Goal: Task Accomplishment & Management: Manage account settings

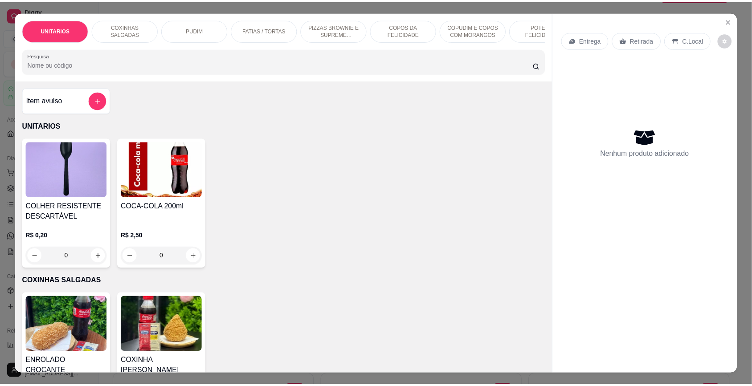
scroll to position [28, 0]
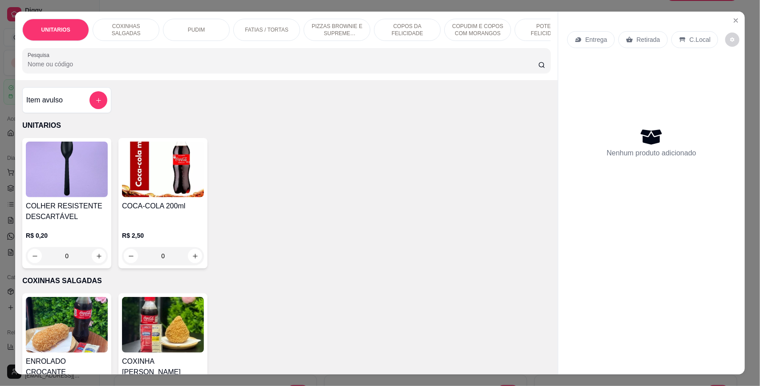
click at [53, 68] on input "Pesquisa" at bounding box center [283, 64] width 511 height 9
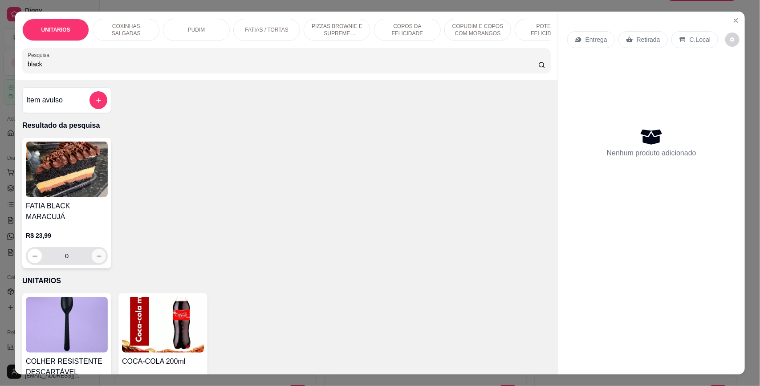
type input "black"
click at [96, 253] on icon "increase-product-quantity" at bounding box center [99, 256] width 7 height 7
type input "1"
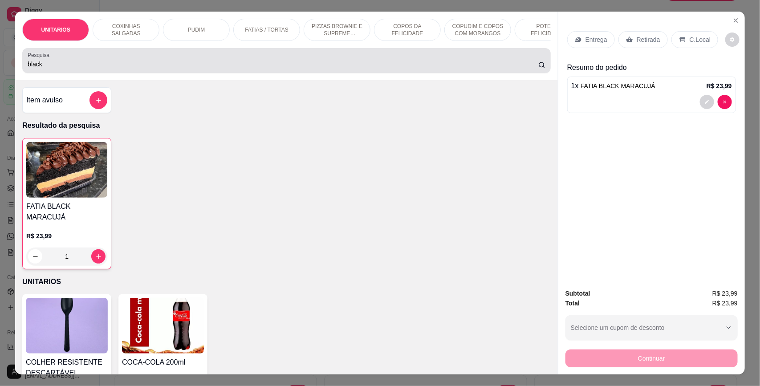
click at [59, 69] on input "black" at bounding box center [283, 64] width 511 height 9
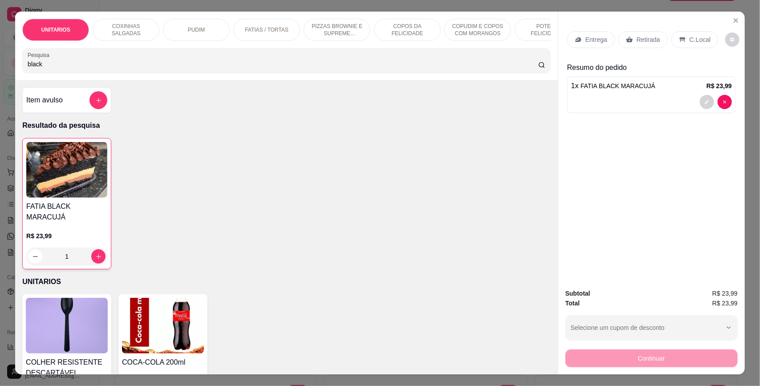
click at [59, 69] on input "black" at bounding box center [283, 64] width 511 height 9
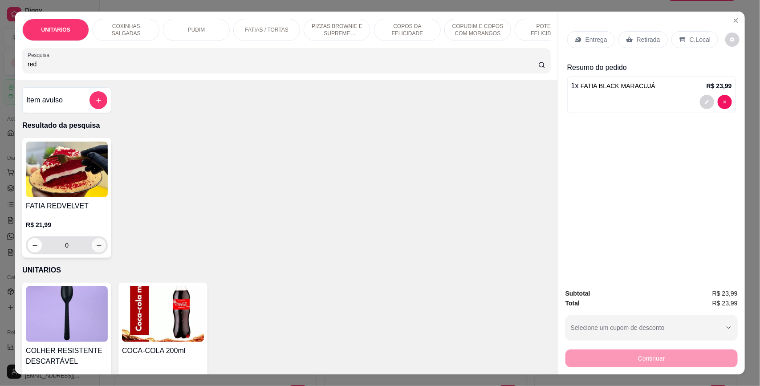
type input "red"
click at [96, 249] on icon "increase-product-quantity" at bounding box center [99, 245] width 7 height 7
type input "1"
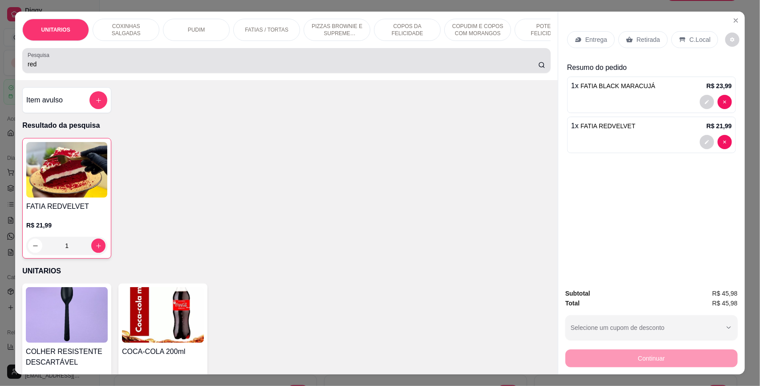
click at [37, 69] on input "red" at bounding box center [283, 64] width 511 height 9
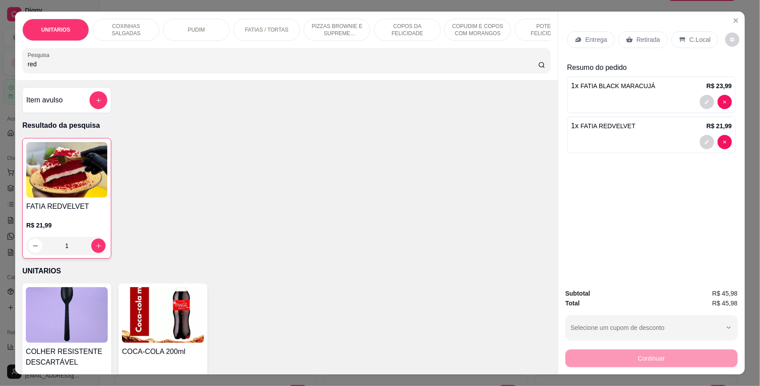
click at [37, 69] on input "red" at bounding box center [283, 64] width 511 height 9
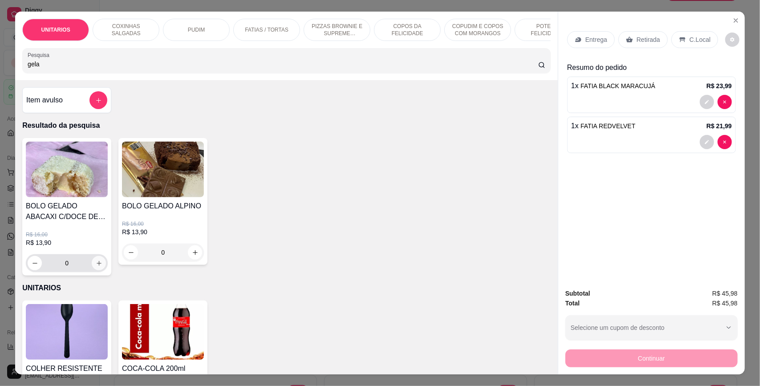
type input "gela"
click at [97, 266] on icon "increase-product-quantity" at bounding box center [99, 263] width 5 height 5
type input "1"
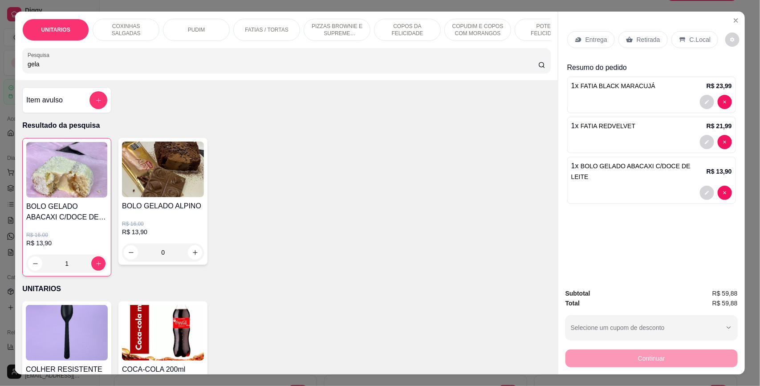
click at [639, 39] on p "Retirada" at bounding box center [649, 39] width 24 height 9
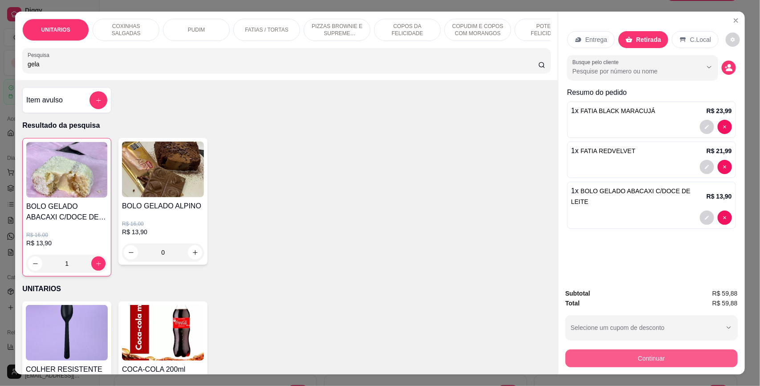
click at [659, 357] on button "Continuar" at bounding box center [652, 359] width 172 height 18
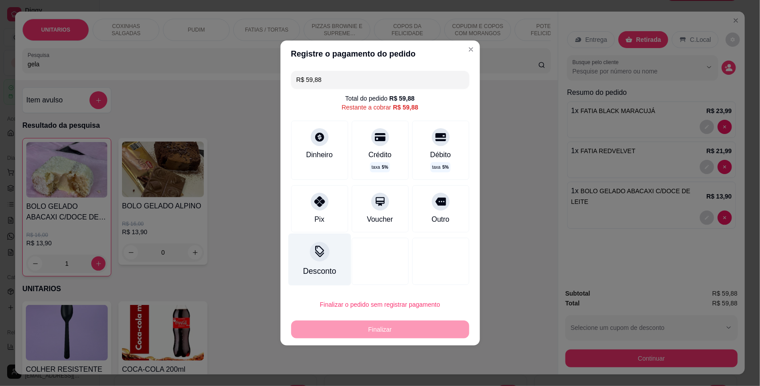
click at [319, 249] on icon at bounding box center [320, 252] width 12 height 12
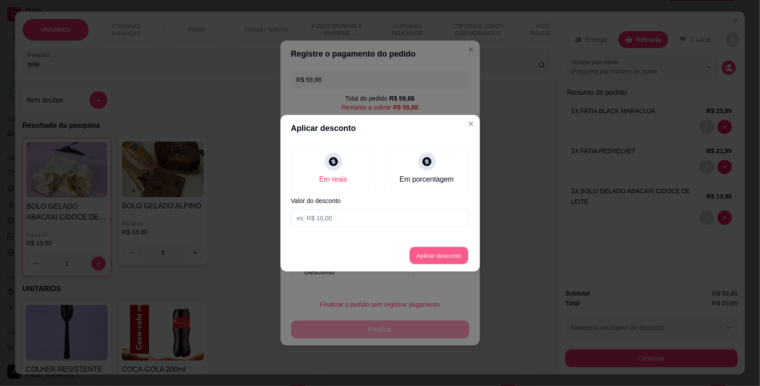
click at [435, 251] on button "Aplicar desconto" at bounding box center [439, 255] width 58 height 17
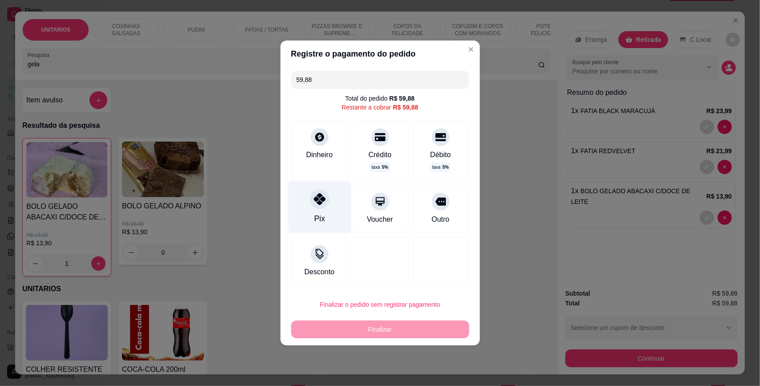
click at [326, 205] on div "Pix" at bounding box center [319, 207] width 63 height 52
type input "R$ 0,00"
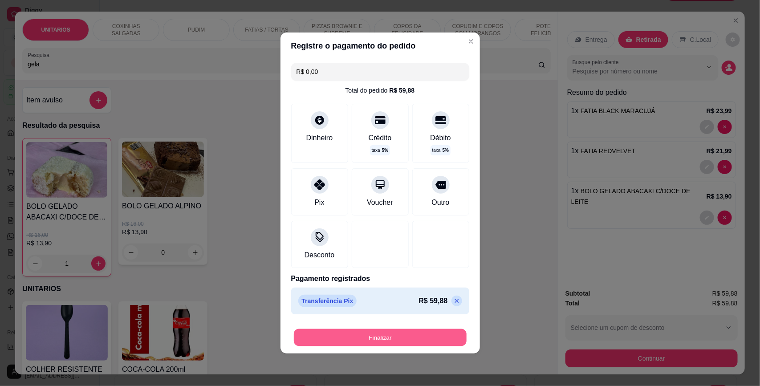
click at [384, 333] on button "Finalizar" at bounding box center [380, 337] width 173 height 17
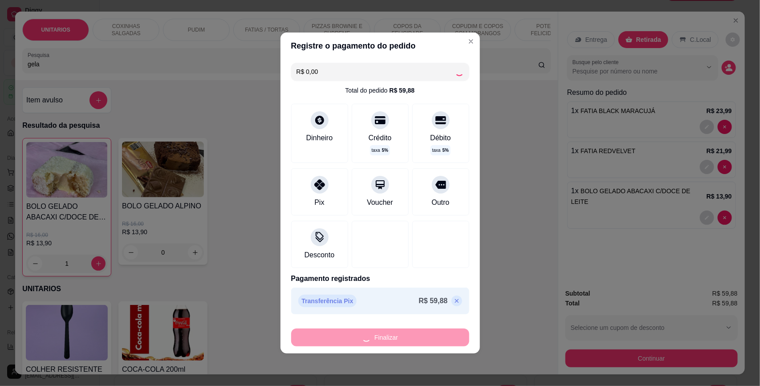
type input "0"
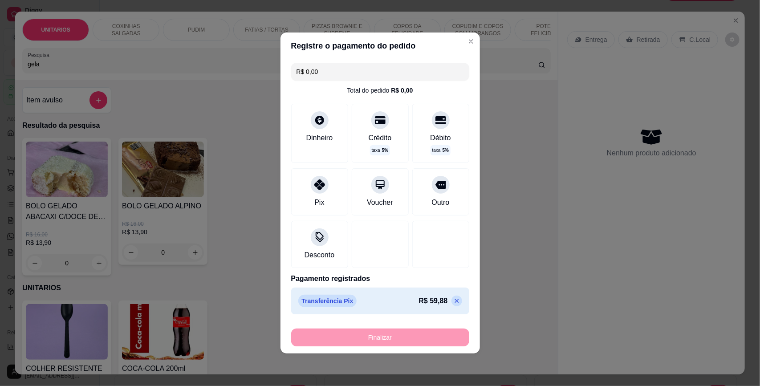
type input "-R$ 59,88"
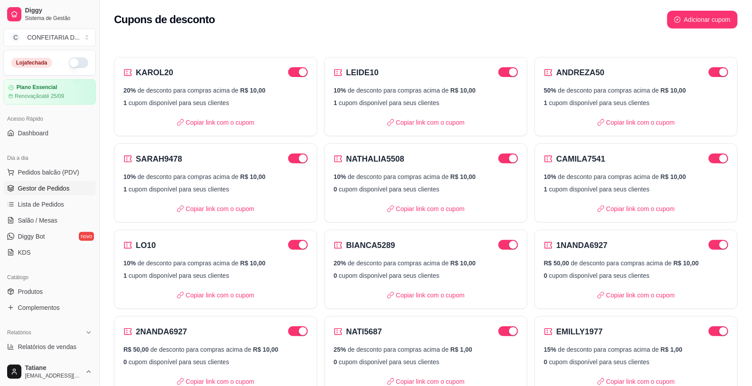
click at [55, 192] on span "Gestor de Pedidos" at bounding box center [44, 188] width 52 height 9
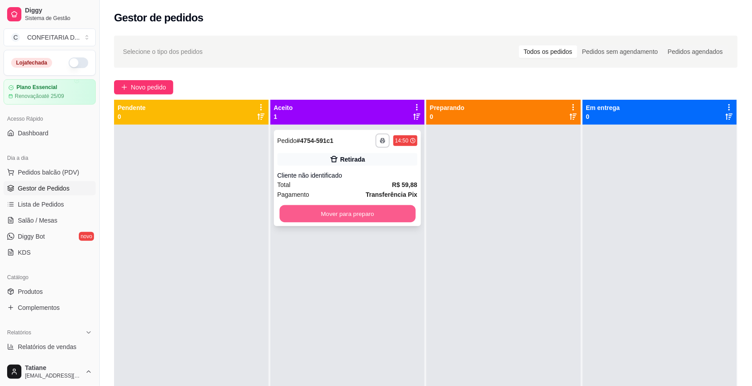
click at [314, 215] on button "Mover para preparo" at bounding box center [347, 213] width 136 height 17
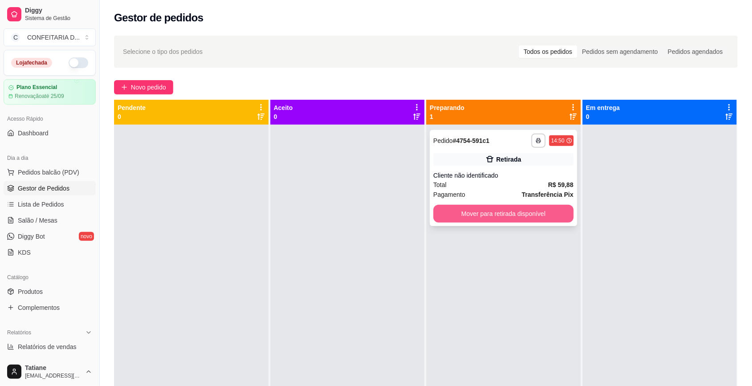
click at [481, 217] on button "Mover para retirada disponível" at bounding box center [503, 214] width 140 height 18
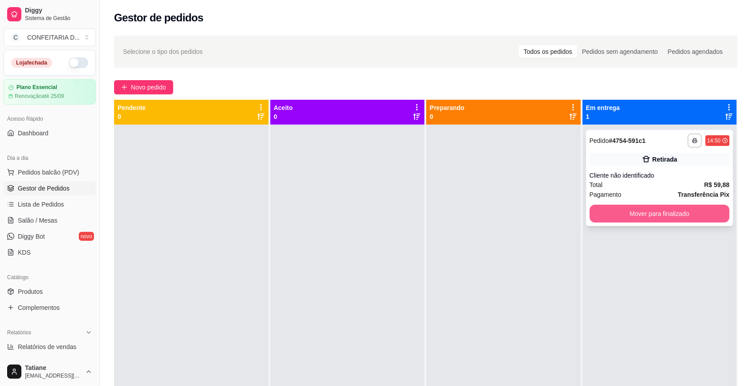
click at [616, 215] on button "Mover para finalizado" at bounding box center [660, 214] width 140 height 18
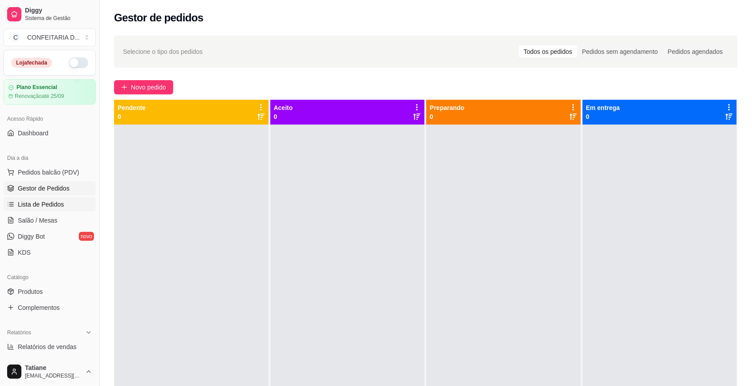
click at [30, 205] on span "Lista de Pedidos" at bounding box center [41, 204] width 46 height 9
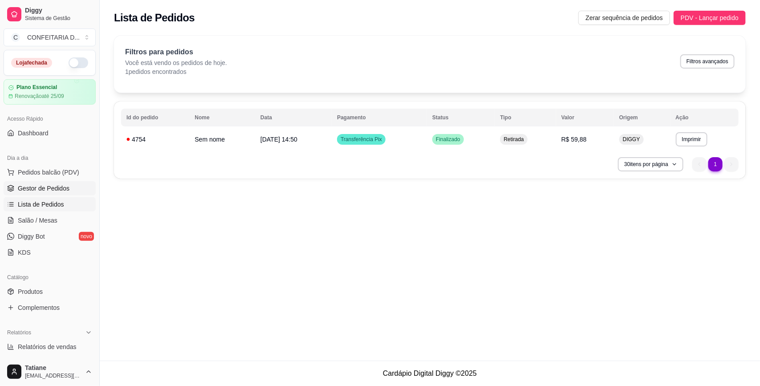
click at [39, 189] on span "Gestor de Pedidos" at bounding box center [44, 188] width 52 height 9
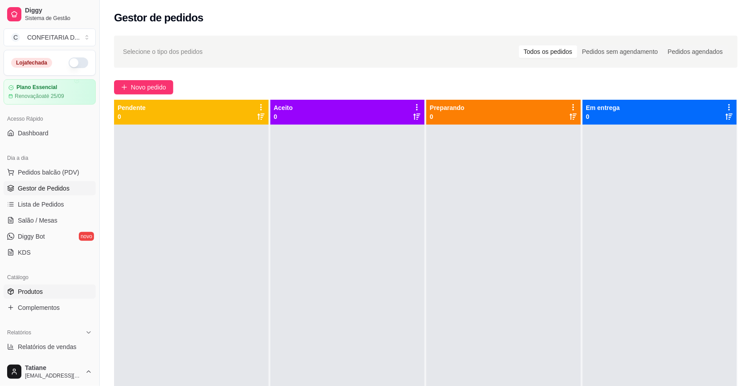
click at [16, 290] on link "Produtos" at bounding box center [50, 292] width 92 height 14
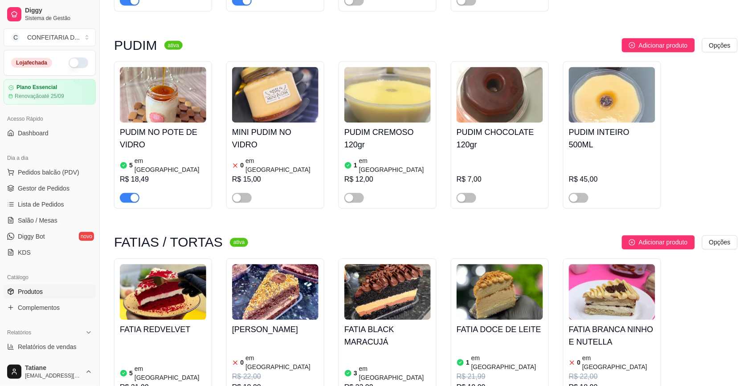
scroll to position [612, 0]
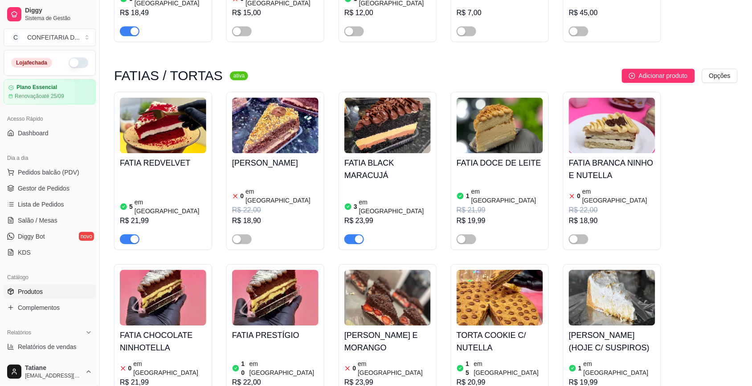
click at [401, 157] on h4 "FATIA BLACK MARACUJÁ" at bounding box center [387, 169] width 86 height 25
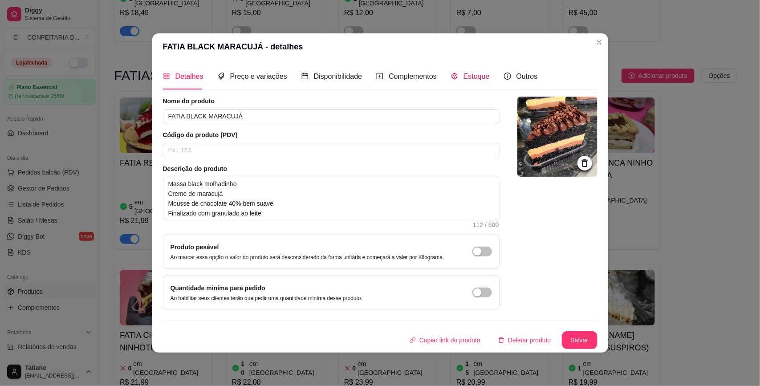
click at [451, 79] on icon "code-sandbox" at bounding box center [454, 76] width 7 height 7
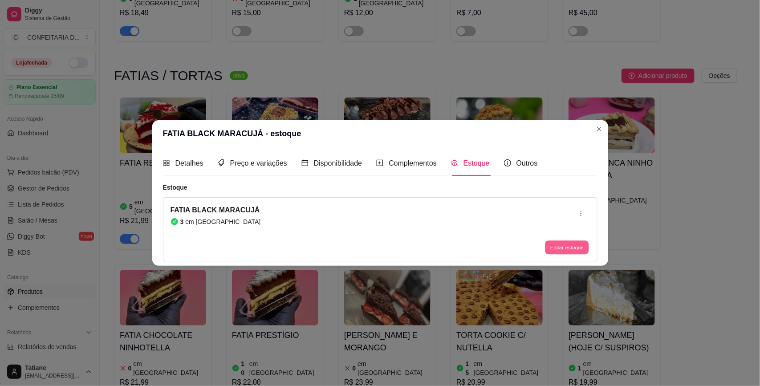
click at [567, 251] on button "Editar estoque" at bounding box center [568, 248] width 44 height 14
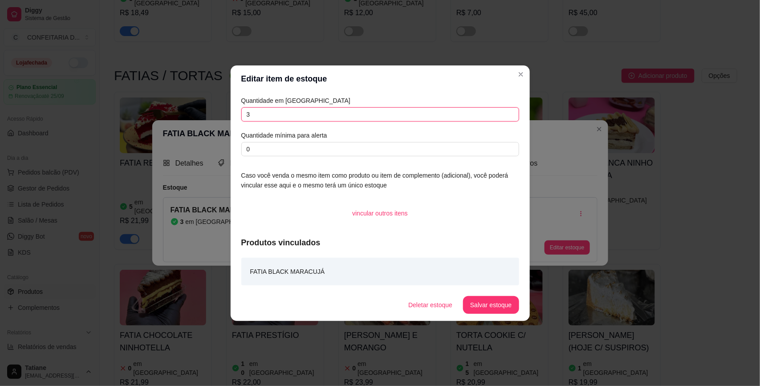
click at [258, 109] on input "3" at bounding box center [380, 114] width 278 height 14
type input "13"
click at [502, 310] on button "Salvar estoque" at bounding box center [491, 305] width 56 height 18
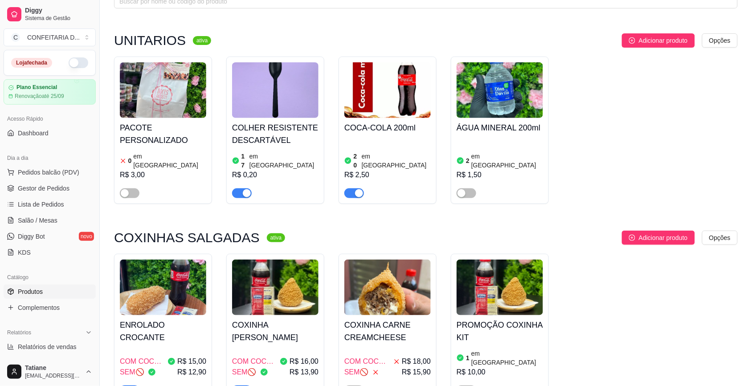
scroll to position [0, 0]
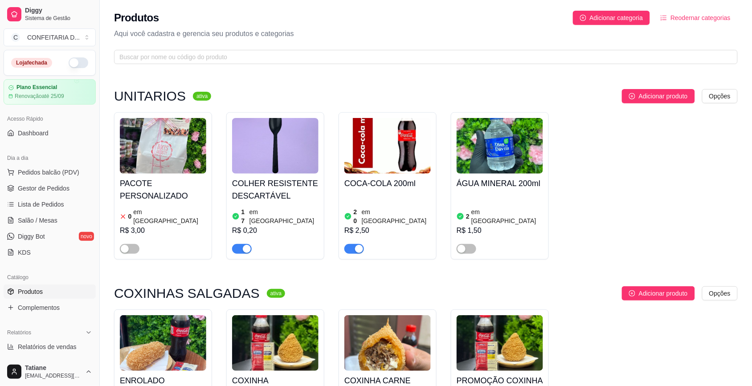
click at [270, 319] on img at bounding box center [275, 343] width 86 height 56
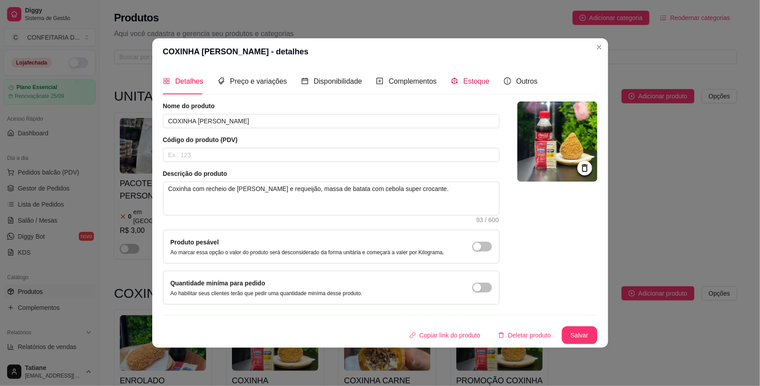
click at [453, 83] on icon "code-sandbox" at bounding box center [455, 81] width 6 height 7
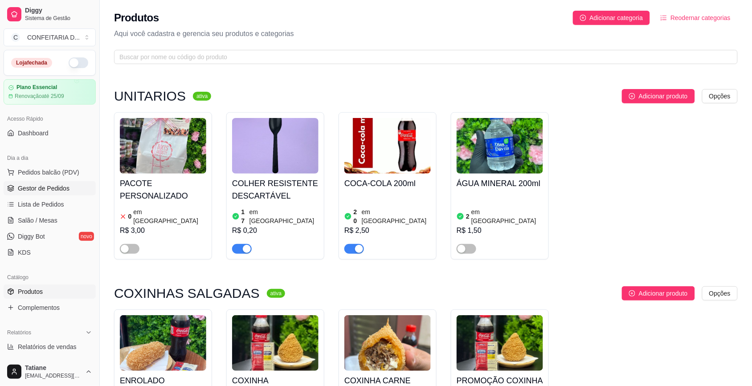
click at [31, 195] on link "Gestor de Pedidos" at bounding box center [50, 188] width 92 height 14
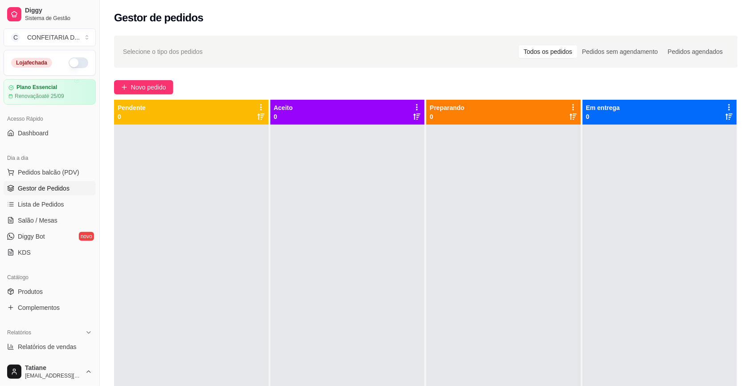
click at [72, 64] on button "button" at bounding box center [79, 62] width 20 height 11
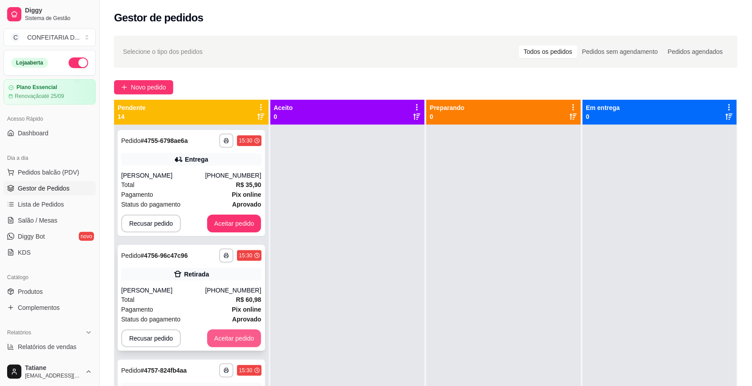
click at [223, 336] on button "Aceitar pedido" at bounding box center [234, 339] width 54 height 18
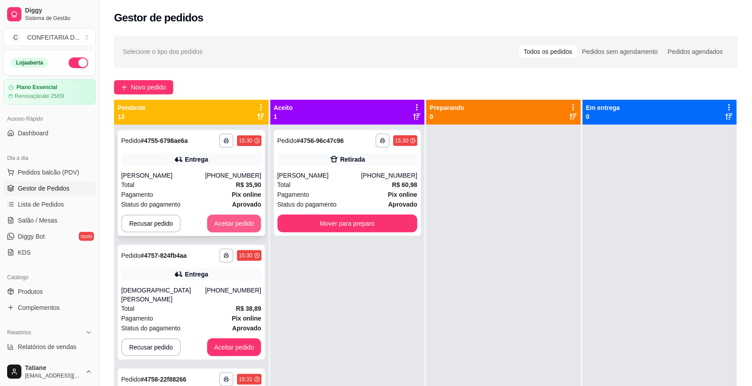
click at [243, 222] on button "Aceitar pedido" at bounding box center [234, 224] width 54 height 18
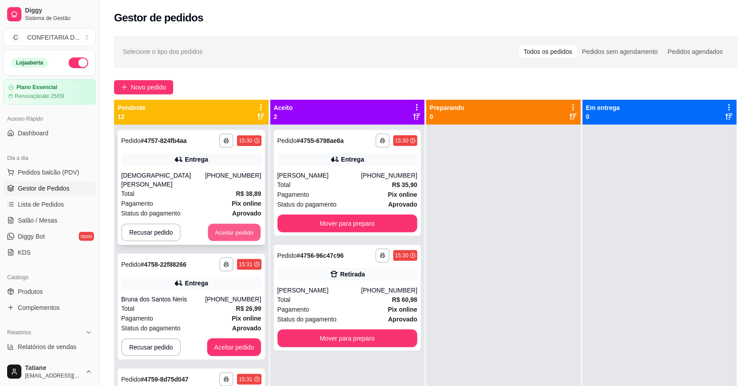
click at [220, 224] on button "Aceitar pedido" at bounding box center [234, 232] width 53 height 17
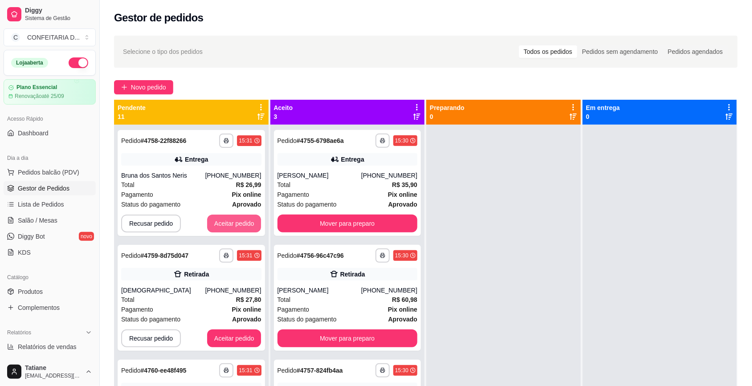
click at [220, 222] on button "Aceitar pedido" at bounding box center [234, 224] width 54 height 18
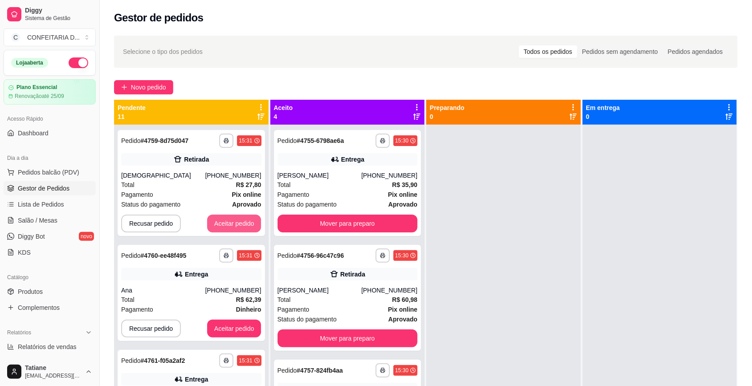
click at [220, 222] on button "Aceitar pedido" at bounding box center [234, 224] width 54 height 18
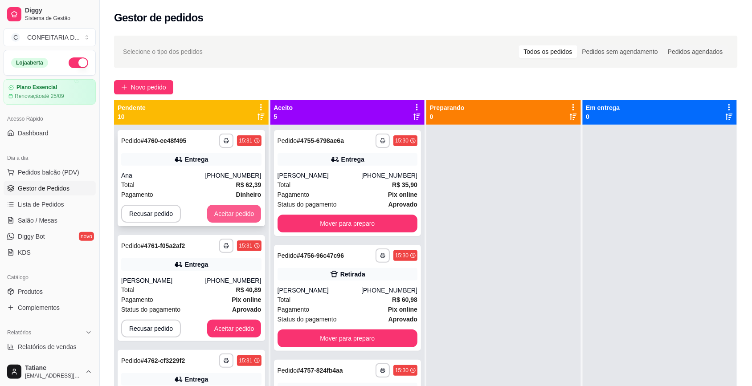
click at [220, 216] on button "Aceitar pedido" at bounding box center [234, 214] width 54 height 18
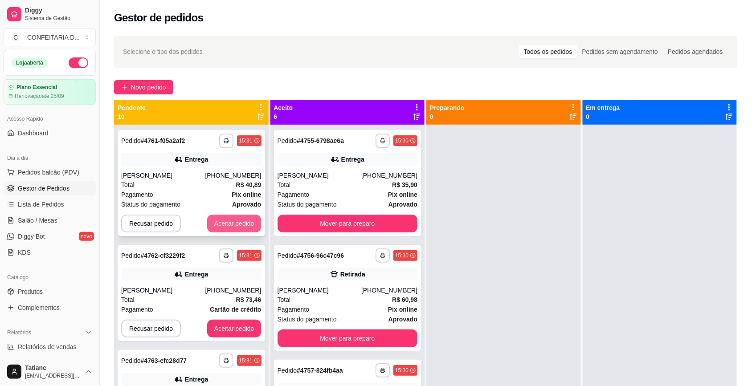
click at [219, 219] on button "Aceitar pedido" at bounding box center [234, 224] width 54 height 18
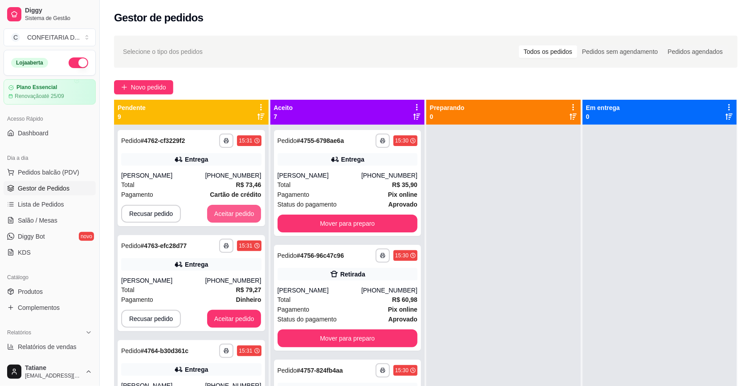
click at [219, 219] on button "Aceitar pedido" at bounding box center [234, 214] width 54 height 18
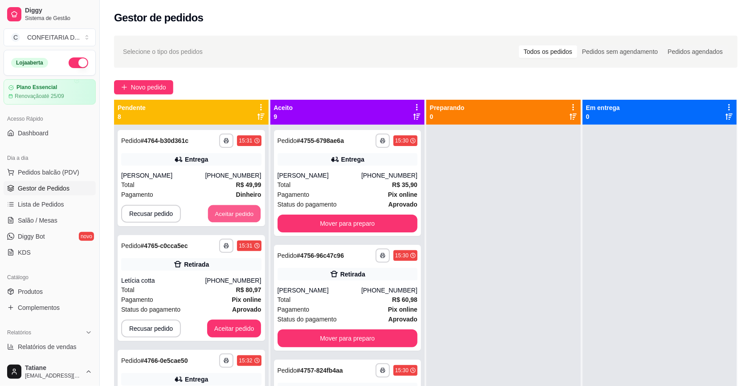
click at [219, 219] on button "Aceitar pedido" at bounding box center [234, 213] width 53 height 17
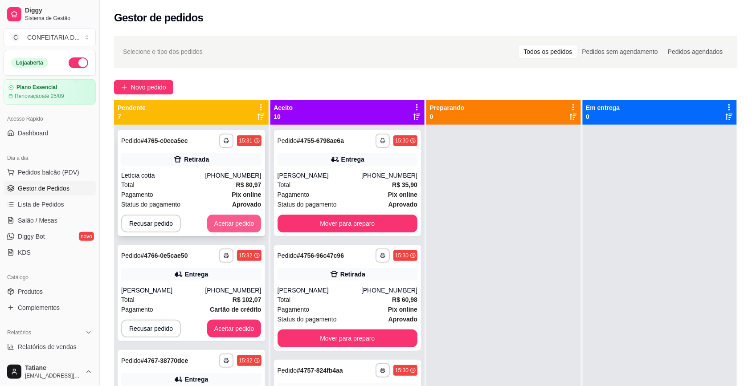
click at [224, 217] on button "Aceitar pedido" at bounding box center [234, 224] width 54 height 18
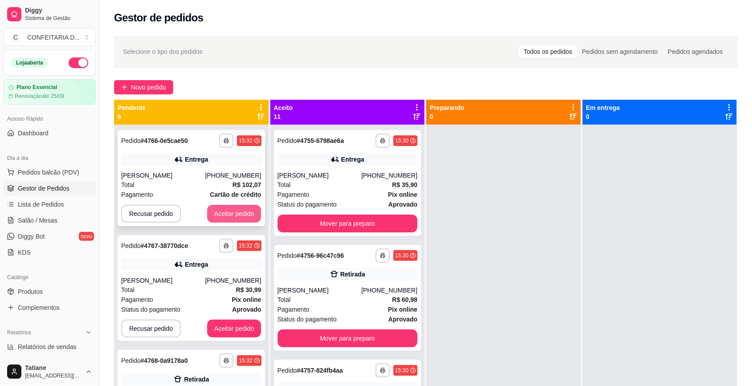
click at [232, 213] on button "Aceitar pedido" at bounding box center [234, 214] width 54 height 18
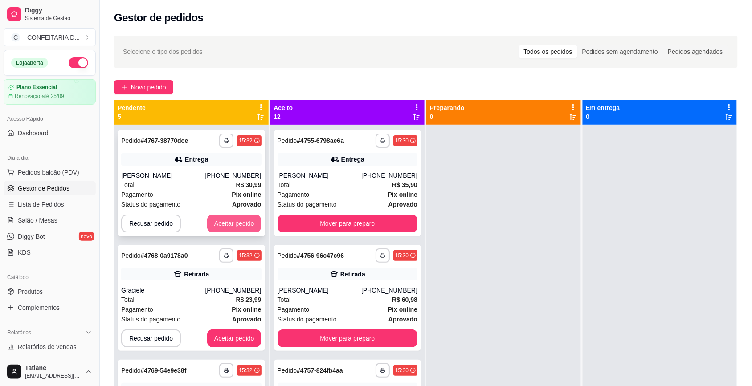
click at [217, 223] on button "Aceitar pedido" at bounding box center [234, 224] width 54 height 18
click at [217, 223] on button "Aceitar pedido" at bounding box center [234, 223] width 53 height 17
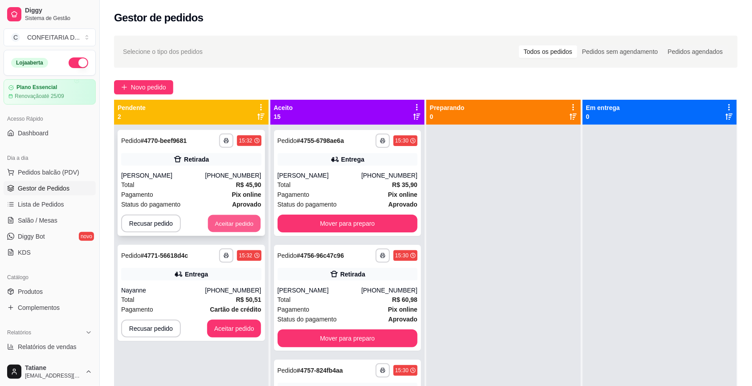
click at [219, 224] on button "Aceitar pedido" at bounding box center [234, 223] width 53 height 17
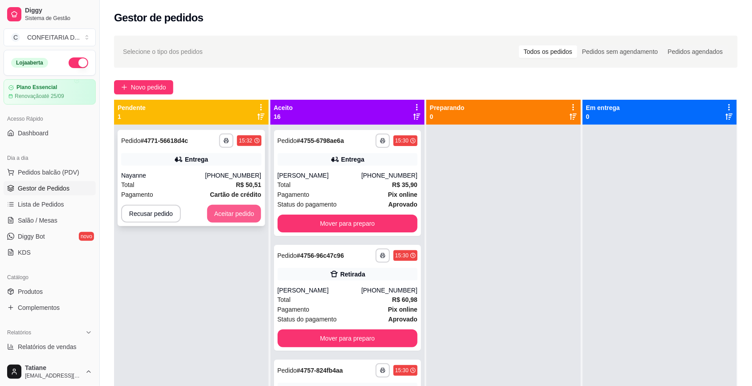
click at [224, 212] on button "Aceitar pedido" at bounding box center [234, 214] width 54 height 18
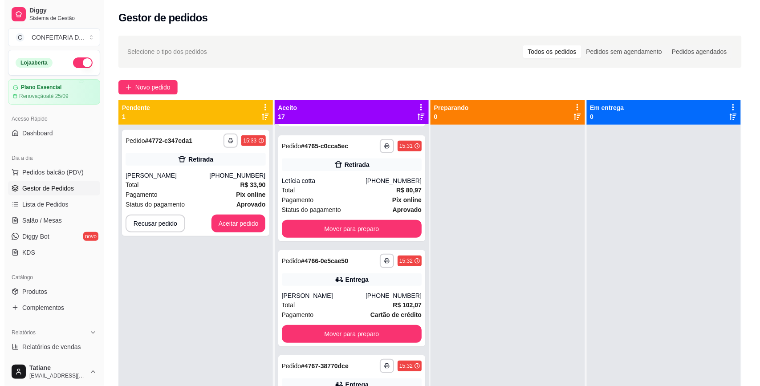
scroll to position [1225, 0]
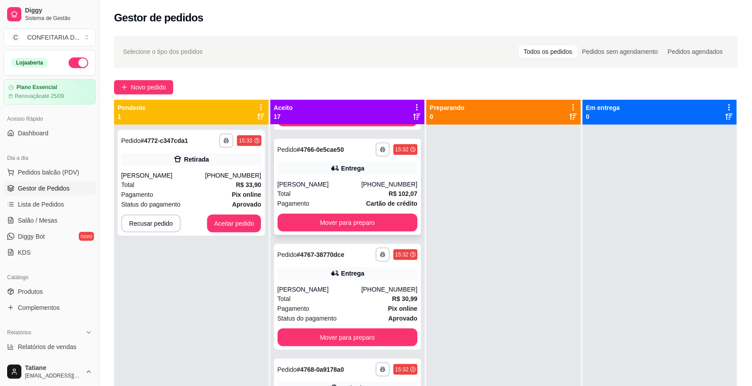
click at [326, 162] on div "Entrega" at bounding box center [347, 168] width 140 height 12
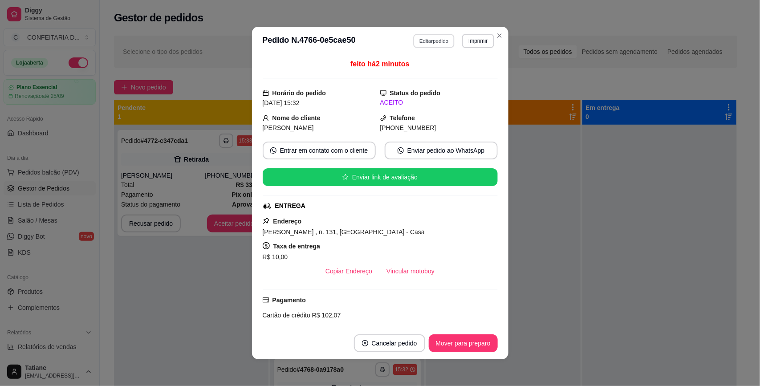
click at [426, 39] on button "Editar pedido" at bounding box center [433, 41] width 41 height 14
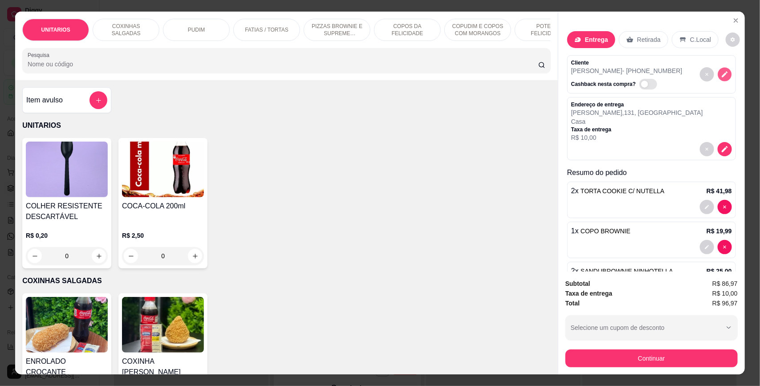
click at [721, 76] on icon "decrease-product-quantity" at bounding box center [725, 74] width 8 height 8
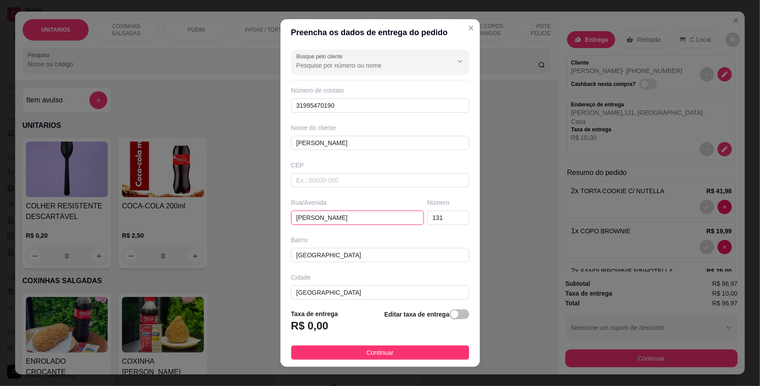
drag, startPoint x: 371, startPoint y: 220, endPoint x: 213, endPoint y: 216, distance: 158.2
click at [213, 216] on div "Preencha os dados de entrega do pedido Busque pelo cliente Número de contato 31…" at bounding box center [380, 193] width 760 height 386
paste input "[STREET_ADDRESS][PERSON_NAME]"
type input "Rua [PERSON_NAME]"
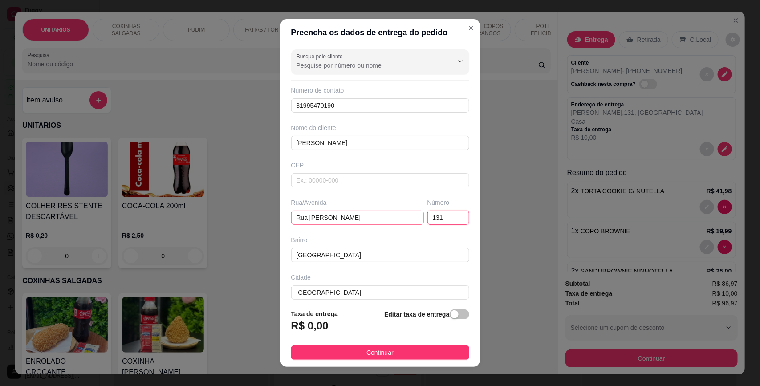
drag, startPoint x: 432, startPoint y: 220, endPoint x: 391, endPoint y: 212, distance: 42.7
click at [391, 212] on div "Rua/[STREET_ADDRESS][PERSON_NAME]" at bounding box center [380, 211] width 182 height 27
type input "41"
click at [450, 318] on span "button" at bounding box center [460, 315] width 20 height 10
click at [326, 330] on input "0,00" at bounding box center [339, 329] width 95 height 17
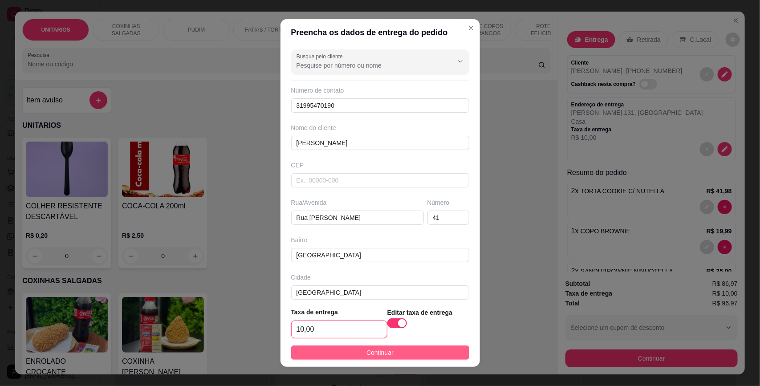
type input "10,00"
click at [343, 350] on button "Continuar" at bounding box center [380, 353] width 178 height 14
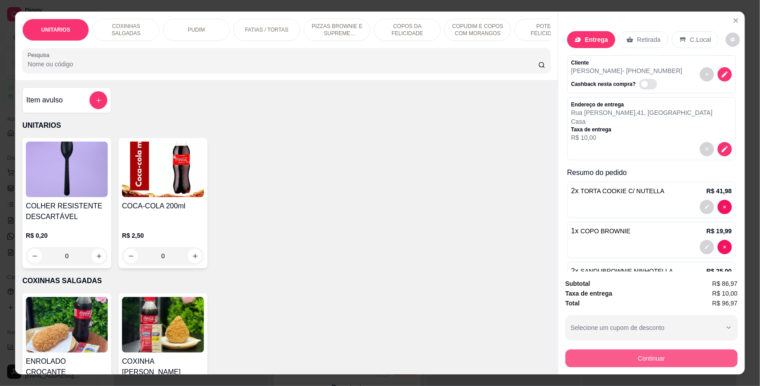
click at [595, 355] on button "Continuar" at bounding box center [652, 359] width 172 height 18
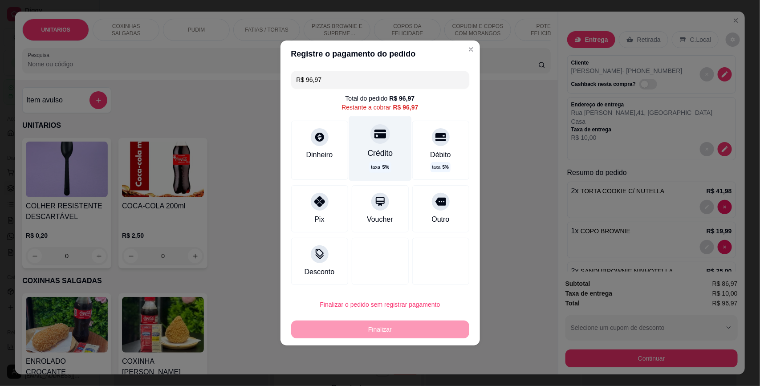
click at [371, 143] on div at bounding box center [381, 134] width 20 height 20
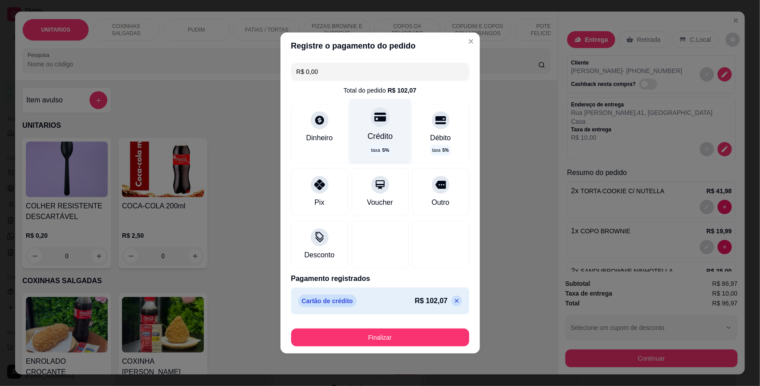
type input "R$ 0,00"
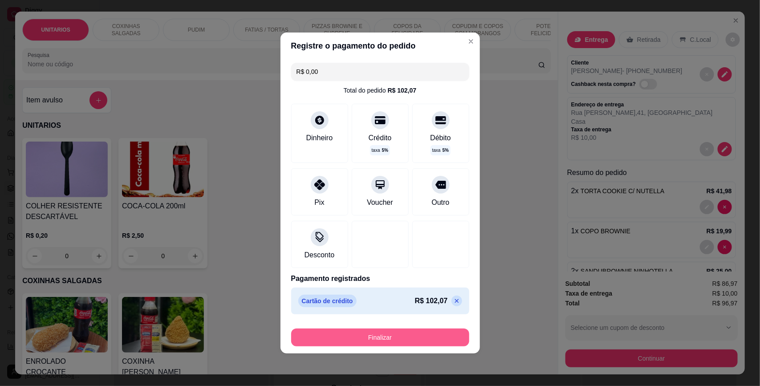
click at [387, 336] on button "Finalizar" at bounding box center [380, 338] width 178 height 18
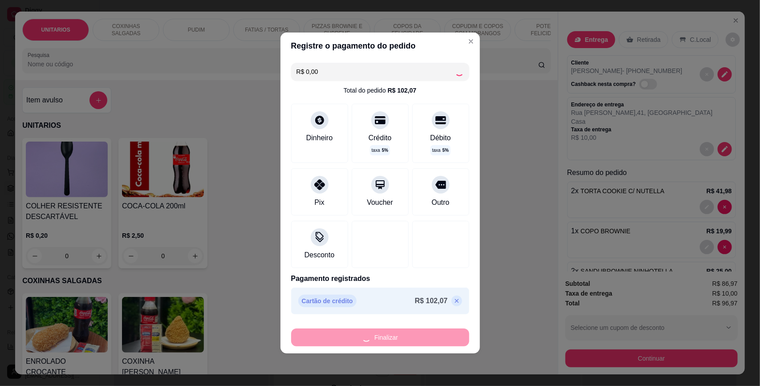
type input "0"
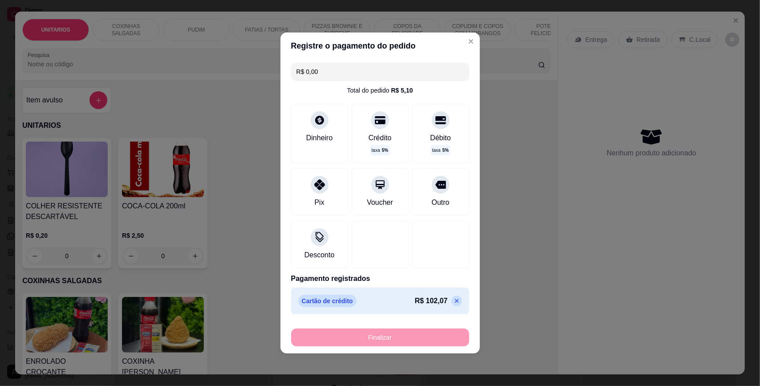
type input "-R$ 96,97"
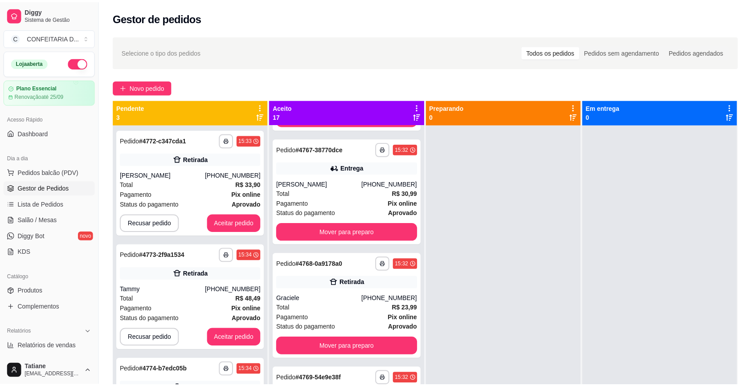
scroll to position [1120, 0]
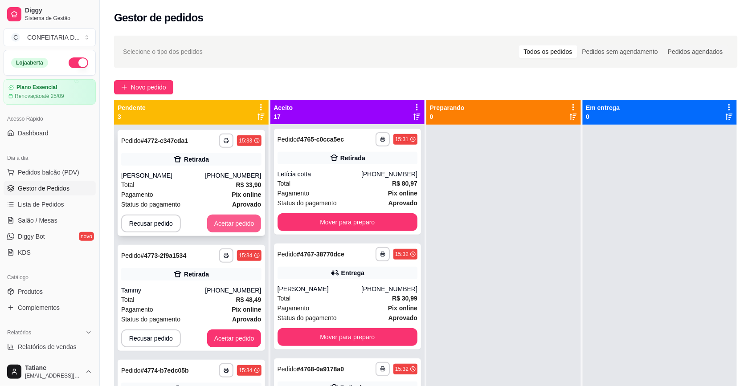
click at [239, 220] on button "Aceitar pedido" at bounding box center [234, 224] width 54 height 18
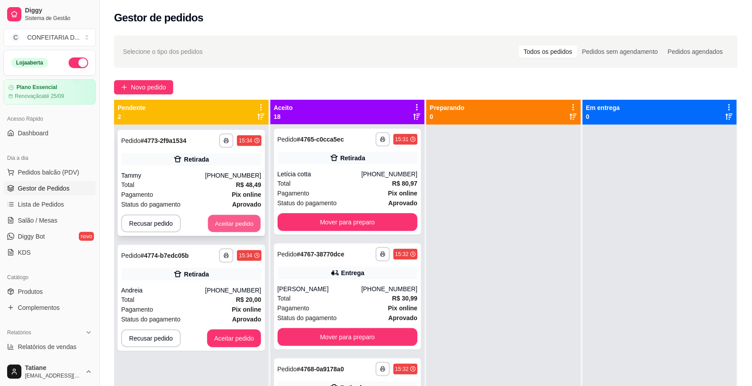
click at [226, 220] on button "Aceitar pedido" at bounding box center [234, 223] width 53 height 17
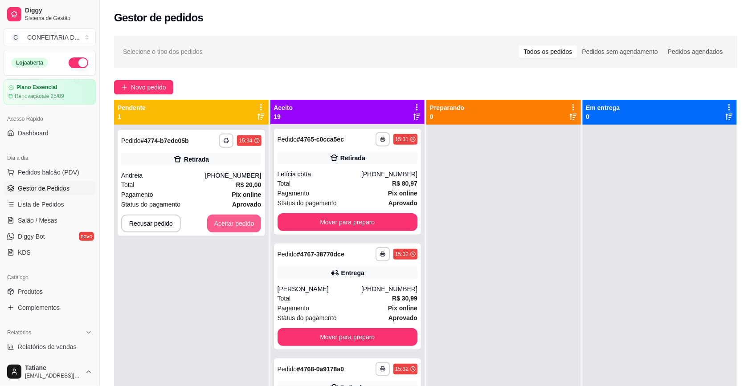
click at [226, 220] on button "Aceitar pedido" at bounding box center [234, 224] width 54 height 18
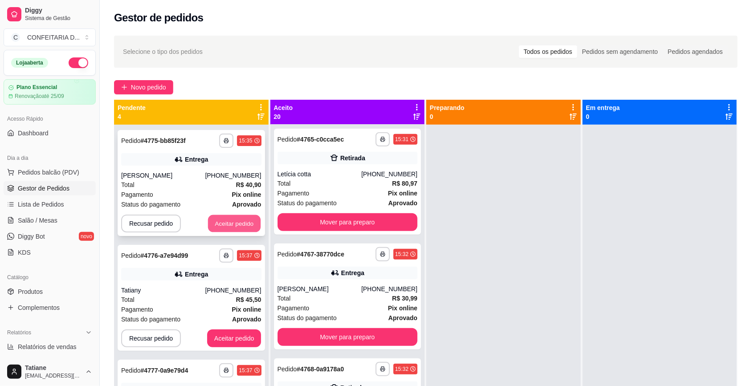
click at [227, 223] on button "Aceitar pedido" at bounding box center [234, 223] width 53 height 17
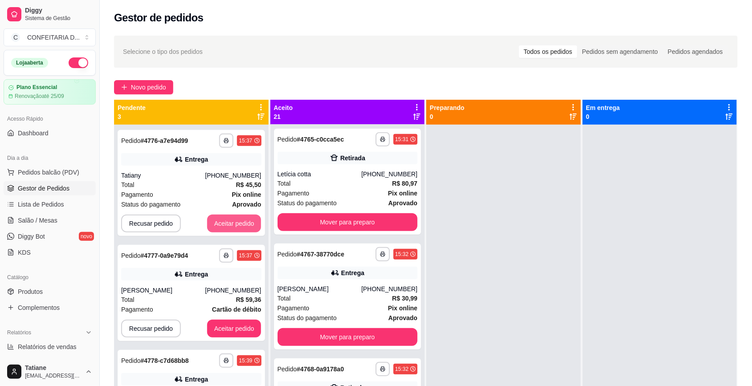
click at [227, 223] on button "Aceitar pedido" at bounding box center [234, 224] width 54 height 18
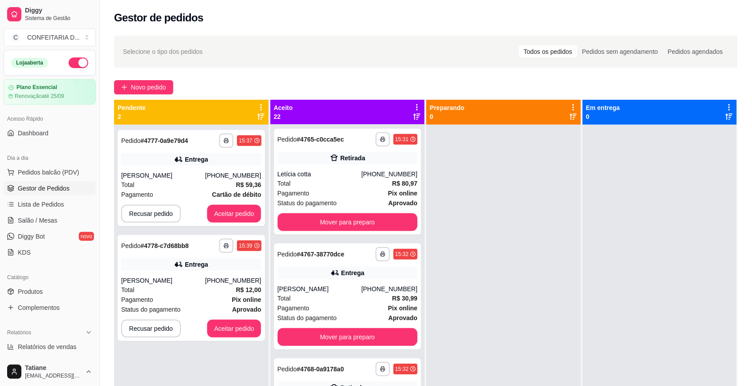
click at [227, 223] on div "**********" at bounding box center [191, 178] width 147 height 96
click at [229, 217] on button "Aceitar pedido" at bounding box center [234, 214] width 54 height 18
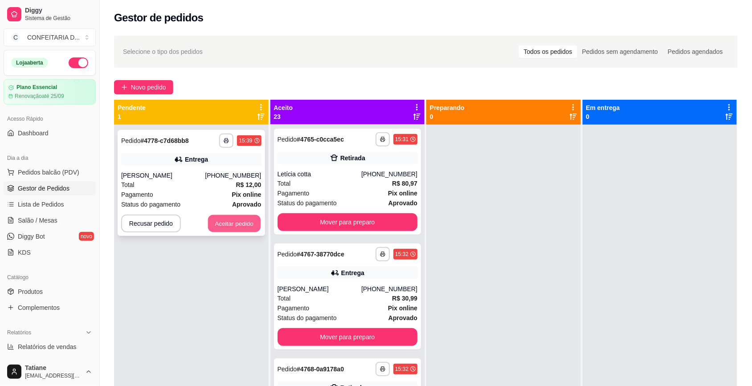
click at [222, 220] on button "Aceitar pedido" at bounding box center [234, 223] width 53 height 17
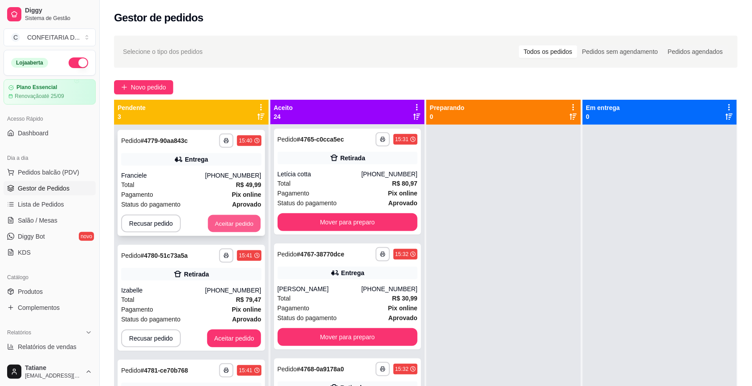
click at [235, 223] on button "Aceitar pedido" at bounding box center [234, 223] width 53 height 17
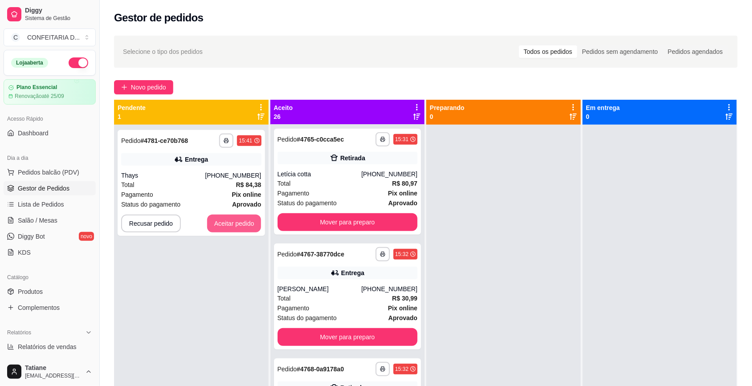
click at [235, 223] on button "Aceitar pedido" at bounding box center [234, 224] width 54 height 18
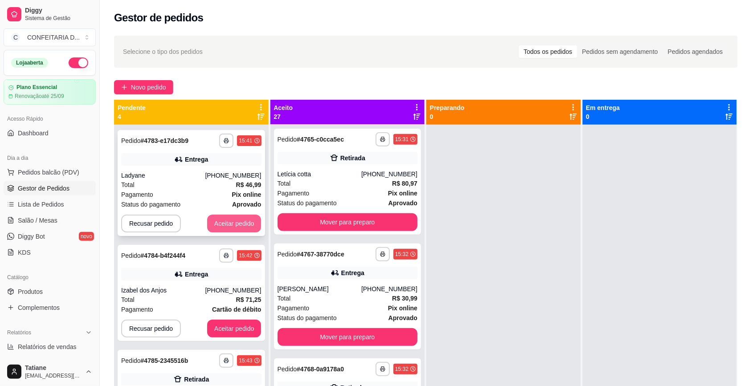
click at [228, 220] on button "Aceitar pedido" at bounding box center [234, 224] width 54 height 18
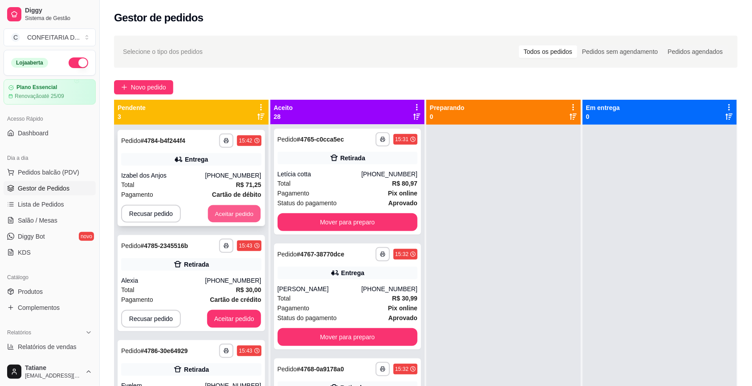
click at [231, 210] on button "Aceitar pedido" at bounding box center [234, 213] width 53 height 17
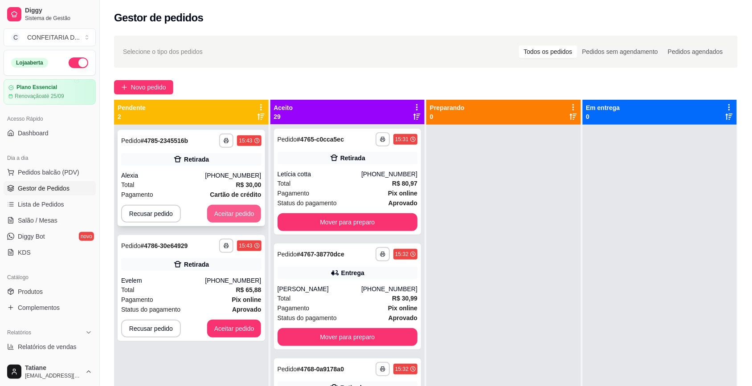
click at [231, 210] on button "Aceitar pedido" at bounding box center [234, 214] width 54 height 18
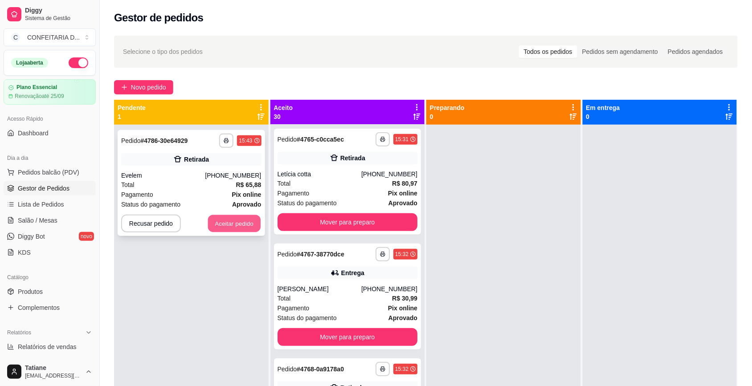
click at [223, 221] on button "Aceitar pedido" at bounding box center [234, 223] width 53 height 17
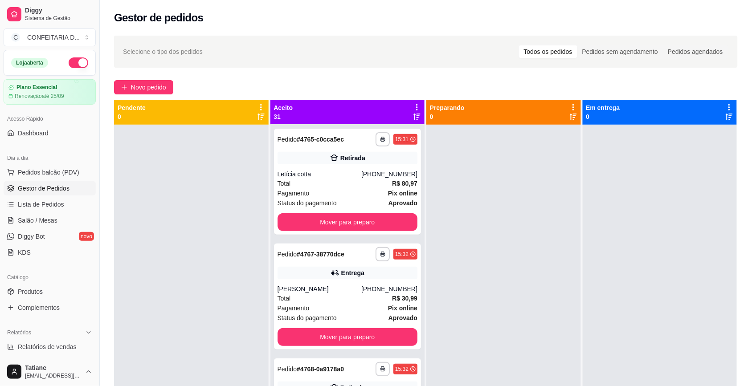
click at [47, 290] on link "Produtos" at bounding box center [50, 292] width 92 height 14
click at [40, 295] on span "Produtos" at bounding box center [30, 291] width 25 height 9
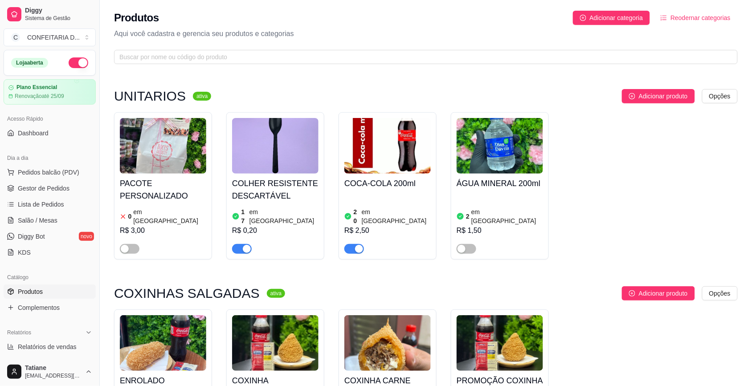
scroll to position [111, 0]
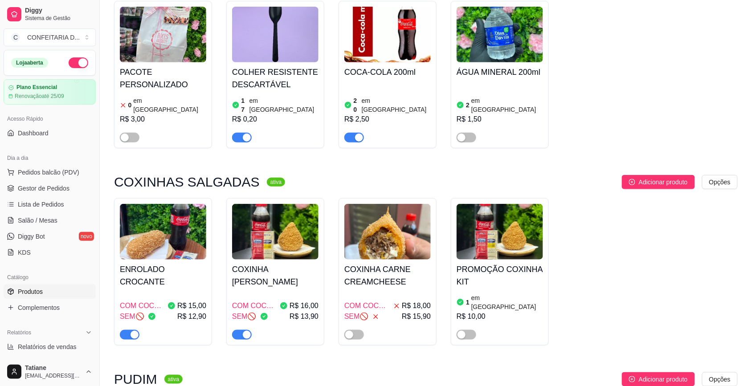
click at [307, 250] on img at bounding box center [275, 232] width 86 height 56
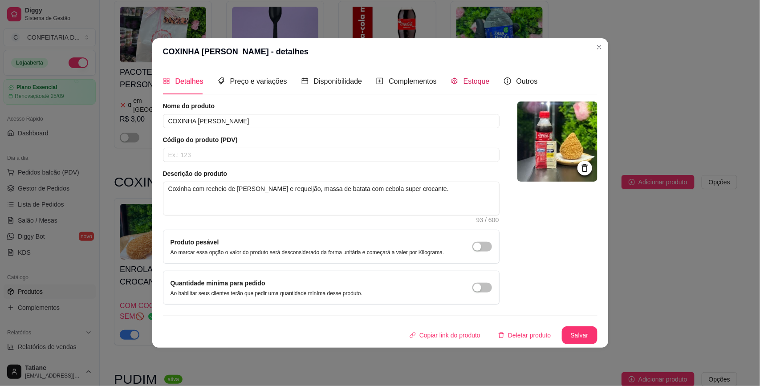
click at [475, 85] on span "Estoque" at bounding box center [477, 81] width 26 height 8
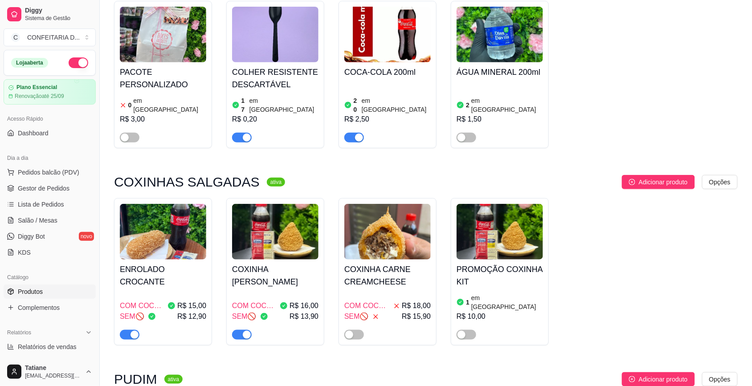
click at [174, 216] on img at bounding box center [163, 232] width 86 height 56
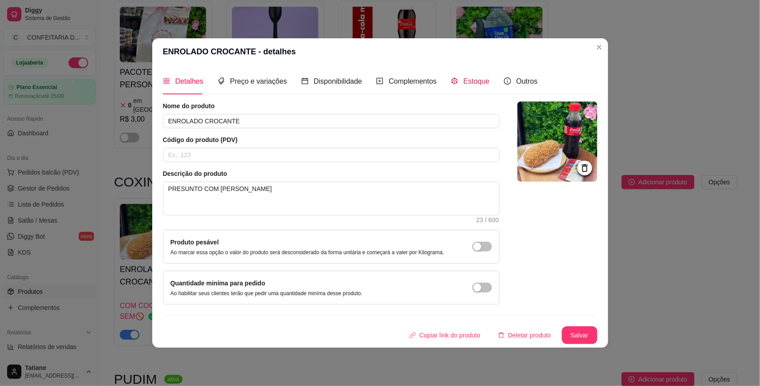
click at [455, 76] on div "Estoque" at bounding box center [470, 81] width 39 height 11
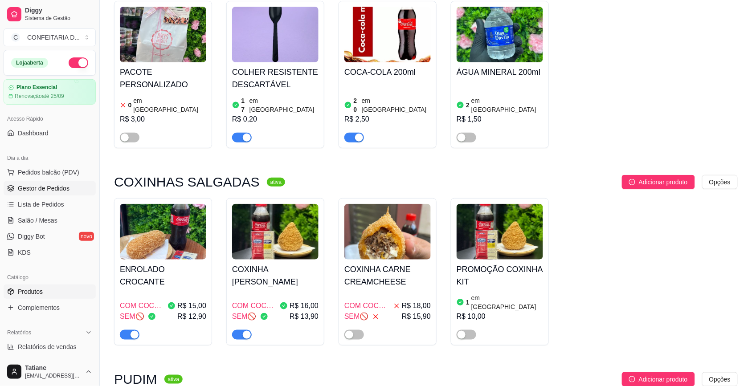
click at [39, 187] on span "Gestor de Pedidos" at bounding box center [44, 188] width 52 height 9
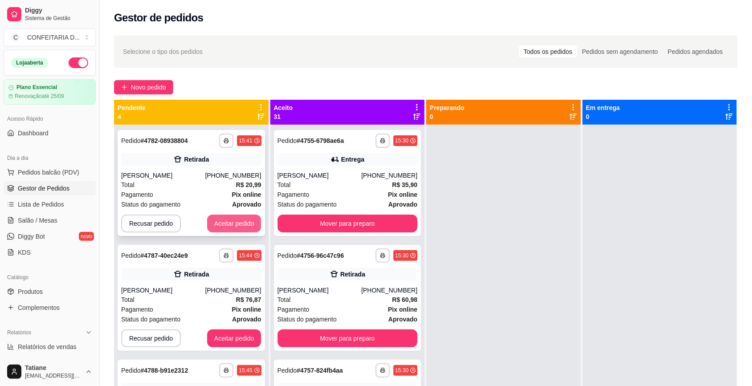
click at [216, 223] on button "Aceitar pedido" at bounding box center [234, 224] width 54 height 18
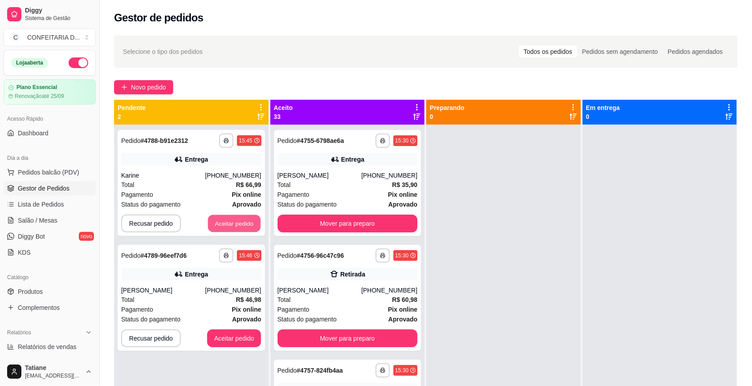
click at [216, 223] on button "Aceitar pedido" at bounding box center [234, 223] width 53 height 17
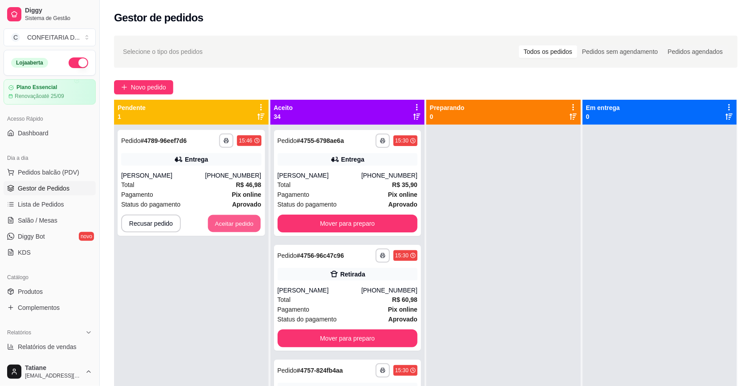
click at [216, 223] on button "Aceitar pedido" at bounding box center [234, 223] width 53 height 17
click at [241, 223] on button "Aceitar pedido" at bounding box center [234, 224] width 54 height 18
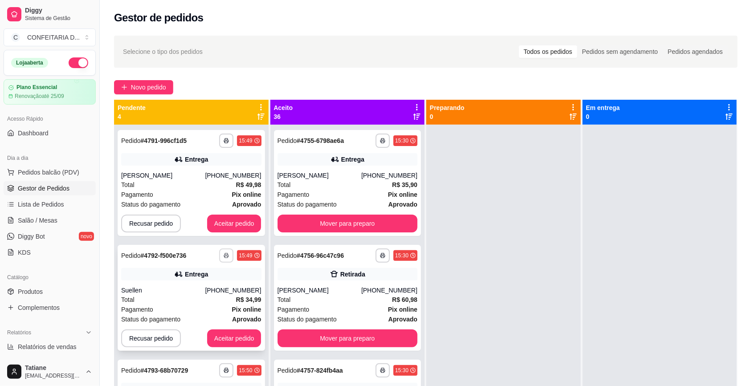
click at [224, 257] on icon "button" at bounding box center [226, 255] width 5 height 5
click at [209, 289] on button "IMPRESSORA" at bounding box center [193, 287] width 65 height 14
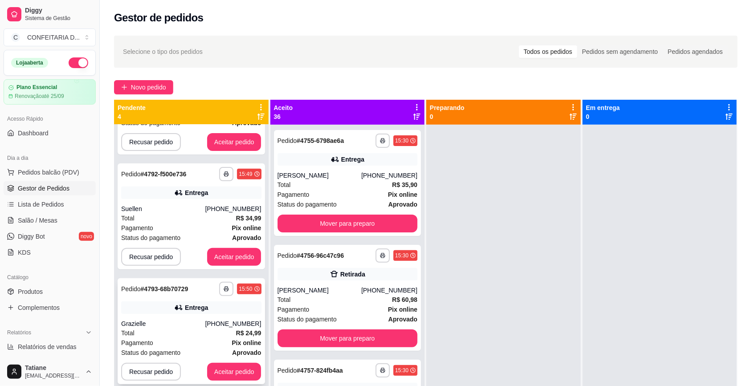
scroll to position [25, 0]
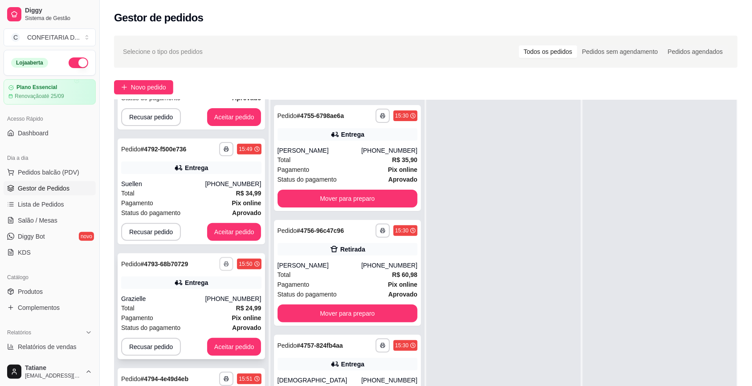
click at [220, 264] on button "button" at bounding box center [227, 264] width 14 height 14
click at [197, 295] on button "IMPRESSORA" at bounding box center [193, 295] width 62 height 14
click at [220, 265] on button "button" at bounding box center [226, 264] width 14 height 14
click at [203, 291] on button "IMPRESSORA" at bounding box center [193, 295] width 65 height 14
click at [208, 154] on div "**********" at bounding box center [191, 149] width 140 height 14
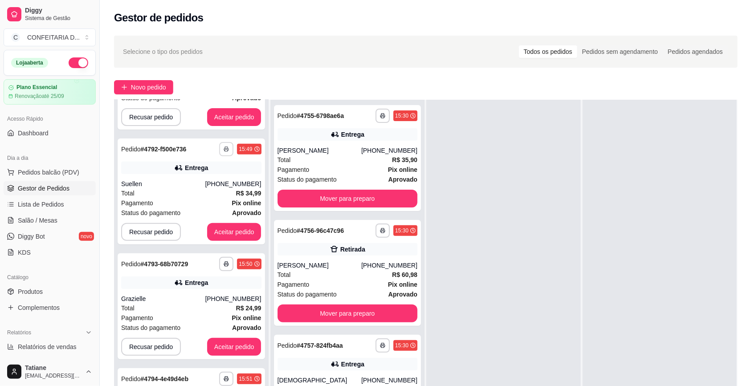
click at [224, 149] on icon "button" at bounding box center [226, 149] width 5 height 5
click at [205, 179] on button "IMPRESSORA" at bounding box center [193, 180] width 65 height 14
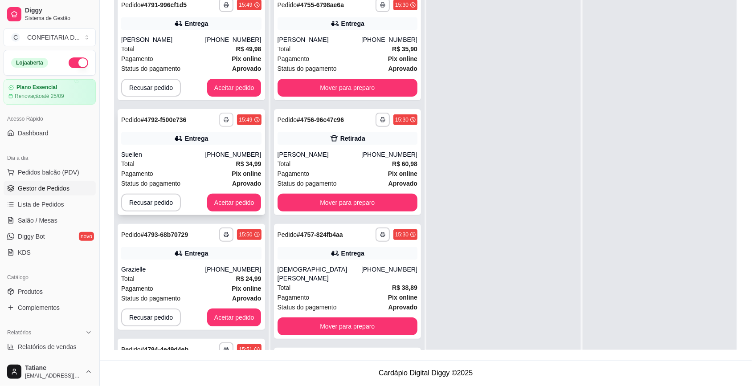
scroll to position [0, 0]
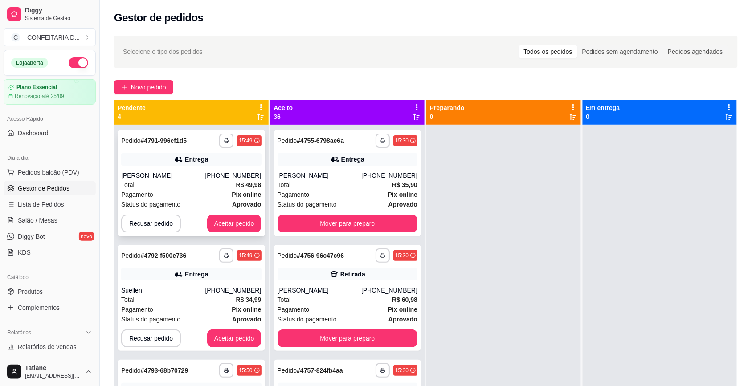
click at [219, 232] on div "**********" at bounding box center [191, 183] width 147 height 106
click at [215, 223] on button "Aceitar pedido" at bounding box center [234, 224] width 54 height 18
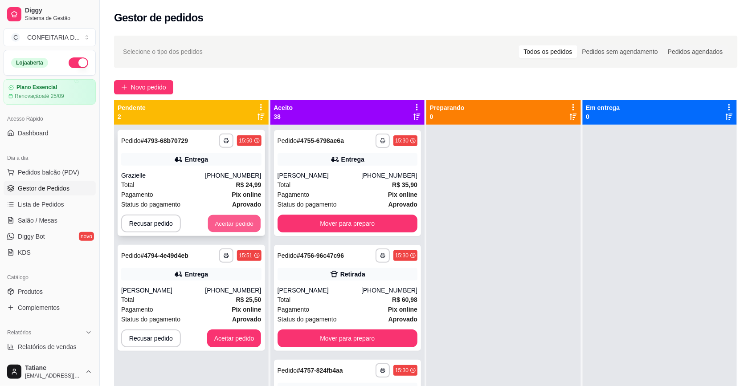
click at [219, 221] on button "Aceitar pedido" at bounding box center [234, 223] width 53 height 17
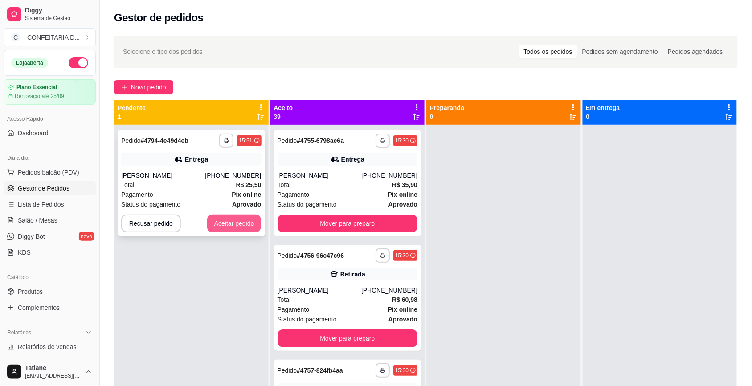
click at [228, 223] on button "Aceitar pedido" at bounding box center [234, 224] width 54 height 18
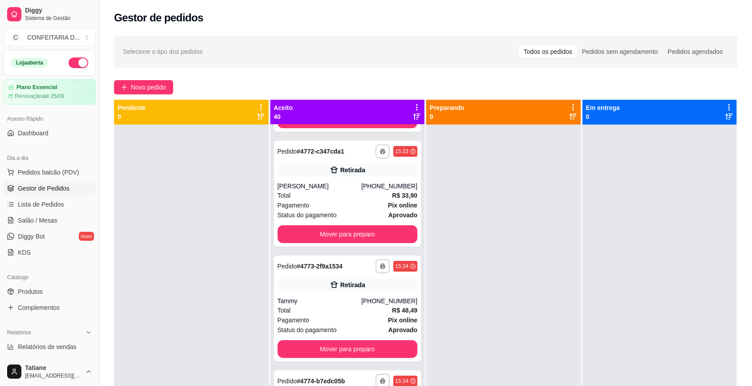
scroll to position [1948, 0]
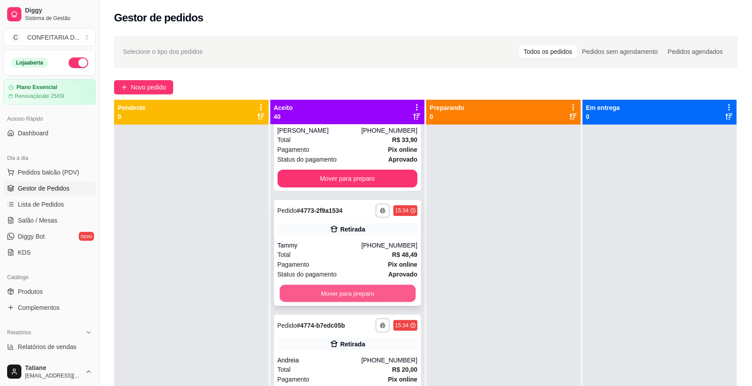
click at [352, 285] on button "Mover para preparo" at bounding box center [347, 293] width 136 height 17
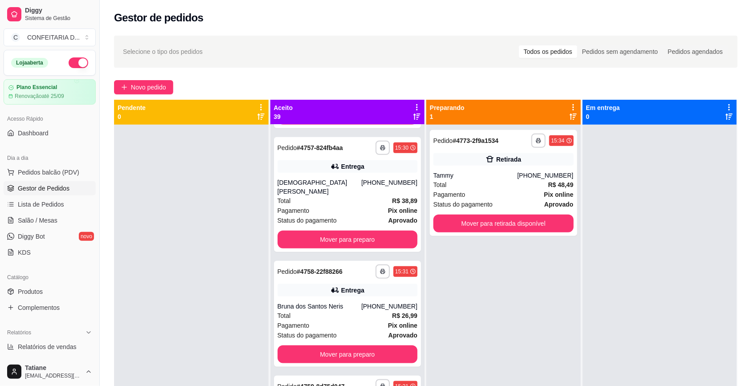
scroll to position [0, 0]
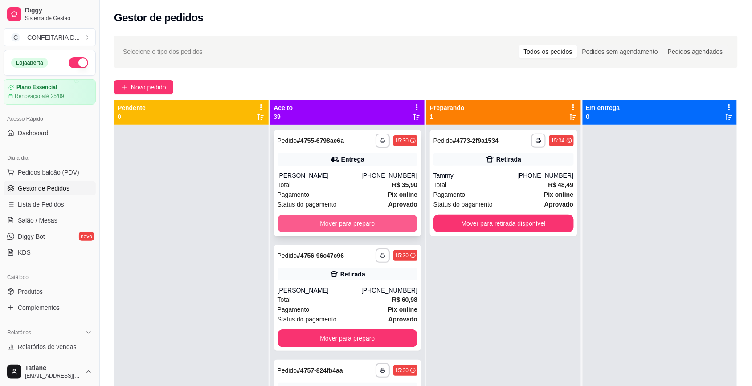
click at [348, 217] on button "Mover para preparo" at bounding box center [347, 224] width 140 height 18
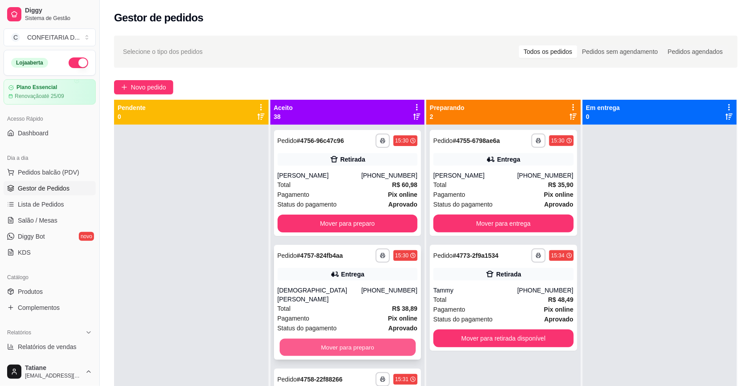
click at [335, 339] on button "Mover para preparo" at bounding box center [347, 347] width 136 height 17
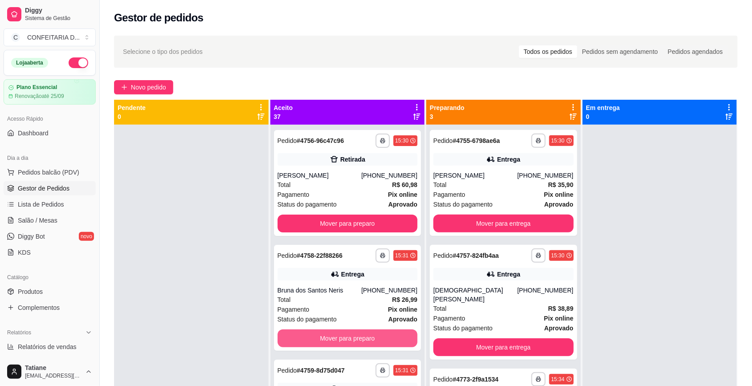
click at [335, 337] on button "Mover para preparo" at bounding box center [347, 339] width 140 height 18
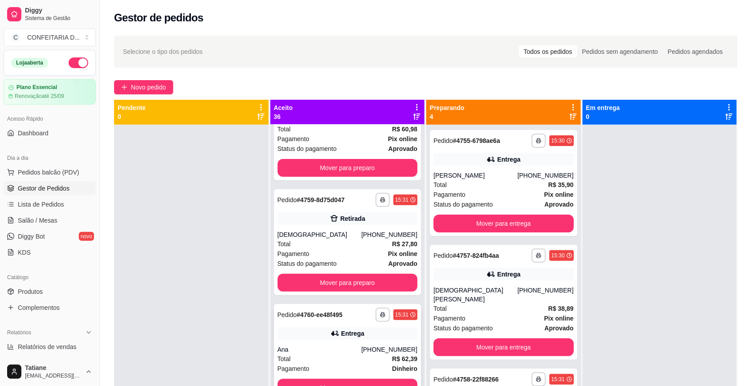
scroll to position [111, 0]
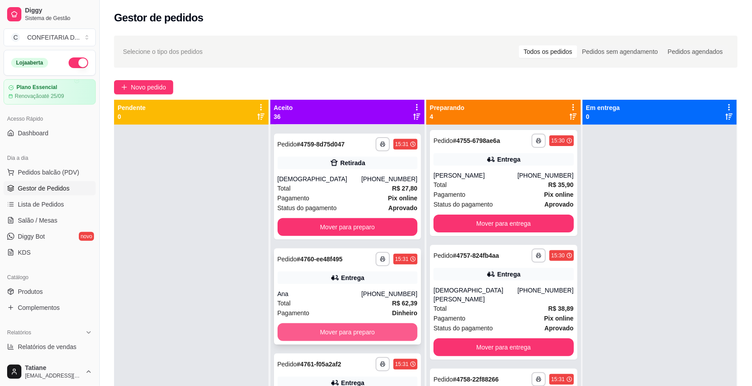
click at [330, 335] on button "Mover para preparo" at bounding box center [347, 332] width 140 height 18
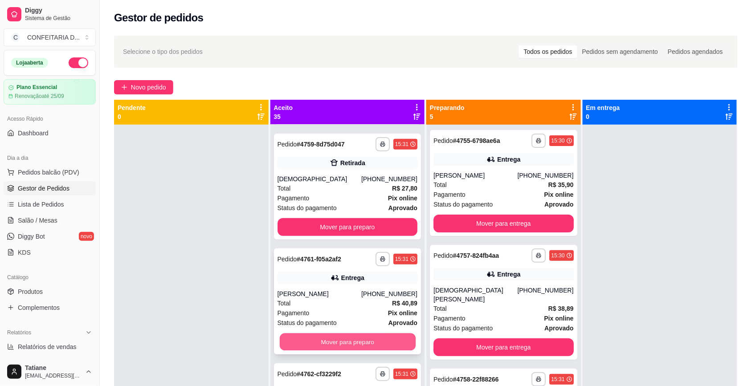
click at [333, 344] on button "Mover para preparo" at bounding box center [347, 342] width 136 height 17
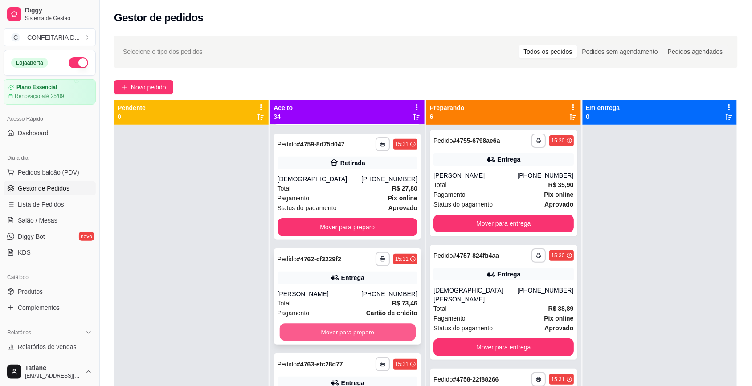
click at [341, 333] on button "Mover para preparo" at bounding box center [347, 332] width 136 height 17
click at [342, 330] on button "Mover para preparo" at bounding box center [347, 332] width 140 height 18
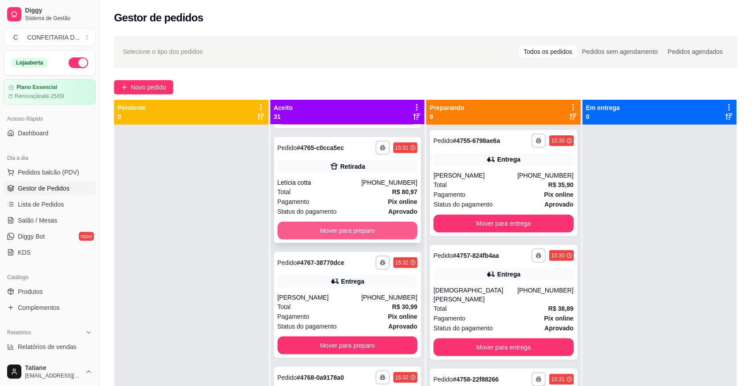
scroll to position [278, 0]
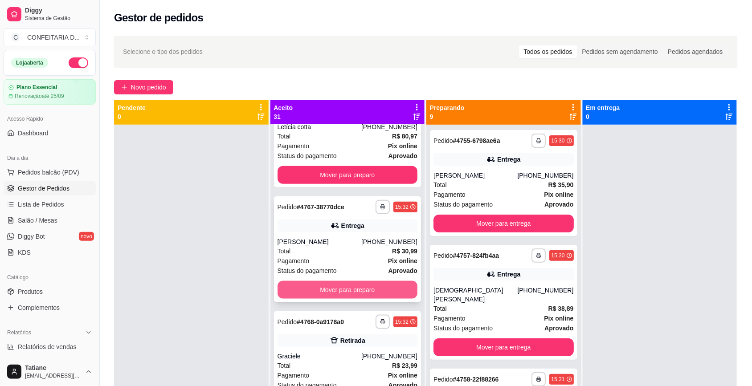
click at [348, 288] on button "Mover para preparo" at bounding box center [347, 290] width 140 height 18
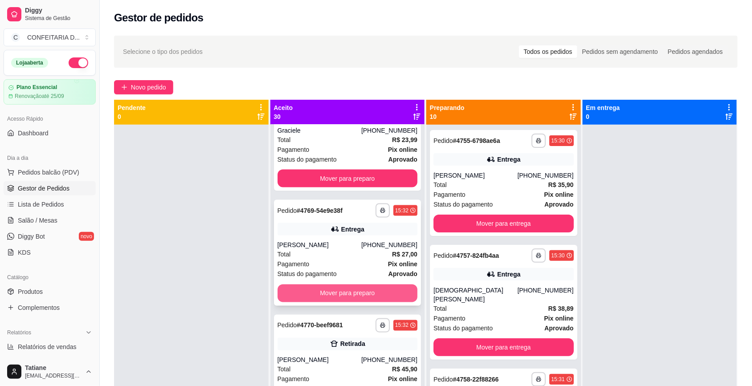
click at [346, 294] on button "Mover para preparo" at bounding box center [347, 294] width 140 height 18
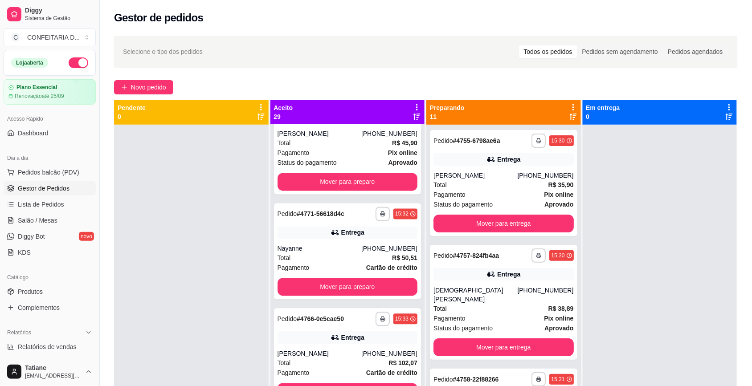
scroll to position [557, 0]
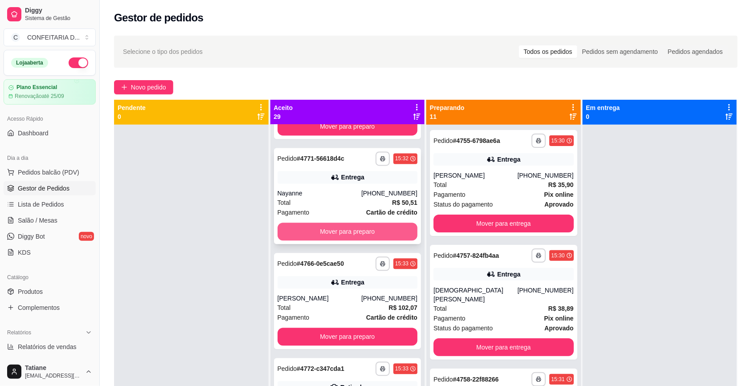
click at [340, 228] on button "Mover para preparo" at bounding box center [347, 232] width 140 height 18
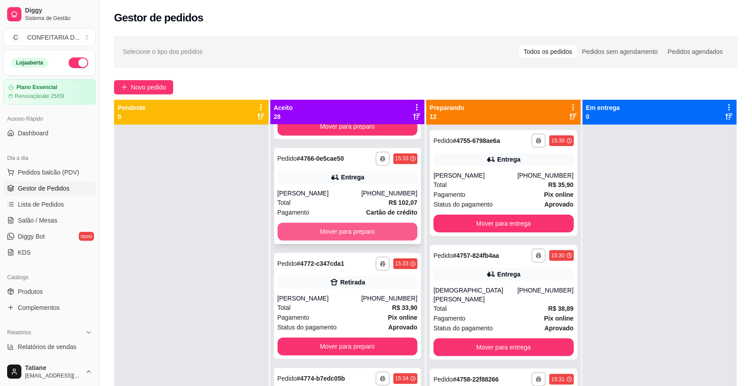
click at [341, 233] on button "Mover para preparo" at bounding box center [347, 232] width 140 height 18
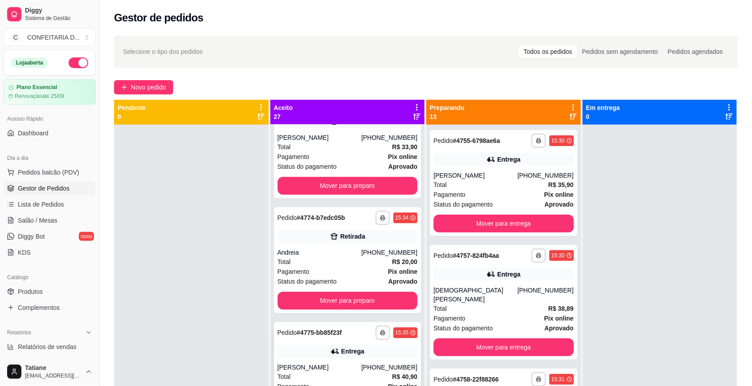
scroll to position [724, 0]
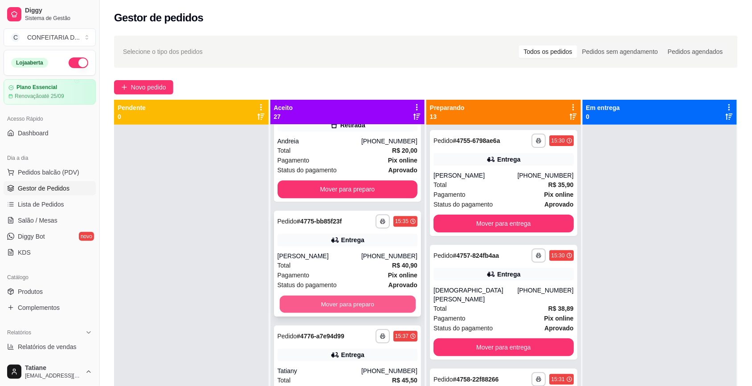
click at [339, 302] on button "Mover para preparo" at bounding box center [347, 304] width 136 height 17
click at [346, 304] on button "Mover para preparo" at bounding box center [347, 304] width 140 height 18
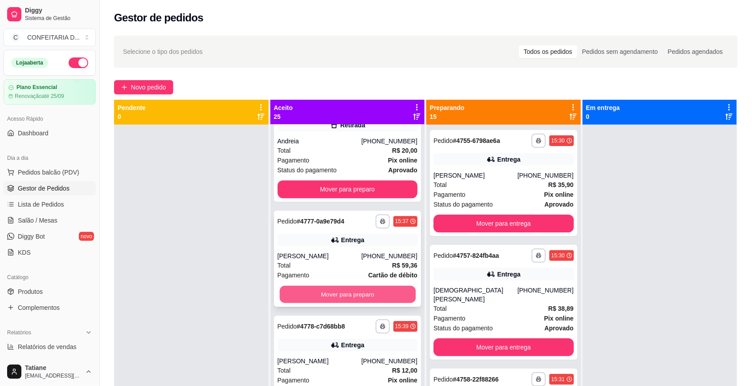
click at [341, 294] on button "Mover para preparo" at bounding box center [347, 294] width 136 height 17
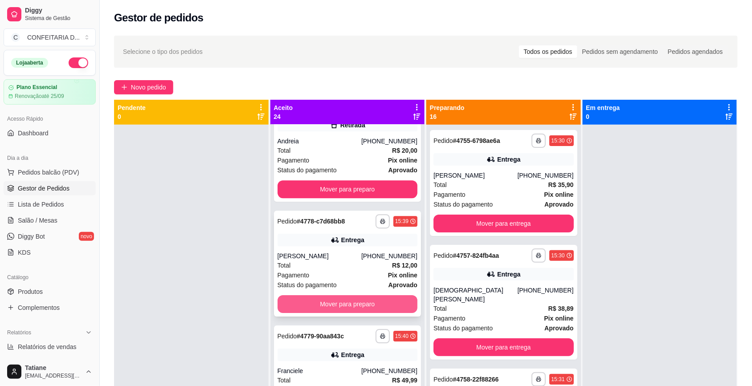
click at [342, 305] on button "Mover para preparo" at bounding box center [347, 304] width 140 height 18
click at [341, 304] on button "Mover para preparo" at bounding box center [347, 304] width 140 height 18
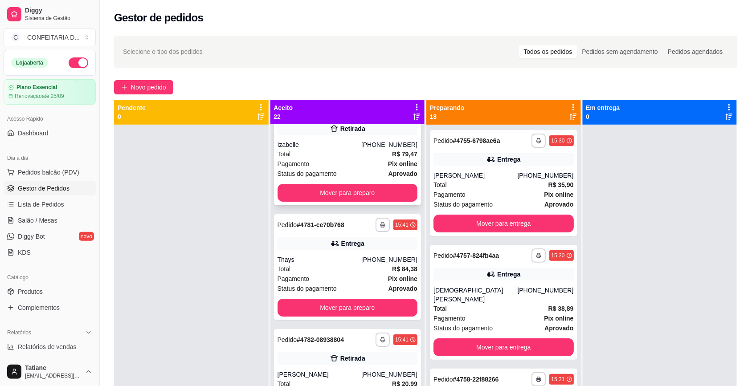
scroll to position [891, 0]
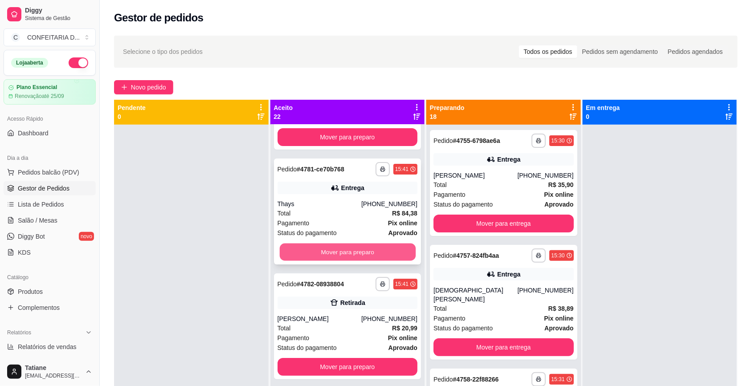
click at [342, 244] on button "Mover para preparo" at bounding box center [347, 252] width 136 height 17
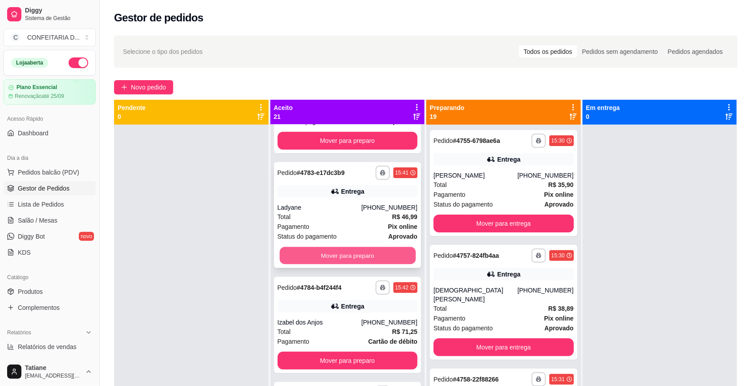
click at [344, 258] on button "Mover para preparo" at bounding box center [347, 255] width 136 height 17
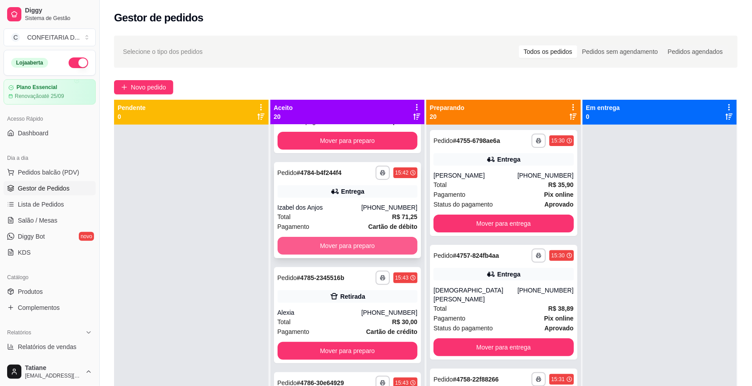
click at [344, 248] on button "Mover para preparo" at bounding box center [347, 246] width 140 height 18
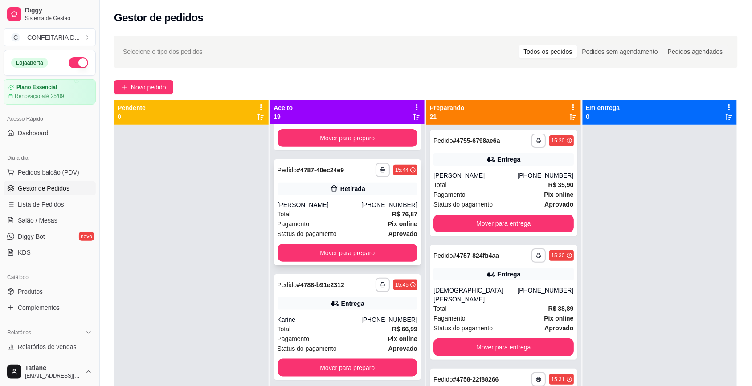
scroll to position [1336, 0]
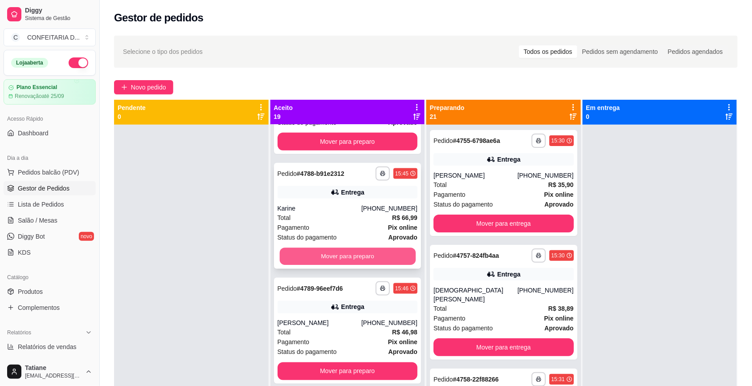
click at [346, 254] on button "Mover para preparo" at bounding box center [347, 256] width 136 height 17
click at [346, 254] on button "Mover para preparo" at bounding box center [347, 257] width 140 height 18
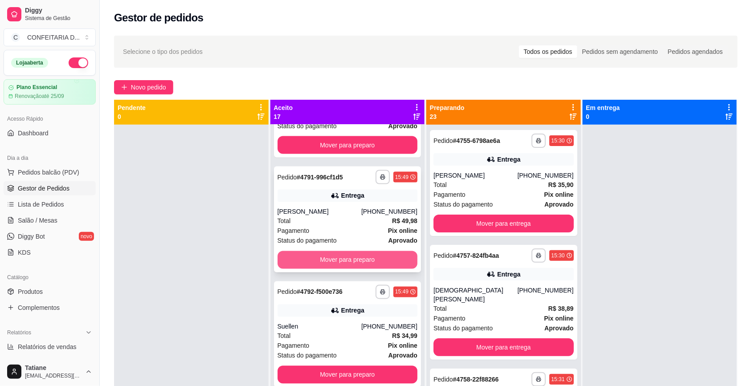
click at [349, 262] on button "Mover para preparo" at bounding box center [347, 260] width 140 height 18
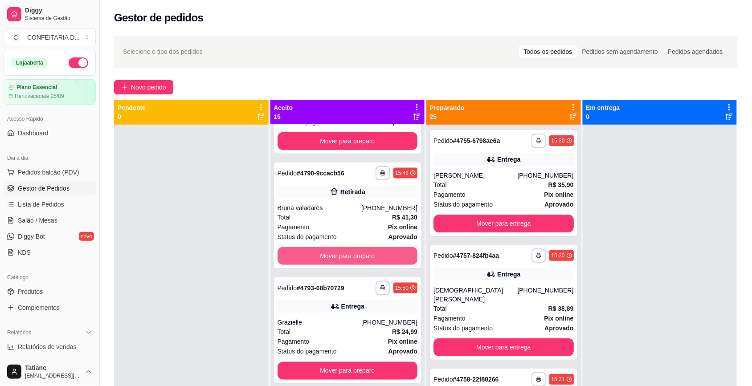
scroll to position [1335, 0]
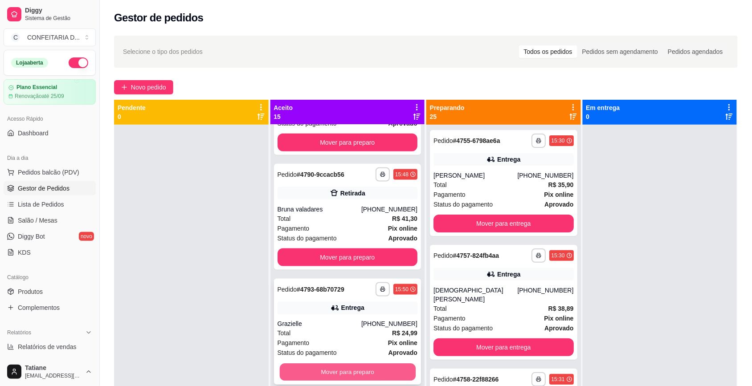
click at [356, 368] on button "Mover para preparo" at bounding box center [347, 372] width 136 height 17
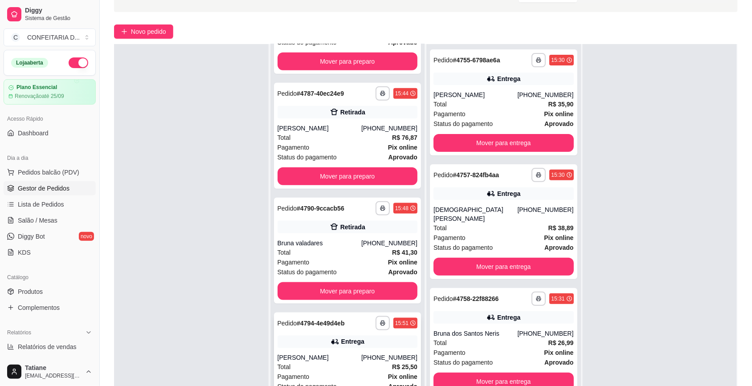
scroll to position [111, 0]
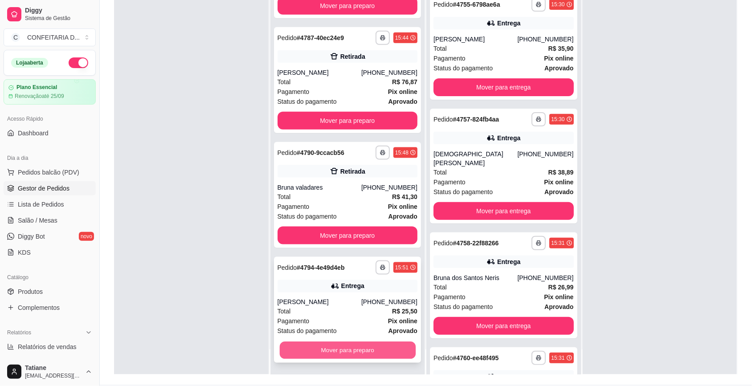
click at [353, 348] on button "Mover para preparo" at bounding box center [347, 350] width 136 height 17
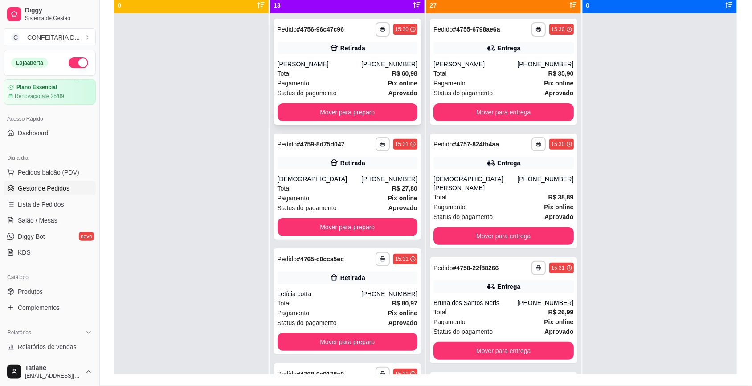
scroll to position [0, 0]
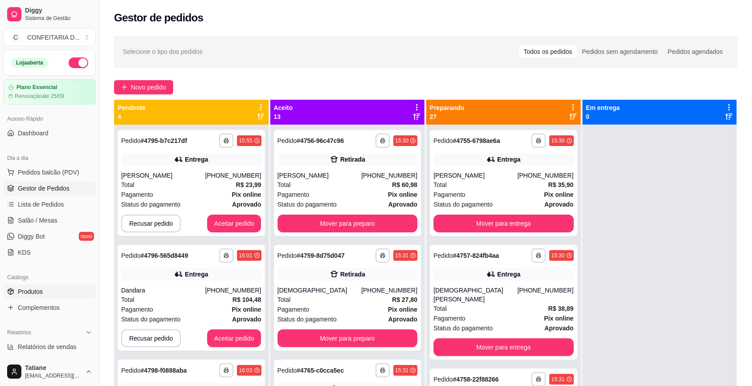
click at [33, 294] on span "Produtos" at bounding box center [30, 291] width 25 height 9
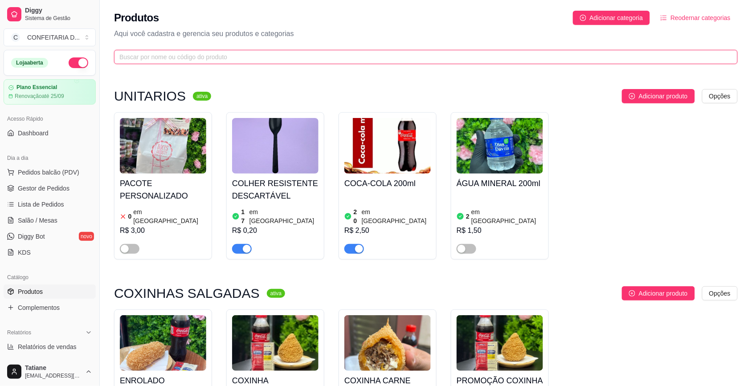
click at [150, 58] on input "text" at bounding box center [422, 57] width 606 height 10
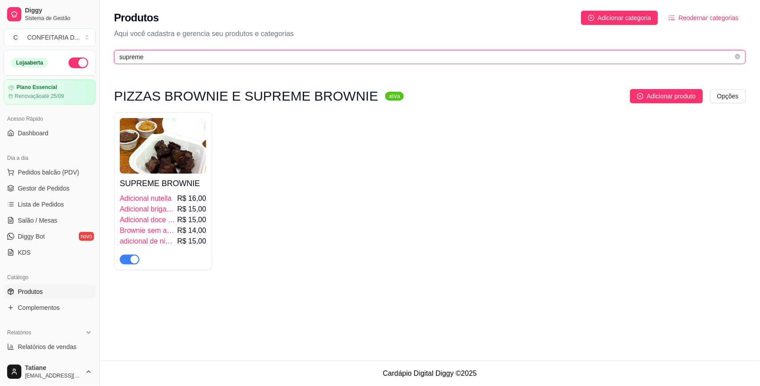
type input "supreme"
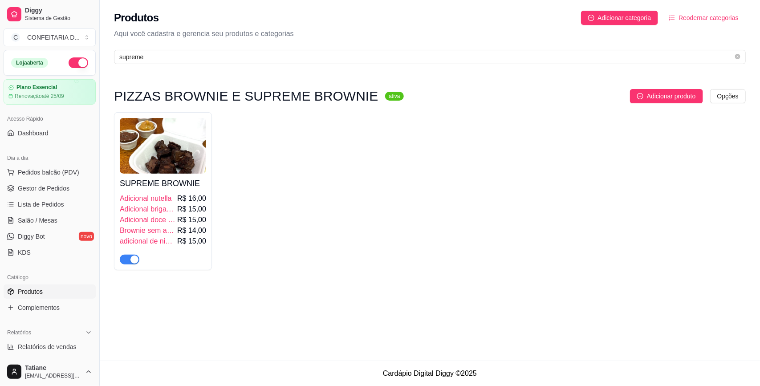
click at [133, 261] on div "button" at bounding box center [134, 260] width 8 height 8
click at [45, 187] on span "Gestor de Pedidos" at bounding box center [44, 188] width 52 height 9
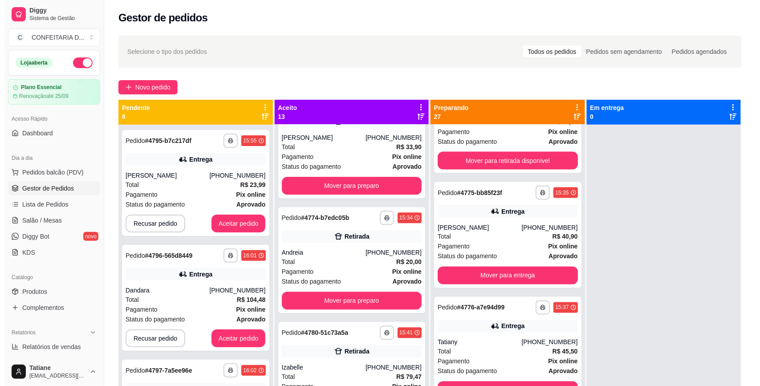
scroll to position [1447, 0]
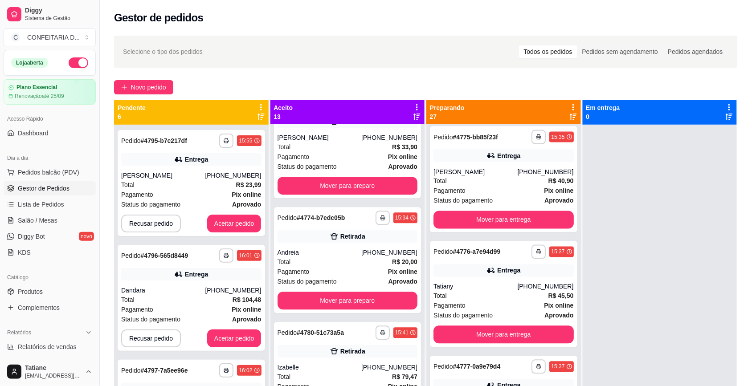
click at [531, 272] on div "**********" at bounding box center [503, 294] width 147 height 106
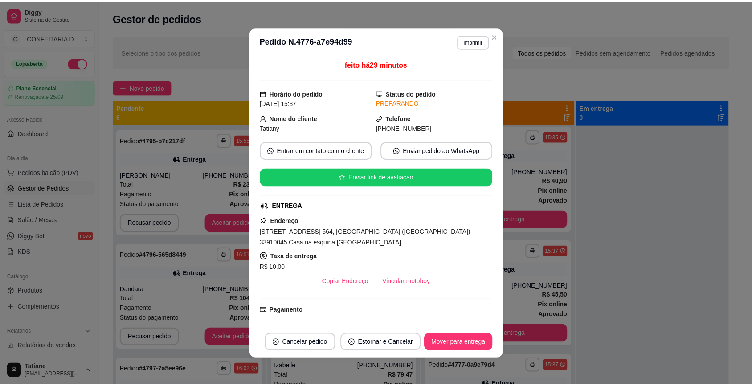
scroll to position [123, 0]
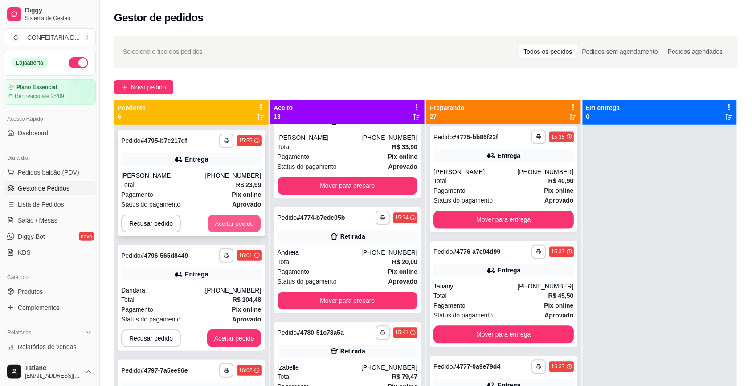
click at [231, 217] on button "Aceitar pedido" at bounding box center [234, 223] width 53 height 17
click at [225, 220] on button "Aceitar pedido" at bounding box center [234, 224] width 54 height 18
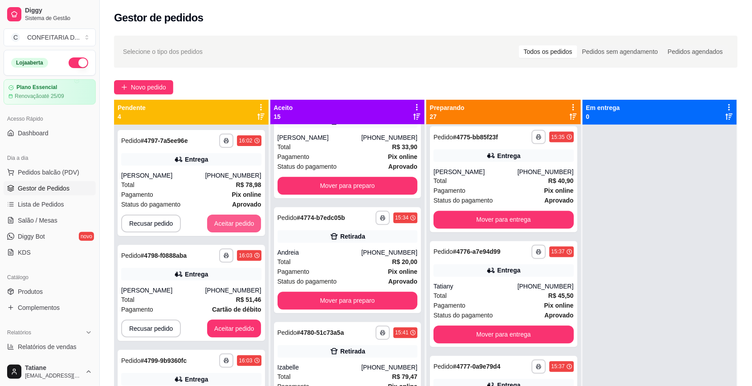
click at [225, 220] on button "Aceitar pedido" at bounding box center [234, 224] width 54 height 18
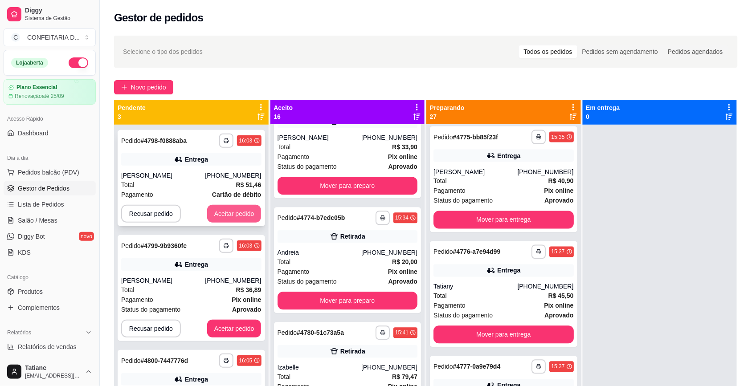
click at [216, 212] on button "Aceitar pedido" at bounding box center [234, 214] width 54 height 18
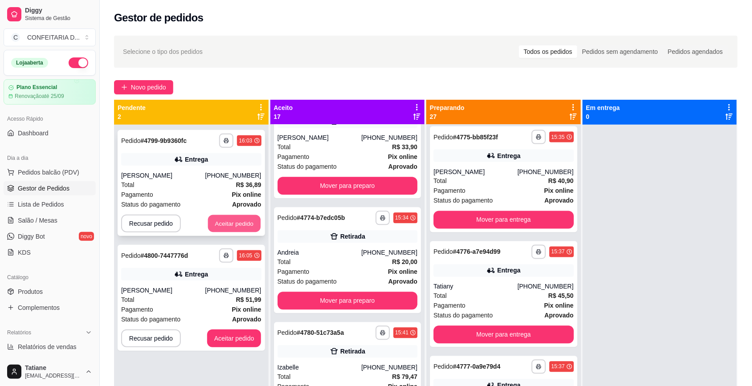
click at [221, 220] on button "Aceitar pedido" at bounding box center [234, 223] width 53 height 17
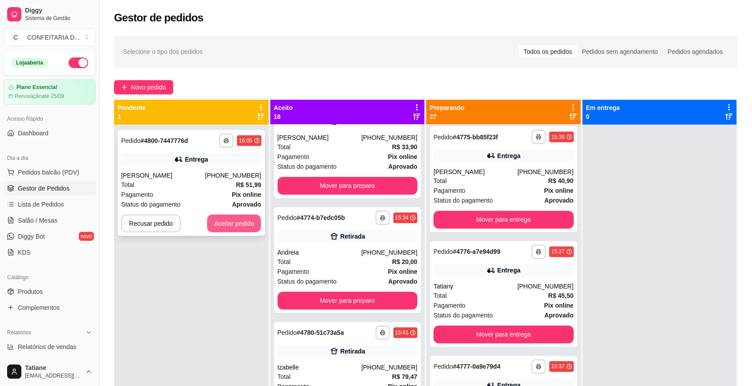
click at [224, 220] on button "Aceitar pedido" at bounding box center [234, 224] width 54 height 18
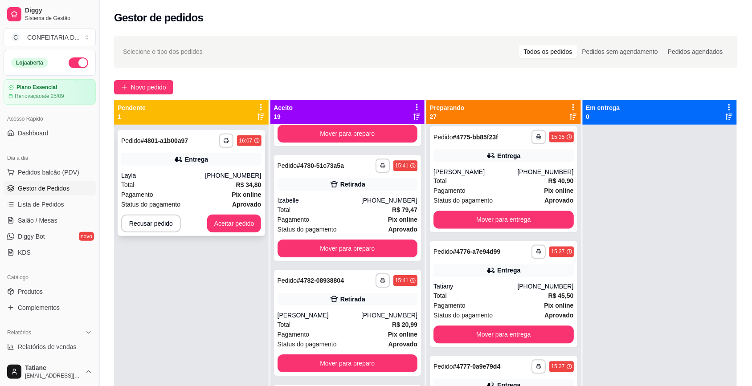
click at [237, 219] on button "Aceitar pedido" at bounding box center [234, 224] width 54 height 18
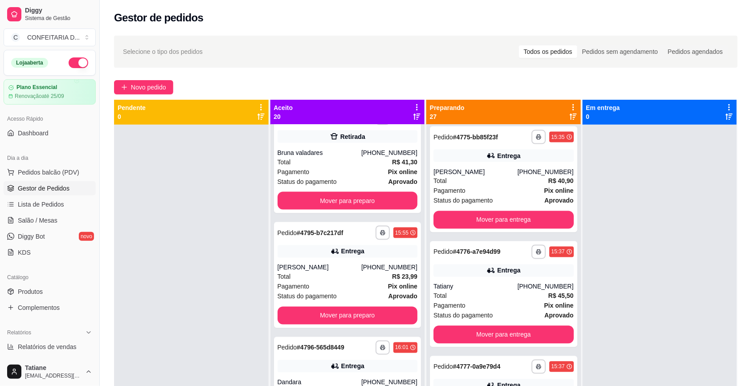
scroll to position [1447, 0]
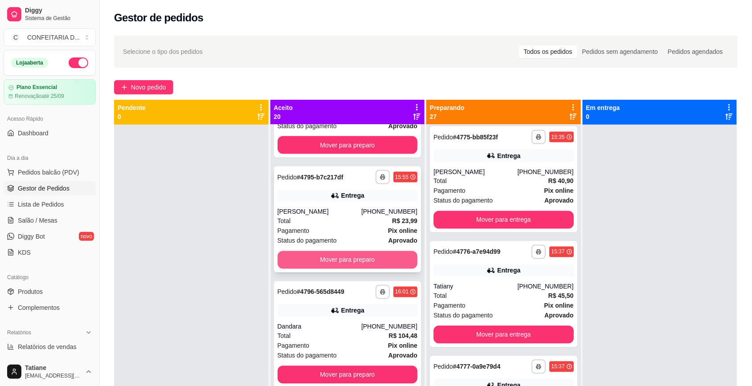
click at [360, 257] on button "Mover para preparo" at bounding box center [347, 260] width 140 height 18
click at [348, 258] on button "Mover para preparo" at bounding box center [347, 260] width 140 height 18
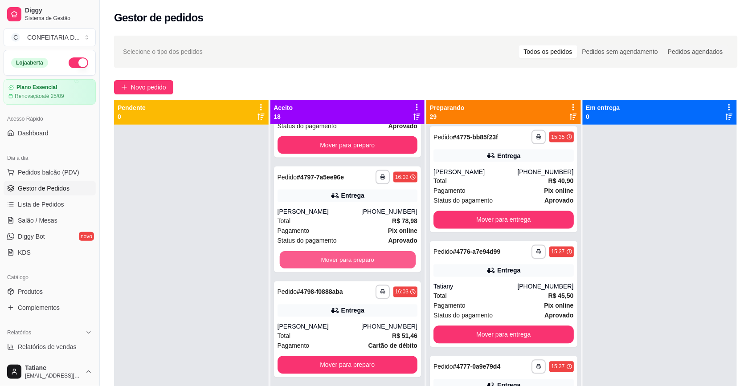
click at [348, 258] on button "Mover para preparo" at bounding box center [347, 260] width 136 height 17
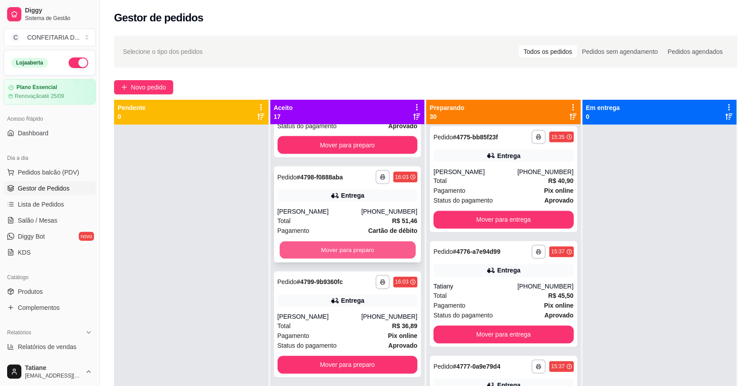
click at [350, 253] on button "Mover para preparo" at bounding box center [347, 250] width 136 height 17
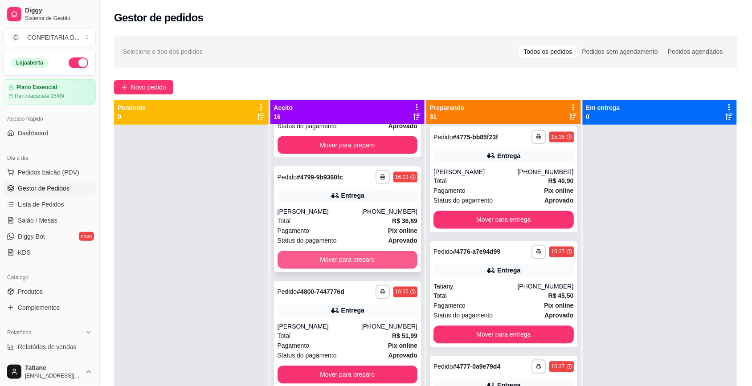
click at [350, 255] on button "Mover para preparo" at bounding box center [347, 260] width 140 height 18
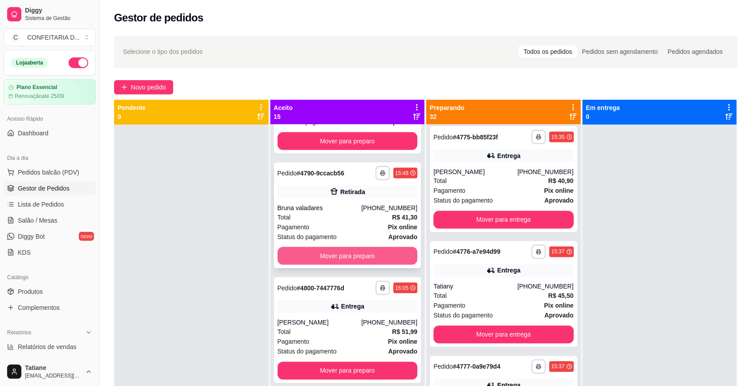
scroll to position [1335, 0]
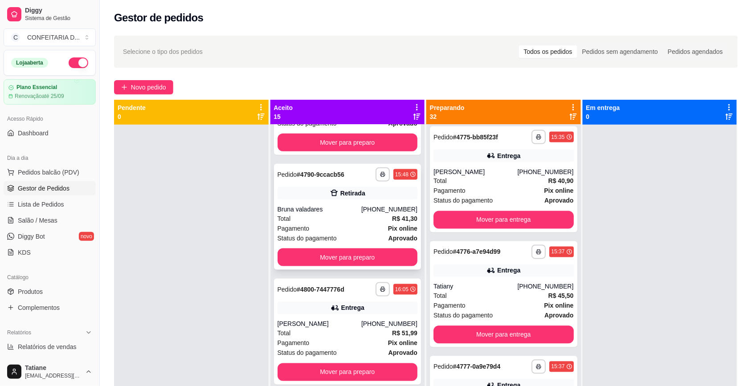
click at [45, 302] on div "**********" at bounding box center [376, 261] width 752 height 522
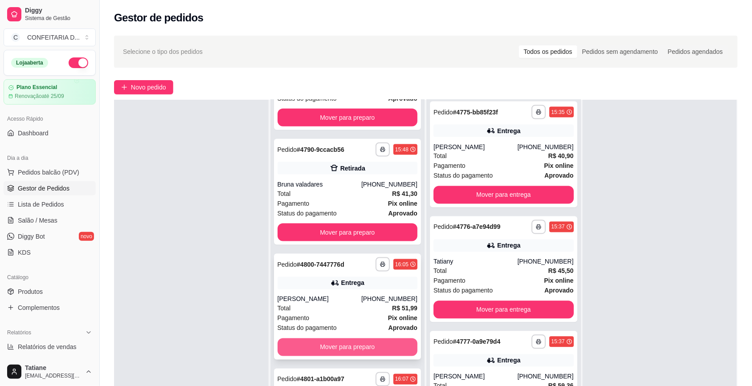
click at [324, 340] on button "Mover para preparo" at bounding box center [347, 347] width 140 height 18
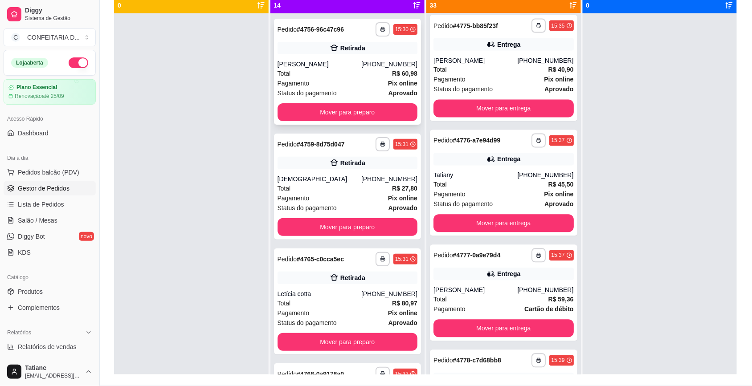
scroll to position [0, 0]
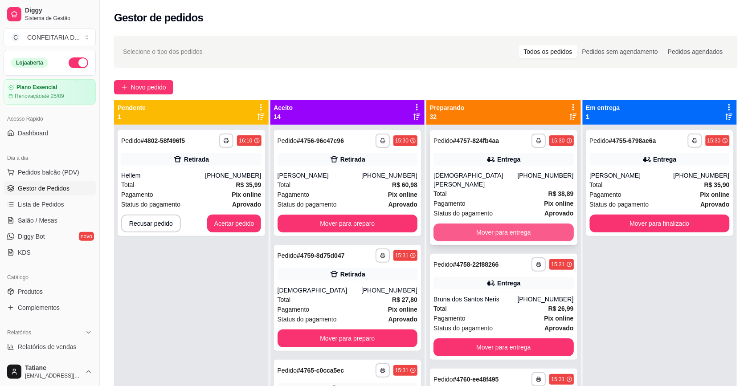
click at [487, 224] on button "Mover para entrega" at bounding box center [503, 233] width 140 height 18
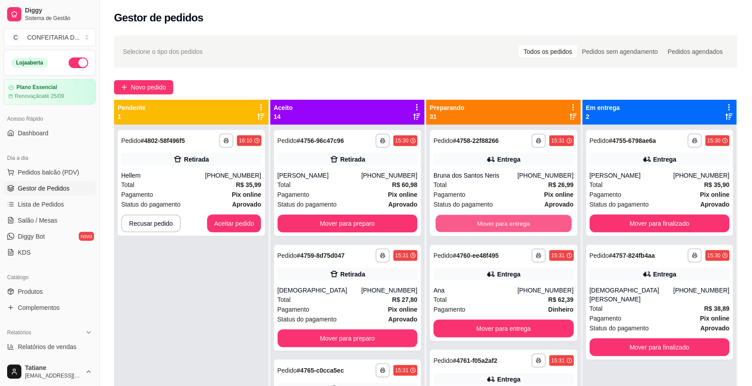
click at [487, 223] on button "Mover para entrega" at bounding box center [504, 223] width 136 height 17
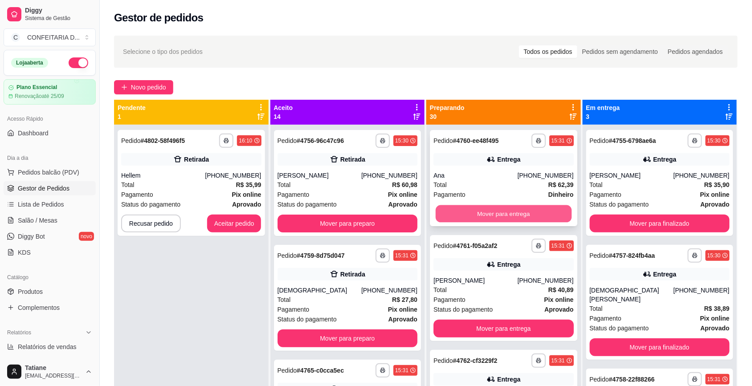
click at [493, 207] on button "Mover para entrega" at bounding box center [504, 213] width 136 height 17
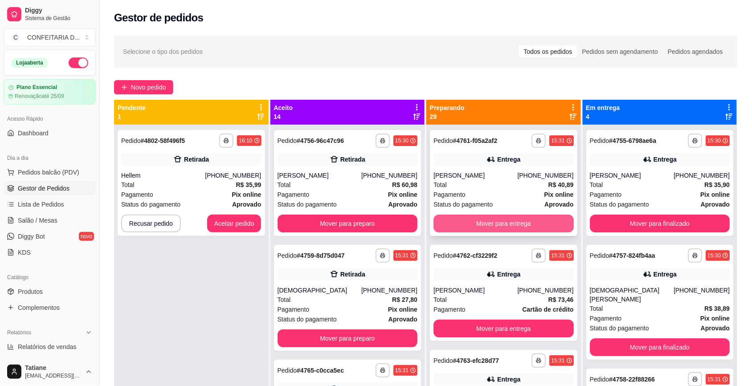
click at [488, 221] on button "Mover para entrega" at bounding box center [503, 224] width 140 height 18
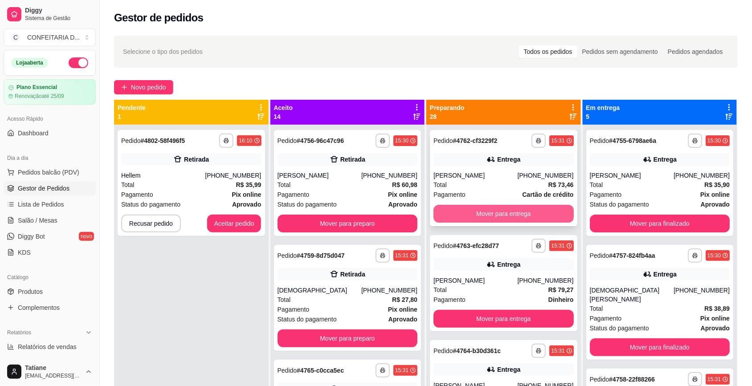
click at [490, 213] on button "Mover para entrega" at bounding box center [503, 214] width 140 height 18
click at [490, 213] on button "Mover para entrega" at bounding box center [504, 213] width 136 height 17
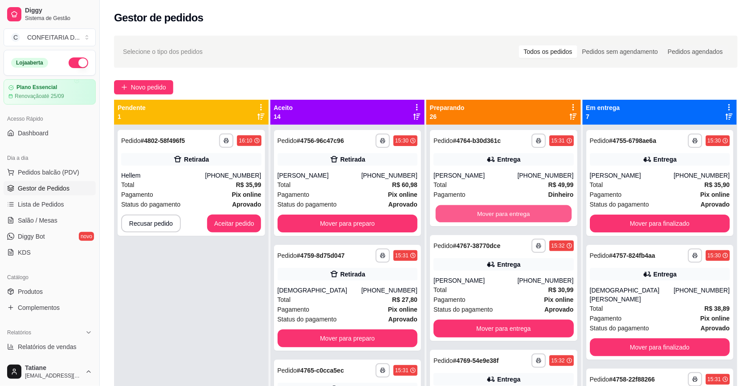
click at [490, 213] on button "Mover para entrega" at bounding box center [504, 213] width 136 height 17
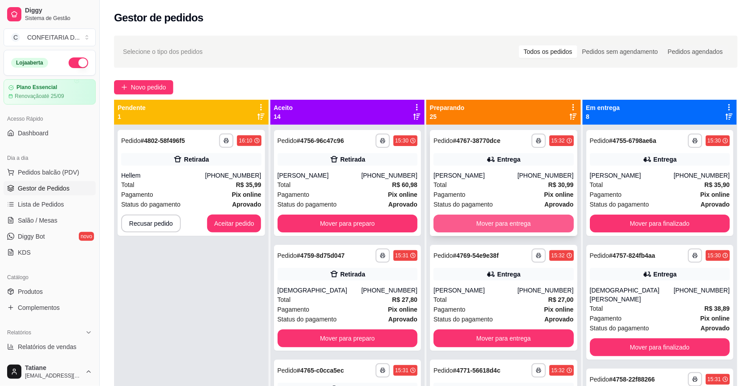
click at [493, 221] on button "Mover para entrega" at bounding box center [503, 224] width 140 height 18
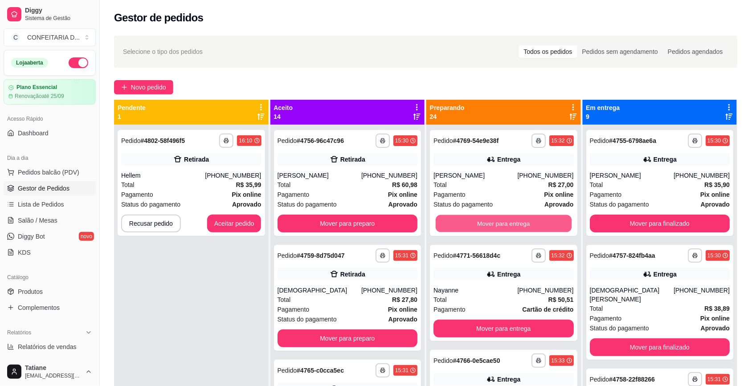
click at [493, 221] on button "Mover para entrega" at bounding box center [504, 223] width 136 height 17
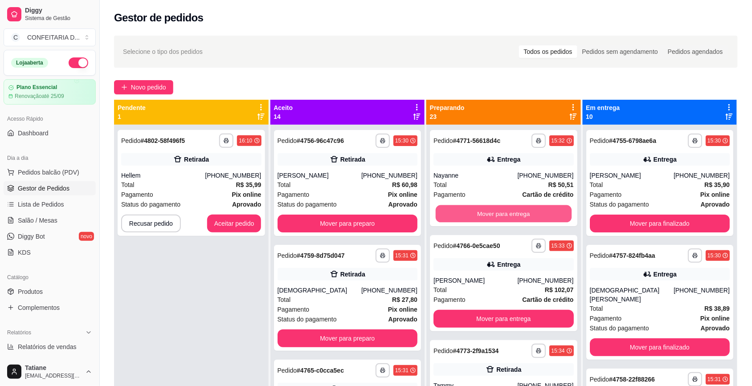
click at [493, 221] on button "Mover para entrega" at bounding box center [504, 213] width 136 height 17
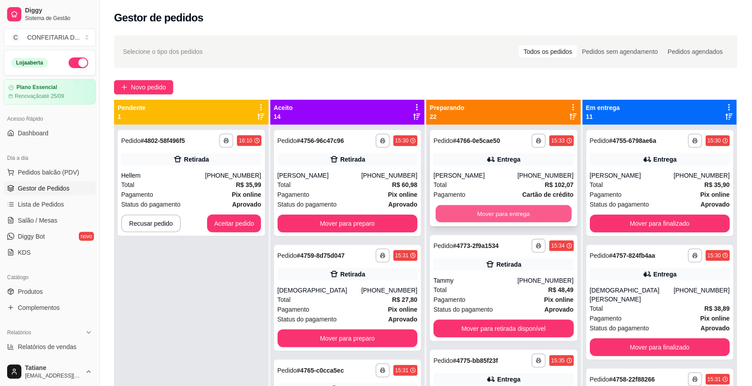
click at [489, 214] on button "Mover para entrega" at bounding box center [504, 213] width 136 height 17
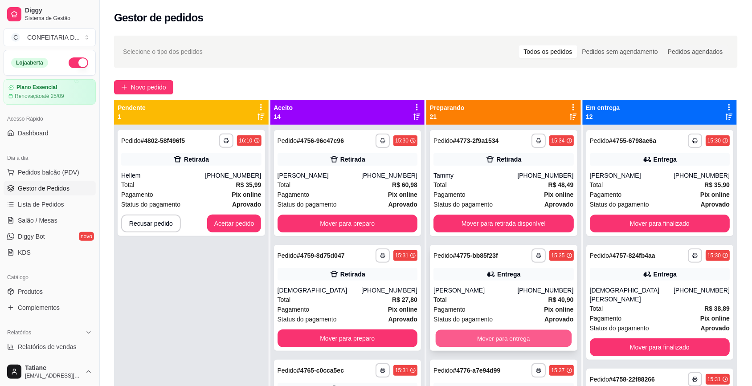
click at [485, 332] on button "Mover para entrega" at bounding box center [504, 338] width 136 height 17
click at [487, 338] on button "Mover para entrega" at bounding box center [503, 339] width 140 height 18
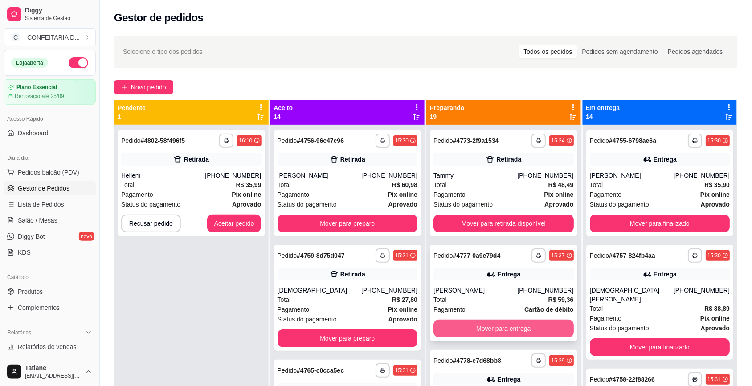
click at [488, 334] on button "Mover para entrega" at bounding box center [503, 329] width 140 height 18
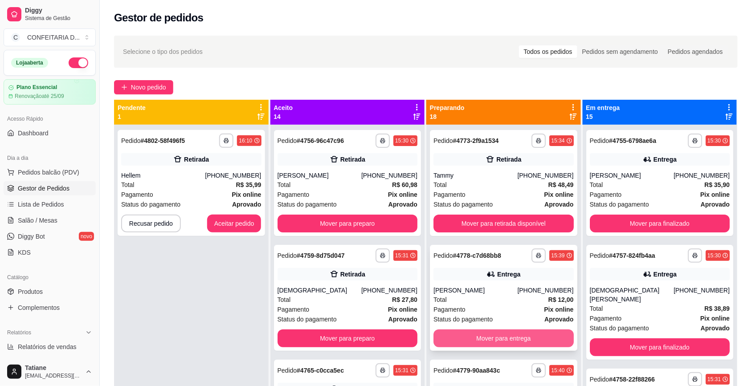
click at [488, 338] on button "Mover para entrega" at bounding box center [503, 339] width 140 height 18
click at [490, 335] on button "Mover para entrega" at bounding box center [503, 339] width 140 height 18
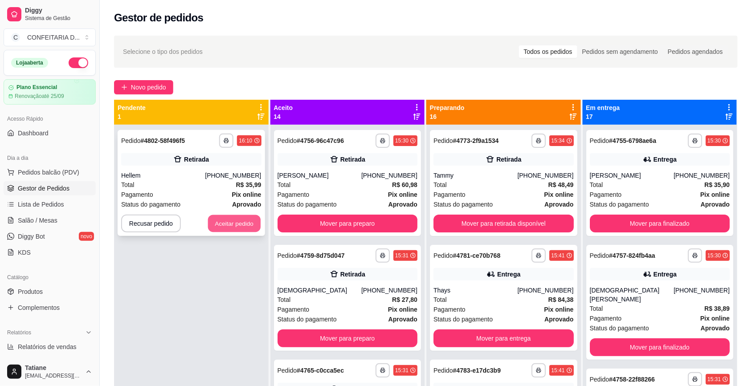
click at [223, 223] on button "Aceitar pedido" at bounding box center [234, 223] width 53 height 17
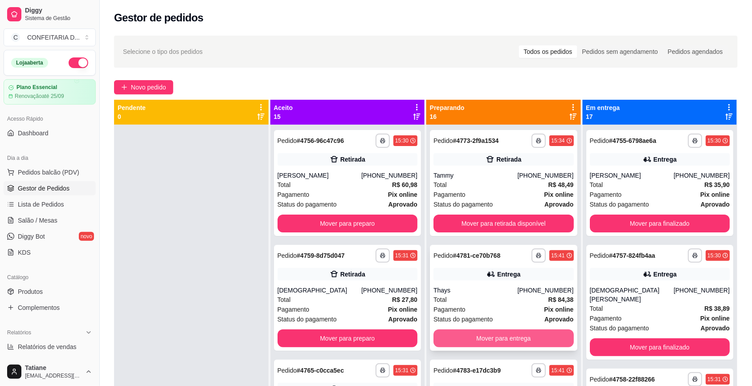
click at [481, 334] on button "Mover para entrega" at bounding box center [503, 339] width 140 height 18
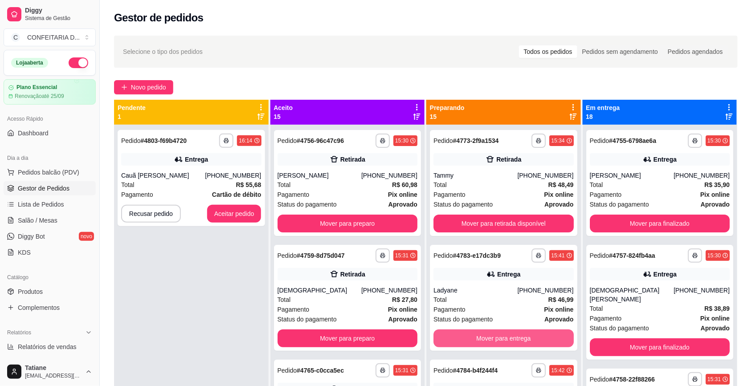
click at [481, 334] on button "Mover para entrega" at bounding box center [503, 339] width 140 height 18
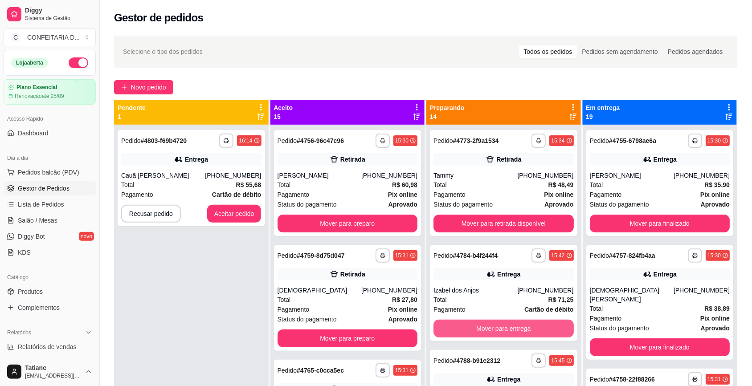
click at [481, 334] on button "Mover para entrega" at bounding box center [503, 329] width 140 height 18
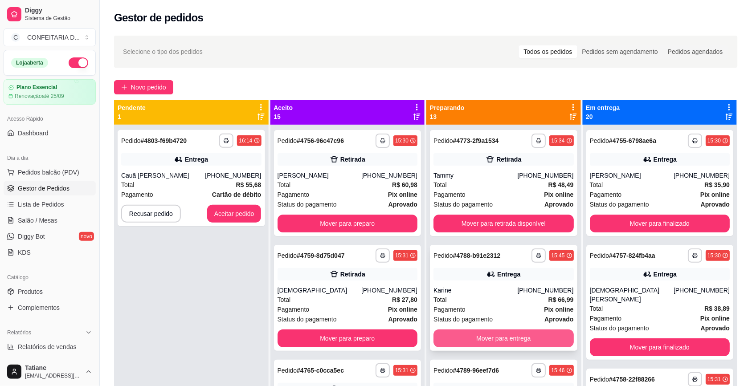
click at [482, 335] on button "Mover para entrega" at bounding box center [503, 339] width 140 height 18
click at [486, 335] on button "Mover para entrega" at bounding box center [503, 339] width 140 height 18
click at [486, 334] on button "Mover para entrega" at bounding box center [503, 339] width 140 height 18
click at [486, 334] on button "Mover para entrega" at bounding box center [504, 338] width 136 height 17
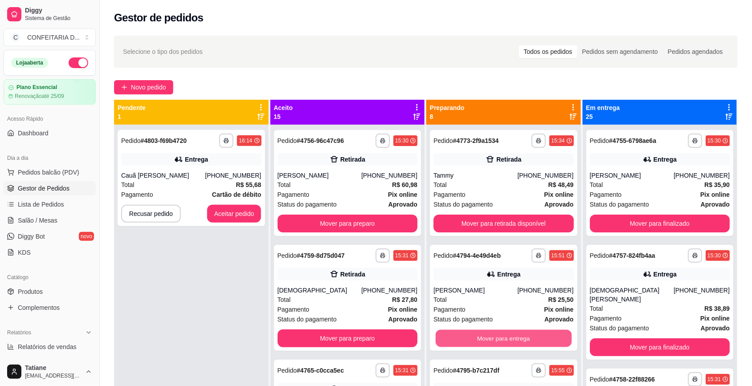
click at [486, 334] on button "Mover para entrega" at bounding box center [504, 338] width 136 height 17
click at [486, 334] on button "Mover para entrega" at bounding box center [503, 339] width 140 height 18
click at [487, 336] on button "Mover para entrega" at bounding box center [503, 339] width 140 height 18
click at [486, 330] on button "Mover para entrega" at bounding box center [503, 339] width 140 height 18
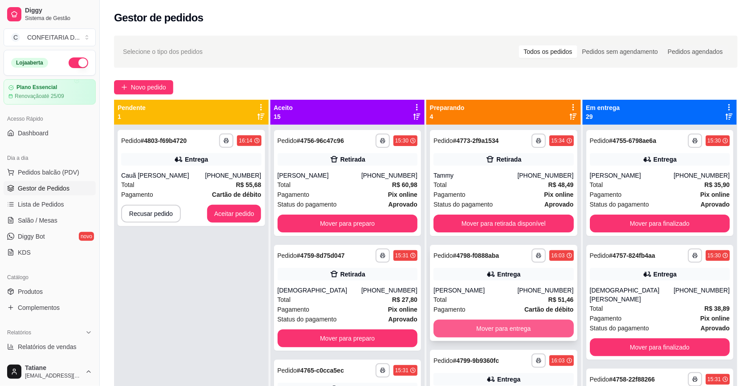
click at [497, 330] on button "Mover para entrega" at bounding box center [503, 329] width 140 height 18
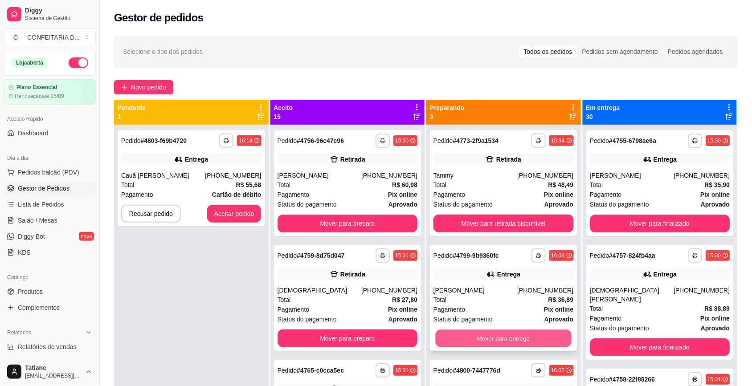
click at [497, 336] on button "Mover para entrega" at bounding box center [504, 338] width 136 height 17
click at [497, 336] on button "Mover para entrega" at bounding box center [503, 339] width 140 height 18
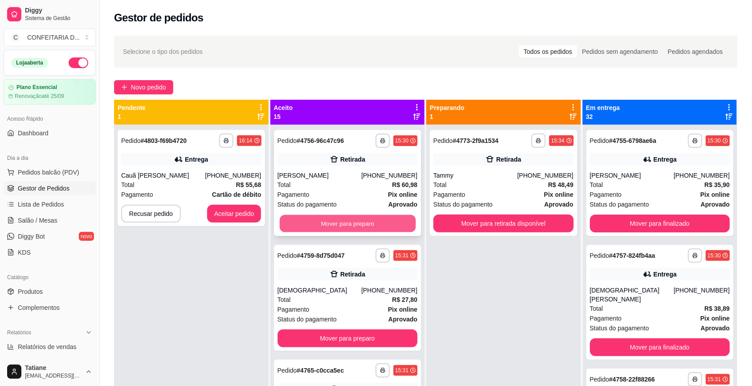
click at [341, 220] on button "Mover para preparo" at bounding box center [347, 223] width 136 height 17
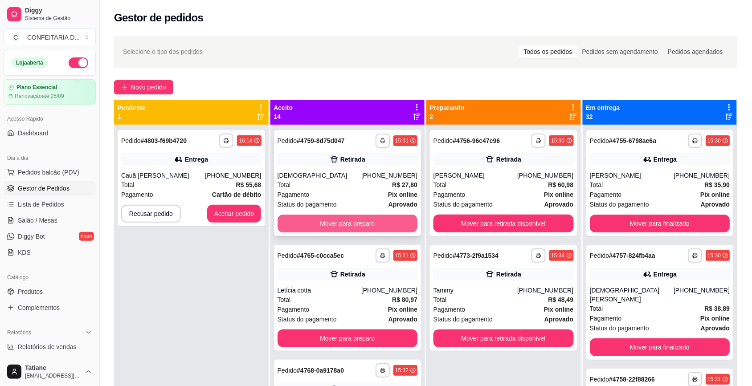
click at [341, 221] on button "Mover para preparo" at bounding box center [347, 224] width 140 height 18
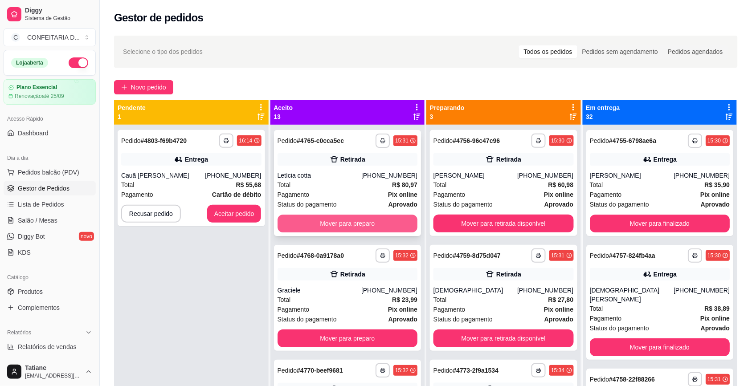
click at [346, 223] on button "Mover para preparo" at bounding box center [347, 224] width 140 height 18
click at [346, 223] on button "Mover para preparo" at bounding box center [347, 223] width 136 height 17
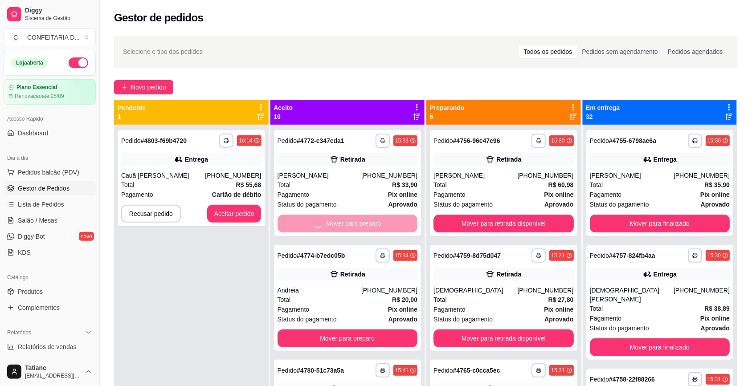
click at [346, 330] on button "Mover para preparo" at bounding box center [347, 339] width 140 height 18
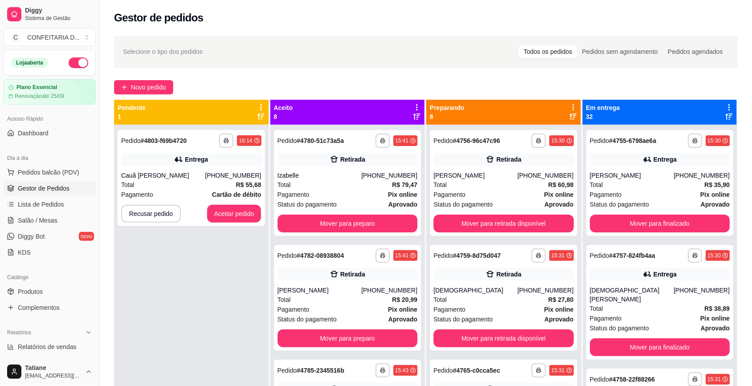
click at [346, 223] on button "Mover para preparo" at bounding box center [347, 224] width 140 height 18
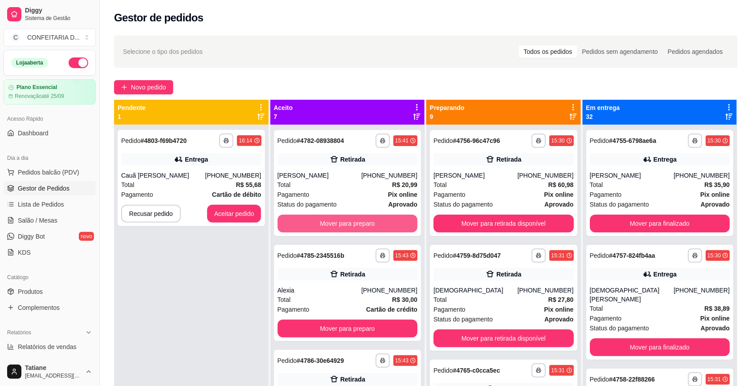
click at [346, 223] on button "Mover para preparo" at bounding box center [347, 224] width 140 height 18
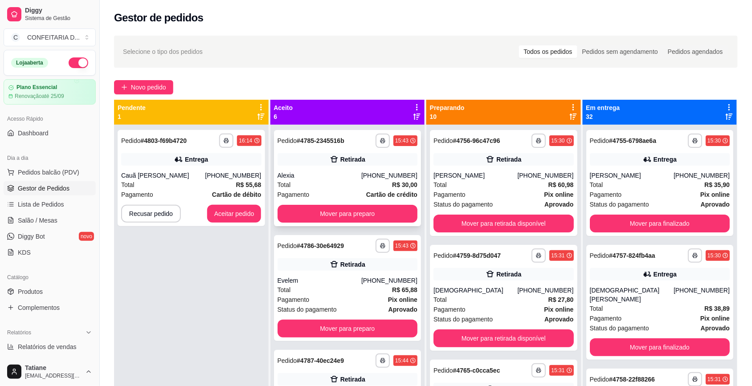
click at [348, 215] on button "Mover para preparo" at bounding box center [347, 214] width 140 height 18
click at [350, 214] on div "Mover para preparo" at bounding box center [347, 214] width 140 height 18
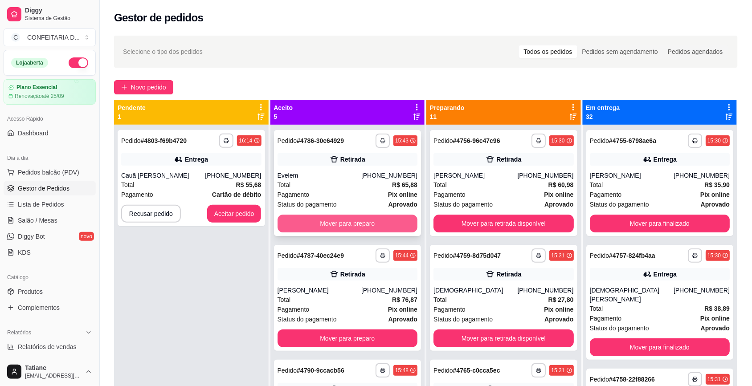
click at [304, 220] on button "Mover para preparo" at bounding box center [347, 224] width 140 height 18
click at [306, 221] on button "Mover para preparo" at bounding box center [347, 223] width 136 height 17
click at [306, 221] on button "Mover para preparo" at bounding box center [347, 224] width 140 height 18
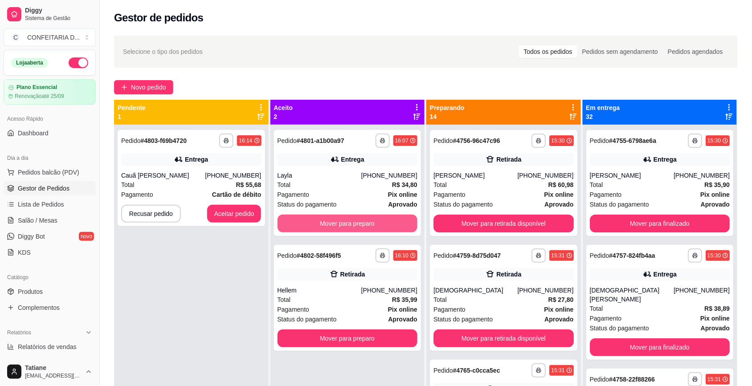
click at [306, 221] on button "Mover para preparo" at bounding box center [347, 224] width 140 height 18
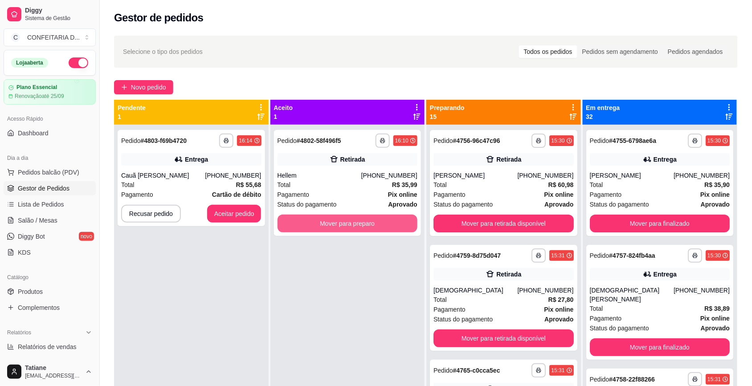
click at [306, 221] on button "Mover para preparo" at bounding box center [347, 224] width 140 height 18
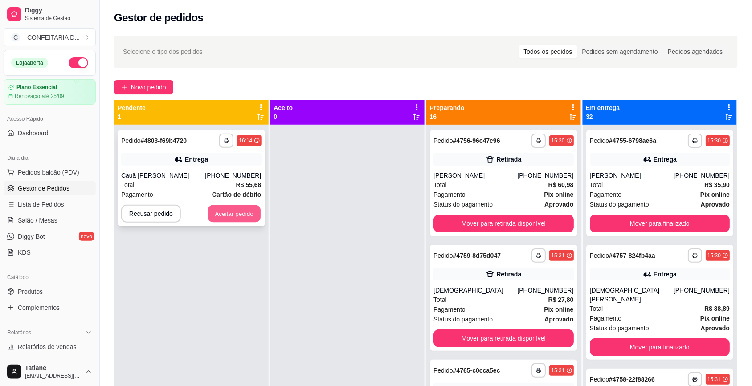
click at [239, 216] on button "Aceitar pedido" at bounding box center [234, 213] width 53 height 17
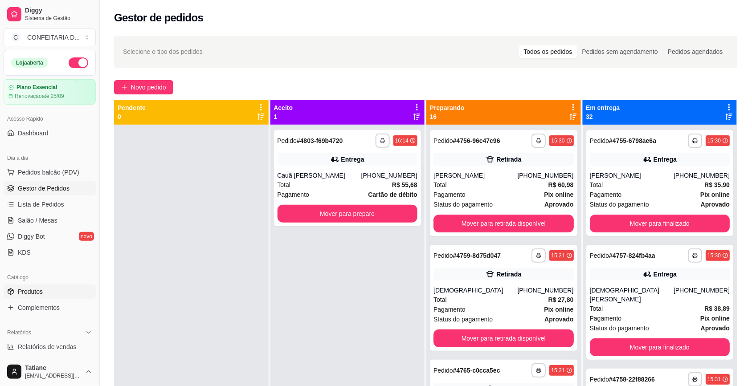
click at [28, 294] on span "Produtos" at bounding box center [30, 291] width 25 height 9
click at [51, 293] on link "Produtos" at bounding box center [50, 292] width 92 height 14
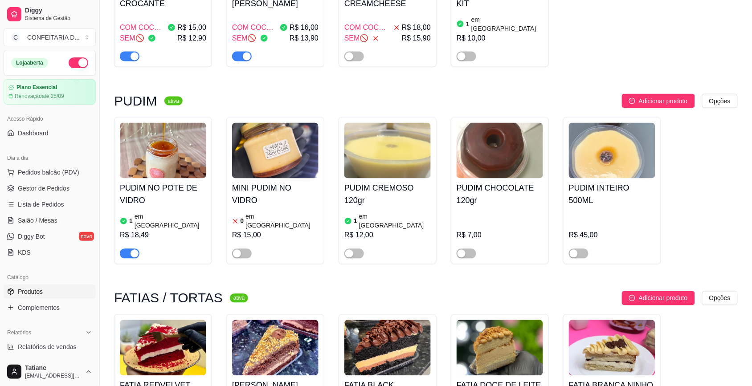
scroll to position [612, 0]
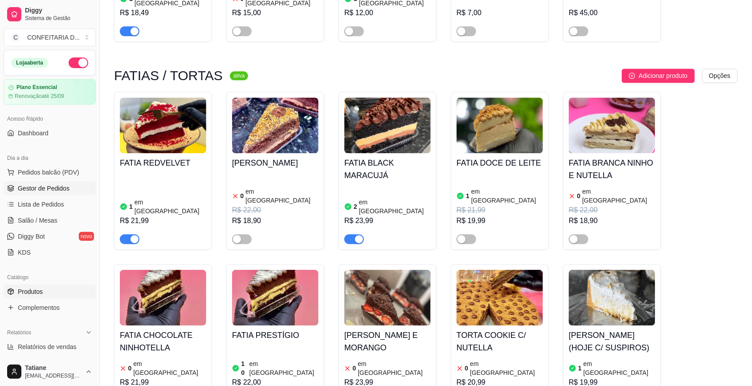
click at [24, 187] on span "Gestor de Pedidos" at bounding box center [44, 188] width 52 height 9
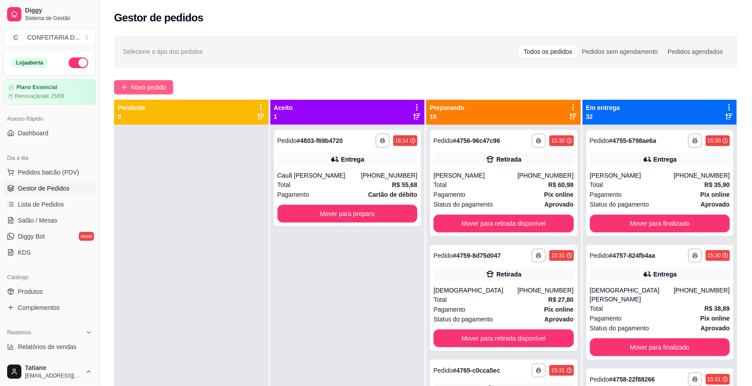
click at [147, 88] on span "Novo pedido" at bounding box center [148, 87] width 35 height 10
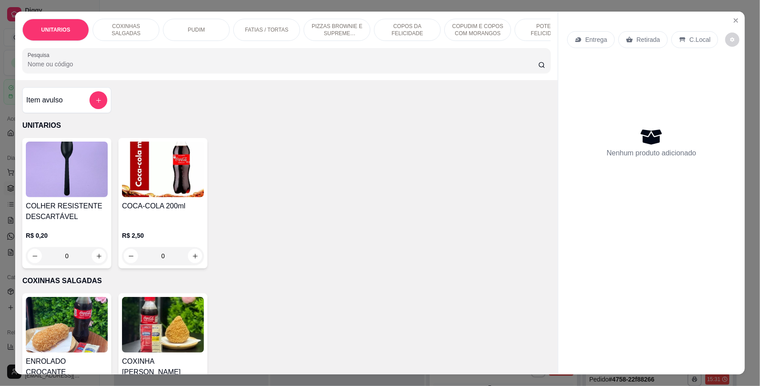
click at [126, 69] on div at bounding box center [287, 61] width 518 height 18
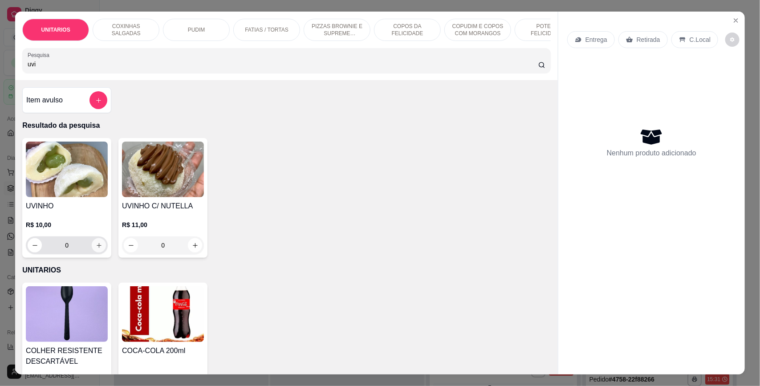
type input "uvi"
click at [92, 253] on button "increase-product-quantity" at bounding box center [99, 245] width 14 height 14
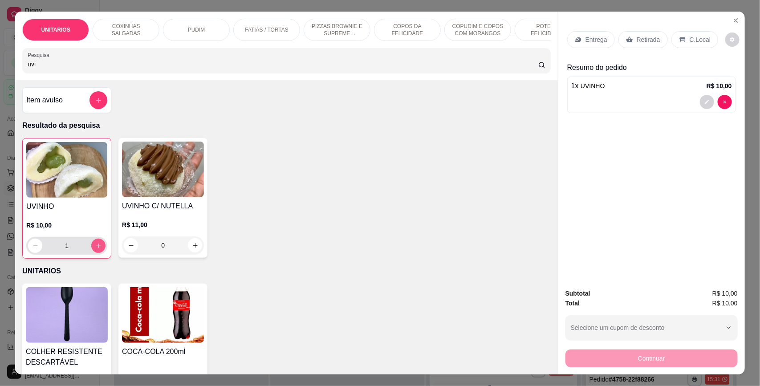
type input "1"
click at [635, 45] on div "Retirada" at bounding box center [643, 39] width 49 height 17
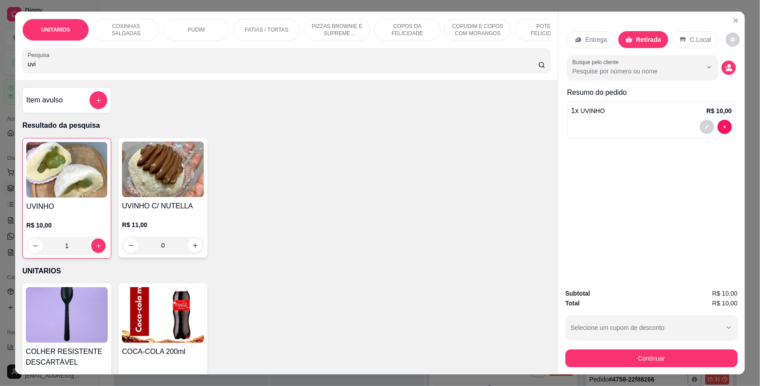
click at [612, 365] on button "Continuar" at bounding box center [652, 359] width 172 height 18
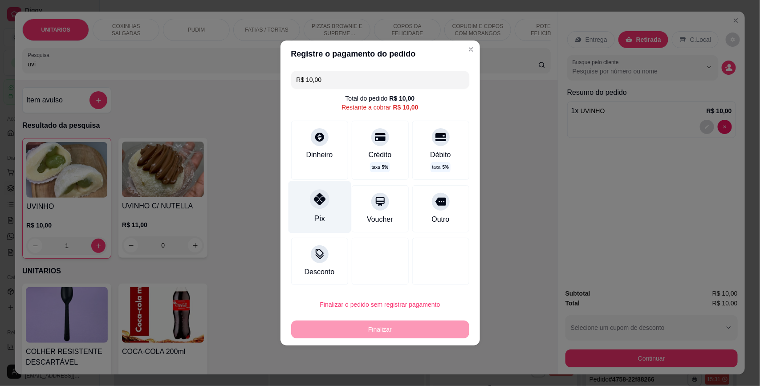
click at [322, 199] on icon at bounding box center [320, 199] width 12 height 12
type input "R$ 0,00"
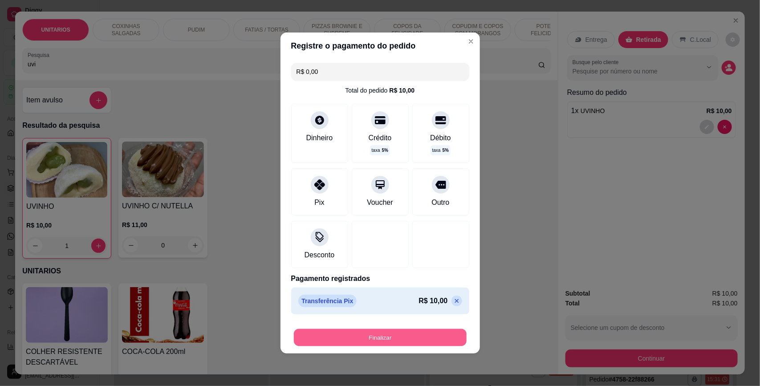
click at [394, 339] on button "Finalizar" at bounding box center [380, 337] width 173 height 17
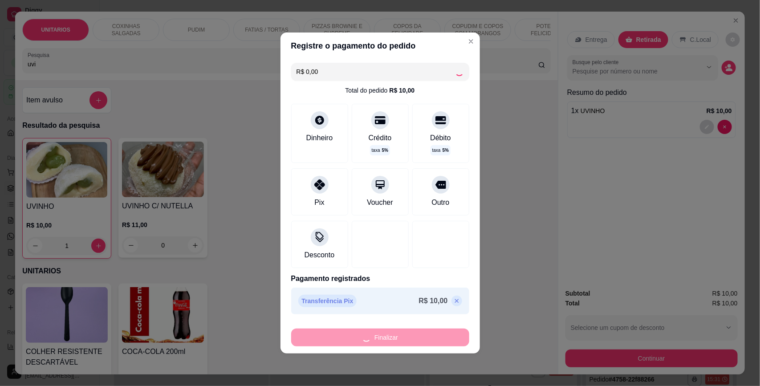
type input "0"
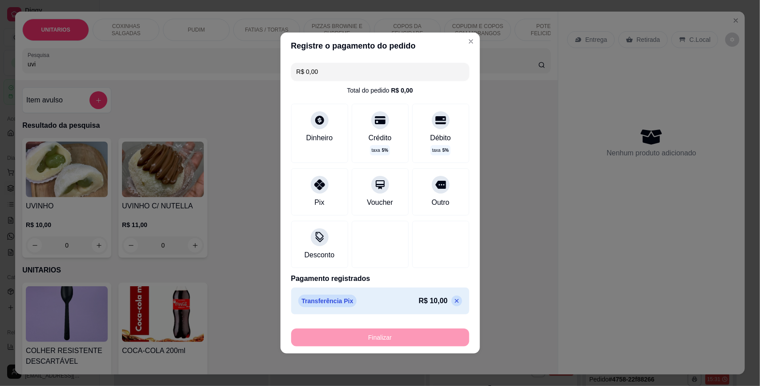
type input "-R$ 10,00"
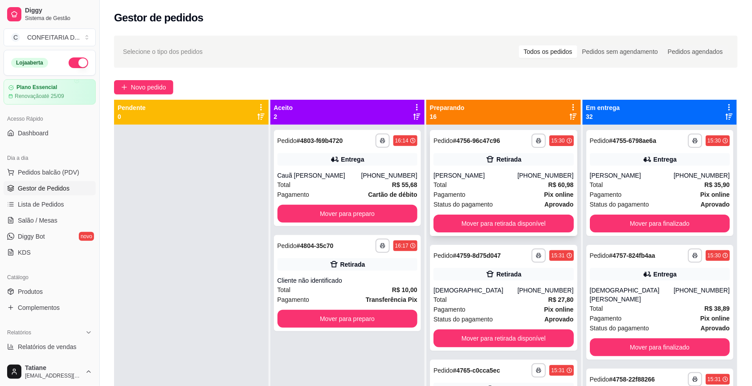
click at [497, 175] on div "[PERSON_NAME]" at bounding box center [475, 175] width 84 height 9
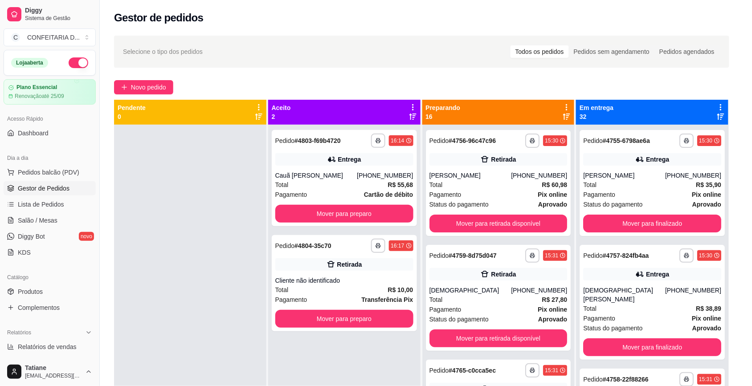
click at [439, 342] on button "Mover para retirada disponível" at bounding box center [444, 343] width 98 height 18
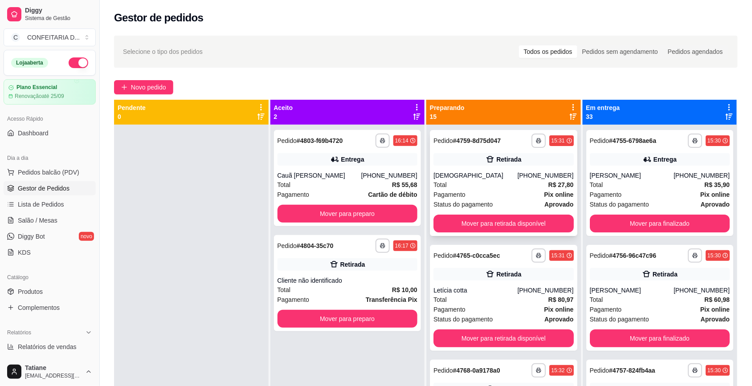
click at [524, 170] on div "**********" at bounding box center [503, 183] width 147 height 106
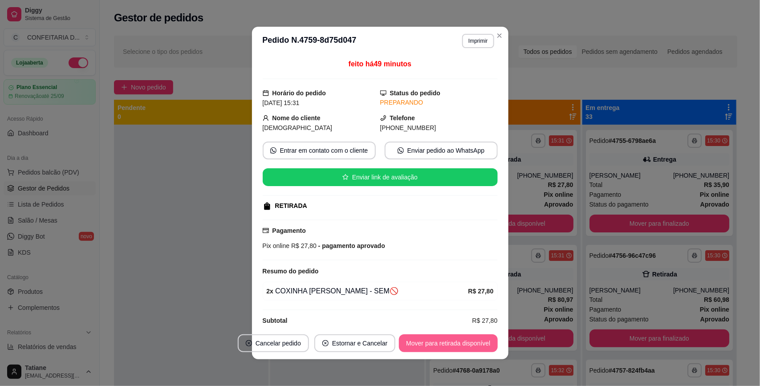
click at [449, 343] on button "Mover para retirada disponível" at bounding box center [448, 343] width 98 height 18
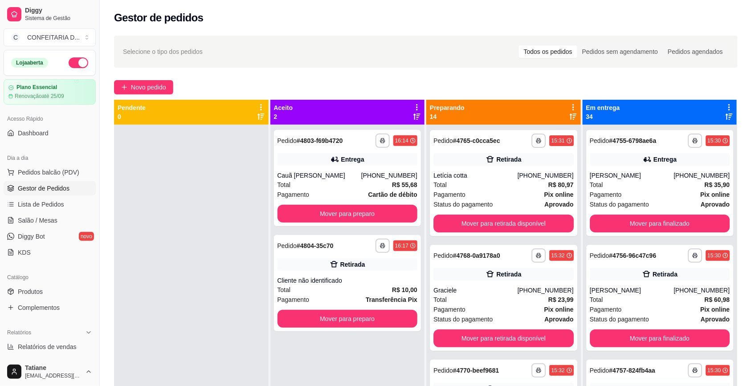
click at [529, 170] on div "**********" at bounding box center [503, 183] width 147 height 106
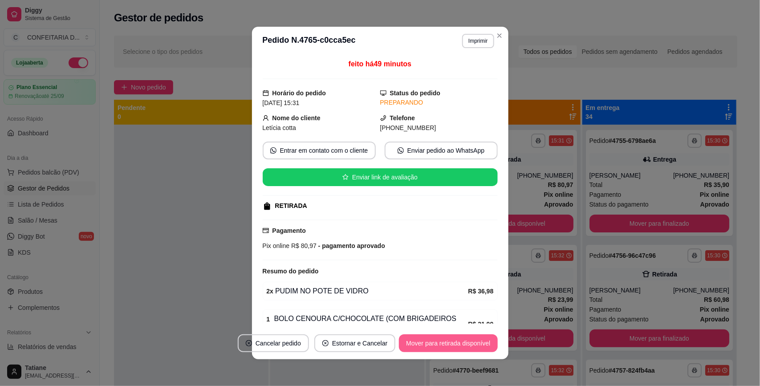
click at [433, 344] on button "Mover para retirada disponível" at bounding box center [448, 343] width 98 height 18
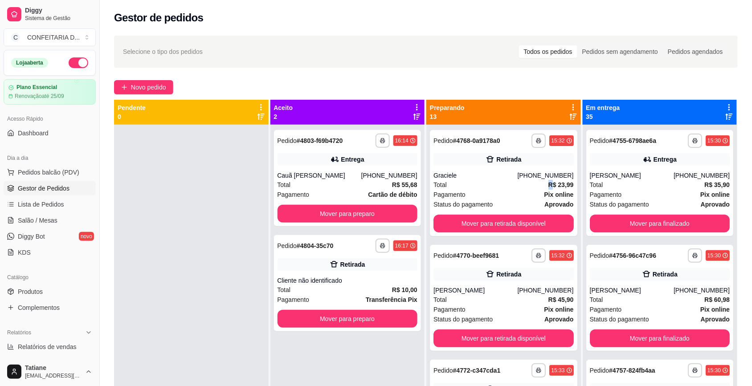
click at [534, 183] on div "Total R$ 23,99" at bounding box center [503, 185] width 140 height 10
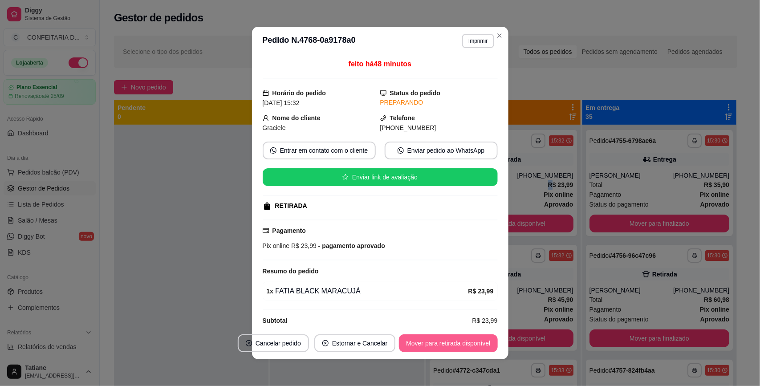
click at [448, 343] on button "Mover para retirada disponível" at bounding box center [448, 343] width 98 height 18
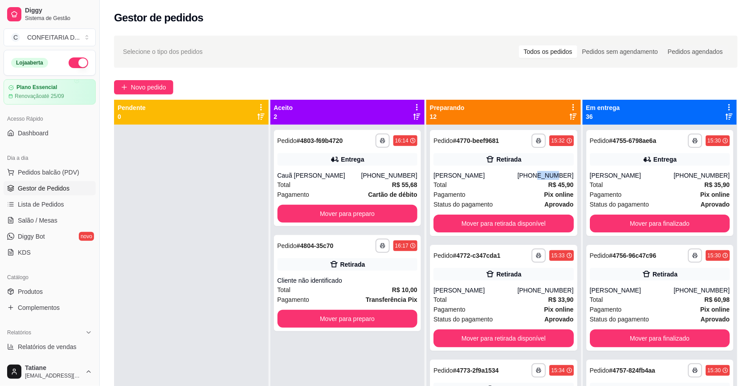
click at [531, 171] on div "[PHONE_NUMBER]" at bounding box center [545, 175] width 56 height 9
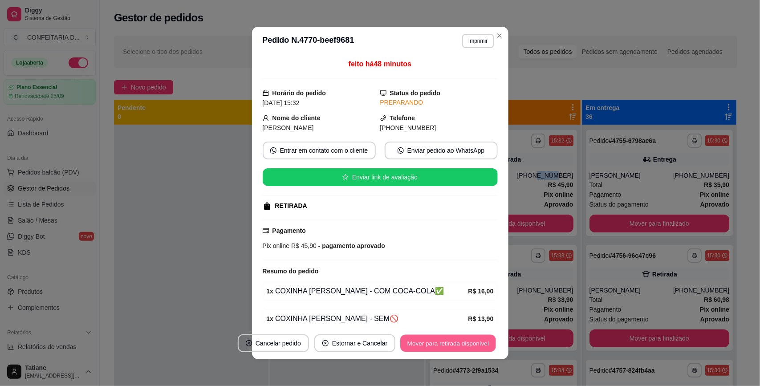
click at [461, 350] on button "Mover para retirada disponível" at bounding box center [448, 343] width 95 height 17
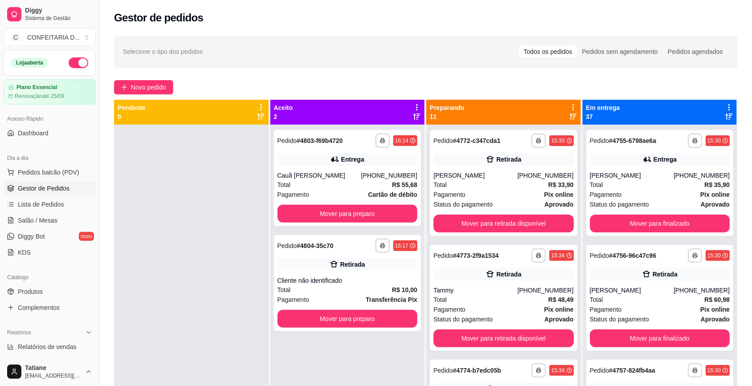
click at [530, 190] on div "Pagamento Pix online" at bounding box center [503, 195] width 140 height 10
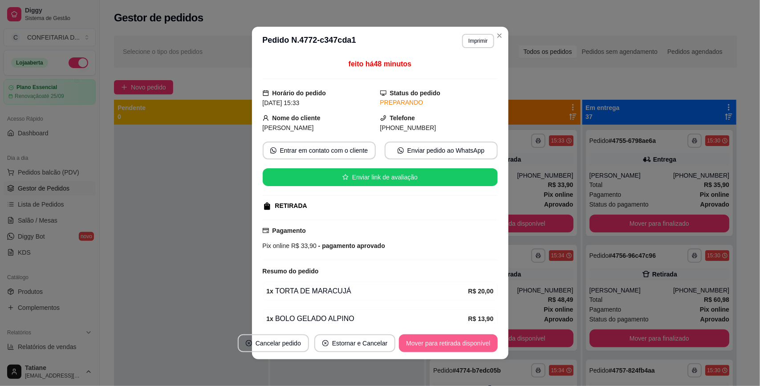
click at [448, 337] on button "Mover para retirada disponível" at bounding box center [448, 343] width 98 height 18
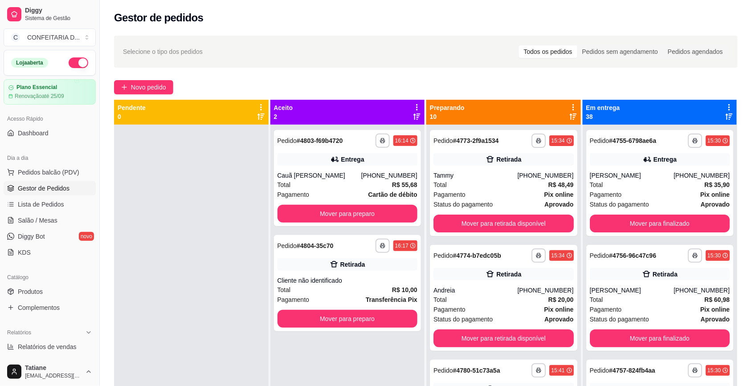
click at [511, 178] on div "Tammy" at bounding box center [475, 175] width 84 height 9
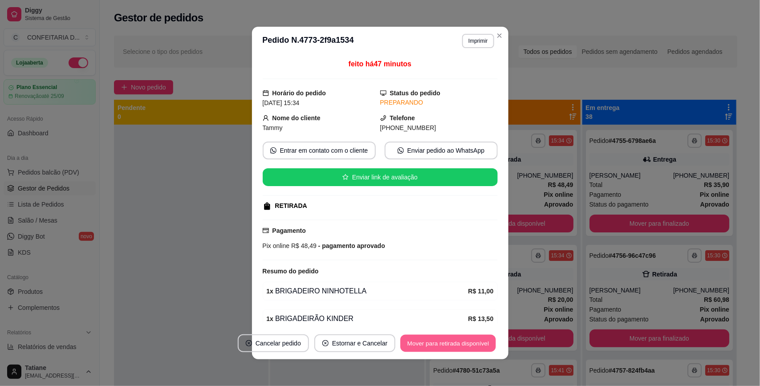
click at [450, 343] on button "Mover para retirada disponível" at bounding box center [448, 343] width 95 height 17
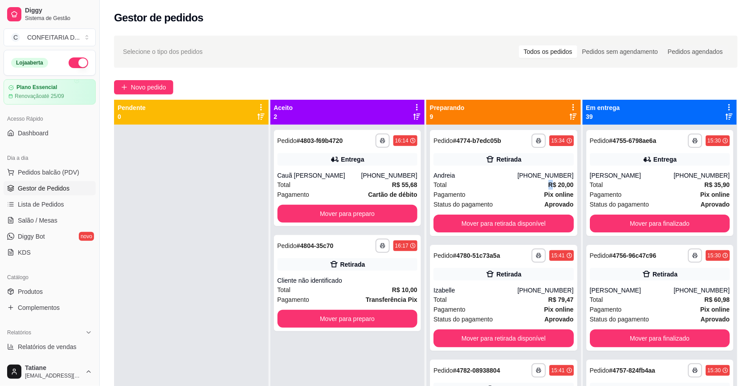
click at [523, 186] on div "Total R$ 20,00" at bounding box center [503, 185] width 140 height 10
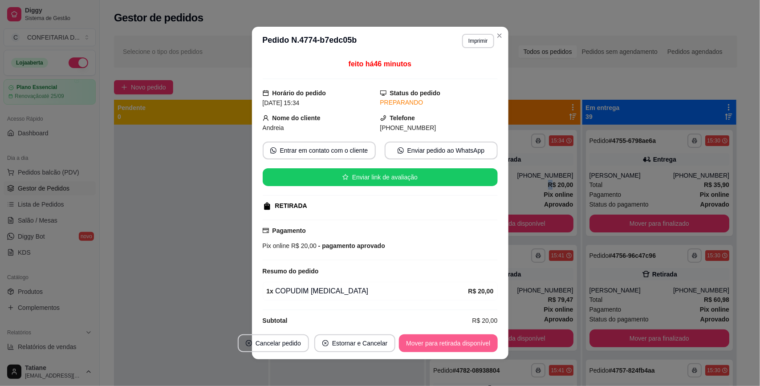
click at [444, 341] on button "Mover para retirada disponível" at bounding box center [448, 343] width 98 height 18
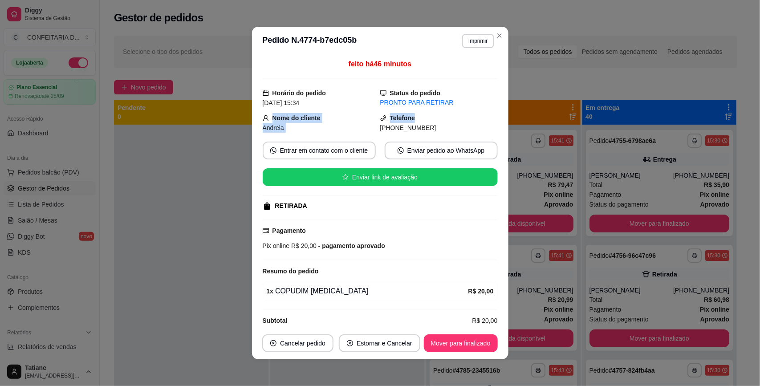
drag, startPoint x: 262, startPoint y: 114, endPoint x: 464, endPoint y: 123, distance: 202.4
click at [464, 123] on div "Nome do cliente [PERSON_NAME] [PHONE_NUMBER]" at bounding box center [380, 123] width 235 height 20
copy div "Nome do cliente Andreia Telefone"
click at [440, 121] on div "Telefone [PHONE_NUMBER]" at bounding box center [439, 123] width 118 height 20
drag, startPoint x: 263, startPoint y: 117, endPoint x: 468, endPoint y: 132, distance: 205.4
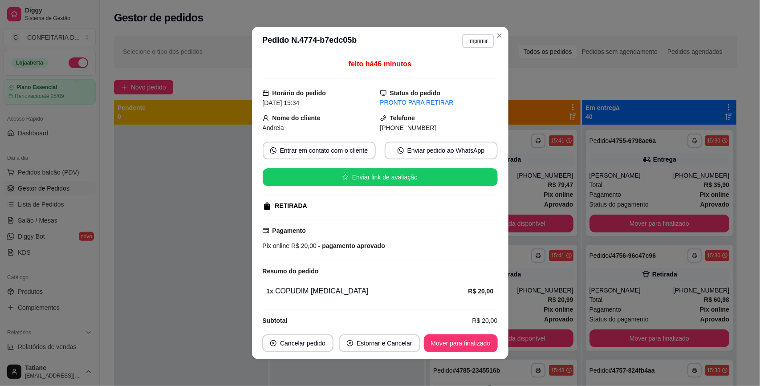
click at [468, 132] on div "Nome do cliente [PERSON_NAME] [PHONE_NUMBER]" at bounding box center [380, 123] width 235 height 20
copy div "Nome do cliente [PERSON_NAME] [PHONE_NUMBER]"
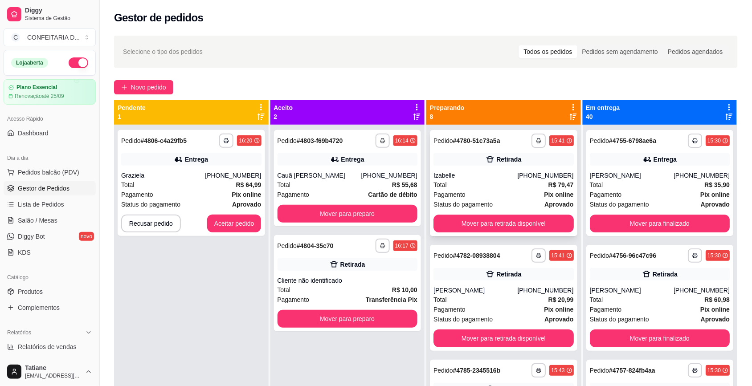
click at [519, 175] on div "[PHONE_NUMBER]" at bounding box center [545, 175] width 56 height 9
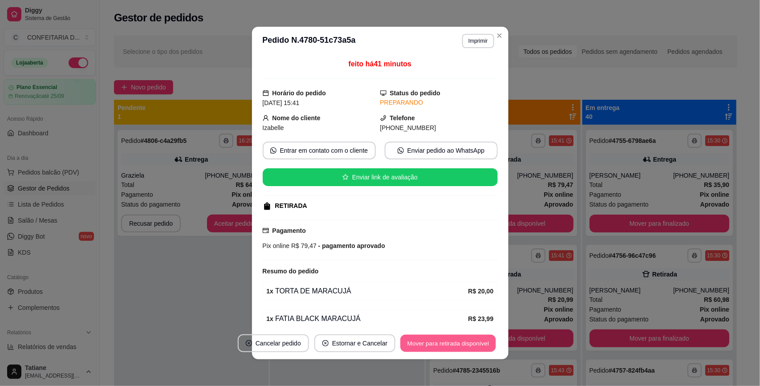
click at [451, 346] on button "Mover para retirada disponível" at bounding box center [448, 343] width 95 height 17
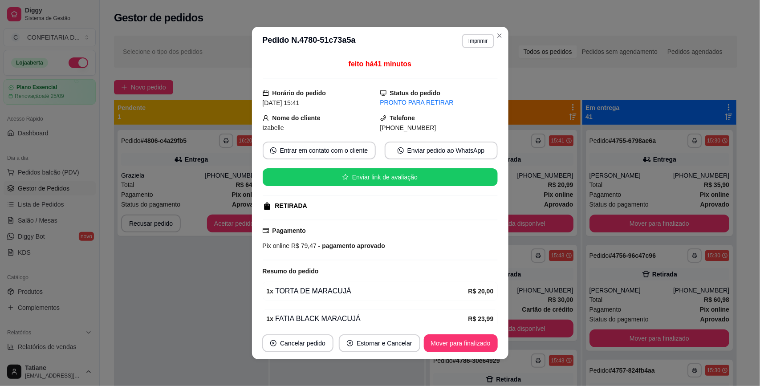
drag, startPoint x: 268, startPoint y: 114, endPoint x: 435, endPoint y: 128, distance: 168.0
click at [435, 128] on div "Nome do cliente [PERSON_NAME] Telefone [PHONE_NUMBER]" at bounding box center [380, 123] width 235 height 20
copy div "Nome do cliente [PERSON_NAME] Telefone [PHONE_NUMBER]"
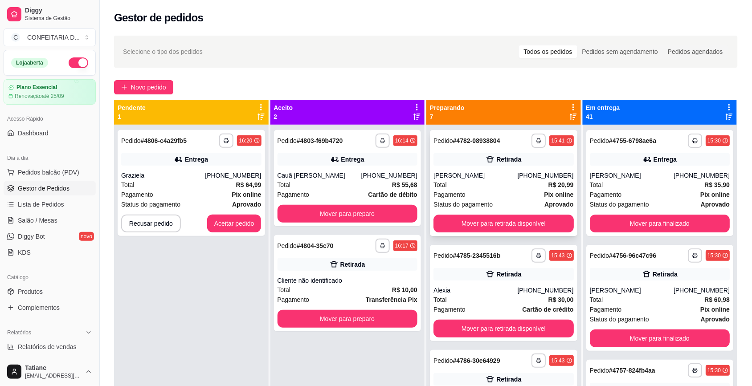
click at [486, 180] on div "Total R$ 20,99" at bounding box center [503, 185] width 140 height 10
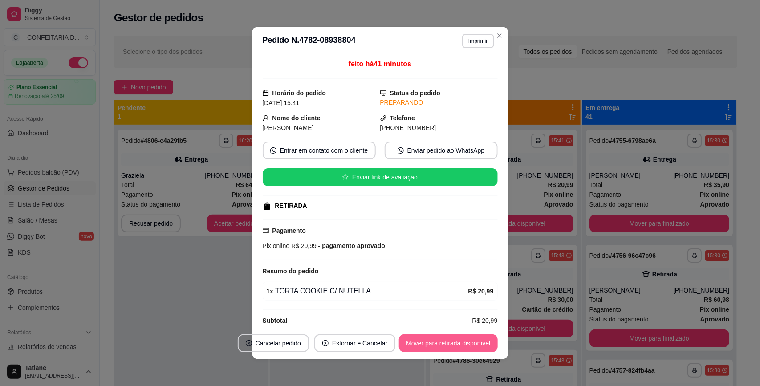
click at [435, 344] on button "Mover para retirada disponível" at bounding box center [448, 343] width 98 height 18
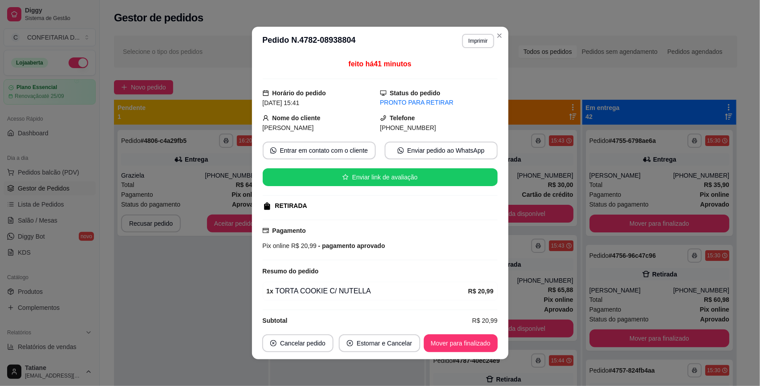
drag, startPoint x: 268, startPoint y: 116, endPoint x: 434, endPoint y: 126, distance: 166.4
click at [434, 126] on div "Nome do cliente [PERSON_NAME] [PHONE_NUMBER]" at bounding box center [380, 123] width 235 height 20
copy div "Nome do cliente [PERSON_NAME] [PHONE_NUMBER]"
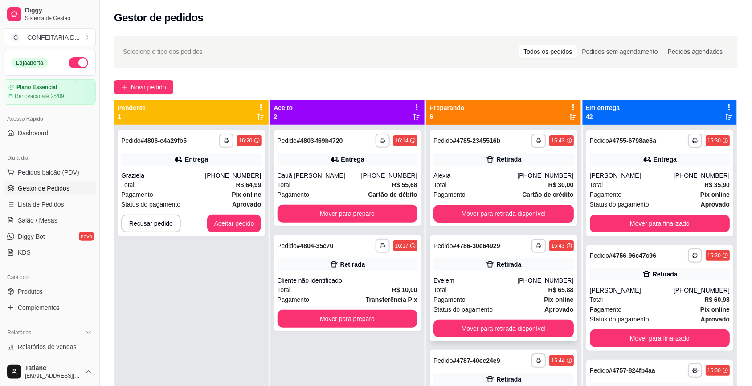
click at [506, 273] on div "**********" at bounding box center [503, 288] width 147 height 106
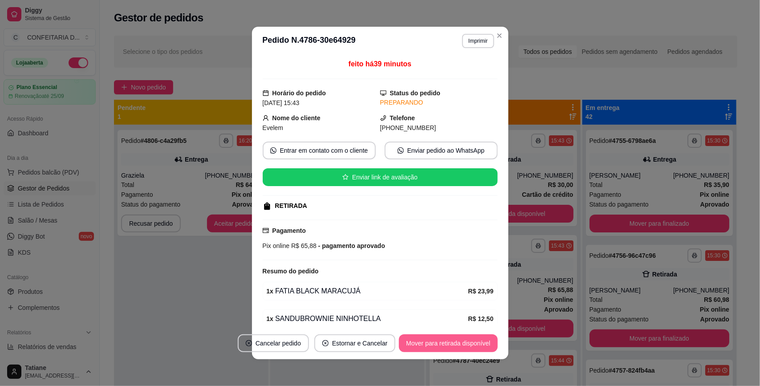
click at [456, 350] on button "Mover para retirada disponível" at bounding box center [448, 343] width 98 height 18
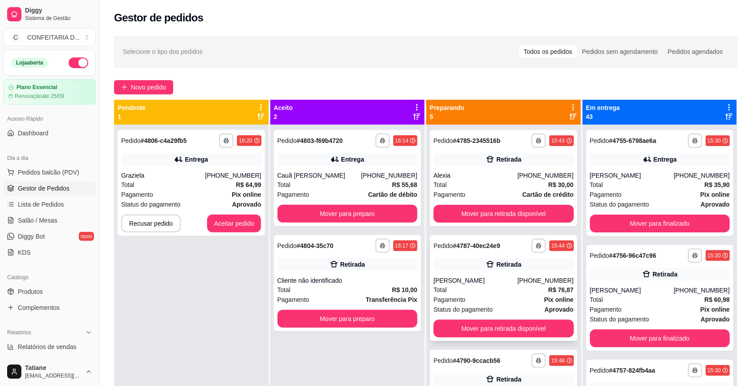
click at [504, 313] on div "Status do pagamento aprovado" at bounding box center [503, 310] width 140 height 10
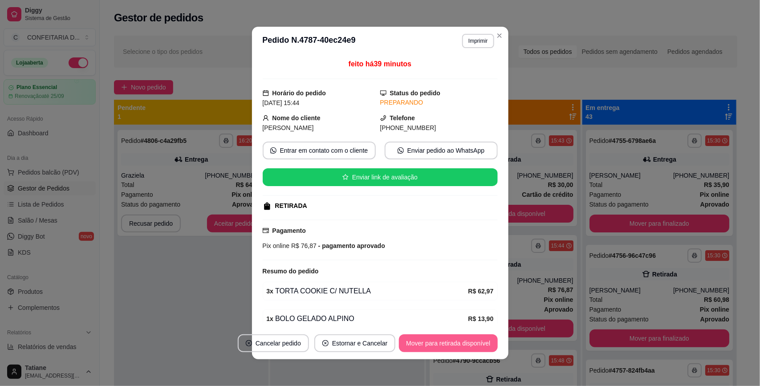
click at [440, 343] on button "Mover para retirada disponível" at bounding box center [448, 343] width 98 height 18
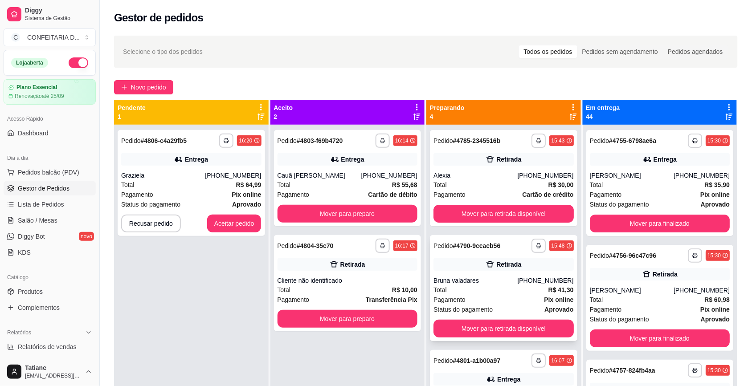
click at [533, 268] on div "Retirada" at bounding box center [503, 264] width 140 height 12
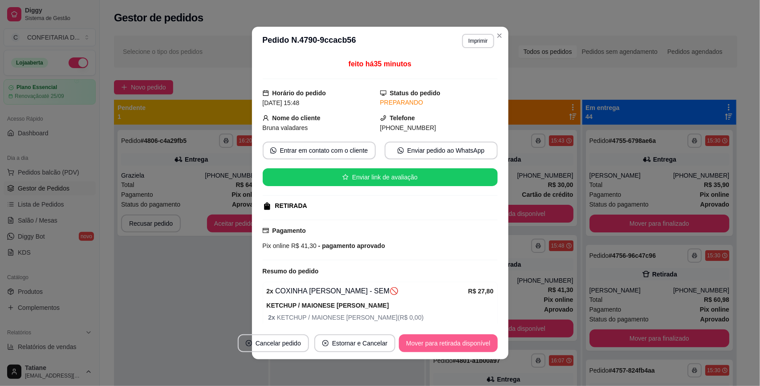
click at [462, 343] on button "Mover para retirada disponível" at bounding box center [448, 343] width 98 height 18
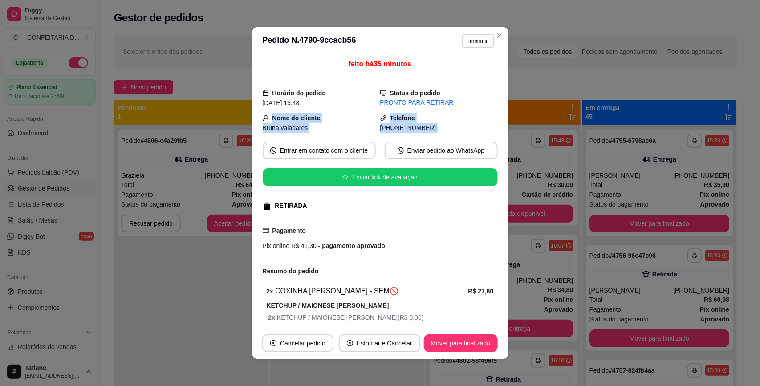
drag, startPoint x: 266, startPoint y: 116, endPoint x: 443, endPoint y: 135, distance: 178.2
click at [443, 135] on div "feito há 35 minutos Horário do pedido [DATE] 15:48 Status do pedido PRONTO PARA…" at bounding box center [380, 191] width 235 height 265
copy div "Nome do cliente Bruna valadares Telefone [PHONE_NUMBER] Entrar em contato com o…"
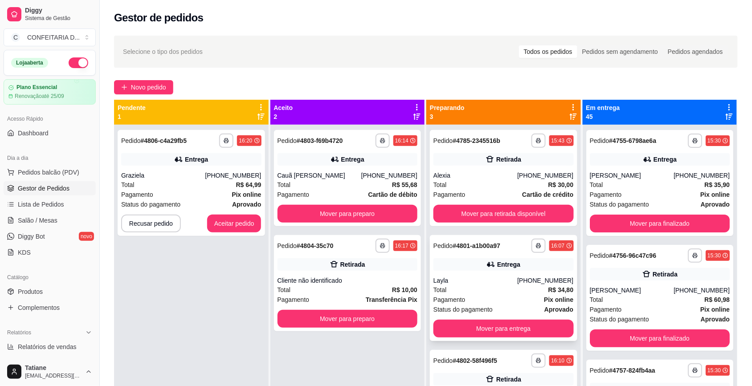
click at [485, 281] on div "Layla" at bounding box center [475, 280] width 84 height 9
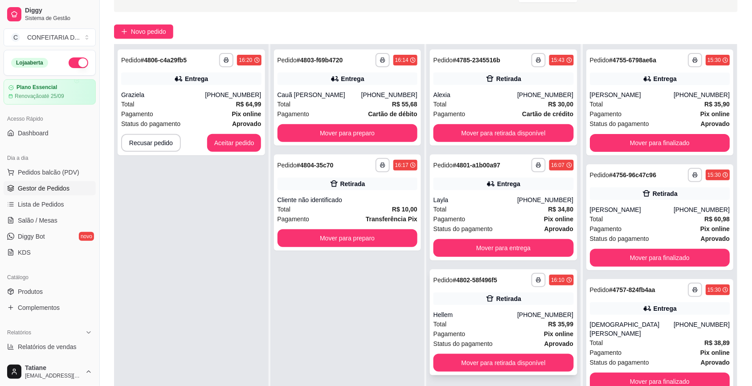
scroll to position [136, 0]
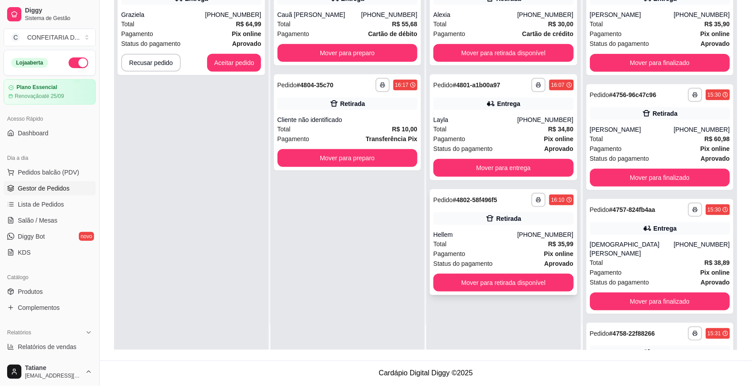
click at [493, 223] on div "Retirada" at bounding box center [503, 218] width 140 height 12
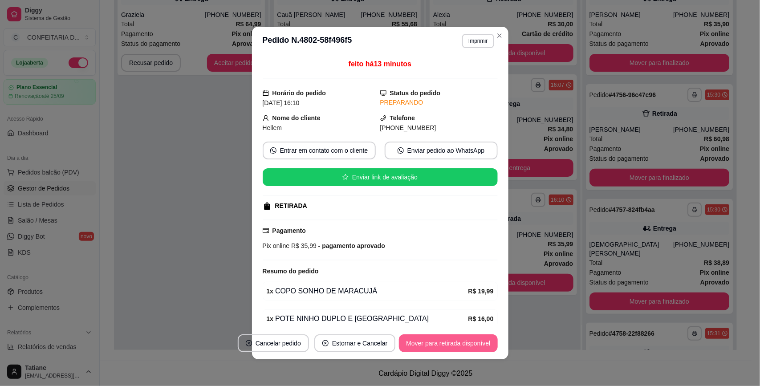
click at [431, 343] on button "Mover para retirada disponível" at bounding box center [448, 343] width 98 height 18
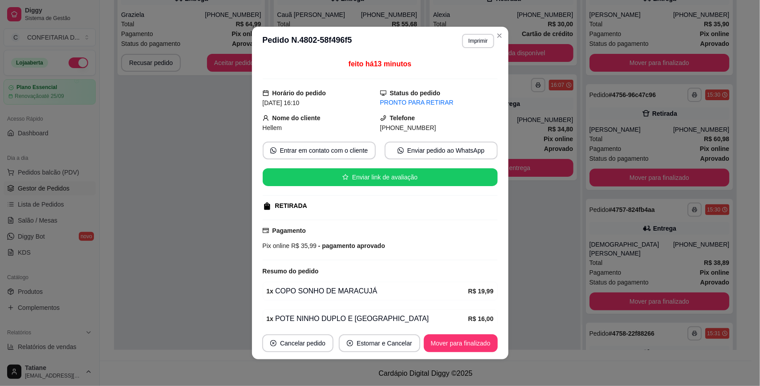
drag, startPoint x: 268, startPoint y: 116, endPoint x: 451, endPoint y: 132, distance: 183.7
click at [451, 132] on div "Nome do cliente Hellem Telefone [PHONE_NUMBER]" at bounding box center [380, 123] width 235 height 20
copy div "Nome do cliente Hellem Telefone [PHONE_NUMBER]"
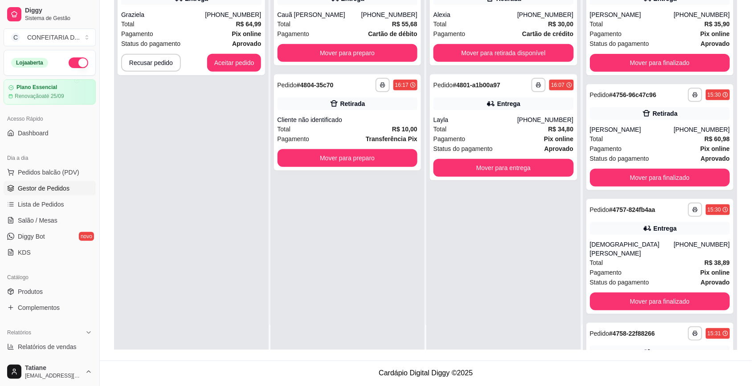
scroll to position [0, 0]
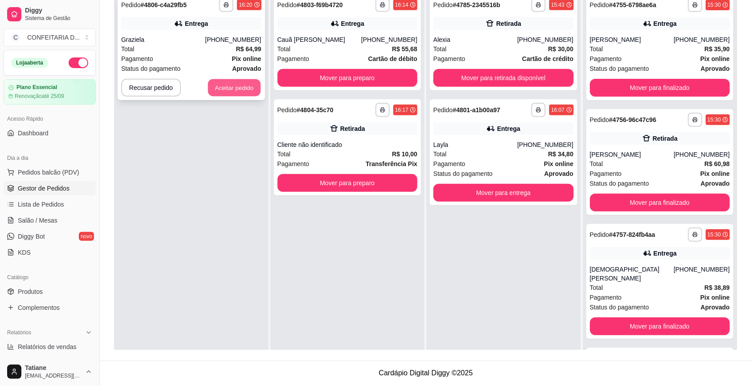
click at [236, 84] on button "Aceitar pedido" at bounding box center [234, 87] width 53 height 17
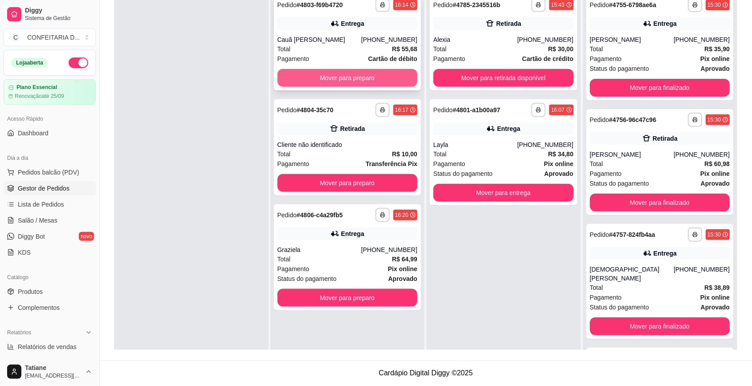
click at [312, 76] on button "Mover para preparo" at bounding box center [347, 78] width 140 height 18
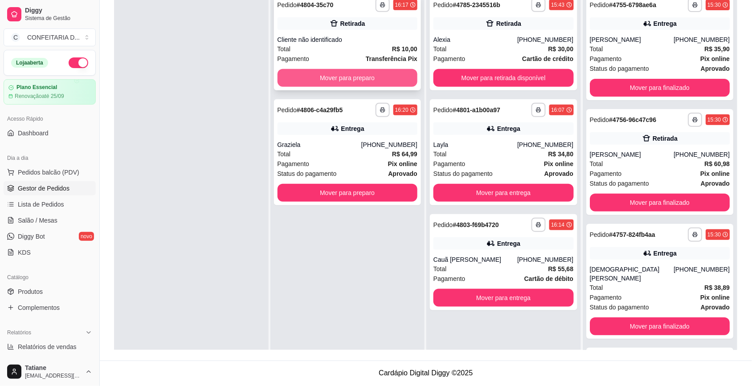
click at [320, 75] on button "Mover para preparo" at bounding box center [347, 78] width 140 height 18
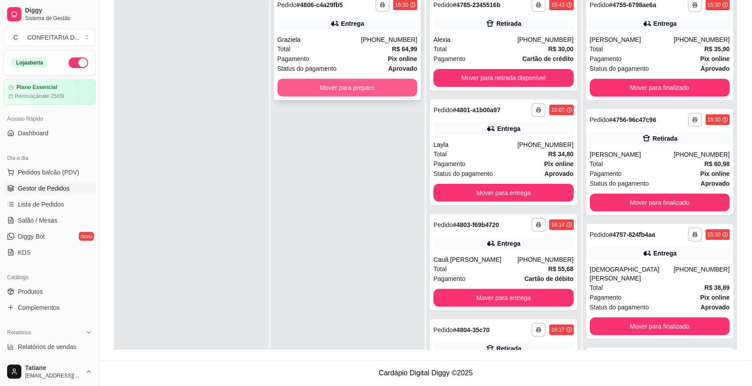
click at [324, 81] on button "Mover para preparo" at bounding box center [347, 88] width 140 height 18
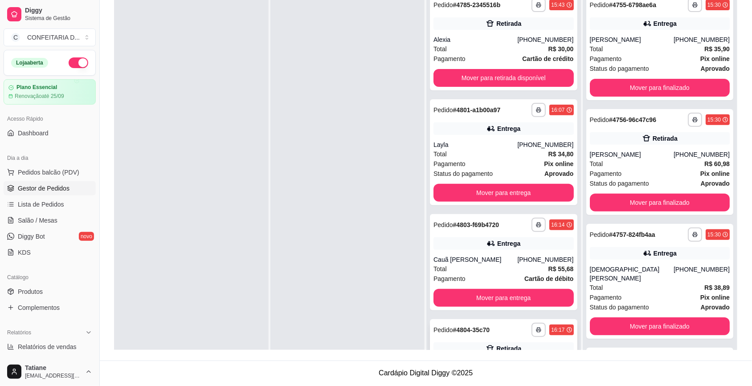
scroll to position [167, 0]
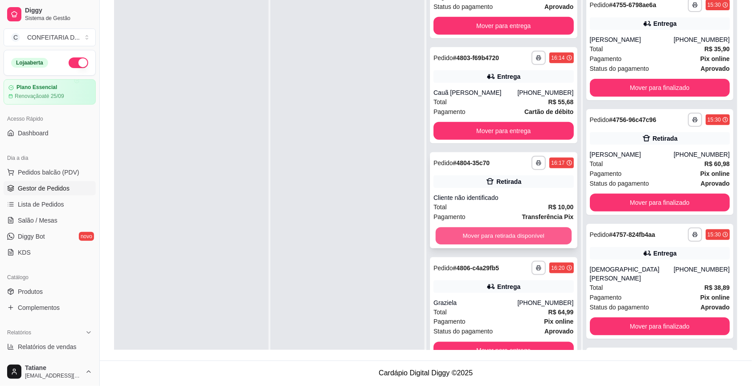
click at [489, 234] on button "Mover para retirada disponível" at bounding box center [504, 236] width 136 height 17
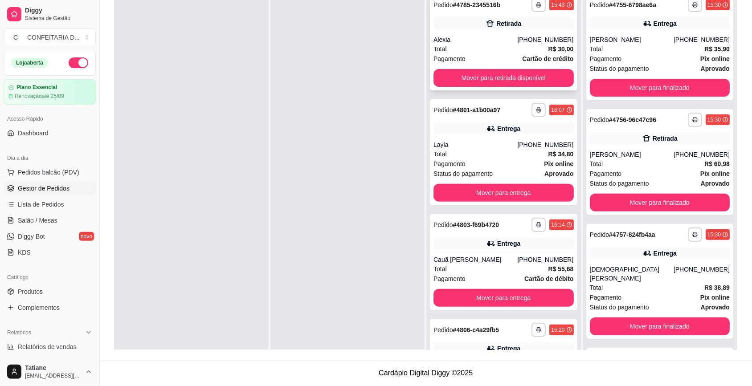
scroll to position [0, 0]
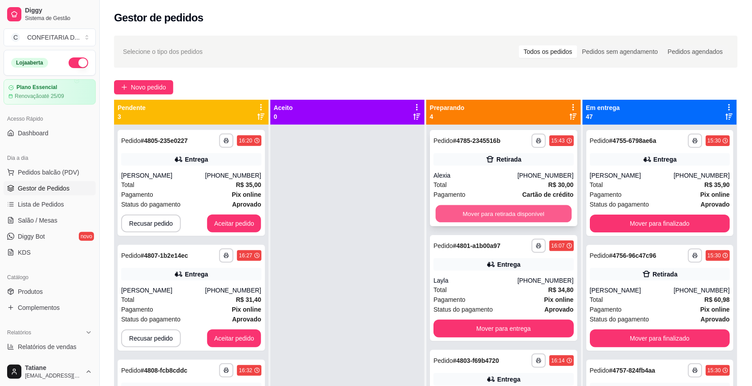
click at [484, 208] on button "Mover para retirada disponível" at bounding box center [504, 213] width 136 height 17
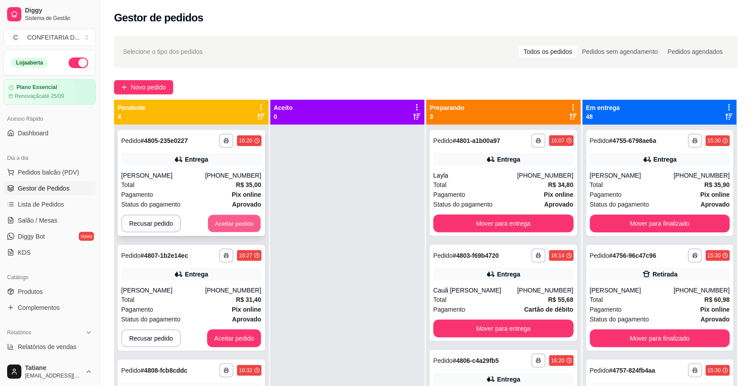
click at [220, 223] on button "Aceitar pedido" at bounding box center [234, 223] width 53 height 17
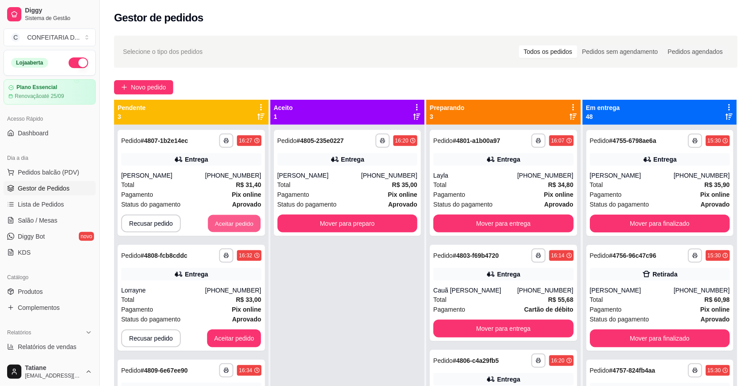
click at [220, 223] on button "Aceitar pedido" at bounding box center [234, 223] width 53 height 17
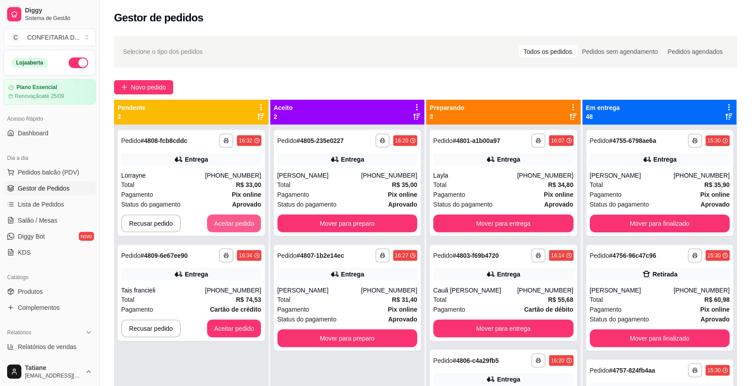
click at [220, 223] on button "Aceitar pedido" at bounding box center [234, 224] width 54 height 18
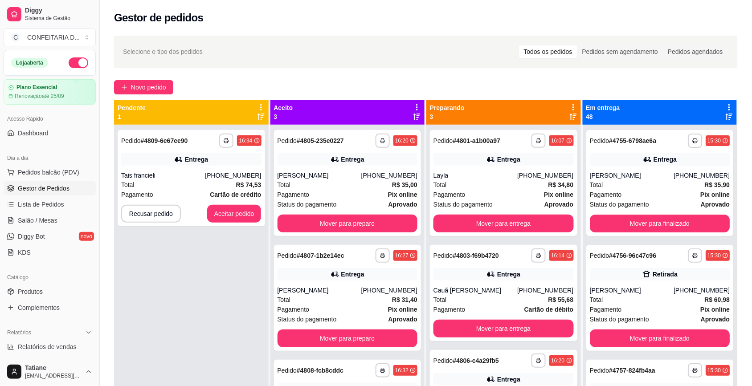
click at [220, 223] on div "**********" at bounding box center [191, 178] width 147 height 96
click at [231, 208] on button "Aceitar pedido" at bounding box center [234, 214] width 54 height 18
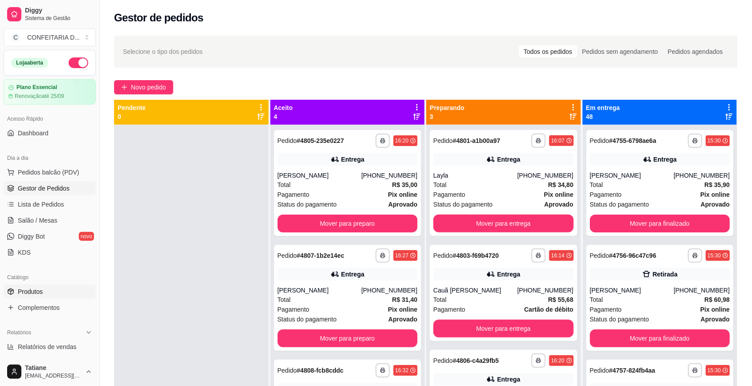
click at [47, 295] on link "Produtos" at bounding box center [50, 292] width 92 height 14
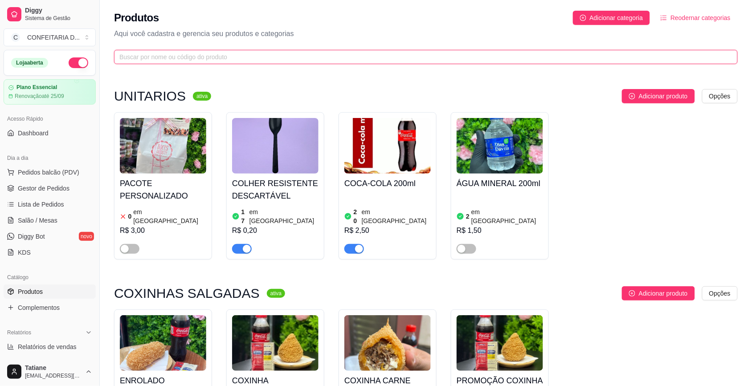
click at [168, 61] on input "text" at bounding box center [422, 57] width 606 height 10
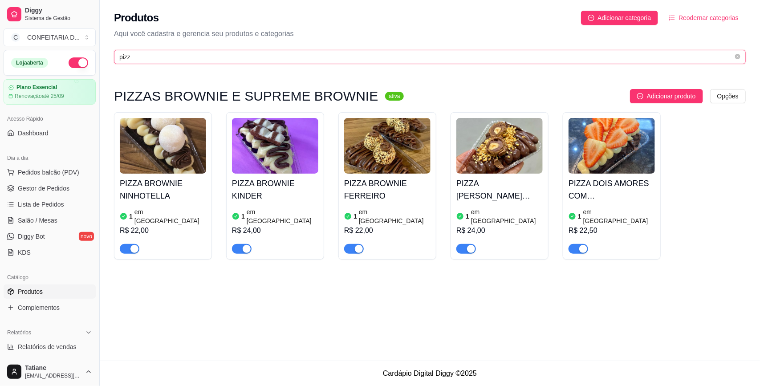
type input "pizz"
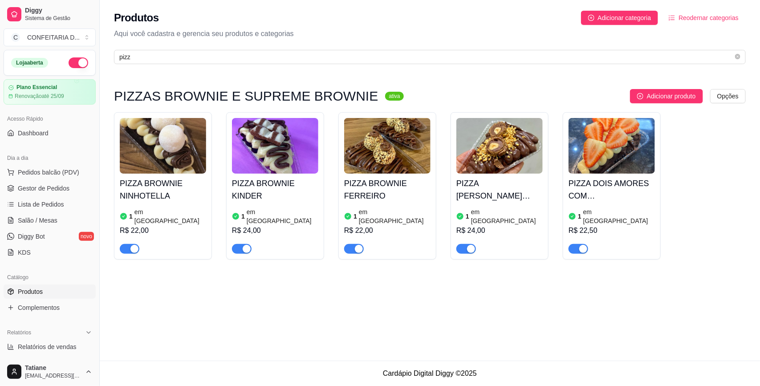
click at [129, 244] on span "button" at bounding box center [130, 249] width 20 height 10
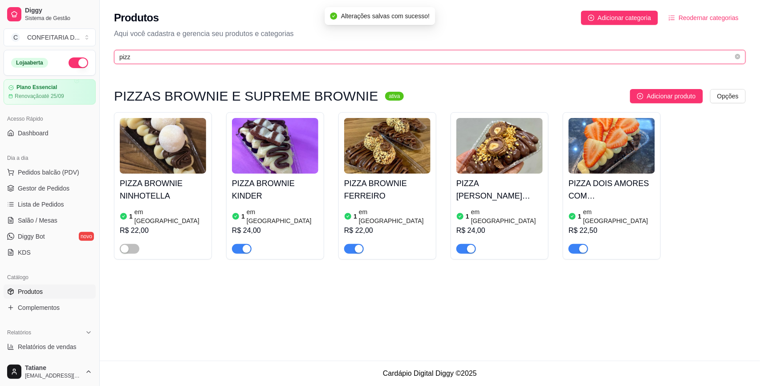
click at [165, 54] on input "pizz" at bounding box center [426, 57] width 614 height 10
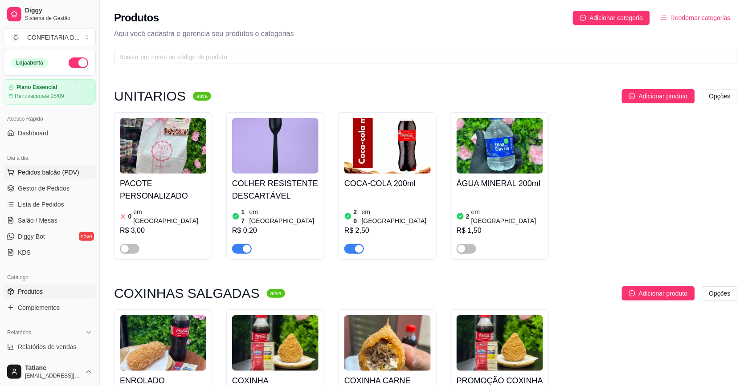
click at [48, 179] on button "Pedidos balcão (PDV)" at bounding box center [50, 172] width 92 height 14
click at [49, 188] on img at bounding box center [63, 169] width 83 height 56
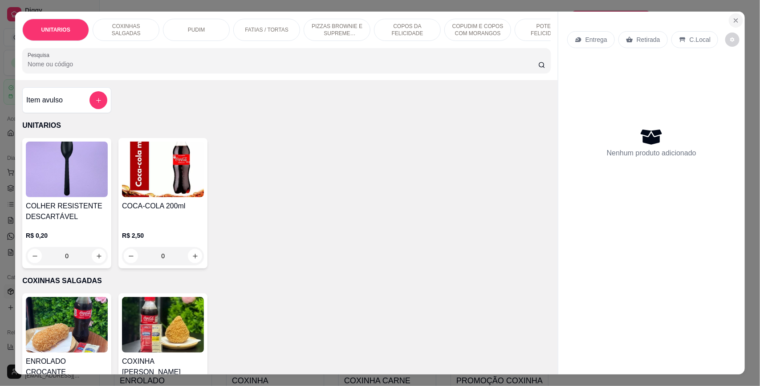
click at [734, 22] on icon "Close" at bounding box center [736, 21] width 4 height 4
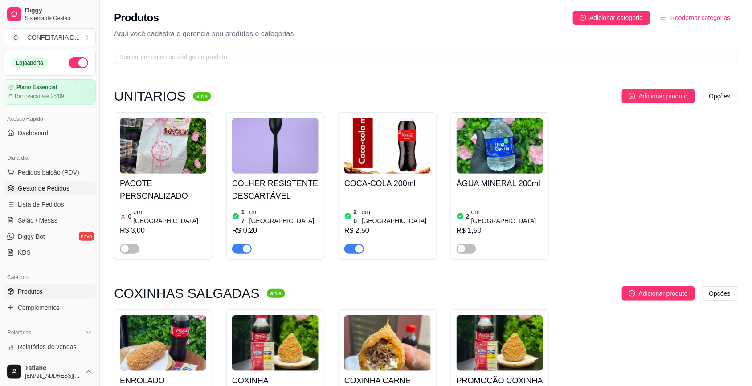
click at [40, 187] on span "Gestor de Pedidos" at bounding box center [44, 188] width 52 height 9
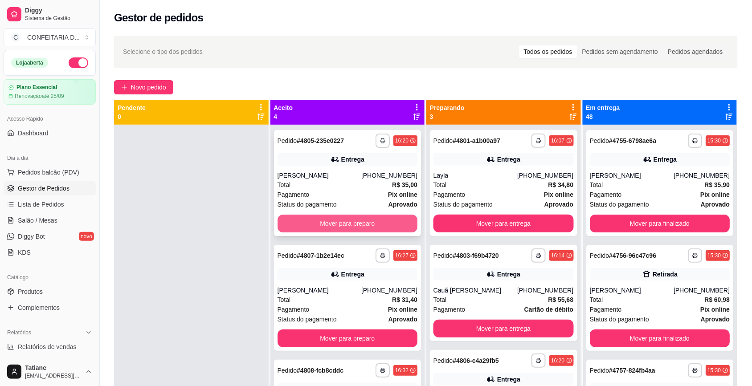
click at [316, 224] on button "Mover para preparo" at bounding box center [347, 224] width 140 height 18
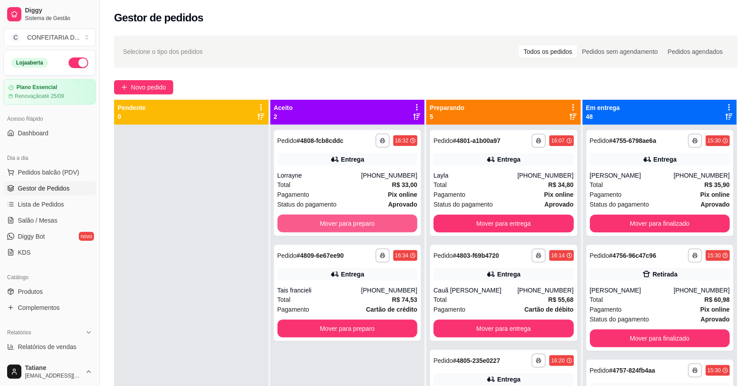
click at [316, 224] on button "Mover para preparo" at bounding box center [347, 224] width 140 height 18
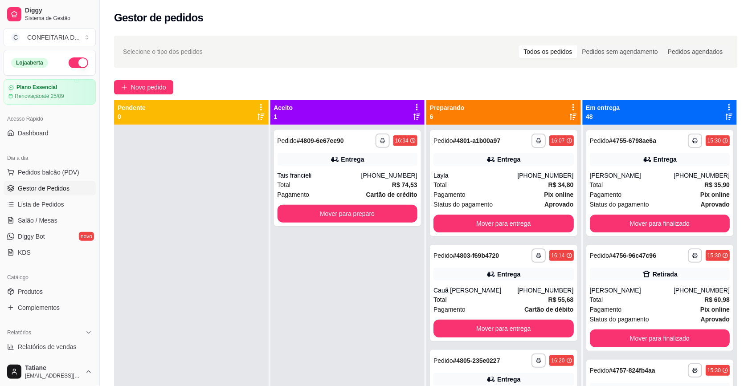
click at [316, 224] on div "**********" at bounding box center [347, 178] width 147 height 96
click at [322, 216] on button "Mover para preparo" at bounding box center [347, 214] width 140 height 18
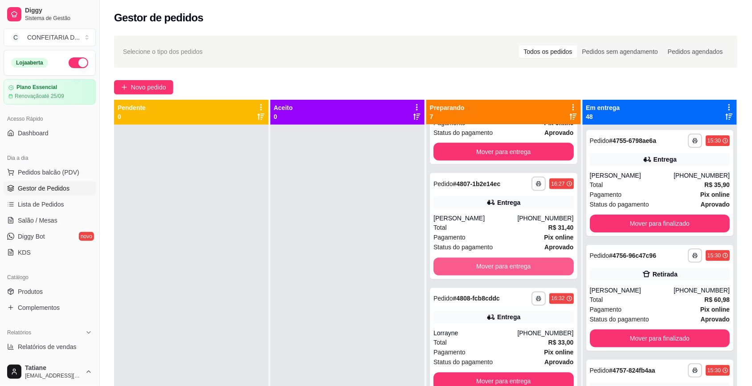
scroll to position [25, 0]
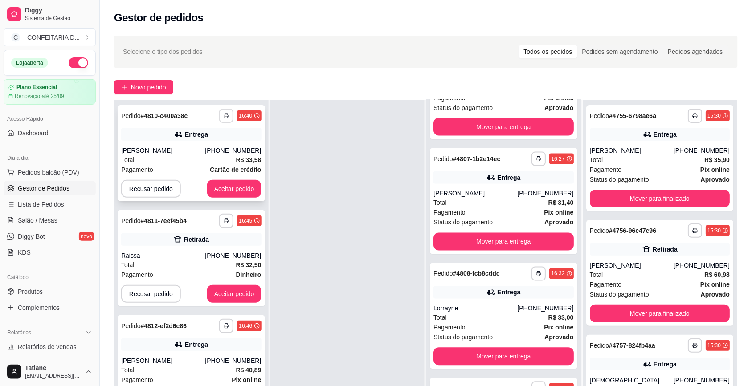
click at [226, 114] on polyline "button" at bounding box center [226, 115] width 3 height 2
click at [213, 147] on button "IMPRESSORA" at bounding box center [201, 147] width 62 height 14
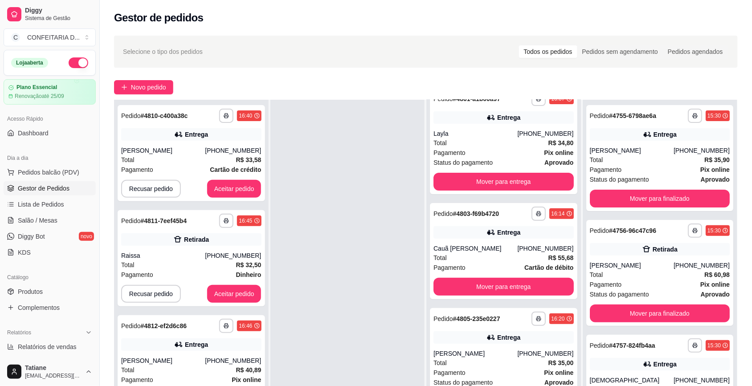
scroll to position [0, 0]
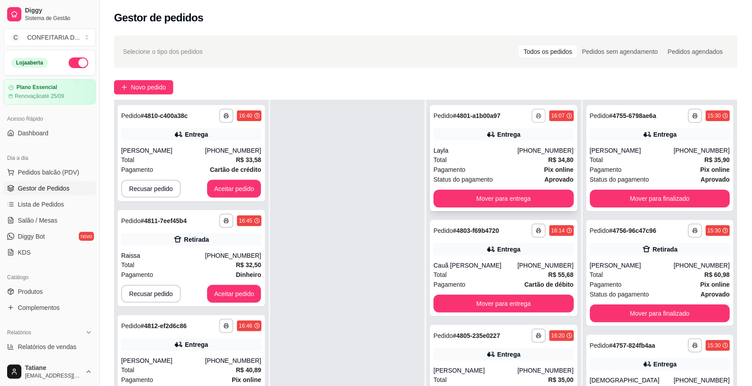
click at [531, 114] on button "button" at bounding box center [538, 116] width 14 height 14
click at [497, 147] on button "IMPRESSORA" at bounding box center [501, 147] width 62 height 14
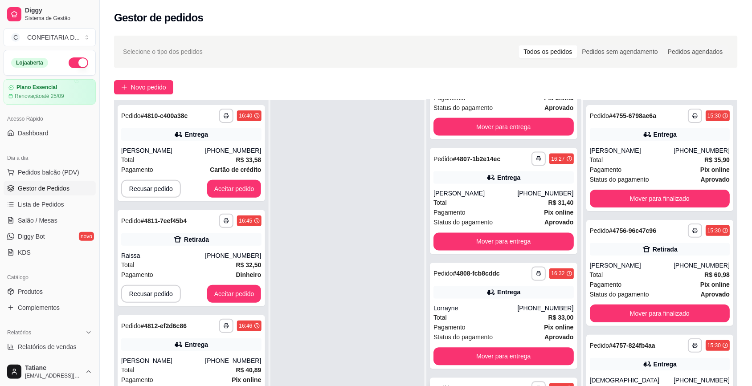
scroll to position [136, 0]
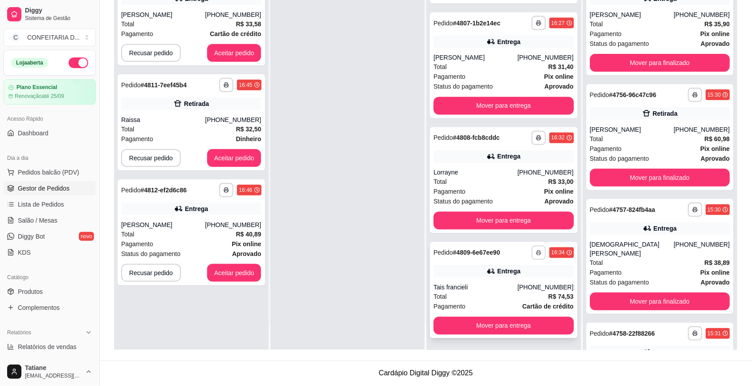
click at [537, 253] on rect "button" at bounding box center [538, 254] width 3 height 2
click at [497, 284] on button "IMPRESSORA" at bounding box center [501, 283] width 62 height 14
click at [238, 277] on button "Aceitar pedido" at bounding box center [234, 273] width 54 height 18
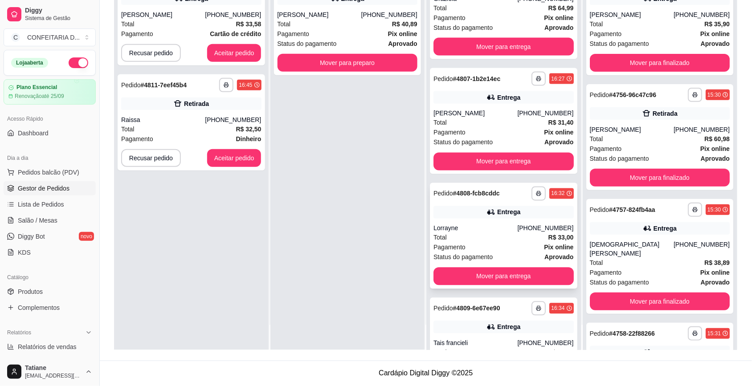
scroll to position [295, 0]
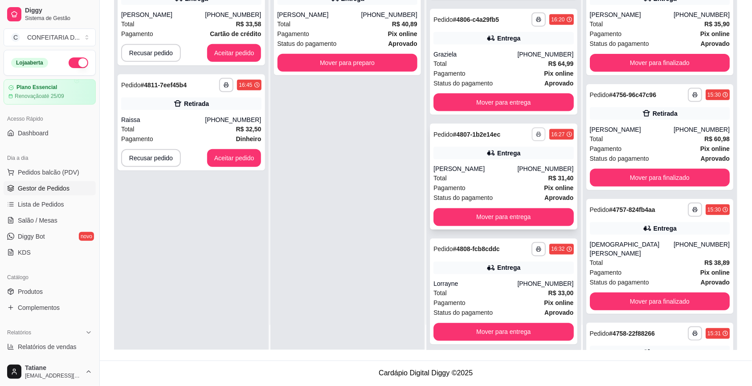
click at [537, 134] on icon "button" at bounding box center [539, 135] width 4 height 2
click at [477, 166] on button "IMPRESSORA" at bounding box center [501, 165] width 62 height 14
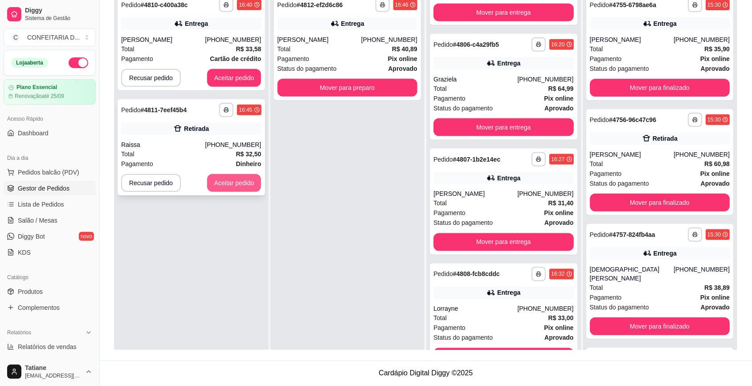
click at [243, 183] on button "Aceitar pedido" at bounding box center [234, 183] width 54 height 18
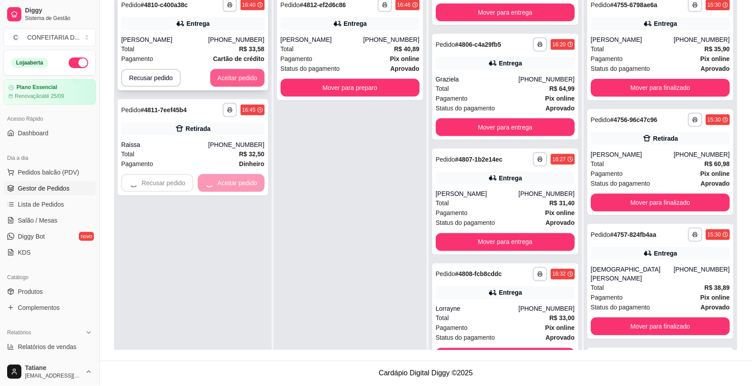
click at [234, 73] on button "Aceitar pedido" at bounding box center [237, 78] width 54 height 18
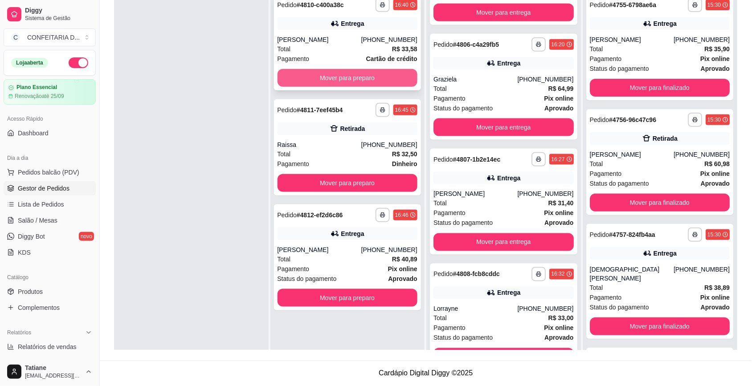
click at [299, 77] on button "Mover para preparo" at bounding box center [347, 78] width 140 height 18
click at [330, 76] on button "Mover para preparo" at bounding box center [347, 77] width 136 height 17
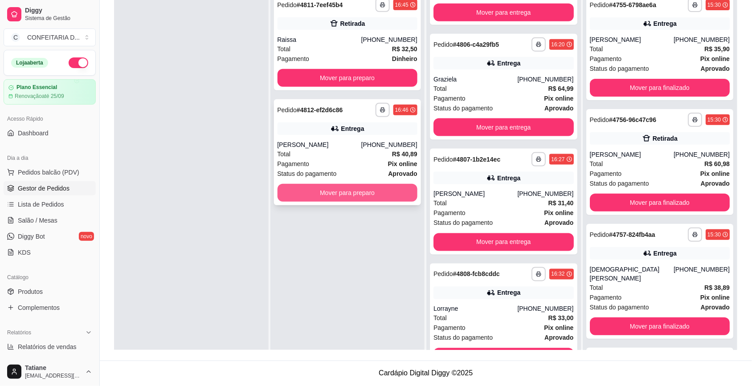
click at [355, 185] on button "Mover para preparo" at bounding box center [347, 193] width 140 height 18
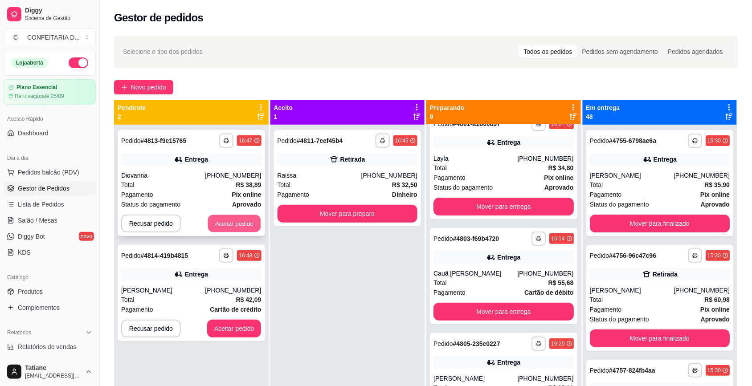
click at [244, 223] on button "Aceitar pedido" at bounding box center [234, 223] width 53 height 17
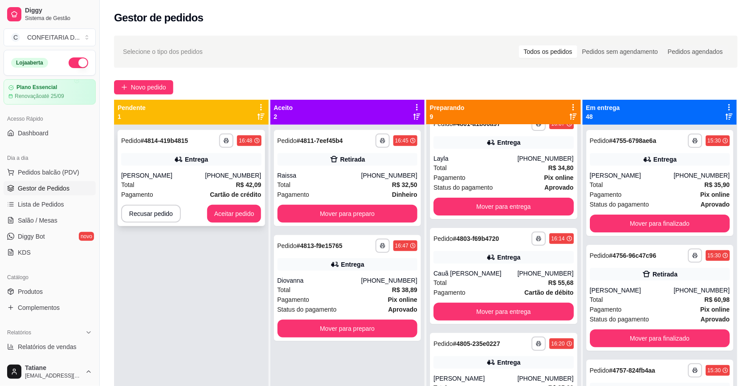
click at [162, 174] on div "[PERSON_NAME]" at bounding box center [163, 175] width 84 height 9
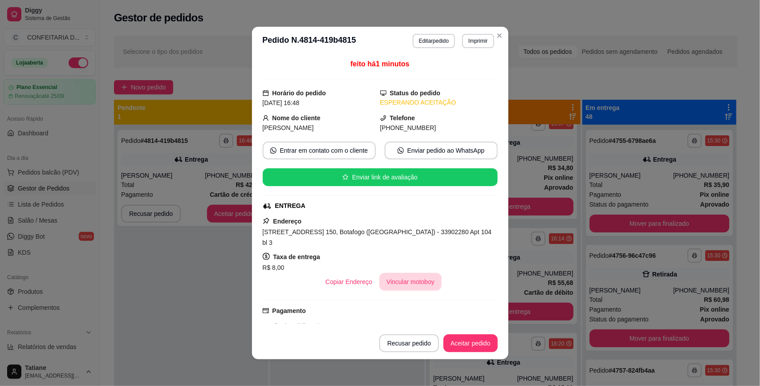
click at [395, 277] on button "Vincular motoboy" at bounding box center [410, 282] width 62 height 18
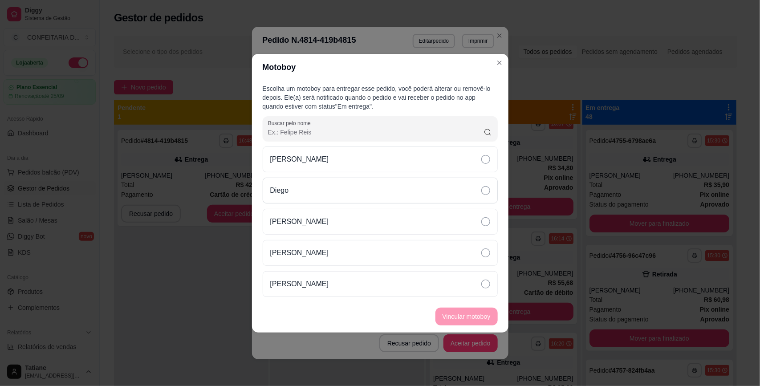
click at [299, 187] on div "Diego" at bounding box center [380, 191] width 235 height 26
click at [472, 321] on button "Vincular motoboy" at bounding box center [467, 317] width 62 height 18
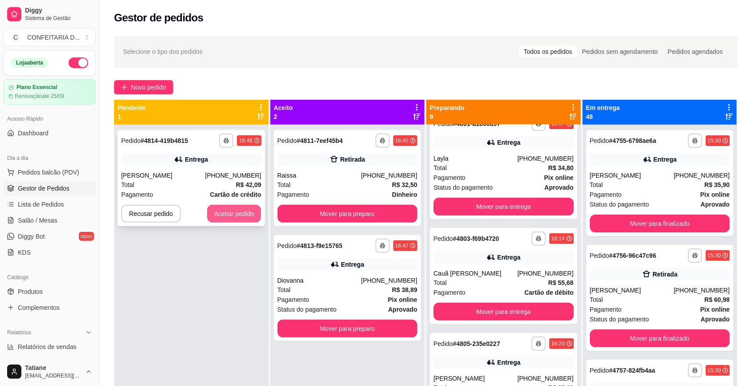
click at [232, 211] on button "Aceitar pedido" at bounding box center [234, 214] width 54 height 18
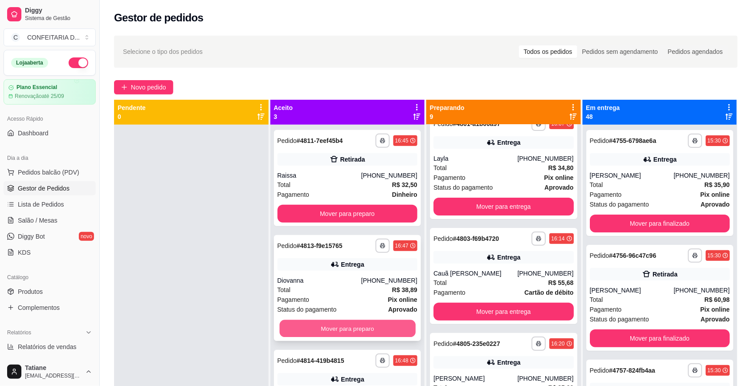
click at [336, 323] on button "Mover para preparo" at bounding box center [347, 328] width 136 height 17
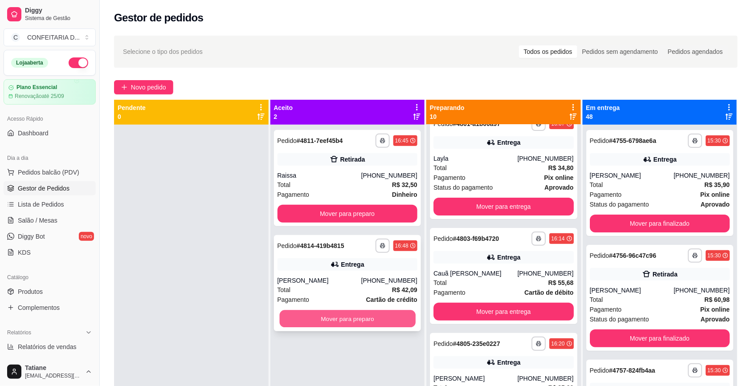
click at [339, 320] on button "Mover para preparo" at bounding box center [347, 318] width 136 height 17
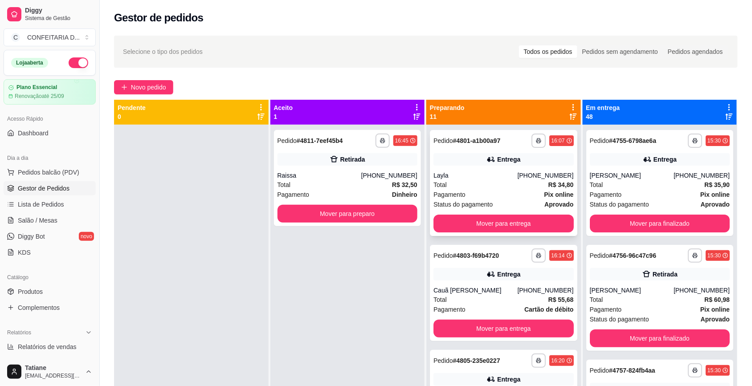
click at [479, 175] on div "Layla" at bounding box center [475, 175] width 84 height 9
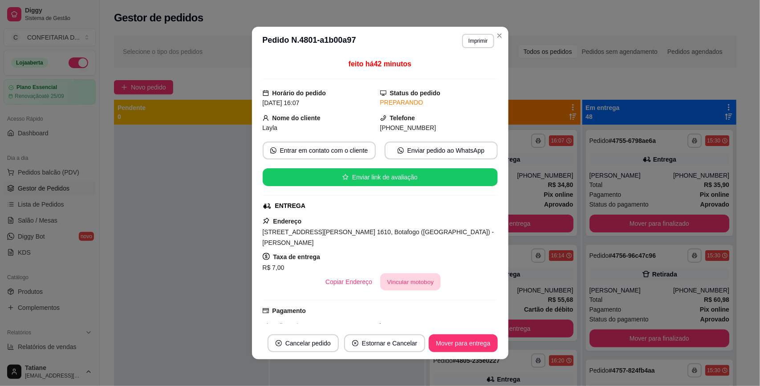
click at [393, 277] on button "Vincular motoboy" at bounding box center [410, 281] width 61 height 17
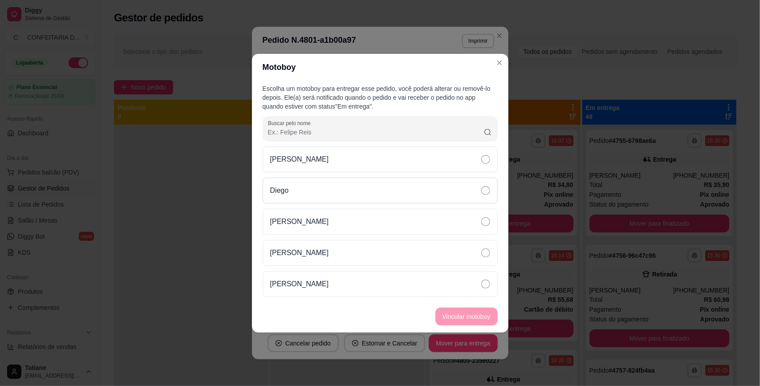
click at [321, 188] on div "Diego" at bounding box center [380, 191] width 235 height 26
click at [440, 315] on button "Vincular motoboy" at bounding box center [466, 316] width 61 height 17
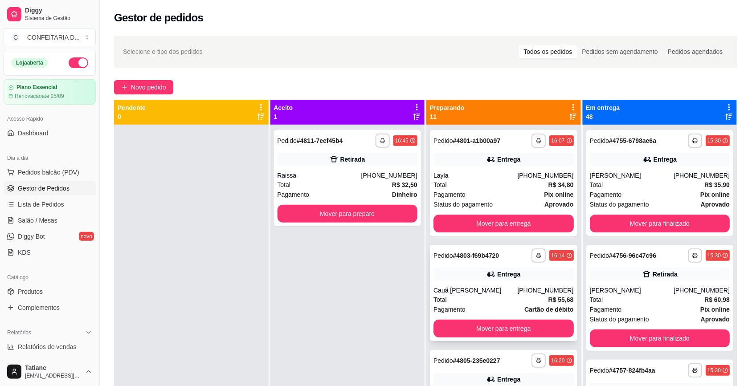
click at [530, 273] on div "Entrega" at bounding box center [503, 274] width 140 height 12
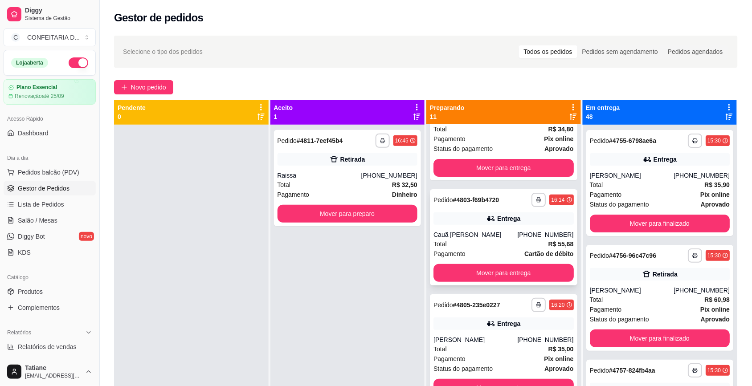
scroll to position [111, 0]
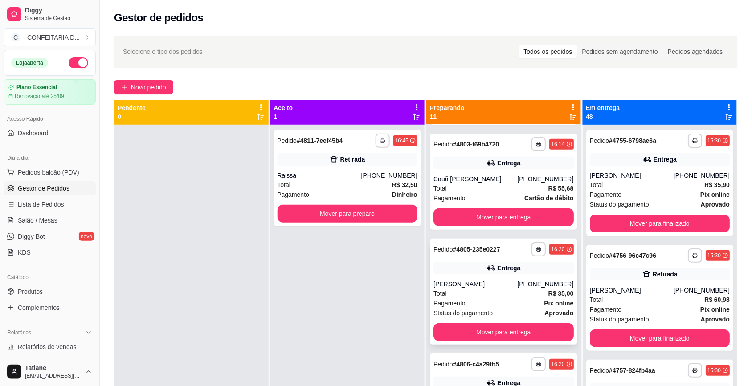
click at [526, 280] on div "[PHONE_NUMBER]" at bounding box center [545, 284] width 56 height 9
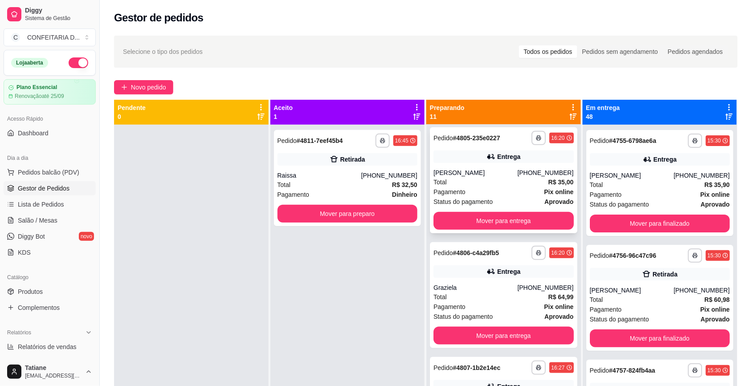
click at [526, 279] on div "**********" at bounding box center [503, 295] width 147 height 106
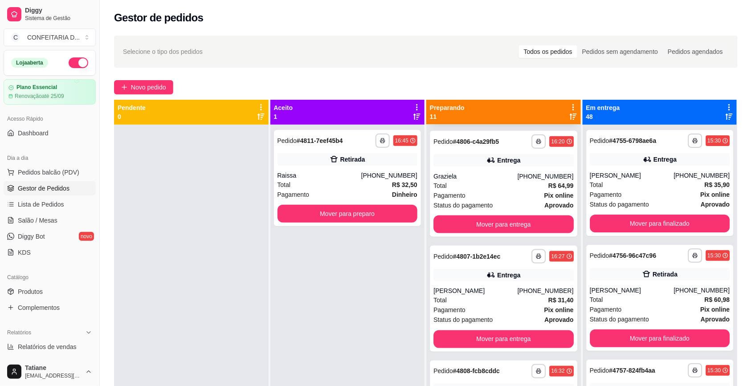
click at [526, 279] on div "Entrega" at bounding box center [503, 275] width 140 height 12
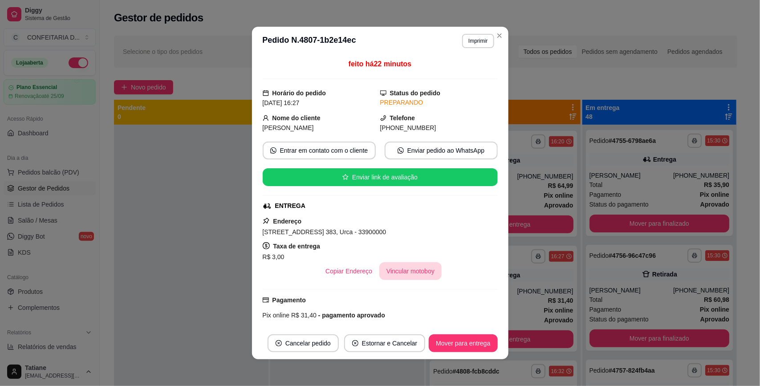
click at [405, 277] on button "Vincular motoboy" at bounding box center [410, 271] width 62 height 18
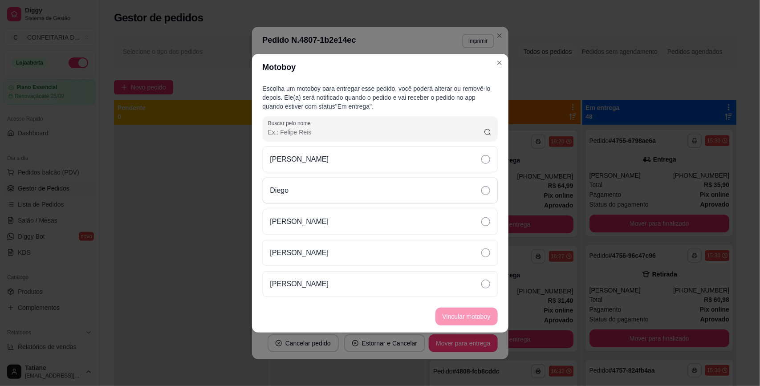
click at [293, 193] on div "Diego" at bounding box center [380, 191] width 235 height 26
click at [455, 315] on button "Vincular motoboy" at bounding box center [467, 317] width 62 height 18
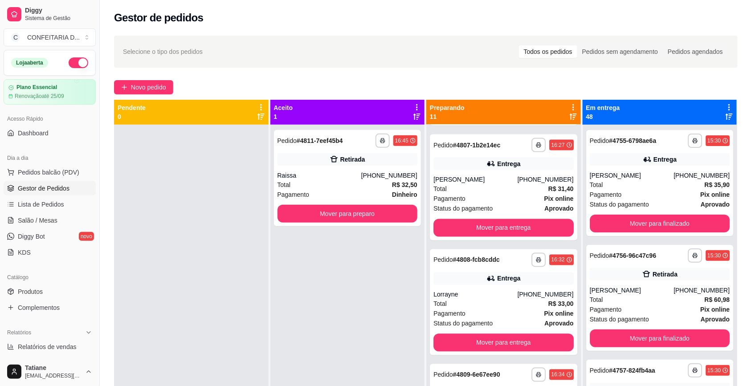
scroll to position [501, 0]
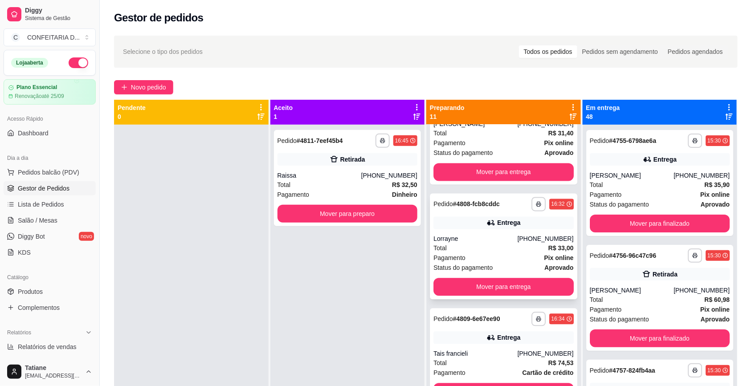
click at [525, 260] on div "Pagamento Pix online" at bounding box center [503, 258] width 140 height 10
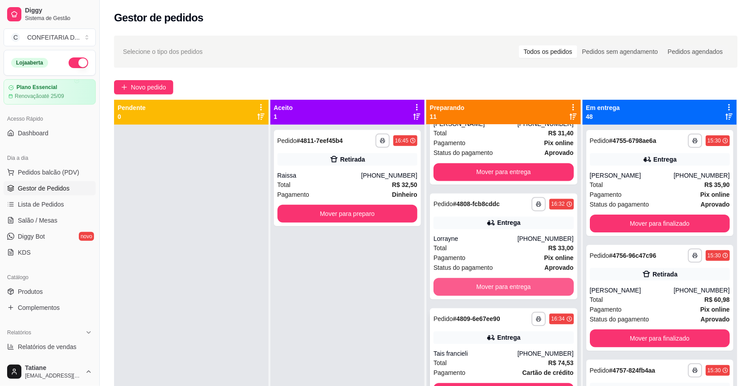
scroll to position [557, 0]
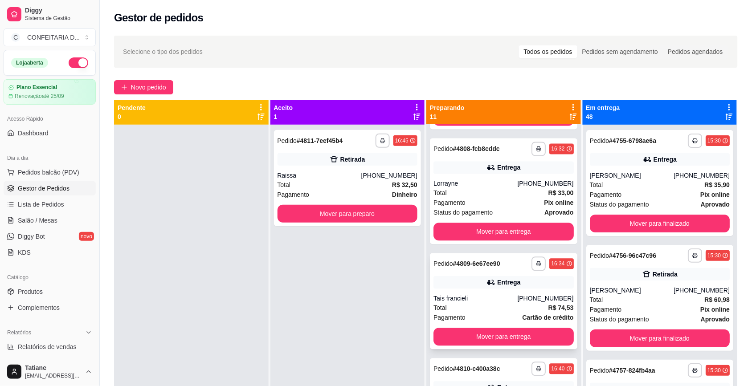
click at [524, 287] on div "Entrega" at bounding box center [503, 282] width 140 height 12
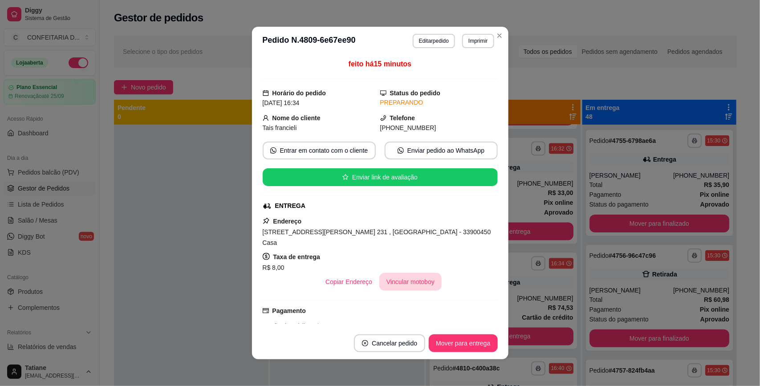
click at [387, 274] on button "Vincular motoboy" at bounding box center [410, 282] width 62 height 18
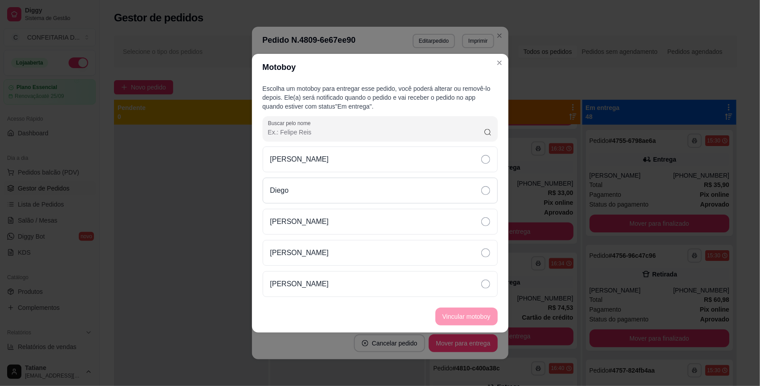
click at [308, 178] on div "Diego" at bounding box center [380, 191] width 235 height 26
click at [470, 318] on button "Vincular motoboy" at bounding box center [467, 317] width 62 height 18
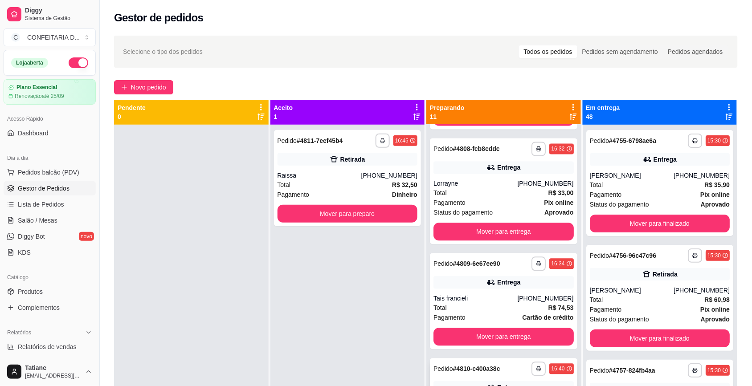
scroll to position [668, 0]
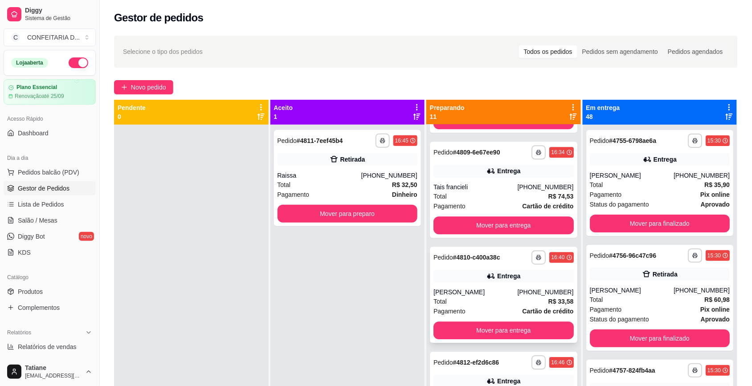
click at [511, 285] on div "**********" at bounding box center [503, 295] width 147 height 96
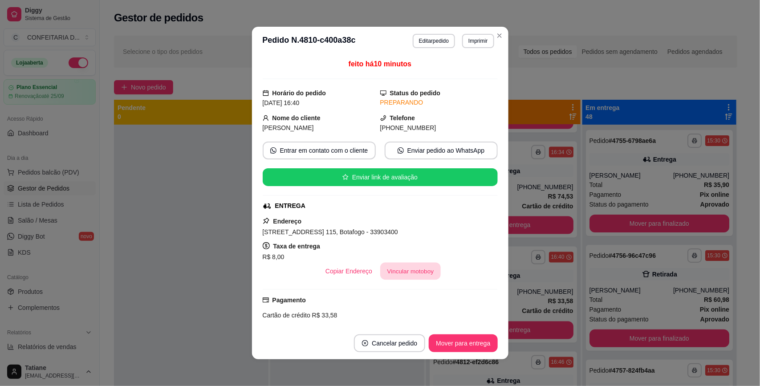
click at [393, 273] on button "Vincular motoboy" at bounding box center [410, 271] width 61 height 17
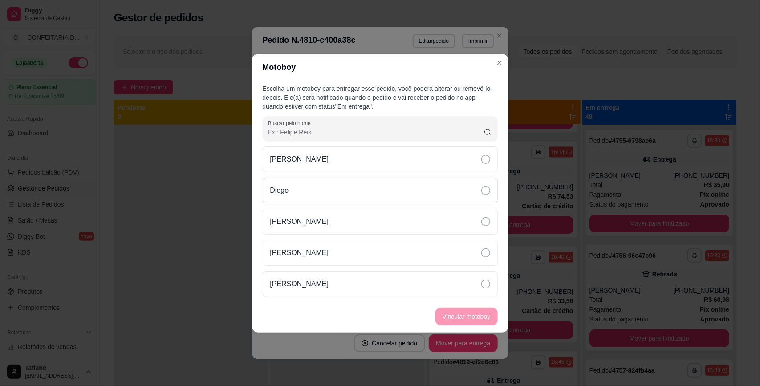
click at [324, 194] on div "Diego" at bounding box center [380, 191] width 235 height 26
click at [450, 314] on button "Vincular motoboy" at bounding box center [467, 317] width 62 height 18
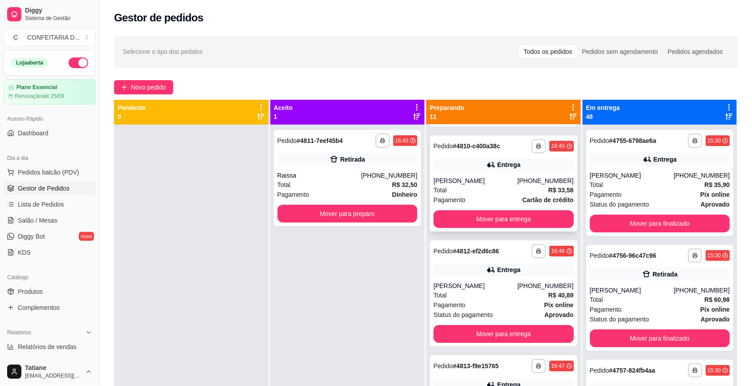
scroll to position [835, 0]
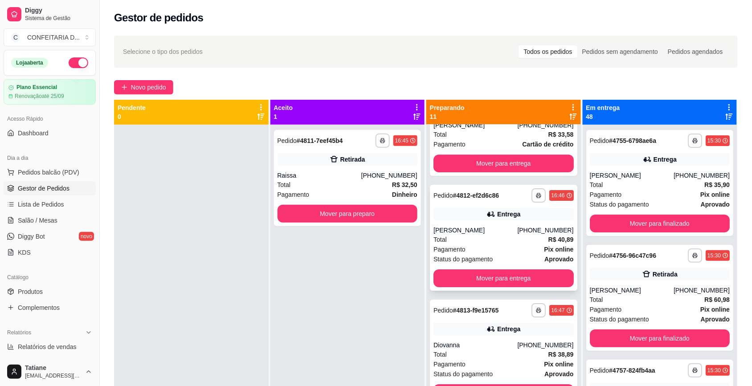
click at [513, 230] on div "[PERSON_NAME]" at bounding box center [475, 230] width 84 height 9
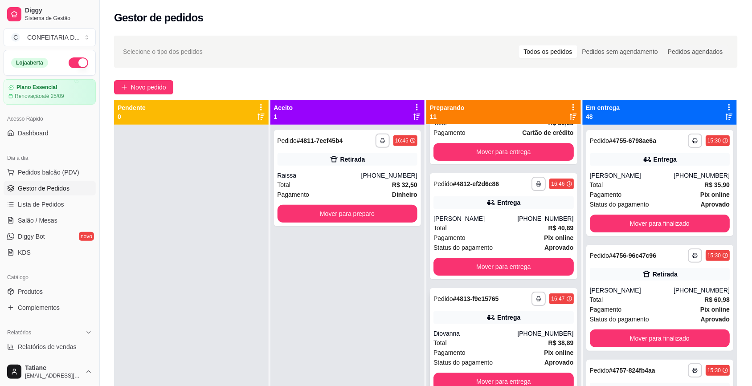
click at [513, 332] on div "Diovanna" at bounding box center [475, 333] width 84 height 9
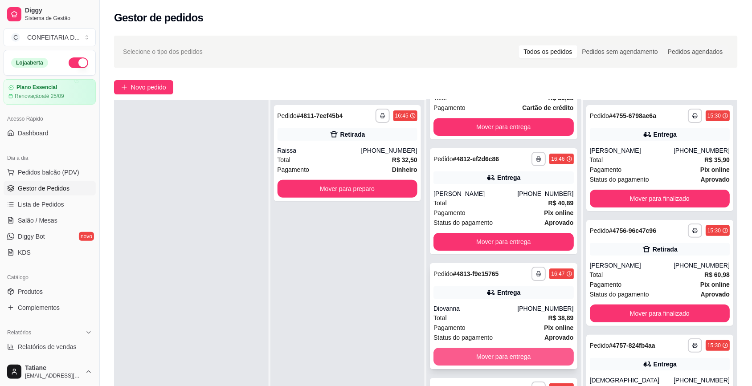
scroll to position [111, 0]
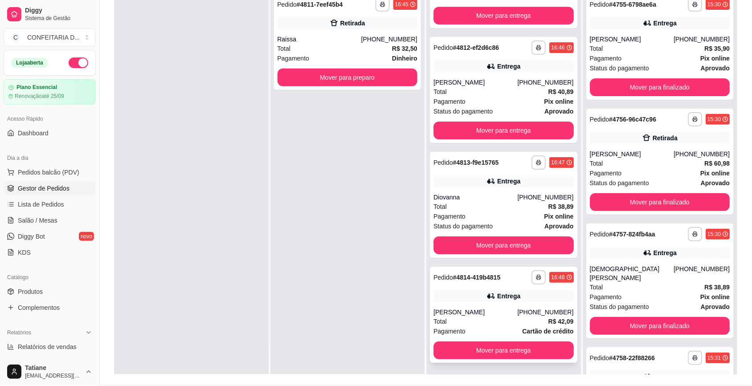
click at [488, 297] on icon at bounding box center [491, 296] width 6 height 5
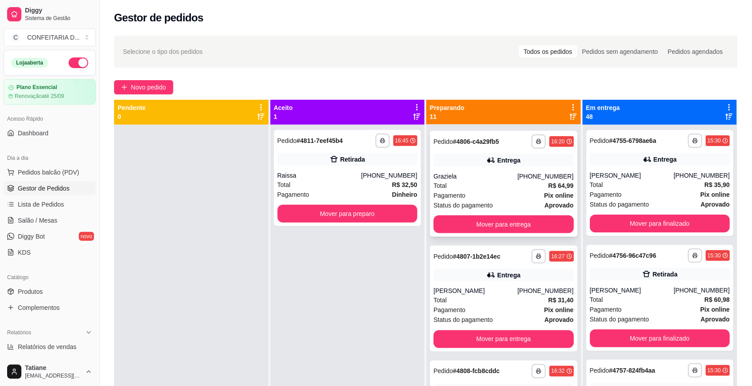
scroll to position [390, 0]
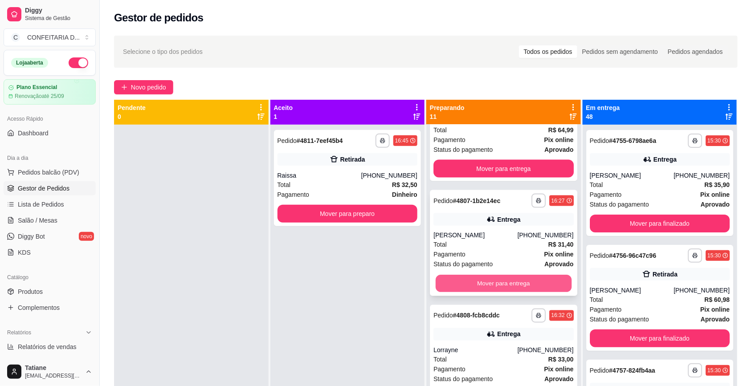
click at [486, 281] on button "Mover para entrega" at bounding box center [504, 283] width 136 height 17
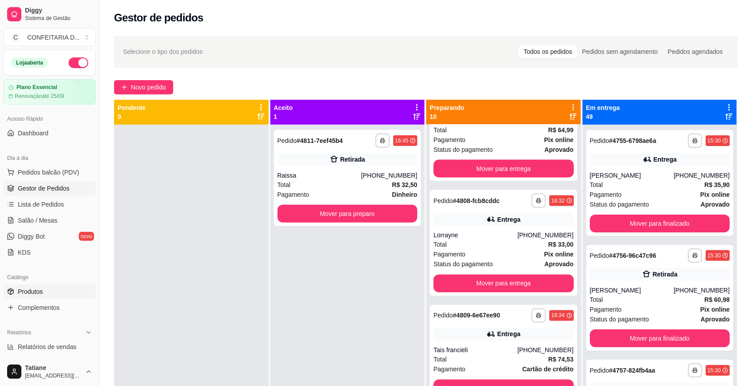
click at [28, 293] on span "Produtos" at bounding box center [30, 291] width 25 height 9
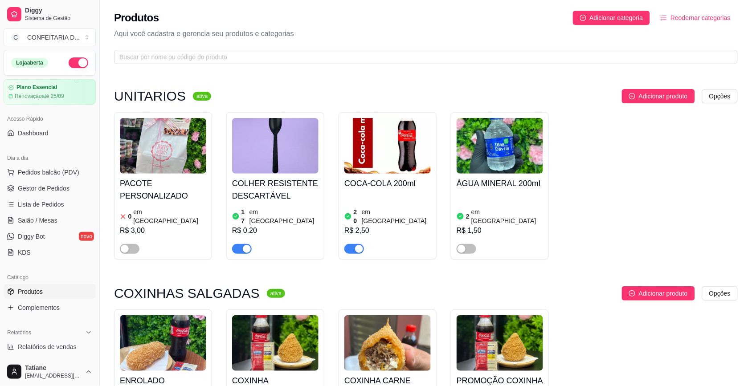
scroll to position [56, 0]
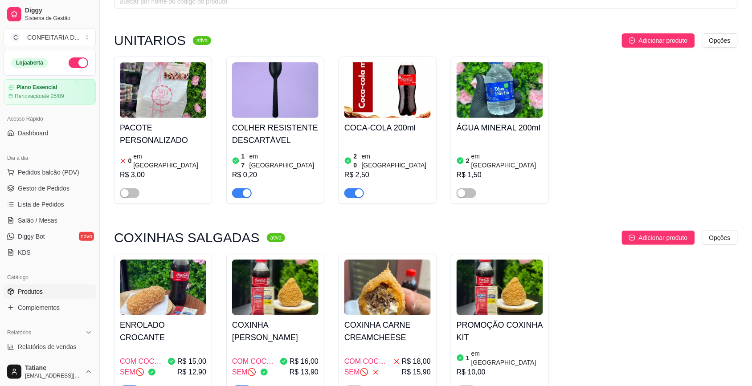
click at [277, 286] on img at bounding box center [275, 288] width 86 height 56
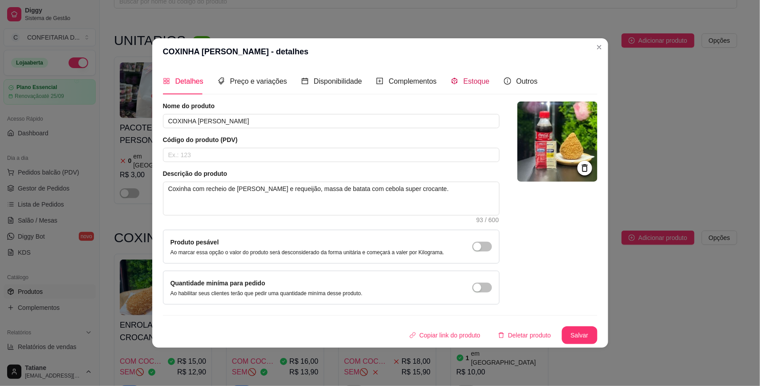
click at [485, 83] on span "Estoque" at bounding box center [477, 81] width 26 height 8
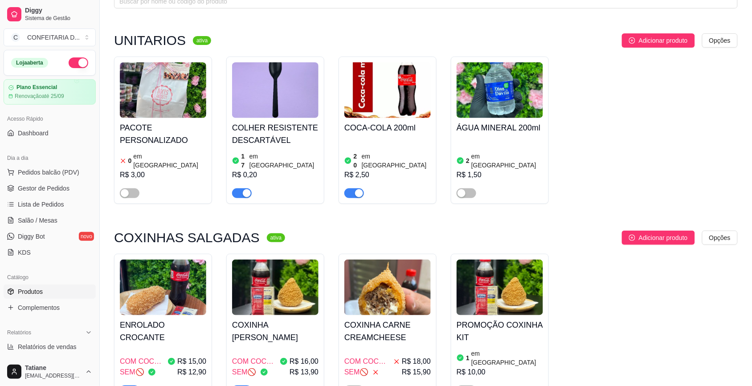
click at [187, 298] on img at bounding box center [163, 288] width 86 height 56
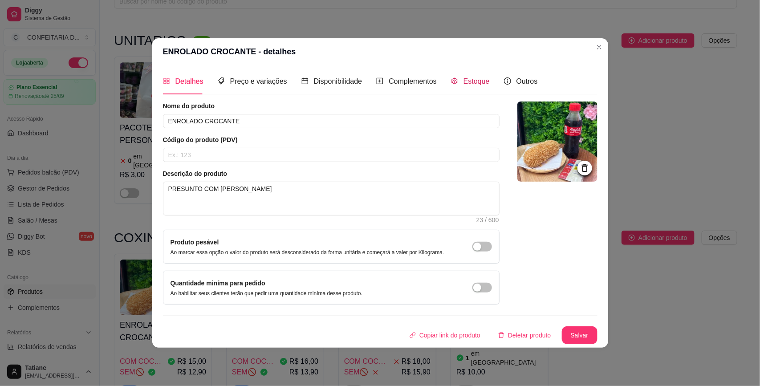
drag, startPoint x: 453, startPoint y: 84, endPoint x: 461, endPoint y: 81, distance: 8.9
click at [461, 81] on div "Estoque" at bounding box center [470, 81] width 39 height 11
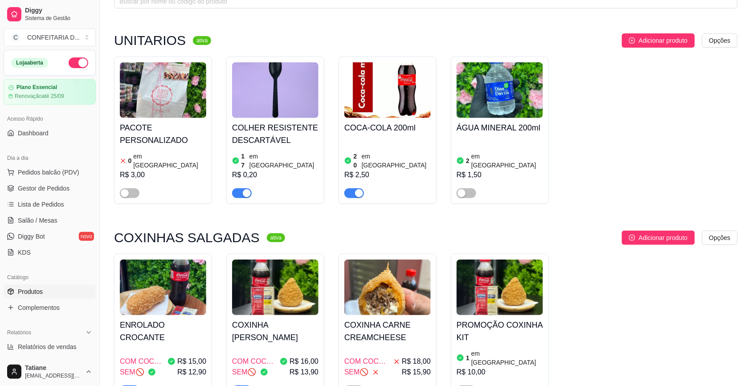
click at [0, 188] on div "Dia a dia Pedidos balcão (PDV) Gestor de Pedidos Lista de Pedidos Salão / Mesas…" at bounding box center [49, 205] width 99 height 116
click at [25, 188] on span "Gestor de Pedidos" at bounding box center [44, 188] width 52 height 9
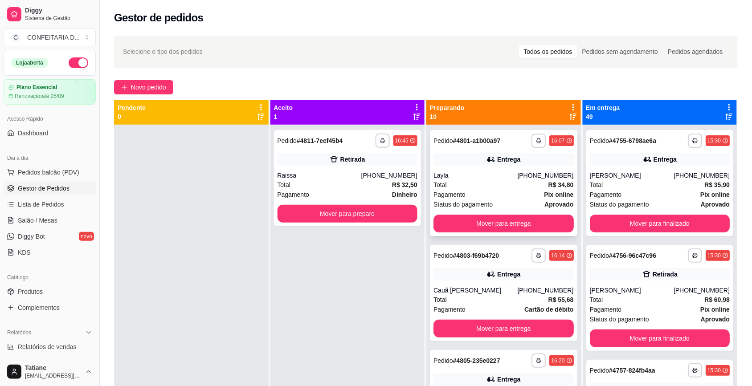
click at [484, 174] on div "Layla" at bounding box center [475, 175] width 84 height 9
click at [509, 224] on button "Mover para entrega" at bounding box center [504, 223] width 136 height 17
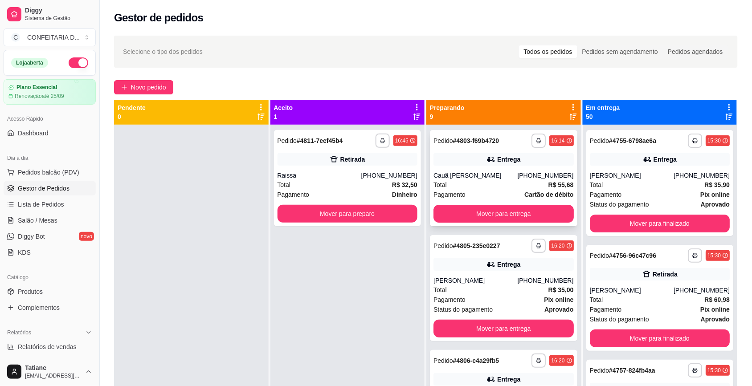
click at [525, 175] on div "[PHONE_NUMBER]" at bounding box center [545, 175] width 56 height 9
click at [521, 261] on div "Entrega" at bounding box center [503, 264] width 140 height 12
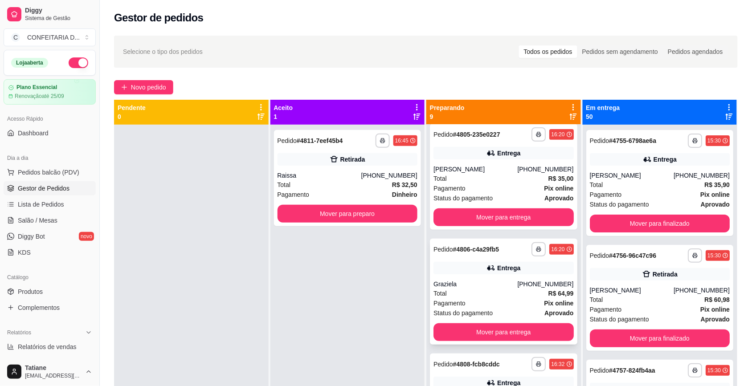
click at [517, 275] on div "**********" at bounding box center [503, 292] width 147 height 106
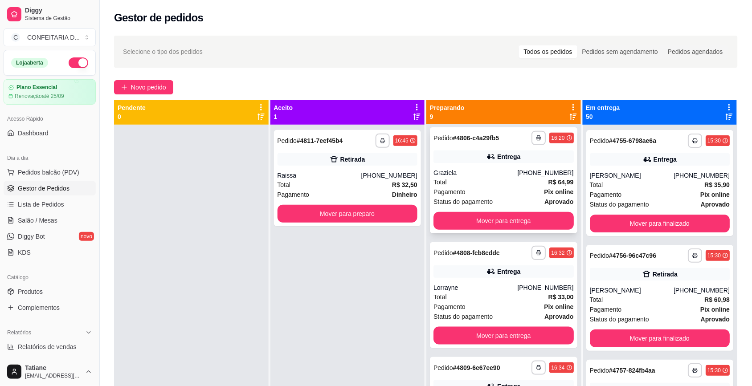
click at [517, 275] on div "Entrega" at bounding box center [503, 271] width 140 height 12
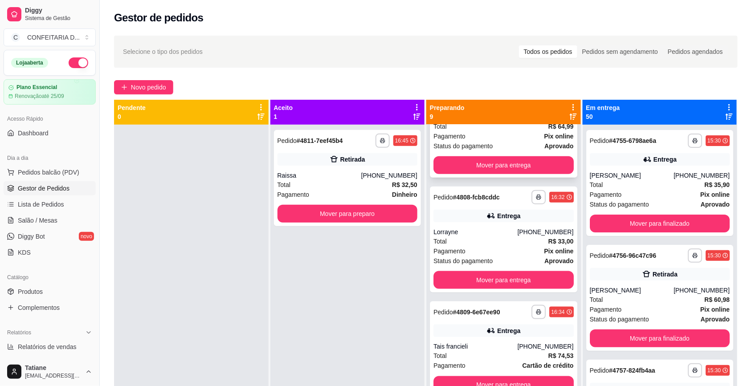
scroll to position [334, 0]
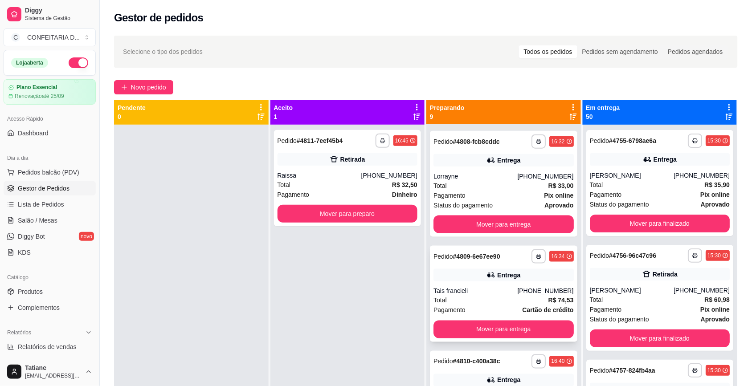
click at [511, 299] on div "Total R$ 74,53" at bounding box center [503, 301] width 140 height 10
click at [509, 330] on button "Mover para entrega" at bounding box center [504, 329] width 136 height 17
click at [524, 294] on div "[PHONE_NUMBER]" at bounding box center [545, 291] width 56 height 9
click at [527, 287] on div "[PHONE_NUMBER]" at bounding box center [545, 291] width 56 height 9
click at [500, 328] on button "Mover para entrega" at bounding box center [503, 330] width 140 height 18
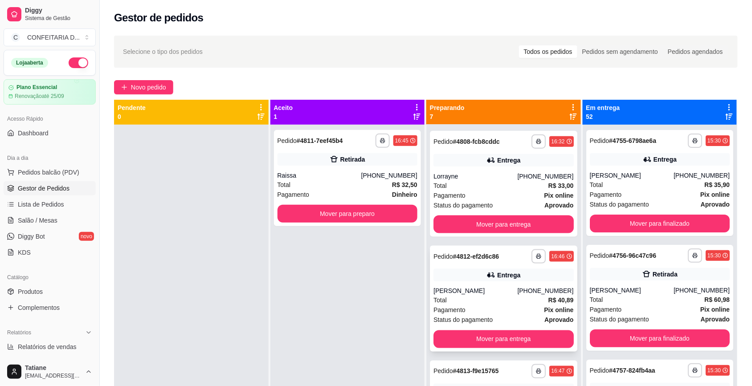
click at [522, 301] on div "Total R$ 40,89" at bounding box center [503, 301] width 140 height 10
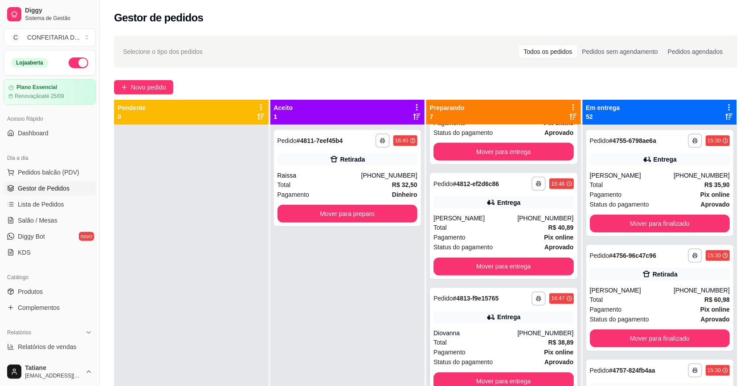
click at [513, 330] on div "Diovanna" at bounding box center [475, 333] width 84 height 9
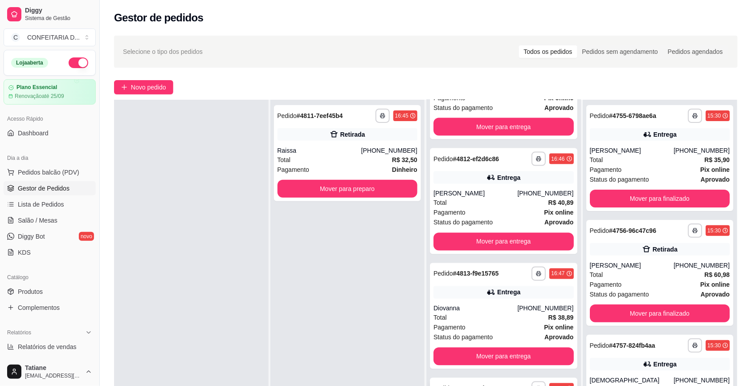
scroll to position [111, 0]
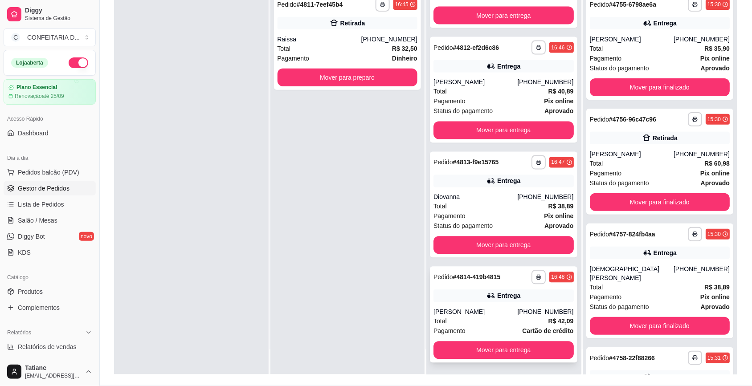
click at [502, 315] on div "[PERSON_NAME]" at bounding box center [475, 312] width 84 height 9
click at [509, 350] on button "Mover para entrega" at bounding box center [503, 351] width 140 height 18
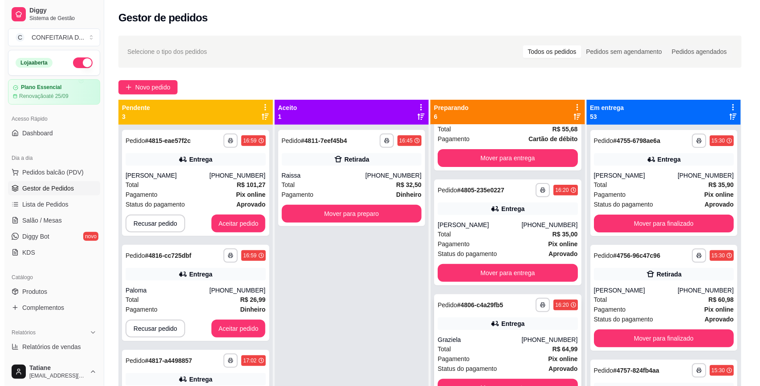
scroll to position [167, 0]
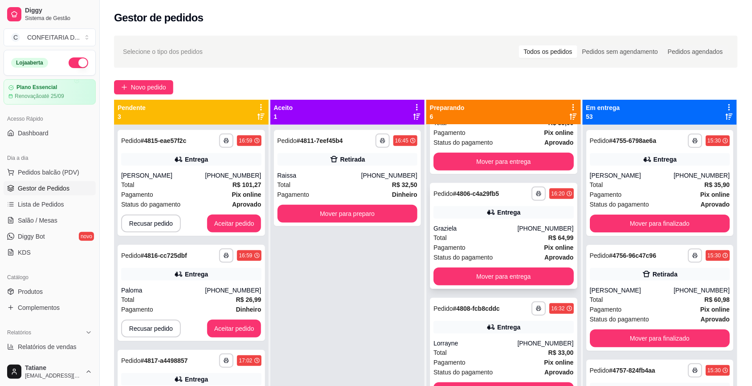
click at [482, 224] on div "Graziela" at bounding box center [475, 228] width 84 height 9
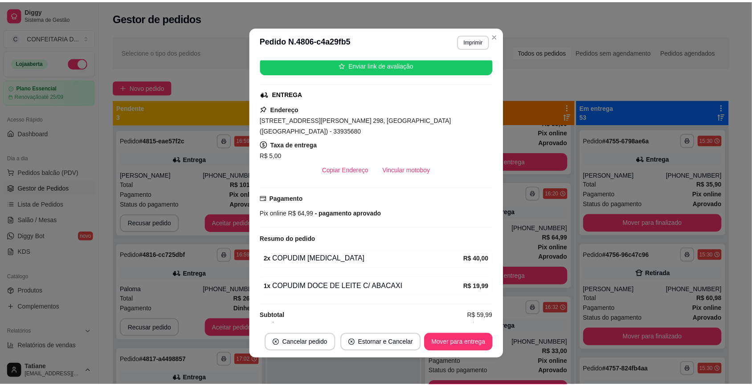
scroll to position [1, 0]
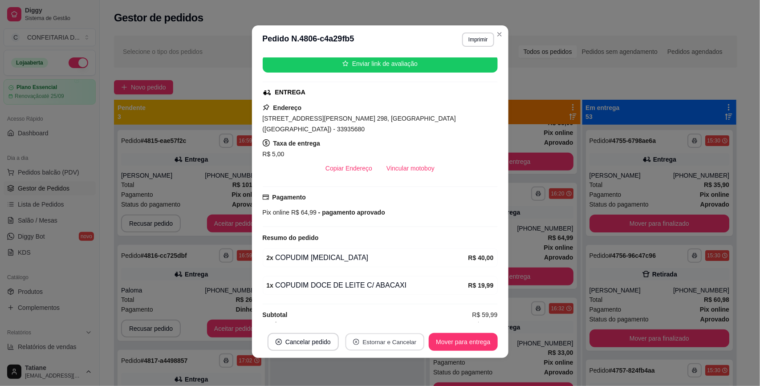
click at [393, 337] on button "Estornar e Cancelar" at bounding box center [385, 342] width 79 height 17
click at [403, 318] on button "Sim" at bounding box center [407, 319] width 35 height 17
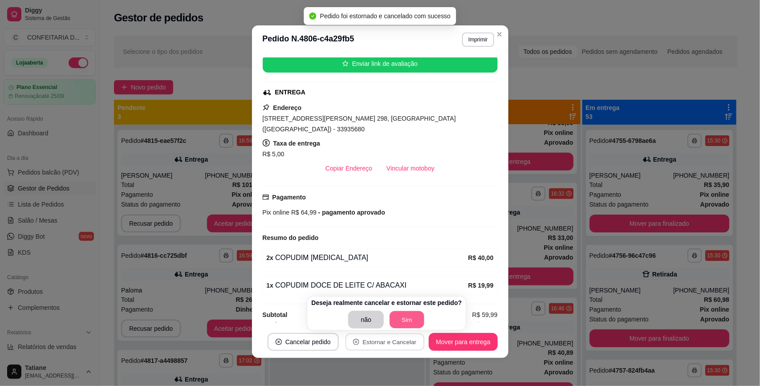
click at [414, 317] on button "Sim" at bounding box center [407, 319] width 35 height 17
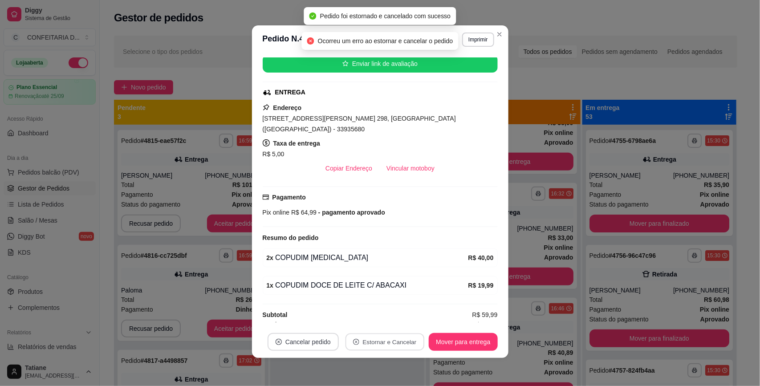
click at [306, 343] on button "Cancelar pedido" at bounding box center [303, 342] width 71 height 18
click at [309, 342] on button "Cancelar pedido" at bounding box center [303, 342] width 69 height 17
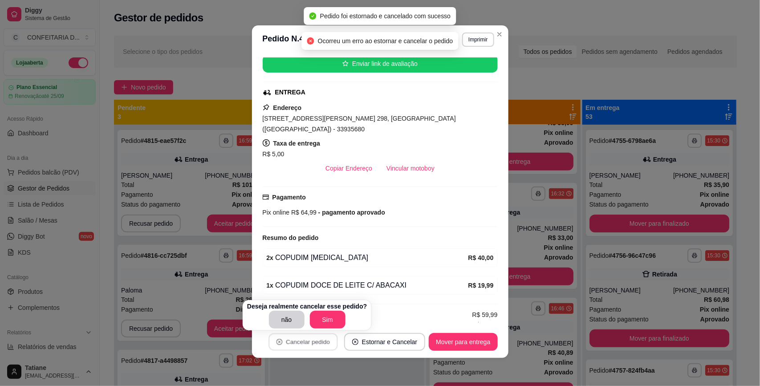
click at [343, 321] on div "não Sim" at bounding box center [307, 320] width 120 height 18
click at [333, 321] on button "Sim" at bounding box center [328, 320] width 36 height 18
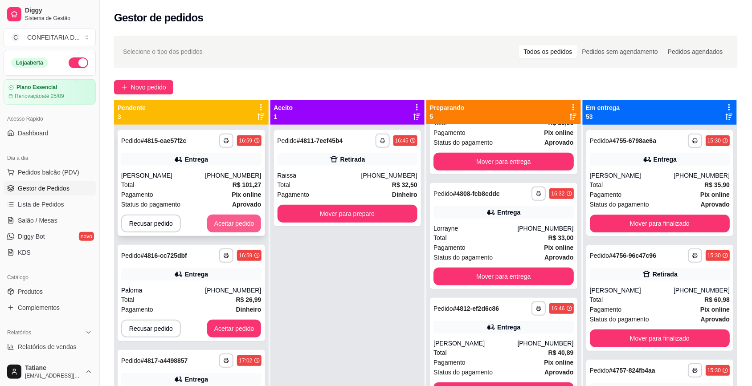
click at [229, 226] on button "Aceitar pedido" at bounding box center [234, 224] width 54 height 18
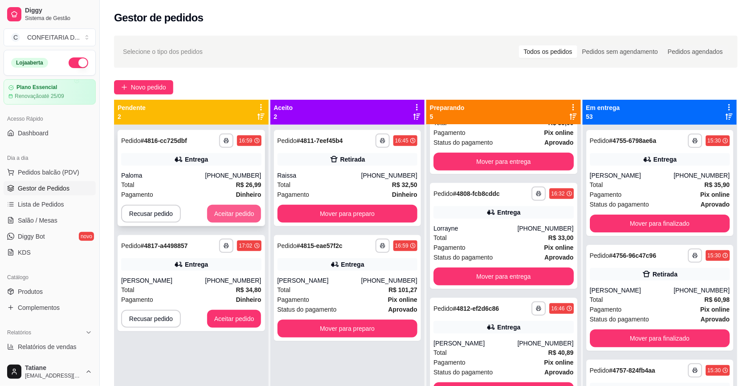
click at [239, 208] on button "Aceitar pedido" at bounding box center [234, 214] width 54 height 18
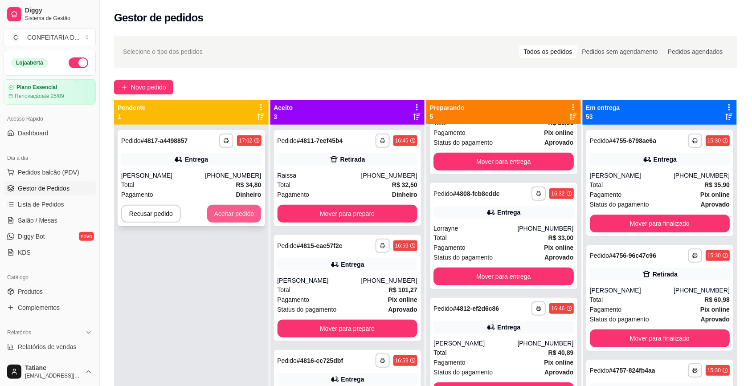
click at [232, 211] on button "Aceitar pedido" at bounding box center [234, 214] width 54 height 18
click at [195, 165] on div "Entrega" at bounding box center [191, 159] width 140 height 12
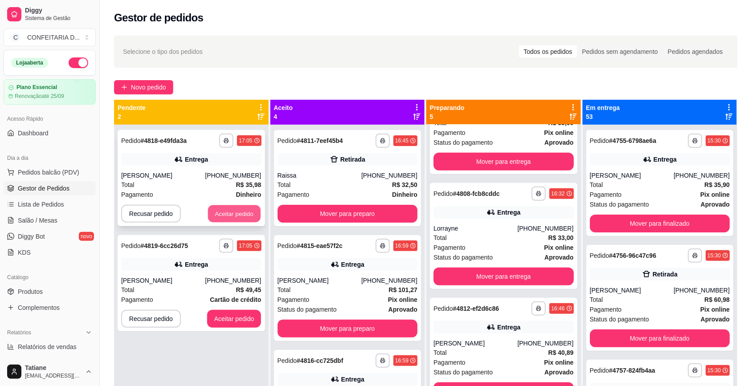
click at [228, 218] on button "Aceitar pedido" at bounding box center [234, 213] width 53 height 17
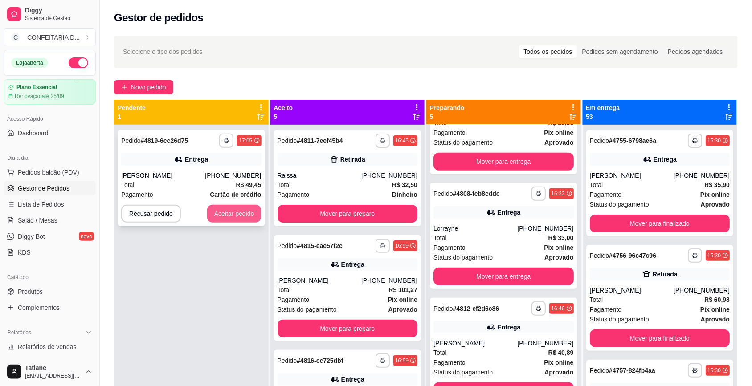
click at [232, 214] on button "Aceitar pedido" at bounding box center [234, 214] width 54 height 18
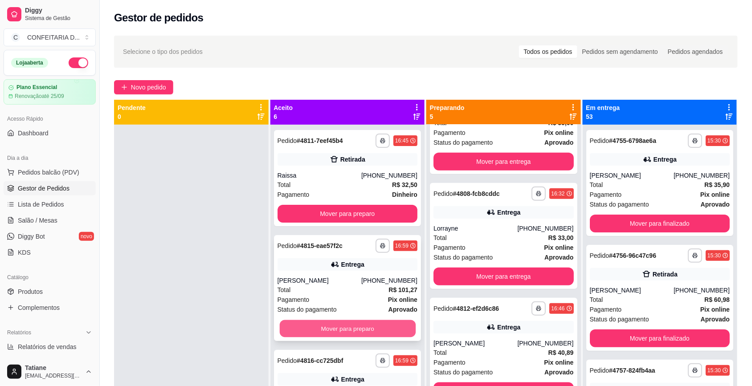
click at [345, 323] on button "Mover para preparo" at bounding box center [347, 328] width 136 height 17
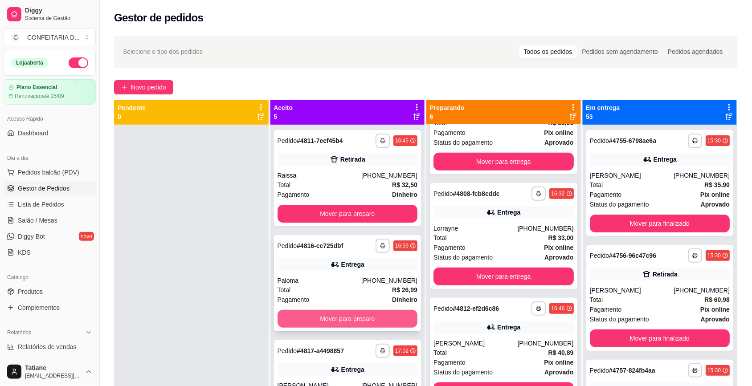
click at [343, 324] on button "Mover para preparo" at bounding box center [347, 319] width 140 height 18
click at [342, 318] on button "Mover para preparo" at bounding box center [347, 319] width 140 height 18
click at [341, 316] on button "Mover para preparo" at bounding box center [347, 319] width 140 height 18
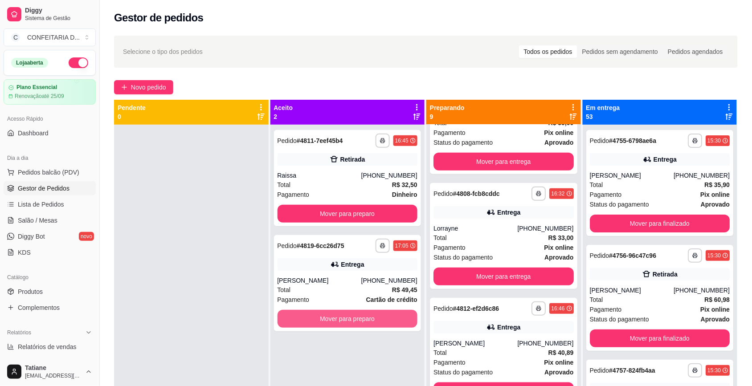
click at [341, 316] on button "Mover para preparo" at bounding box center [347, 319] width 140 height 18
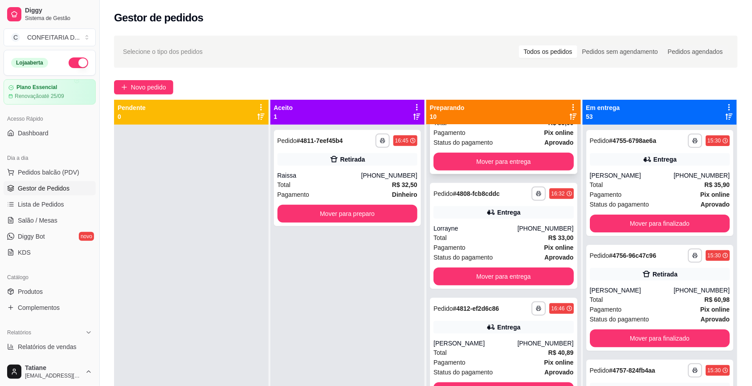
scroll to position [0, 0]
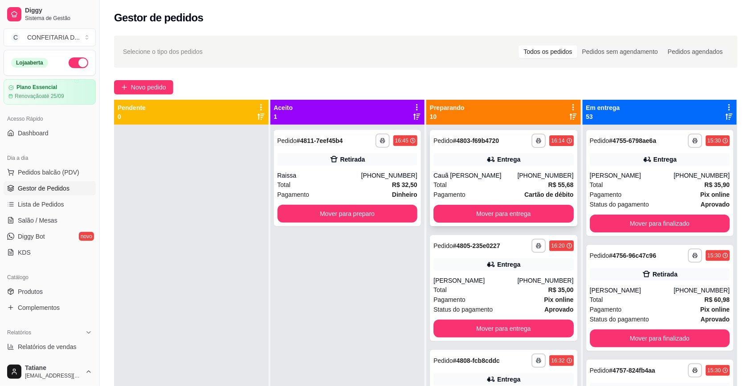
click at [493, 136] on div "Pedido # 4803-f69b4720" at bounding box center [465, 140] width 65 height 11
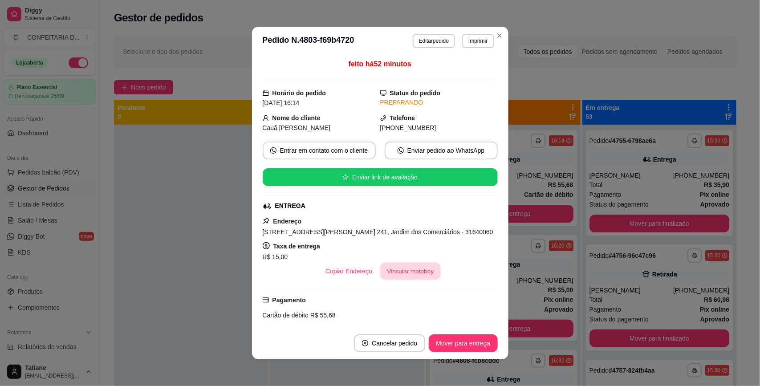
click at [405, 271] on button "Vincular motoboy" at bounding box center [410, 271] width 61 height 17
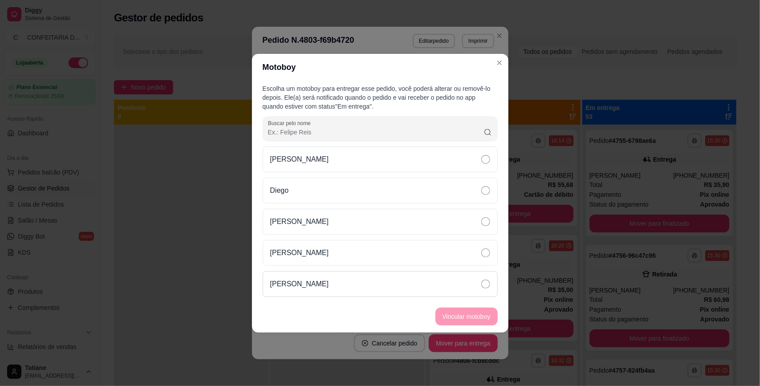
click at [303, 277] on div "[PERSON_NAME]" at bounding box center [380, 284] width 235 height 26
click at [461, 317] on button "Vincular motoboy" at bounding box center [466, 316] width 61 height 17
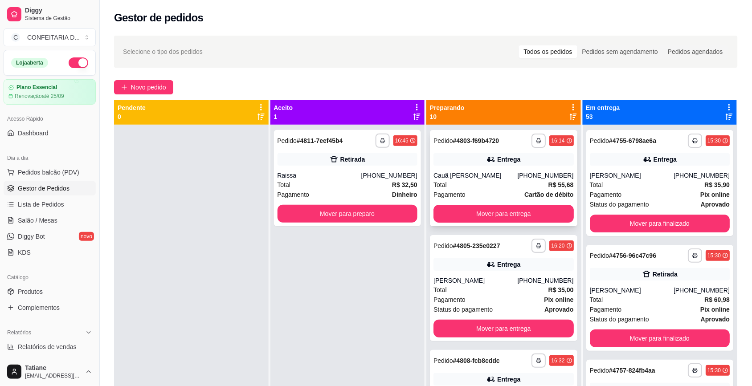
click at [513, 163] on div "Entrega" at bounding box center [503, 159] width 140 height 12
click at [502, 217] on button "Mover para entrega" at bounding box center [503, 214] width 140 height 18
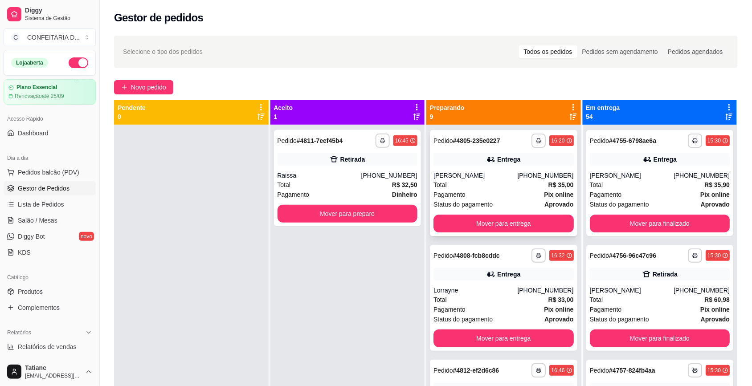
click at [493, 174] on div "[PERSON_NAME]" at bounding box center [475, 175] width 84 height 9
click at [489, 284] on div "**********" at bounding box center [503, 298] width 147 height 106
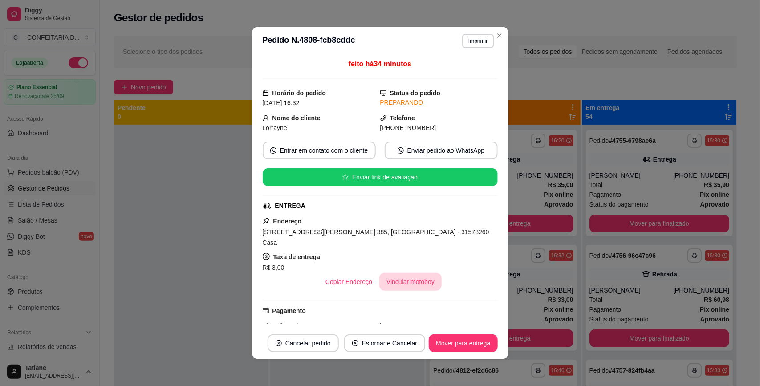
click at [403, 273] on button "Vincular motoboy" at bounding box center [410, 282] width 62 height 18
click at [370, 277] on div "[PERSON_NAME]" at bounding box center [379, 284] width 235 height 26
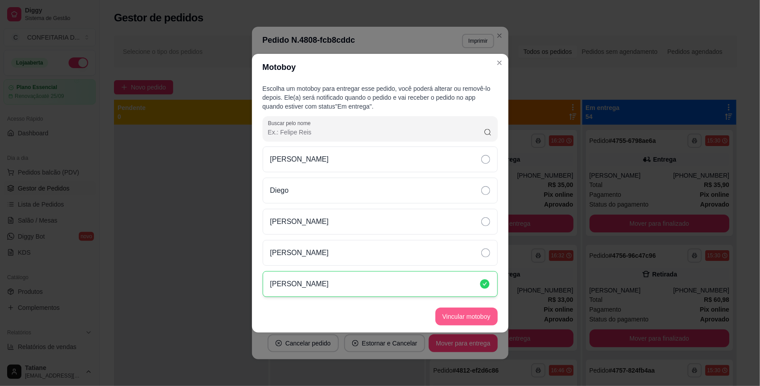
click at [448, 312] on button "Vincular motoboy" at bounding box center [467, 317] width 62 height 18
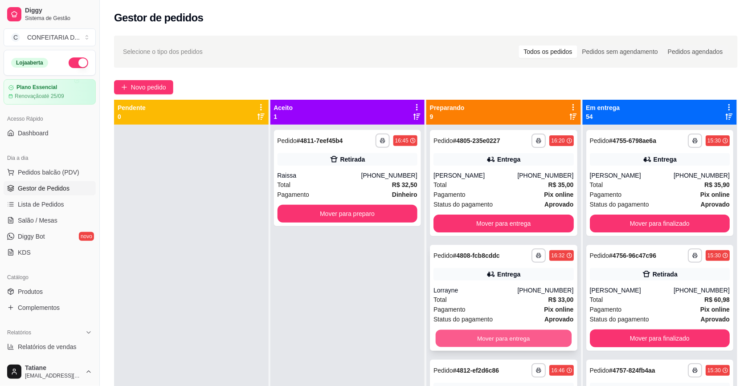
click at [490, 337] on button "Mover para entrega" at bounding box center [504, 338] width 136 height 17
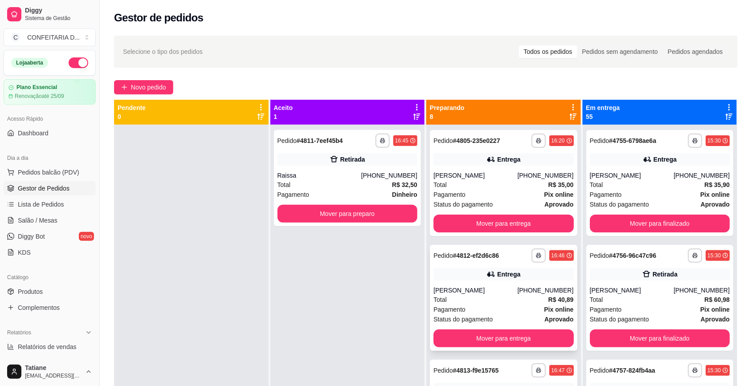
click at [503, 285] on div "**********" at bounding box center [503, 298] width 147 height 106
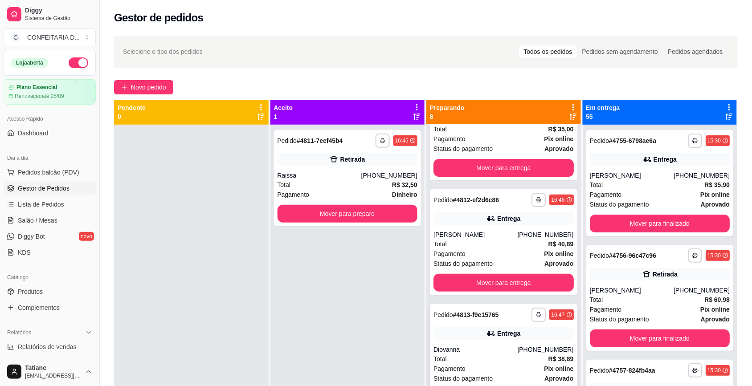
click at [490, 338] on div "Entrega" at bounding box center [503, 333] width 140 height 12
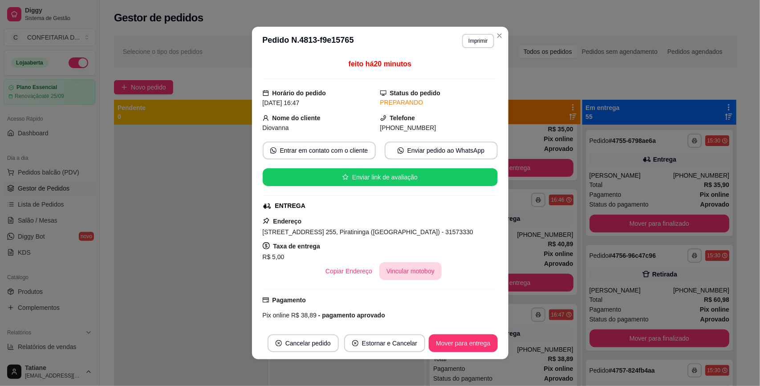
click at [390, 275] on button "Vincular motoboy" at bounding box center [410, 271] width 62 height 18
click at [372, 292] on div "[PERSON_NAME]" at bounding box center [380, 284] width 236 height 26
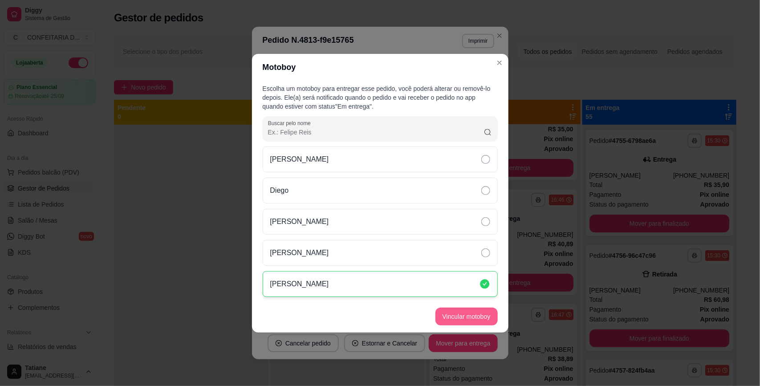
click at [451, 320] on button "Vincular motoboy" at bounding box center [467, 317] width 62 height 18
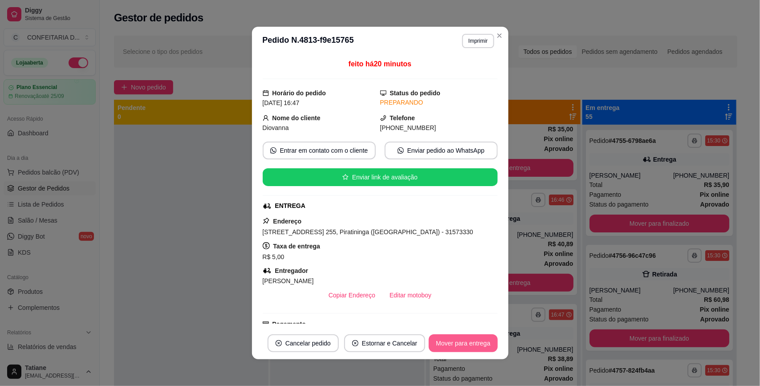
click at [461, 343] on button "Mover para entrega" at bounding box center [463, 343] width 69 height 18
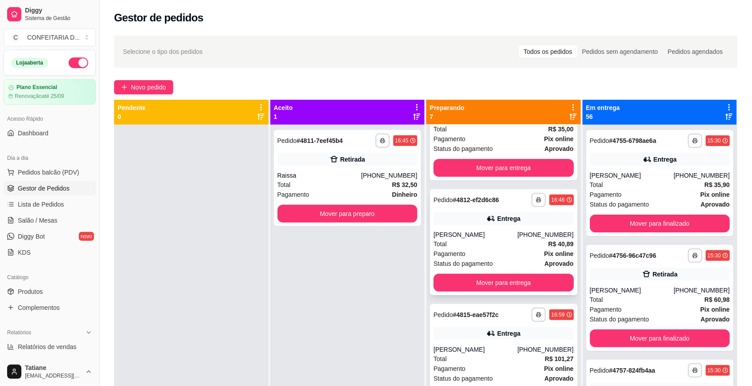
scroll to position [167, 0]
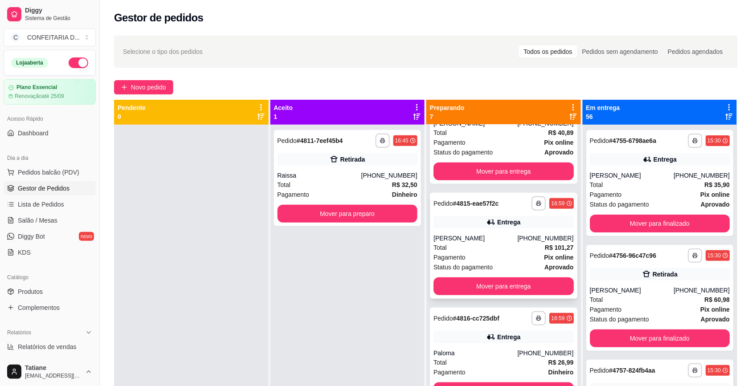
click at [500, 245] on div "Total R$ 101,27" at bounding box center [503, 248] width 140 height 10
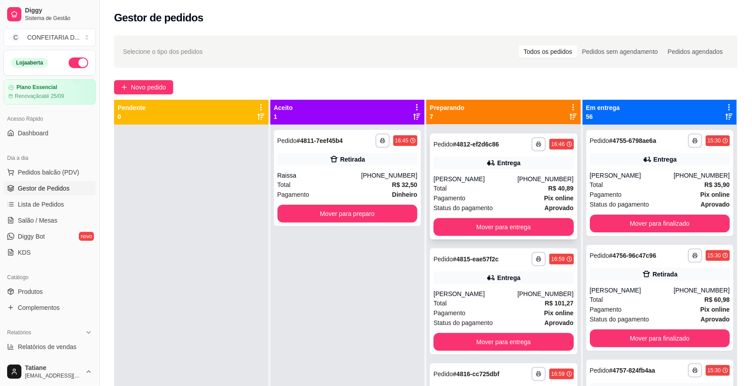
click at [493, 177] on div "[PERSON_NAME]" at bounding box center [475, 179] width 84 height 9
click at [488, 290] on div "[PERSON_NAME]" at bounding box center [475, 293] width 84 height 9
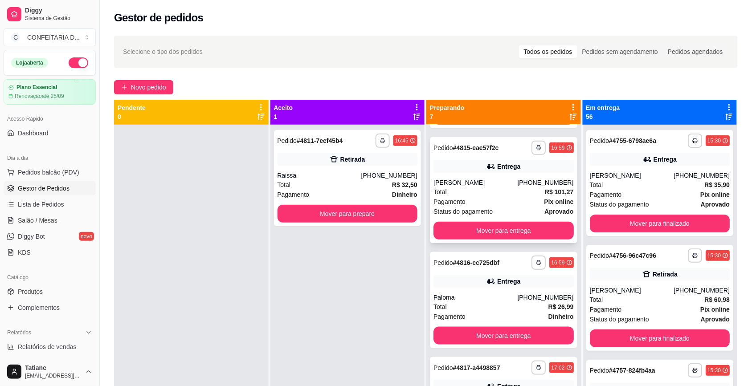
click at [488, 290] on div "**********" at bounding box center [503, 300] width 147 height 96
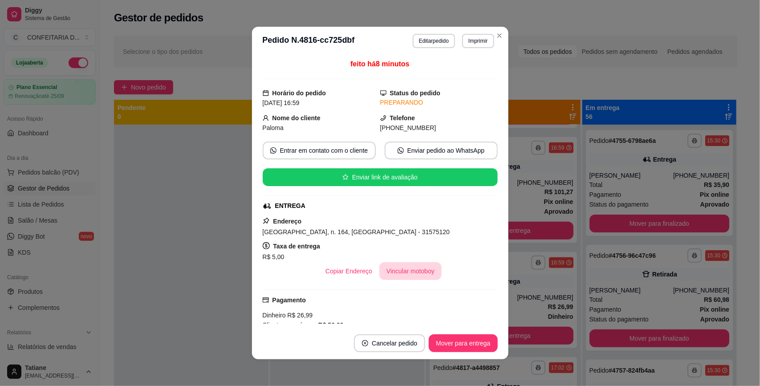
click at [422, 280] on button "Vincular motoboy" at bounding box center [410, 271] width 62 height 18
click at [362, 281] on div "[PERSON_NAME]" at bounding box center [379, 284] width 235 height 26
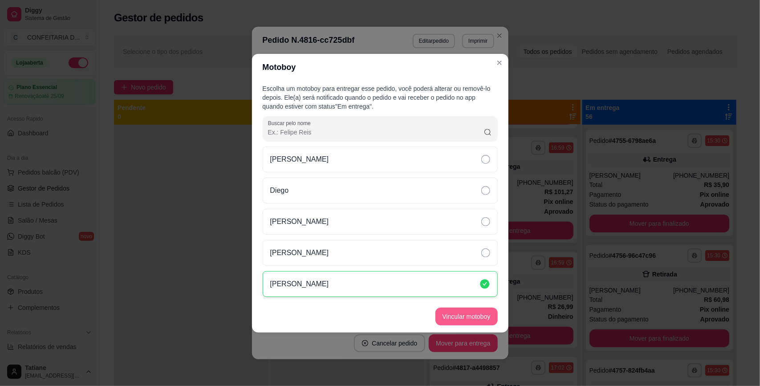
click at [472, 318] on button "Vincular motoboy" at bounding box center [467, 317] width 62 height 18
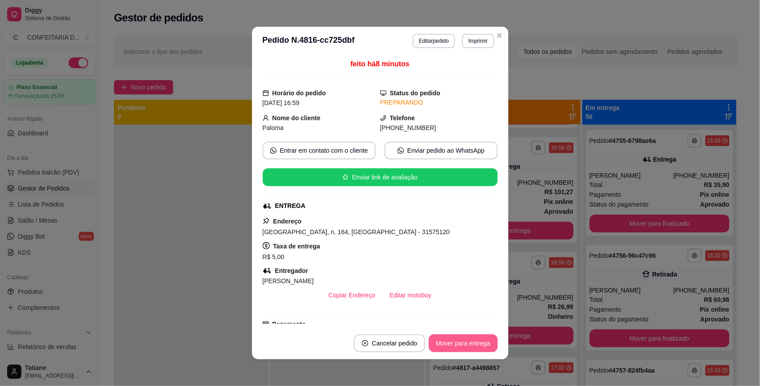
click at [436, 348] on button "Mover para entrega" at bounding box center [463, 343] width 69 height 18
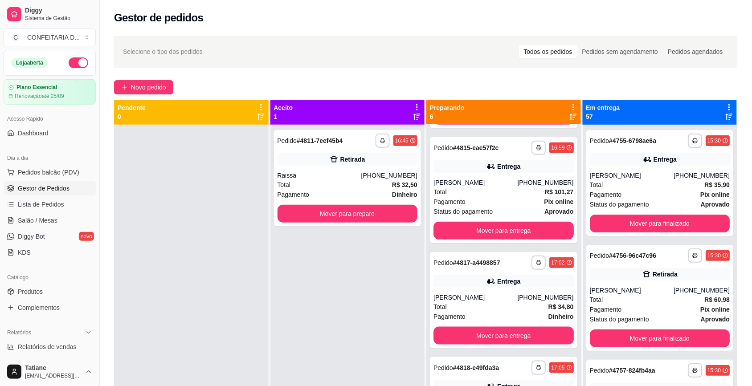
click at [517, 285] on div "Entrega" at bounding box center [503, 281] width 140 height 12
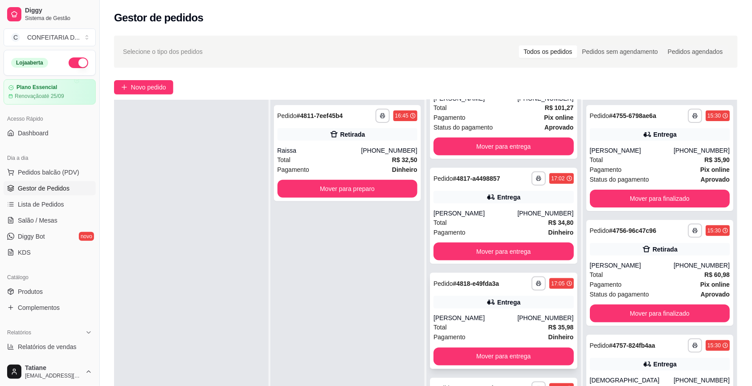
scroll to position [56, 0]
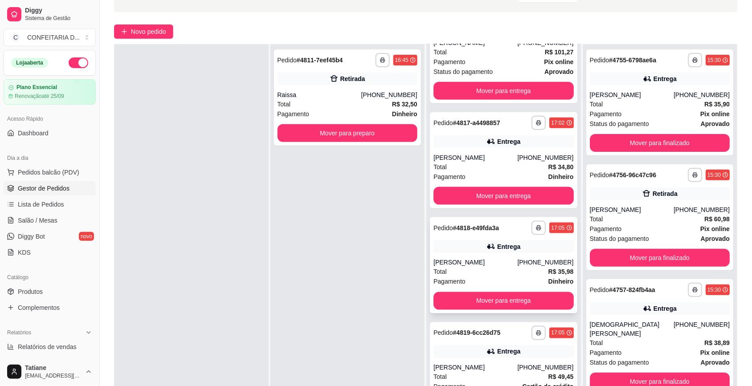
click at [497, 242] on div "Entrega" at bounding box center [508, 246] width 23 height 9
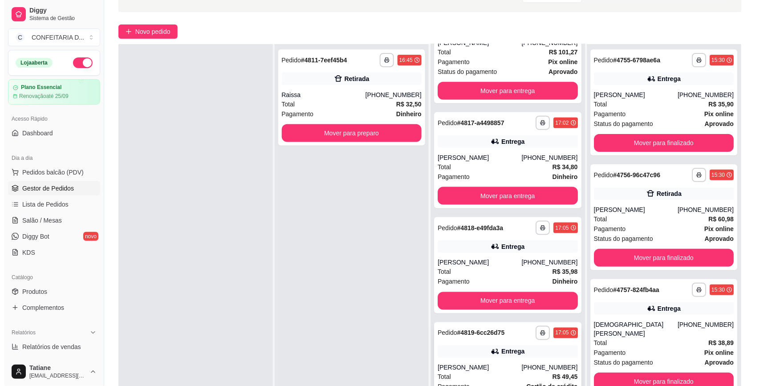
scroll to position [136, 0]
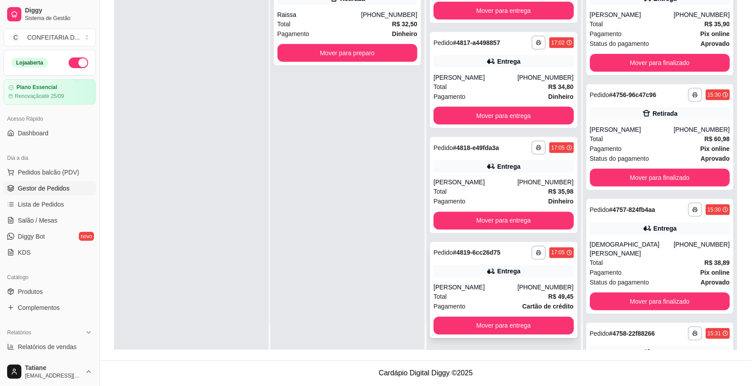
click at [488, 287] on div "[PERSON_NAME]" at bounding box center [475, 287] width 84 height 9
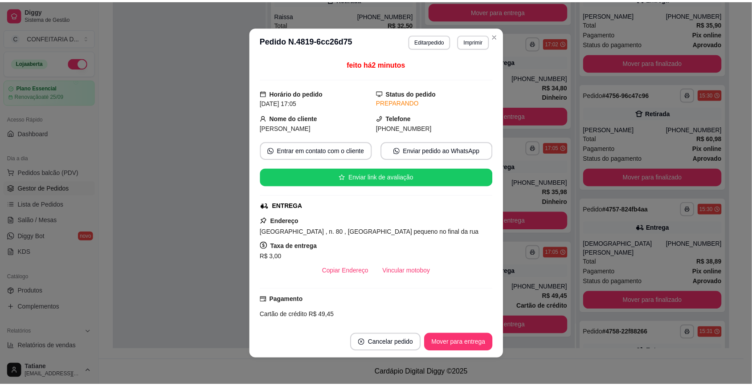
scroll to position [94, 0]
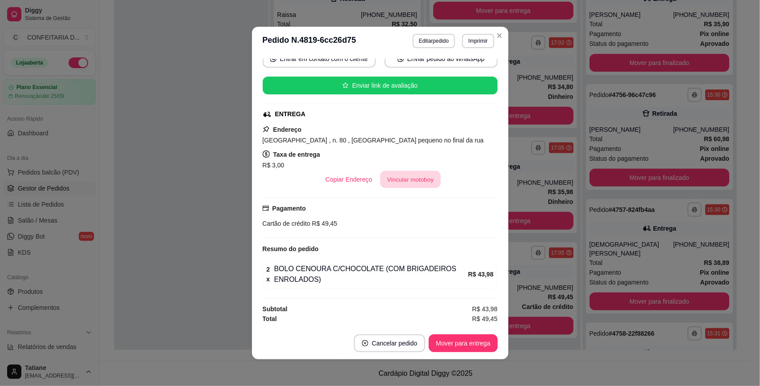
click at [407, 180] on button "Vincular motoboy" at bounding box center [410, 179] width 61 height 17
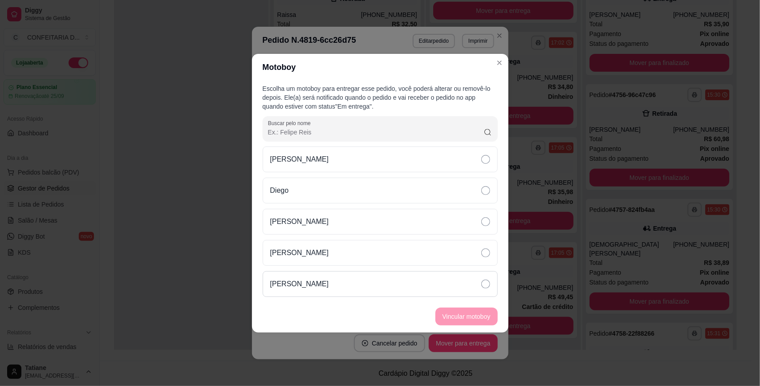
click at [328, 277] on div "[PERSON_NAME]" at bounding box center [380, 284] width 235 height 26
click at [461, 311] on button "Vincular motoboy" at bounding box center [466, 316] width 61 height 17
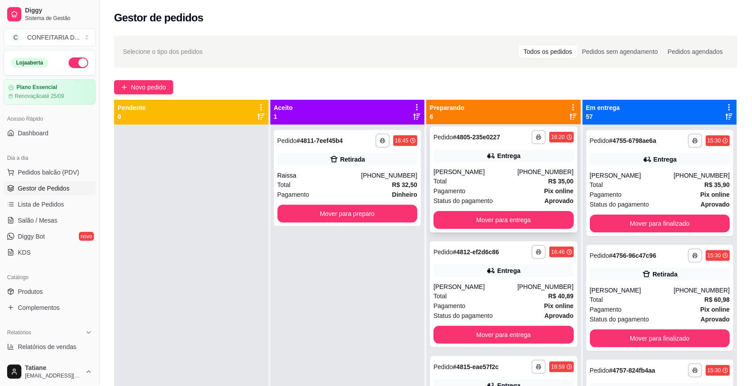
scroll to position [0, 0]
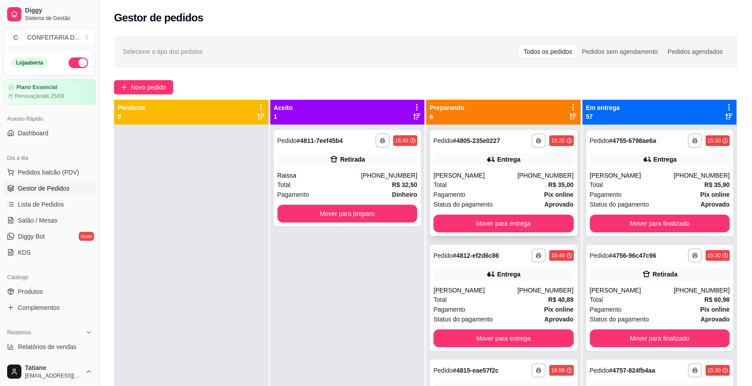
click at [488, 174] on div "[PERSON_NAME]" at bounding box center [475, 175] width 84 height 9
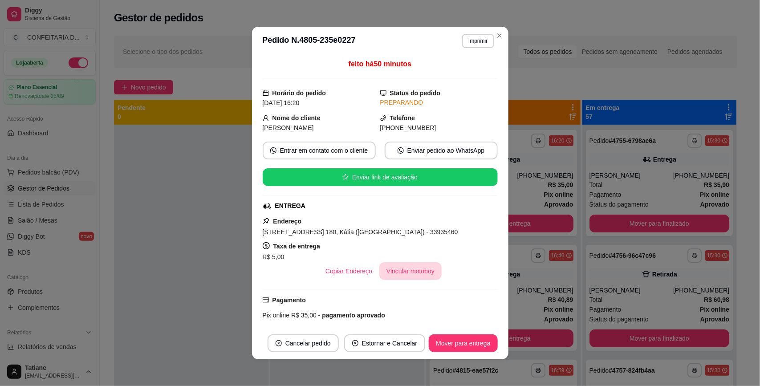
click at [411, 273] on button "Vincular motoboy" at bounding box center [410, 271] width 62 height 18
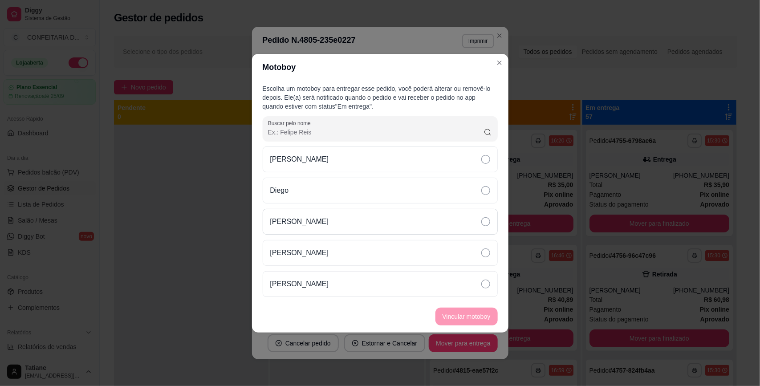
click at [329, 223] on div "[PERSON_NAME]" at bounding box center [380, 222] width 235 height 26
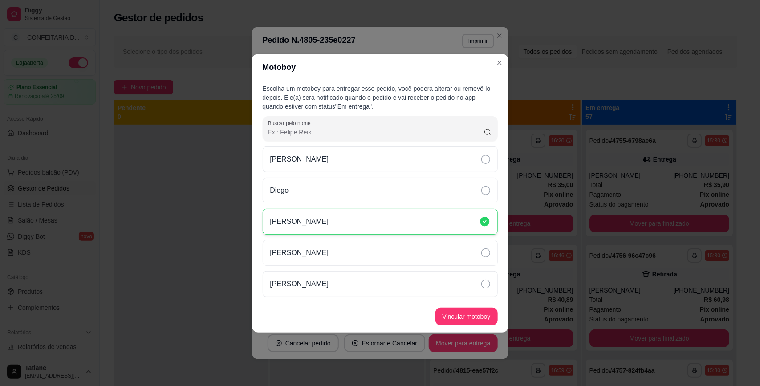
click at [451, 311] on button "Vincular motoboy" at bounding box center [467, 317] width 62 height 18
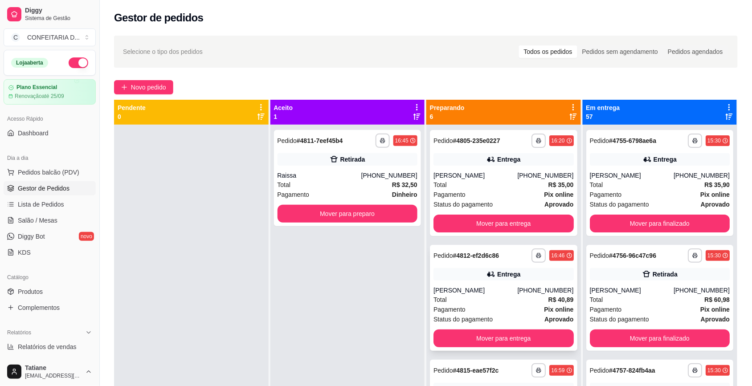
click at [515, 299] on div "Total R$ 40,89" at bounding box center [503, 300] width 140 height 10
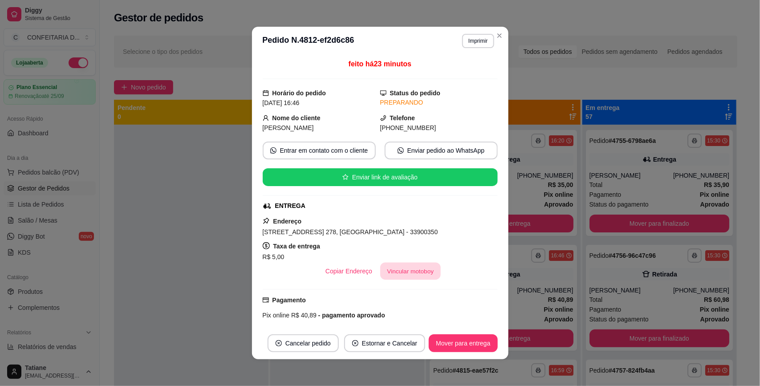
click at [393, 273] on button "Vincular motoboy" at bounding box center [410, 271] width 61 height 17
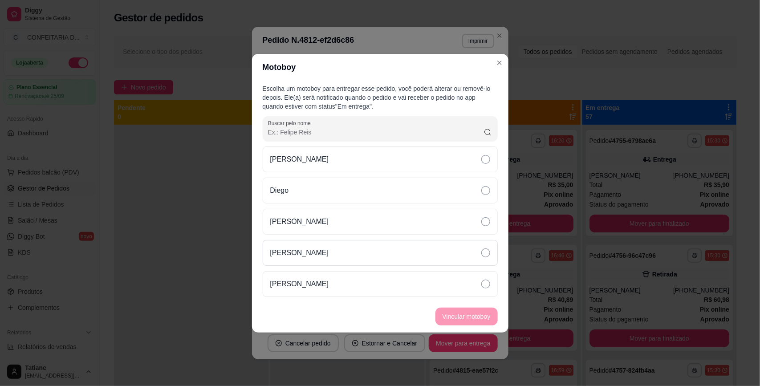
drag, startPoint x: 312, startPoint y: 219, endPoint x: 388, endPoint y: 255, distance: 84.1
click at [313, 220] on div "[PERSON_NAME]" at bounding box center [380, 222] width 235 height 26
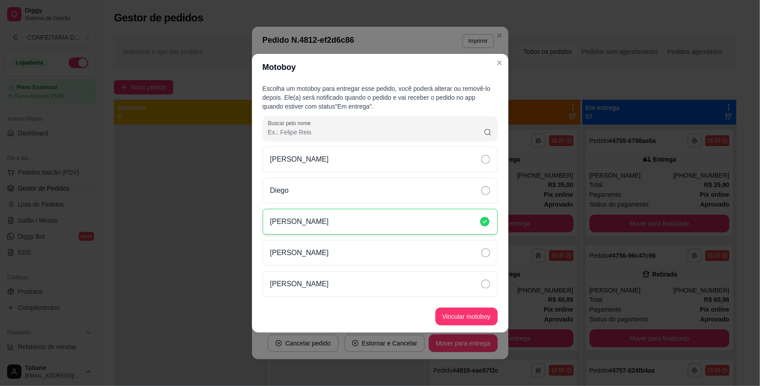
click at [471, 314] on button "Vincular motoboy" at bounding box center [467, 317] width 62 height 18
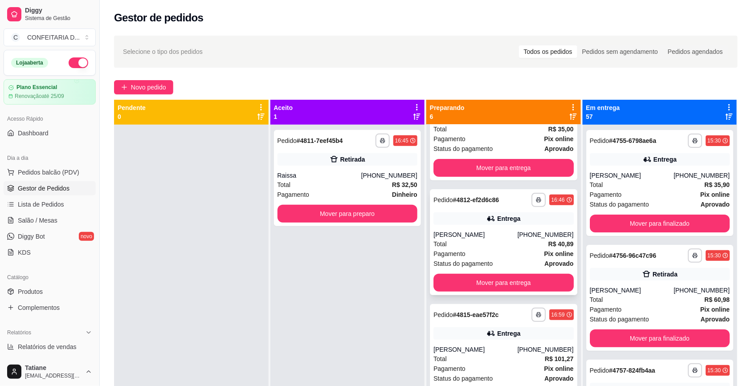
scroll to position [111, 0]
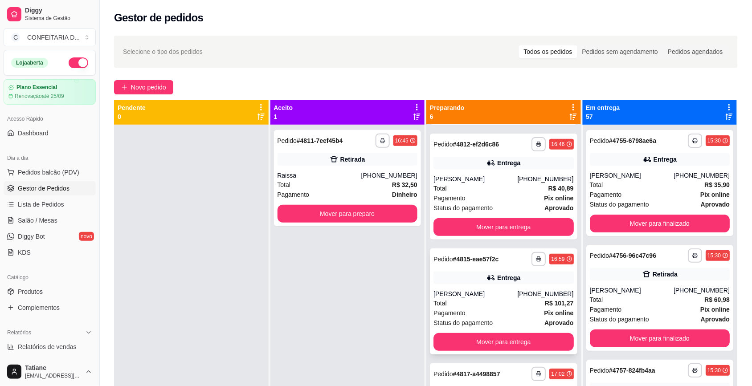
click at [531, 286] on div "**********" at bounding box center [503, 301] width 147 height 106
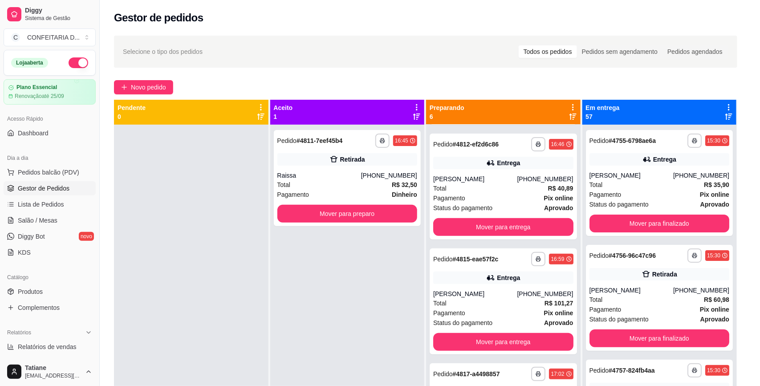
click at [390, 272] on button "Vincular motoboy" at bounding box center [410, 271] width 62 height 18
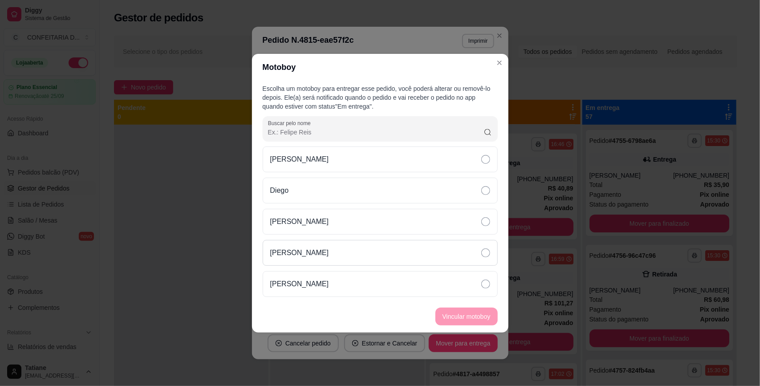
drag, startPoint x: 342, startPoint y: 214, endPoint x: 421, endPoint y: 246, distance: 85.7
click at [342, 215] on div "[PERSON_NAME]" at bounding box center [380, 222] width 235 height 26
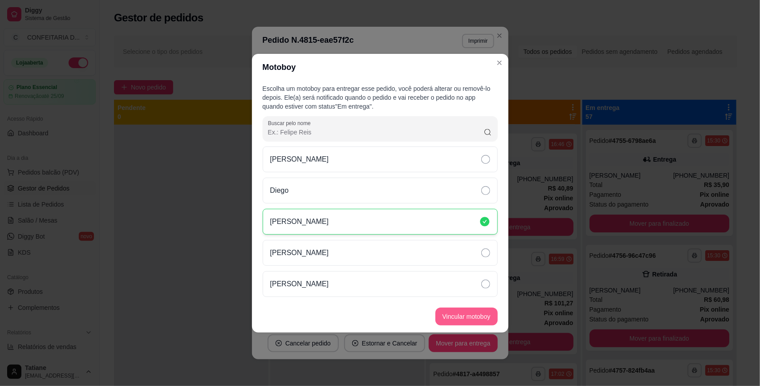
click at [472, 312] on button "Vincular motoboy" at bounding box center [467, 317] width 62 height 18
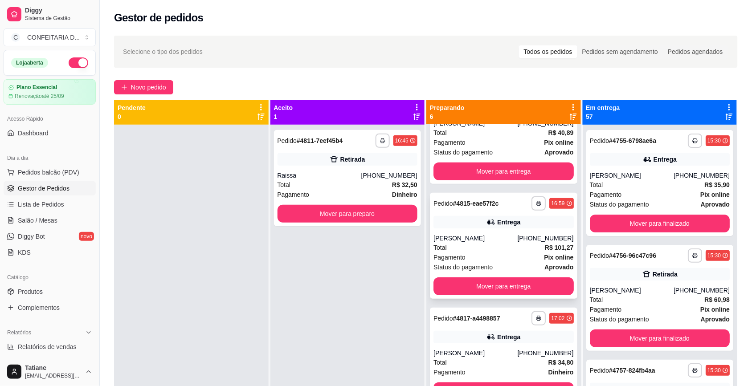
scroll to position [223, 0]
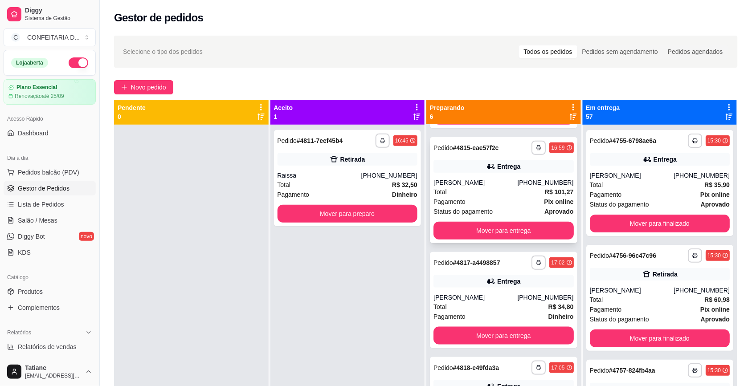
click at [521, 283] on div "Entrega" at bounding box center [503, 281] width 140 height 12
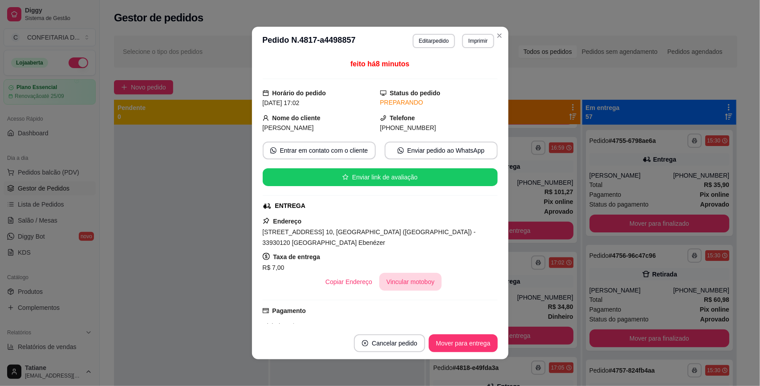
click at [410, 273] on button "Vincular motoboy" at bounding box center [410, 282] width 62 height 18
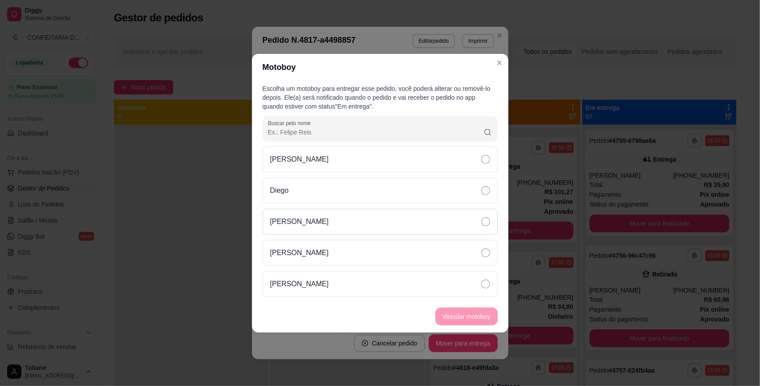
click at [320, 225] on div "[PERSON_NAME]" at bounding box center [380, 222] width 235 height 26
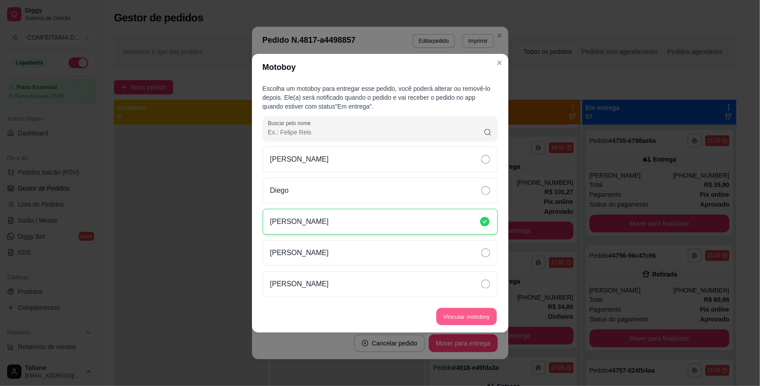
click at [473, 317] on button "Vincular motoboy" at bounding box center [466, 316] width 61 height 17
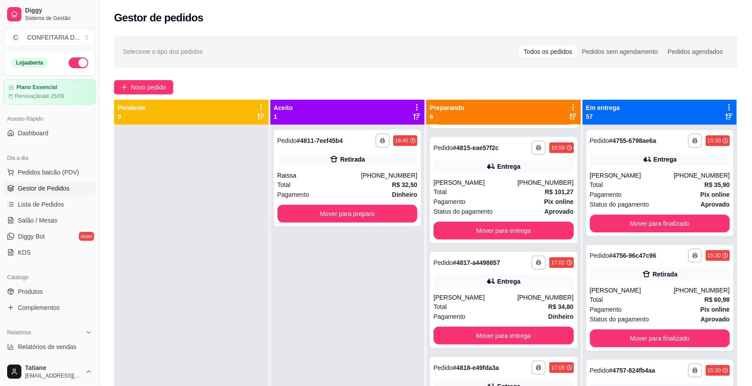
scroll to position [282, 0]
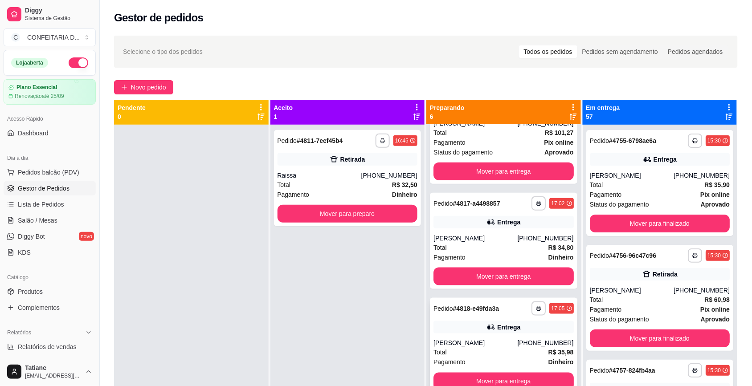
click at [512, 342] on div "[PERSON_NAME]" at bounding box center [475, 343] width 84 height 9
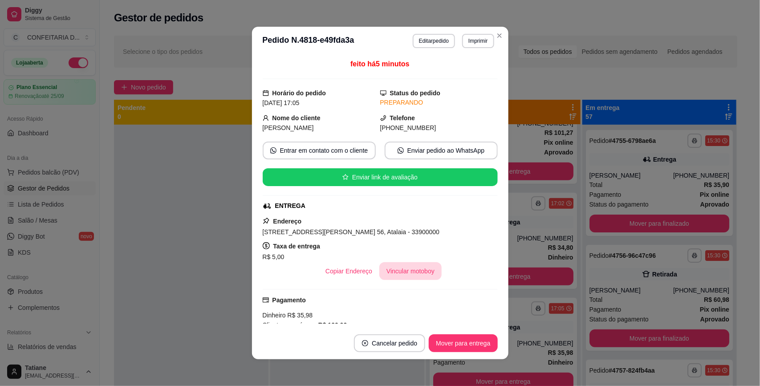
click at [401, 275] on button "Vincular motoboy" at bounding box center [410, 271] width 62 height 18
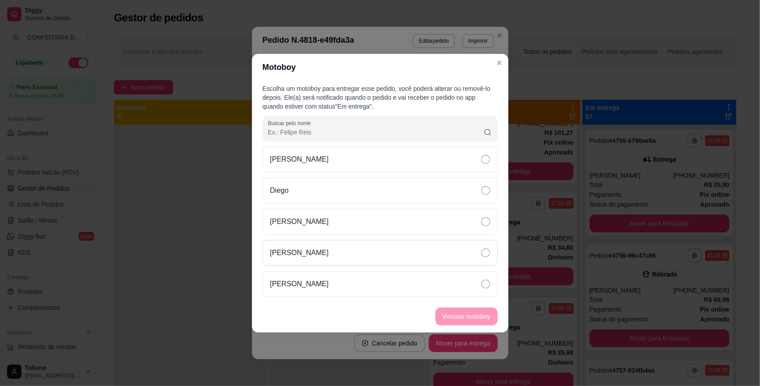
click at [359, 247] on div "[PERSON_NAME]" at bounding box center [380, 253] width 235 height 26
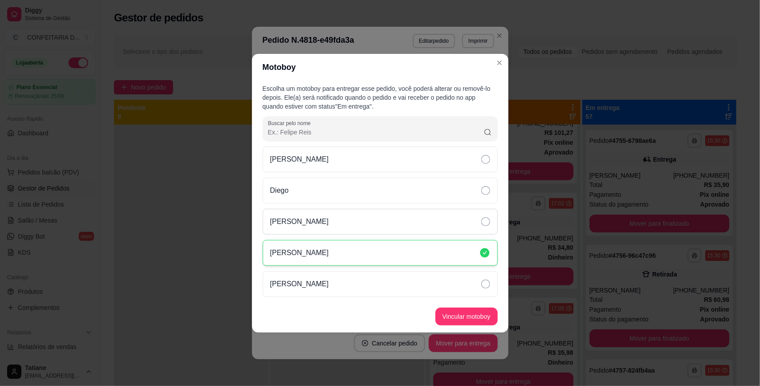
click at [368, 209] on div "[PERSON_NAME]" at bounding box center [380, 222] width 235 height 26
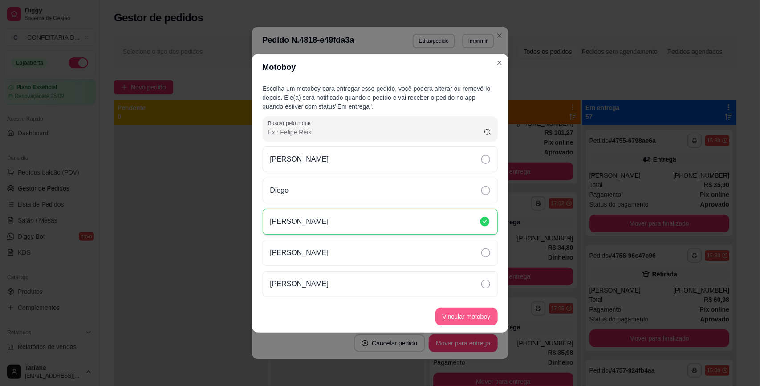
click at [475, 314] on button "Vincular motoboy" at bounding box center [467, 317] width 62 height 18
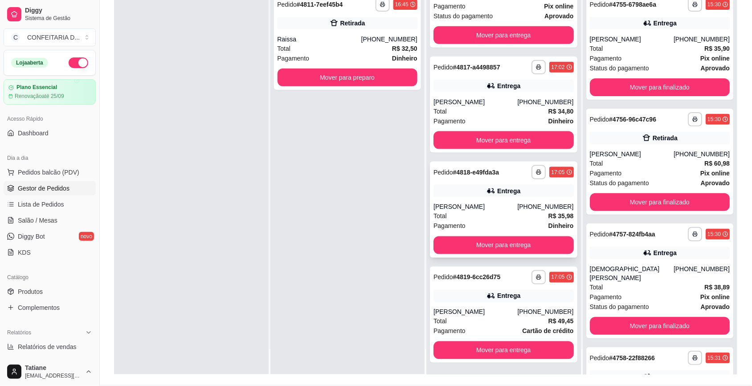
scroll to position [136, 0]
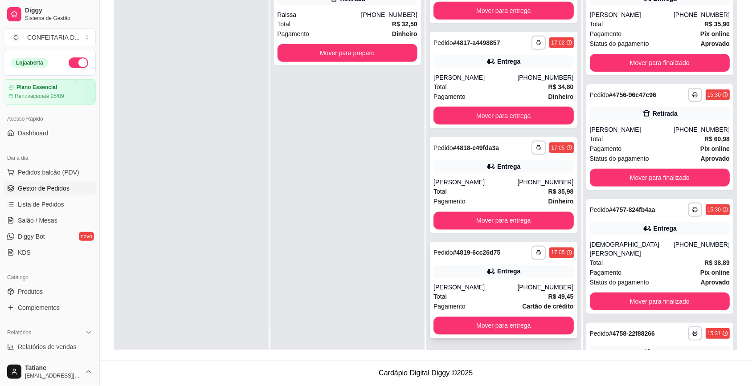
click at [462, 249] on strong "# 4819-6cc26d75" at bounding box center [477, 252] width 48 height 7
click at [535, 170] on div "Entrega" at bounding box center [503, 166] width 140 height 12
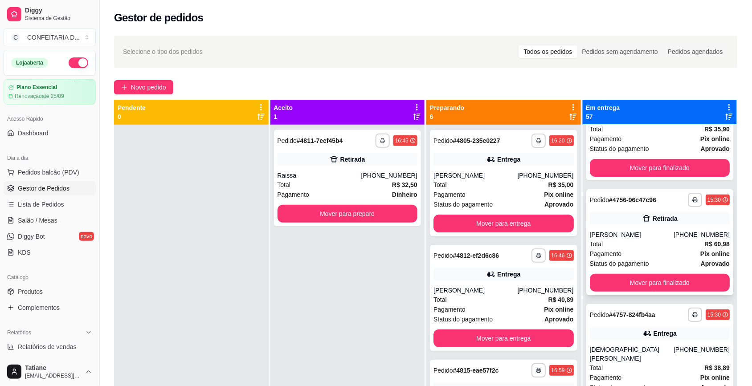
scroll to position [111, 0]
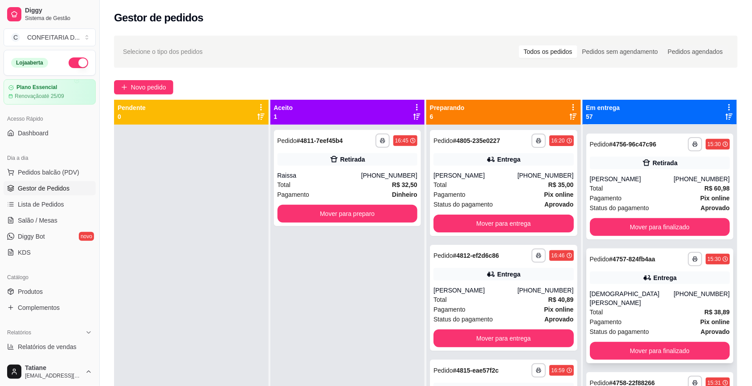
click at [629, 292] on div "[DEMOGRAPHIC_DATA][PERSON_NAME]" at bounding box center [632, 298] width 84 height 18
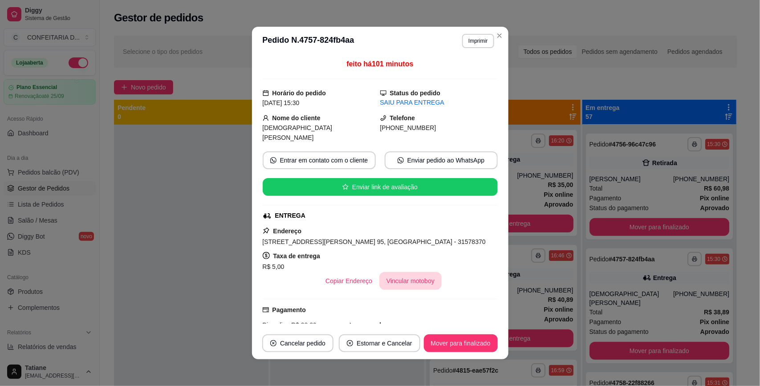
click at [403, 274] on button "Vincular motoboy" at bounding box center [410, 281] width 62 height 18
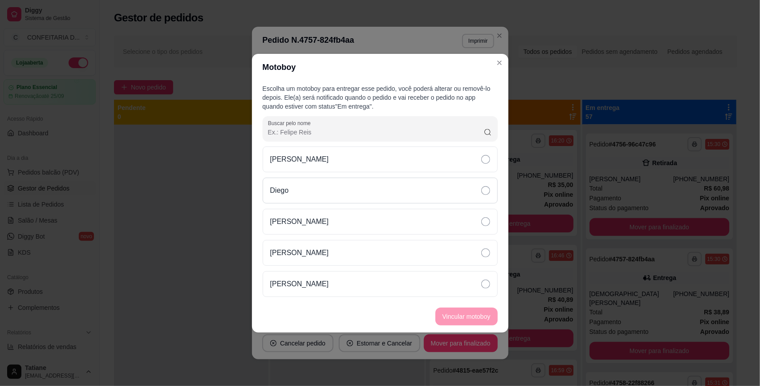
click at [320, 178] on div "Diego" at bounding box center [380, 191] width 235 height 26
click at [466, 315] on button "Vincular motoboy" at bounding box center [467, 317] width 62 height 18
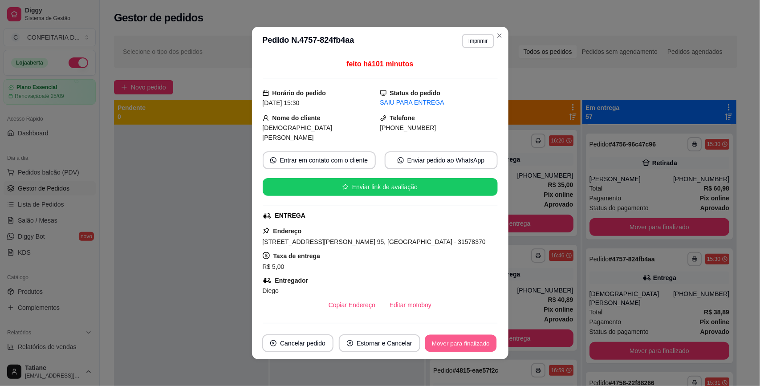
click at [445, 343] on button "Mover para finalizado" at bounding box center [461, 343] width 72 height 17
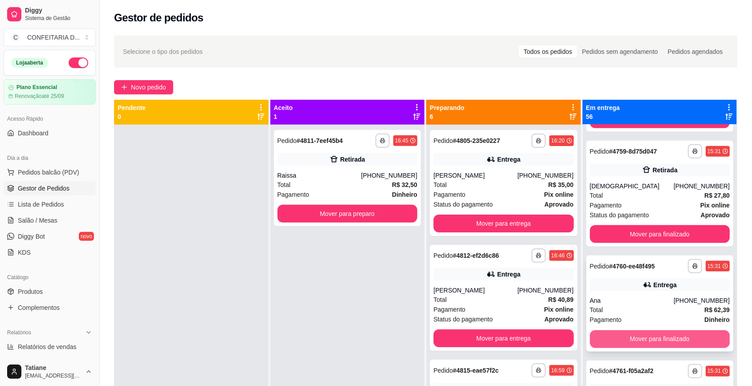
scroll to position [390, 0]
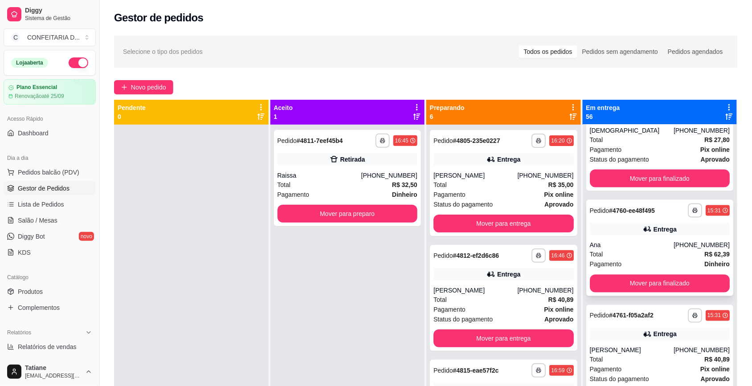
click at [653, 225] on div "Entrega" at bounding box center [664, 229] width 23 height 9
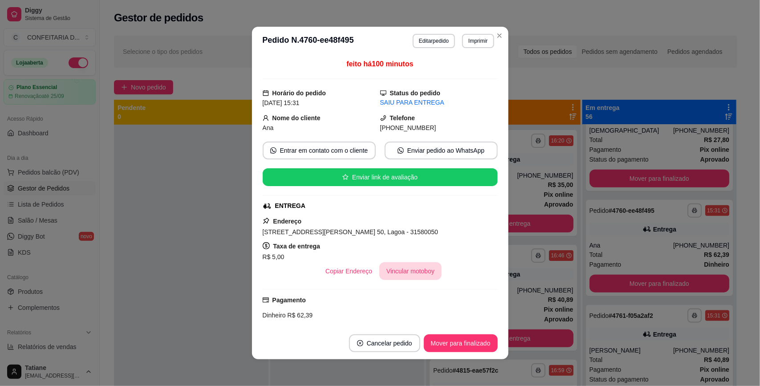
click at [401, 270] on button "Vincular motoboy" at bounding box center [410, 271] width 62 height 18
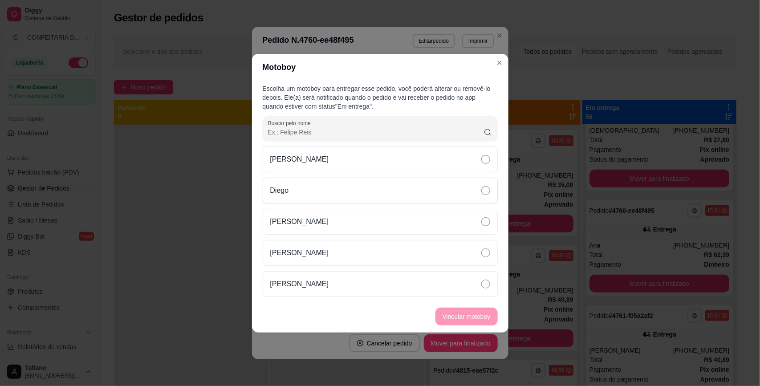
click at [319, 190] on div "Diego" at bounding box center [380, 191] width 235 height 26
click at [453, 314] on button "Vincular motoboy" at bounding box center [467, 317] width 62 height 18
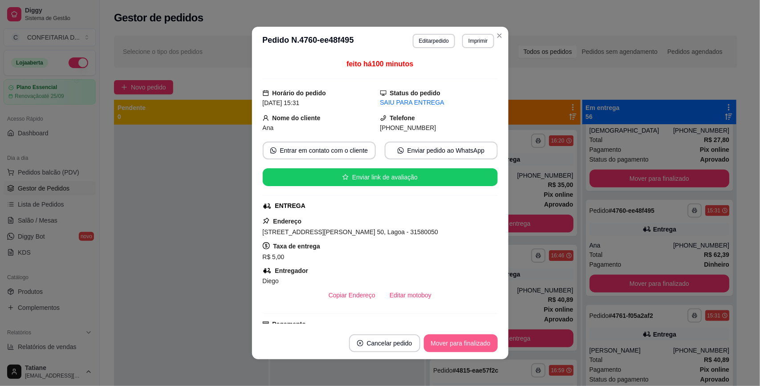
click at [450, 341] on button "Mover para finalizado" at bounding box center [461, 343] width 74 height 18
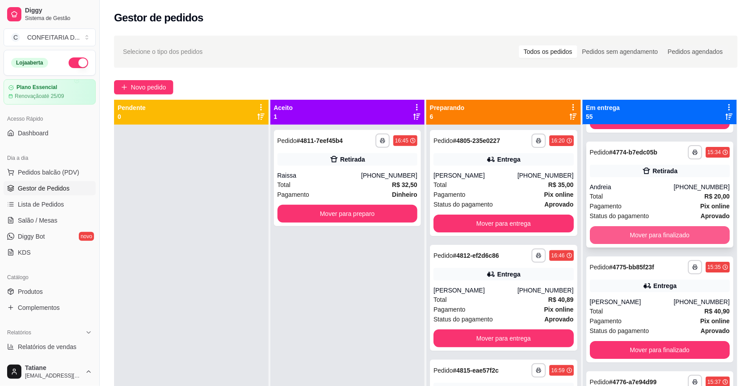
scroll to position [2060, 0]
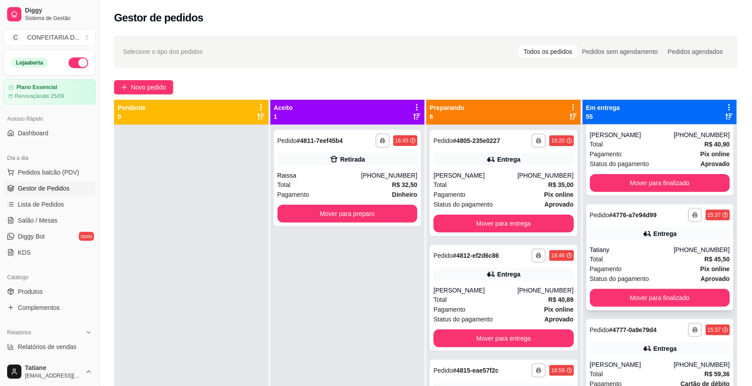
click at [637, 251] on div "Tatiany" at bounding box center [632, 249] width 84 height 9
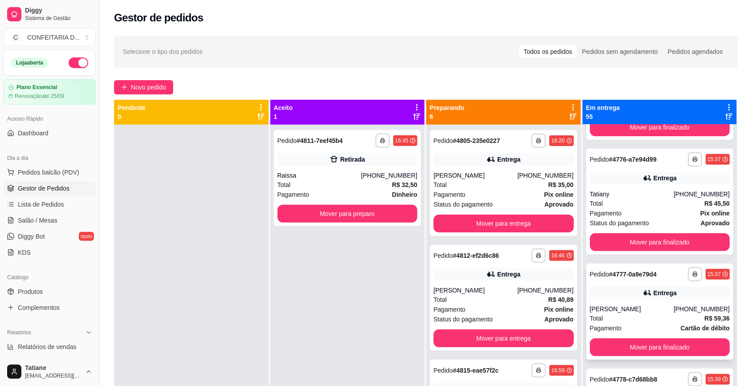
click at [629, 295] on div "Entrega" at bounding box center [660, 293] width 140 height 12
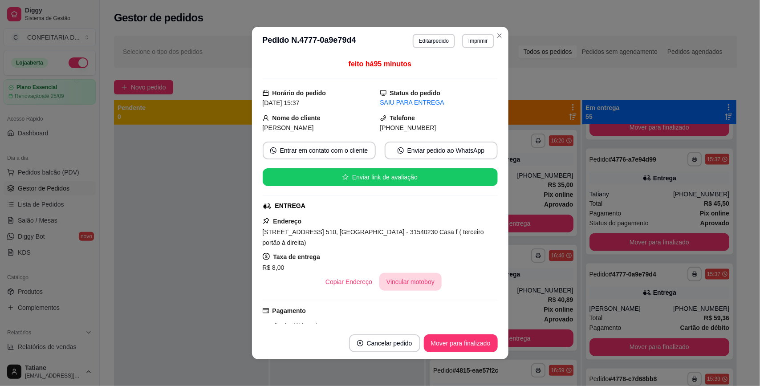
click at [395, 275] on button "Vincular motoboy" at bounding box center [410, 282] width 62 height 18
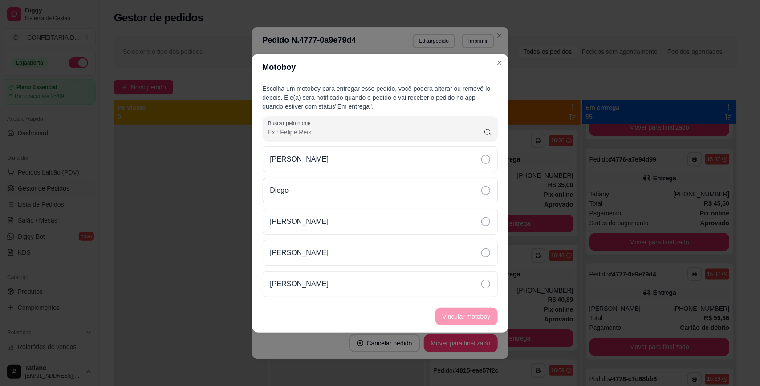
click at [293, 185] on div "Diego" at bounding box center [380, 191] width 235 height 26
click at [463, 312] on button "Vincular motoboy" at bounding box center [467, 317] width 62 height 18
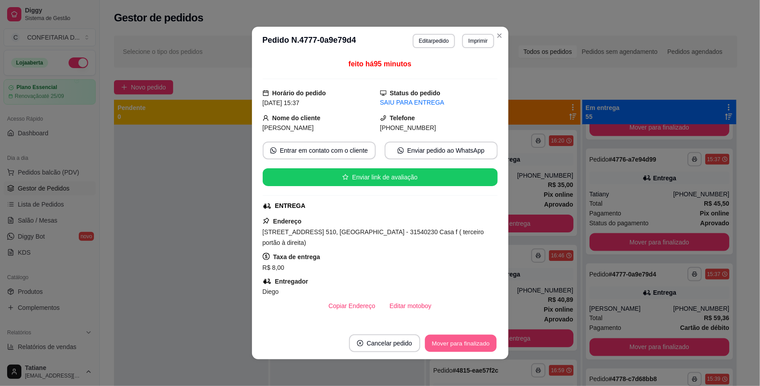
click at [464, 341] on button "Mover para finalizado" at bounding box center [461, 343] width 72 height 17
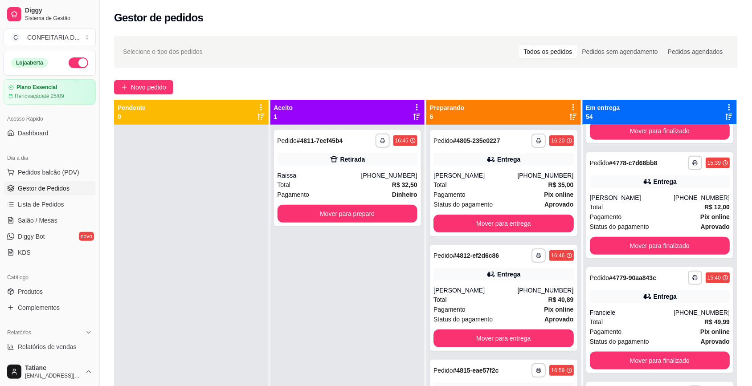
scroll to position [2282, 0]
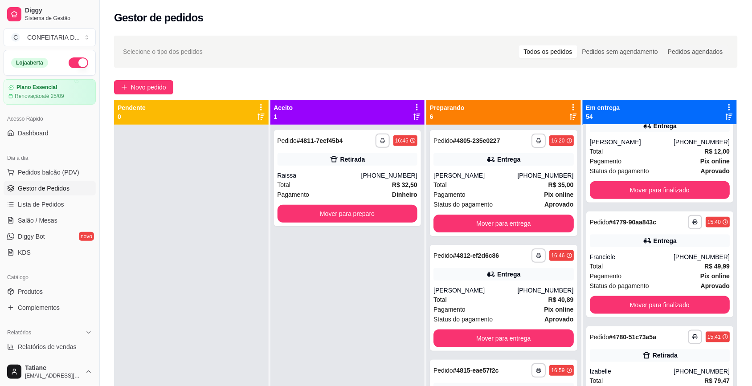
click at [648, 290] on div "**********" at bounding box center [659, 265] width 147 height 106
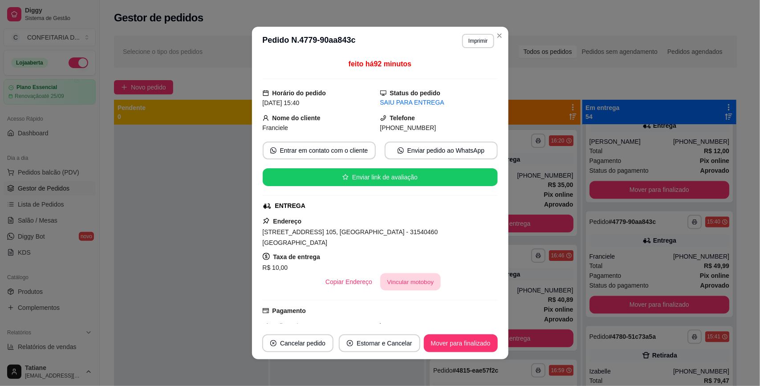
click at [395, 283] on button "Vincular motoboy" at bounding box center [410, 281] width 61 height 17
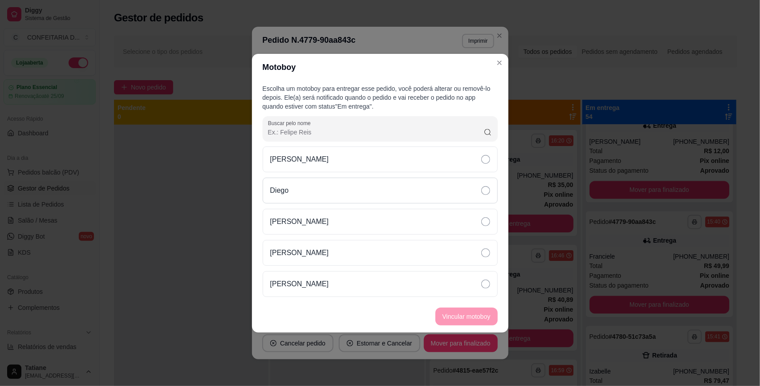
click at [315, 187] on div "Diego" at bounding box center [380, 191] width 235 height 26
click at [448, 313] on button "Vincular motoboy" at bounding box center [467, 317] width 62 height 18
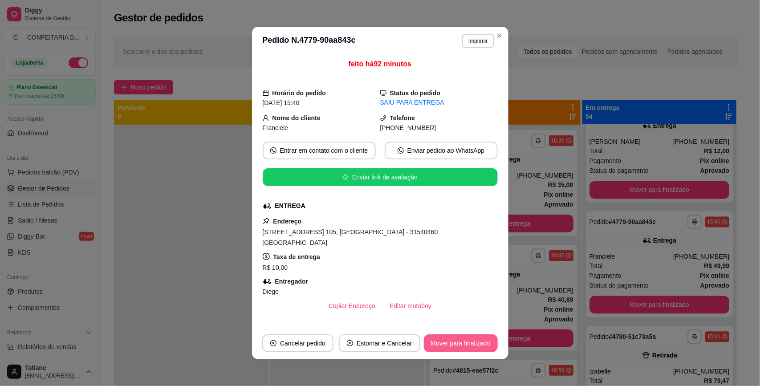
click at [456, 341] on button "Mover para finalizado" at bounding box center [461, 343] width 74 height 18
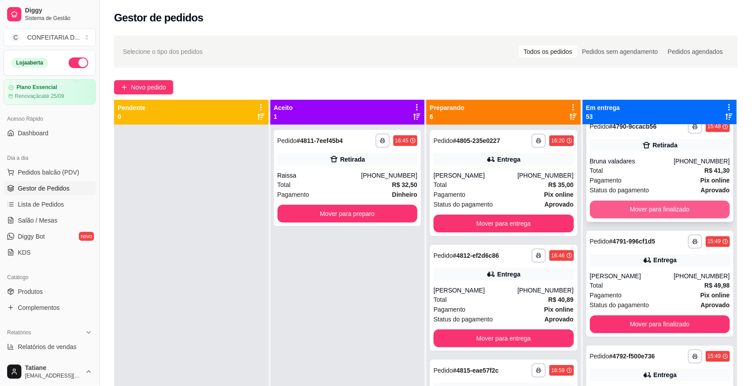
scroll to position [3563, 0]
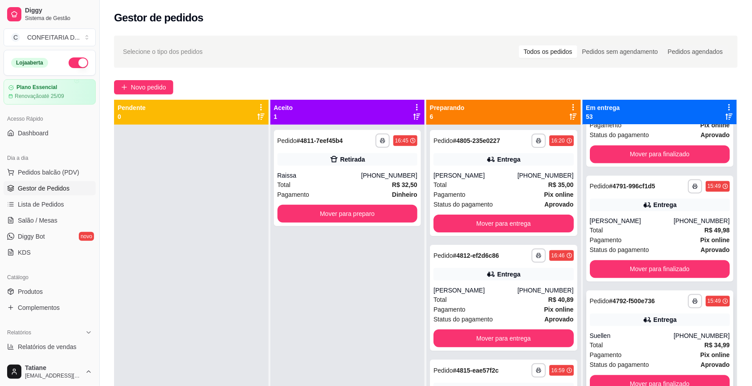
click at [633, 324] on div "**********" at bounding box center [659, 343] width 147 height 106
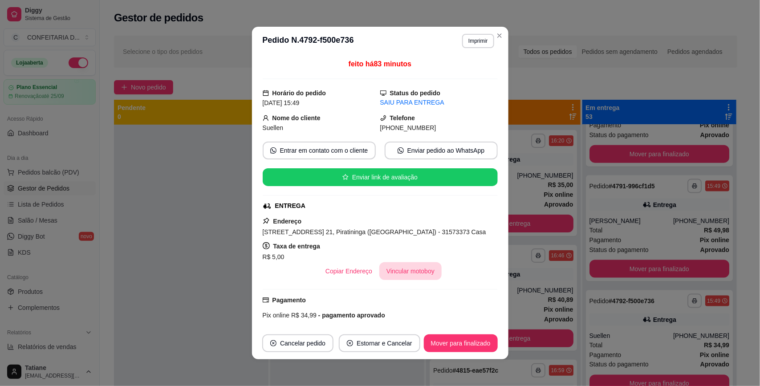
click at [413, 273] on button "Vincular motoboy" at bounding box center [410, 271] width 62 height 18
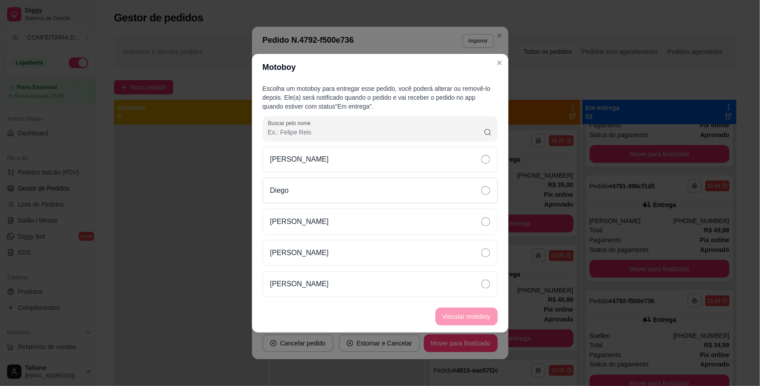
click at [312, 183] on div "Diego" at bounding box center [380, 191] width 235 height 26
click at [463, 317] on button "Vincular motoboy" at bounding box center [467, 317] width 62 height 18
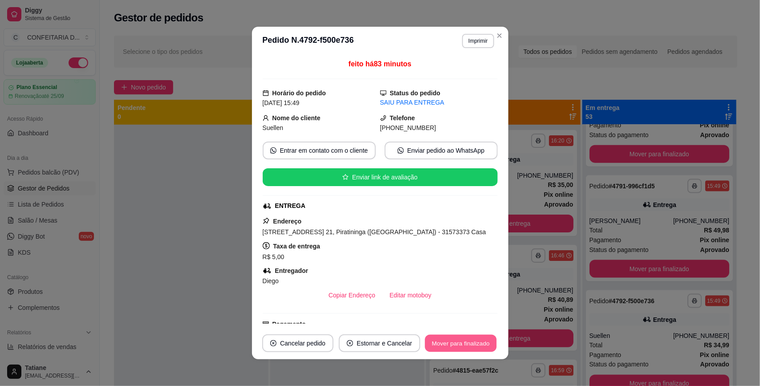
click at [456, 342] on button "Mover para finalizado" at bounding box center [461, 343] width 72 height 17
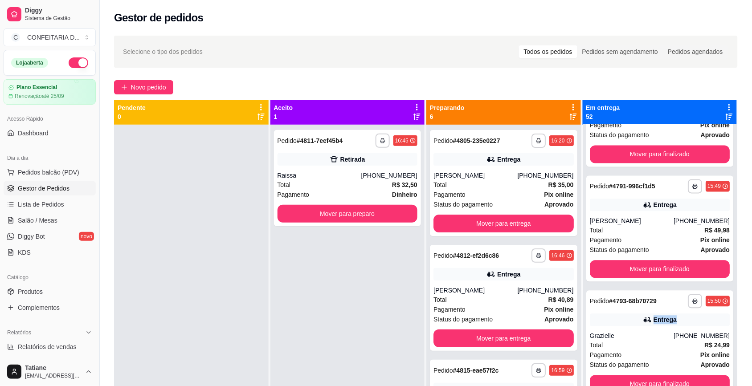
click at [617, 319] on div "Entrega" at bounding box center [660, 320] width 140 height 12
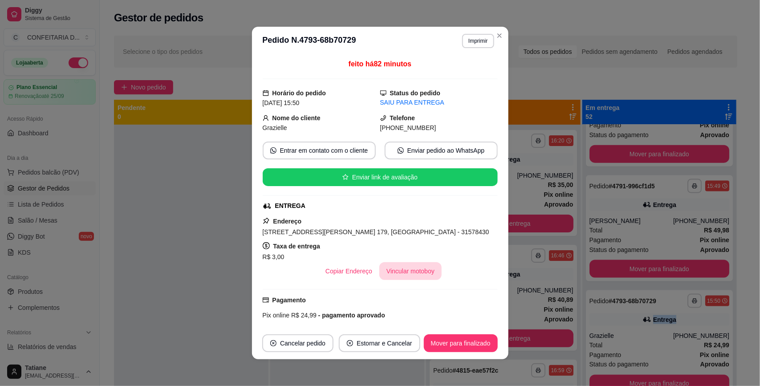
click at [412, 271] on button "Vincular motoboy" at bounding box center [410, 271] width 62 height 18
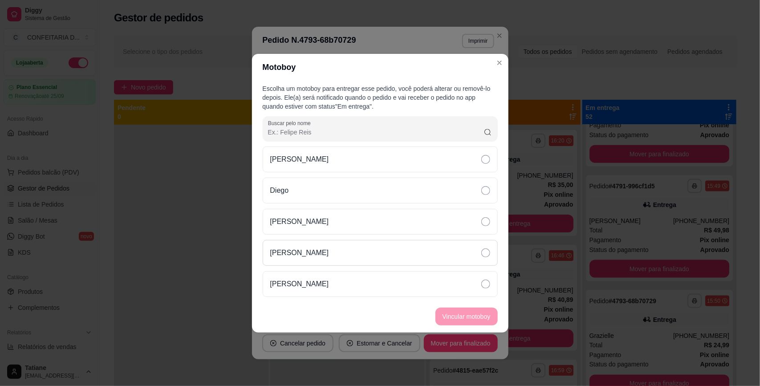
drag, startPoint x: 291, startPoint y: 188, endPoint x: 356, endPoint y: 245, distance: 86.8
click at [291, 187] on div "Diego" at bounding box center [380, 191] width 235 height 26
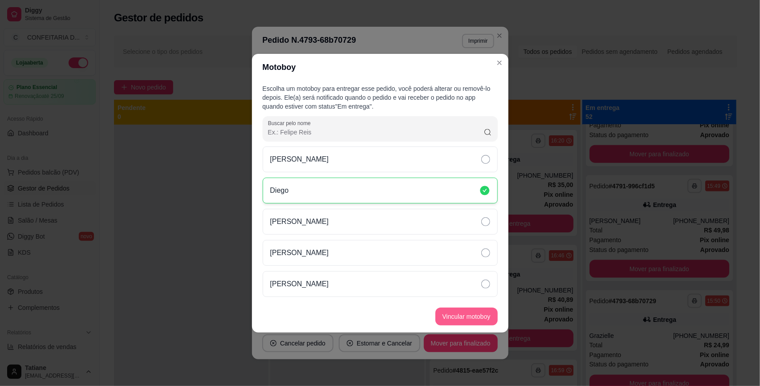
click at [459, 314] on button "Vincular motoboy" at bounding box center [467, 317] width 62 height 18
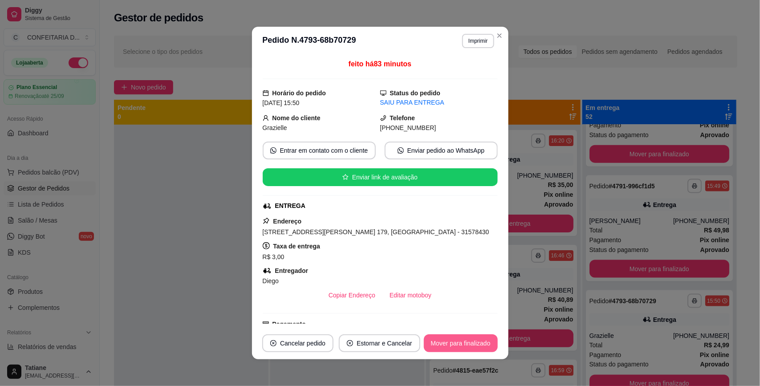
click at [452, 342] on button "Mover para finalizado" at bounding box center [461, 343] width 74 height 18
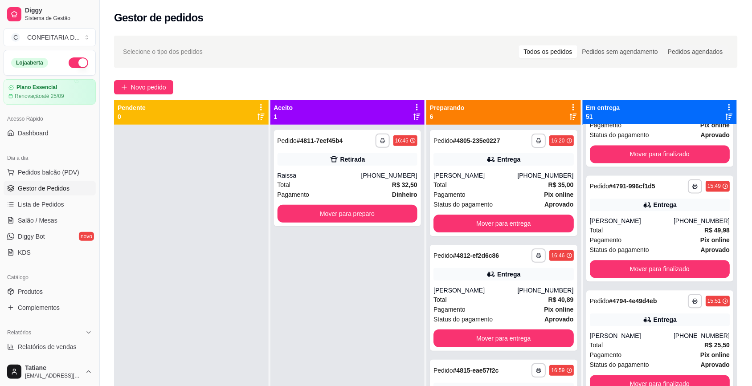
scroll to position [3785, 0]
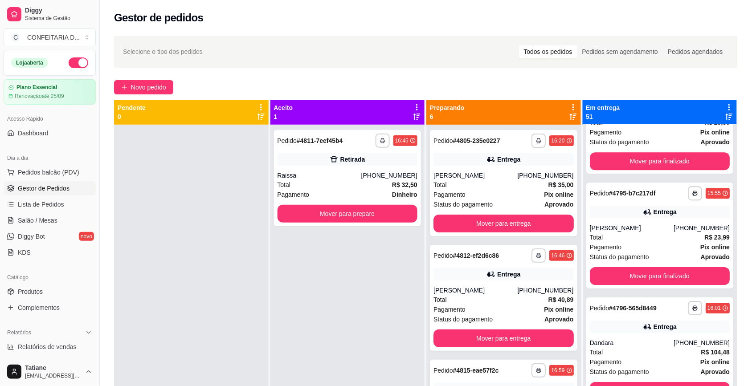
click at [639, 321] on div "Entrega" at bounding box center [660, 327] width 140 height 12
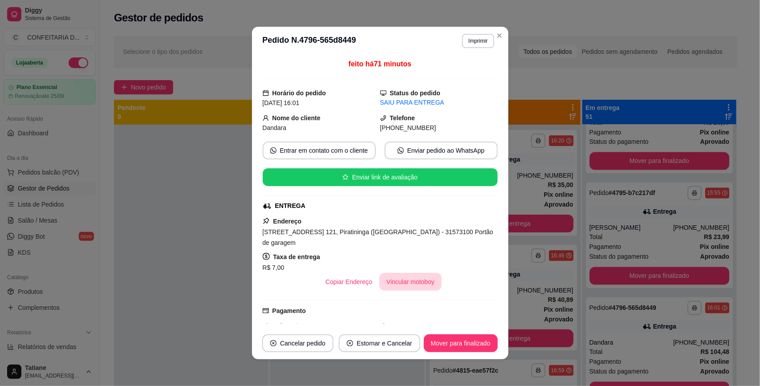
click at [415, 273] on button "Vincular motoboy" at bounding box center [410, 282] width 62 height 18
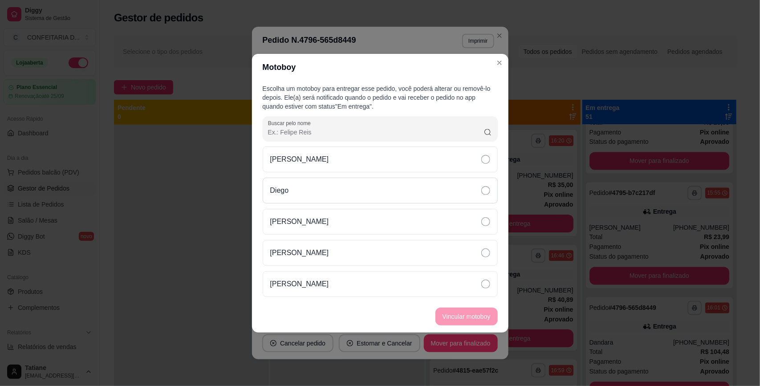
click at [313, 190] on div "Diego" at bounding box center [380, 191] width 235 height 26
click at [469, 313] on button "Vincular motoboy" at bounding box center [467, 317] width 62 height 18
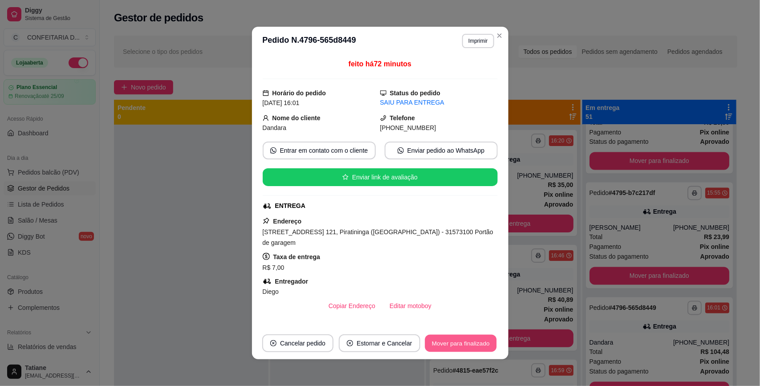
click at [452, 343] on button "Mover para finalizado" at bounding box center [461, 343] width 72 height 17
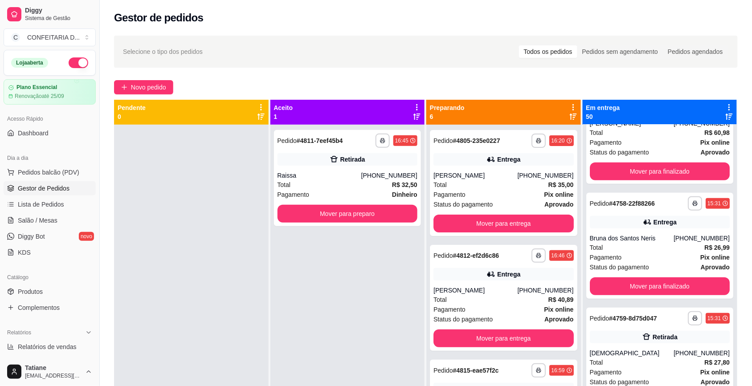
scroll to position [0, 0]
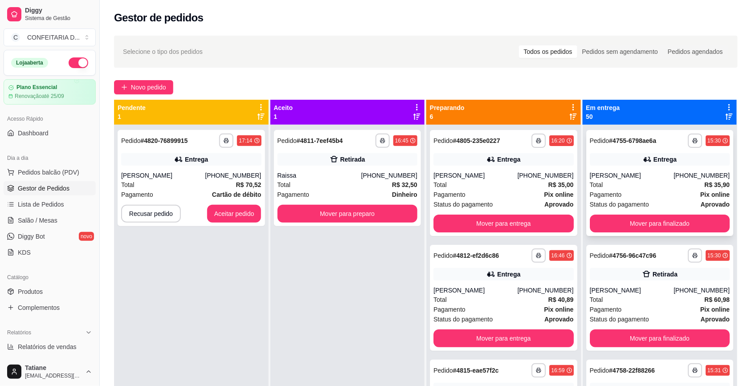
click at [627, 156] on div "Entrega" at bounding box center [660, 159] width 140 height 12
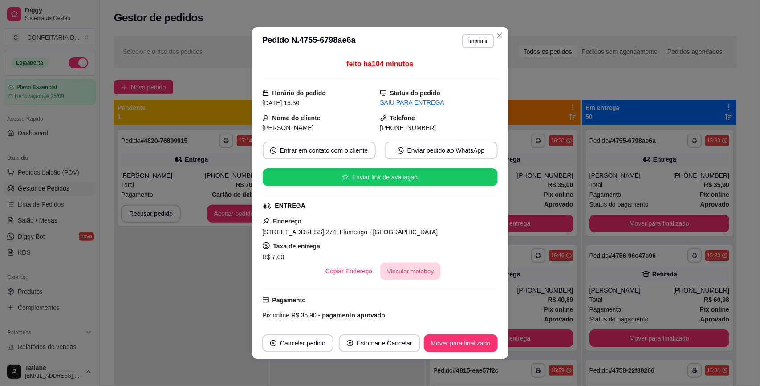
click at [380, 269] on button "Vincular motoboy" at bounding box center [410, 271] width 61 height 17
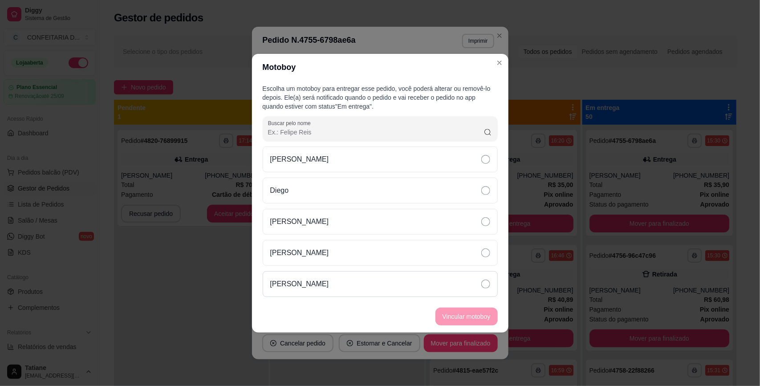
click at [326, 290] on div "[PERSON_NAME]" at bounding box center [380, 284] width 235 height 26
click at [452, 312] on button "Vincular motoboy" at bounding box center [466, 316] width 61 height 17
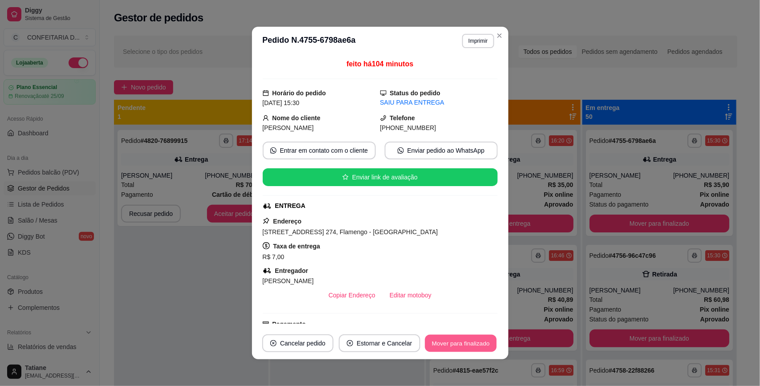
click at [461, 343] on button "Mover para finalizado" at bounding box center [461, 343] width 72 height 17
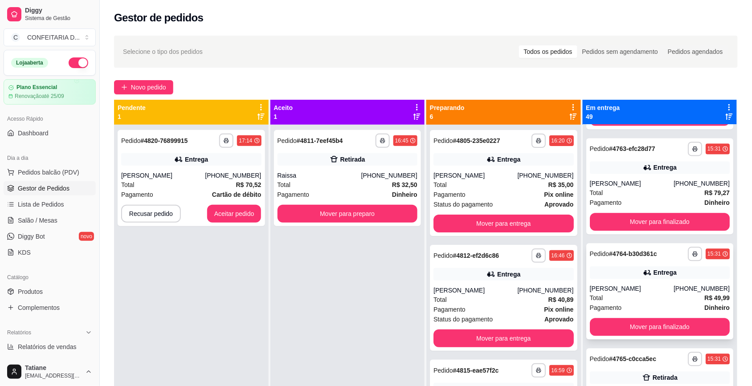
scroll to position [724, 0]
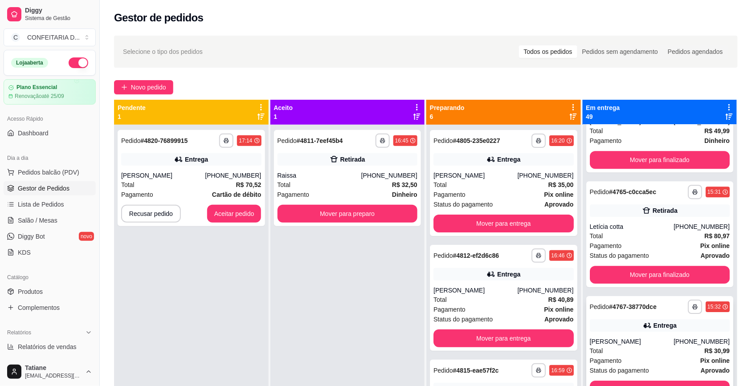
click at [635, 345] on div "[PERSON_NAME]" at bounding box center [632, 341] width 84 height 9
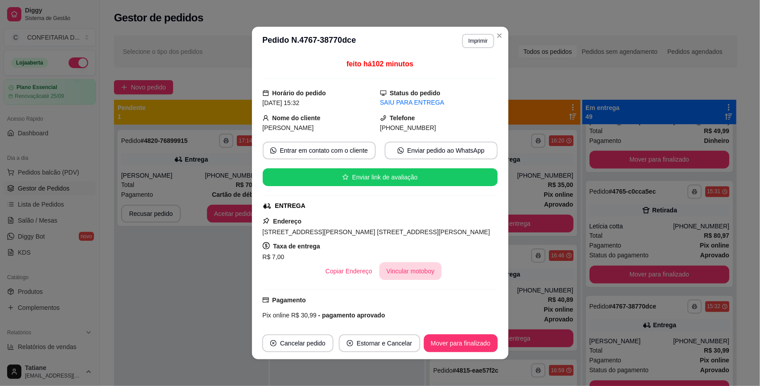
click at [400, 275] on button "Vincular motoboy" at bounding box center [410, 271] width 62 height 18
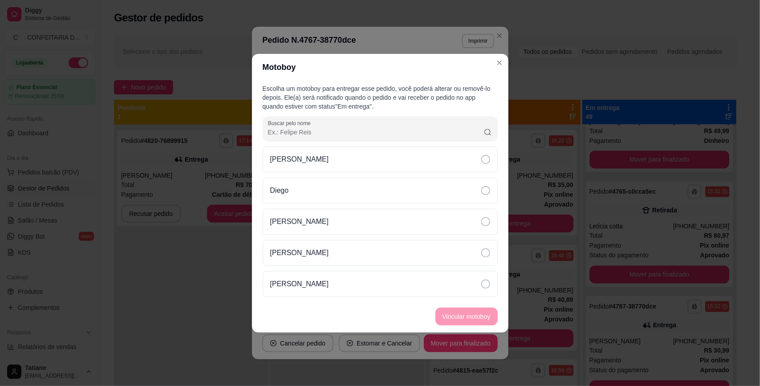
drag, startPoint x: 306, startPoint y: 285, endPoint x: 388, endPoint y: 301, distance: 83.3
click at [307, 286] on p "[PERSON_NAME]" at bounding box center [299, 284] width 59 height 11
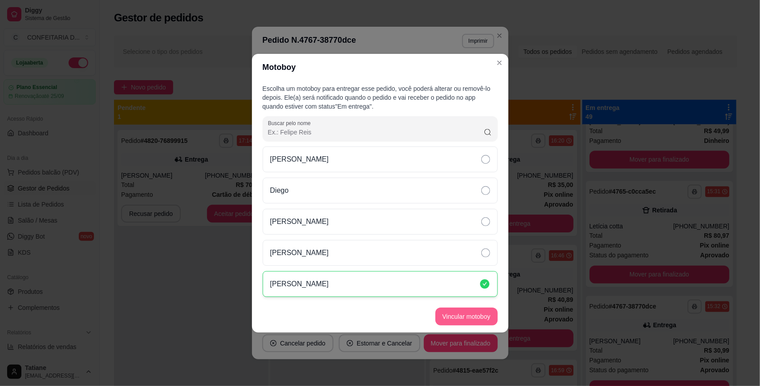
click at [470, 316] on button "Vincular motoboy" at bounding box center [467, 317] width 62 height 18
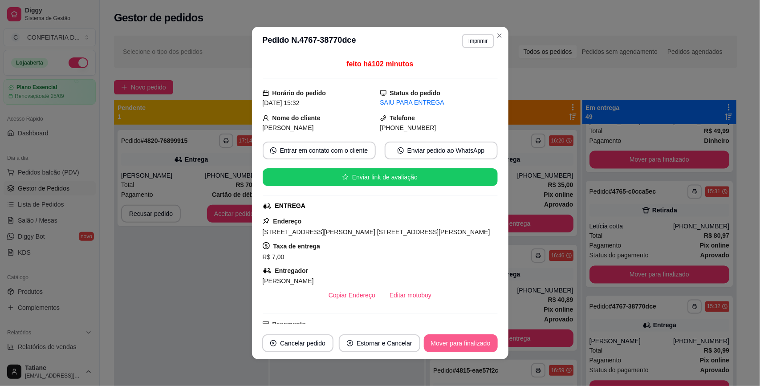
click at [457, 344] on button "Mover para finalizado" at bounding box center [461, 343] width 74 height 18
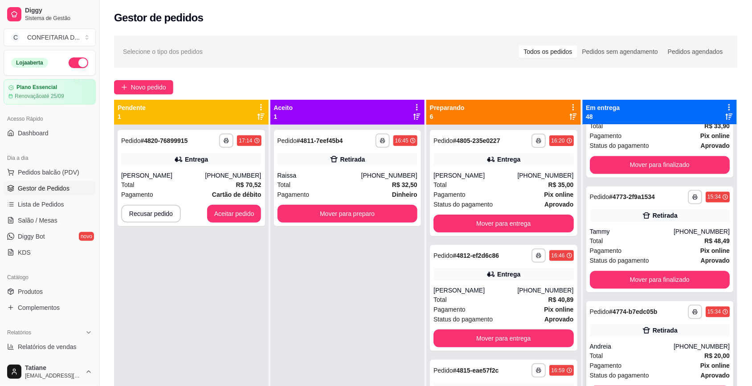
scroll to position [1614, 0]
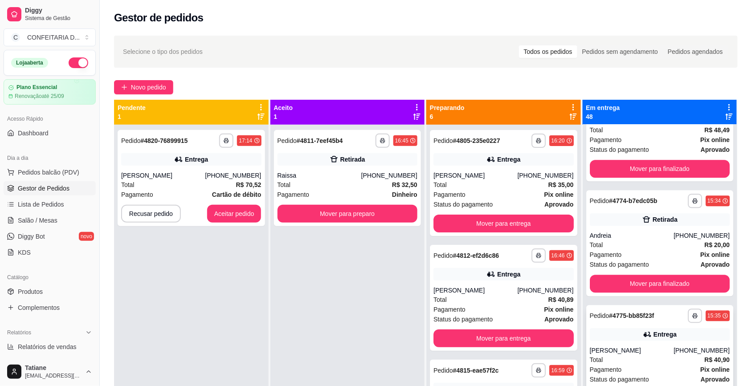
click at [635, 324] on div "**********" at bounding box center [659, 358] width 147 height 106
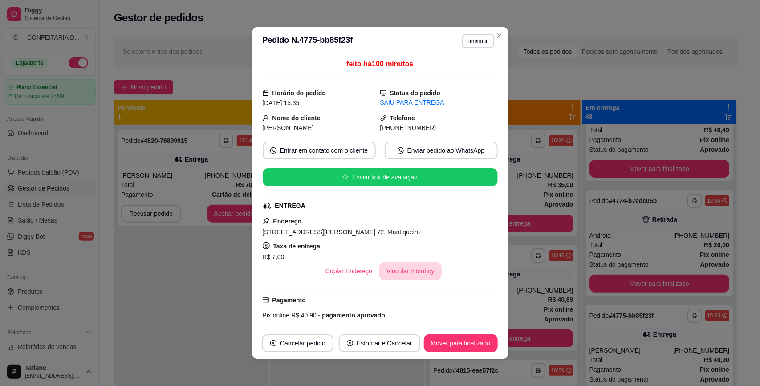
click at [411, 265] on button "Vincular motoboy" at bounding box center [410, 271] width 62 height 18
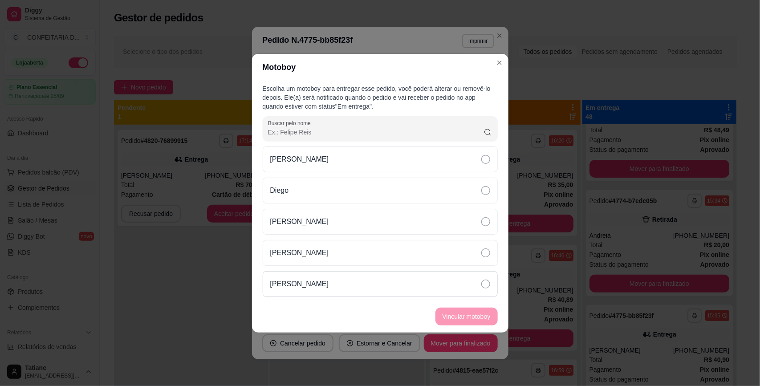
click at [322, 286] on div "[PERSON_NAME]" at bounding box center [380, 284] width 235 height 26
click at [452, 317] on button "Vincular motoboy" at bounding box center [466, 316] width 61 height 17
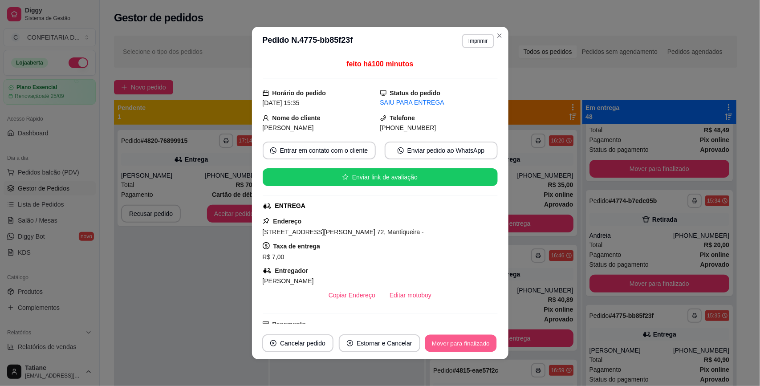
click at [444, 339] on button "Mover para finalizado" at bounding box center [461, 343] width 72 height 17
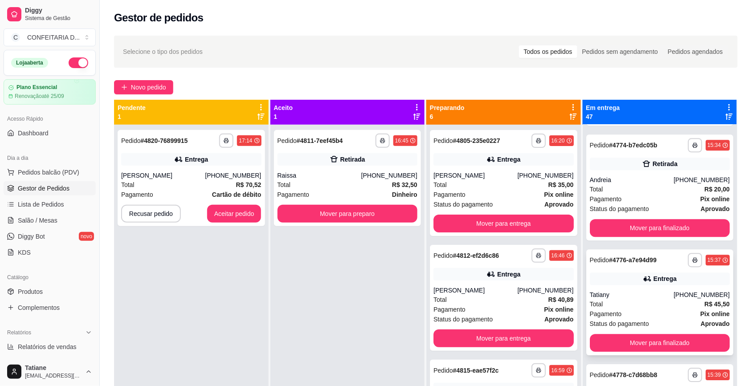
scroll to position [1726, 0]
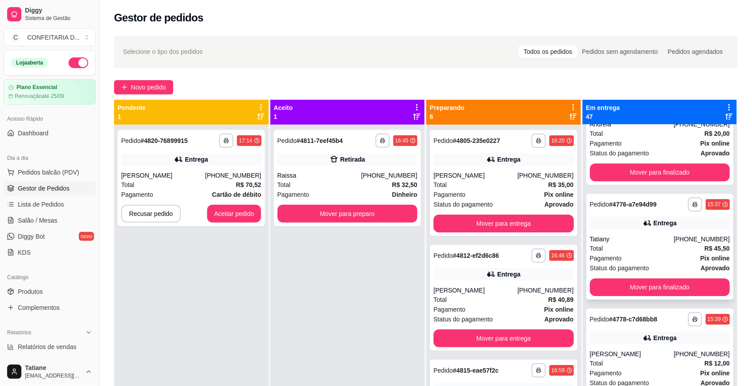
click at [643, 224] on icon at bounding box center [647, 223] width 9 height 9
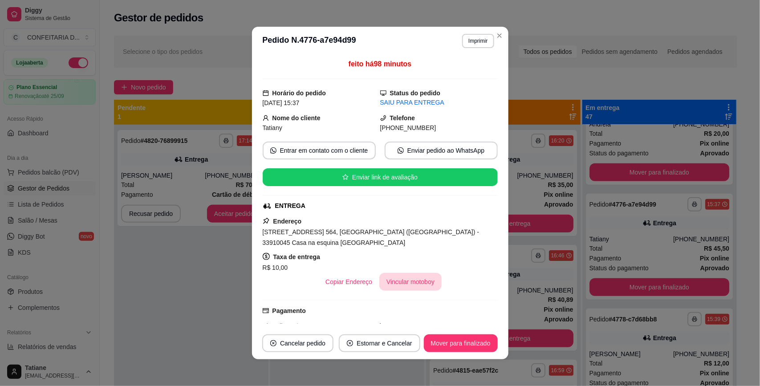
click at [401, 284] on button "Vincular motoboy" at bounding box center [410, 282] width 62 height 18
drag, startPoint x: 315, startPoint y: 284, endPoint x: 341, endPoint y: 290, distance: 26.7
click at [315, 284] on p "[PERSON_NAME]" at bounding box center [299, 284] width 59 height 11
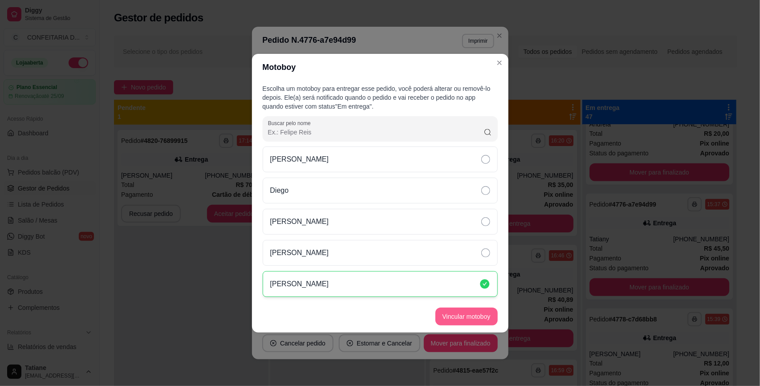
click at [460, 318] on button "Vincular motoboy" at bounding box center [467, 317] width 62 height 18
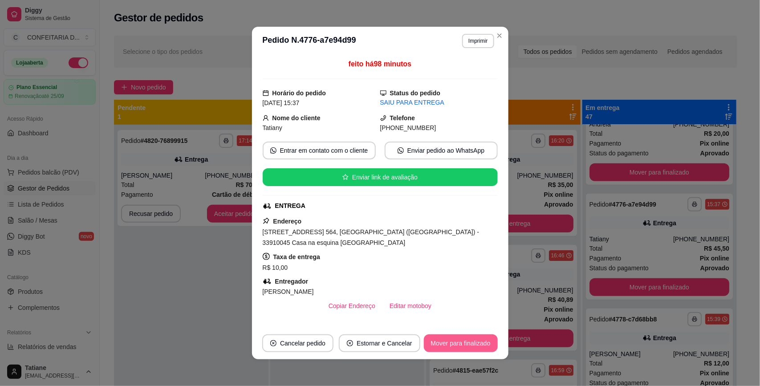
click at [457, 346] on button "Mover para finalizado" at bounding box center [461, 343] width 74 height 18
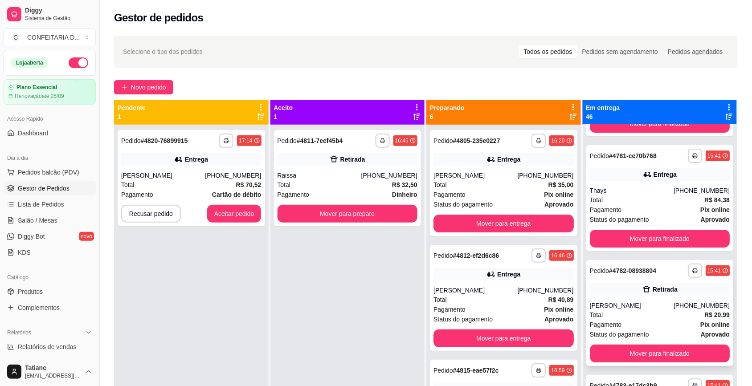
scroll to position [2060, 0]
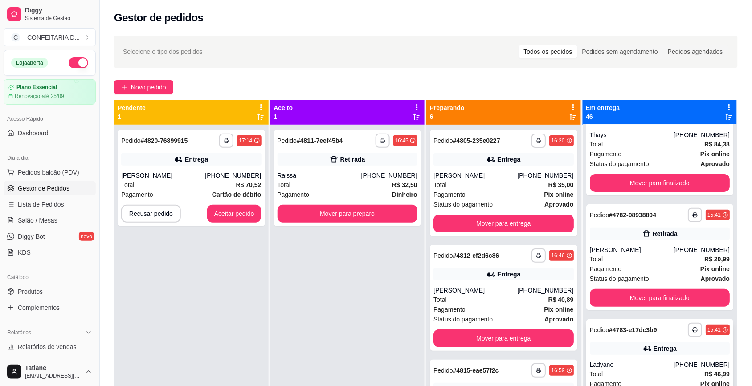
click at [643, 344] on icon at bounding box center [647, 348] width 9 height 9
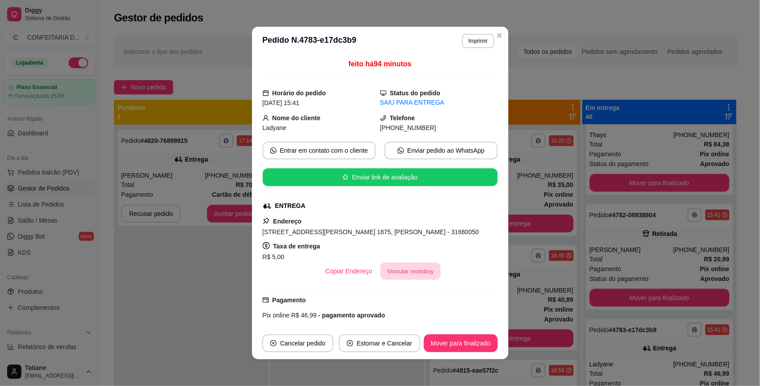
click at [395, 270] on button "Vincular motoboy" at bounding box center [410, 271] width 61 height 17
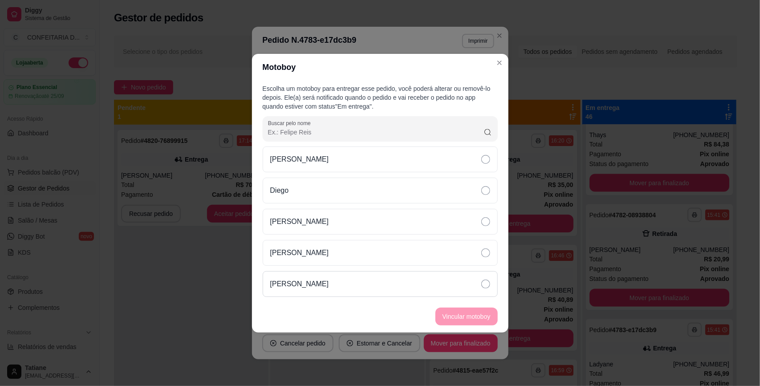
drag, startPoint x: 326, startPoint y: 284, endPoint x: 333, endPoint y: 286, distance: 7.5
click at [326, 285] on div "[PERSON_NAME]" at bounding box center [380, 284] width 235 height 26
click at [487, 321] on button "Vincular motoboy" at bounding box center [466, 316] width 61 height 17
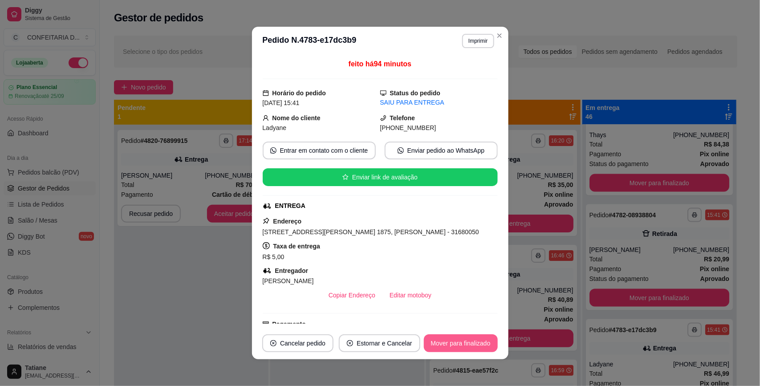
click at [466, 343] on button "Mover para finalizado" at bounding box center [461, 343] width 74 height 18
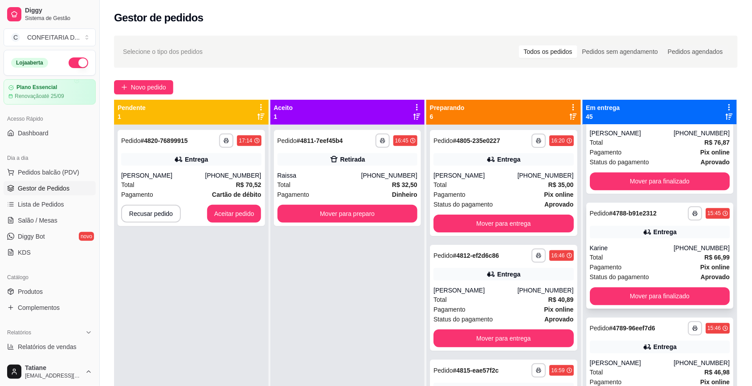
scroll to position [2672, 0]
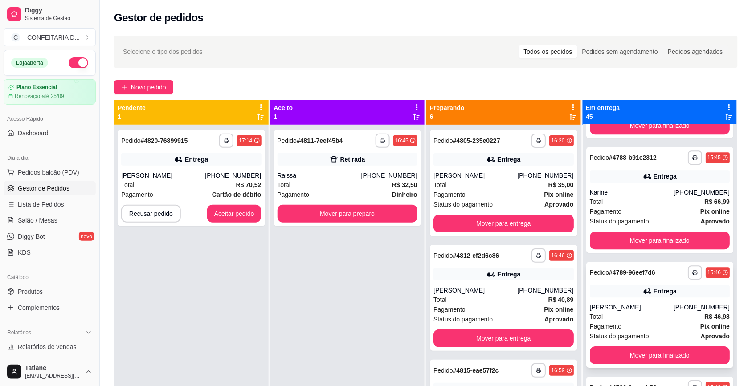
click at [640, 296] on div "Entrega" at bounding box center [660, 291] width 140 height 12
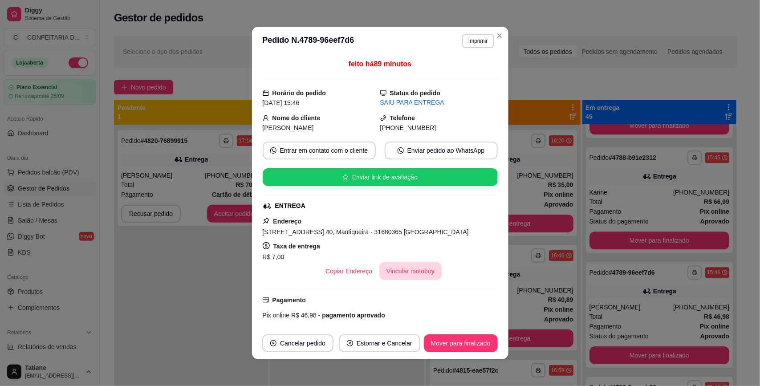
click at [395, 274] on button "Vincular motoboy" at bounding box center [410, 271] width 62 height 18
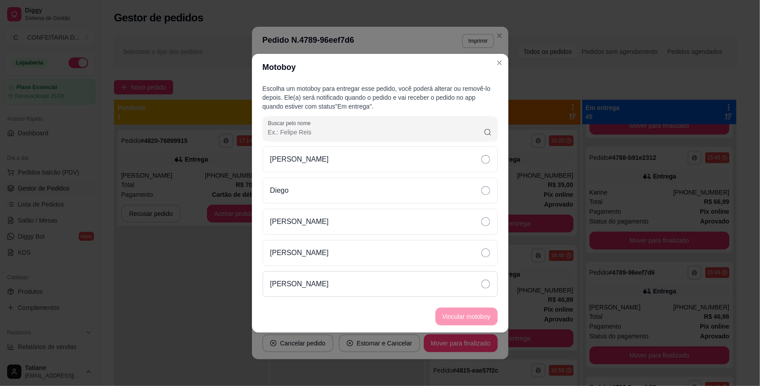
click at [339, 277] on div "[PERSON_NAME]" at bounding box center [380, 284] width 235 height 26
click at [459, 318] on button "Vincular motoboy" at bounding box center [467, 317] width 62 height 18
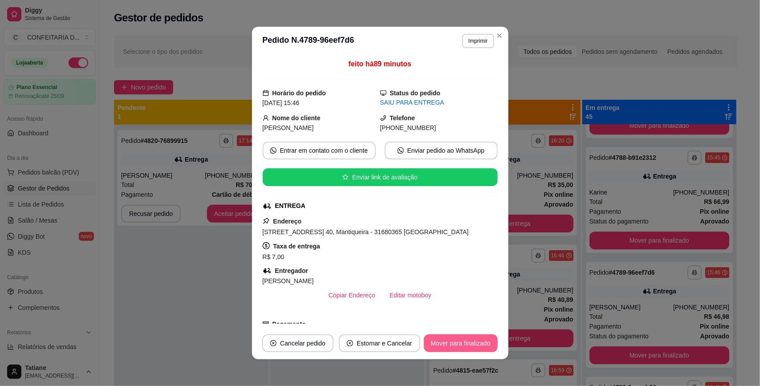
click at [439, 341] on button "Mover para finalizado" at bounding box center [461, 343] width 74 height 18
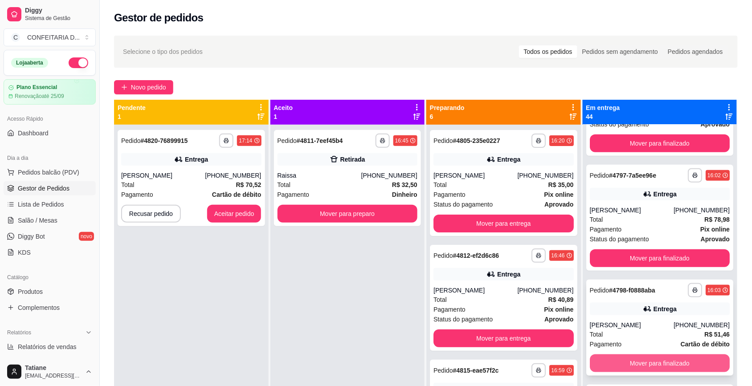
scroll to position [3284, 0]
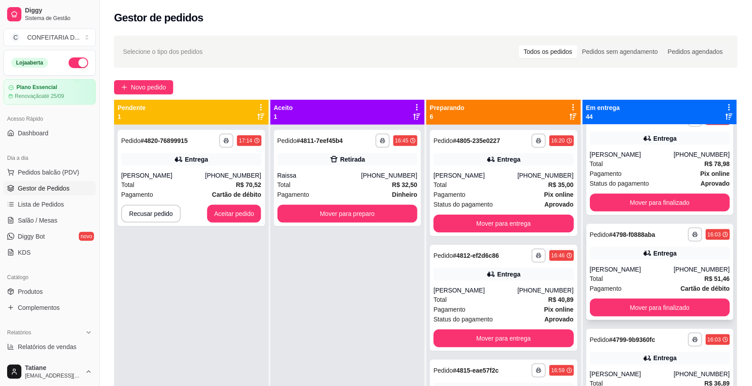
click at [652, 228] on div "**********" at bounding box center [660, 235] width 140 height 14
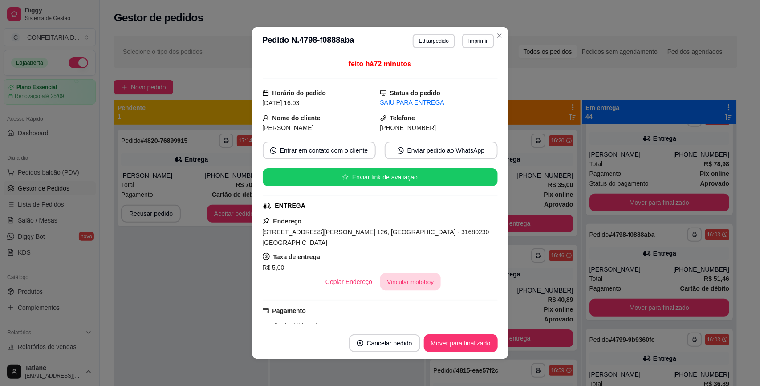
click at [411, 273] on button "Vincular motoboy" at bounding box center [410, 281] width 61 height 17
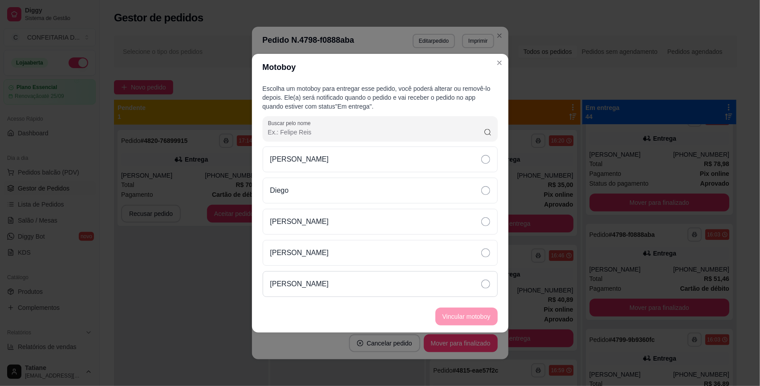
click at [327, 288] on div "[PERSON_NAME]" at bounding box center [380, 284] width 235 height 26
click at [468, 313] on button "Vincular motoboy" at bounding box center [467, 317] width 62 height 18
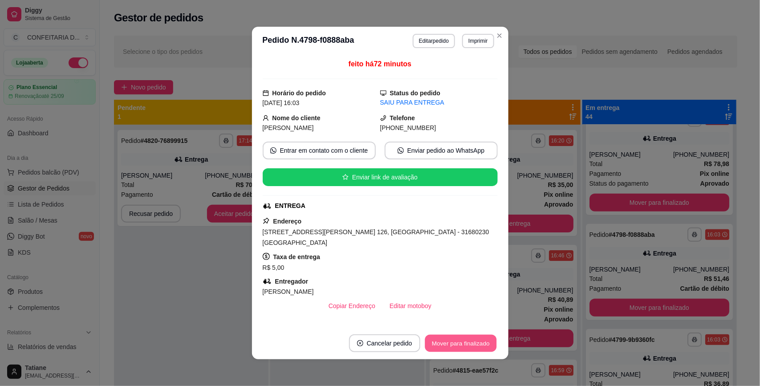
click at [463, 339] on button "Mover para finalizado" at bounding box center [461, 343] width 72 height 17
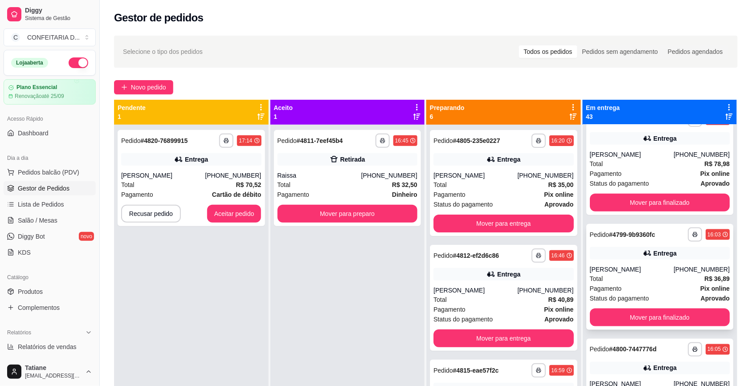
click at [629, 266] on div "[PERSON_NAME]" at bounding box center [632, 269] width 84 height 9
click at [635, 152] on div "[PERSON_NAME]" at bounding box center [632, 154] width 84 height 9
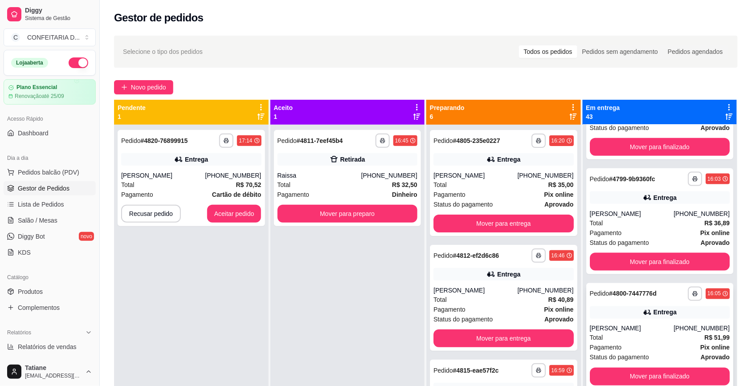
click at [644, 322] on div "**********" at bounding box center [659, 336] width 147 height 106
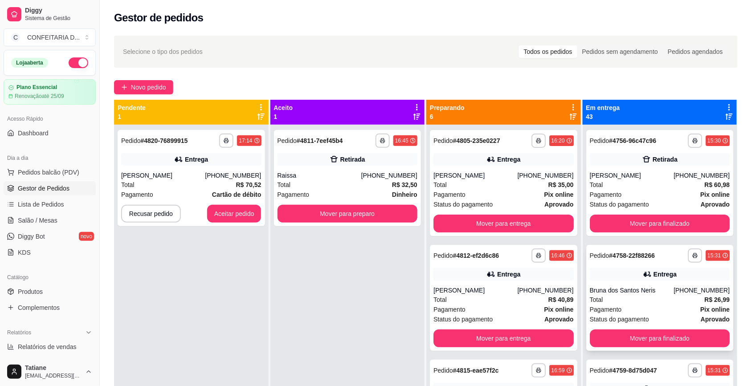
scroll to position [223, 0]
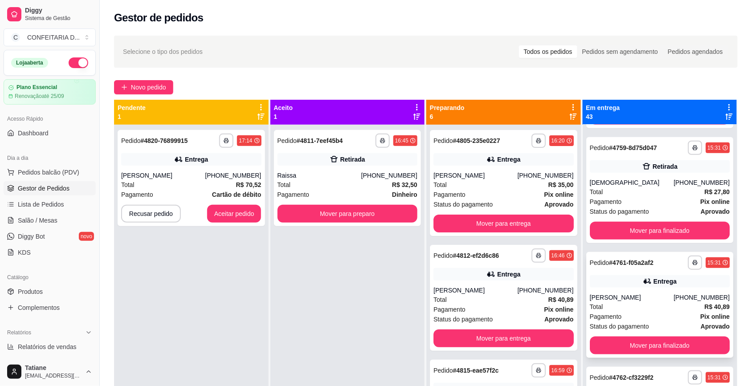
click at [637, 275] on div "Entrega" at bounding box center [660, 281] width 140 height 12
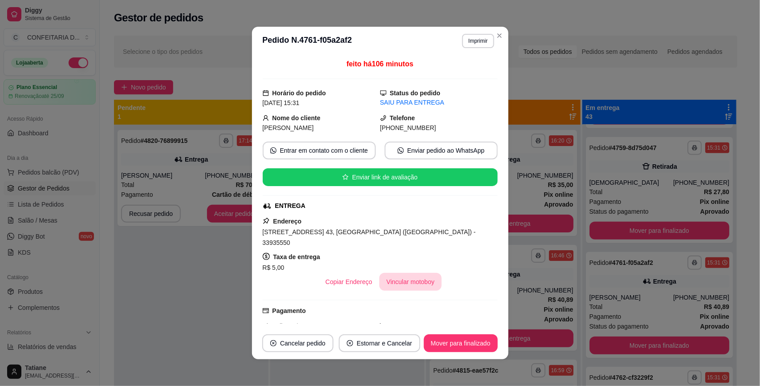
click at [404, 273] on button "Vincular motoboy" at bounding box center [410, 282] width 62 height 18
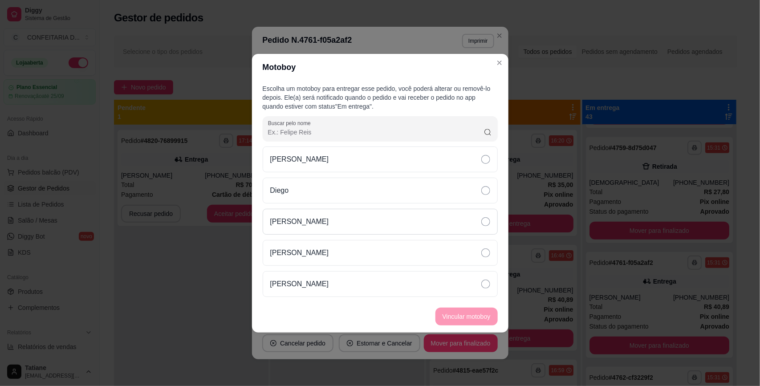
click at [328, 217] on div "[PERSON_NAME]" at bounding box center [380, 222] width 235 height 26
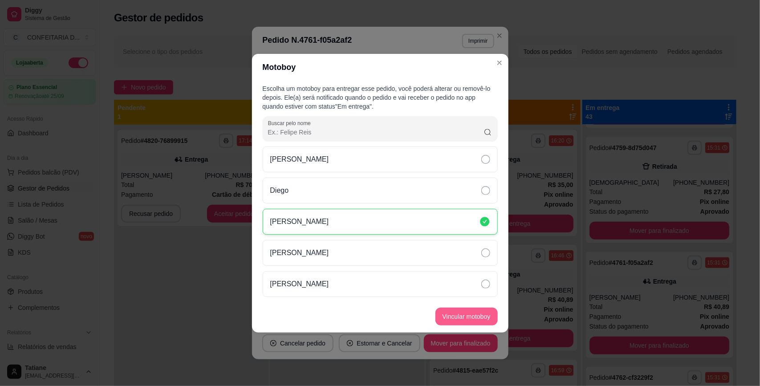
click at [450, 318] on button "Vincular motoboy" at bounding box center [467, 317] width 62 height 18
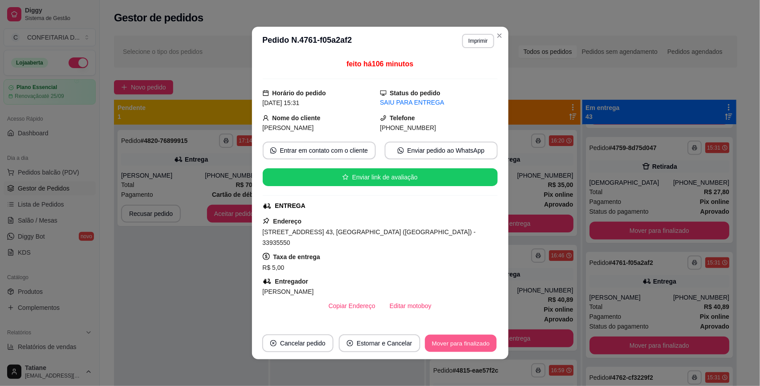
click at [464, 344] on button "Mover para finalizado" at bounding box center [461, 343] width 72 height 17
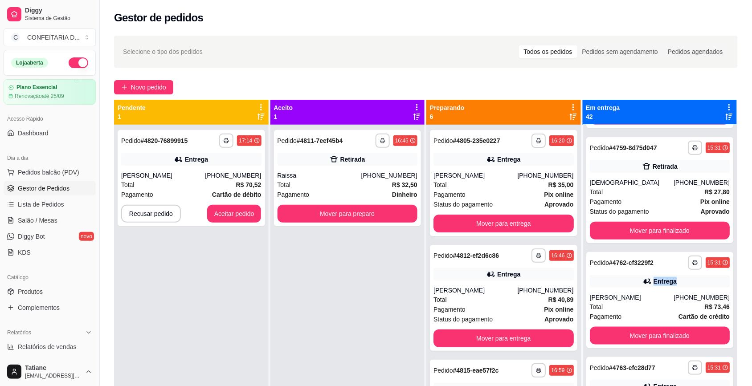
click at [615, 270] on div "**********" at bounding box center [659, 300] width 147 height 96
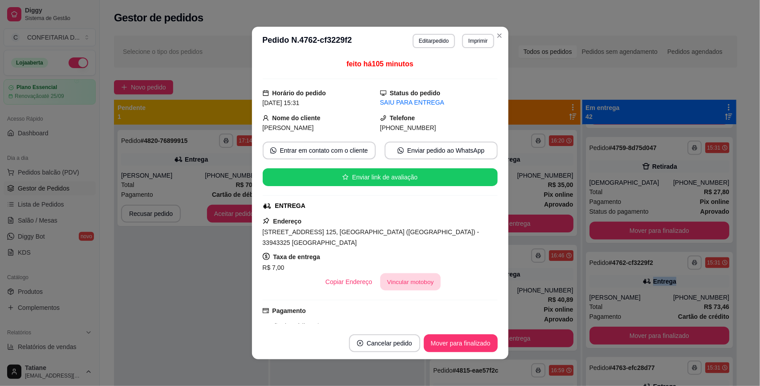
click at [399, 281] on button "Vincular motoboy" at bounding box center [410, 281] width 61 height 17
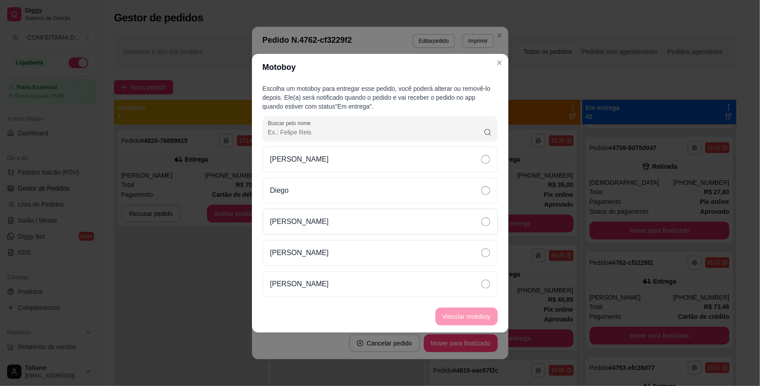
click at [305, 223] on p "[PERSON_NAME]" at bounding box center [299, 221] width 59 height 11
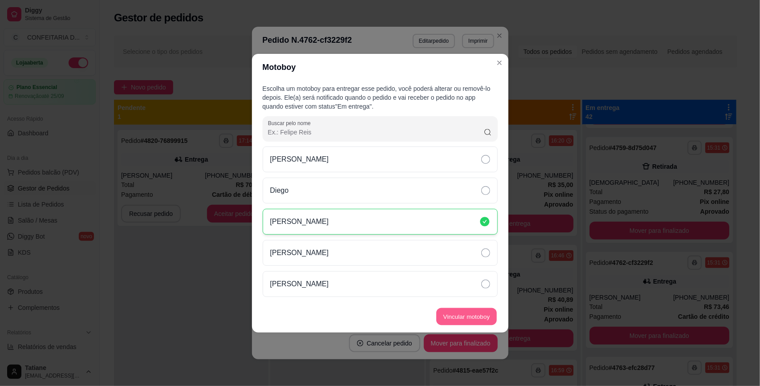
click at [454, 314] on button "Vincular motoboy" at bounding box center [466, 316] width 61 height 17
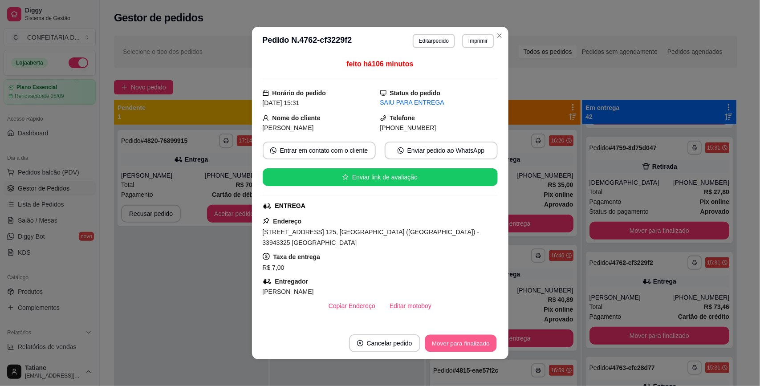
click at [457, 342] on button "Mover para finalizado" at bounding box center [461, 343] width 72 height 17
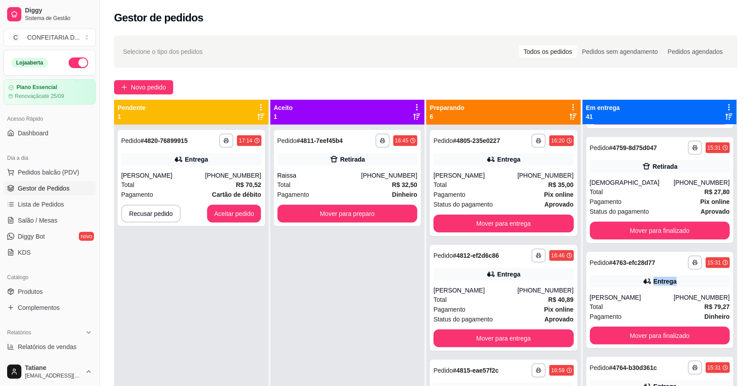
click at [629, 274] on div "**********" at bounding box center [659, 300] width 147 height 96
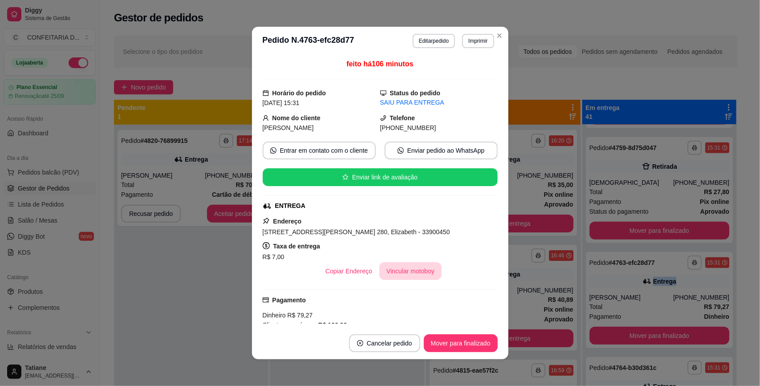
click at [408, 274] on button "Vincular motoboy" at bounding box center [410, 271] width 62 height 18
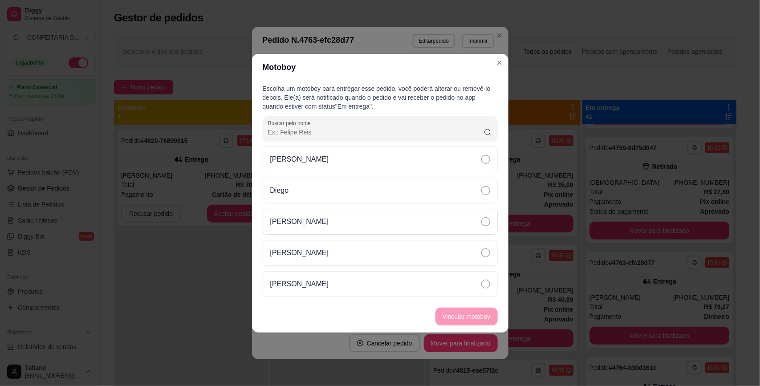
click at [324, 222] on div "[PERSON_NAME]" at bounding box center [380, 222] width 235 height 26
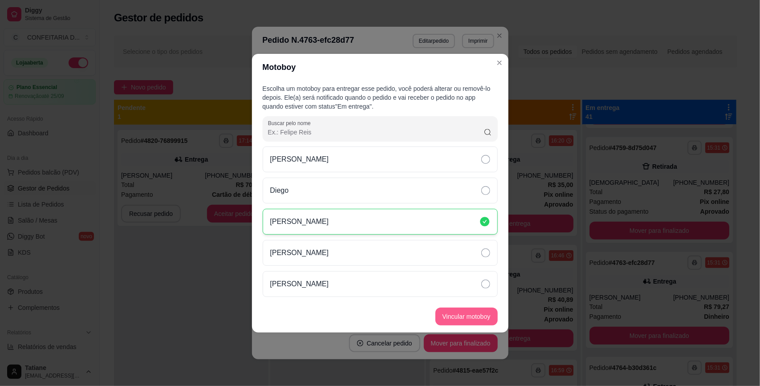
click at [460, 317] on button "Vincular motoboy" at bounding box center [467, 317] width 62 height 18
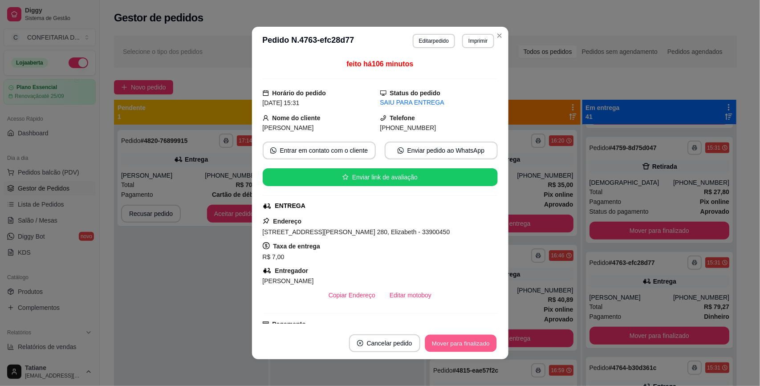
click at [462, 341] on button "Mover para finalizado" at bounding box center [461, 343] width 72 height 17
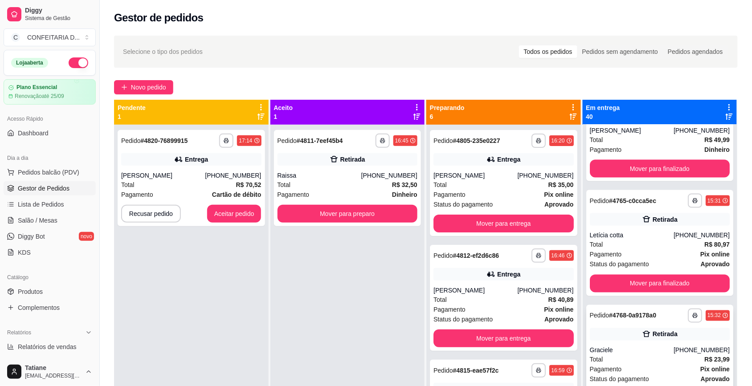
scroll to position [501, 0]
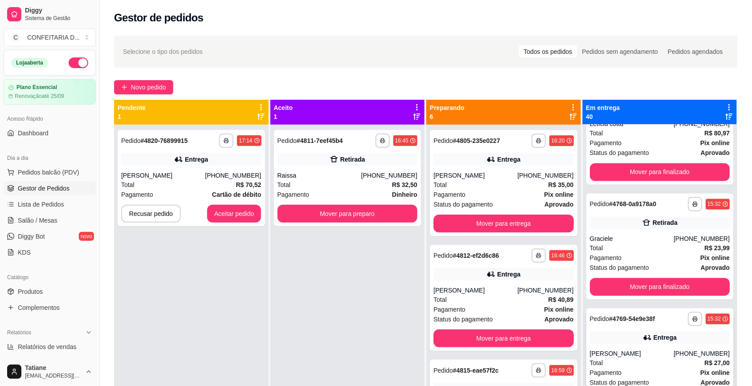
click at [628, 342] on div "Entrega" at bounding box center [660, 338] width 140 height 12
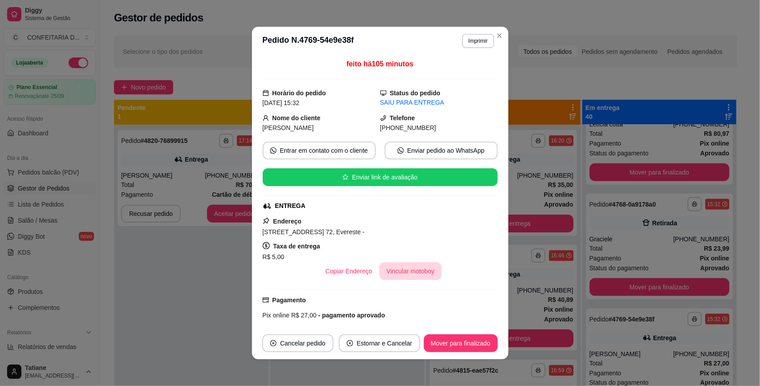
click at [406, 277] on button "Vincular motoboy" at bounding box center [410, 271] width 62 height 18
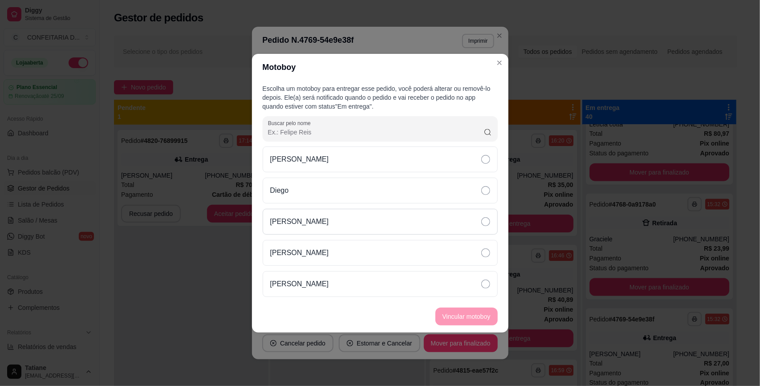
click at [318, 226] on div "[PERSON_NAME]" at bounding box center [380, 222] width 235 height 26
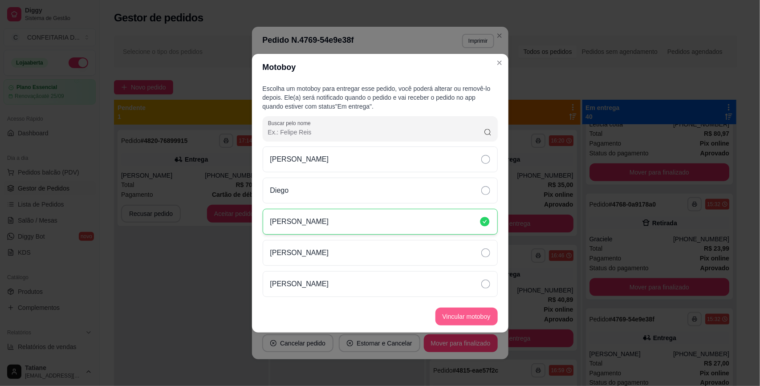
click at [469, 309] on button "Vincular motoboy" at bounding box center [467, 317] width 62 height 18
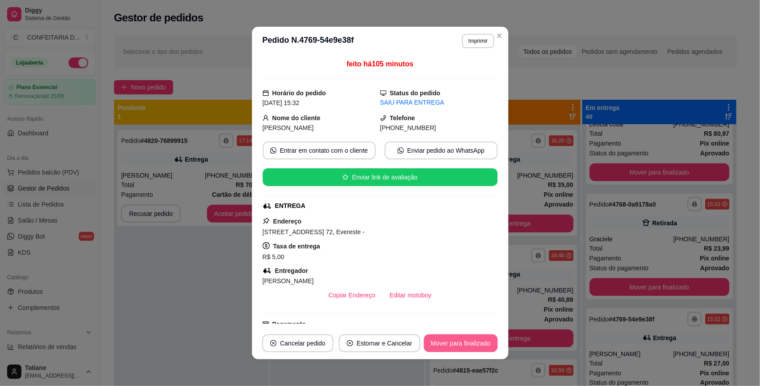
click at [461, 339] on button "Mover para finalizado" at bounding box center [461, 343] width 74 height 18
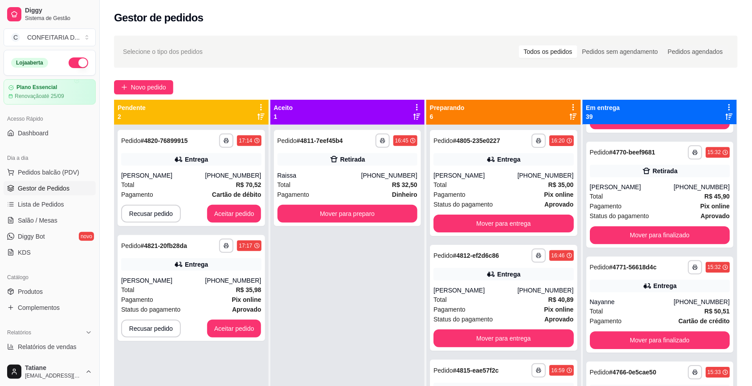
scroll to position [779, 0]
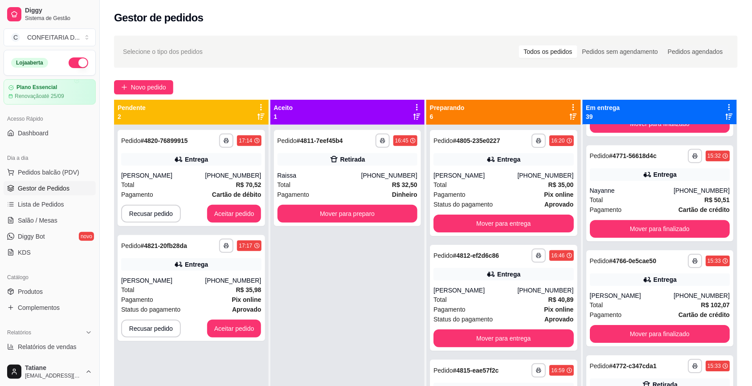
click at [643, 277] on icon at bounding box center [647, 279] width 9 height 9
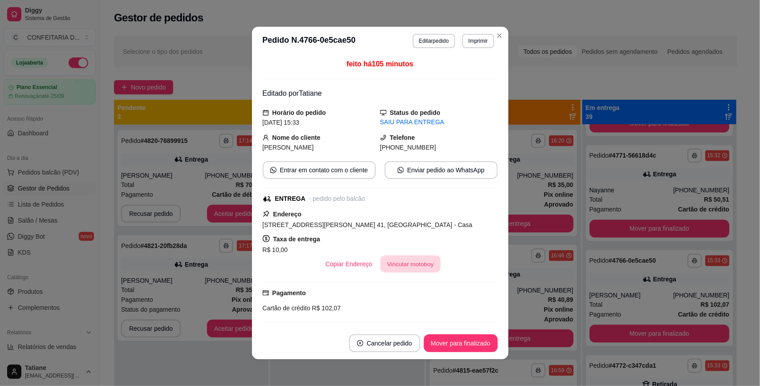
click at [403, 270] on button "Vincular motoboy" at bounding box center [410, 264] width 61 height 17
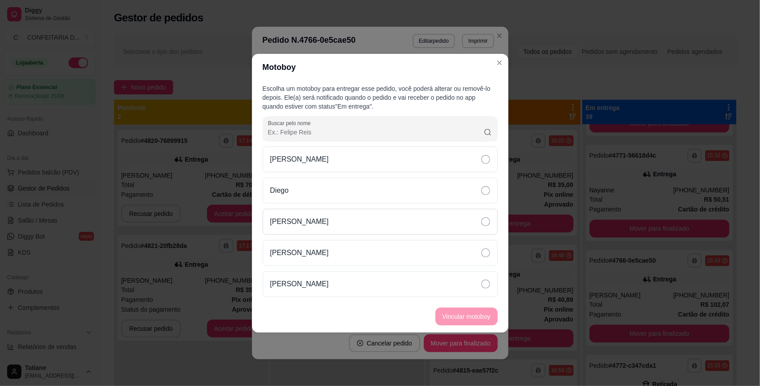
click at [319, 226] on div "[PERSON_NAME]" at bounding box center [380, 222] width 235 height 26
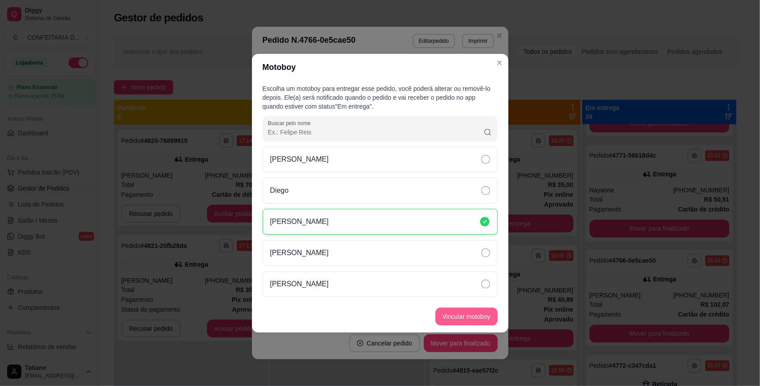
click at [468, 318] on button "Vincular motoboy" at bounding box center [467, 317] width 62 height 18
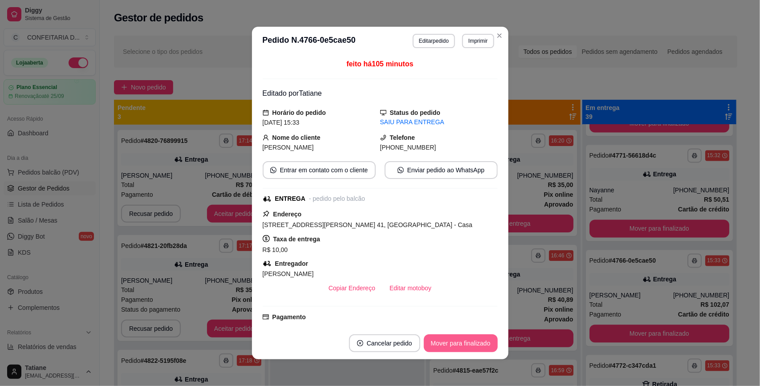
click at [468, 343] on button "Mover para finalizado" at bounding box center [461, 343] width 74 height 18
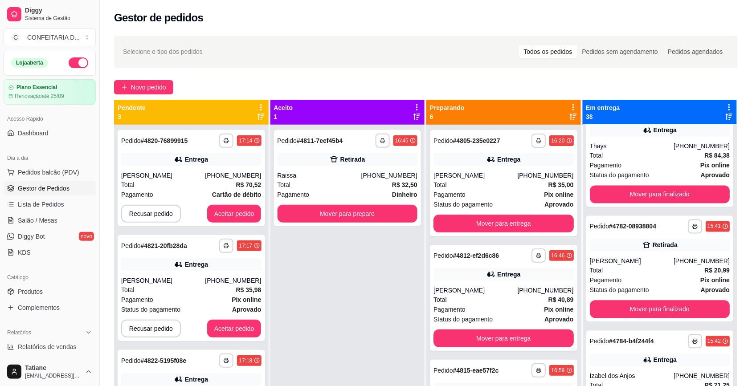
scroll to position [1559, 0]
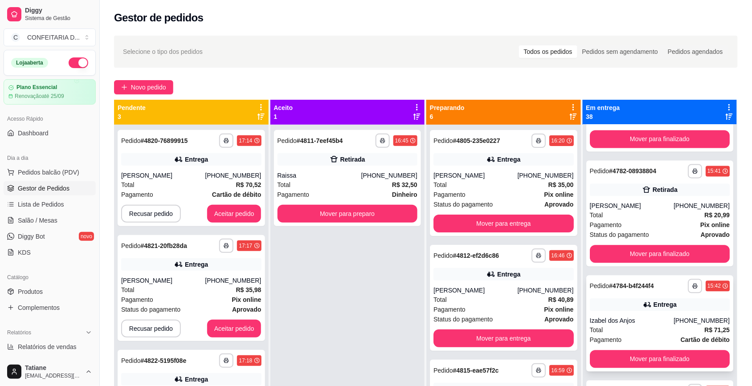
click at [633, 317] on div "Izabel dos Anjos" at bounding box center [632, 320] width 84 height 9
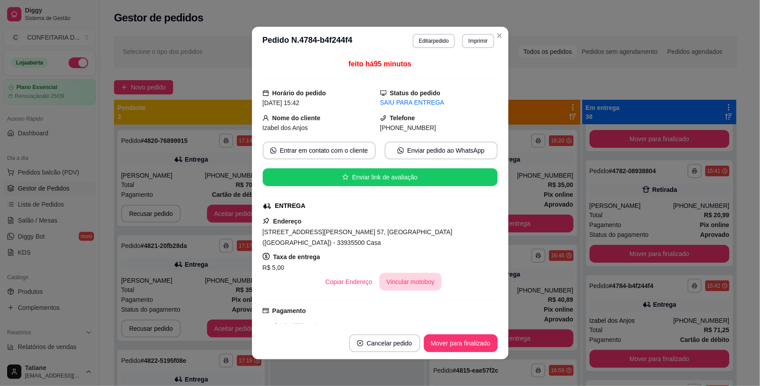
click at [404, 273] on button "Vincular motoboy" at bounding box center [410, 282] width 62 height 18
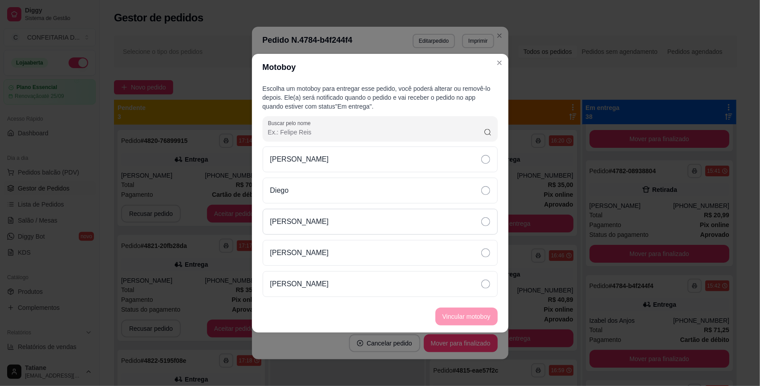
click at [328, 212] on div "[PERSON_NAME]" at bounding box center [380, 222] width 235 height 26
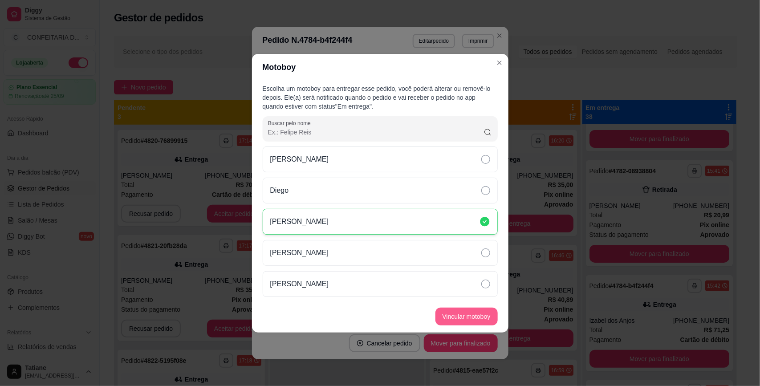
click at [464, 317] on button "Vincular motoboy" at bounding box center [467, 317] width 62 height 18
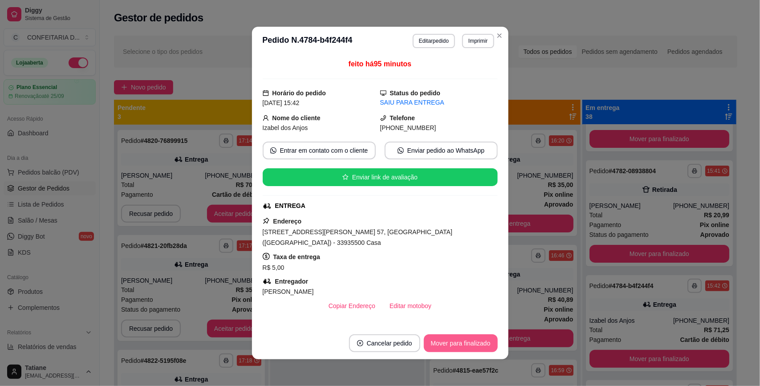
click at [457, 341] on button "Mover para finalizado" at bounding box center [461, 343] width 74 height 18
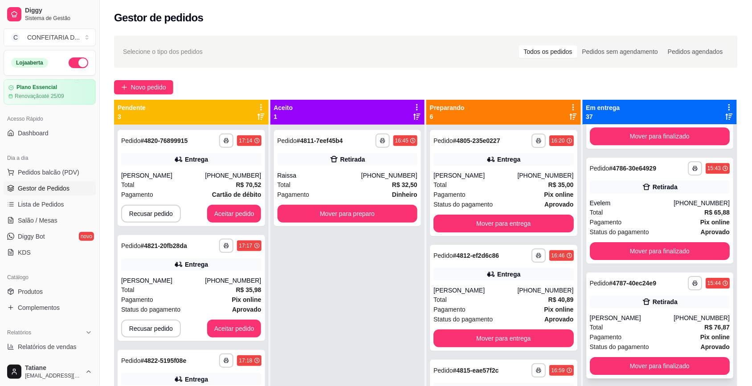
scroll to position [1893, 0]
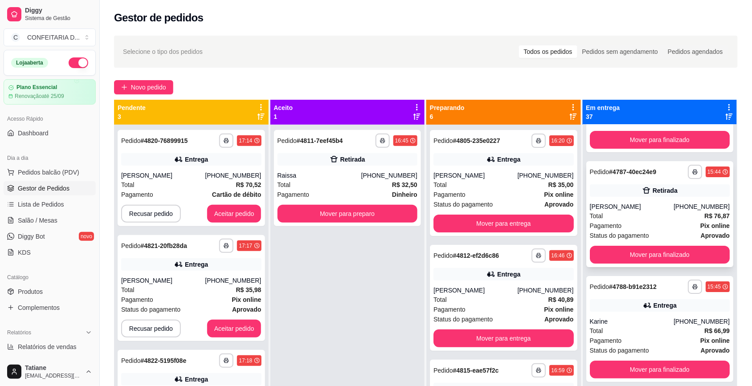
click at [621, 310] on div "Entrega" at bounding box center [660, 305] width 140 height 12
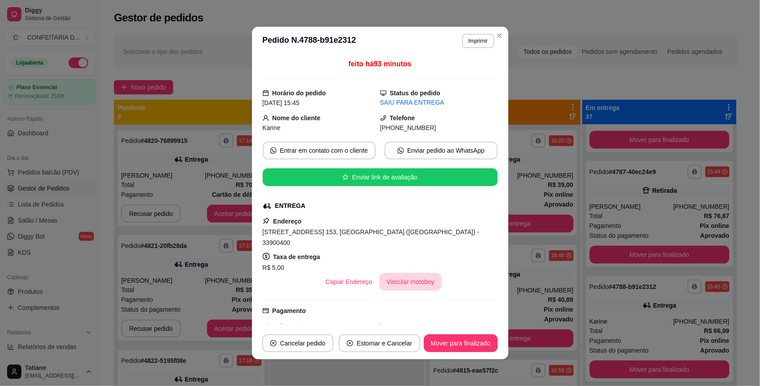
click at [400, 274] on button "Vincular motoboy" at bounding box center [410, 282] width 62 height 18
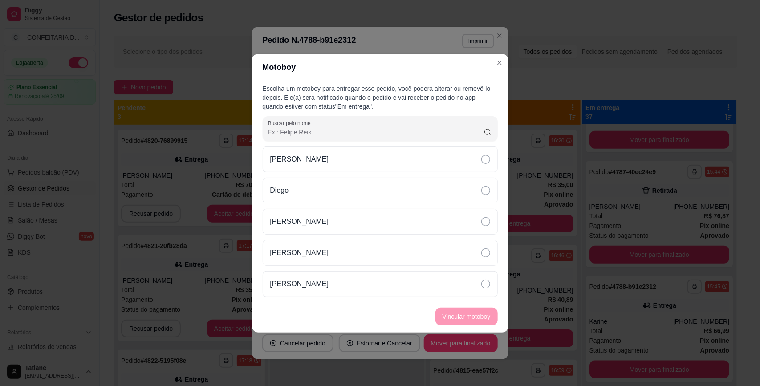
click at [304, 204] on div "Victor Drumond [PERSON_NAME] [PERSON_NAME]" at bounding box center [380, 222] width 235 height 151
click at [304, 216] on p "[PERSON_NAME]" at bounding box center [299, 221] width 59 height 11
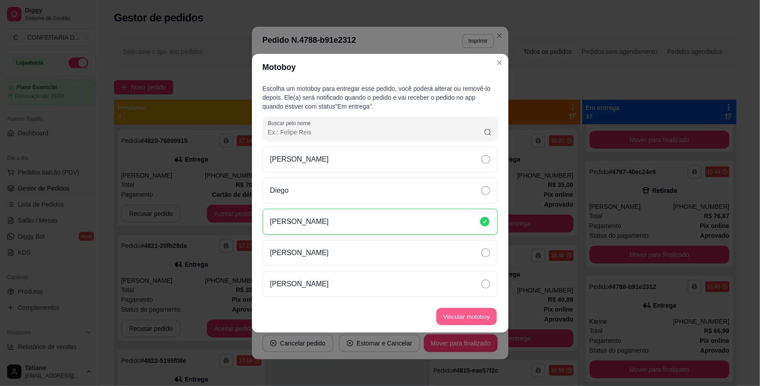
click at [470, 312] on button "Vincular motoboy" at bounding box center [466, 316] width 61 height 17
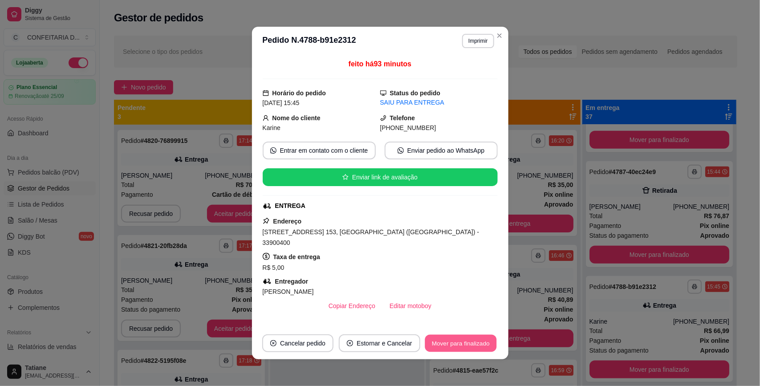
click at [454, 337] on button "Mover para finalizado" at bounding box center [461, 343] width 72 height 17
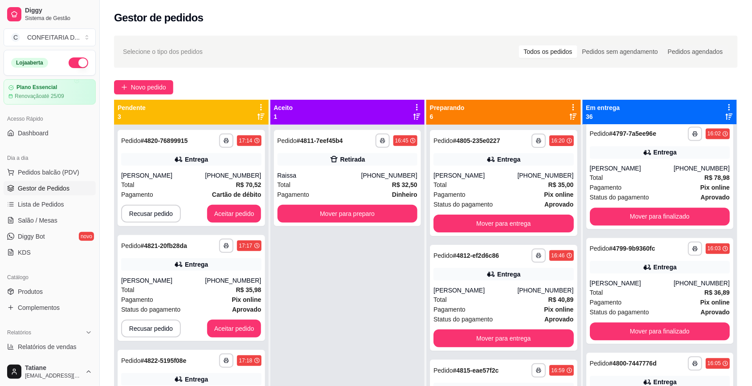
scroll to position [2449, 0]
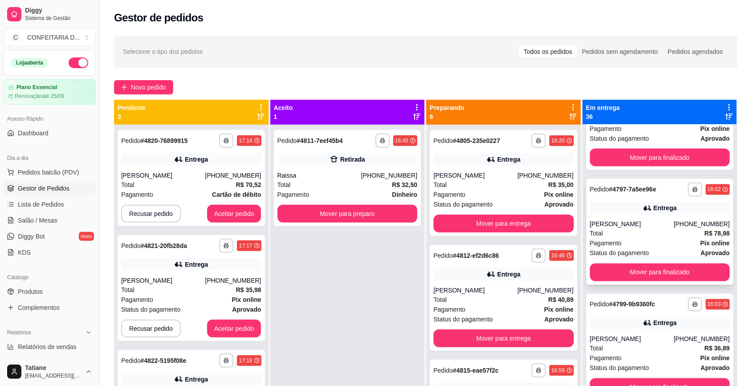
click at [633, 224] on div "[PERSON_NAME]" at bounding box center [632, 224] width 84 height 9
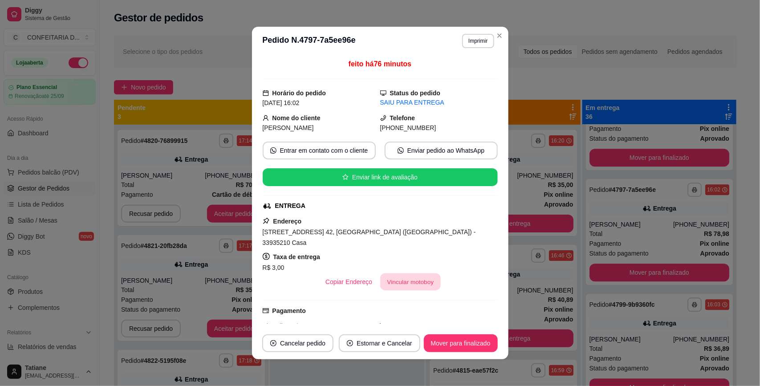
click at [415, 274] on button "Vincular motoboy" at bounding box center [410, 281] width 61 height 17
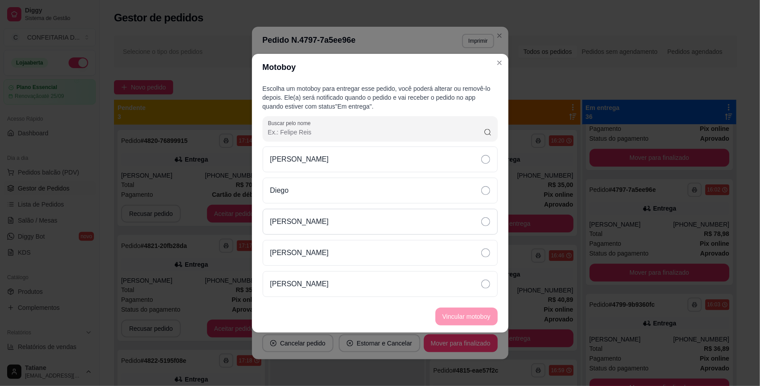
click at [328, 226] on div "[PERSON_NAME]" at bounding box center [380, 222] width 235 height 26
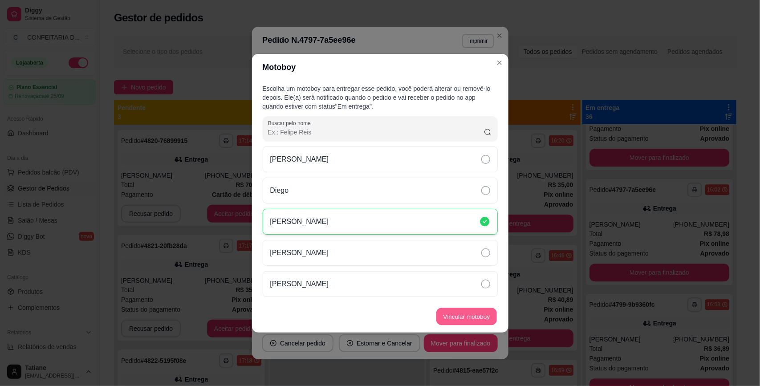
click at [476, 317] on button "Vincular motoboy" at bounding box center [466, 316] width 61 height 17
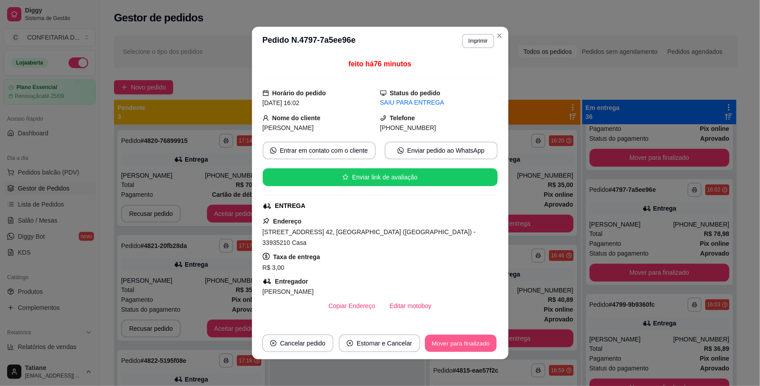
click at [443, 338] on button "Mover para finalizado" at bounding box center [461, 343] width 72 height 17
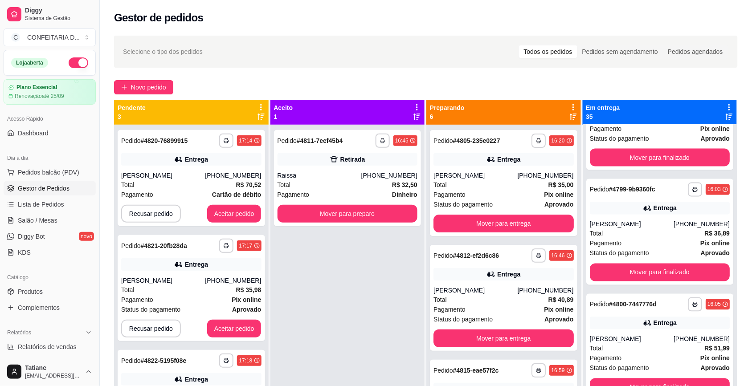
click at [622, 221] on div "[PERSON_NAME]" at bounding box center [632, 224] width 84 height 9
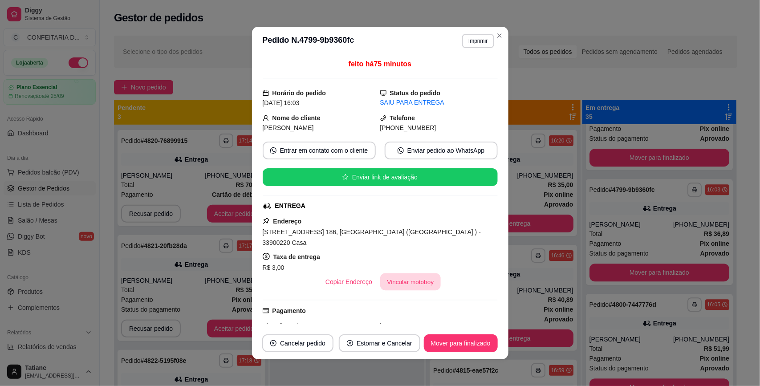
click at [408, 273] on button "Vincular motoboy" at bounding box center [410, 281] width 61 height 17
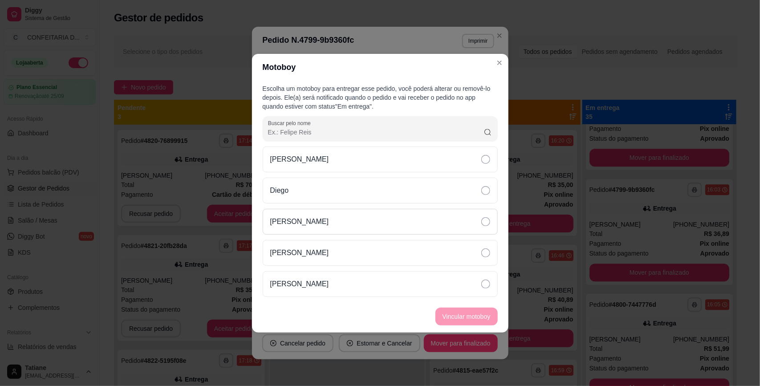
click at [305, 217] on p "[PERSON_NAME]" at bounding box center [299, 221] width 59 height 11
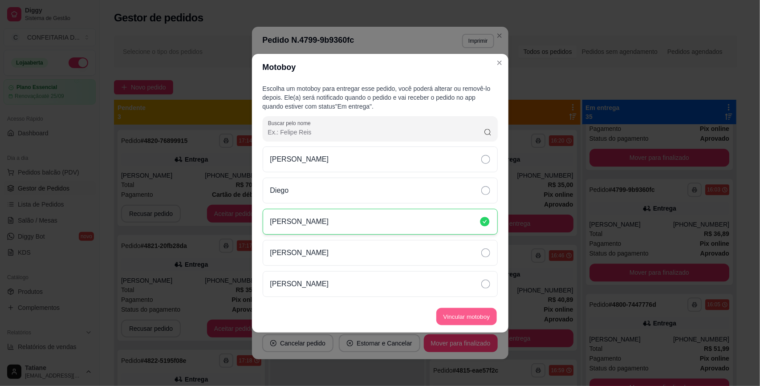
click at [460, 321] on button "Vincular motoboy" at bounding box center [466, 316] width 61 height 17
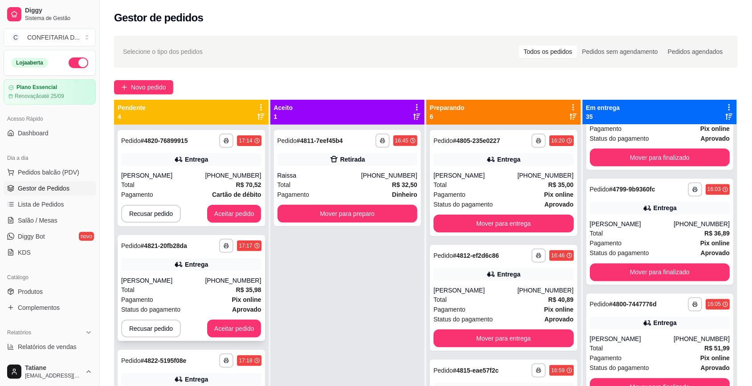
scroll to position [56, 0]
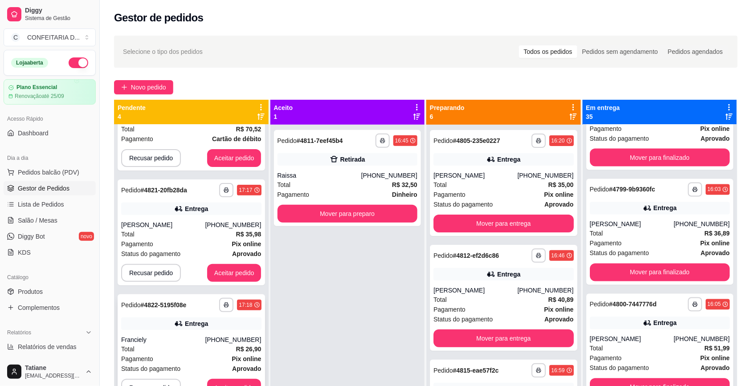
click at [187, 328] on div "Entrega" at bounding box center [191, 324] width 140 height 12
click at [220, 271] on button "Aceitar pedido" at bounding box center [234, 273] width 53 height 17
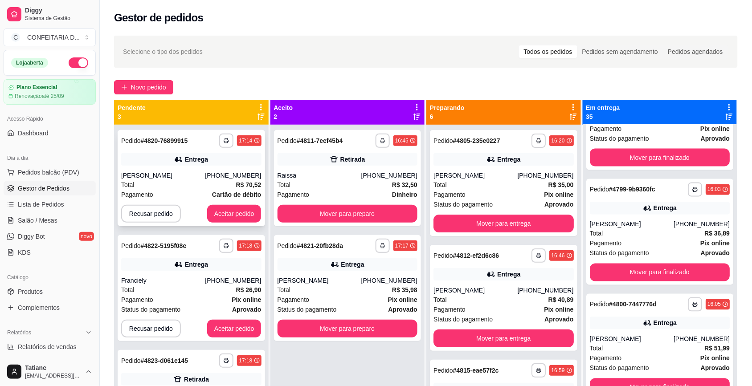
scroll to position [0, 0]
click at [220, 214] on button "Aceitar pedido" at bounding box center [234, 214] width 54 height 18
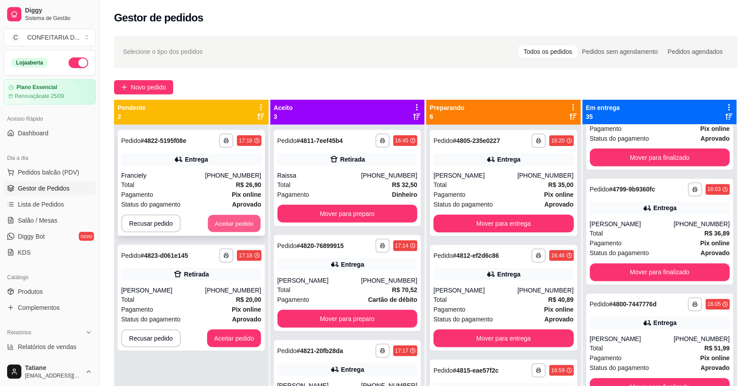
click at [220, 218] on button "Aceitar pedido" at bounding box center [234, 223] width 53 height 17
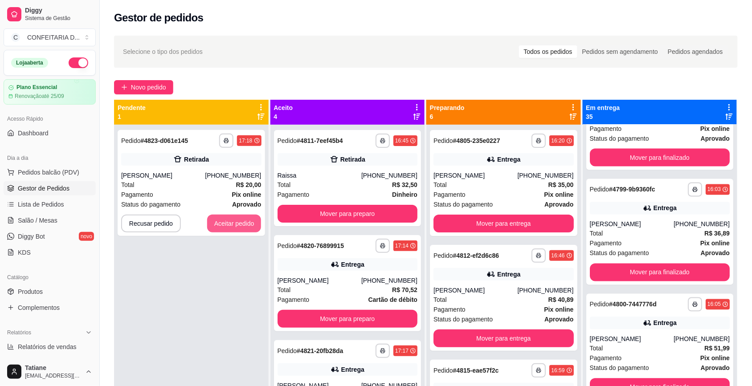
click at [220, 218] on button "Aceitar pedido" at bounding box center [234, 224] width 54 height 18
click at [231, 225] on button "Aceitar pedido" at bounding box center [234, 224] width 54 height 18
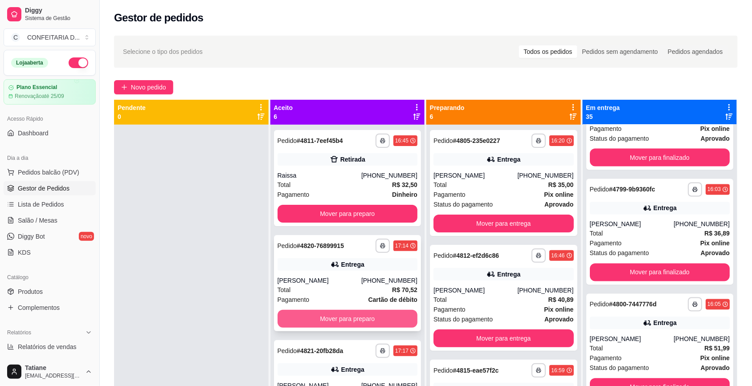
click at [332, 321] on button "Mover para preparo" at bounding box center [347, 319] width 140 height 18
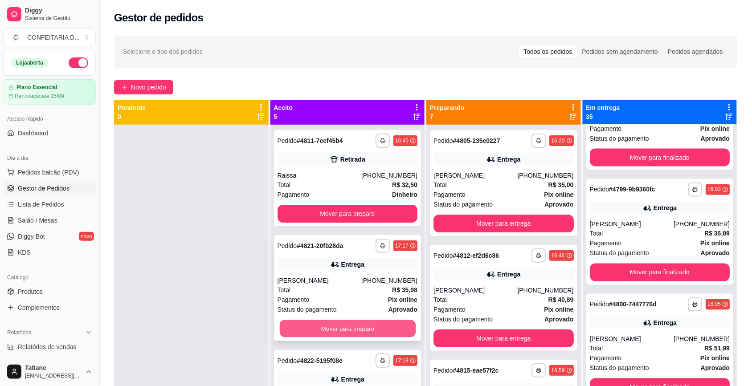
click at [341, 330] on button "Mover para preparo" at bounding box center [347, 328] width 136 height 17
click at [339, 327] on button "Mover para preparo" at bounding box center [347, 328] width 136 height 17
click at [338, 326] on button "Mover para preparo" at bounding box center [347, 328] width 136 height 17
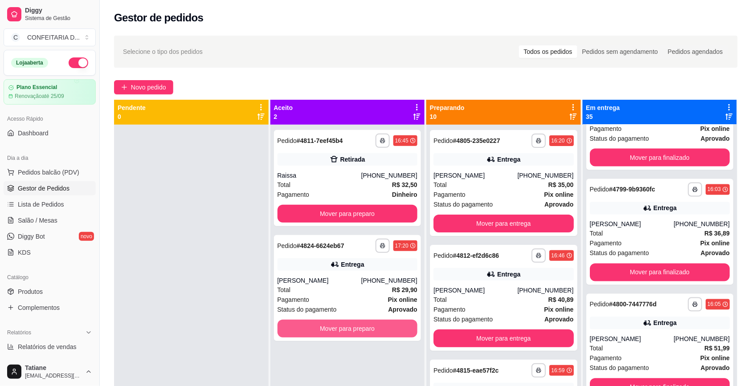
click at [338, 326] on button "Mover para preparo" at bounding box center [347, 329] width 140 height 18
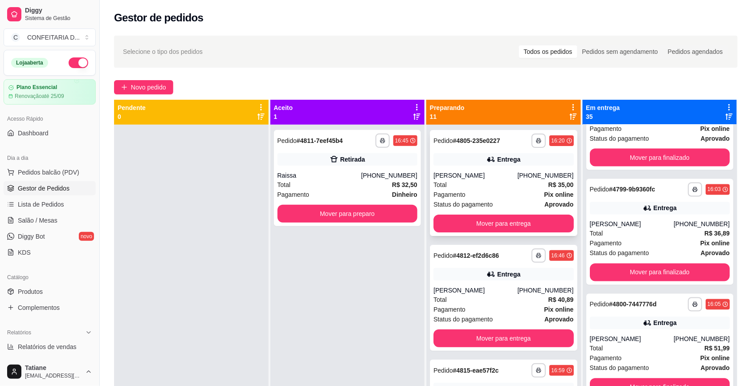
click at [470, 181] on div "Total R$ 35,00" at bounding box center [503, 185] width 140 height 10
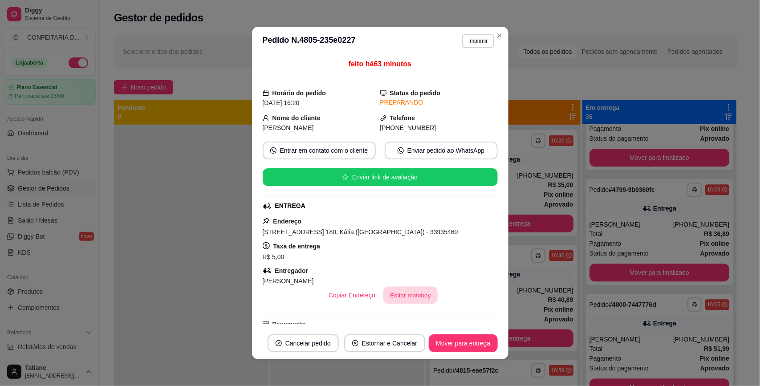
click at [395, 295] on button "Editar motoboy" at bounding box center [410, 295] width 54 height 17
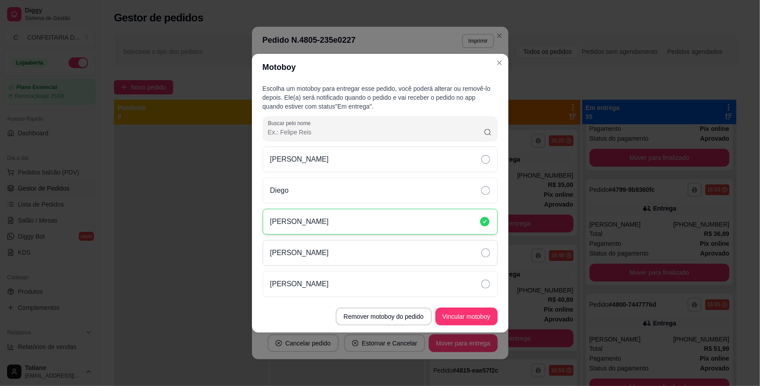
click at [312, 251] on p "[PERSON_NAME]" at bounding box center [299, 253] width 59 height 11
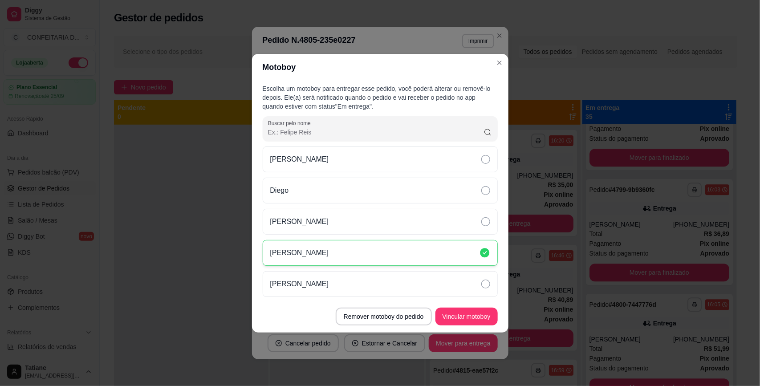
click at [457, 308] on button "Vincular motoboy" at bounding box center [467, 317] width 62 height 18
click at [459, 314] on button "Vincular motoboy" at bounding box center [466, 316] width 61 height 17
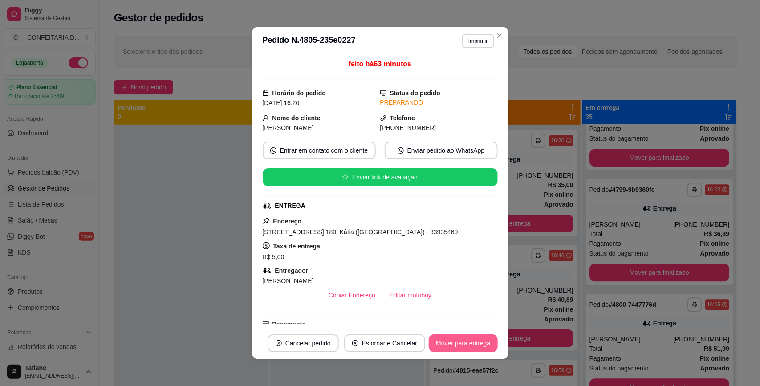
click at [459, 345] on button "Mover para entrega" at bounding box center [463, 343] width 69 height 18
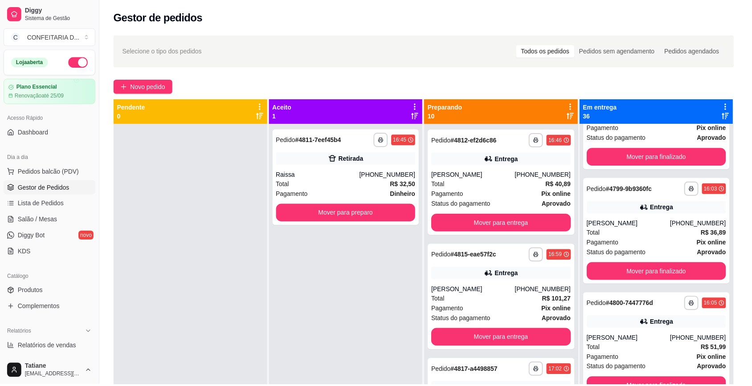
click at [522, 174] on div "[PHONE_NUMBER]" at bounding box center [545, 175] width 56 height 9
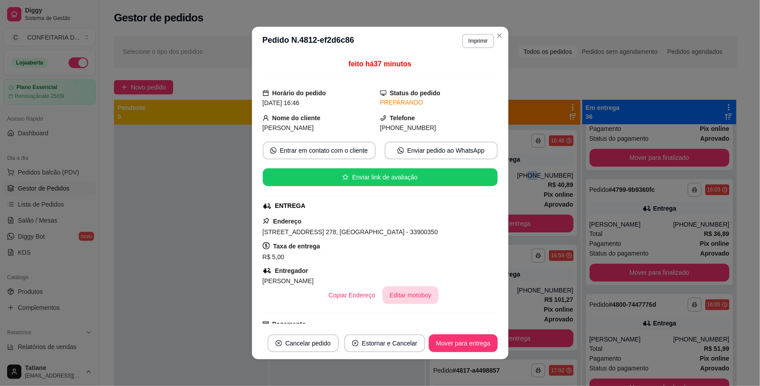
click at [391, 299] on button "Editar motoboy" at bounding box center [411, 295] width 56 height 18
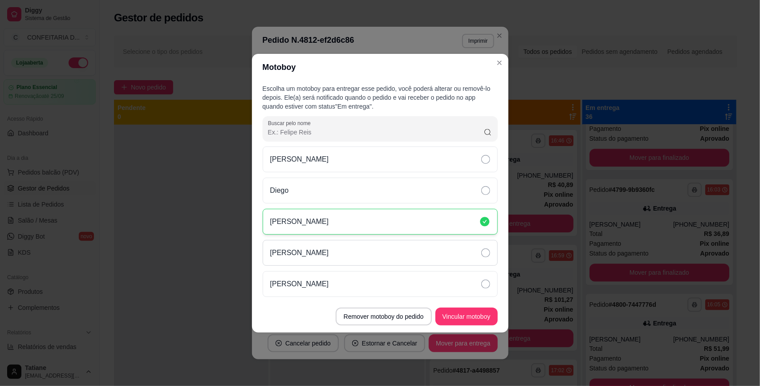
click at [345, 257] on div "[PERSON_NAME]" at bounding box center [380, 253] width 235 height 26
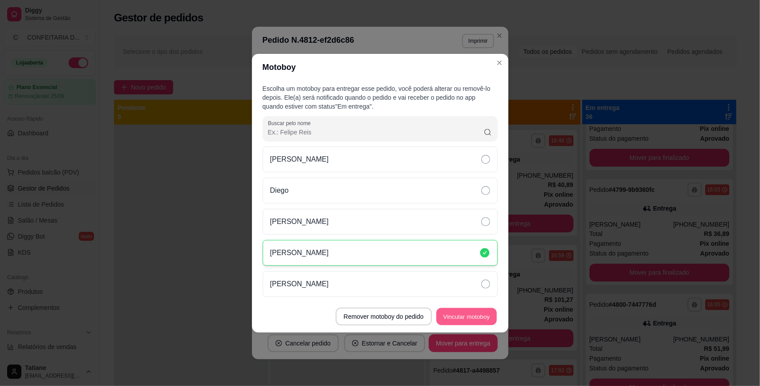
click at [450, 320] on button "Vincular motoboy" at bounding box center [466, 316] width 61 height 17
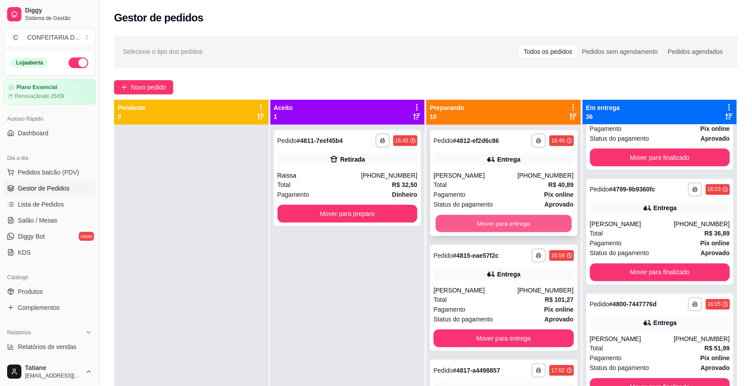
click at [499, 225] on button "Mover para entrega" at bounding box center [504, 223] width 136 height 17
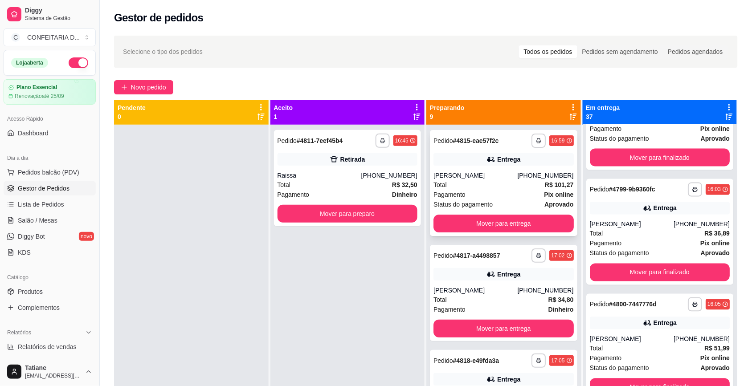
click at [488, 179] on div "[PERSON_NAME]" at bounding box center [475, 175] width 84 height 9
click at [517, 277] on div "Entrega" at bounding box center [503, 274] width 140 height 12
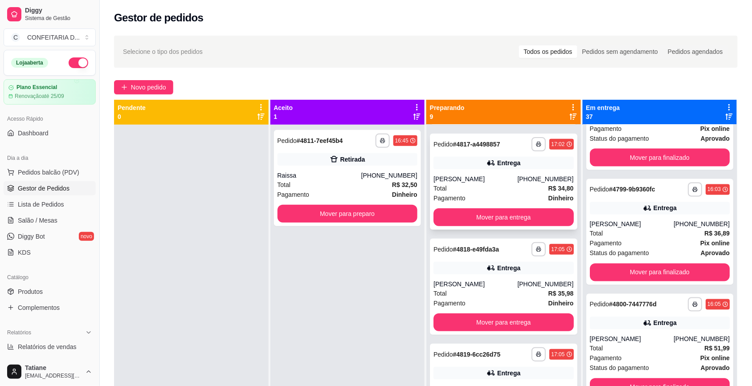
click at [516, 277] on div "**********" at bounding box center [503, 287] width 147 height 96
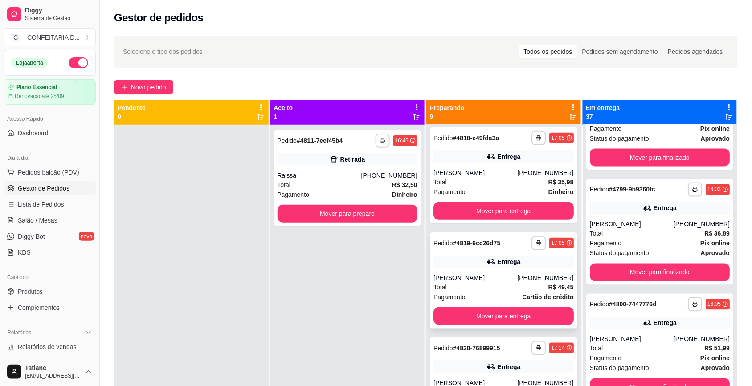
click at [506, 271] on div "**********" at bounding box center [503, 280] width 147 height 96
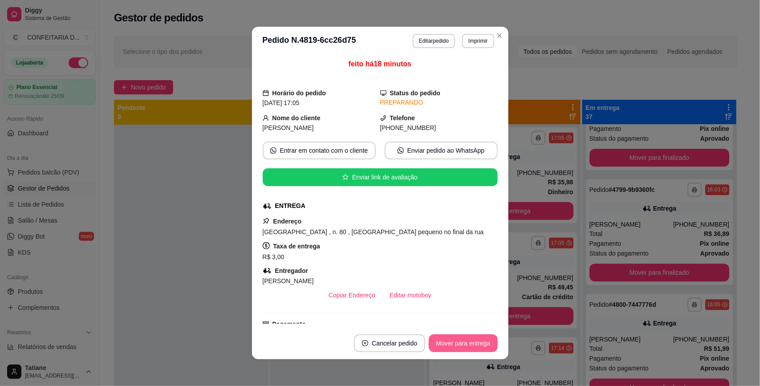
click at [469, 343] on button "Mover para entrega" at bounding box center [463, 343] width 69 height 18
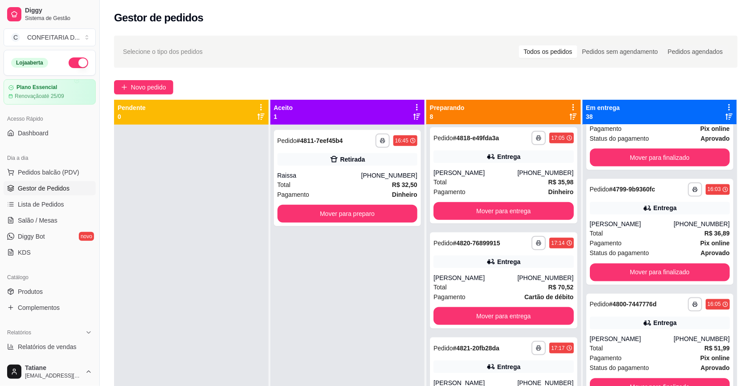
click at [522, 268] on div "**********" at bounding box center [503, 280] width 147 height 96
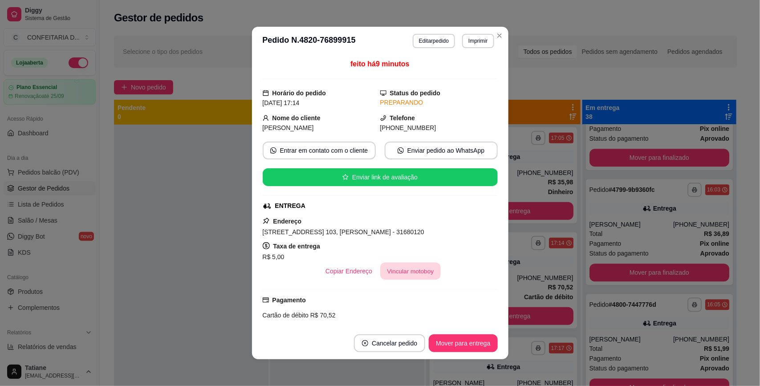
click at [417, 274] on button "Vincular motoboy" at bounding box center [410, 271] width 61 height 17
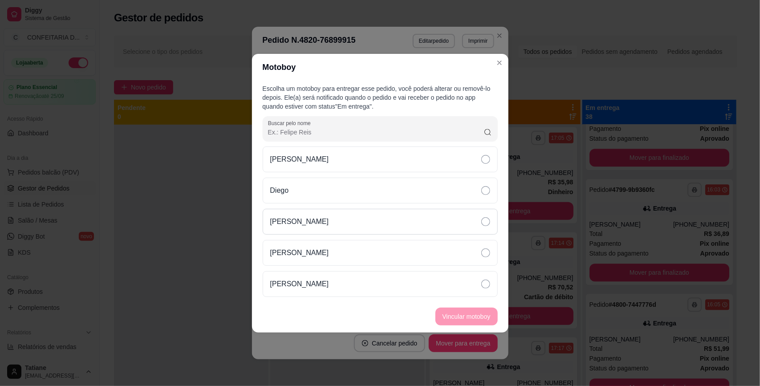
click at [321, 221] on div "[PERSON_NAME]" at bounding box center [380, 222] width 235 height 26
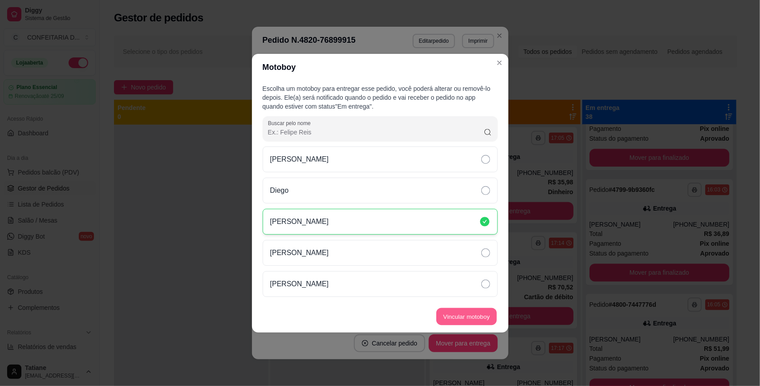
click at [464, 319] on button "Vincular motoboy" at bounding box center [466, 316] width 61 height 17
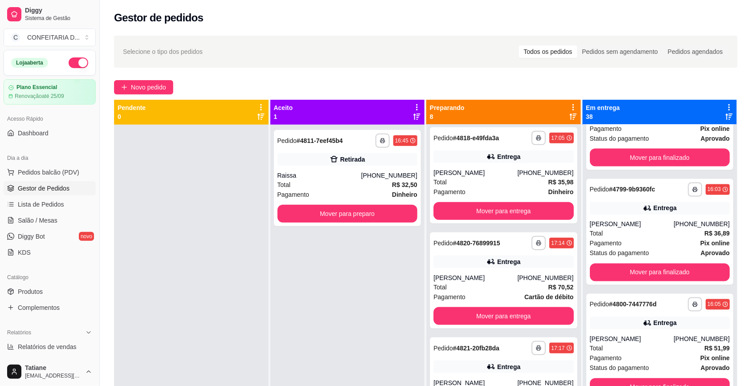
scroll to position [334, 0]
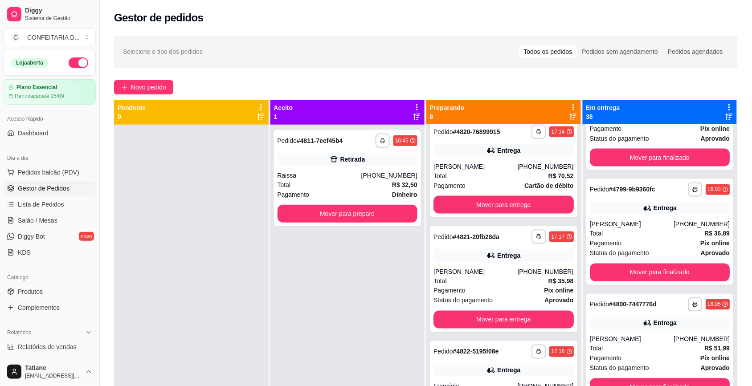
click at [533, 270] on div "[PHONE_NUMBER]" at bounding box center [545, 271] width 56 height 9
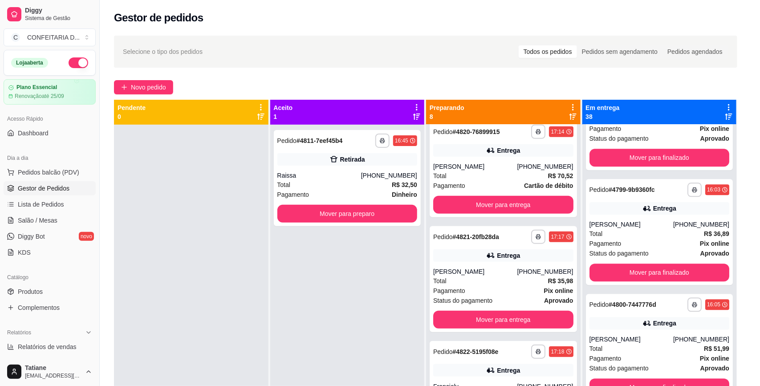
click at [395, 273] on button "Vincular motoboy" at bounding box center [410, 271] width 62 height 18
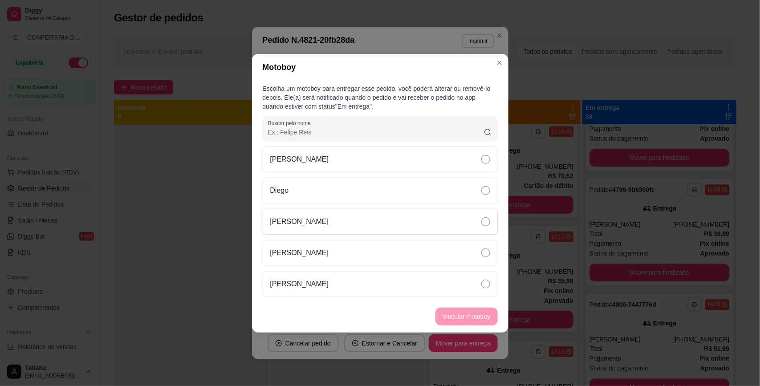
click at [319, 215] on div "[PERSON_NAME]" at bounding box center [380, 222] width 235 height 26
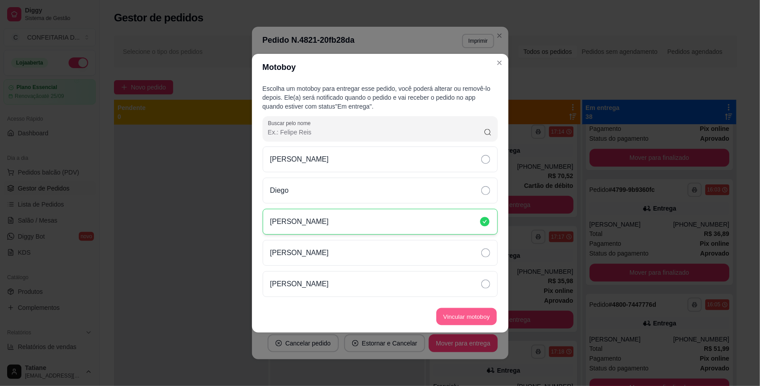
click at [484, 316] on button "Vincular motoboy" at bounding box center [466, 316] width 61 height 17
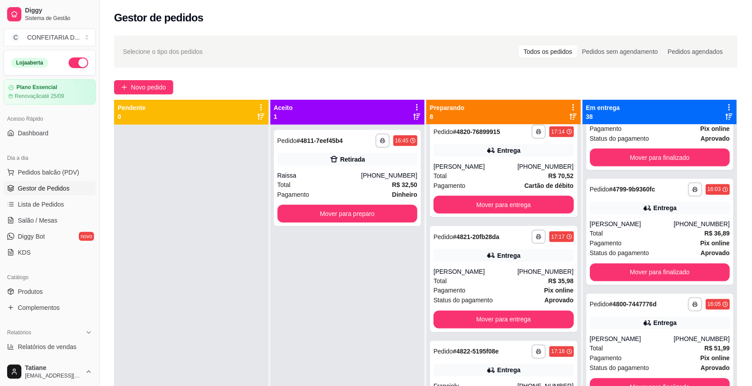
scroll to position [445, 0]
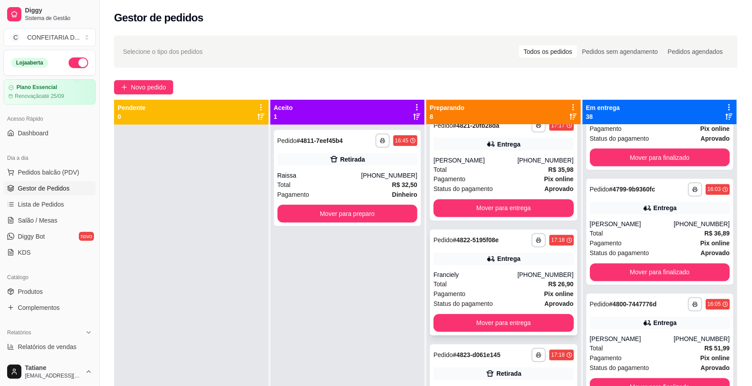
click at [528, 277] on div "[PHONE_NUMBER]" at bounding box center [545, 275] width 56 height 9
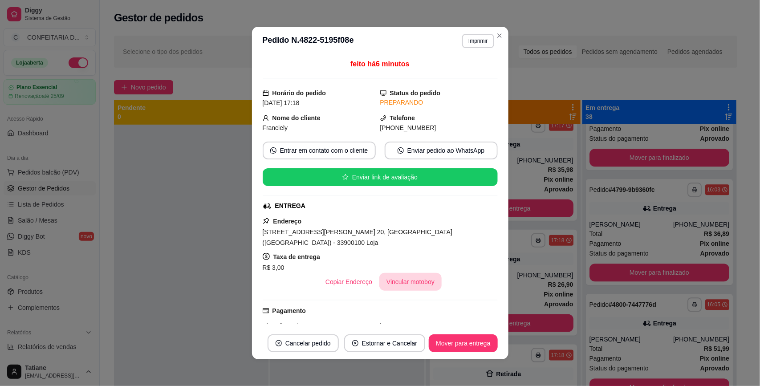
click at [387, 273] on button "Vincular motoboy" at bounding box center [410, 282] width 62 height 18
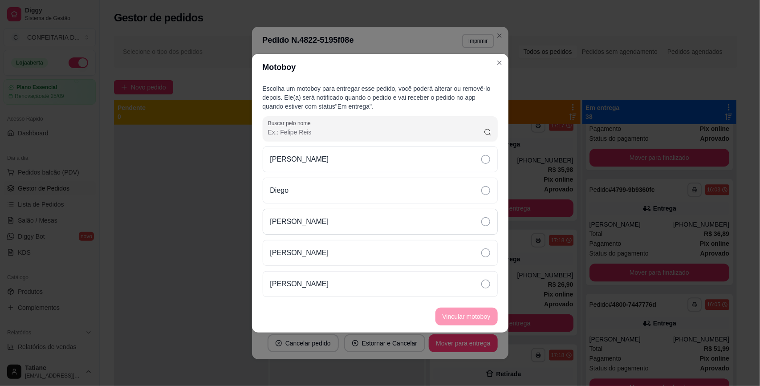
click at [318, 224] on div "[PERSON_NAME]" at bounding box center [380, 222] width 235 height 26
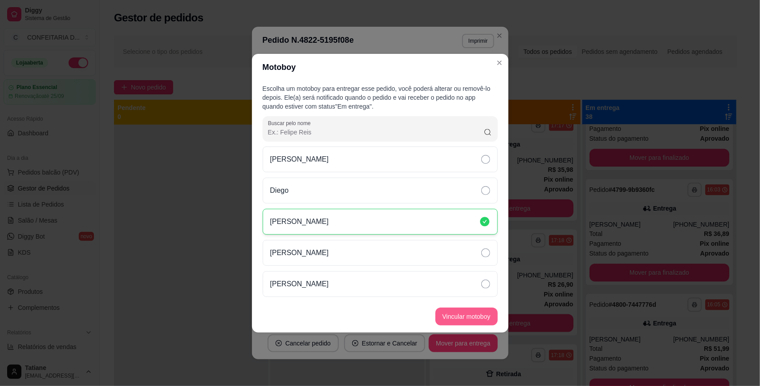
click at [464, 313] on button "Vincular motoboy" at bounding box center [467, 317] width 62 height 18
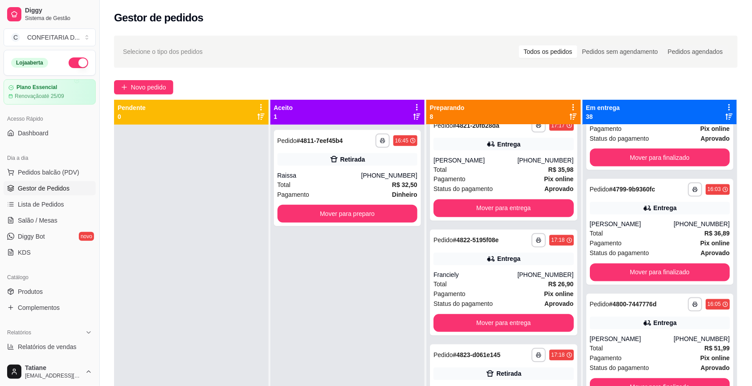
scroll to position [512, 0]
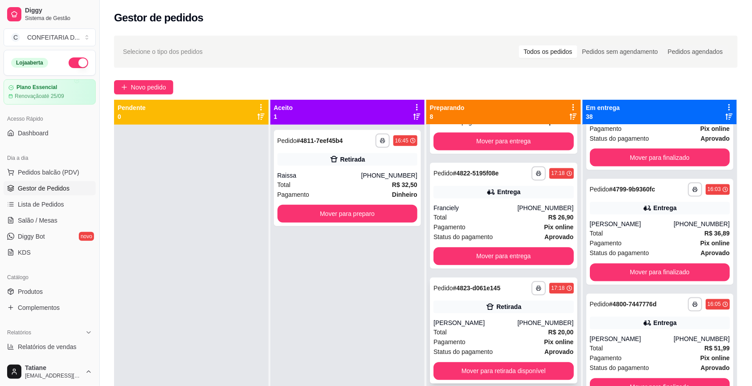
click at [515, 314] on div "**********" at bounding box center [503, 331] width 147 height 106
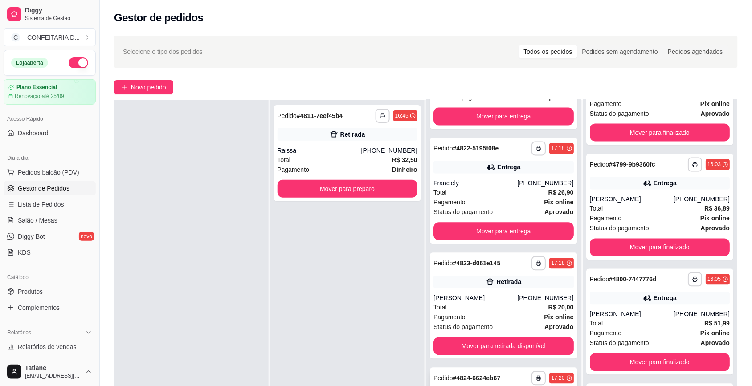
scroll to position [111, 0]
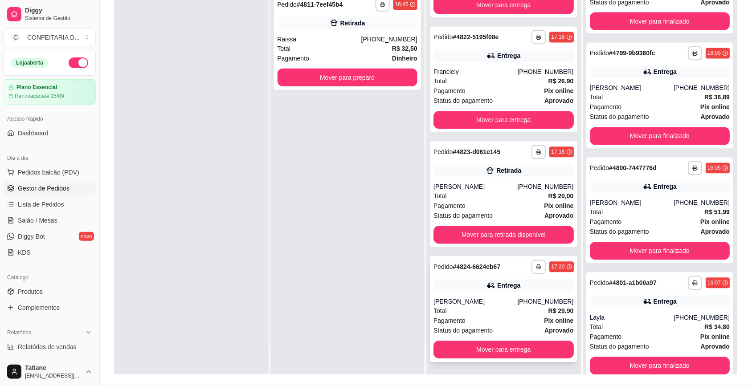
click at [481, 293] on div "**********" at bounding box center [503, 310] width 147 height 106
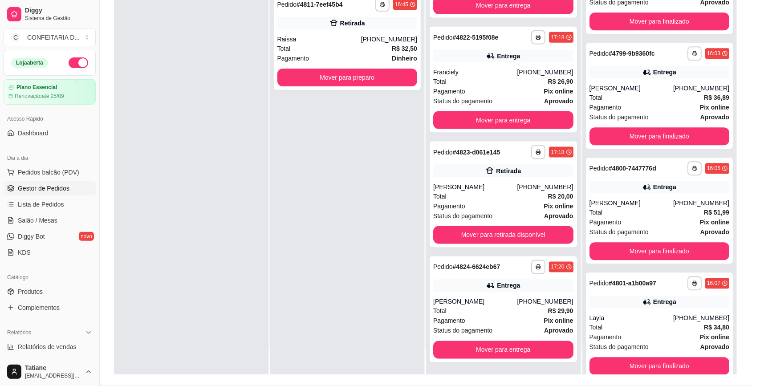
click at [395, 273] on button "Vincular motoboy" at bounding box center [410, 282] width 62 height 18
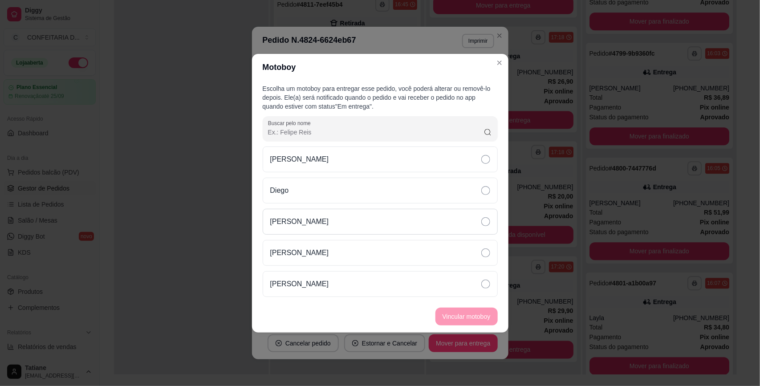
click at [316, 221] on div "[PERSON_NAME]" at bounding box center [380, 222] width 235 height 26
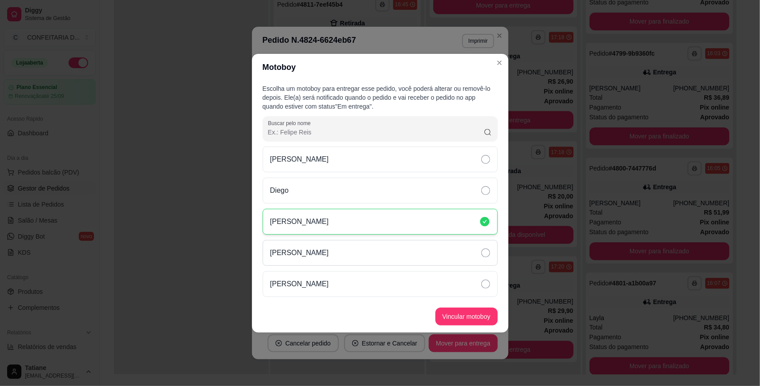
click at [323, 259] on div "[PERSON_NAME]" at bounding box center [380, 253] width 235 height 26
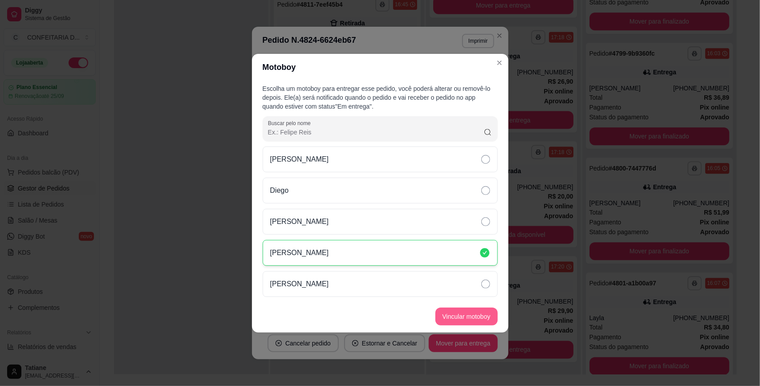
click at [468, 315] on button "Vincular motoboy" at bounding box center [467, 317] width 62 height 18
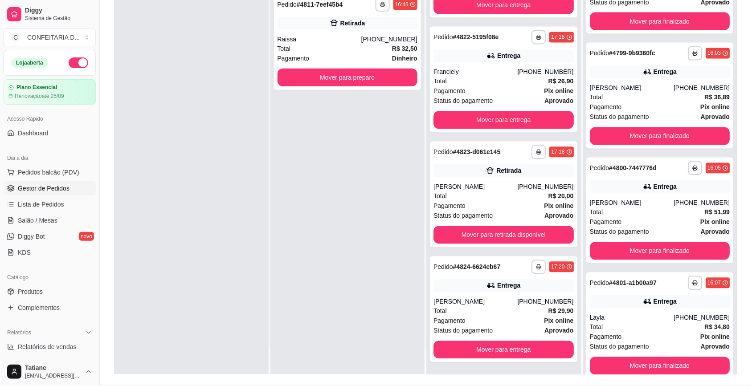
click at [359, 226] on div "**********" at bounding box center [347, 181] width 155 height 386
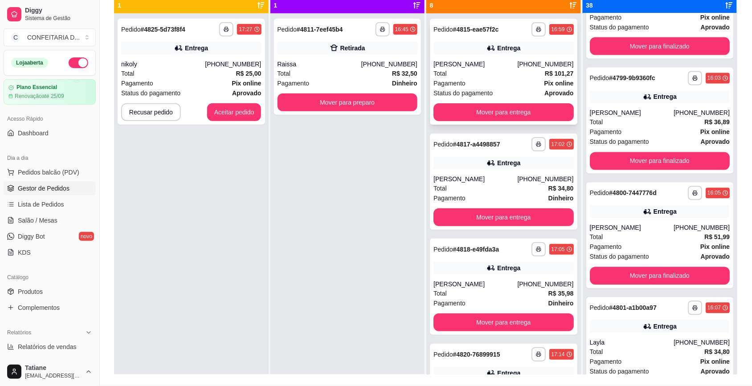
scroll to position [56, 0]
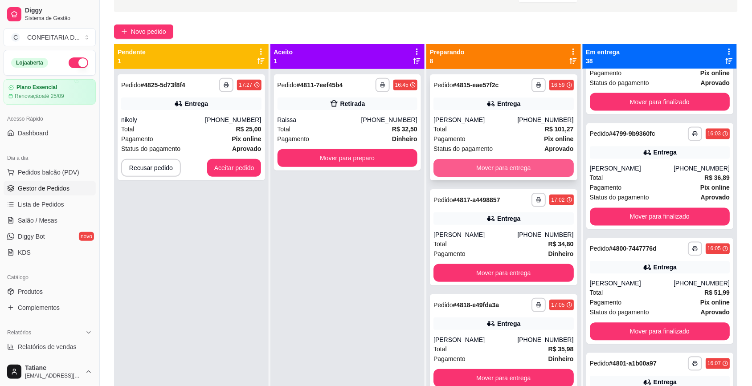
click at [481, 168] on button "Mover para entrega" at bounding box center [503, 168] width 140 height 18
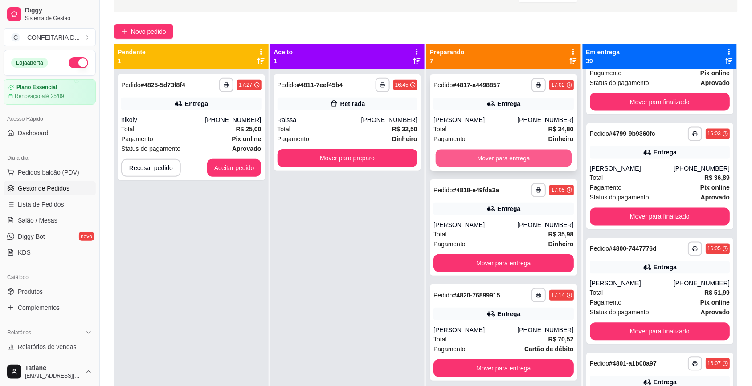
click at [487, 153] on button "Mover para entrega" at bounding box center [504, 158] width 136 height 17
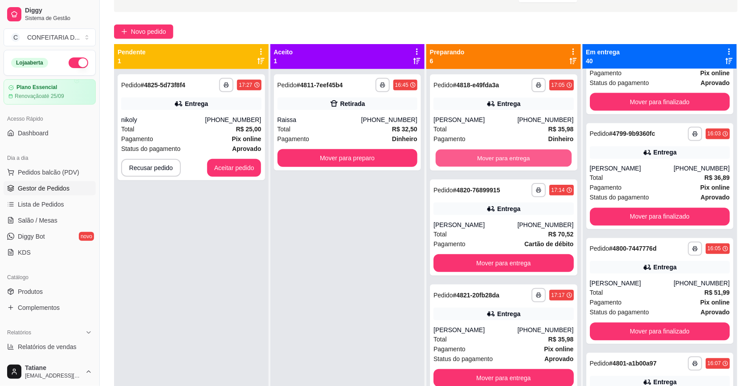
click at [487, 153] on button "Mover para entrega" at bounding box center [504, 158] width 136 height 17
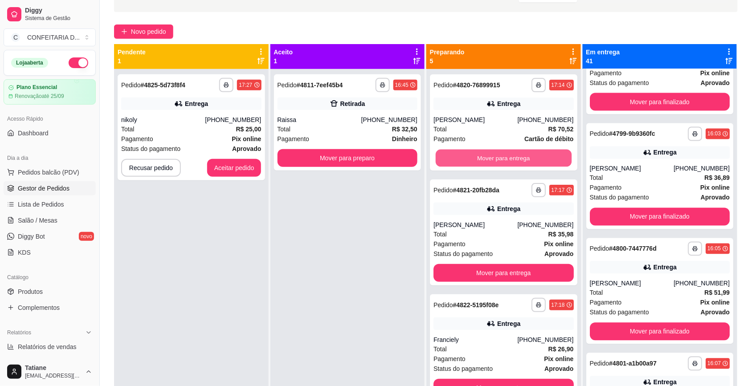
click at [487, 153] on button "Mover para entrega" at bounding box center [504, 158] width 136 height 17
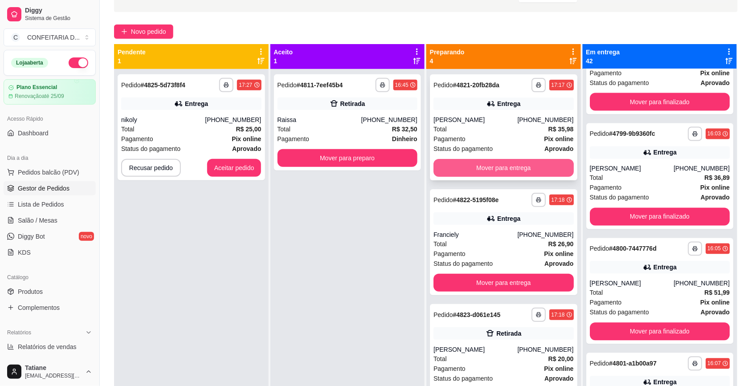
click at [484, 161] on button "Mover para entrega" at bounding box center [503, 168] width 140 height 18
click at [482, 169] on button "Mover para entrega" at bounding box center [504, 167] width 136 height 17
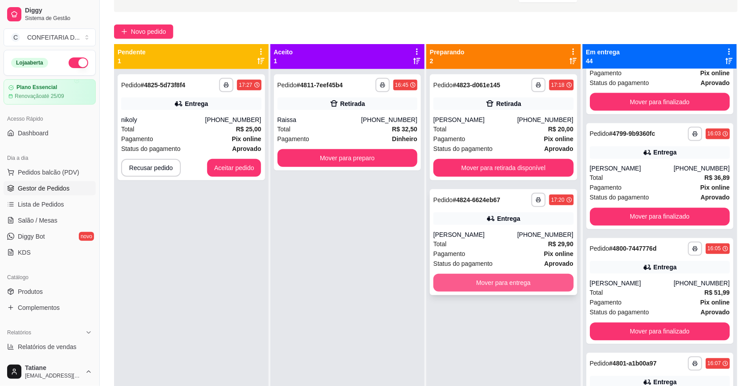
click at [493, 280] on button "Mover para entrega" at bounding box center [503, 283] width 140 height 18
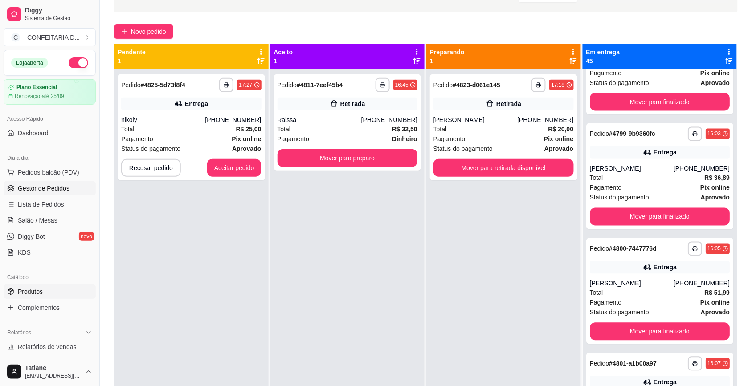
click at [52, 290] on link "Produtos" at bounding box center [50, 292] width 92 height 14
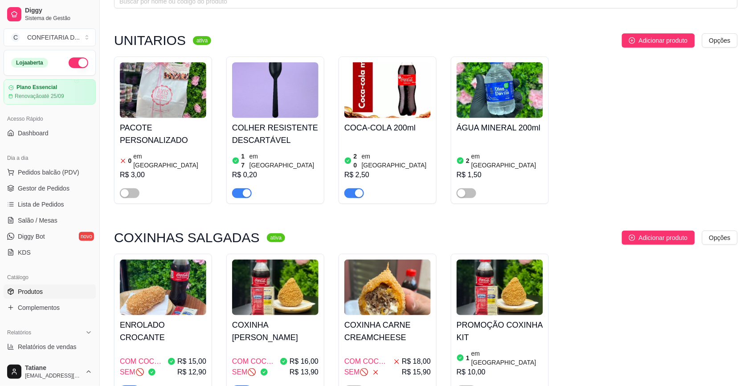
scroll to position [167, 0]
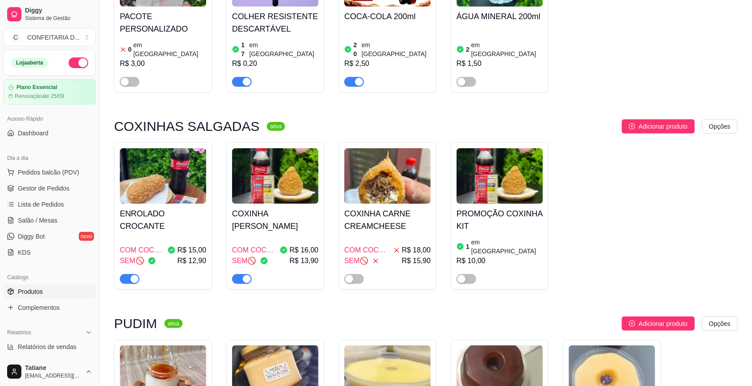
click at [254, 212] on h4 "COXINHA [PERSON_NAME]" at bounding box center [275, 220] width 86 height 25
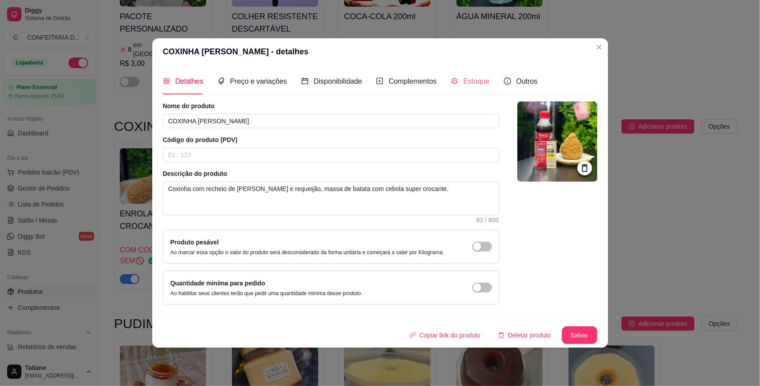
click at [466, 87] on div "Estoque" at bounding box center [470, 81] width 39 height 25
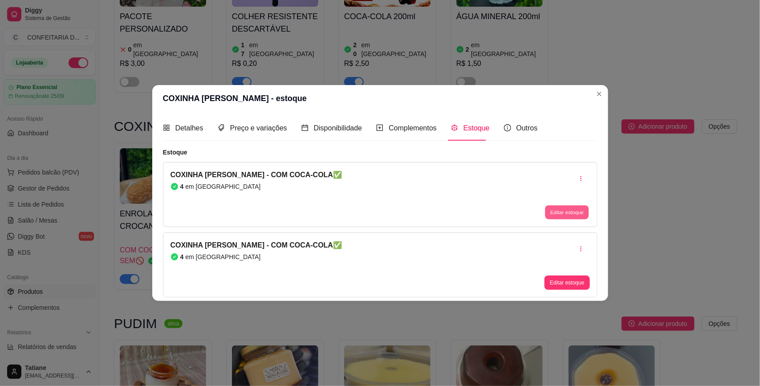
click at [560, 211] on button "Editar estoque" at bounding box center [568, 213] width 44 height 14
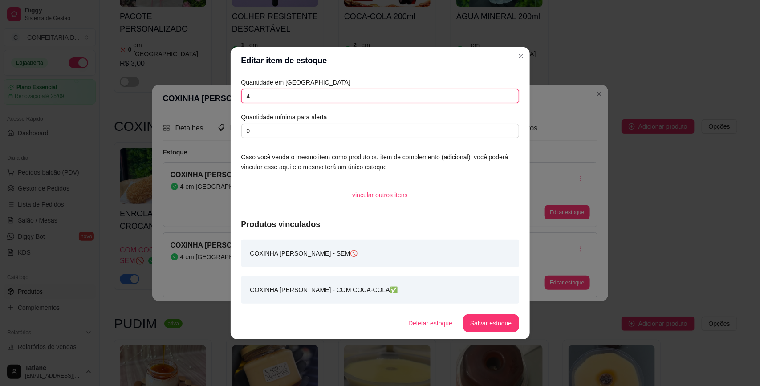
click at [289, 97] on input "4" at bounding box center [380, 96] width 278 height 14
type input "20"
click at [481, 321] on button "Salvar estoque" at bounding box center [491, 322] width 54 height 17
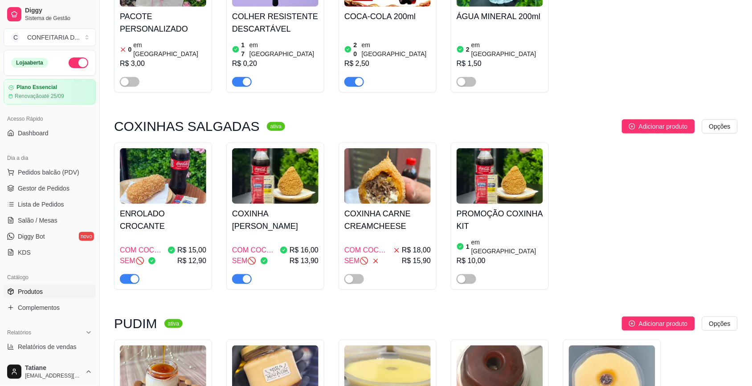
click at [175, 208] on h4 "ENROLADO CROCANTE" at bounding box center [163, 220] width 86 height 25
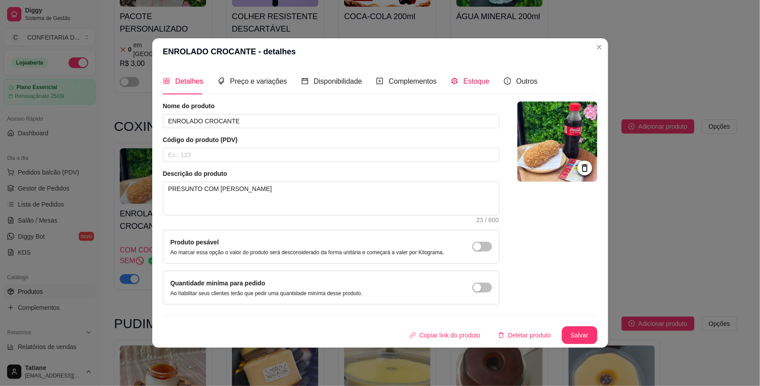
click at [464, 80] on span "Estoque" at bounding box center [477, 81] width 26 height 8
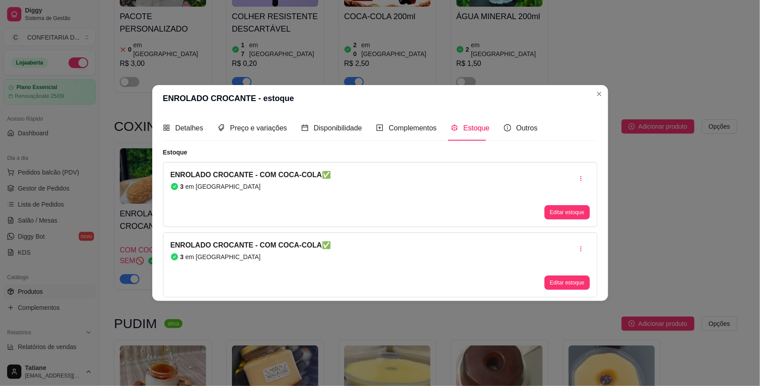
click at [561, 218] on button "Editar estoque" at bounding box center [567, 212] width 45 height 14
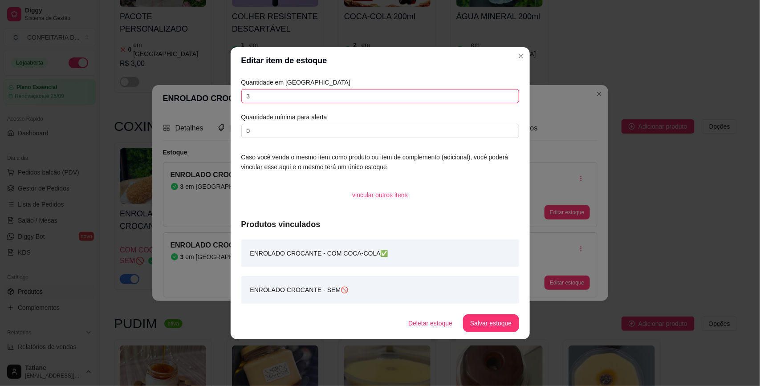
click at [303, 98] on input "3" at bounding box center [380, 96] width 278 height 14
type input "5"
click at [491, 315] on button "Salvar estoque" at bounding box center [491, 323] width 56 height 18
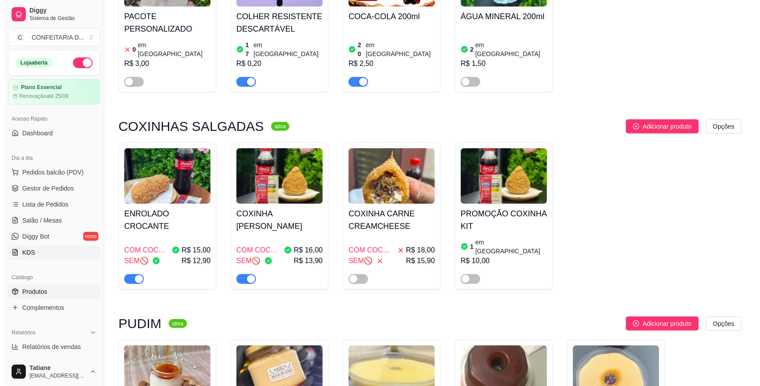
scroll to position [0, 0]
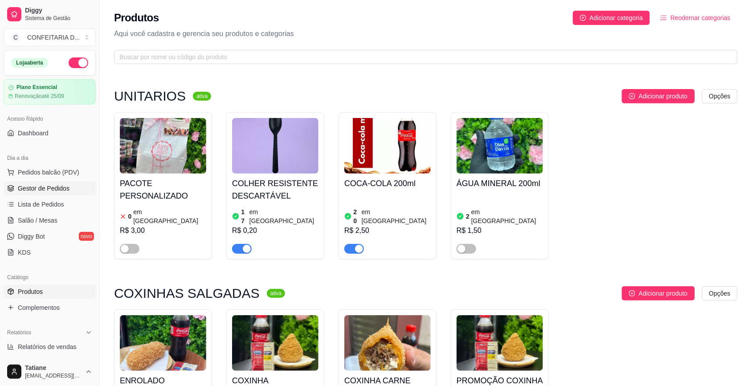
click at [29, 186] on span "Gestor de Pedidos" at bounding box center [44, 188] width 52 height 9
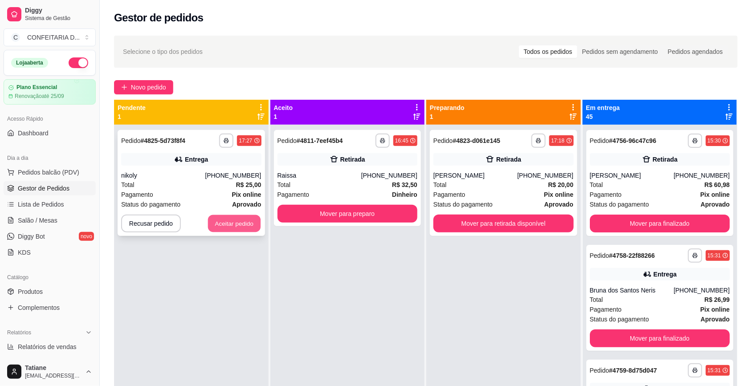
click at [234, 226] on button "Aceitar pedido" at bounding box center [234, 223] width 53 height 17
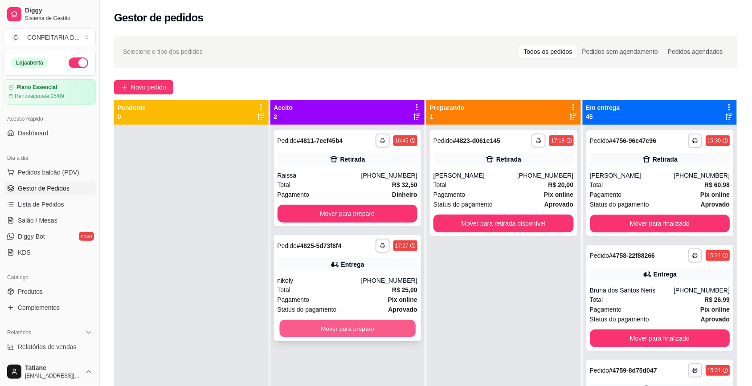
click at [344, 326] on button "Mover para preparo" at bounding box center [347, 328] width 136 height 17
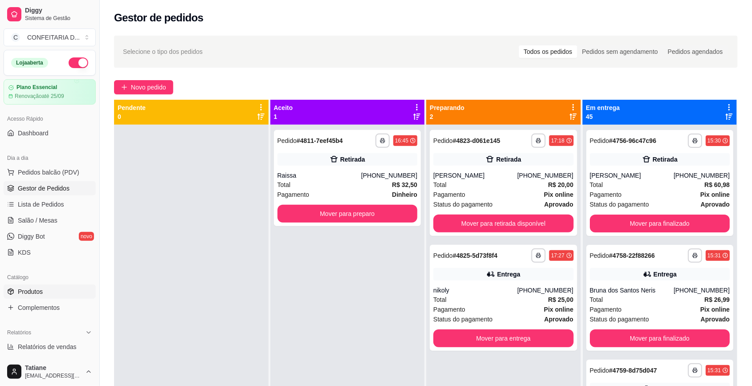
click at [41, 293] on span "Produtos" at bounding box center [30, 291] width 25 height 9
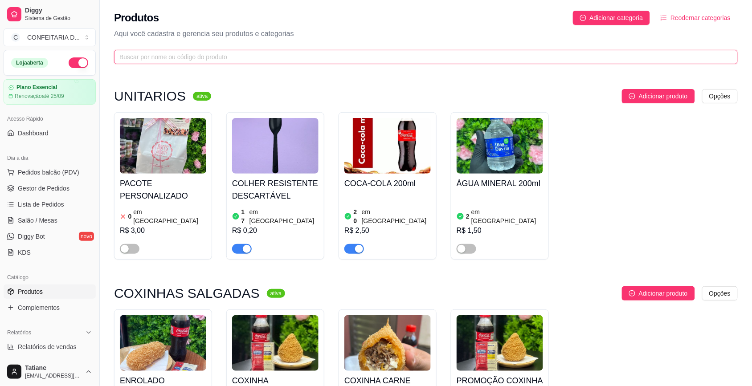
click at [163, 54] on input "text" at bounding box center [422, 57] width 606 height 10
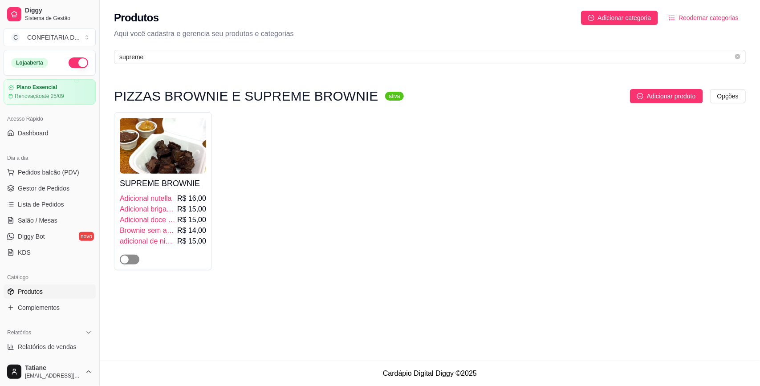
click at [124, 263] on div "button" at bounding box center [125, 260] width 8 height 8
click at [157, 45] on div "Produtos Adicionar categoria Reodernar categorias Aqui você cadastra e gerencia…" at bounding box center [430, 34] width 660 height 69
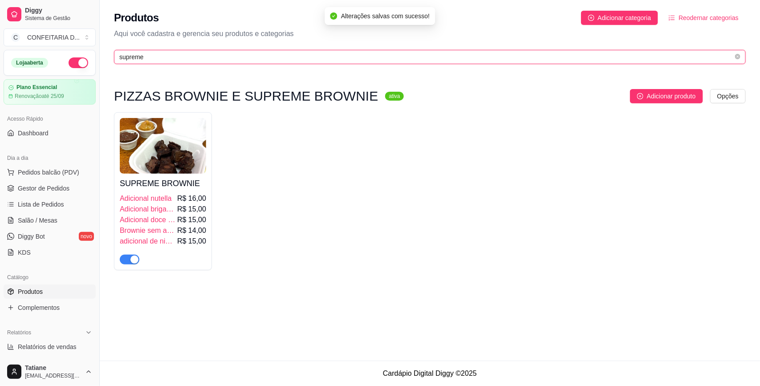
click at [152, 55] on input "supreme" at bounding box center [426, 57] width 614 height 10
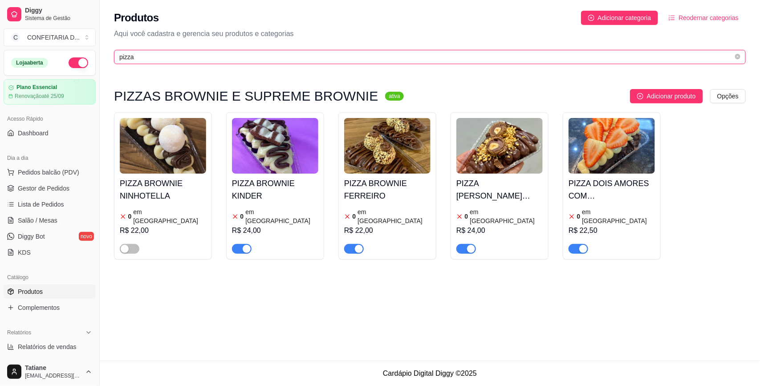
type input "pizza"
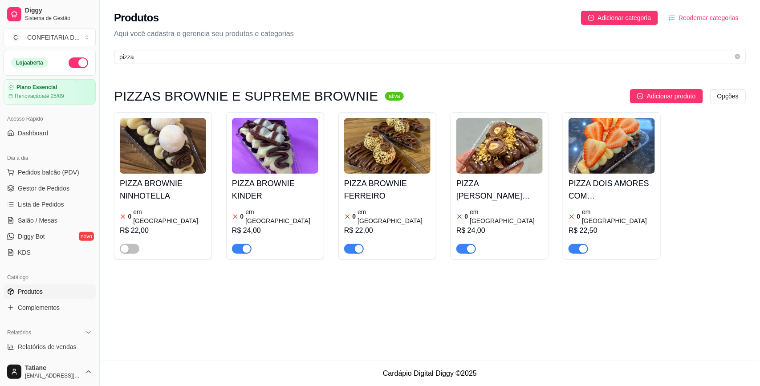
click at [183, 172] on img at bounding box center [163, 146] width 86 height 56
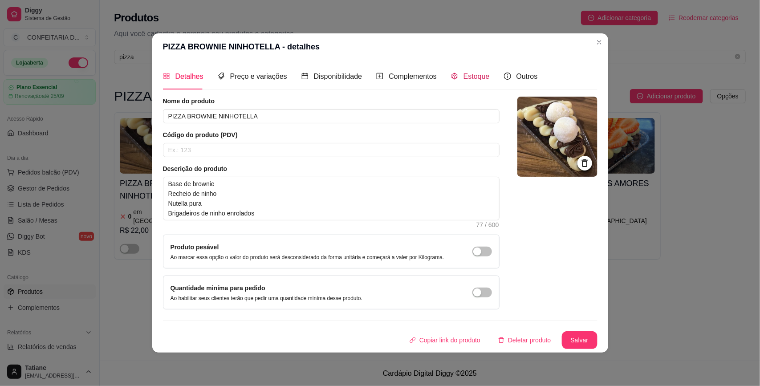
click at [464, 75] on span "Estoque" at bounding box center [477, 77] width 26 height 8
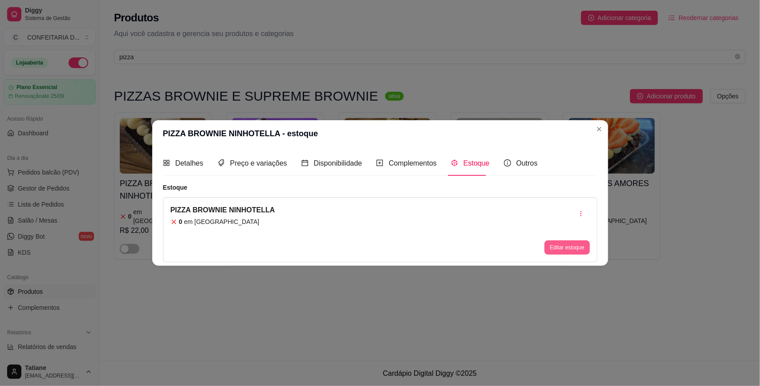
click at [555, 244] on button "Editar estoque" at bounding box center [567, 247] width 45 height 14
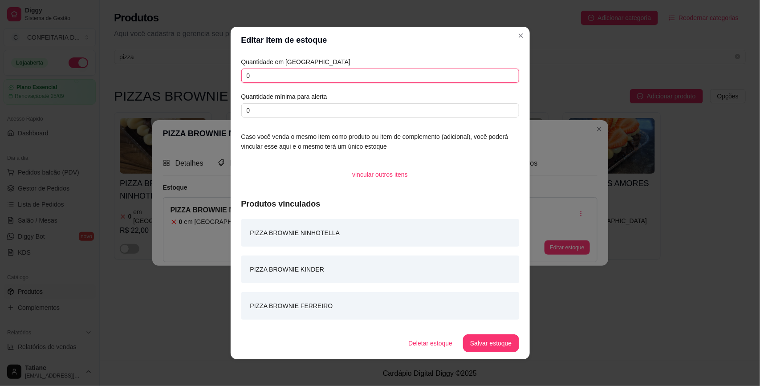
click at [281, 74] on input "0" at bounding box center [380, 76] width 278 height 14
type input "3"
click at [487, 350] on button "Salvar estoque" at bounding box center [491, 343] width 56 height 18
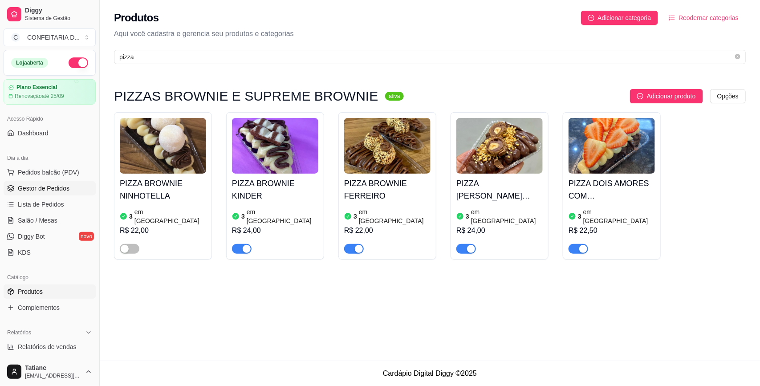
click at [36, 185] on span "Gestor de Pedidos" at bounding box center [44, 188] width 52 height 9
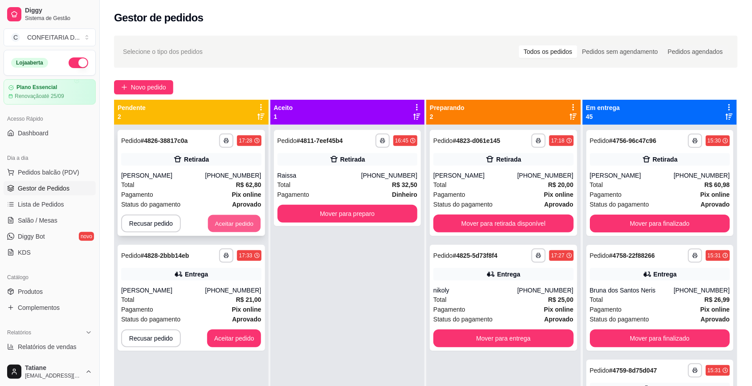
click at [232, 221] on button "Aceitar pedido" at bounding box center [234, 223] width 53 height 17
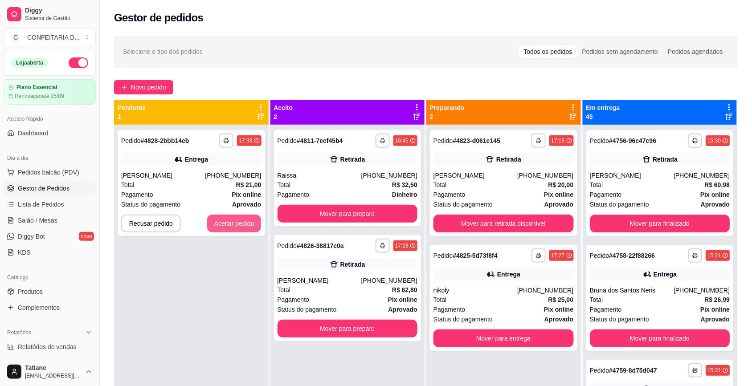
click at [232, 221] on button "Aceitar pedido" at bounding box center [234, 224] width 54 height 18
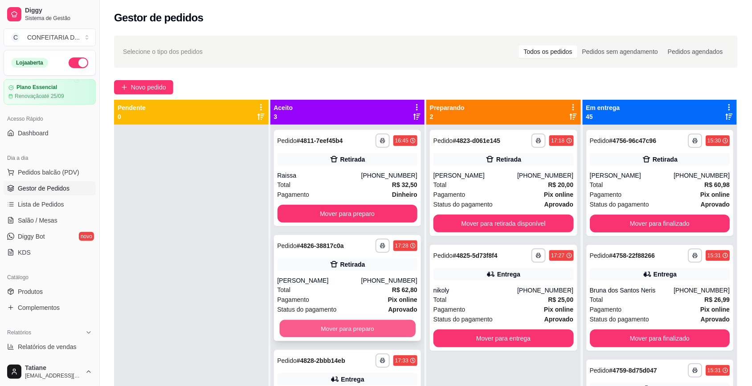
click at [318, 323] on button "Mover para preparo" at bounding box center [347, 328] width 136 height 17
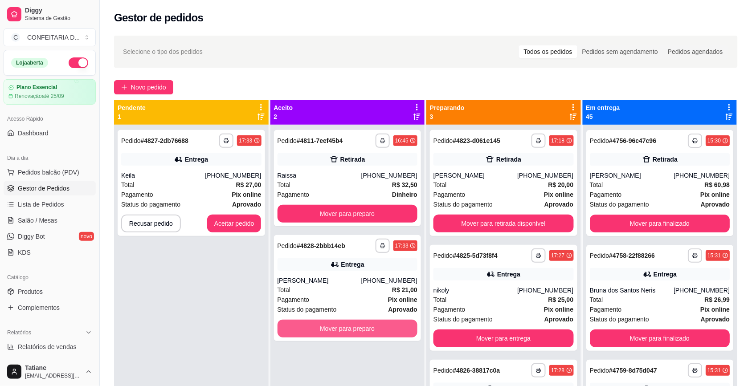
click at [318, 323] on div "**********" at bounding box center [347, 318] width 155 height 386
click at [310, 323] on button "Mover para preparo" at bounding box center [347, 329] width 140 height 18
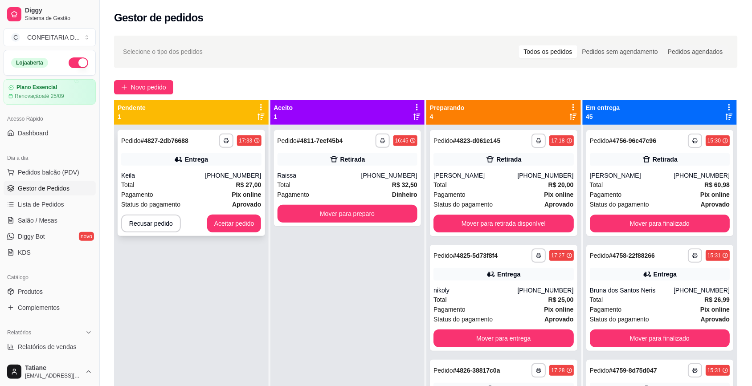
click at [225, 221] on button "Aceitar pedido" at bounding box center [234, 224] width 54 height 18
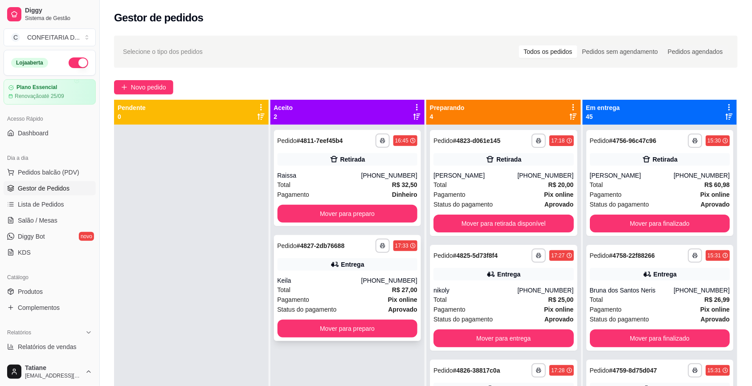
click at [359, 280] on div "Keila" at bounding box center [319, 280] width 84 height 9
click at [348, 326] on button "Mover para preparo" at bounding box center [347, 328] width 136 height 17
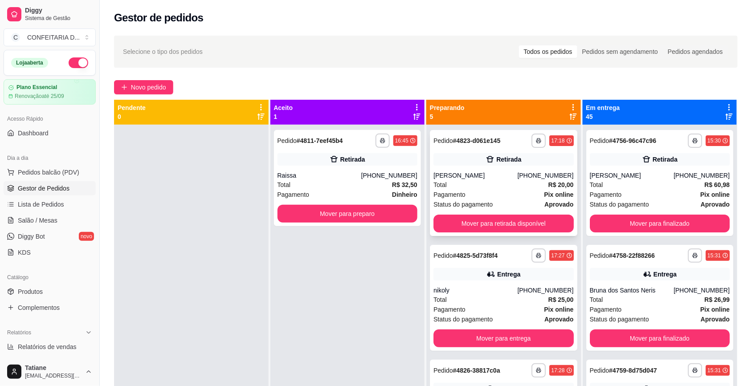
click at [486, 177] on div "[PERSON_NAME]" at bounding box center [475, 175] width 84 height 9
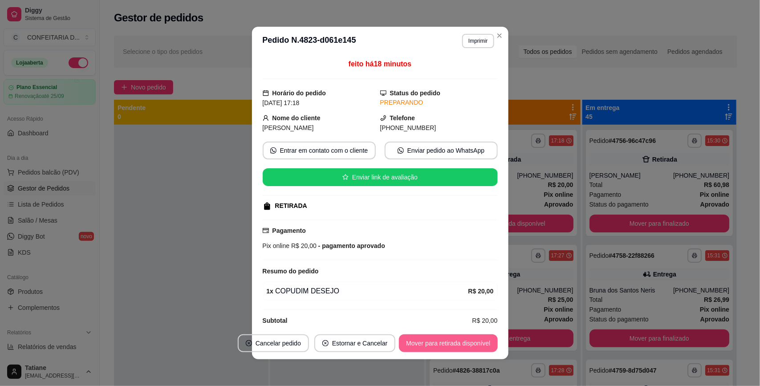
click at [451, 341] on button "Mover para retirada disponível" at bounding box center [448, 343] width 98 height 18
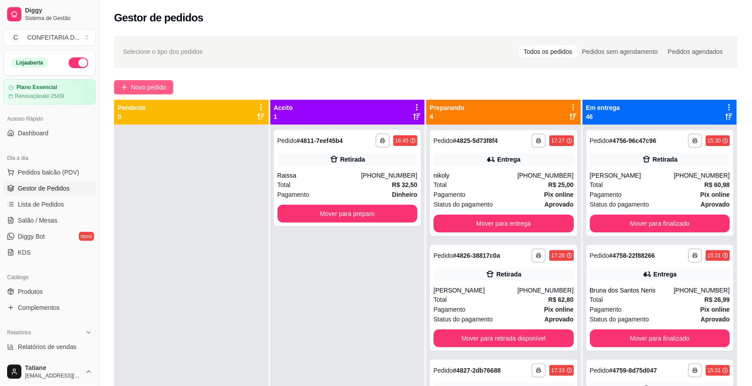
click at [135, 92] on button "Novo pedido" at bounding box center [143, 87] width 59 height 14
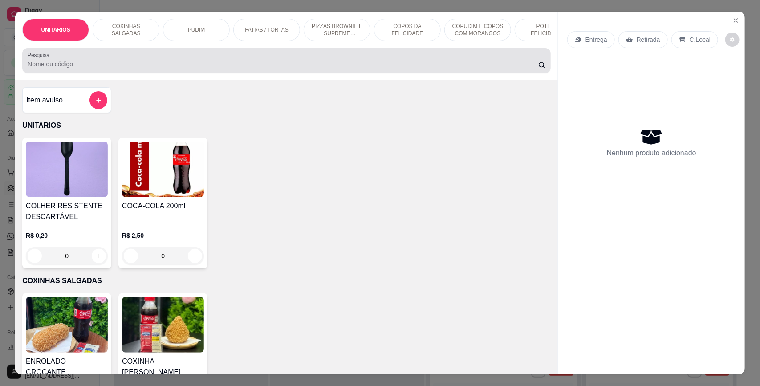
click at [117, 73] on div "Pesquisa" at bounding box center [286, 60] width 529 height 25
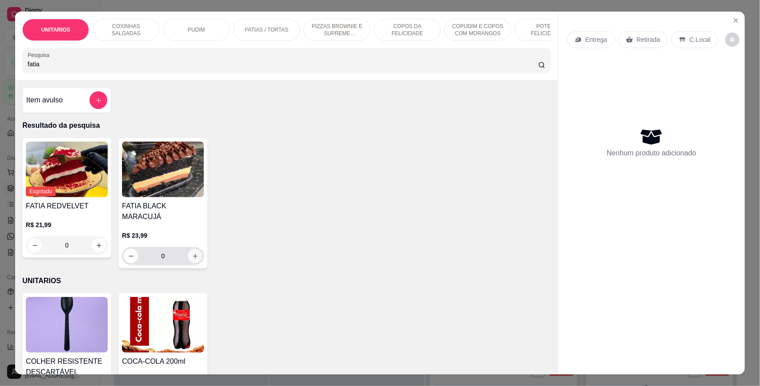
type input "fatia"
click at [192, 255] on icon "increase-product-quantity" at bounding box center [195, 256] width 7 height 7
type input "1"
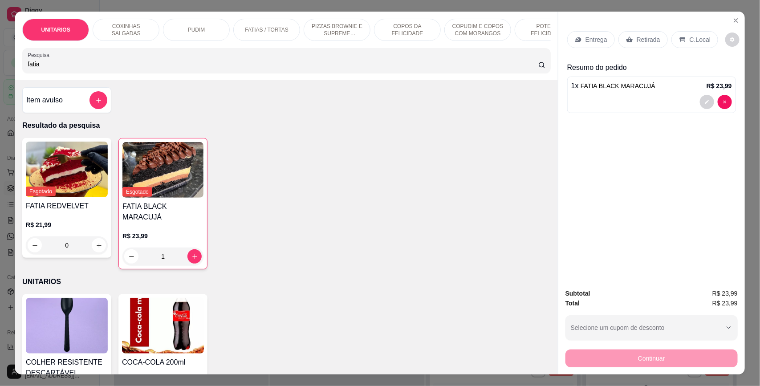
click at [118, 69] on input "fatia" at bounding box center [283, 64] width 511 height 9
click at [629, 37] on div "Retirada" at bounding box center [643, 39] width 49 height 17
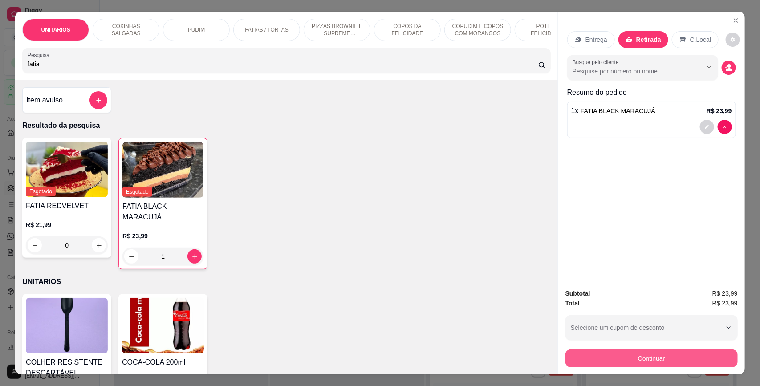
click at [631, 363] on button "Continuar" at bounding box center [652, 359] width 172 height 18
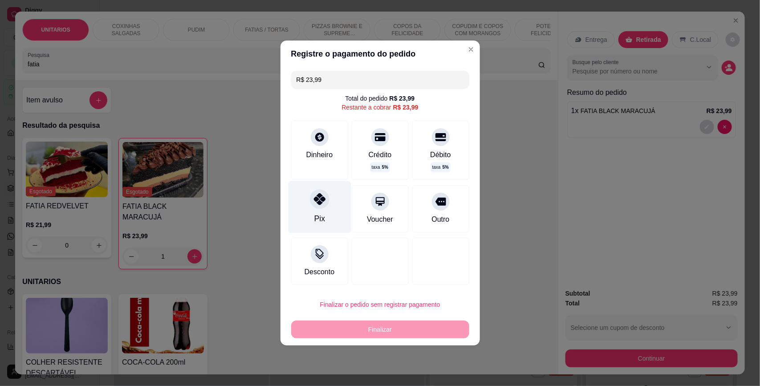
click at [326, 206] on div "Pix" at bounding box center [319, 207] width 63 height 52
type input "R$ 0,00"
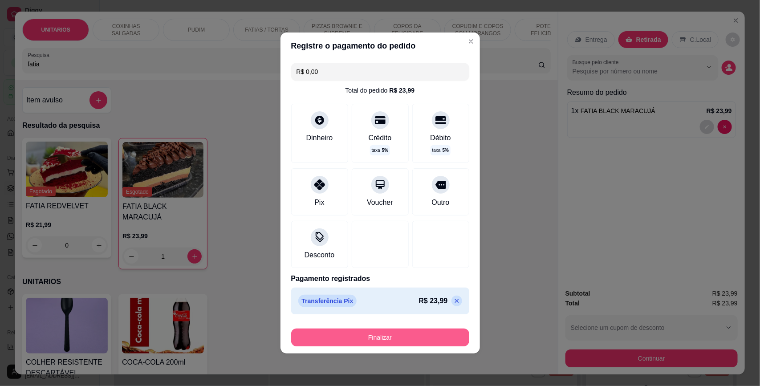
click at [374, 334] on button "Finalizar" at bounding box center [380, 338] width 178 height 18
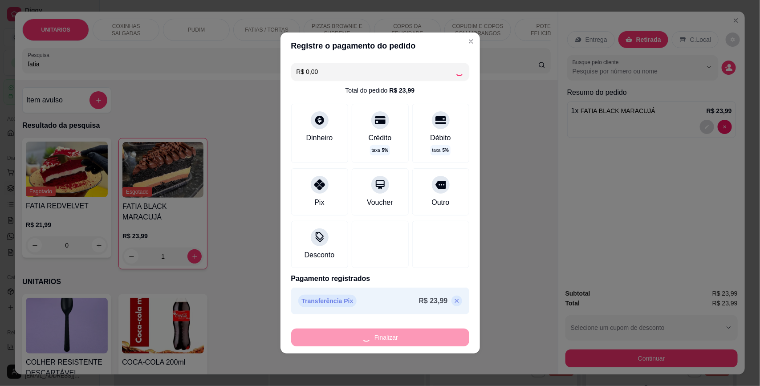
type input "0"
type input "-R$ 23,99"
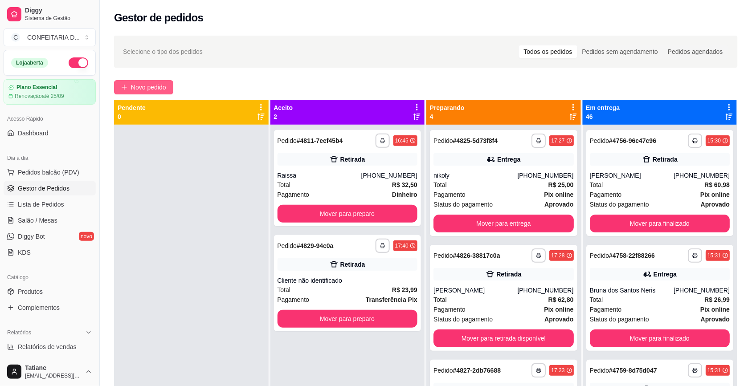
click at [157, 93] on button "Novo pedido" at bounding box center [143, 87] width 59 height 14
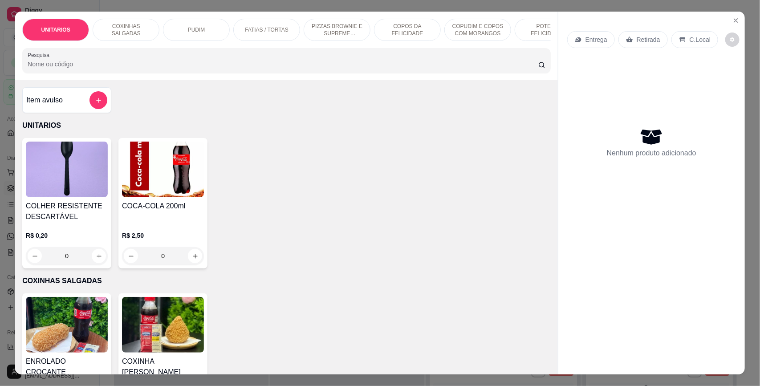
click at [119, 69] on input "Pesquisa" at bounding box center [283, 64] width 511 height 9
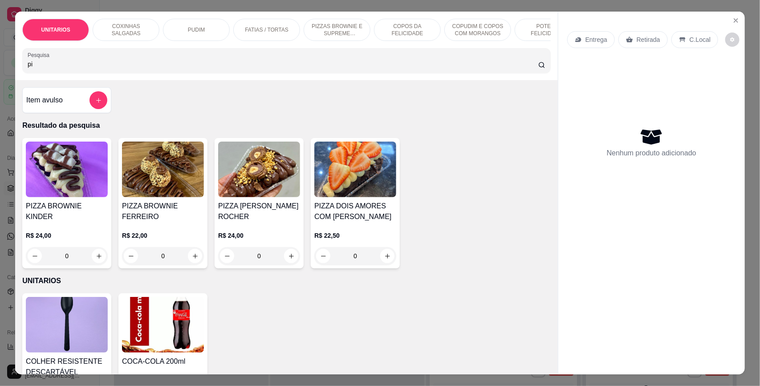
type input "p"
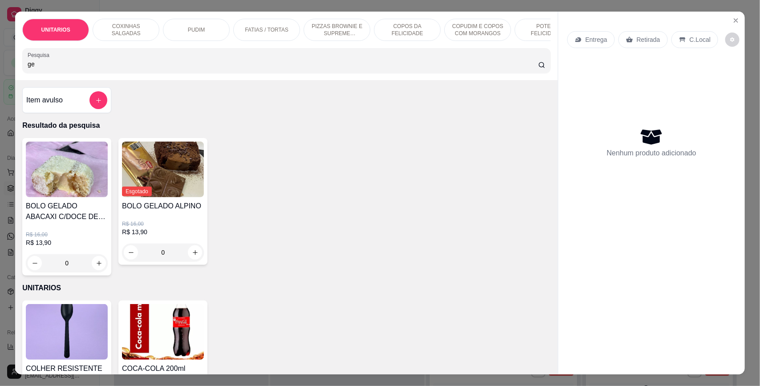
type input "g"
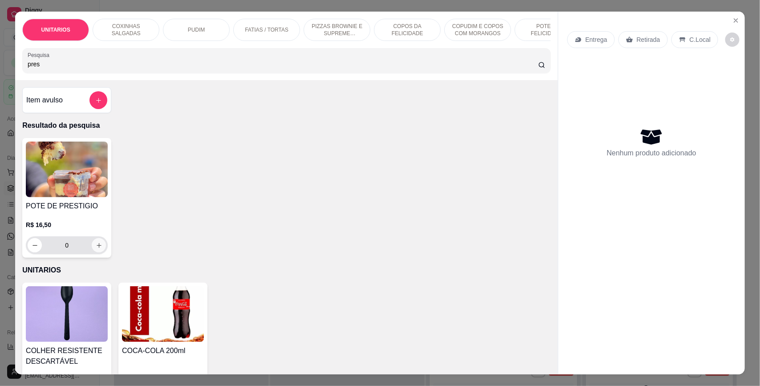
type input "pres"
click at [92, 252] on button "increase-product-quantity" at bounding box center [99, 245] width 14 height 14
type input "1"
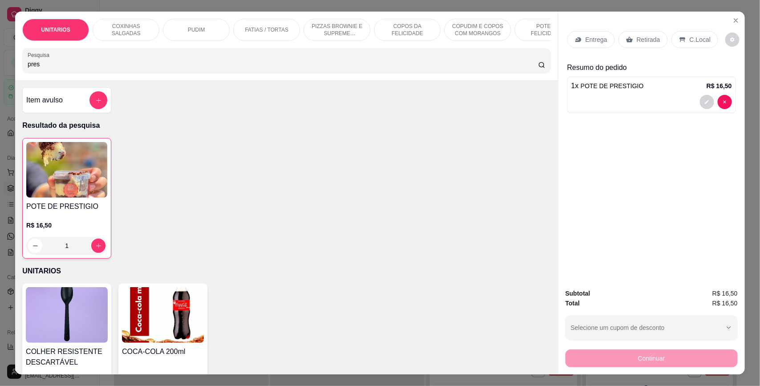
click at [39, 69] on input "pres" at bounding box center [283, 64] width 511 height 9
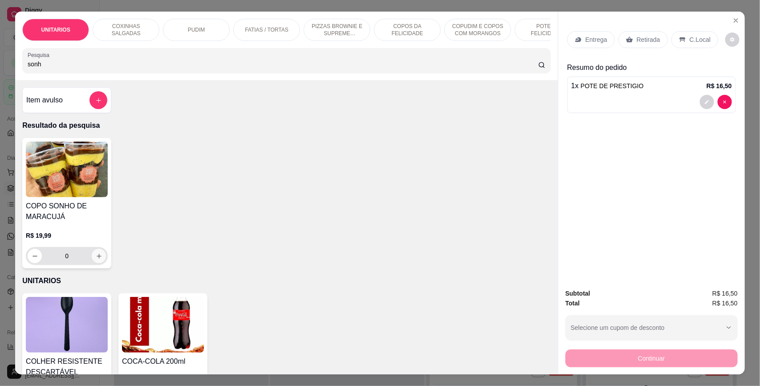
type input "sonh"
click at [98, 263] on button "increase-product-quantity" at bounding box center [99, 256] width 14 height 14
type input "1"
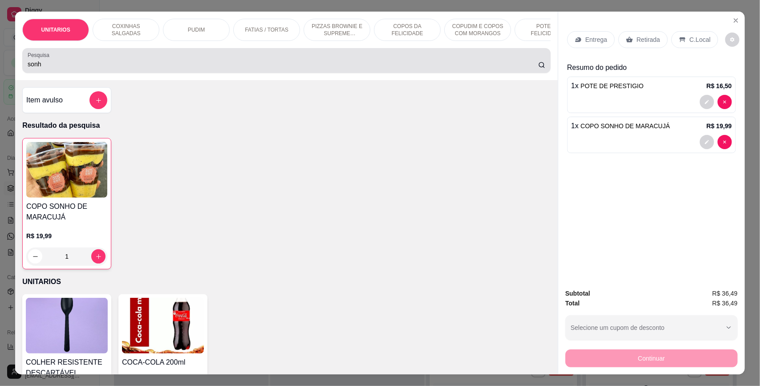
click at [41, 59] on label "Pesquisa" at bounding box center [40, 55] width 25 height 8
click at [41, 66] on input "sonh" at bounding box center [283, 64] width 511 height 9
click at [41, 59] on label "Pesquisa" at bounding box center [40, 55] width 25 height 8
click at [41, 66] on input "sonh" at bounding box center [283, 64] width 511 height 9
click at [45, 67] on div "sonh" at bounding box center [287, 61] width 518 height 18
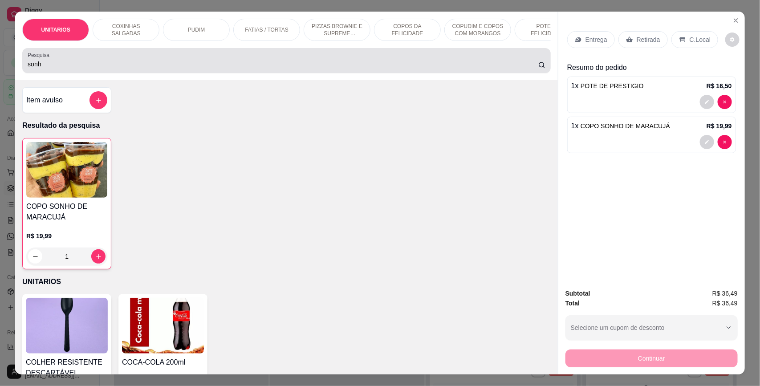
click at [45, 67] on div "sonh" at bounding box center [287, 61] width 518 height 18
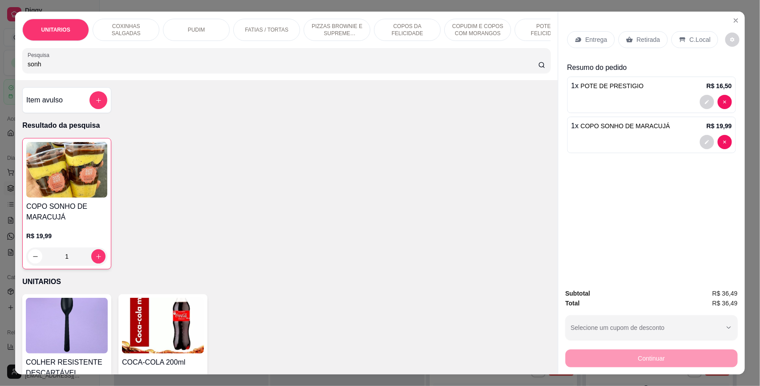
click at [44, 69] on input "sonh" at bounding box center [283, 64] width 511 height 9
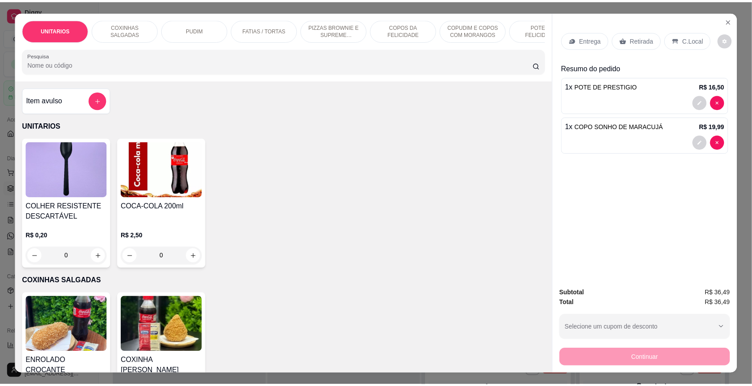
scroll to position [111, 0]
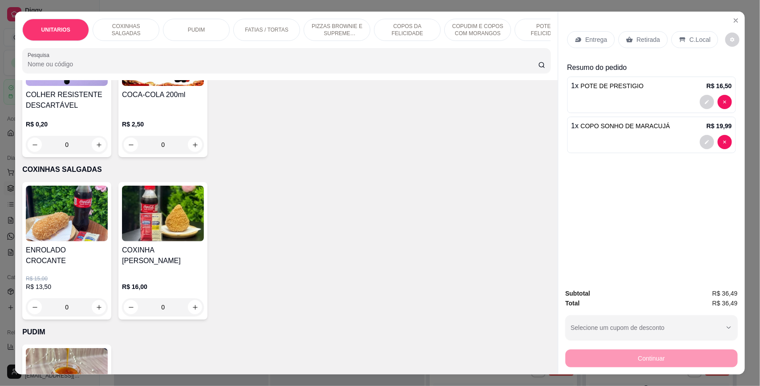
click at [94, 310] on div "0" at bounding box center [67, 307] width 82 height 18
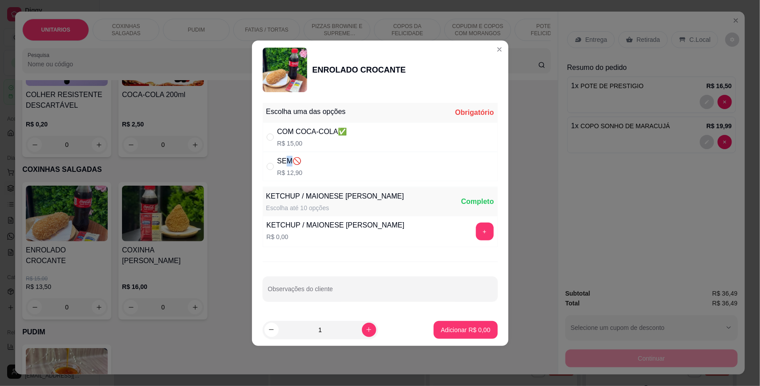
click at [288, 163] on div "SEM🚫" at bounding box center [289, 161] width 25 height 11
radio input "true"
click at [476, 238] on button "+" at bounding box center [484, 231] width 17 height 17
click at [451, 326] on p "Adicionar R$ 12,90" at bounding box center [463, 330] width 53 height 9
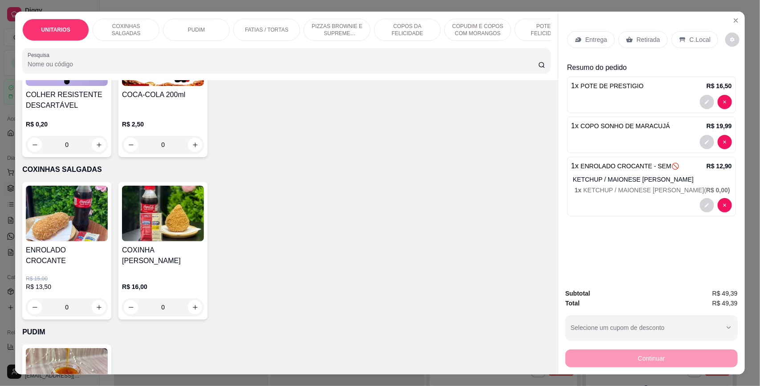
click at [194, 310] on div "0" at bounding box center [163, 307] width 82 height 18
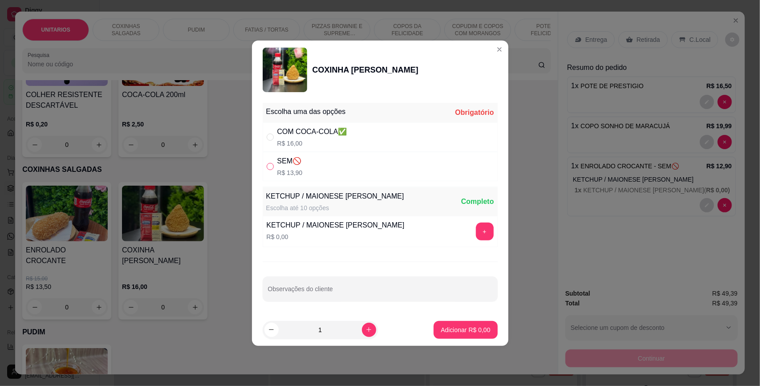
click at [273, 165] on input "" at bounding box center [270, 166] width 7 height 7
radio input "true"
click at [480, 235] on button "+" at bounding box center [484, 231] width 17 height 17
click at [459, 336] on button "Adicionar R$ 13,90" at bounding box center [464, 329] width 65 height 17
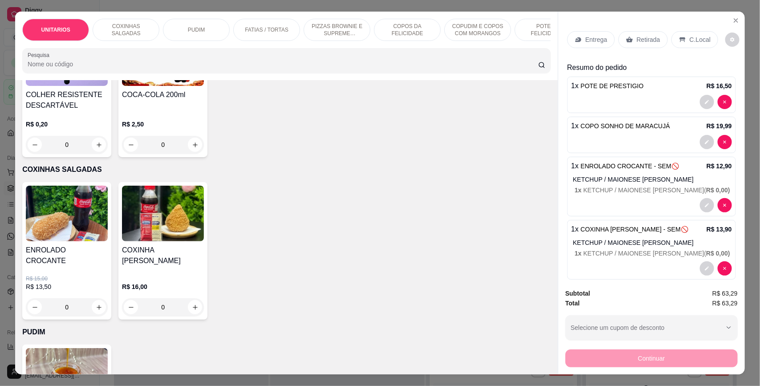
click at [637, 43] on p "Retirada" at bounding box center [649, 39] width 24 height 9
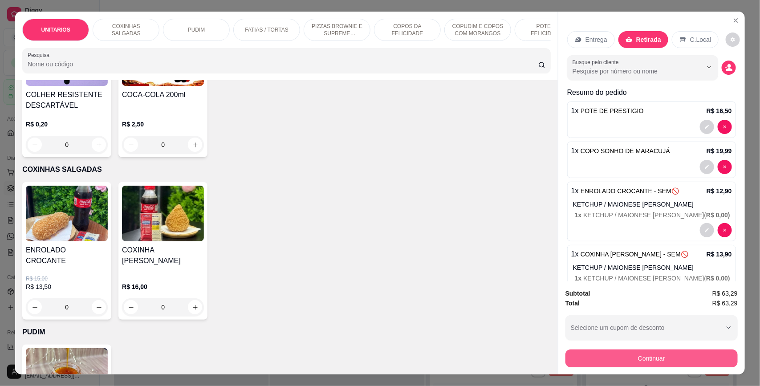
click at [625, 351] on button "Continuar" at bounding box center [652, 359] width 172 height 18
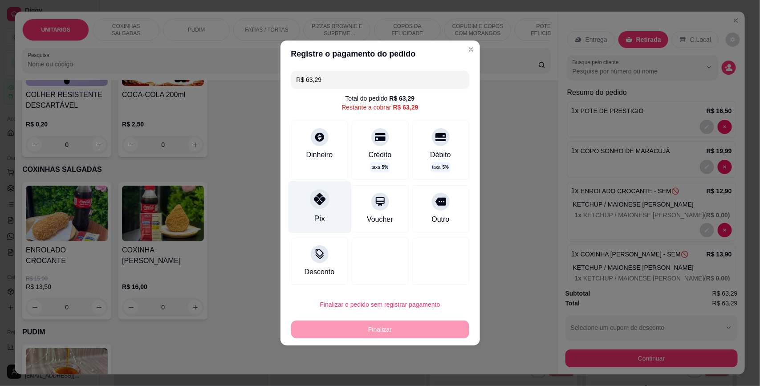
click at [323, 208] on div at bounding box center [320, 199] width 20 height 20
type input "R$ 0,00"
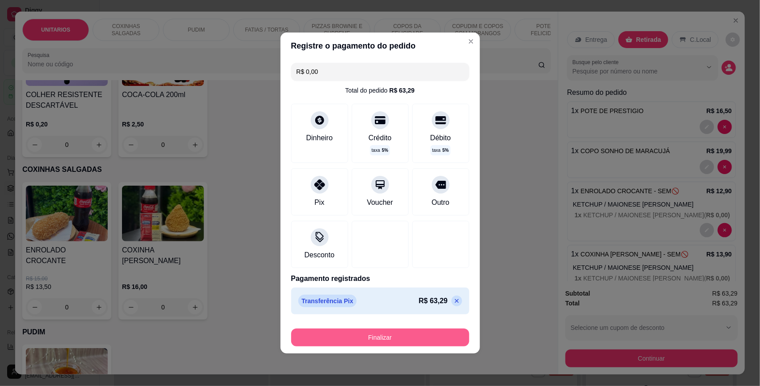
click at [353, 335] on button "Finalizar" at bounding box center [380, 338] width 178 height 18
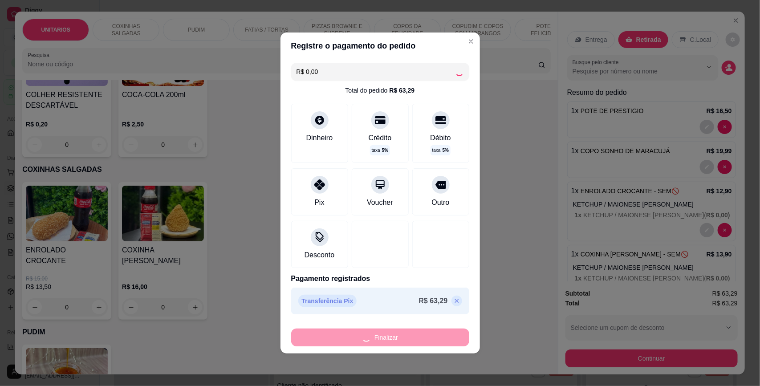
type input "0"
type input "-R$ 63,29"
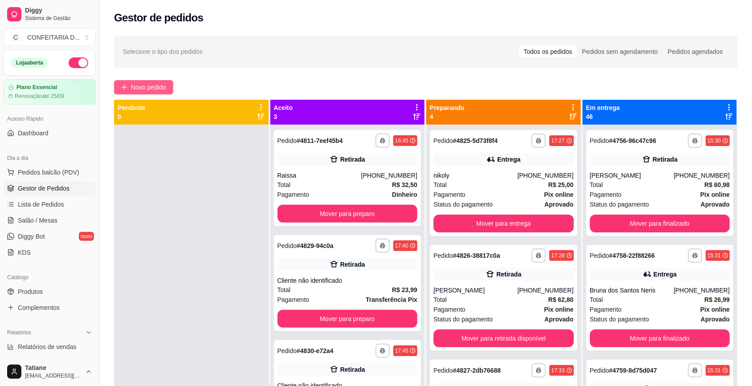
click at [142, 84] on span "Novo pedido" at bounding box center [148, 87] width 35 height 10
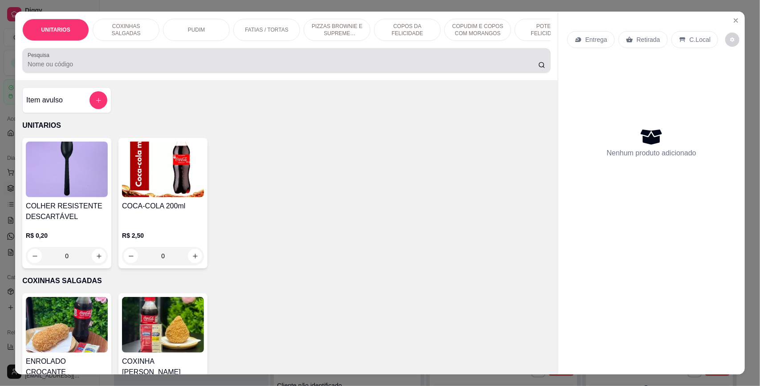
click at [134, 69] on input "Pesquisa" at bounding box center [283, 64] width 511 height 9
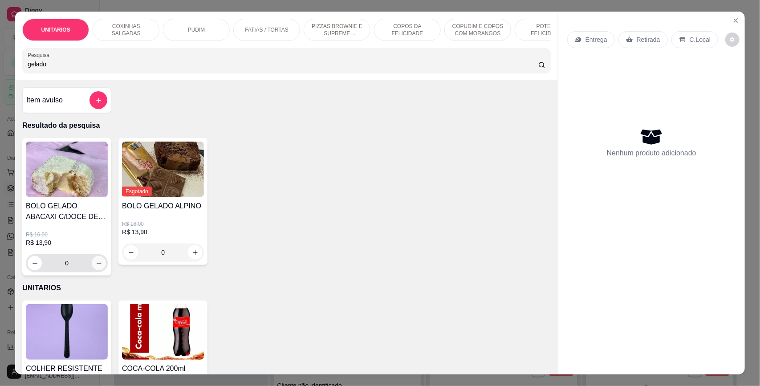
type input "gelado"
click at [92, 270] on button "increase-product-quantity" at bounding box center [99, 263] width 14 height 14
type input "1"
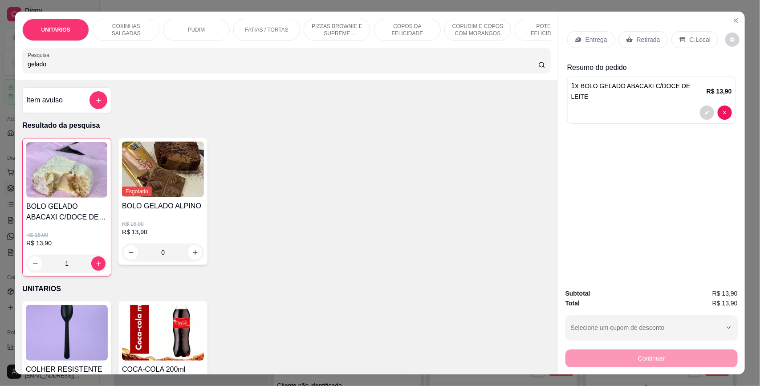
click at [59, 69] on input "gelado" at bounding box center [283, 64] width 511 height 9
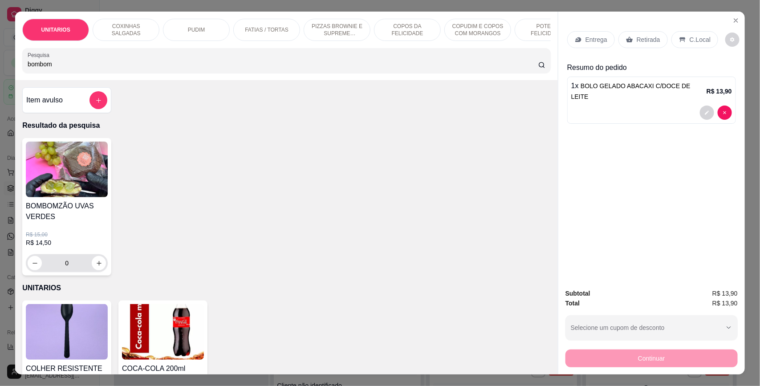
type input "bombom"
click at [96, 267] on icon "increase-product-quantity" at bounding box center [99, 263] width 7 height 7
type input "1"
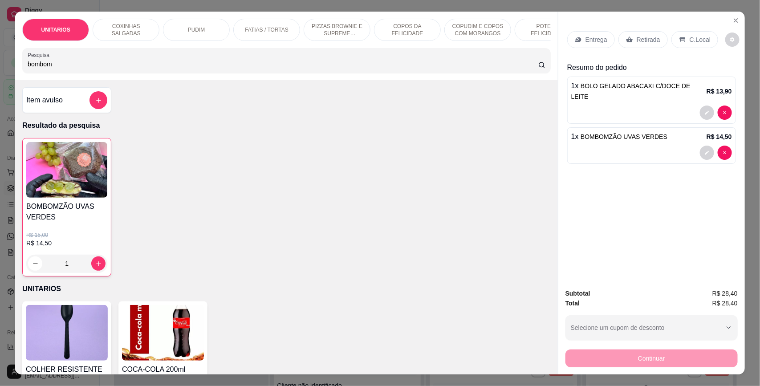
click at [641, 36] on p "Retirada" at bounding box center [649, 39] width 24 height 9
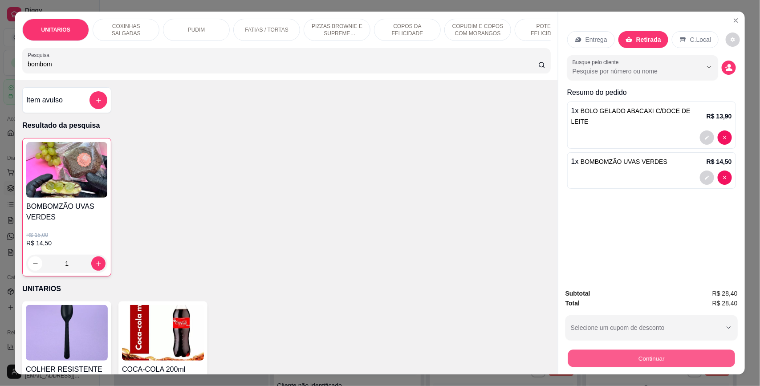
click at [628, 362] on button "Continuar" at bounding box center [651, 358] width 167 height 17
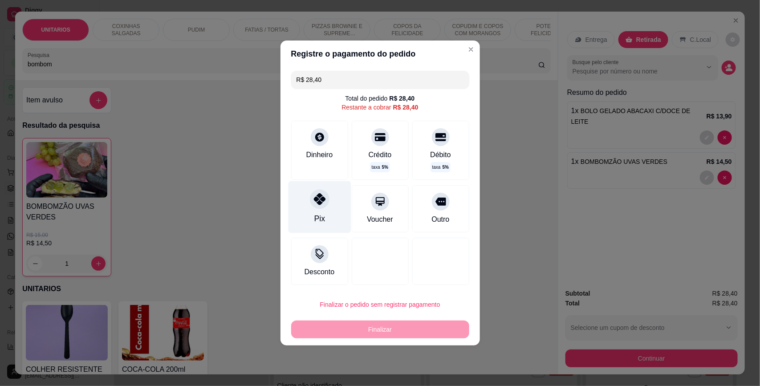
click at [317, 204] on icon at bounding box center [320, 199] width 12 height 12
type input "R$ 0,00"
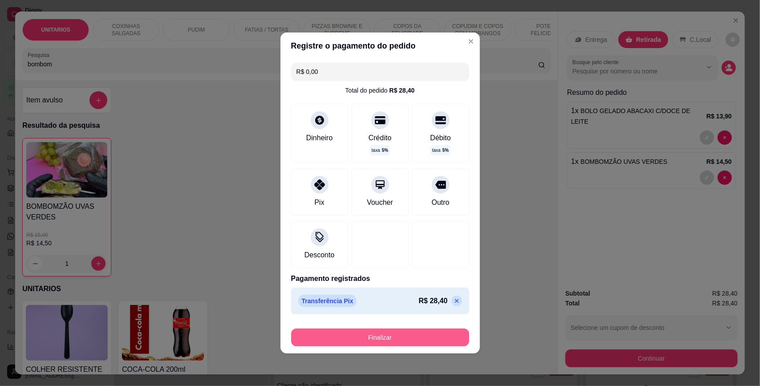
click at [362, 342] on button "Finalizar" at bounding box center [380, 338] width 178 height 18
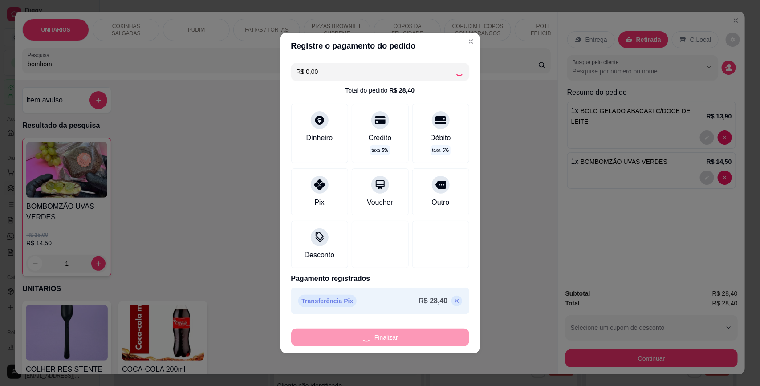
type input "0"
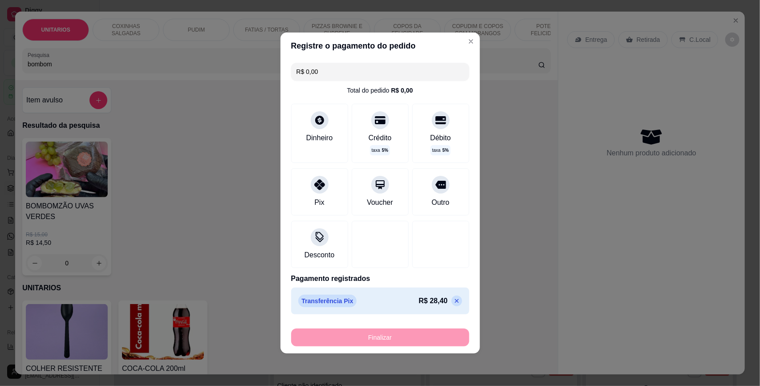
type input "-R$ 28,40"
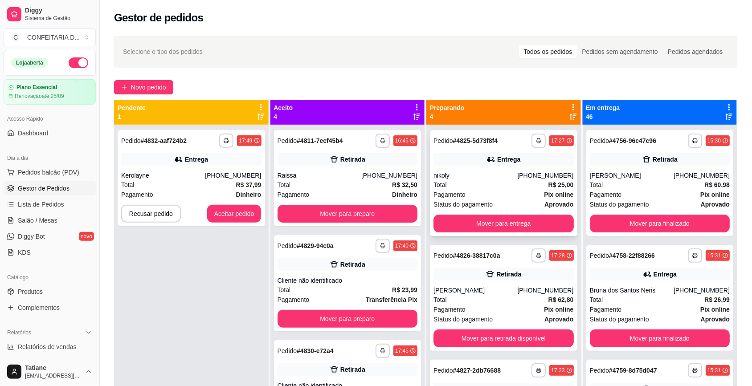
click at [472, 181] on div "Total R$ 25,00" at bounding box center [503, 185] width 140 height 10
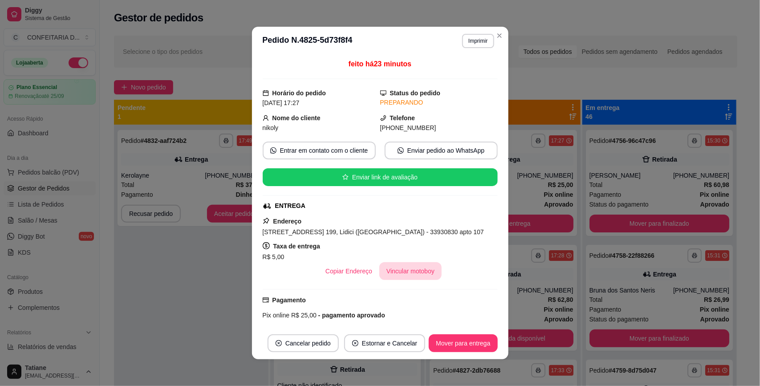
click at [403, 279] on button "Vincular motoboy" at bounding box center [410, 271] width 62 height 18
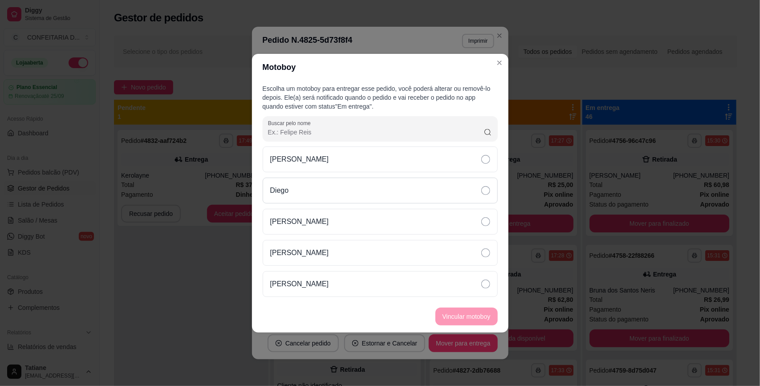
click at [291, 182] on div "Diego" at bounding box center [380, 191] width 235 height 26
click at [473, 317] on button "Vincular motoboy" at bounding box center [466, 316] width 61 height 17
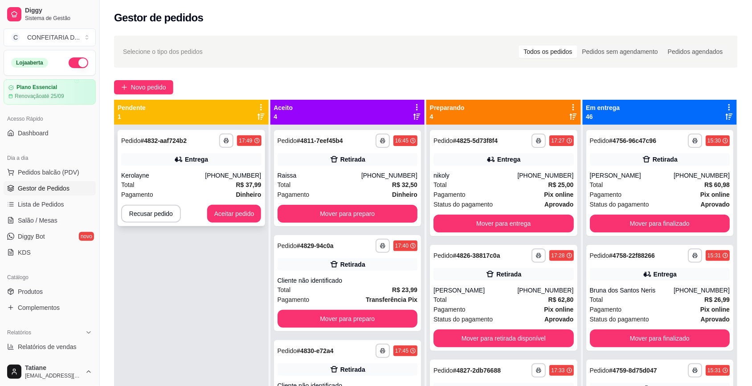
click at [232, 175] on div "[PHONE_NUMBER]" at bounding box center [233, 175] width 56 height 9
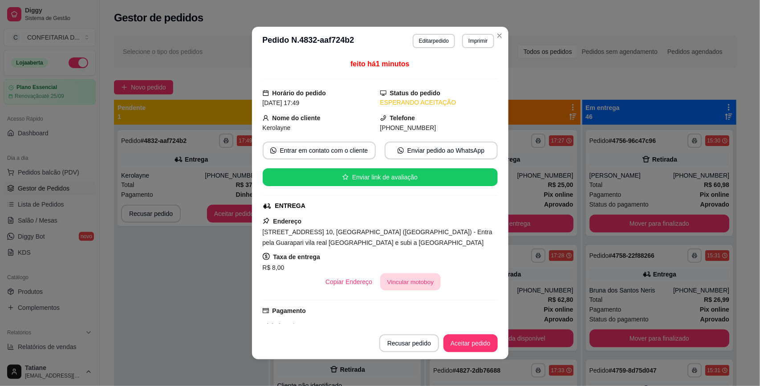
click at [386, 284] on button "Vincular motoboy" at bounding box center [410, 281] width 61 height 17
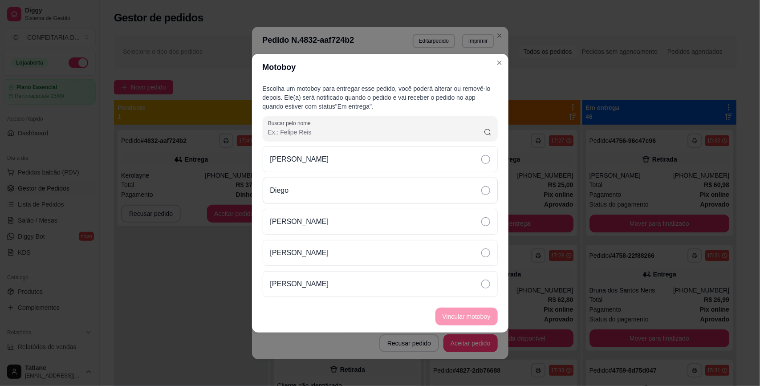
click at [293, 179] on div "Diego" at bounding box center [380, 191] width 235 height 26
click at [473, 319] on button "Vincular motoboy" at bounding box center [467, 317] width 62 height 18
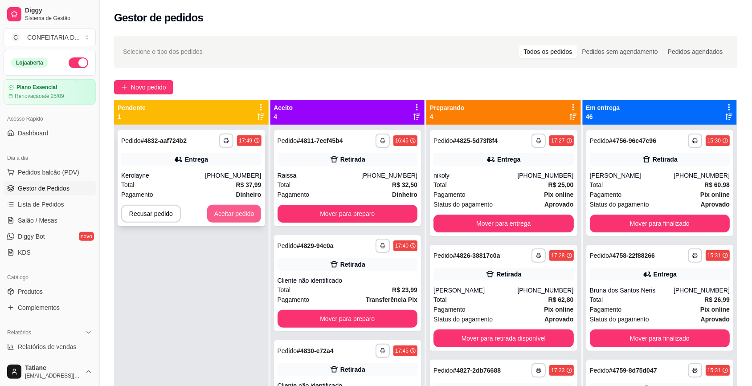
click at [215, 208] on button "Aceitar pedido" at bounding box center [234, 214] width 54 height 18
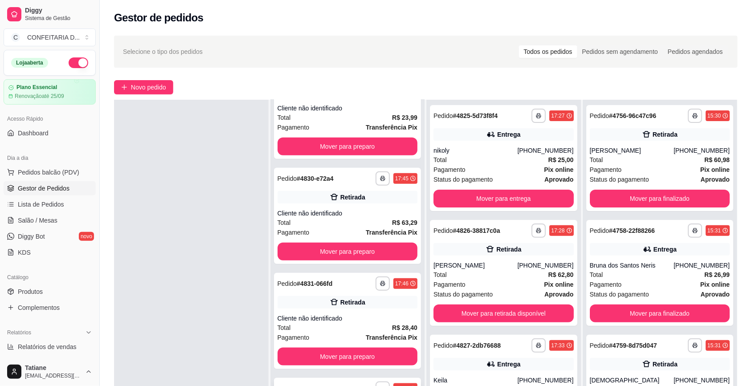
scroll to position [136, 0]
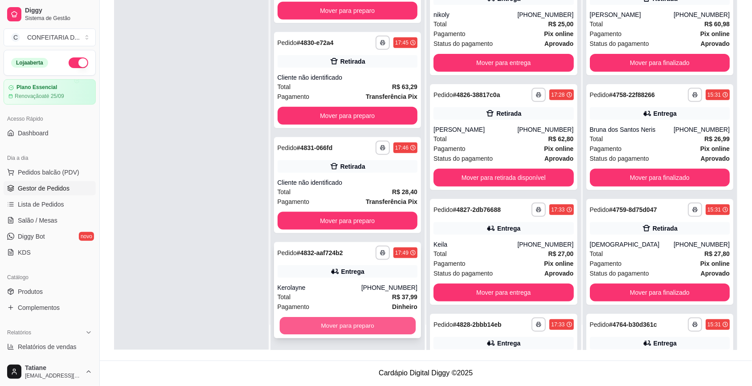
click at [335, 324] on button "Mover para preparo" at bounding box center [347, 326] width 136 height 17
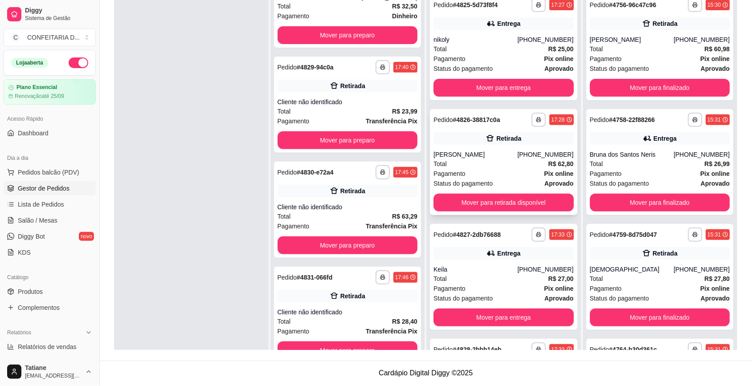
scroll to position [0, 0]
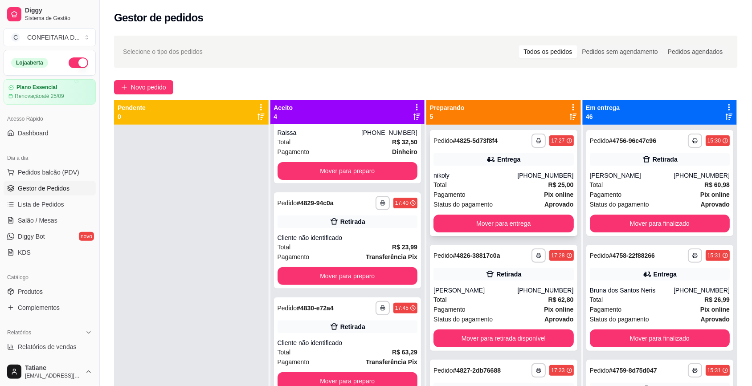
click at [490, 177] on div "nikoly" at bounding box center [475, 175] width 84 height 9
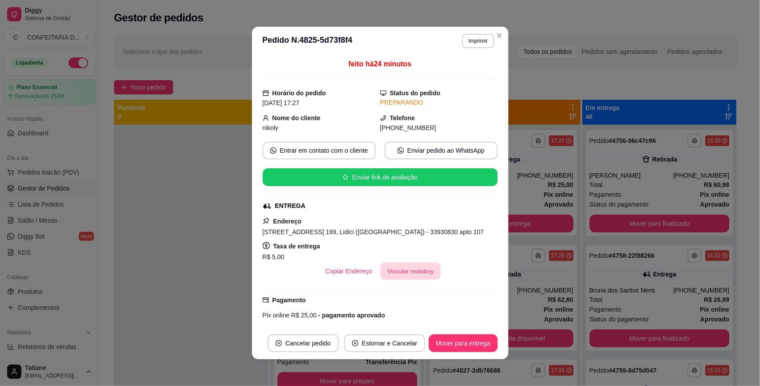
click at [412, 273] on button "Vincular motoboy" at bounding box center [410, 271] width 61 height 17
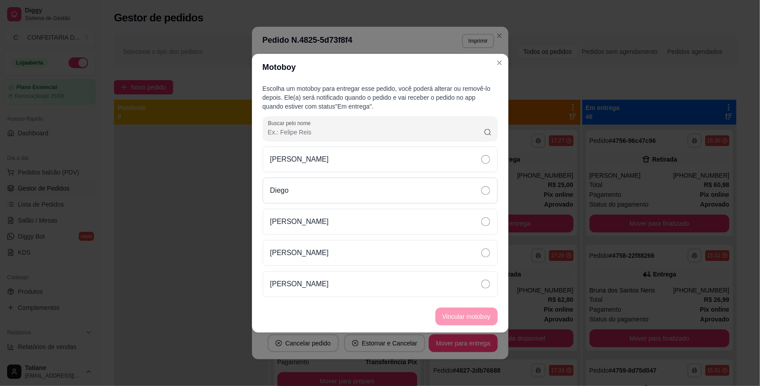
click at [319, 191] on div "Diego" at bounding box center [380, 191] width 235 height 26
click at [472, 308] on button "Vincular motoboy" at bounding box center [466, 316] width 61 height 17
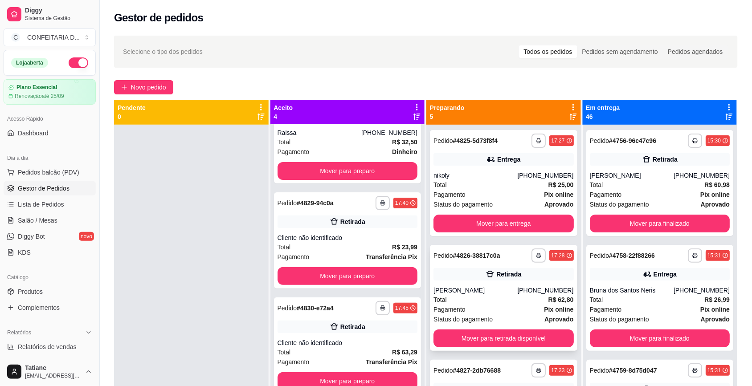
click at [512, 275] on div "Retirada" at bounding box center [503, 274] width 140 height 12
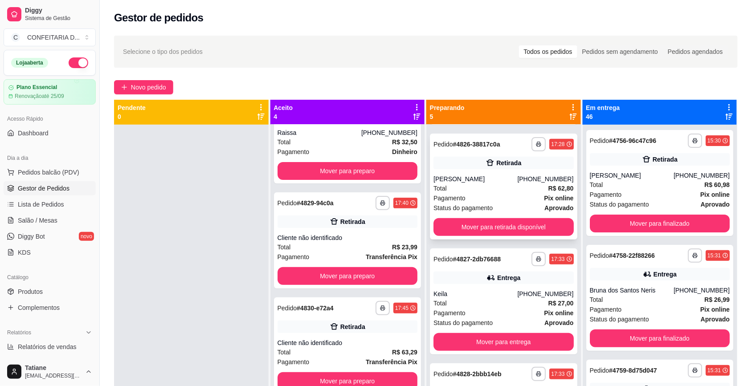
scroll to position [167, 0]
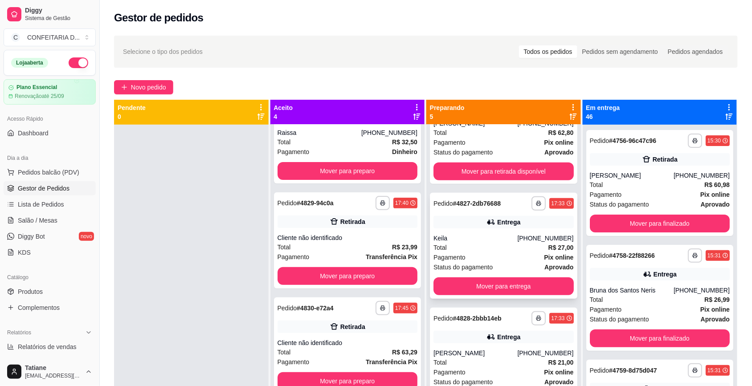
click at [502, 240] on div "Keila" at bounding box center [475, 238] width 84 height 9
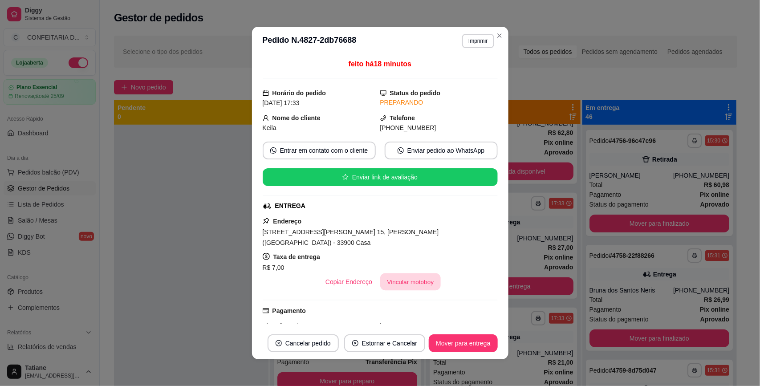
click at [408, 273] on button "Vincular motoboy" at bounding box center [410, 281] width 61 height 17
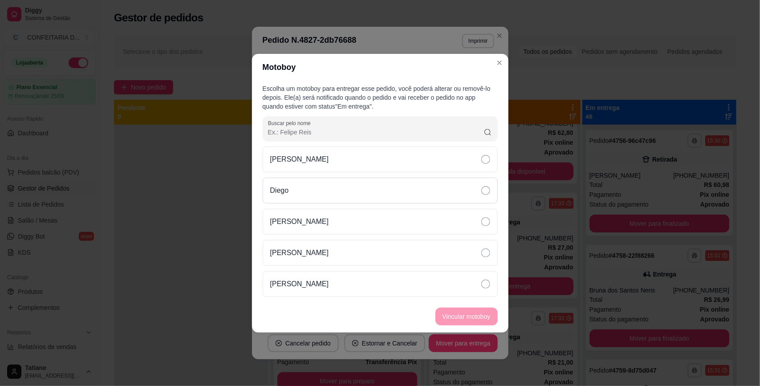
click at [314, 189] on div "Diego" at bounding box center [380, 191] width 235 height 26
click at [458, 319] on button "Vincular motoboy" at bounding box center [467, 317] width 62 height 18
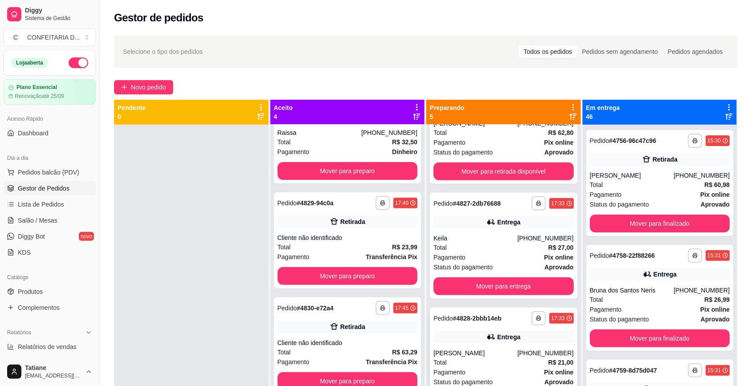
click at [499, 342] on div "Entrega" at bounding box center [503, 337] width 140 height 12
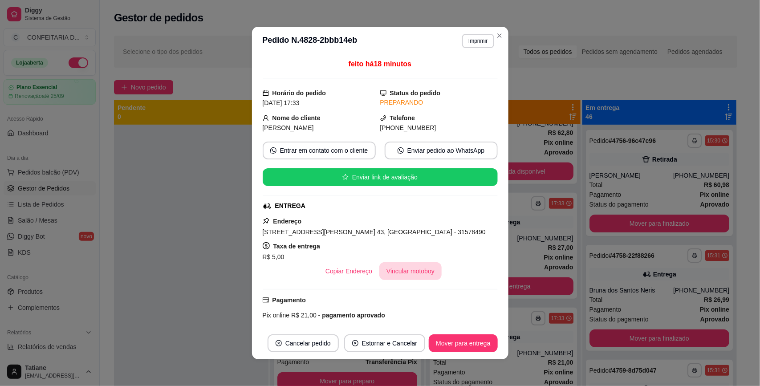
click at [418, 271] on button "Vincular motoboy" at bounding box center [410, 271] width 62 height 18
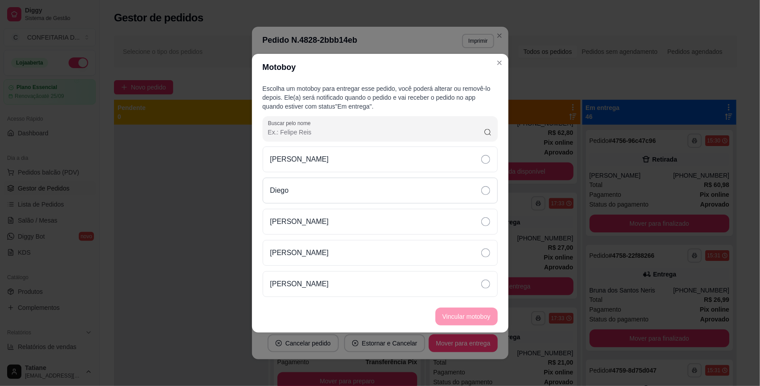
click at [308, 195] on div "Diego" at bounding box center [380, 191] width 235 height 26
click at [453, 312] on button "Vincular motoboy" at bounding box center [467, 317] width 62 height 18
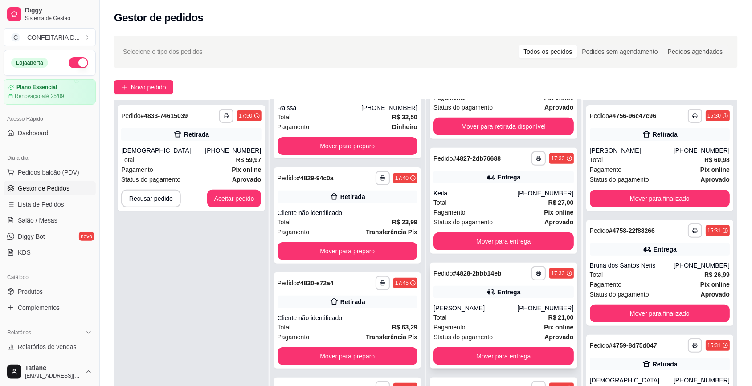
scroll to position [136, 0]
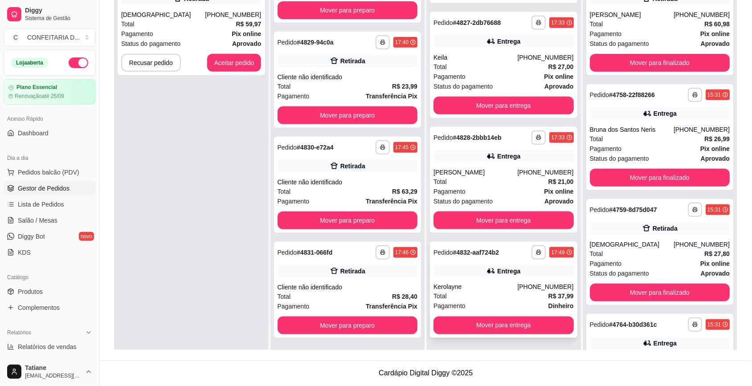
click at [468, 271] on div "Entrega" at bounding box center [503, 271] width 140 height 12
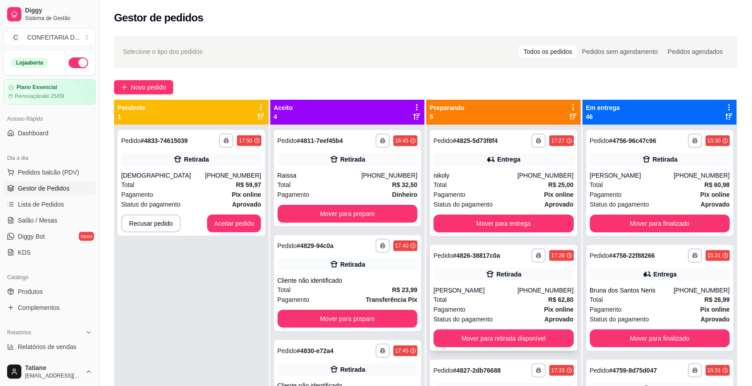
scroll to position [56, 0]
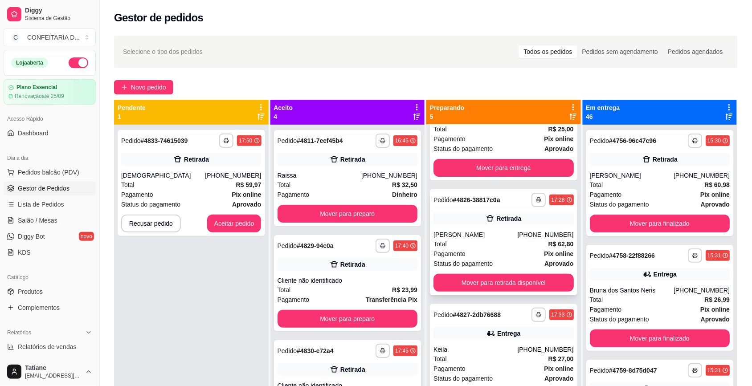
click at [490, 241] on div "Total R$ 62,80" at bounding box center [503, 244] width 140 height 10
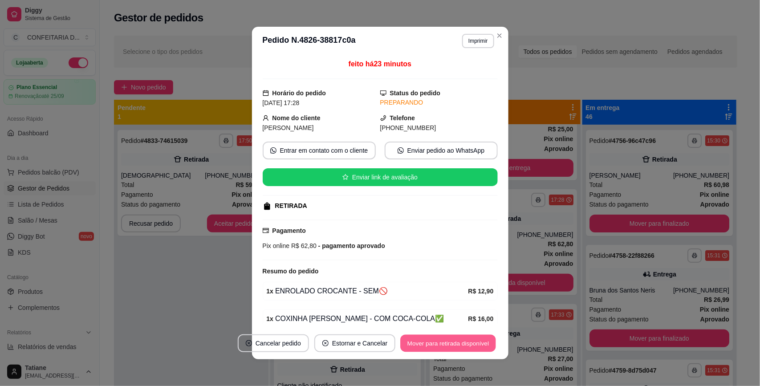
click at [448, 335] on button "Mover para retirada disponível" at bounding box center [448, 343] width 95 height 17
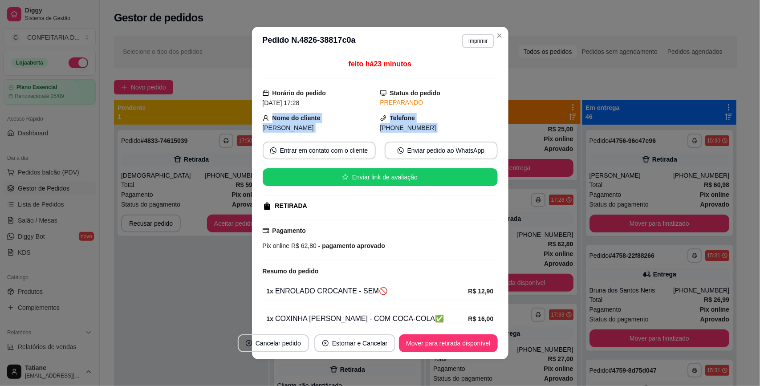
drag, startPoint x: 295, startPoint y: 120, endPoint x: 432, endPoint y: 138, distance: 137.9
click at [432, 138] on div "feito há 23 minutos Horário do pedido [DATE] 17:28 Status do pedido PREPARANDO …" at bounding box center [380, 191] width 235 height 265
copy div "Nome do cliente [PERSON_NAME] Telefone [PHONE_NUMBER] Entrar em contato com o c…"
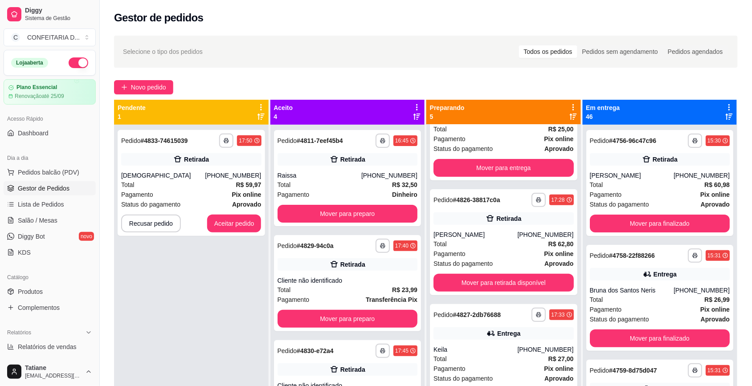
scroll to position [0, 0]
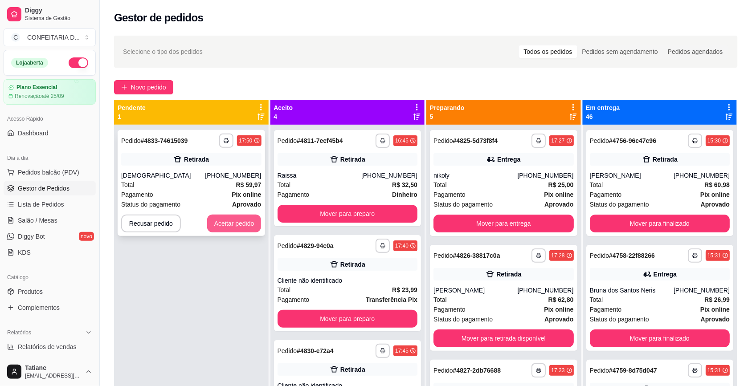
click at [238, 219] on button "Aceitar pedido" at bounding box center [234, 224] width 54 height 18
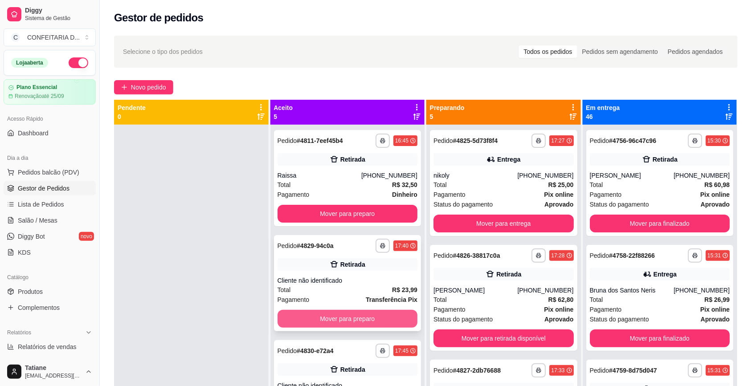
click at [324, 318] on button "Mover para preparo" at bounding box center [347, 319] width 140 height 18
click at [326, 319] on button "Mover para preparo" at bounding box center [347, 319] width 140 height 18
click at [324, 318] on button "Mover para preparo" at bounding box center [347, 319] width 140 height 18
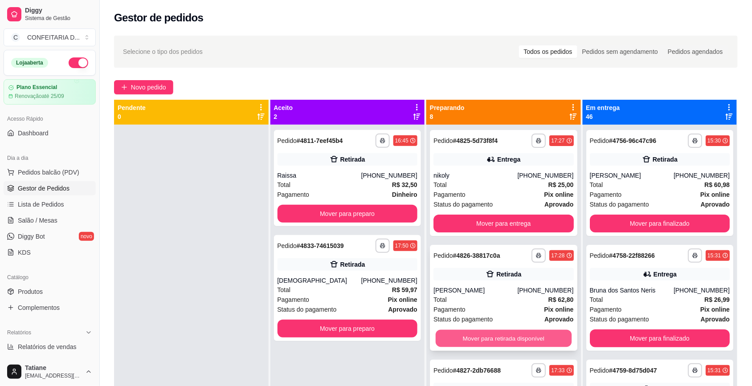
click at [497, 342] on button "Mover para retirada disponível" at bounding box center [504, 338] width 136 height 17
click at [481, 174] on div "nikoly" at bounding box center [475, 175] width 84 height 9
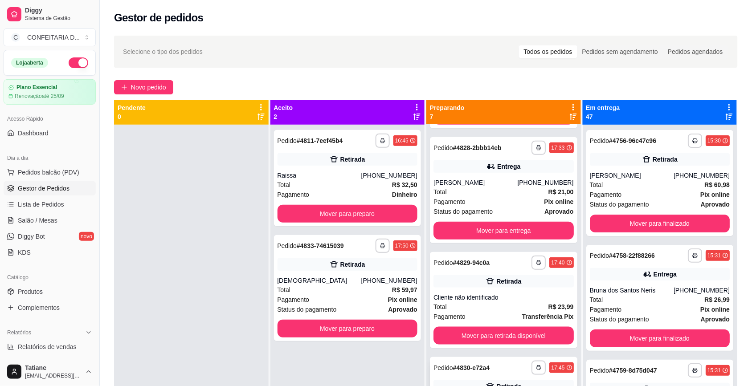
scroll to position [334, 0]
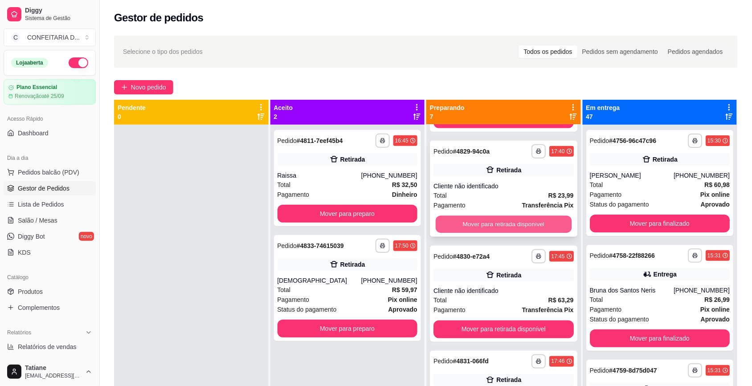
click at [484, 224] on button "Mover para retirada disponível" at bounding box center [504, 224] width 136 height 17
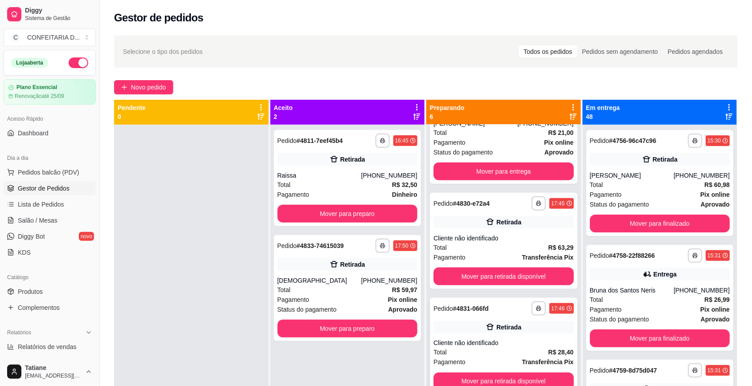
scroll to position [25, 0]
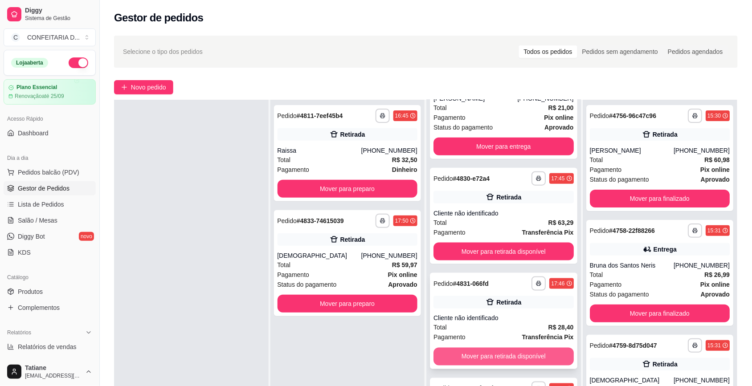
click at [488, 356] on button "Mover para retirada disponível" at bounding box center [503, 357] width 140 height 18
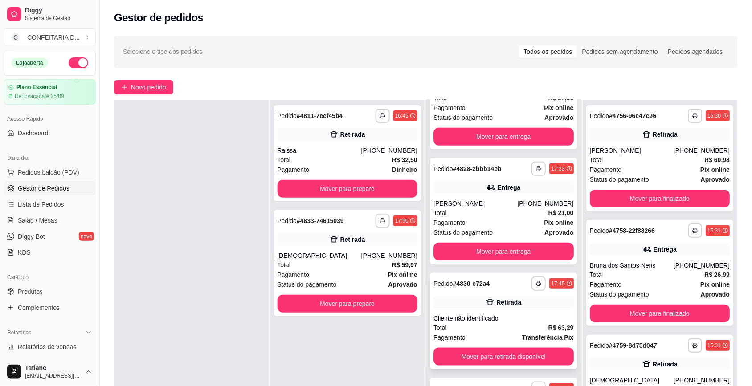
scroll to position [111, 0]
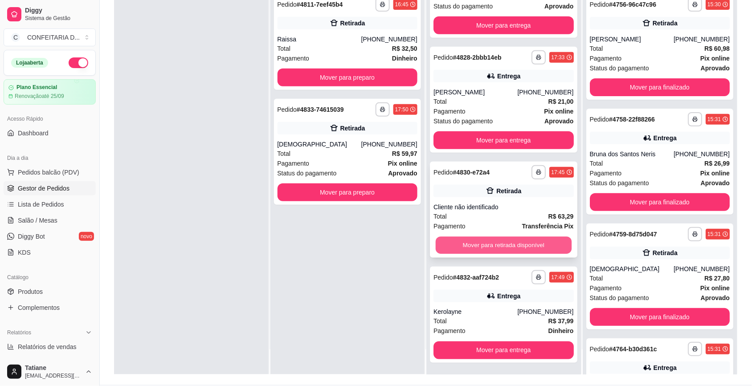
click at [490, 248] on button "Mover para retirada disponível" at bounding box center [504, 245] width 136 height 17
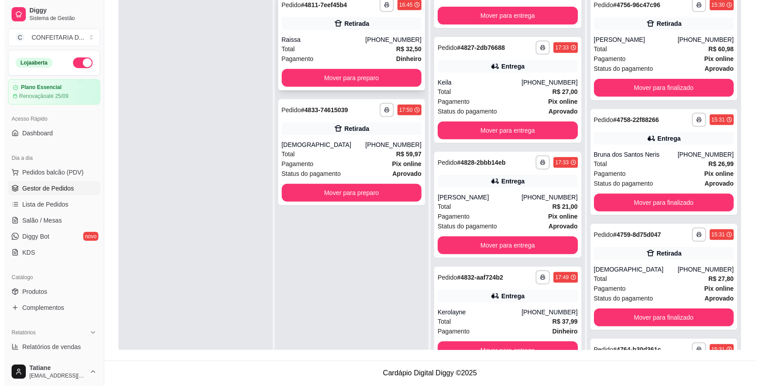
scroll to position [0, 0]
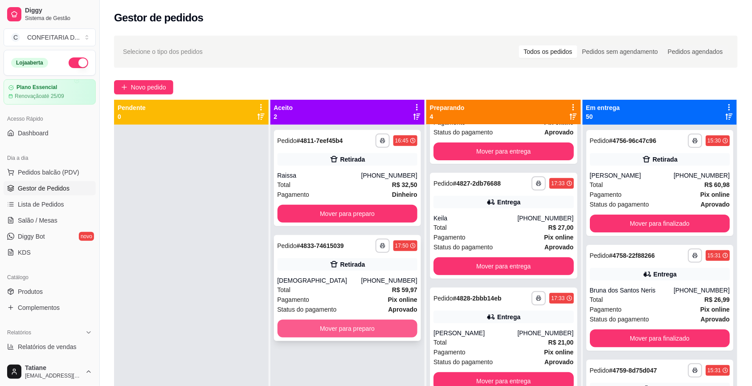
click at [361, 278] on div "[DEMOGRAPHIC_DATA]" at bounding box center [319, 280] width 84 height 9
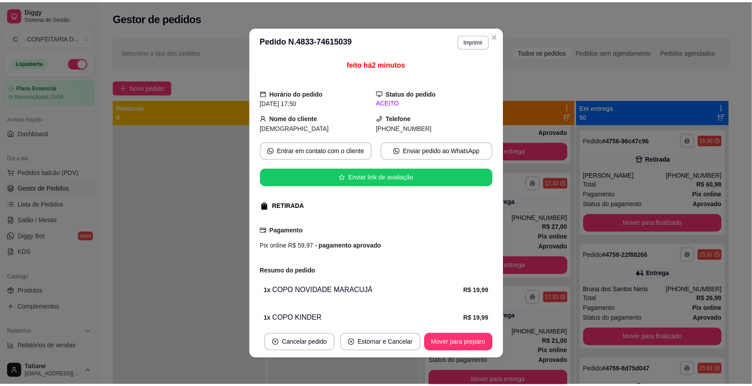
scroll to position [70, 0]
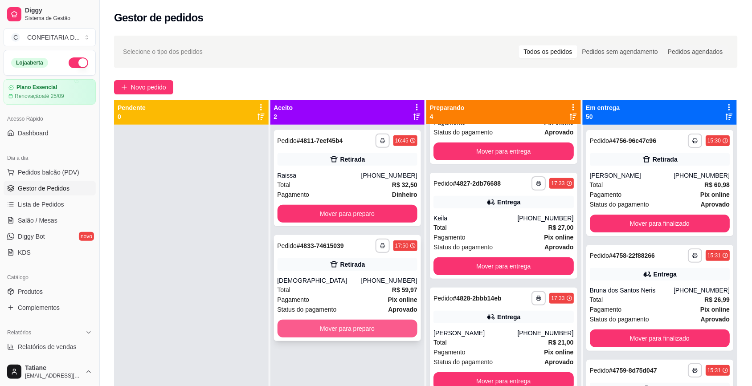
click at [344, 326] on button "Mover para preparo" at bounding box center [347, 329] width 140 height 18
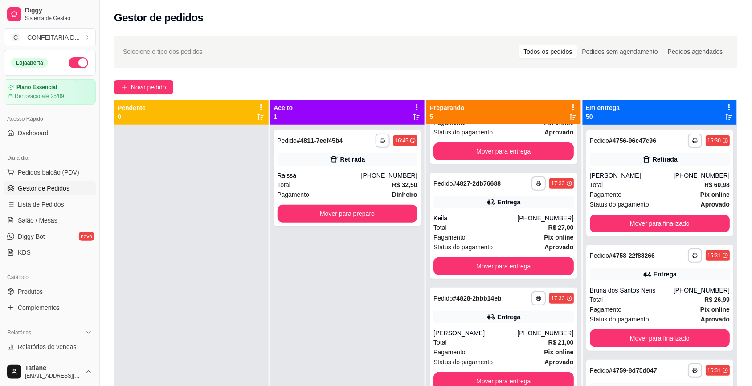
scroll to position [177, 0]
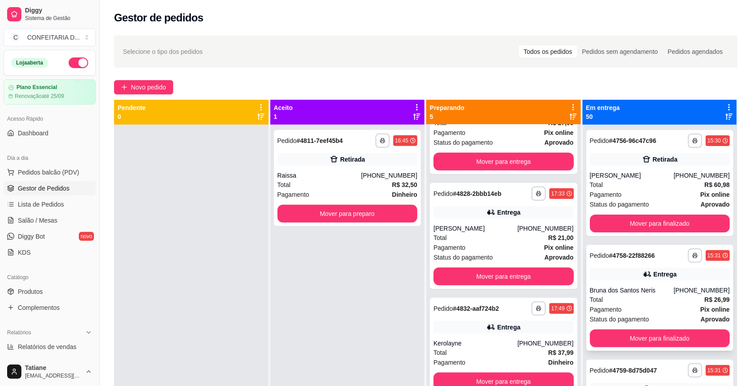
click at [653, 287] on div "Bruna dos Santos Neris" at bounding box center [632, 290] width 84 height 9
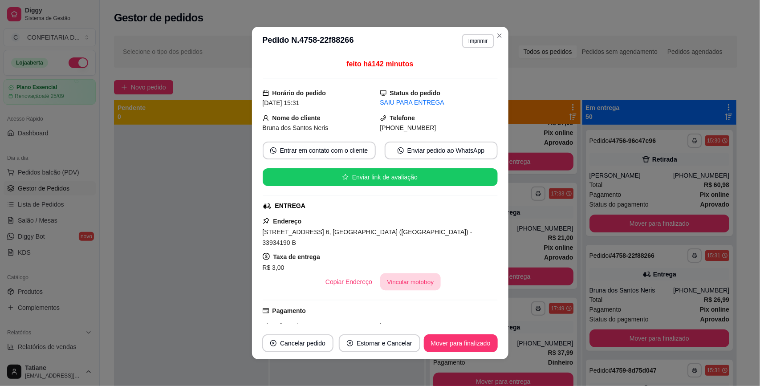
click at [388, 275] on button "Vincular motoboy" at bounding box center [410, 281] width 61 height 17
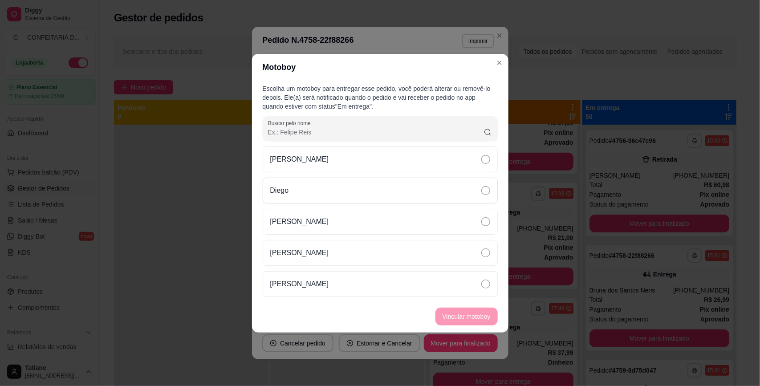
click at [308, 188] on div "Diego" at bounding box center [380, 191] width 235 height 26
click at [322, 188] on div "Diego" at bounding box center [380, 191] width 235 height 26
click at [313, 248] on p "[PERSON_NAME]" at bounding box center [299, 253] width 59 height 11
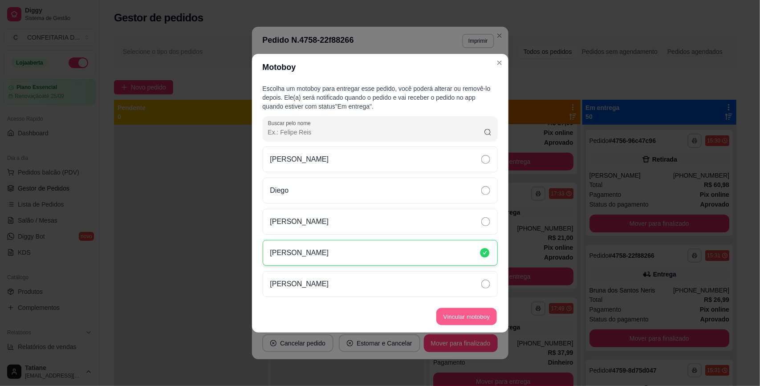
click at [450, 314] on button "Vincular motoboy" at bounding box center [466, 316] width 61 height 17
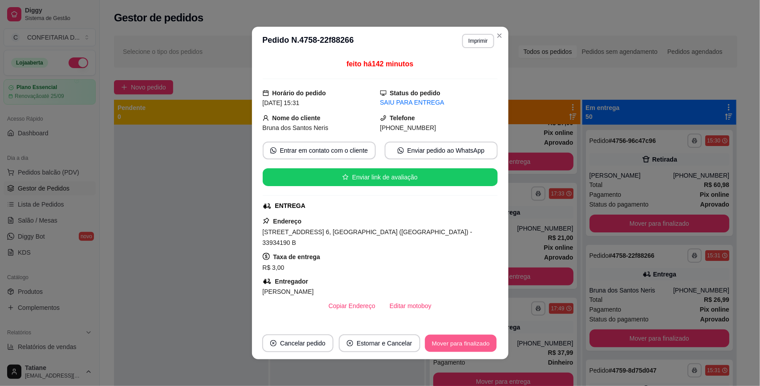
click at [456, 342] on button "Mover para finalizado" at bounding box center [461, 343] width 72 height 17
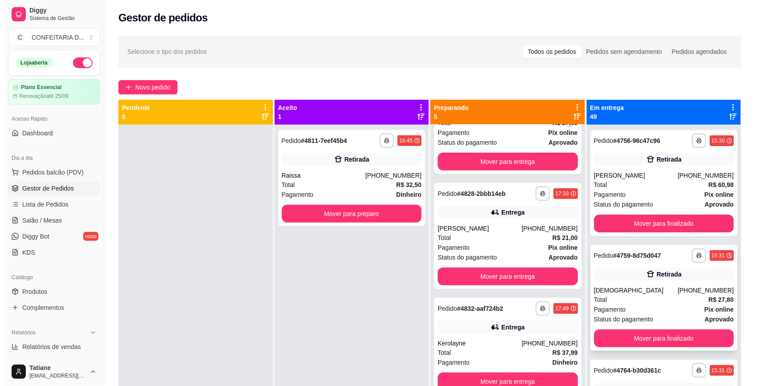
scroll to position [111, 0]
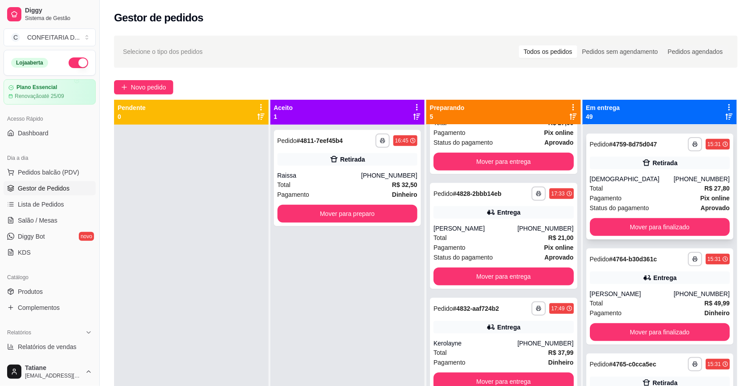
click at [623, 285] on div "**********" at bounding box center [659, 296] width 147 height 96
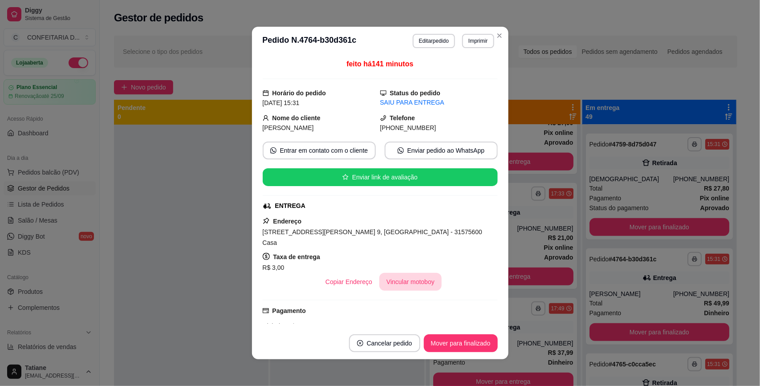
click at [384, 273] on button "Vincular motoboy" at bounding box center [410, 282] width 62 height 18
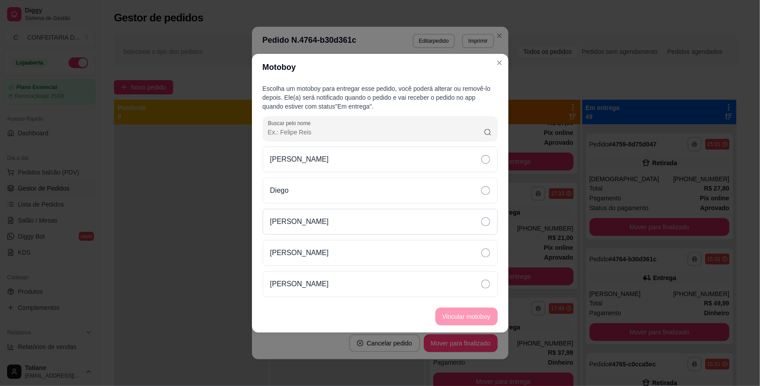
click at [310, 219] on div "[PERSON_NAME]" at bounding box center [380, 222] width 235 height 26
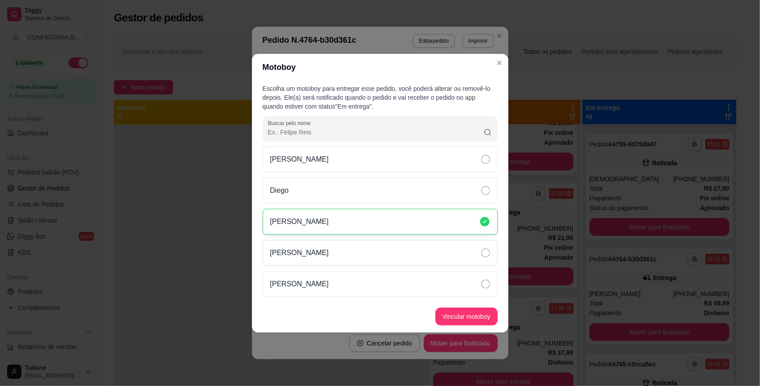
click at [313, 265] on div "[PERSON_NAME]" at bounding box center [380, 253] width 235 height 26
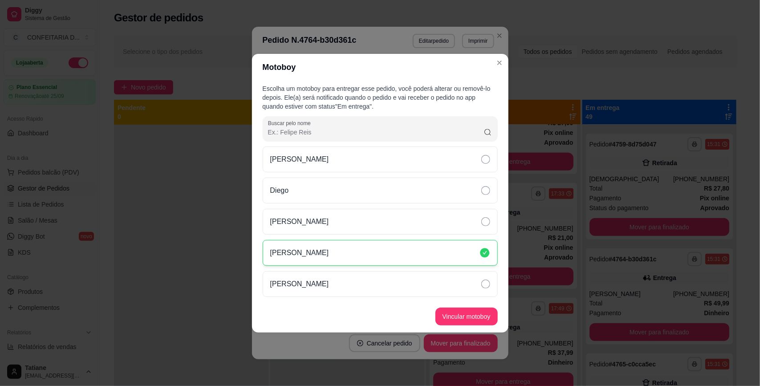
click at [480, 326] on footer "Vincular motoboy" at bounding box center [380, 317] width 257 height 32
click at [479, 314] on button "Vincular motoboy" at bounding box center [467, 317] width 62 height 18
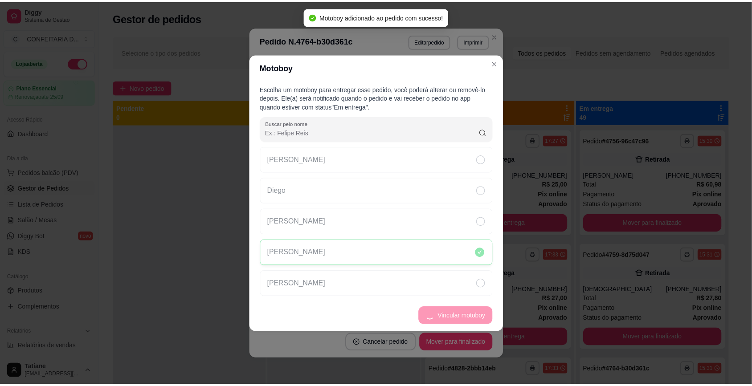
scroll to position [111, 0]
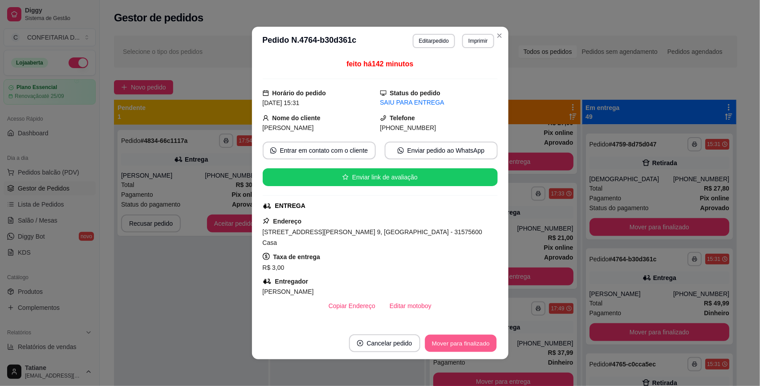
click at [448, 344] on button "Mover para finalizado" at bounding box center [461, 343] width 72 height 17
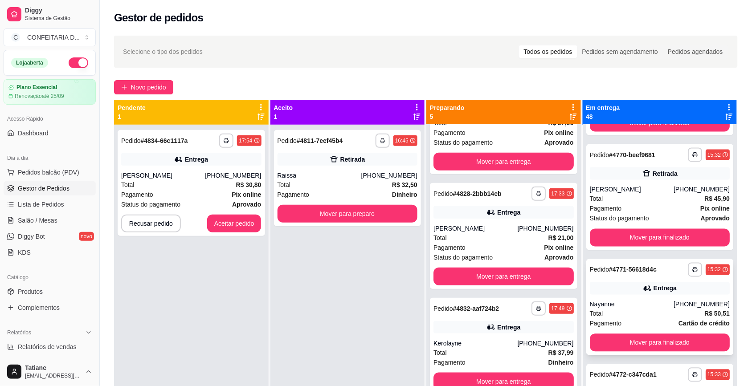
scroll to position [501, 0]
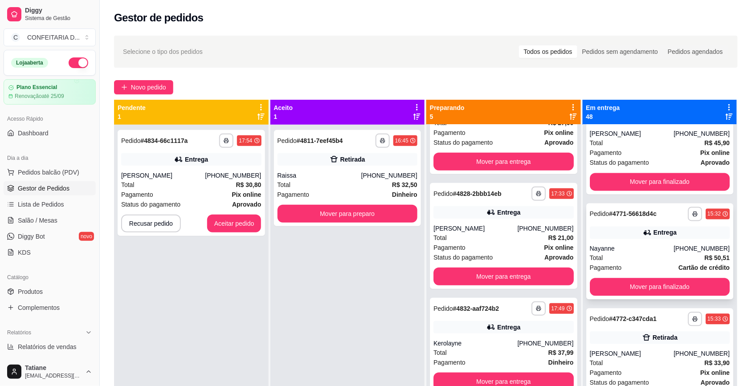
click at [653, 231] on div "Entrega" at bounding box center [664, 232] width 23 height 9
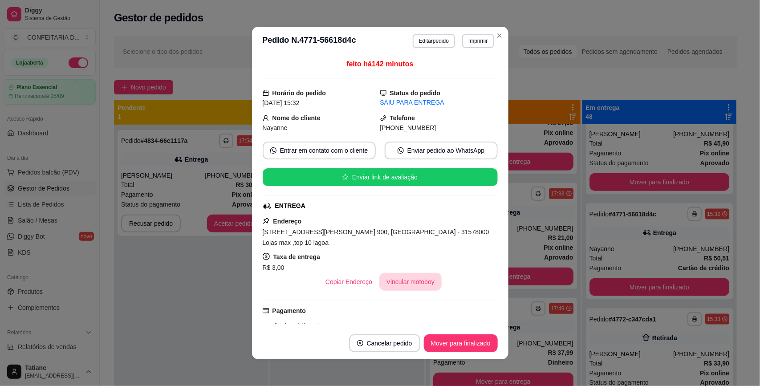
click at [395, 284] on button "Vincular motoboy" at bounding box center [410, 282] width 62 height 18
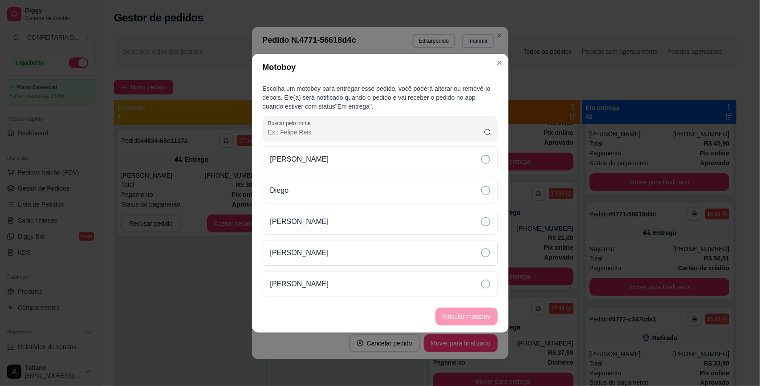
click at [330, 253] on div "[PERSON_NAME]" at bounding box center [380, 253] width 235 height 26
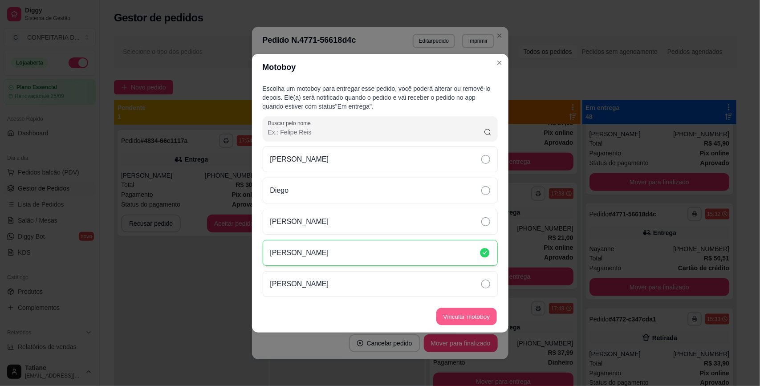
click at [466, 325] on button "Vincular motoboy" at bounding box center [466, 316] width 61 height 17
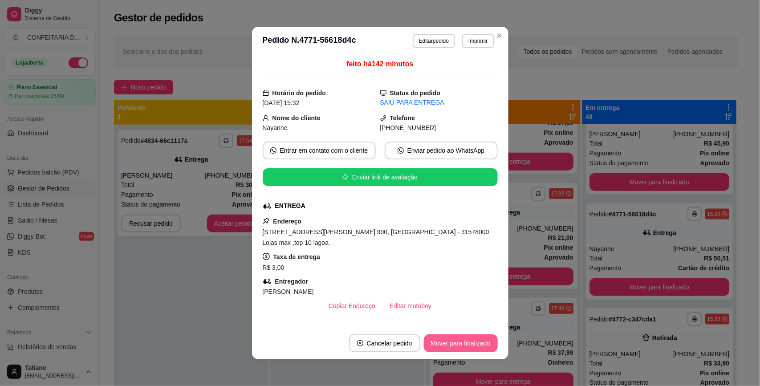
click at [463, 339] on button "Mover para finalizado" at bounding box center [461, 343] width 74 height 18
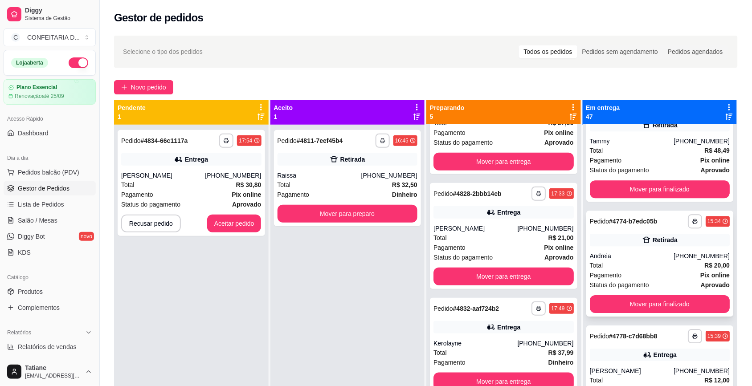
scroll to position [835, 0]
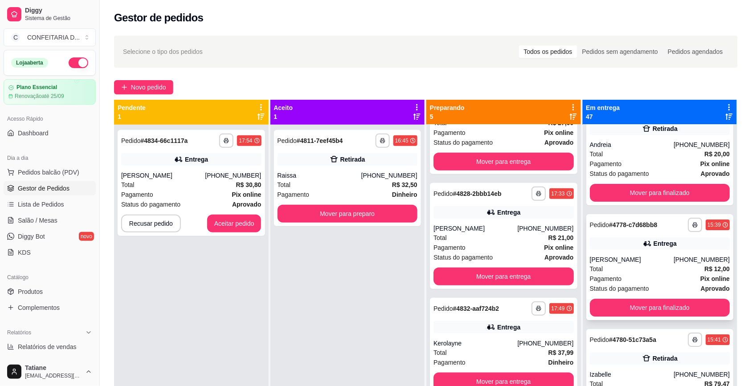
click at [637, 255] on div "[PERSON_NAME]" at bounding box center [632, 259] width 84 height 9
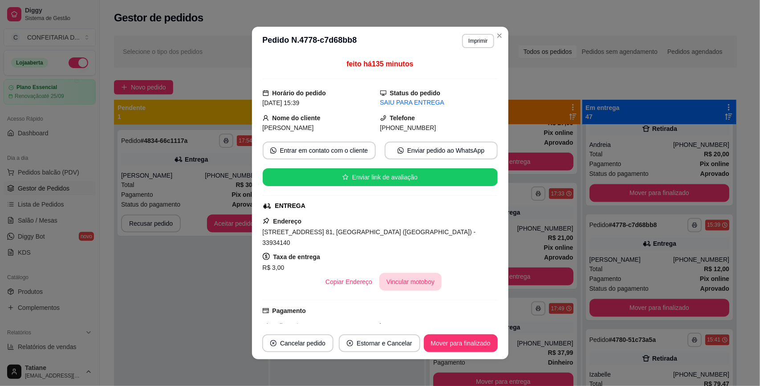
click at [397, 273] on button "Vincular motoboy" at bounding box center [410, 282] width 62 height 18
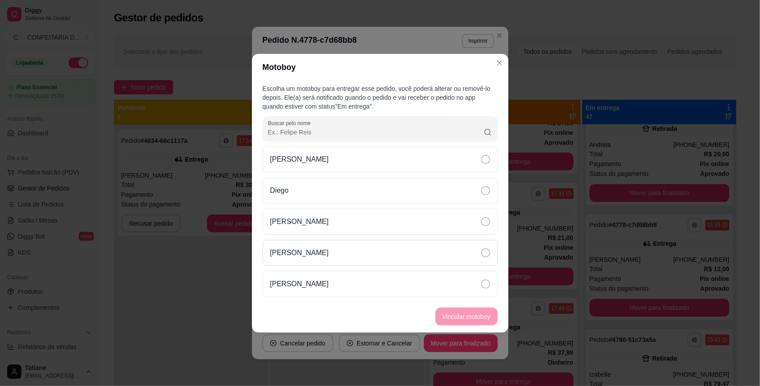
click at [322, 252] on div "[PERSON_NAME]" at bounding box center [380, 253] width 235 height 26
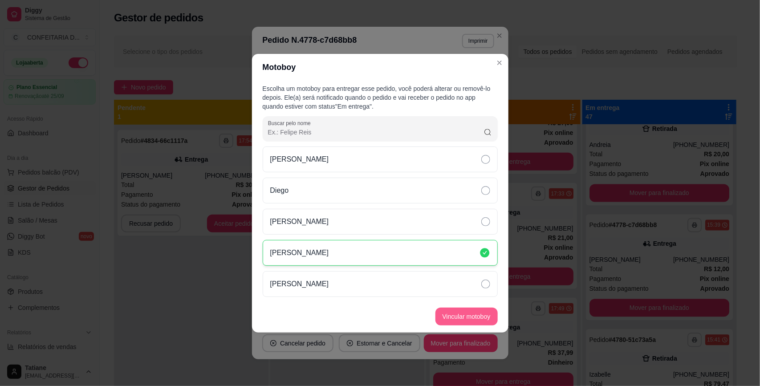
click at [453, 321] on button "Vincular motoboy" at bounding box center [467, 317] width 62 height 18
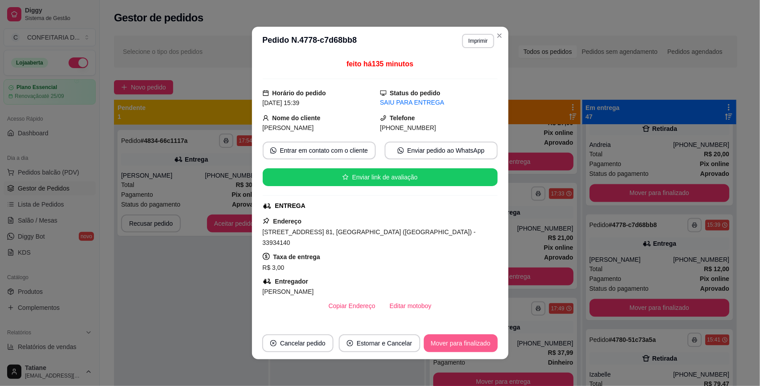
click at [448, 341] on button "Mover para finalizado" at bounding box center [461, 343] width 74 height 18
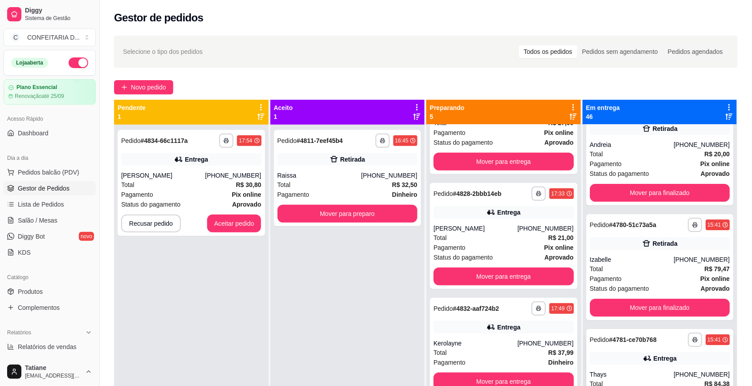
scroll to position [891, 0]
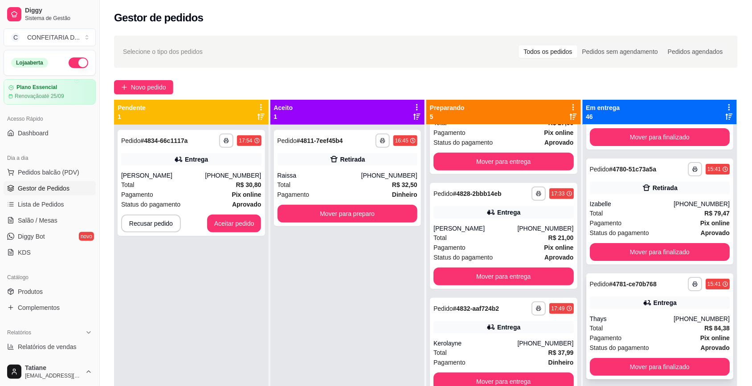
click at [636, 313] on div "**********" at bounding box center [659, 326] width 147 height 106
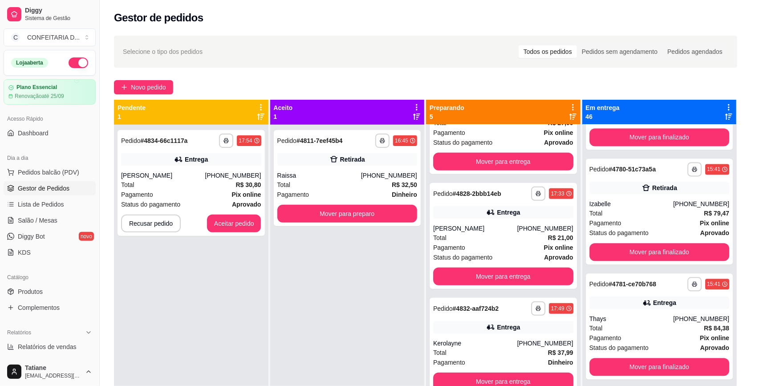
click at [393, 280] on button "Vincular motoboy" at bounding box center [410, 271] width 62 height 18
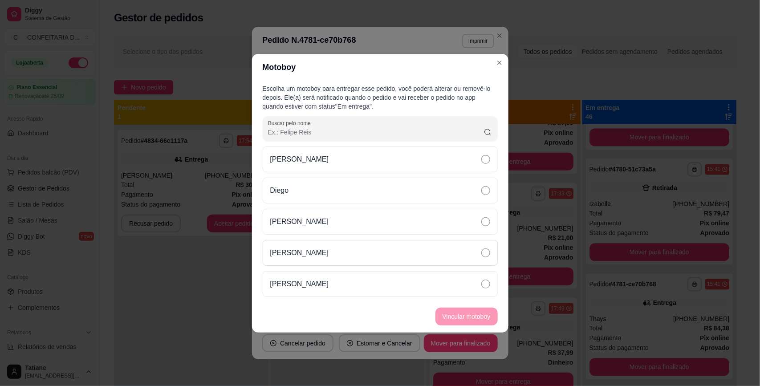
click at [330, 253] on div "[PERSON_NAME]" at bounding box center [380, 253] width 235 height 26
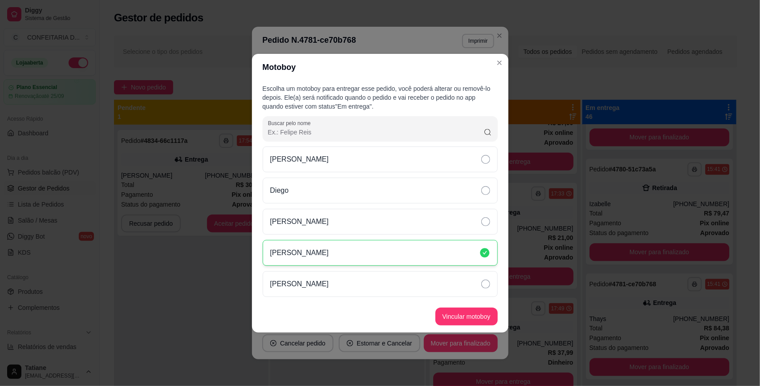
click at [460, 315] on button "Vincular motoboy" at bounding box center [467, 317] width 62 height 18
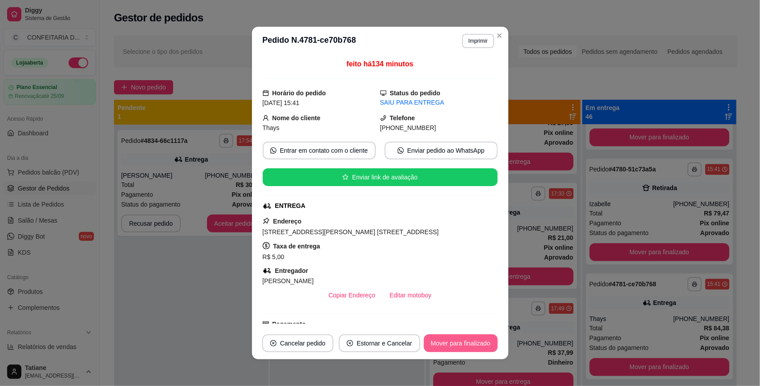
click at [457, 342] on button "Mover para finalizado" at bounding box center [461, 343] width 74 height 18
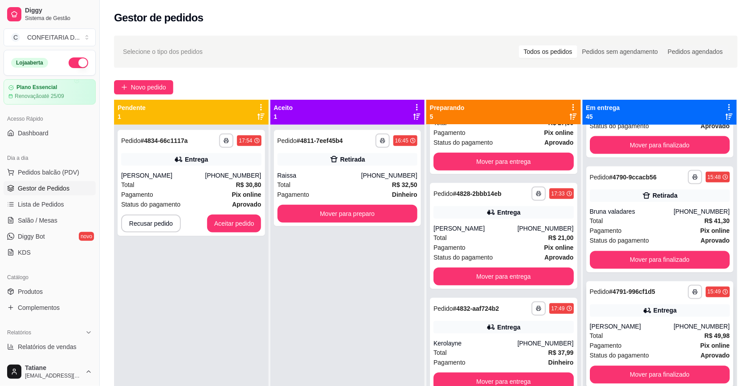
scroll to position [1503, 0]
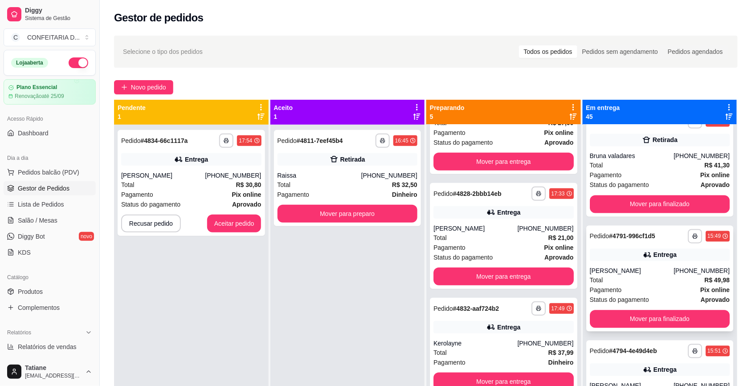
click at [629, 276] on div "Total R$ 49,98" at bounding box center [660, 281] width 140 height 10
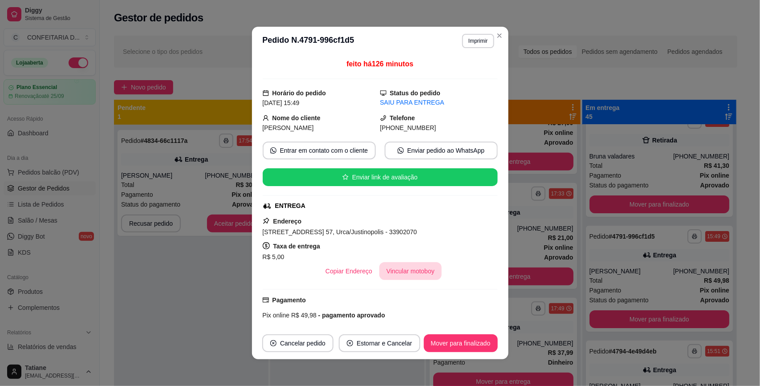
click at [396, 274] on button "Vincular motoboy" at bounding box center [410, 271] width 62 height 18
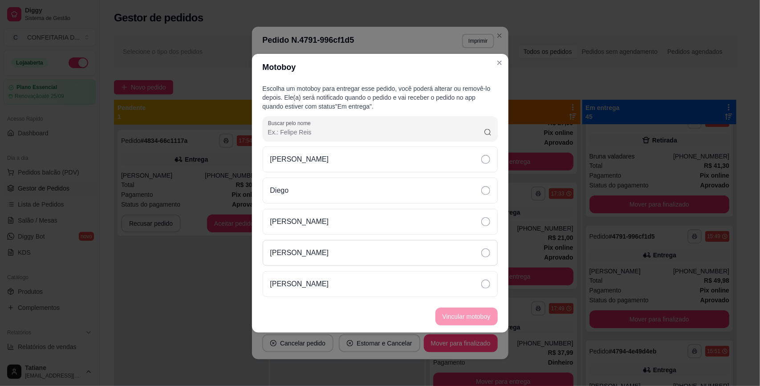
click at [320, 255] on div "[PERSON_NAME]" at bounding box center [380, 253] width 235 height 26
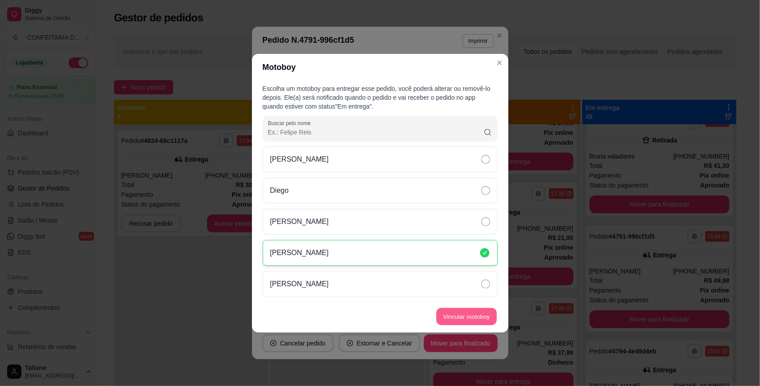
click at [452, 320] on button "Vincular motoboy" at bounding box center [466, 316] width 61 height 17
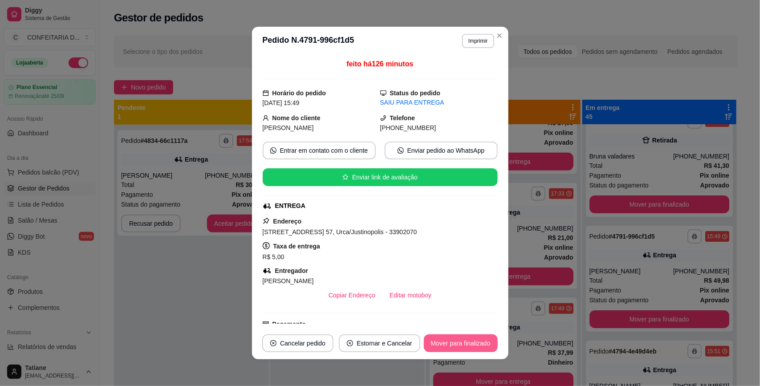
click at [459, 343] on button "Mover para finalizado" at bounding box center [461, 343] width 74 height 18
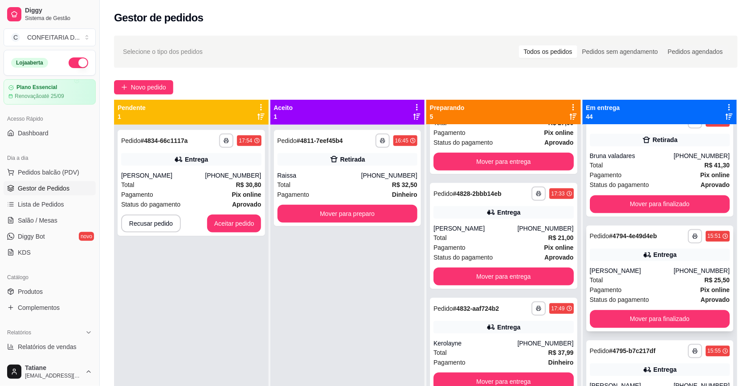
click at [658, 276] on div "Total R$ 25,50" at bounding box center [660, 281] width 140 height 10
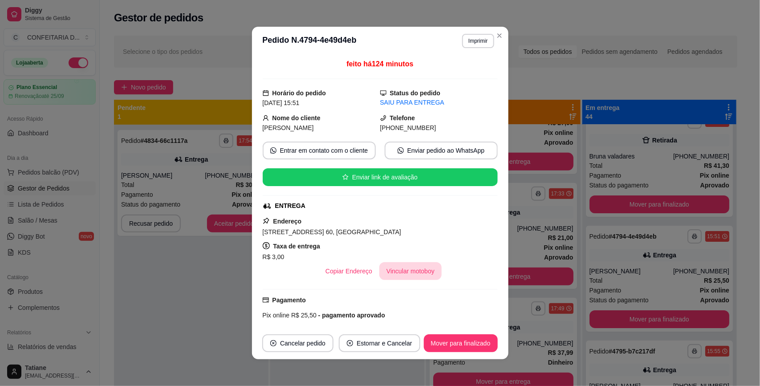
click at [409, 272] on button "Vincular motoboy" at bounding box center [410, 271] width 62 height 18
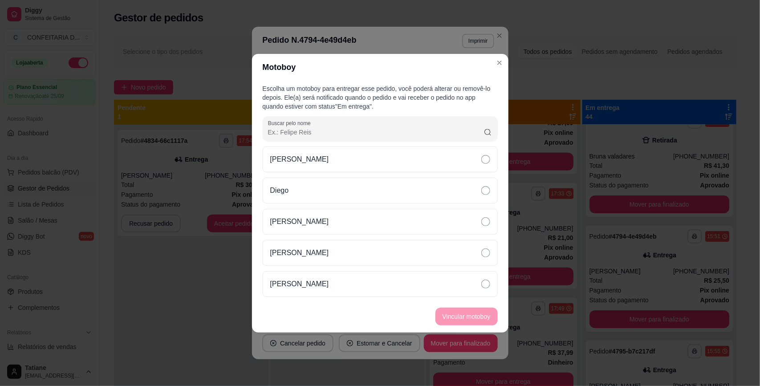
drag, startPoint x: 316, startPoint y: 248, endPoint x: 348, endPoint y: 269, distance: 37.8
click at [316, 249] on div "[PERSON_NAME]" at bounding box center [380, 253] width 235 height 26
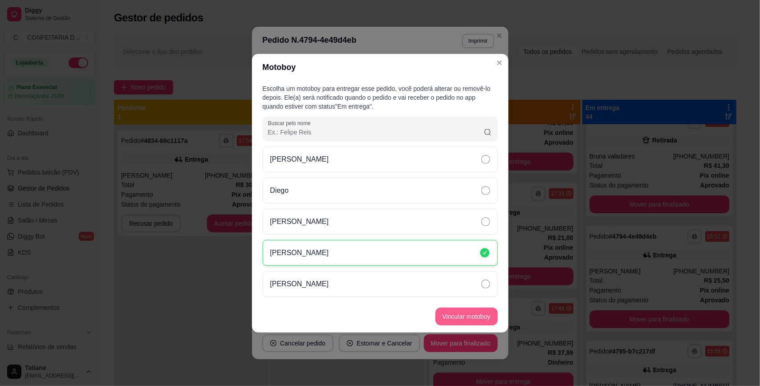
click at [460, 323] on button "Vincular motoboy" at bounding box center [467, 317] width 62 height 18
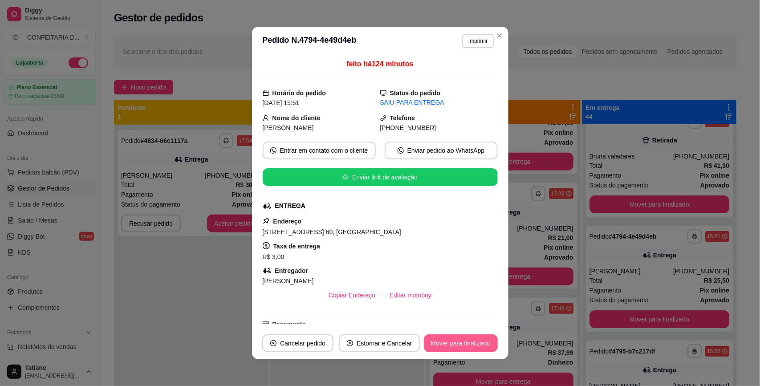
click at [467, 343] on button "Mover para finalizado" at bounding box center [461, 343] width 74 height 18
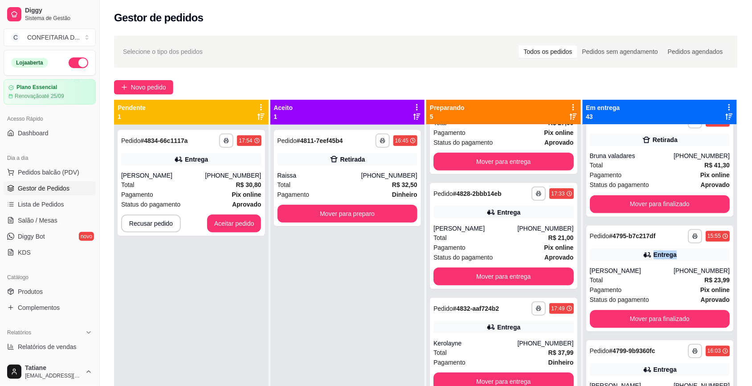
click at [629, 259] on div "Entrega" at bounding box center [660, 255] width 140 height 12
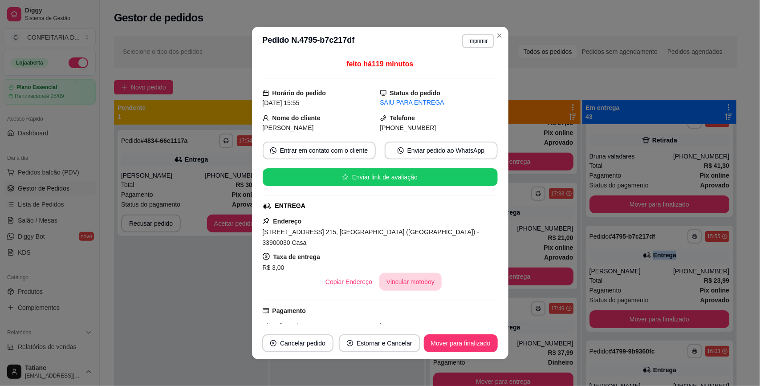
click at [391, 273] on button "Vincular motoboy" at bounding box center [410, 282] width 62 height 18
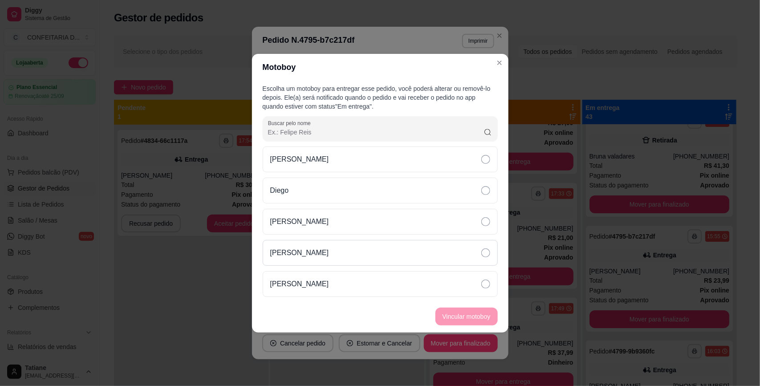
click at [312, 250] on p "[PERSON_NAME]" at bounding box center [299, 253] width 59 height 11
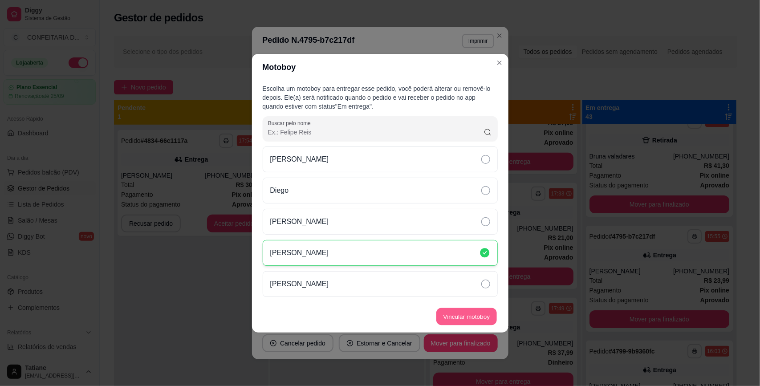
click at [448, 314] on button "Vincular motoboy" at bounding box center [466, 316] width 61 height 17
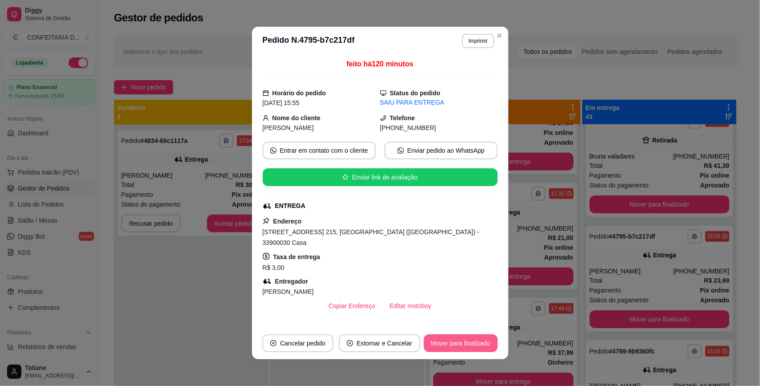
click at [459, 344] on button "Mover para finalizado" at bounding box center [461, 343] width 74 height 18
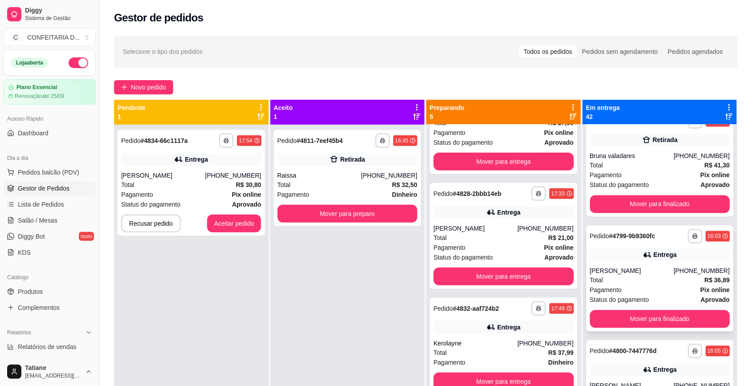
click at [640, 268] on div "[PERSON_NAME]" at bounding box center [632, 271] width 84 height 9
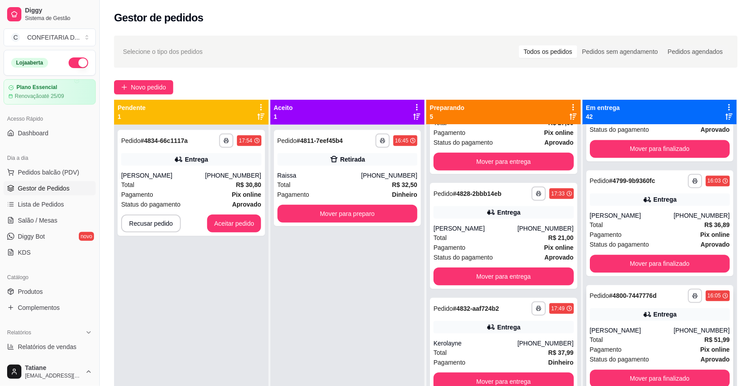
click at [643, 314] on icon at bounding box center [646, 314] width 6 height 5
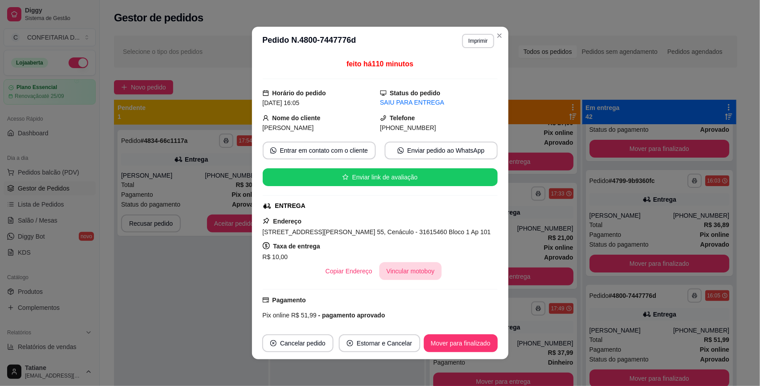
click at [406, 266] on button "Vincular motoboy" at bounding box center [410, 271] width 62 height 18
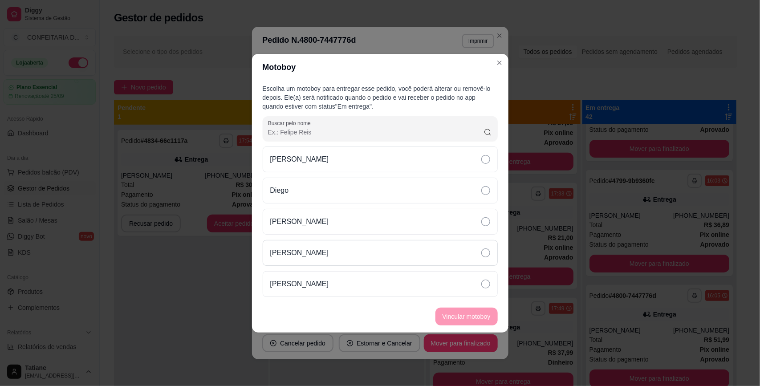
click at [316, 253] on div "[PERSON_NAME]" at bounding box center [380, 253] width 235 height 26
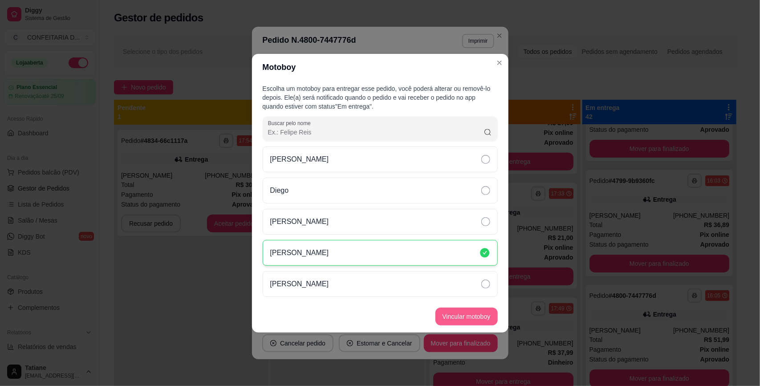
click at [477, 317] on button "Vincular motoboy" at bounding box center [467, 317] width 62 height 18
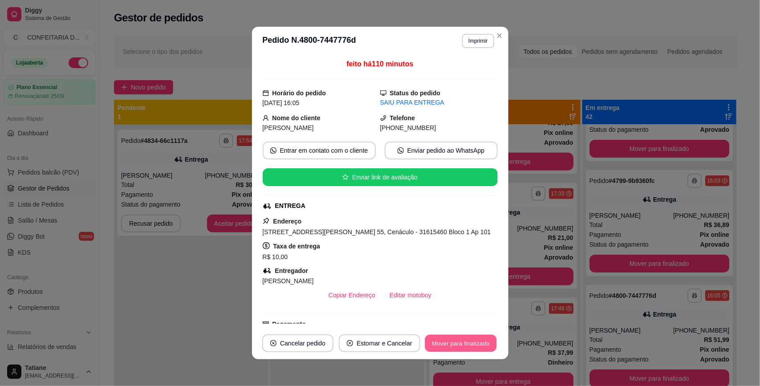
click at [456, 341] on button "Mover para finalizado" at bounding box center [461, 343] width 72 height 17
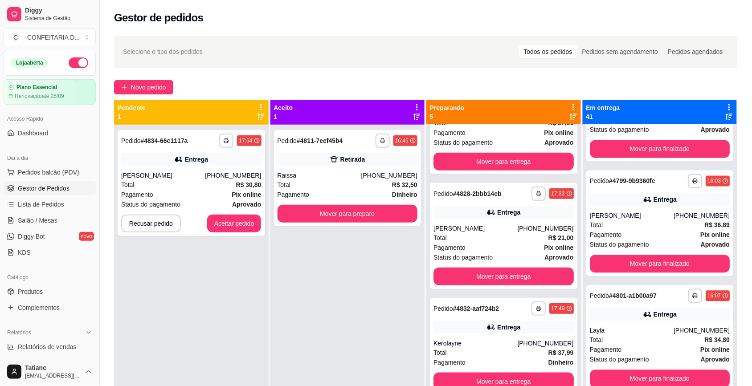
click at [615, 216] on div "[PERSON_NAME]" at bounding box center [632, 215] width 84 height 9
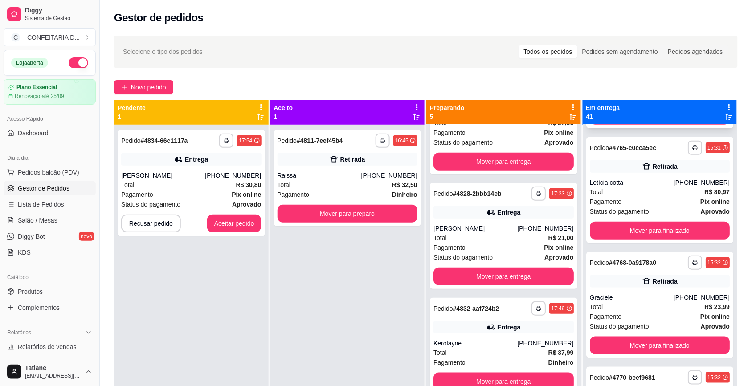
scroll to position [0, 0]
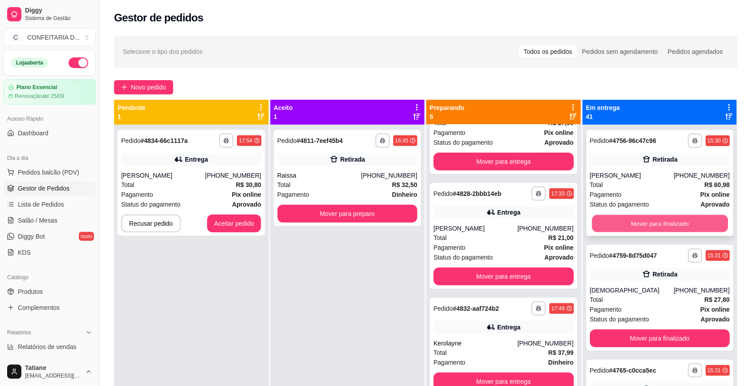
click at [656, 220] on button "Mover para finalizado" at bounding box center [659, 223] width 136 height 17
click at [651, 223] on button "Mover para finalizado" at bounding box center [659, 223] width 136 height 17
click at [651, 223] on button "Mover para finalizado" at bounding box center [660, 224] width 140 height 18
click at [651, 223] on button "Mover para finalizado" at bounding box center [659, 223] width 136 height 17
click at [651, 223] on button "Mover para finalizado" at bounding box center [660, 224] width 140 height 18
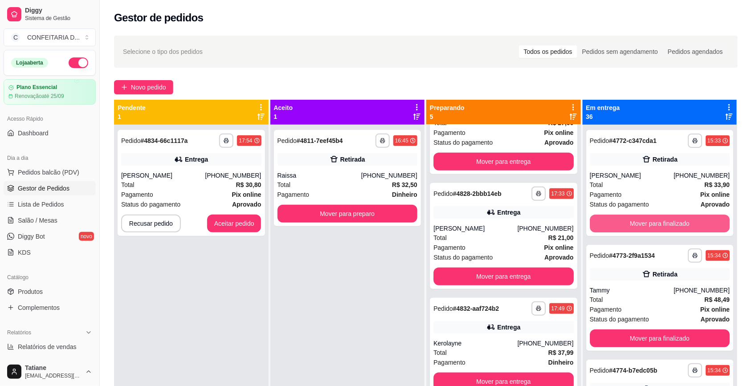
click at [651, 223] on button "Mover para finalizado" at bounding box center [660, 224] width 140 height 18
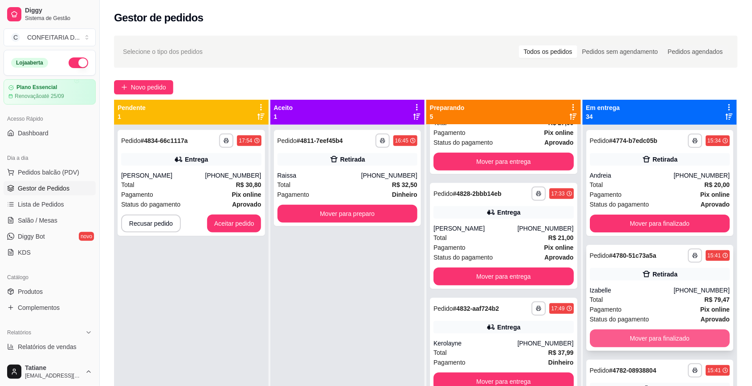
click at [645, 340] on button "Mover para finalizado" at bounding box center [660, 339] width 140 height 18
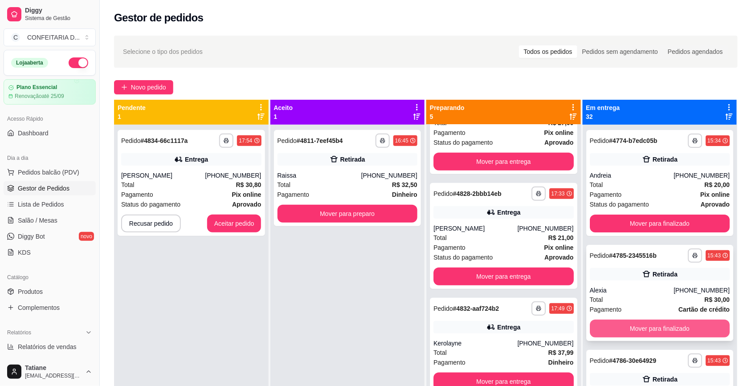
click at [649, 331] on button "Mover para finalizado" at bounding box center [660, 329] width 140 height 18
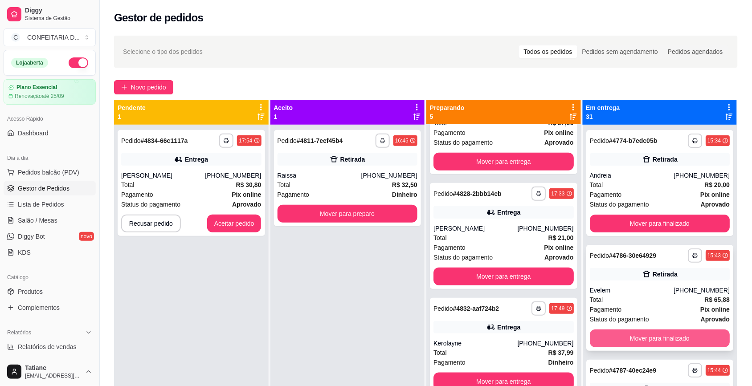
click at [648, 341] on button "Mover para finalizado" at bounding box center [660, 339] width 140 height 18
click at [651, 337] on button "Mover para finalizado" at bounding box center [660, 339] width 140 height 18
click at [651, 337] on button "Mover para finalizado" at bounding box center [659, 338] width 136 height 17
click at [656, 310] on div "Pagamento Pix online" at bounding box center [660, 310] width 140 height 10
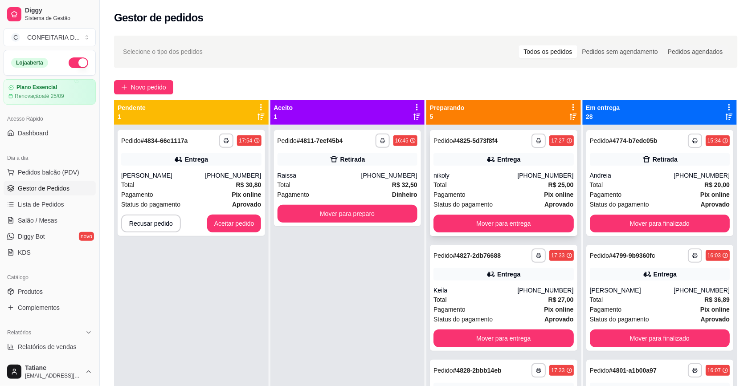
click at [508, 179] on div "nikoly" at bounding box center [475, 175] width 84 height 9
click at [501, 225] on button "Mover para entrega" at bounding box center [504, 223] width 136 height 17
click at [493, 166] on div "**********" at bounding box center [503, 183] width 147 height 106
click at [502, 228] on button "Mover para entrega" at bounding box center [504, 223] width 136 height 17
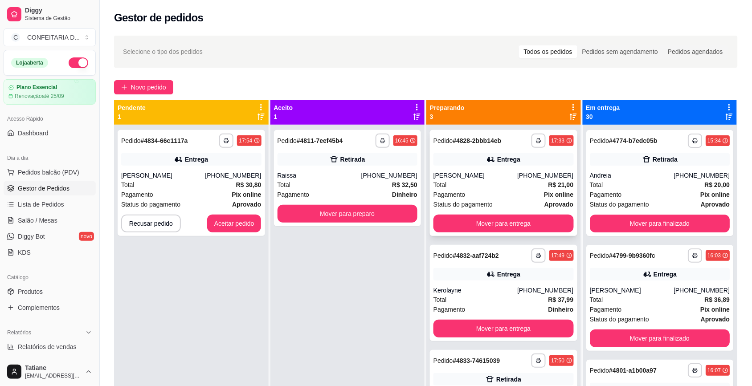
click at [502, 186] on div "Total R$ 21,00" at bounding box center [503, 185] width 140 height 10
click at [501, 228] on button "Mover para entrega" at bounding box center [503, 224] width 140 height 18
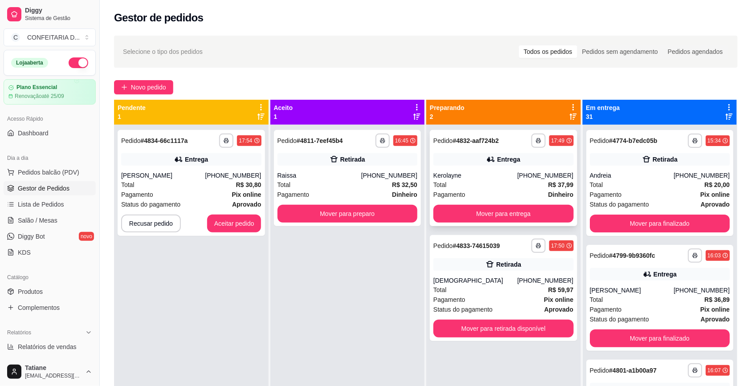
click at [501, 184] on div "Total R$ 37,99" at bounding box center [503, 185] width 140 height 10
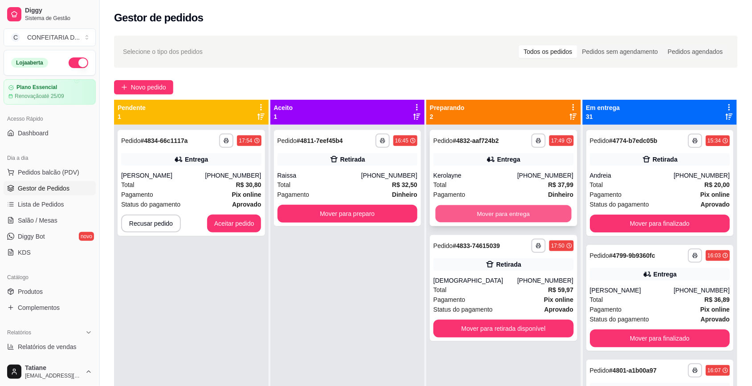
click at [501, 212] on button "Mover para entrega" at bounding box center [504, 213] width 136 height 17
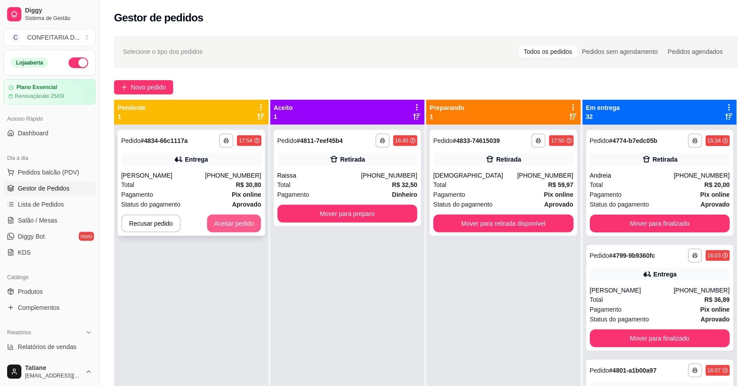
click at [220, 226] on button "Aceitar pedido" at bounding box center [234, 224] width 54 height 18
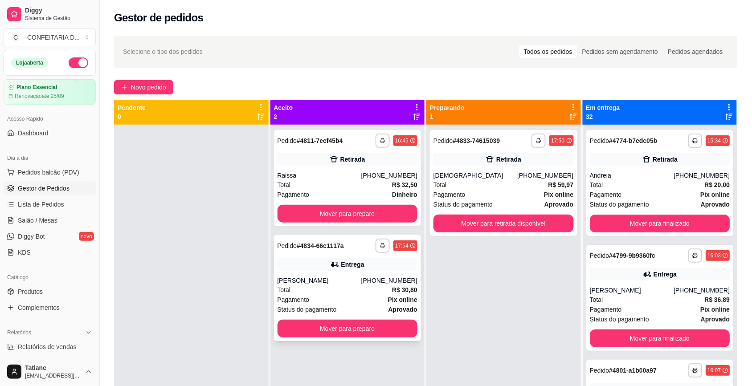
click at [354, 285] on div "Total R$ 30,80" at bounding box center [347, 290] width 140 height 10
click at [322, 328] on button "Mover para preparo" at bounding box center [347, 329] width 140 height 18
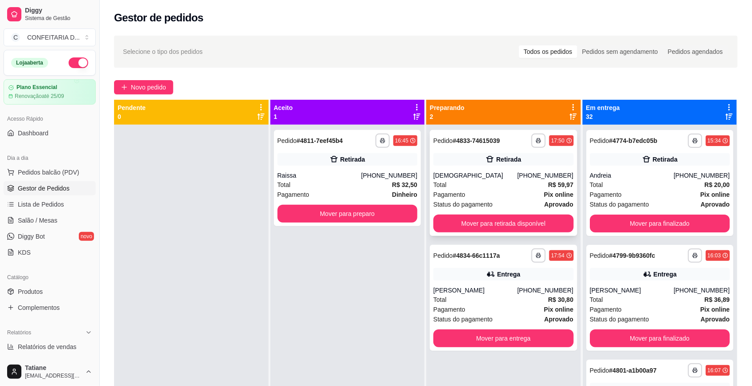
click at [471, 168] on div "**********" at bounding box center [503, 183] width 147 height 106
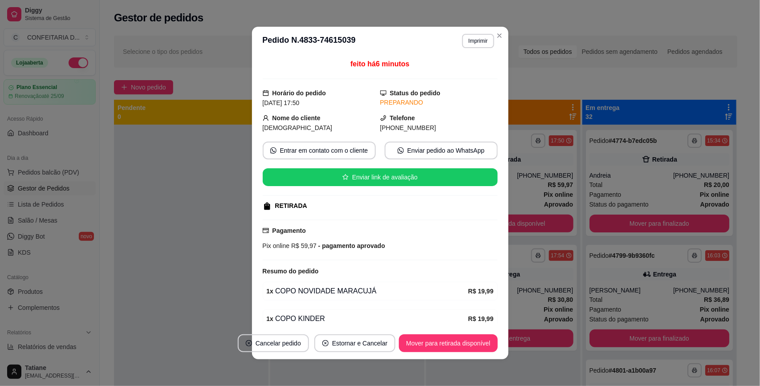
drag, startPoint x: 267, startPoint y: 119, endPoint x: 458, endPoint y: 128, distance: 190.8
click at [458, 128] on div "Nome do cliente Cristhian Telefone (31) 9 9279-0596" at bounding box center [380, 123] width 235 height 20
copy div "Nome do cliente Cristhian Telefone (31) 9 9279-0596"
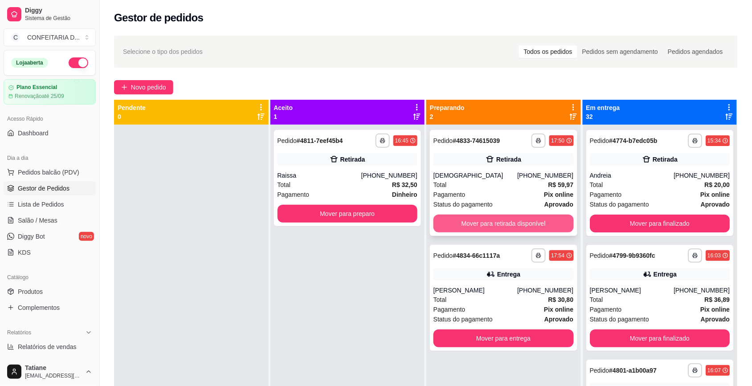
click at [499, 226] on button "Mover para retirada disponível" at bounding box center [503, 224] width 140 height 18
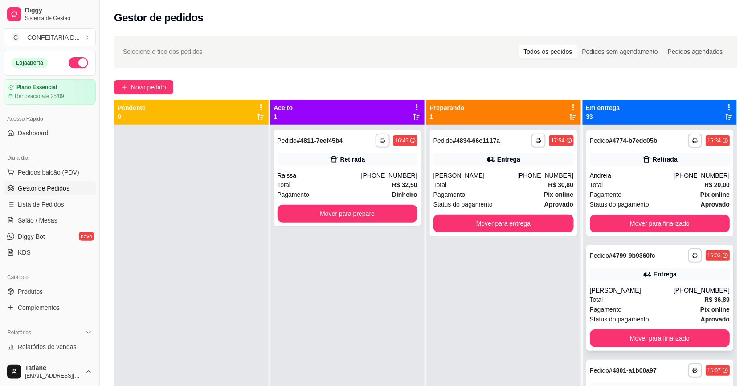
click at [646, 279] on div "Entrega" at bounding box center [660, 274] width 140 height 12
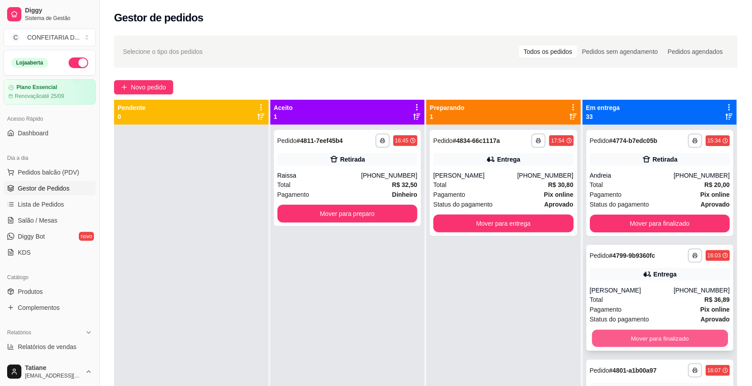
click at [628, 337] on button "Mover para finalizado" at bounding box center [659, 338] width 136 height 17
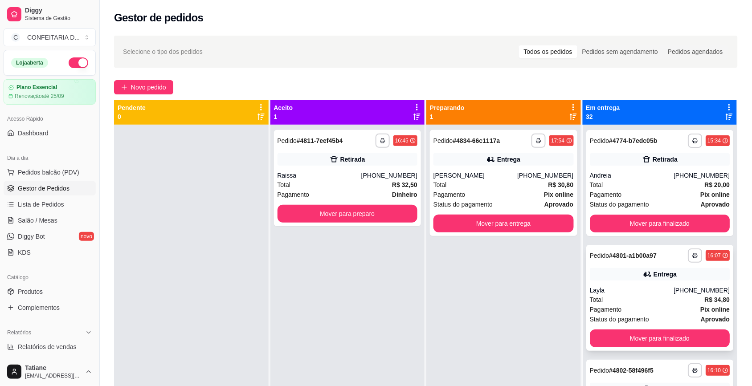
click at [630, 295] on div "Total R$ 34,80" at bounding box center [660, 300] width 140 height 10
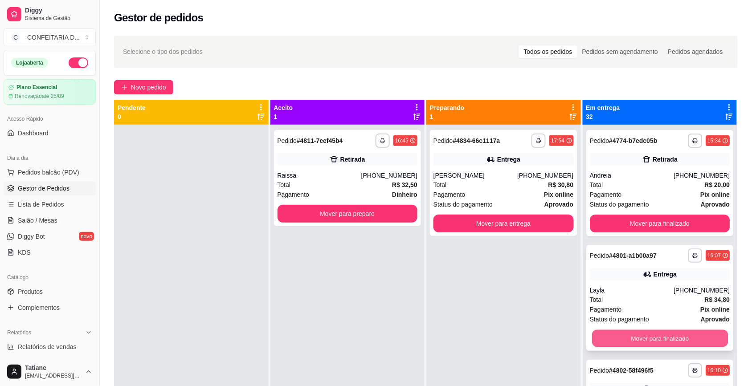
click at [622, 335] on button "Mover para finalizado" at bounding box center [659, 338] width 136 height 17
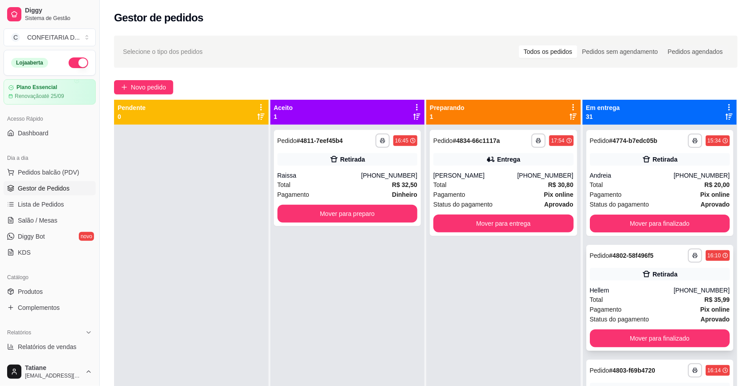
click at [638, 289] on div "Hellem" at bounding box center [632, 290] width 84 height 9
click at [626, 338] on button "Mover para finalizado" at bounding box center [660, 339] width 140 height 18
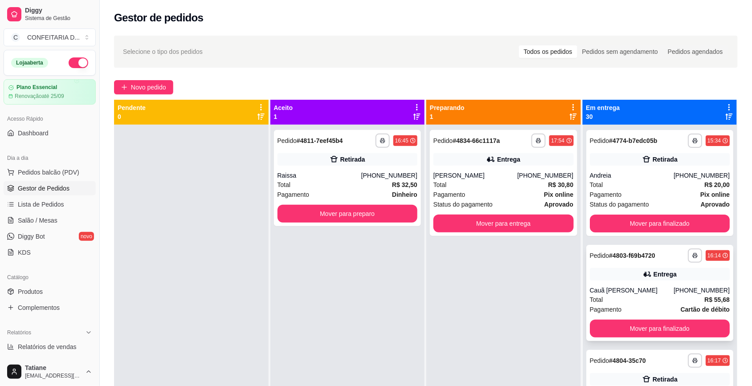
click at [642, 289] on div "Cauã [PERSON_NAME]" at bounding box center [632, 290] width 84 height 9
click at [635, 328] on button "Mover para finalizado" at bounding box center [659, 328] width 136 height 17
click at [643, 292] on div "Cliente não identificado" at bounding box center [660, 290] width 140 height 9
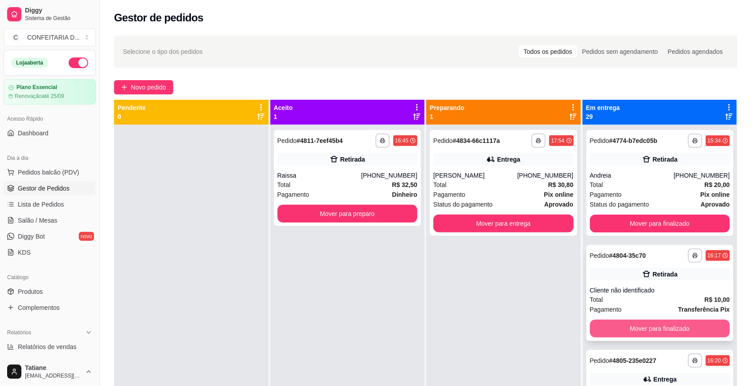
click at [637, 334] on button "Mover para finalizado" at bounding box center [660, 329] width 140 height 18
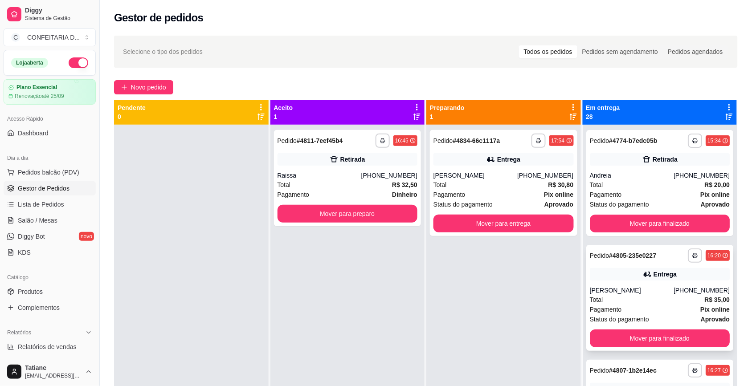
click at [646, 294] on div "[PERSON_NAME]" at bounding box center [632, 290] width 84 height 9
click at [637, 338] on button "Mover para finalizado" at bounding box center [660, 339] width 140 height 18
click at [642, 294] on div "[PERSON_NAME]" at bounding box center [632, 290] width 84 height 9
click at [634, 337] on button "Mover para finalizado" at bounding box center [660, 339] width 140 height 18
click at [641, 290] on div "Lorrayne" at bounding box center [632, 290] width 84 height 9
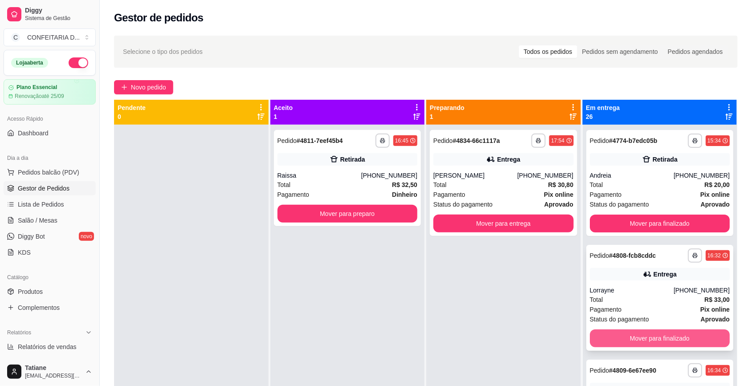
click at [637, 341] on button "Mover para finalizado" at bounding box center [660, 339] width 140 height 18
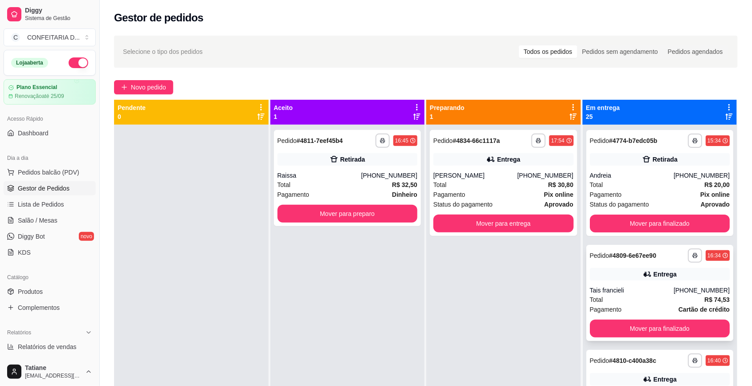
click at [649, 289] on div "Tais francieli" at bounding box center [632, 290] width 84 height 9
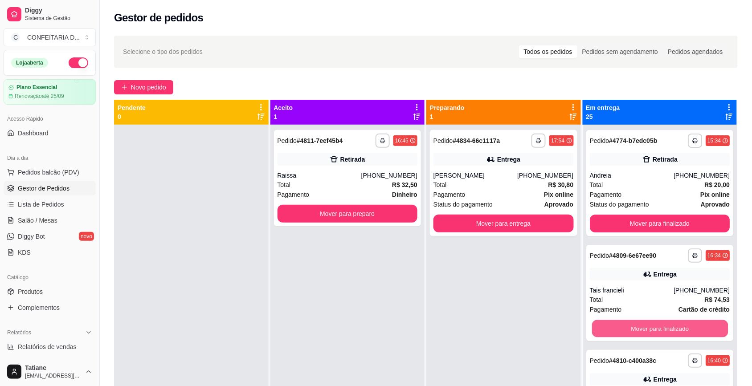
click at [641, 325] on button "Mover para finalizado" at bounding box center [659, 328] width 136 height 17
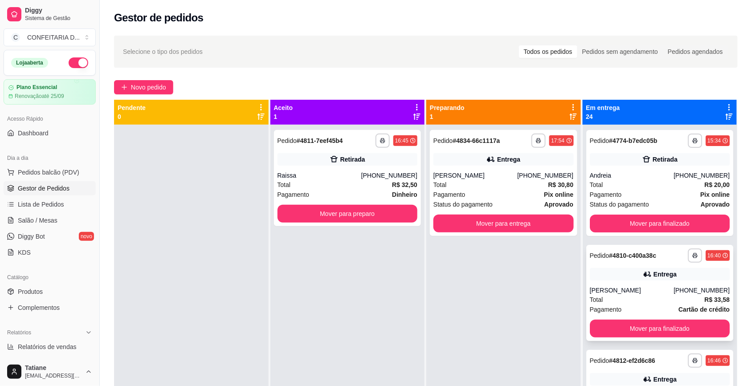
click at [640, 290] on div "[PERSON_NAME]" at bounding box center [632, 290] width 84 height 9
click at [635, 324] on button "Mover para finalizado" at bounding box center [659, 328] width 136 height 17
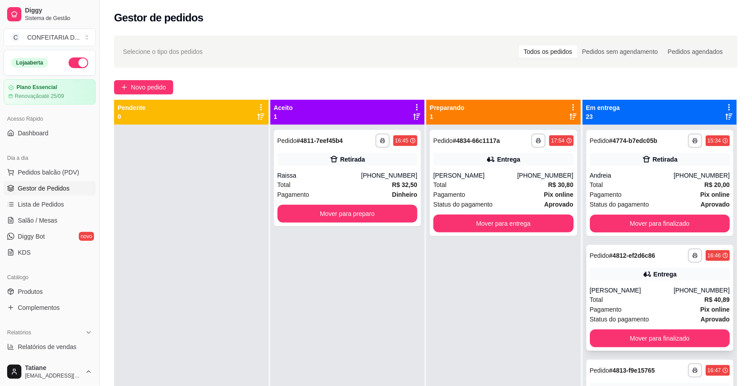
click at [640, 290] on div "[PERSON_NAME]" at bounding box center [632, 290] width 84 height 9
click at [628, 340] on button "Mover para finalizado" at bounding box center [660, 339] width 140 height 18
click at [635, 289] on div "Diovanna" at bounding box center [632, 290] width 84 height 9
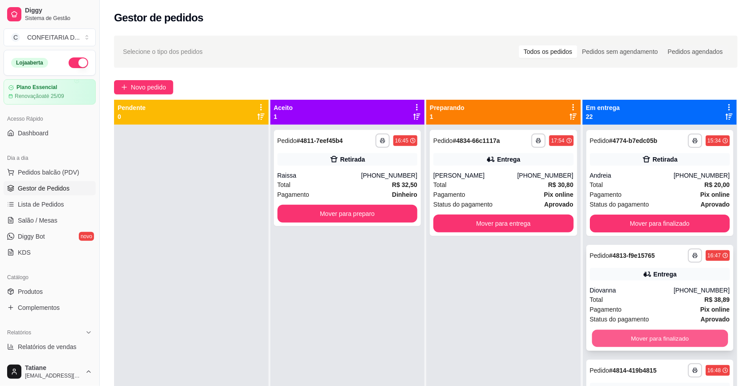
click at [629, 332] on button "Mover para finalizado" at bounding box center [659, 338] width 136 height 17
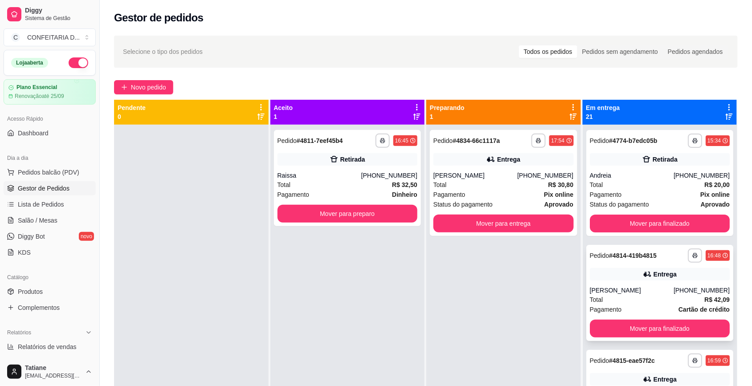
click at [637, 297] on div "Total R$ 42,09" at bounding box center [660, 300] width 140 height 10
click at [634, 326] on button "Mover para finalizado" at bounding box center [660, 329] width 140 height 18
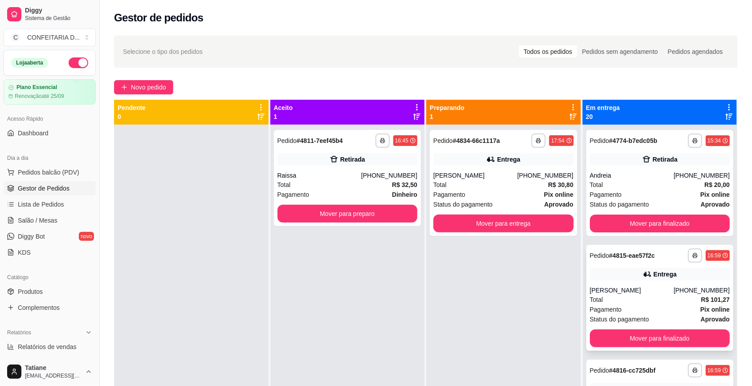
click at [644, 292] on div "[PERSON_NAME]" at bounding box center [632, 290] width 84 height 9
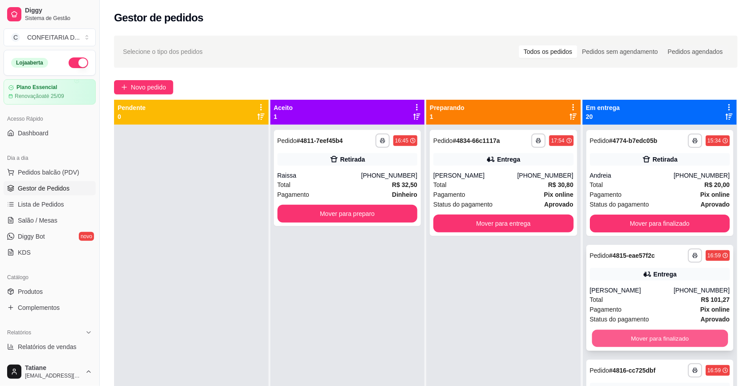
click at [631, 334] on button "Mover para finalizado" at bounding box center [659, 338] width 136 height 17
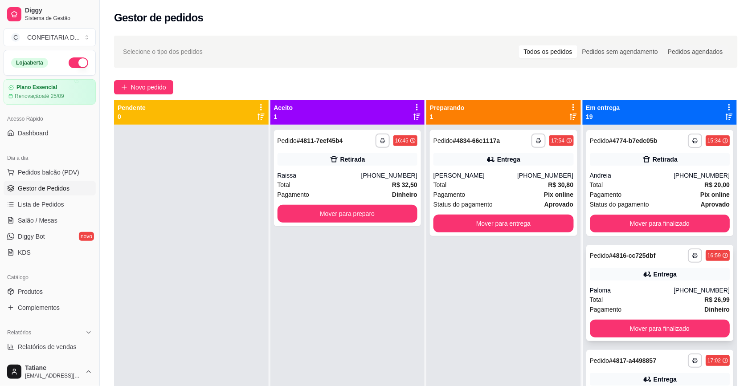
click at [643, 277] on icon at bounding box center [647, 274] width 9 height 9
click at [633, 323] on button "Mover para finalizado" at bounding box center [660, 329] width 140 height 18
click at [632, 286] on div "[PERSON_NAME]" at bounding box center [632, 290] width 84 height 9
click at [632, 330] on button "Mover para finalizado" at bounding box center [660, 329] width 140 height 18
click at [642, 288] on div "[PERSON_NAME]" at bounding box center [632, 290] width 84 height 9
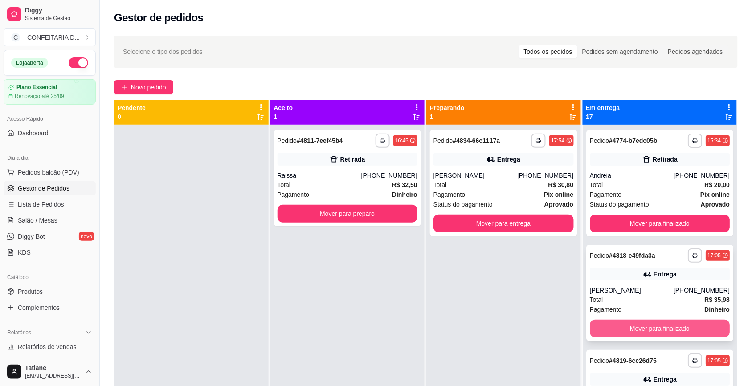
click at [628, 334] on button "Mover para finalizado" at bounding box center [660, 329] width 140 height 18
click at [641, 284] on div "**********" at bounding box center [659, 293] width 147 height 96
click at [629, 338] on div "**********" at bounding box center [659, 293] width 147 height 96
click at [628, 330] on button "Mover para finalizado" at bounding box center [660, 329] width 140 height 18
click at [640, 292] on div "[PERSON_NAME]" at bounding box center [632, 290] width 84 height 9
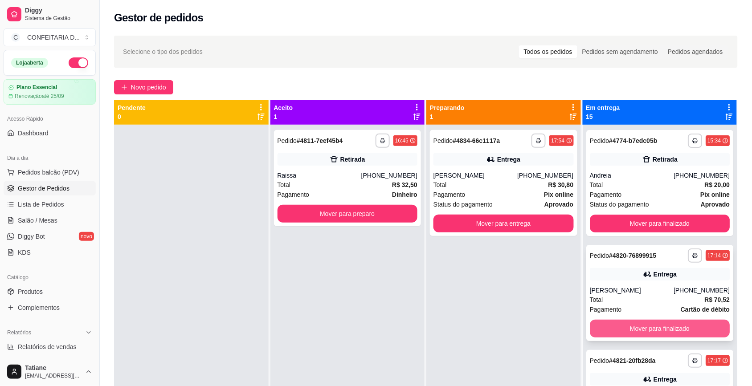
click at [635, 326] on button "Mover para finalizado" at bounding box center [660, 329] width 140 height 18
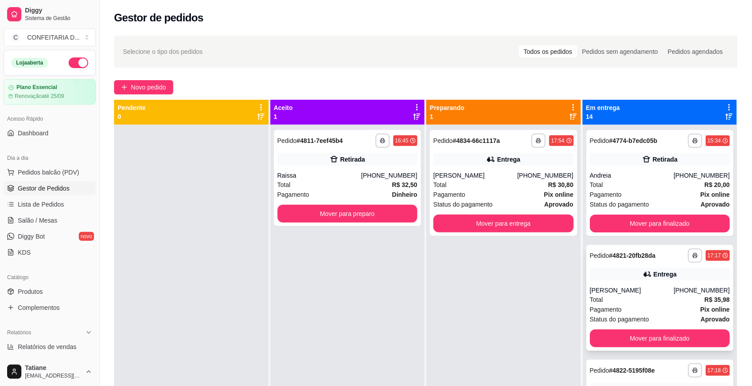
click at [644, 276] on icon at bounding box center [647, 274] width 6 height 5
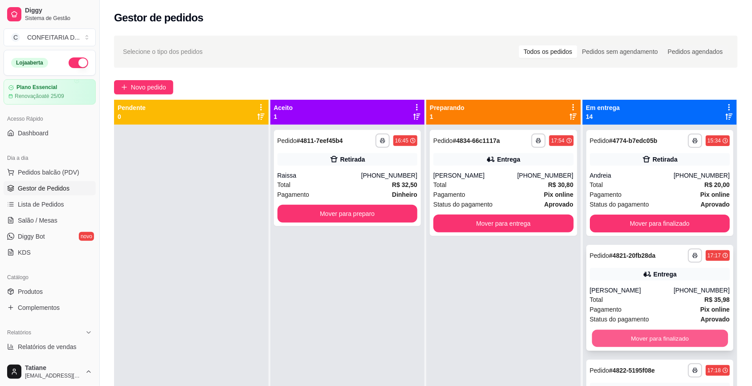
click at [637, 340] on button "Mover para finalizado" at bounding box center [659, 338] width 136 height 17
click at [640, 301] on div "Total R$ 26,90" at bounding box center [660, 300] width 140 height 10
click at [638, 334] on button "Mover para finalizado" at bounding box center [660, 339] width 140 height 18
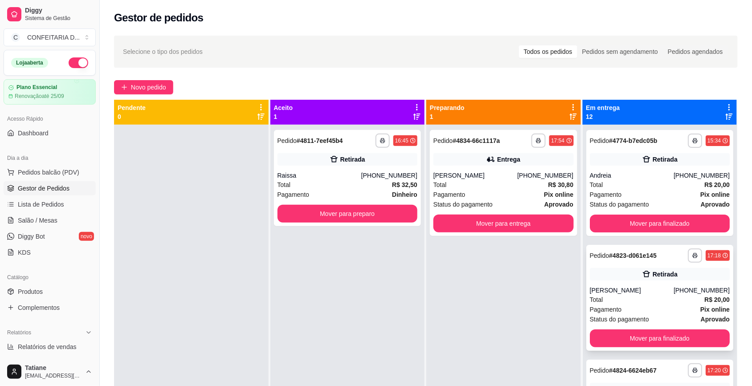
click at [647, 300] on div "Total R$ 20,00" at bounding box center [660, 300] width 140 height 10
click at [630, 339] on button "Mover para finalizado" at bounding box center [660, 339] width 140 height 18
click at [638, 296] on div "Total R$ 29,90" at bounding box center [660, 300] width 140 height 10
click at [638, 297] on div "Total R$ 29,90" at bounding box center [660, 300] width 140 height 10
click at [634, 330] on button "Mover para finalizado" at bounding box center [660, 339] width 140 height 18
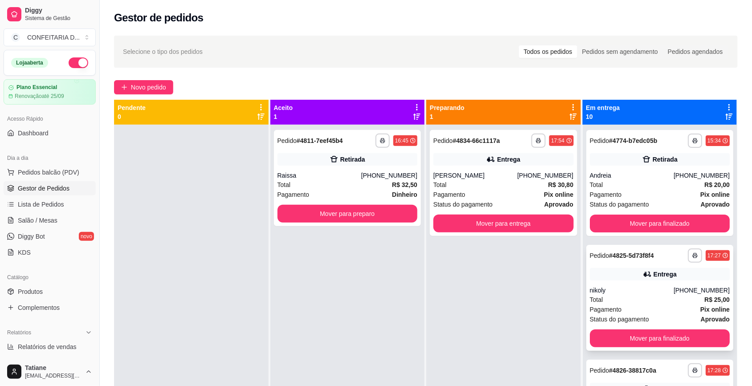
click at [637, 298] on div "Total R$ 25,00" at bounding box center [660, 300] width 140 height 10
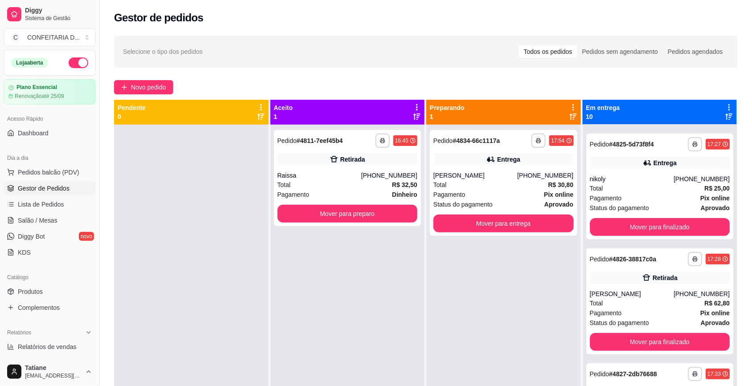
scroll to position [25, 0]
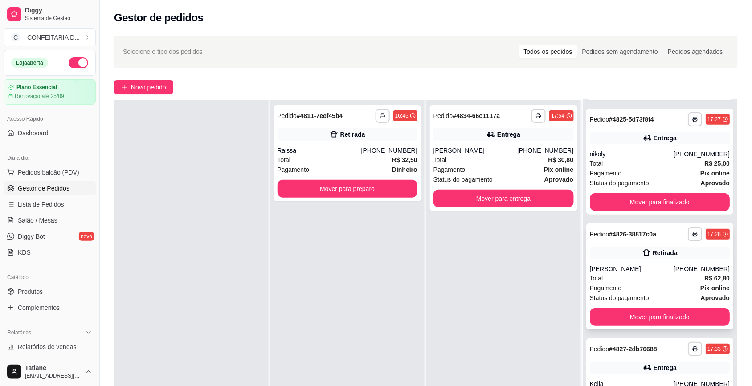
click at [618, 268] on div "[PERSON_NAME]" at bounding box center [632, 269] width 84 height 9
click at [639, 275] on div "Total R$ 62,80" at bounding box center [660, 278] width 140 height 10
click at [623, 322] on button "Mover para finalizado" at bounding box center [659, 317] width 136 height 17
click at [628, 263] on div "**********" at bounding box center [659, 277] width 147 height 106
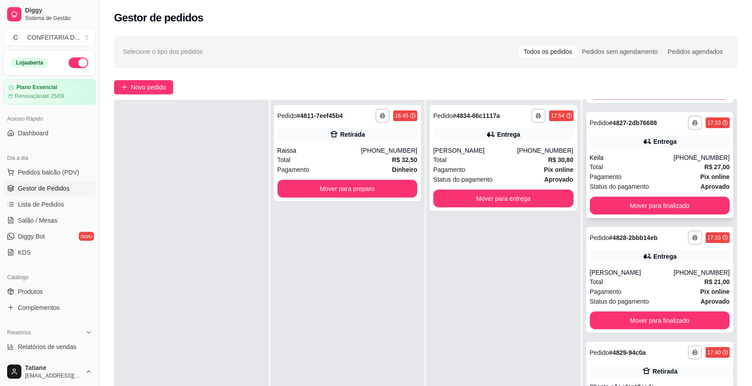
scroll to position [334, 0]
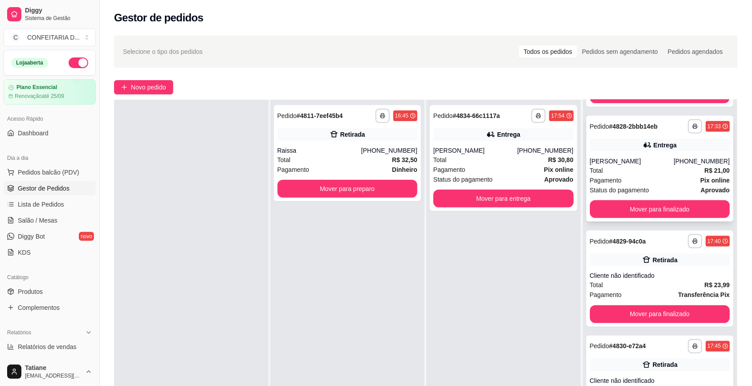
click at [645, 166] on div "Total R$ 21,00" at bounding box center [660, 171] width 140 height 10
click at [646, 272] on div "Cliente não identificado" at bounding box center [660, 276] width 140 height 9
click at [635, 314] on button "Mover para finalizado" at bounding box center [660, 314] width 140 height 18
click at [635, 312] on button "Mover para finalizado" at bounding box center [660, 314] width 140 height 18
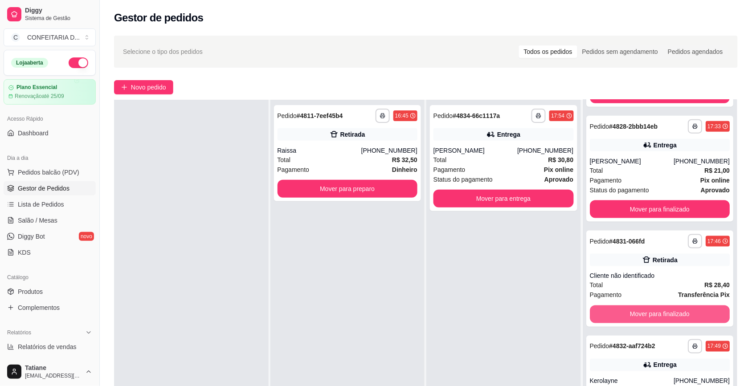
click at [635, 312] on button "Mover para finalizado" at bounding box center [660, 314] width 140 height 18
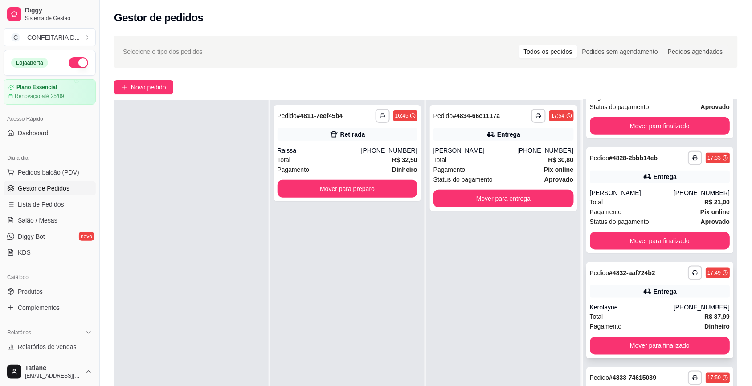
scroll to position [301, 0]
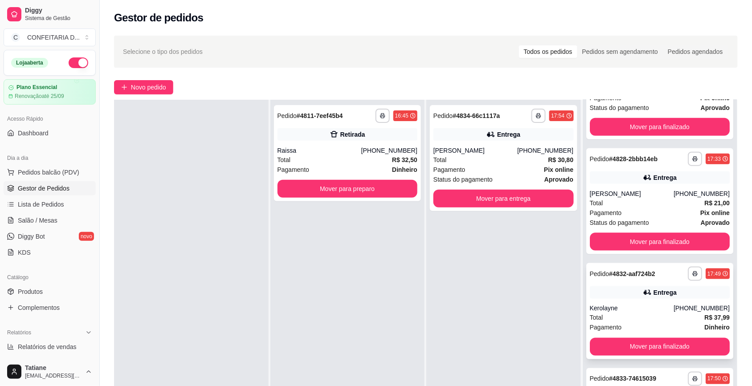
click at [641, 286] on div "Entrega" at bounding box center [660, 292] width 140 height 12
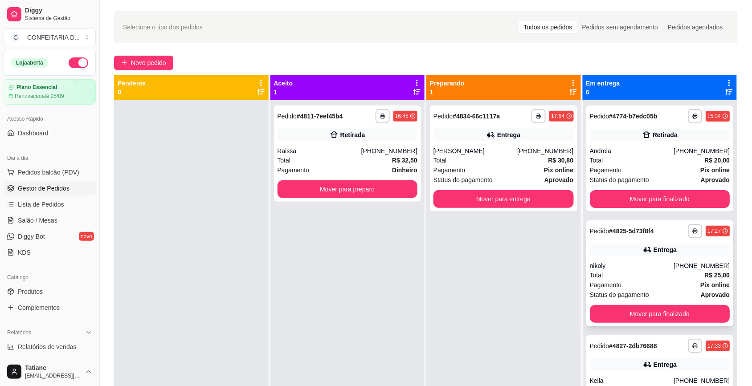
scroll to position [0, 0]
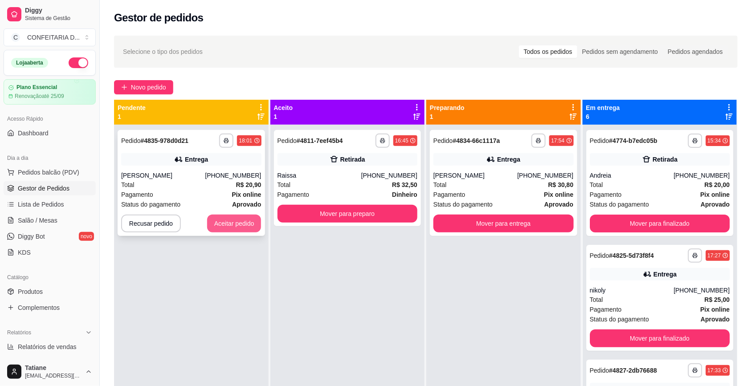
click at [227, 228] on button "Aceitar pedido" at bounding box center [234, 224] width 54 height 18
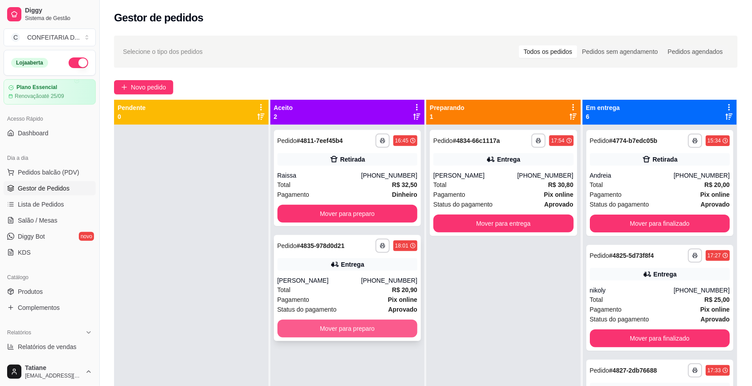
click at [365, 332] on button "Mover para preparo" at bounding box center [347, 329] width 140 height 18
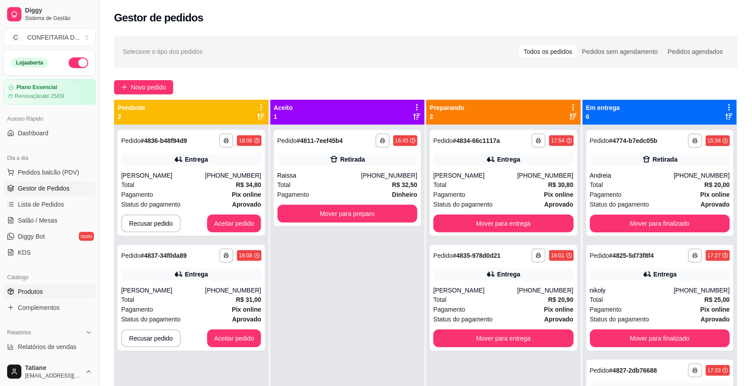
click at [41, 293] on span "Produtos" at bounding box center [30, 291] width 25 height 9
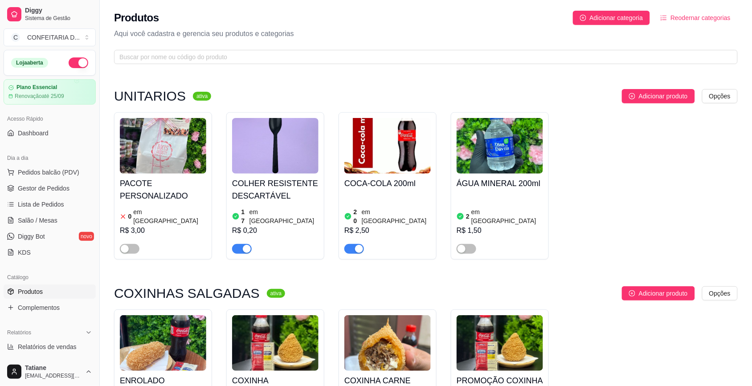
scroll to position [111, 0]
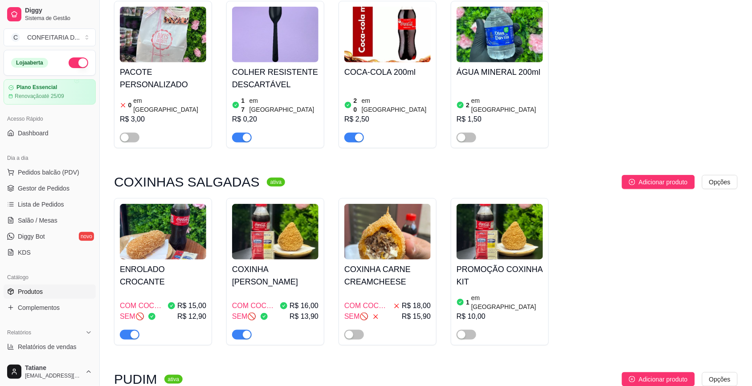
click at [268, 268] on h4 "COXINHA [PERSON_NAME]" at bounding box center [275, 275] width 86 height 25
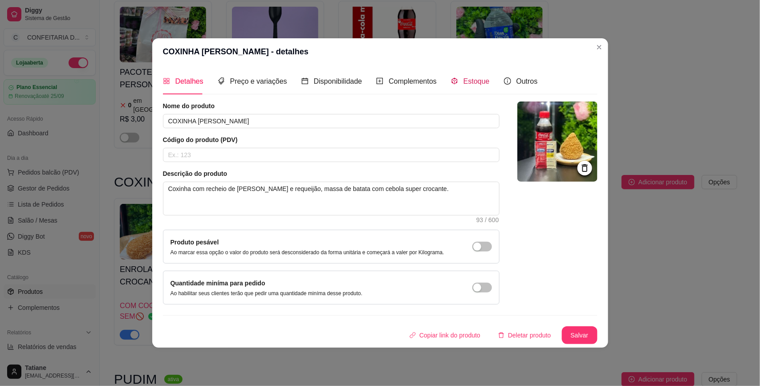
click at [457, 78] on div "Estoque" at bounding box center [470, 81] width 39 height 11
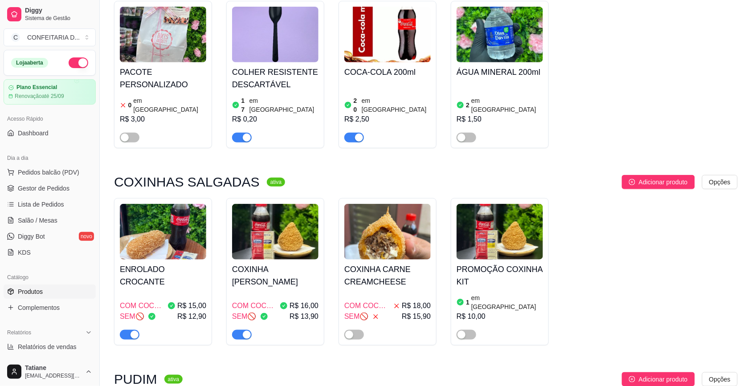
click at [137, 292] on div "COM COCA-COLA✅ R$ 15,00 SEM🚫 R$ 12,90" at bounding box center [163, 316] width 86 height 48
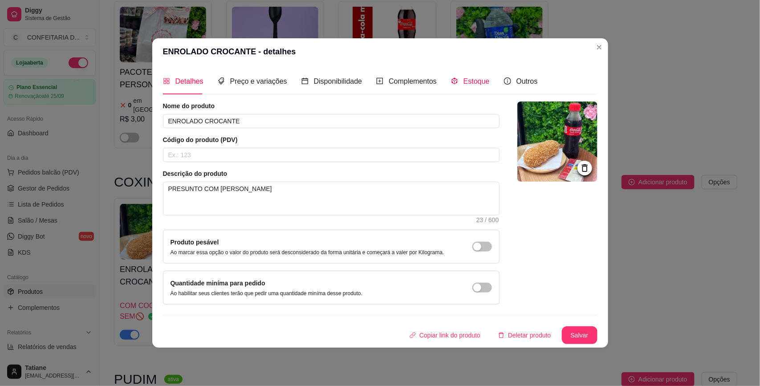
click at [475, 78] on span "Estoque" at bounding box center [477, 81] width 26 height 8
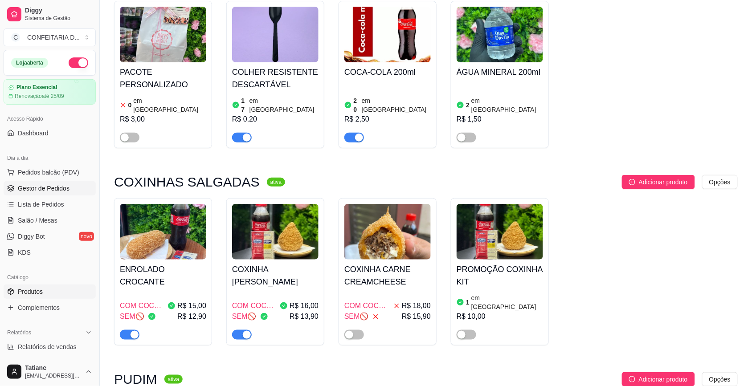
click at [36, 190] on span "Gestor de Pedidos" at bounding box center [44, 188] width 52 height 9
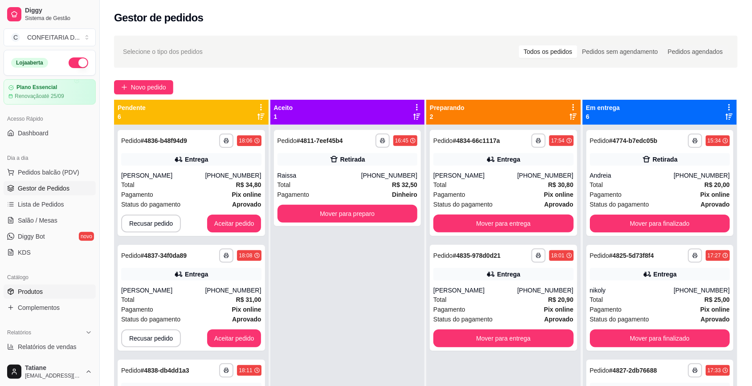
click at [28, 290] on span "Produtos" at bounding box center [30, 291] width 25 height 9
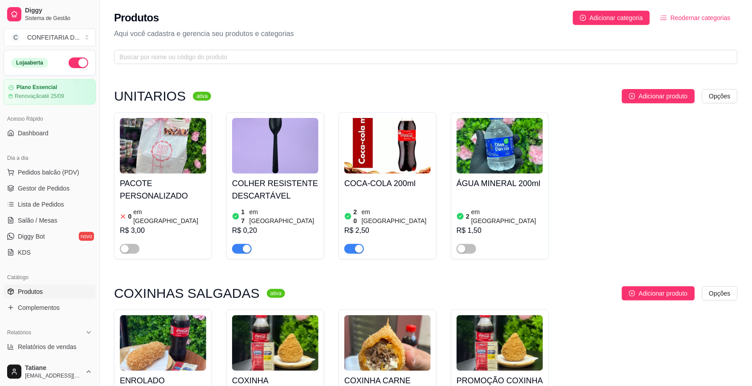
scroll to position [167, 0]
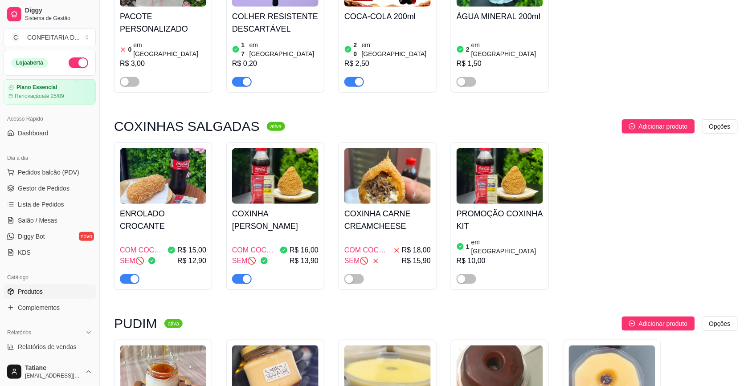
click at [171, 212] on h4 "ENROLADO CROCANTE" at bounding box center [163, 220] width 86 height 25
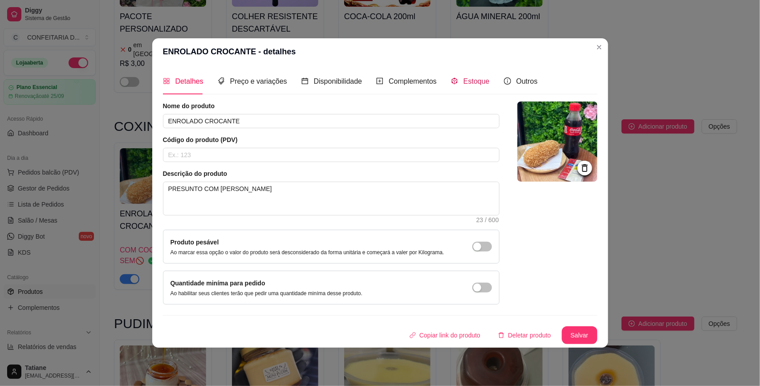
click at [464, 84] on span "Estoque" at bounding box center [477, 81] width 26 height 8
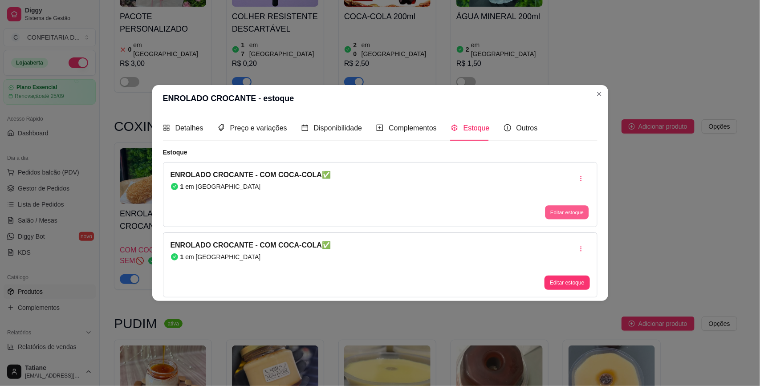
click at [578, 215] on button "Editar estoque" at bounding box center [568, 213] width 44 height 14
click at [294, 86] on article "Quantidade em estoque" at bounding box center [380, 82] width 278 height 10
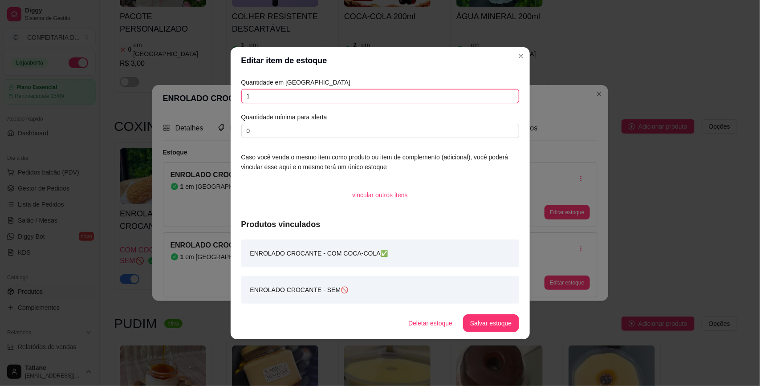
click at [289, 92] on input "1" at bounding box center [380, 96] width 278 height 14
type input "0"
click at [478, 323] on button "Salvar estoque" at bounding box center [491, 322] width 54 height 17
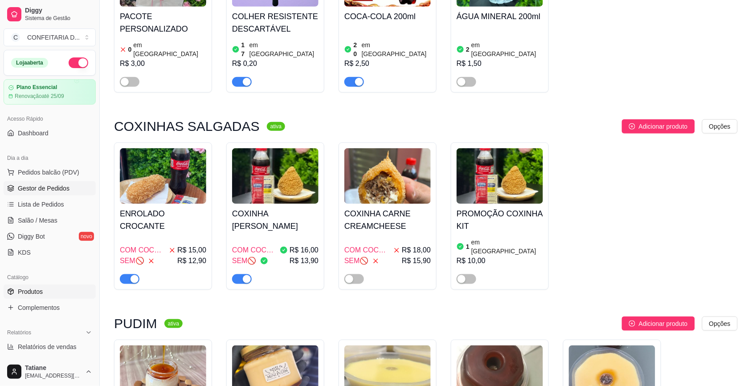
click at [45, 185] on span "Gestor de Pedidos" at bounding box center [44, 188] width 52 height 9
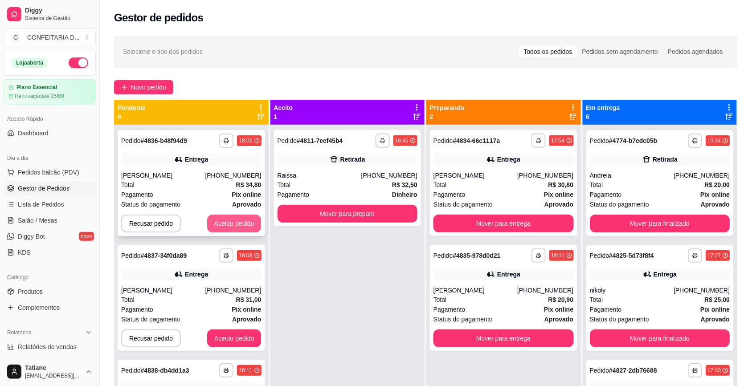
click at [228, 215] on button "Aceitar pedido" at bounding box center [234, 224] width 54 height 18
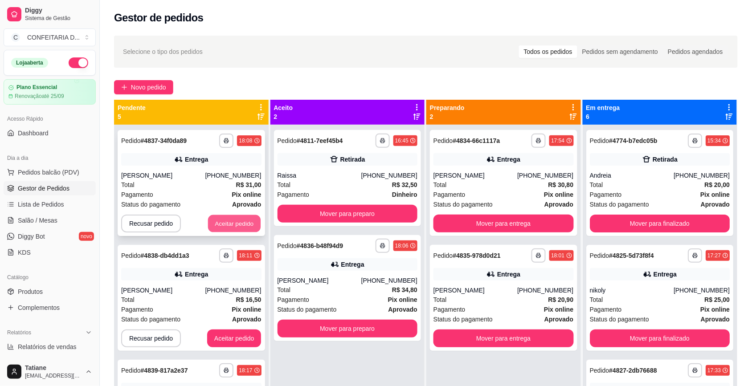
click at [225, 219] on button "Aceitar pedido" at bounding box center [234, 223] width 53 height 17
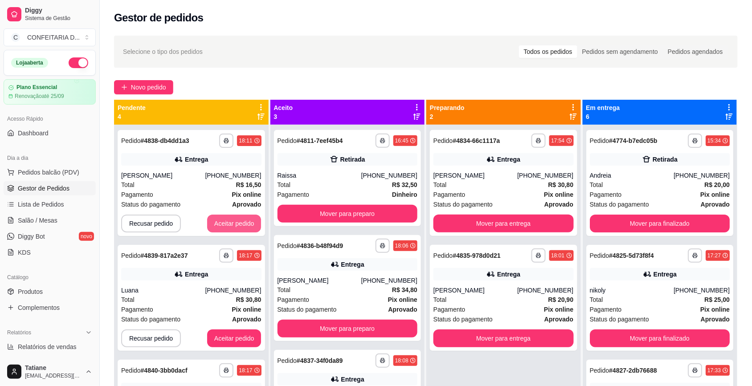
click at [225, 219] on button "Aceitar pedido" at bounding box center [234, 224] width 54 height 18
click at [221, 221] on button "Aceitar pedido" at bounding box center [234, 224] width 54 height 18
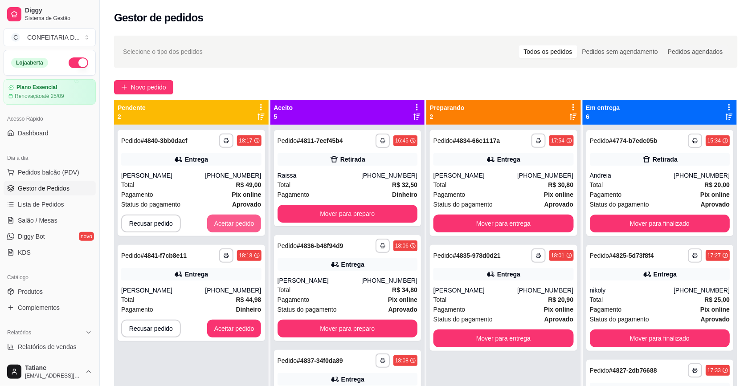
click at [221, 221] on button "Aceitar pedido" at bounding box center [234, 224] width 54 height 18
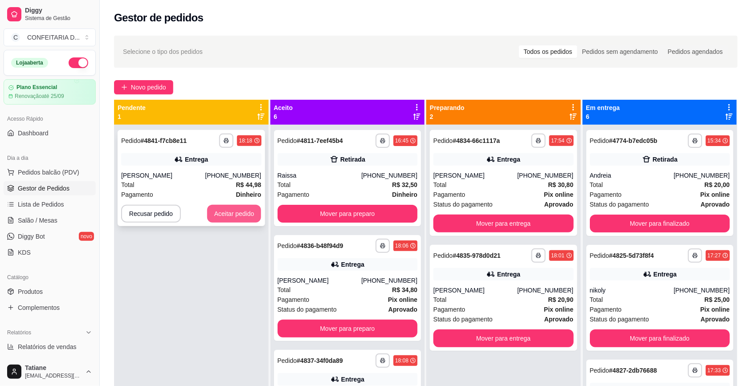
click at [227, 216] on button "Aceitar pedido" at bounding box center [234, 214] width 54 height 18
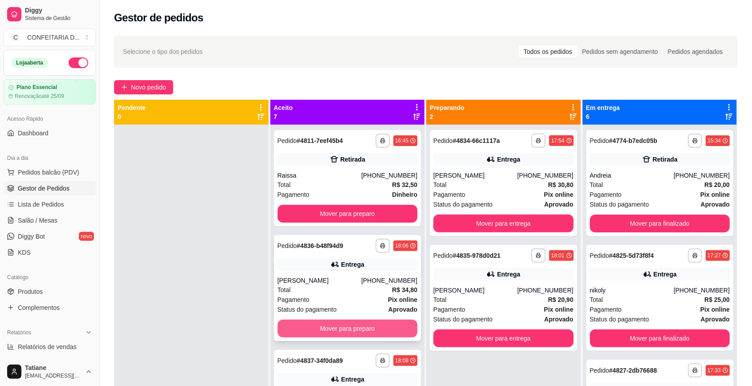
click at [333, 324] on button "Mover para preparo" at bounding box center [347, 329] width 140 height 18
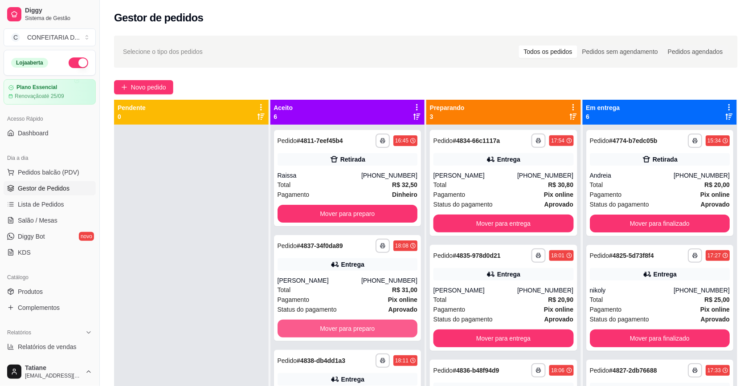
click at [333, 324] on button "Mover para preparo" at bounding box center [347, 329] width 140 height 18
click at [333, 324] on button "Mover para preparo" at bounding box center [347, 328] width 136 height 17
click at [333, 324] on button "Mover para preparo" at bounding box center [347, 329] width 140 height 18
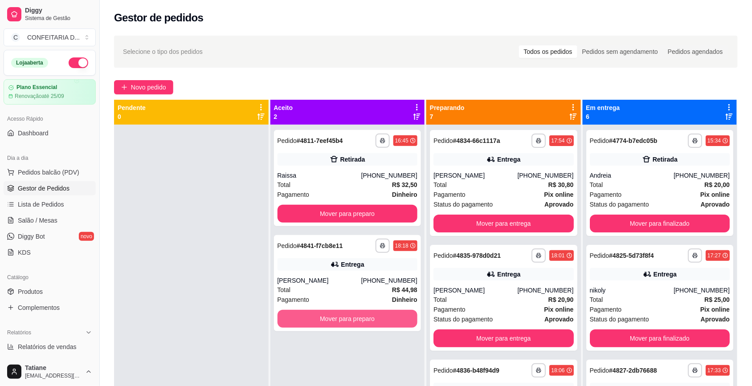
click at [333, 324] on button "Mover para preparo" at bounding box center [347, 319] width 140 height 18
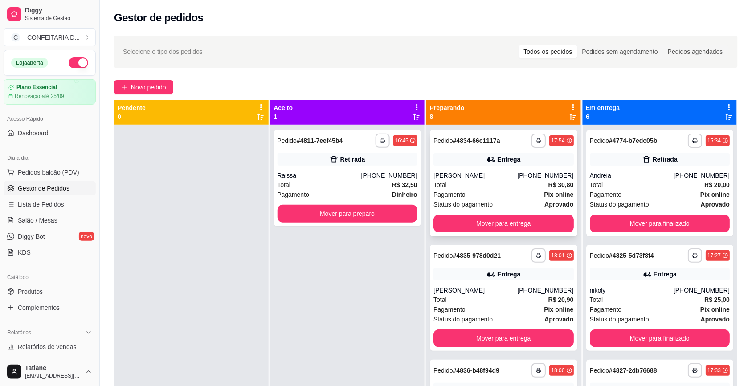
click at [495, 181] on div "Total R$ 30,80" at bounding box center [503, 185] width 140 height 10
click at [508, 281] on div "**********" at bounding box center [503, 298] width 147 height 106
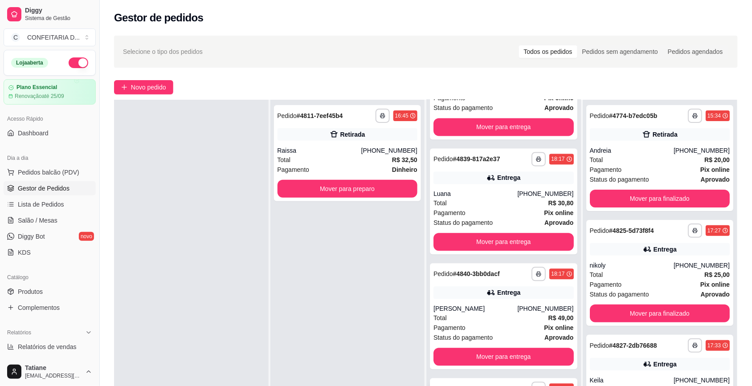
scroll to position [111, 0]
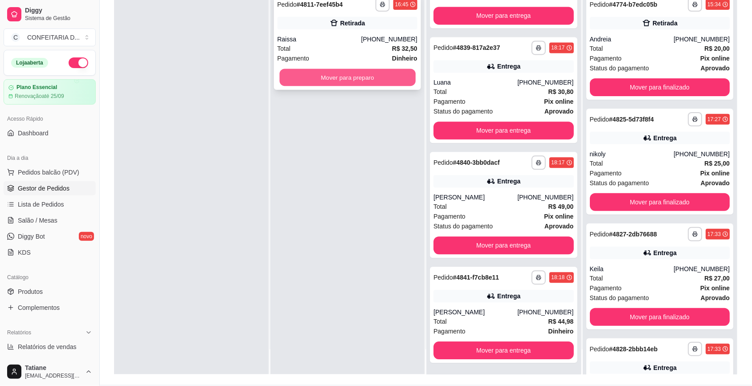
click at [326, 71] on button "Mover para preparo" at bounding box center [347, 77] width 136 height 17
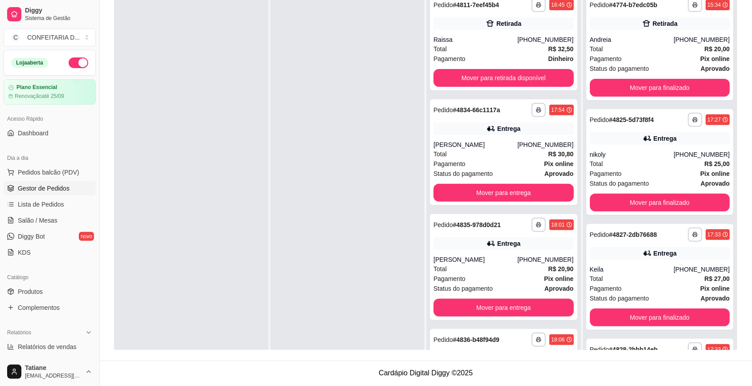
scroll to position [0, 0]
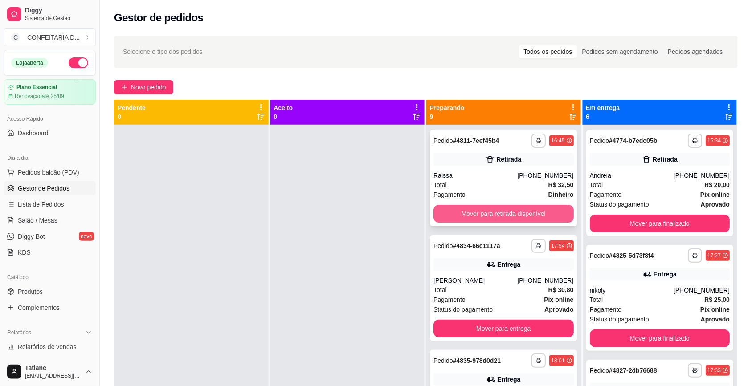
click at [489, 215] on button "Mover para retirada disponível" at bounding box center [503, 214] width 140 height 18
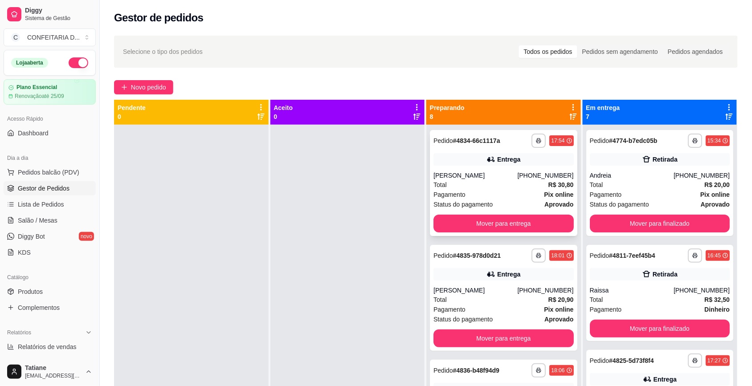
click at [498, 157] on div "Entrega" at bounding box center [508, 159] width 23 height 9
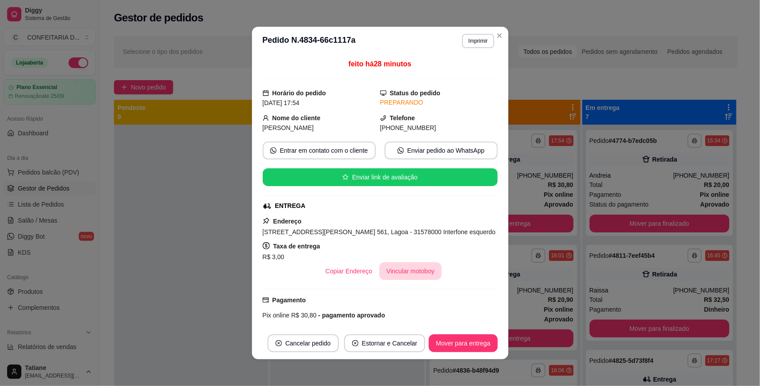
click at [409, 272] on button "Vincular motoboy" at bounding box center [410, 271] width 62 height 18
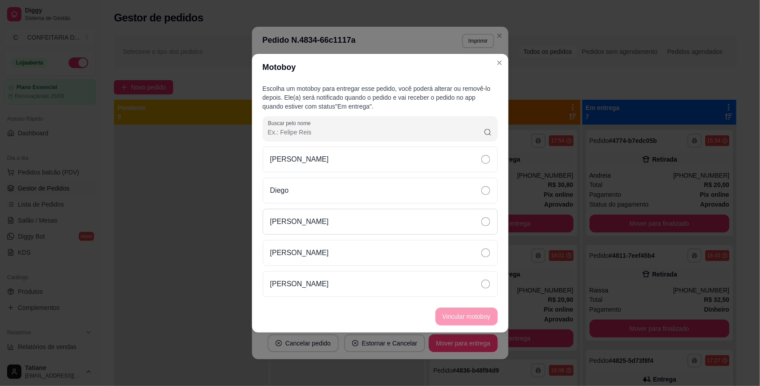
click at [309, 218] on p "[PERSON_NAME]" at bounding box center [299, 221] width 59 height 11
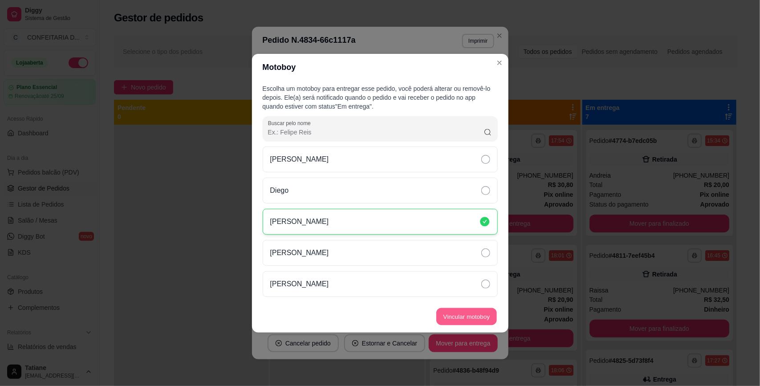
click at [486, 312] on button "Vincular motoboy" at bounding box center [466, 316] width 61 height 17
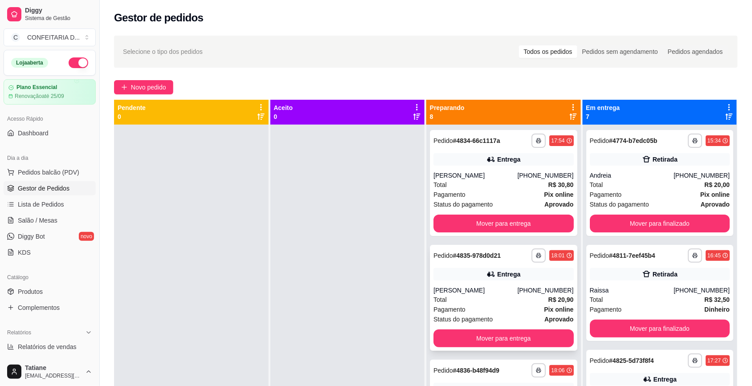
click at [521, 284] on div "**********" at bounding box center [503, 298] width 147 height 106
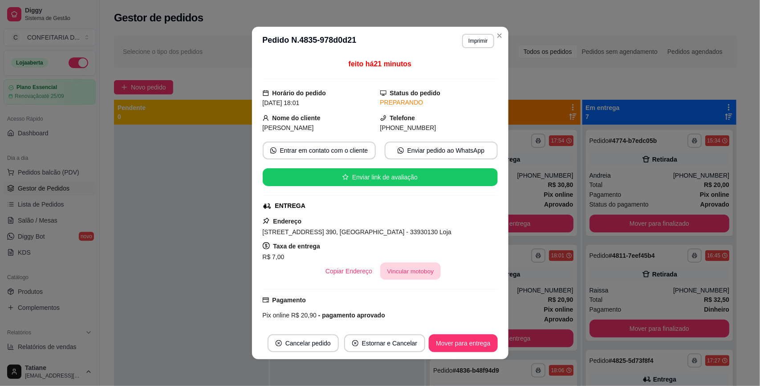
click at [395, 268] on button "Vincular motoboy" at bounding box center [410, 271] width 61 height 17
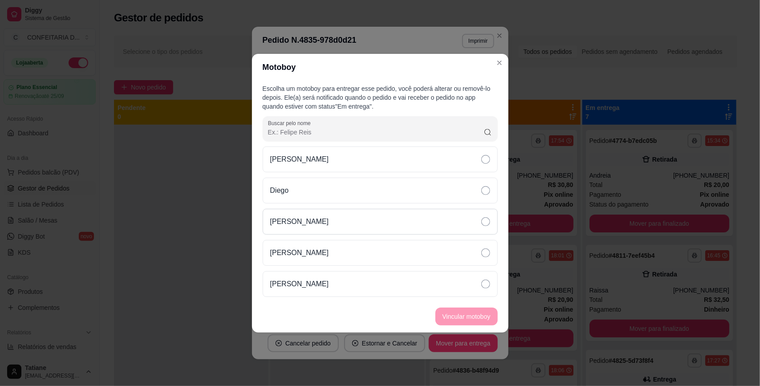
click at [325, 223] on div "[PERSON_NAME]" at bounding box center [380, 222] width 235 height 26
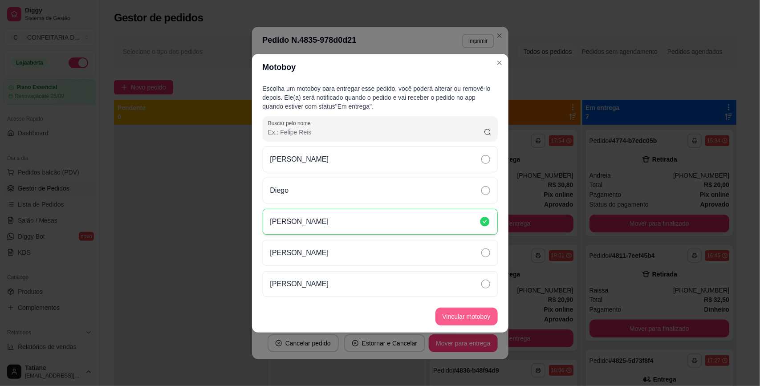
click at [465, 324] on button "Vincular motoboy" at bounding box center [467, 317] width 62 height 18
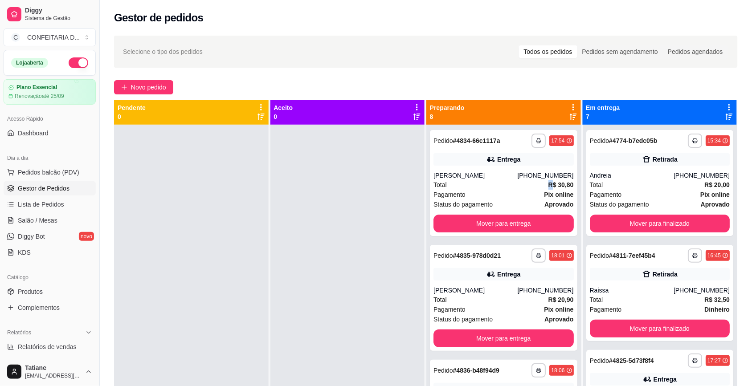
click at [527, 181] on div "Total R$ 30,80" at bounding box center [503, 185] width 140 height 10
click at [526, 282] on div "**********" at bounding box center [503, 298] width 147 height 106
click at [525, 282] on div "**********" at bounding box center [503, 298] width 147 height 106
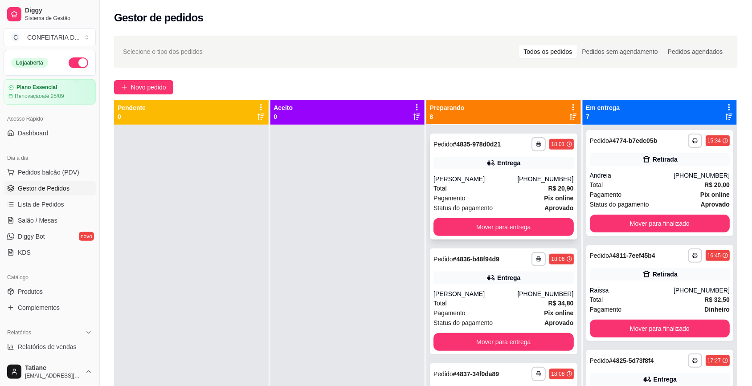
click at [525, 282] on div "Entrega" at bounding box center [503, 278] width 140 height 12
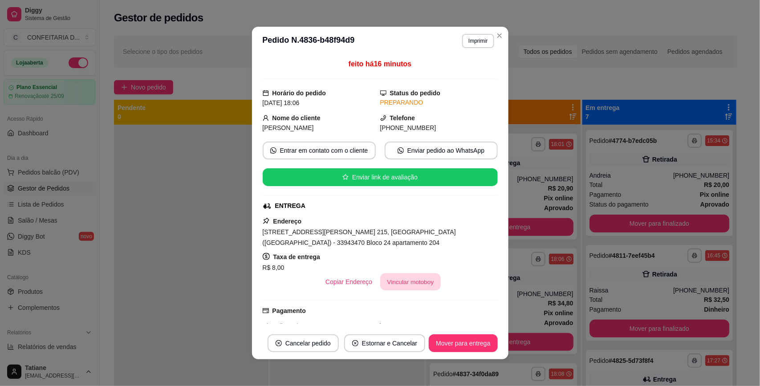
click at [402, 281] on button "Vincular motoboy" at bounding box center [410, 281] width 61 height 17
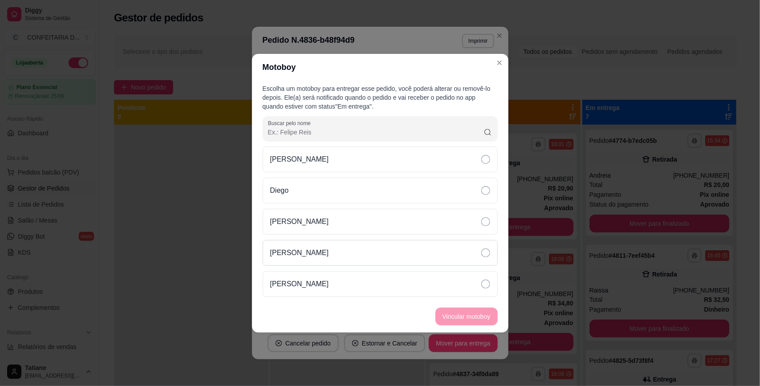
click at [350, 245] on div "[PERSON_NAME]" at bounding box center [380, 253] width 235 height 26
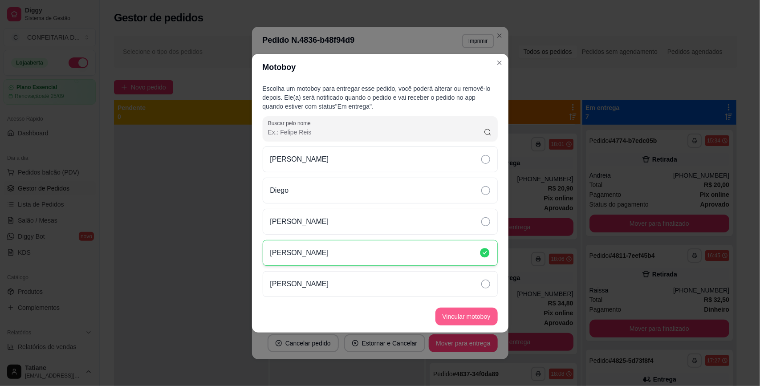
click at [460, 314] on button "Vincular motoboy" at bounding box center [467, 317] width 62 height 18
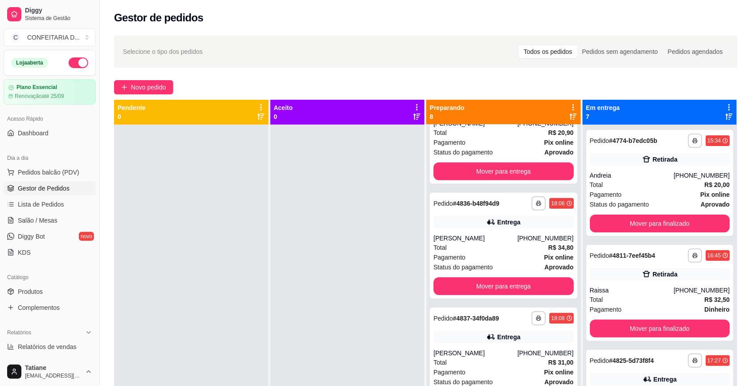
scroll to position [223, 0]
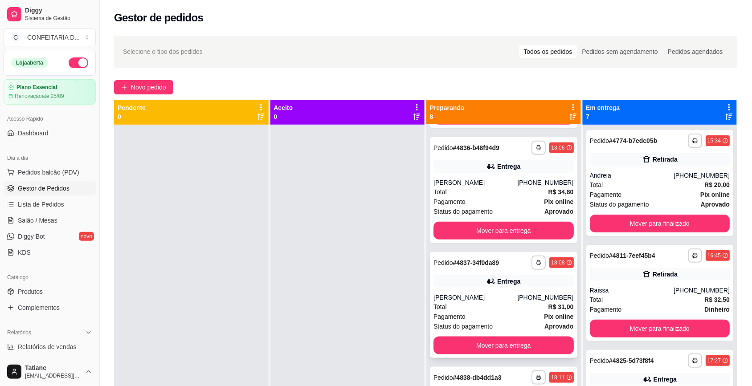
click at [531, 286] on div "Entrega" at bounding box center [503, 281] width 140 height 12
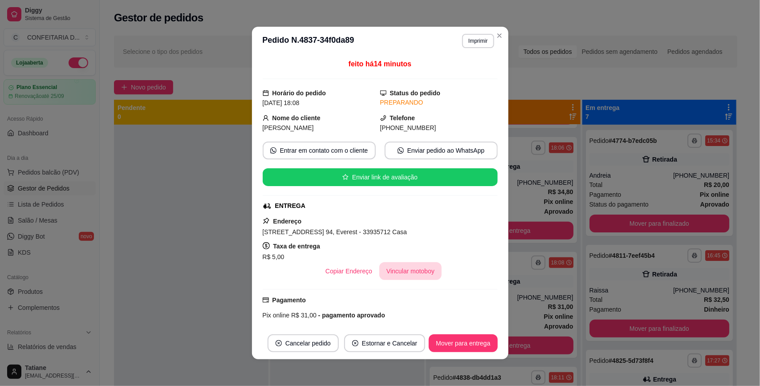
click at [402, 268] on button "Vincular motoboy" at bounding box center [410, 271] width 62 height 18
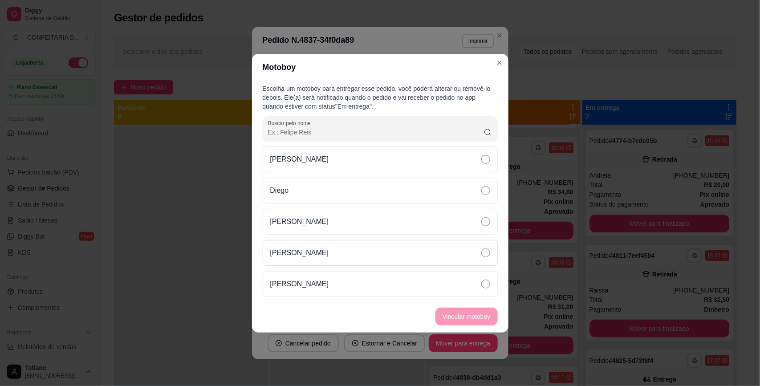
click at [338, 261] on div "[PERSON_NAME]" at bounding box center [380, 253] width 235 height 26
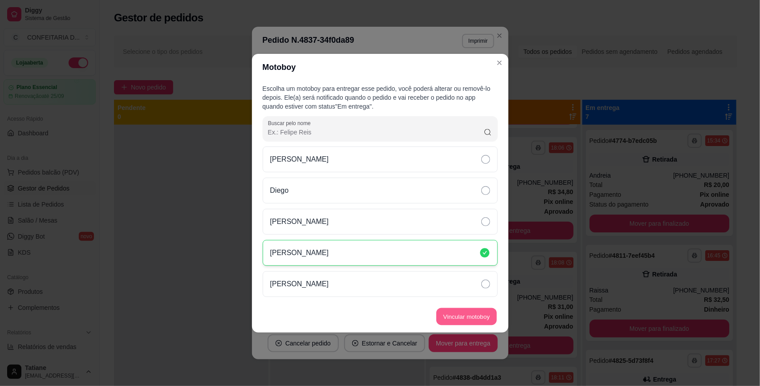
click at [457, 321] on button "Vincular motoboy" at bounding box center [466, 316] width 61 height 17
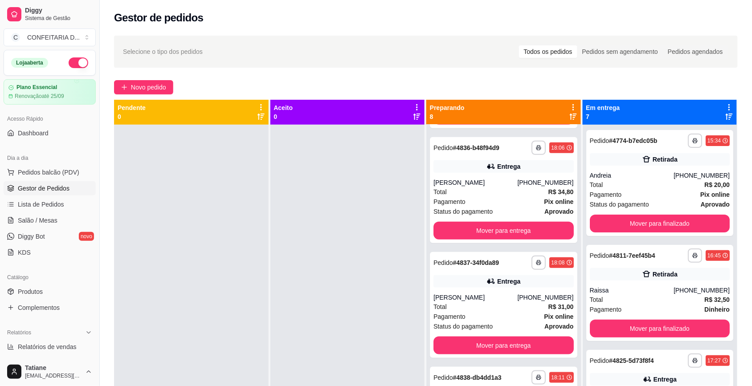
scroll to position [334, 0]
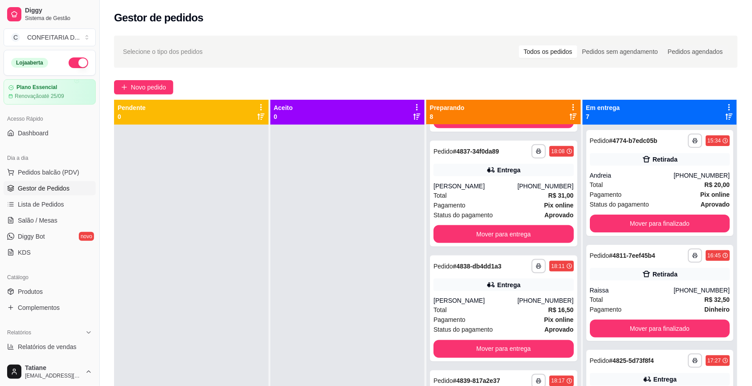
click at [531, 289] on div "Entrega" at bounding box center [503, 285] width 140 height 12
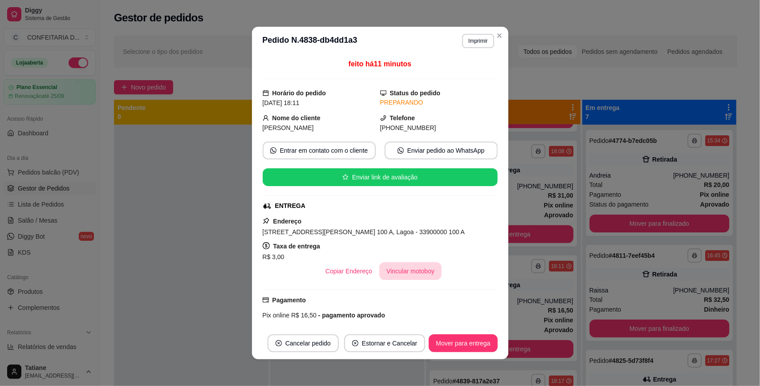
click at [398, 269] on button "Vincular motoboy" at bounding box center [410, 271] width 62 height 18
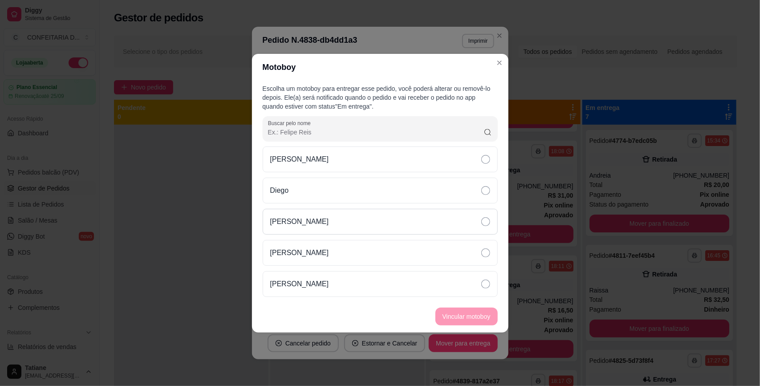
click at [326, 223] on div "[PERSON_NAME]" at bounding box center [380, 222] width 235 height 26
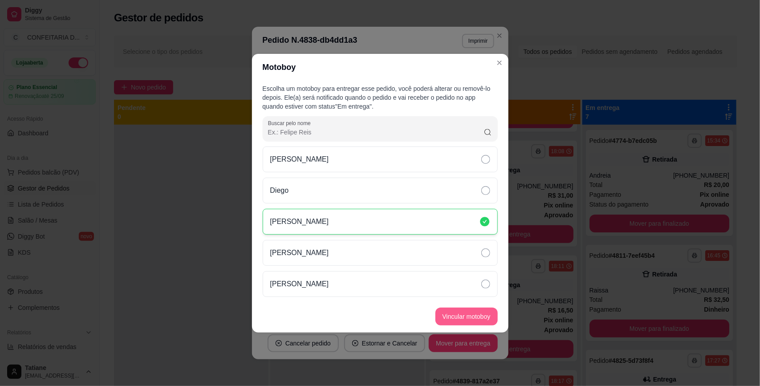
click at [468, 321] on button "Vincular motoboy" at bounding box center [467, 317] width 62 height 18
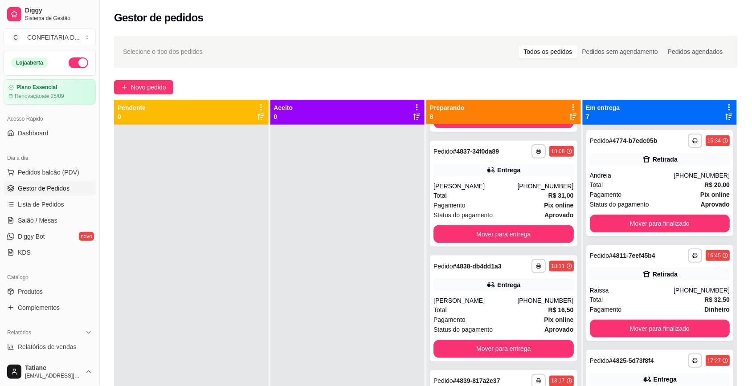
scroll to position [445, 0]
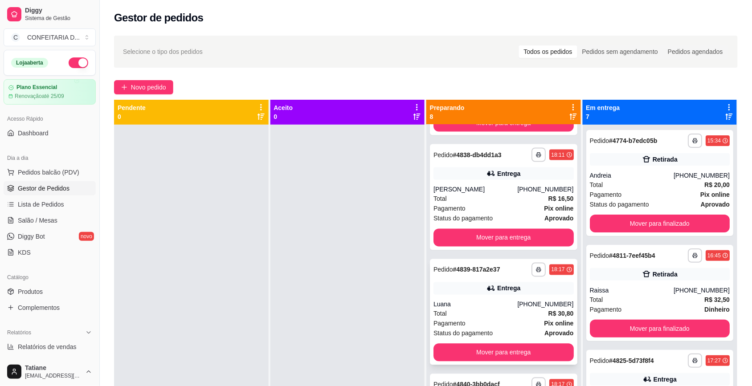
click at [521, 294] on div "Entrega" at bounding box center [503, 288] width 140 height 12
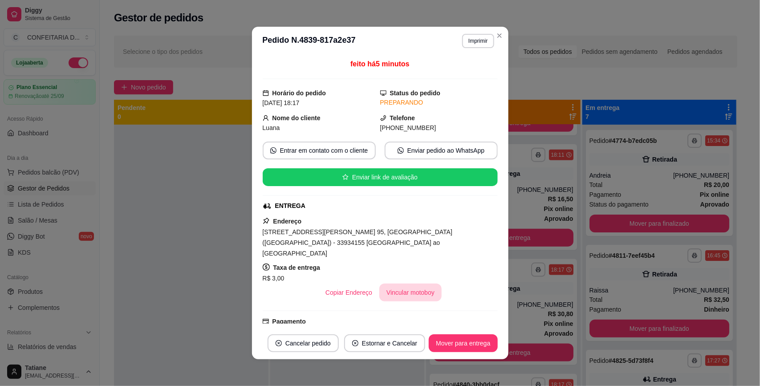
click at [392, 284] on button "Vincular motoboy" at bounding box center [410, 293] width 62 height 18
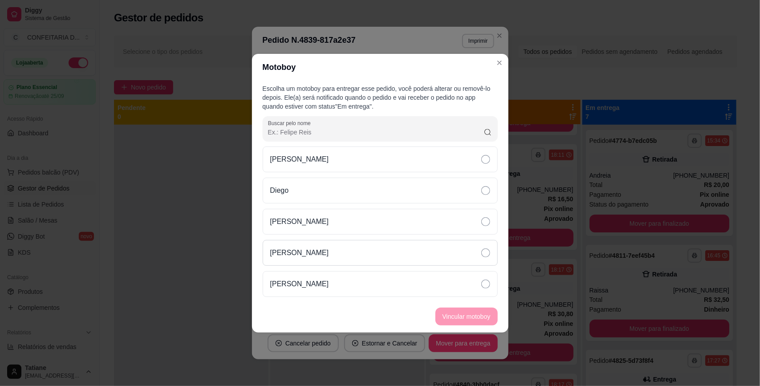
click at [349, 250] on div "[PERSON_NAME]" at bounding box center [380, 253] width 235 height 26
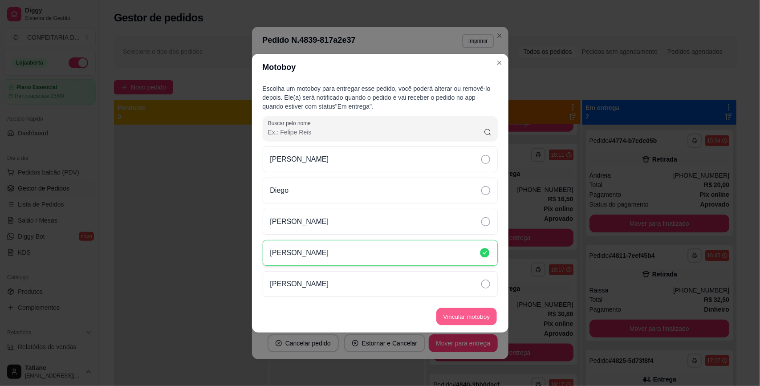
click at [446, 308] on button "Vincular motoboy" at bounding box center [466, 316] width 61 height 17
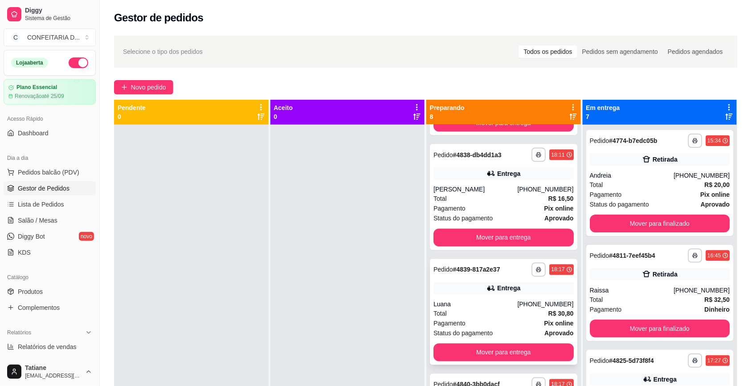
scroll to position [531, 0]
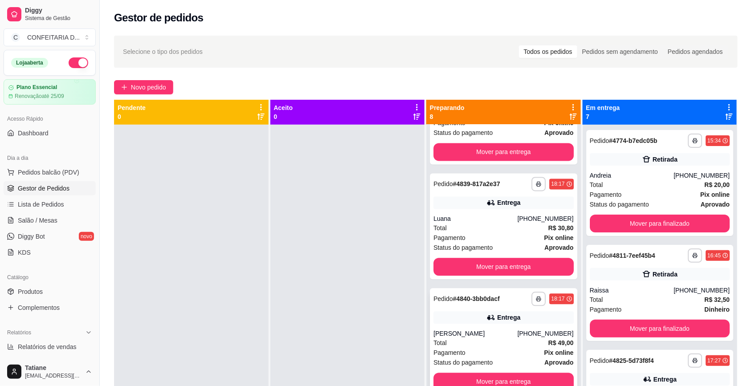
click at [510, 322] on div "Entrega" at bounding box center [503, 317] width 140 height 12
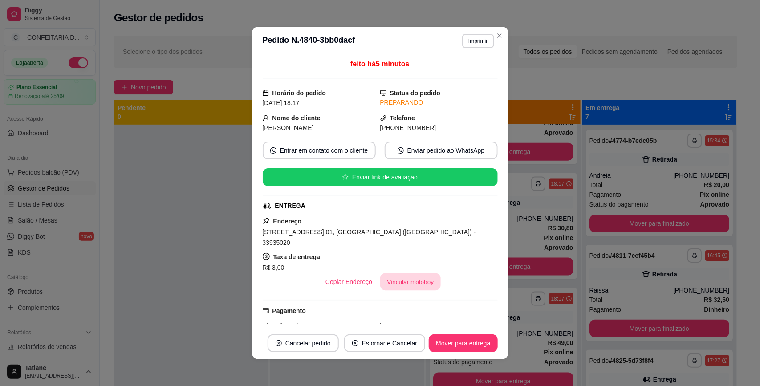
click at [395, 273] on button "Vincular motoboy" at bounding box center [410, 281] width 61 height 17
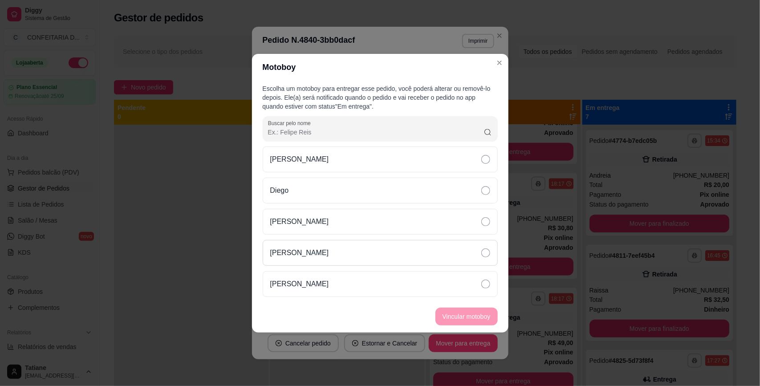
click at [341, 252] on div "[PERSON_NAME]" at bounding box center [380, 253] width 235 height 26
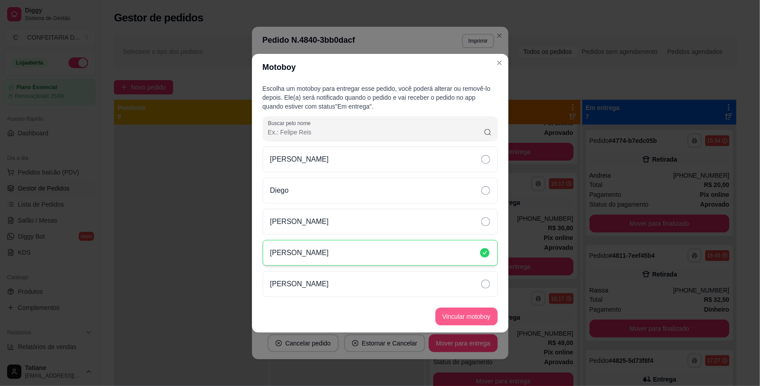
click at [448, 312] on button "Vincular motoboy" at bounding box center [467, 317] width 62 height 18
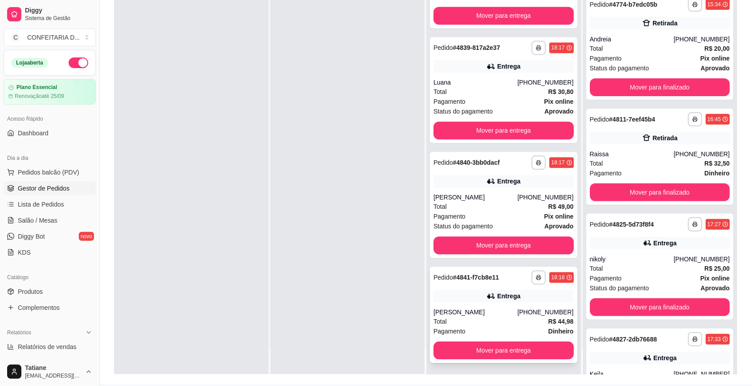
scroll to position [136, 0]
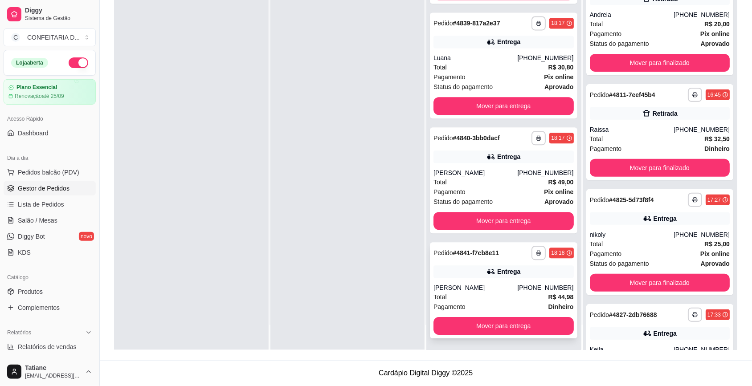
click at [482, 284] on div "luis junior" at bounding box center [475, 287] width 84 height 9
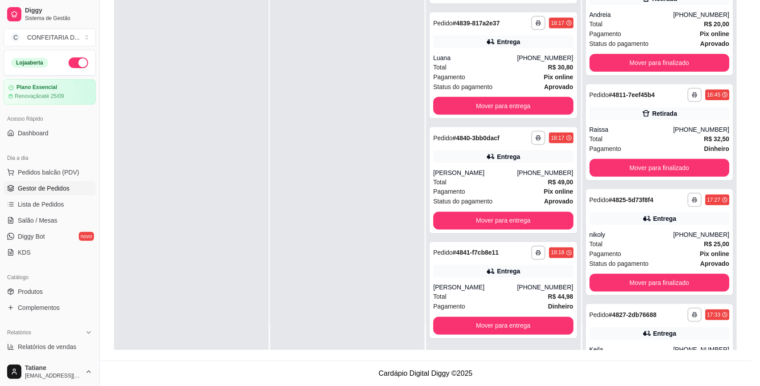
click at [420, 273] on button "Vincular motoboy" at bounding box center [410, 282] width 62 height 18
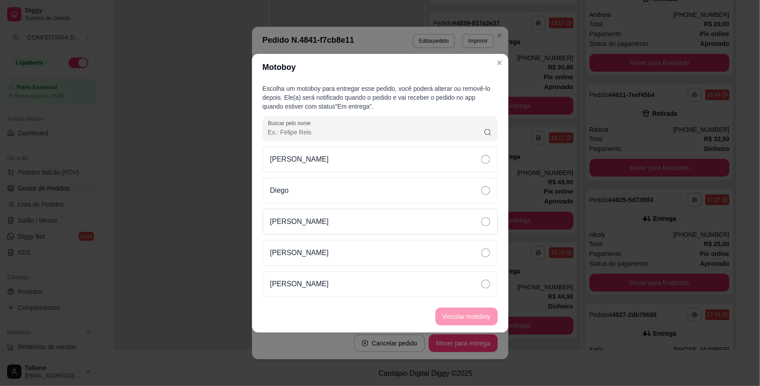
click at [324, 223] on div "[PERSON_NAME]" at bounding box center [380, 222] width 235 height 26
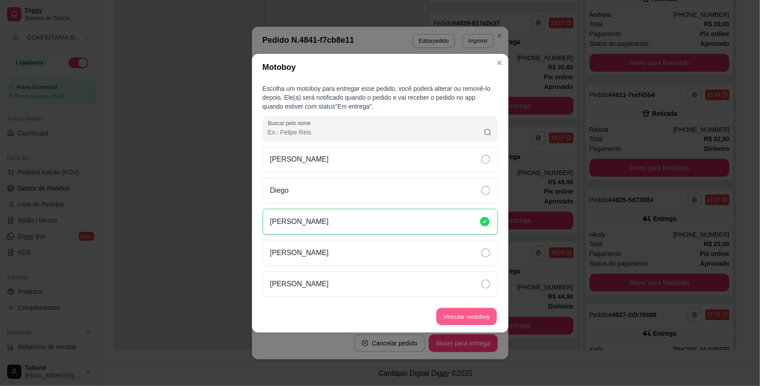
click at [460, 318] on button "Vincular motoboy" at bounding box center [466, 316] width 61 height 17
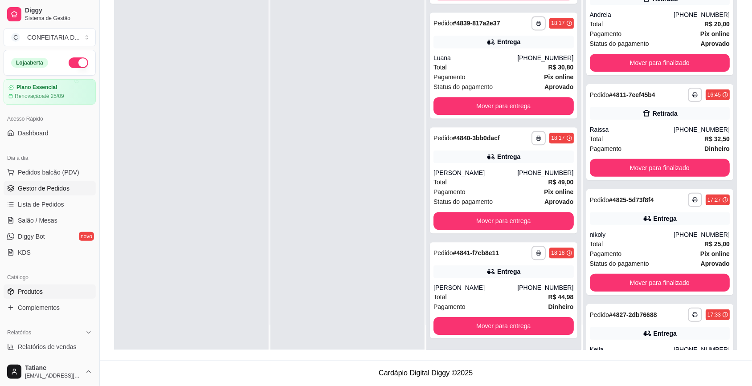
click at [24, 290] on span "Produtos" at bounding box center [30, 291] width 25 height 9
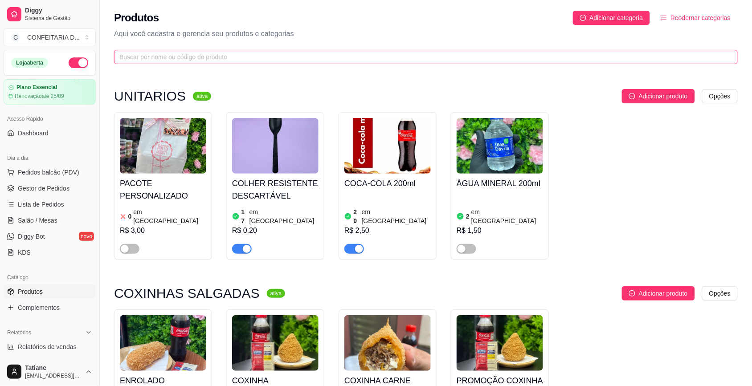
click at [179, 59] on input "text" at bounding box center [422, 57] width 606 height 10
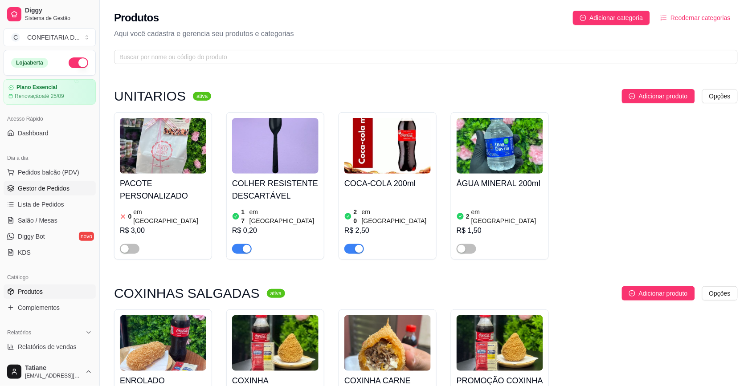
click at [52, 190] on span "Gestor de Pedidos" at bounding box center [44, 188] width 52 height 9
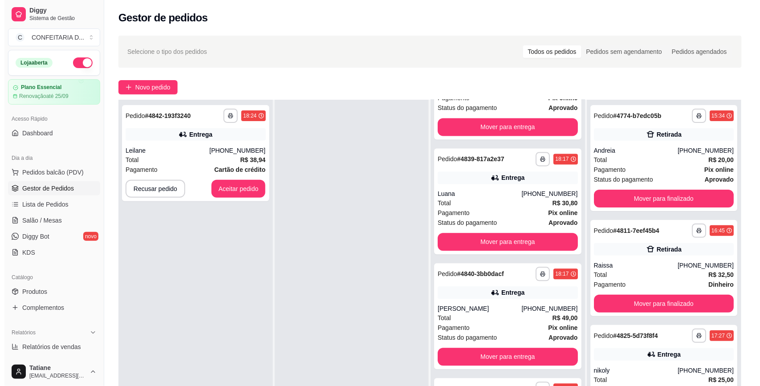
scroll to position [136, 0]
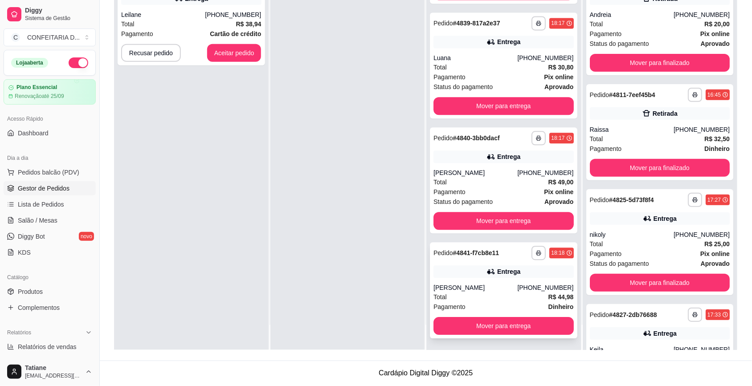
click at [497, 273] on div "Entrega" at bounding box center [508, 271] width 23 height 9
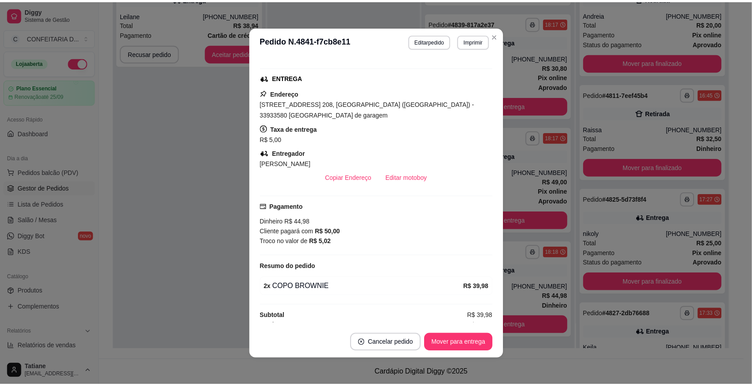
scroll to position [1, 0]
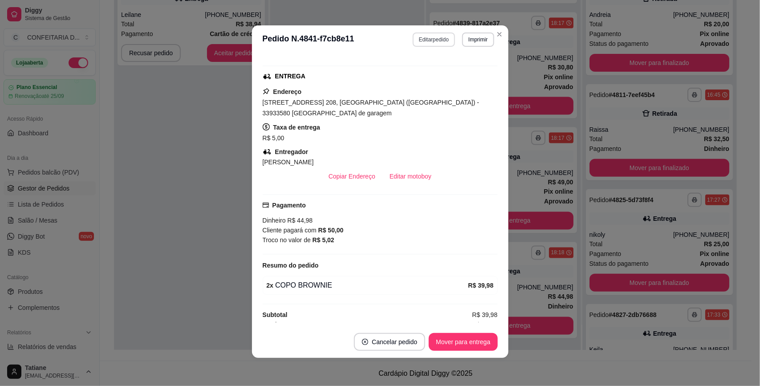
click at [436, 37] on button "Editar pedido" at bounding box center [434, 40] width 42 height 14
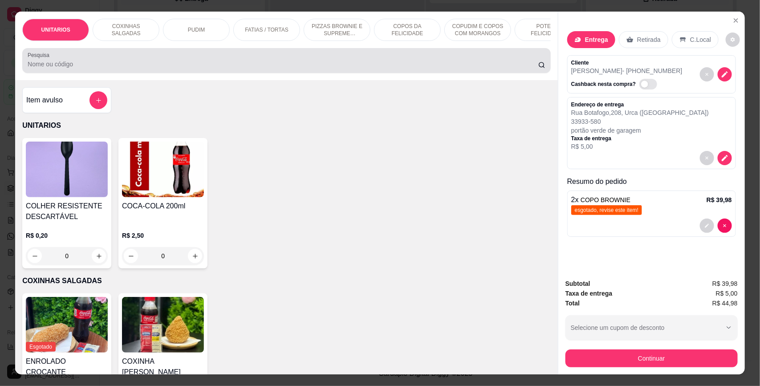
click at [190, 73] on div "Pesquisa" at bounding box center [286, 60] width 529 height 25
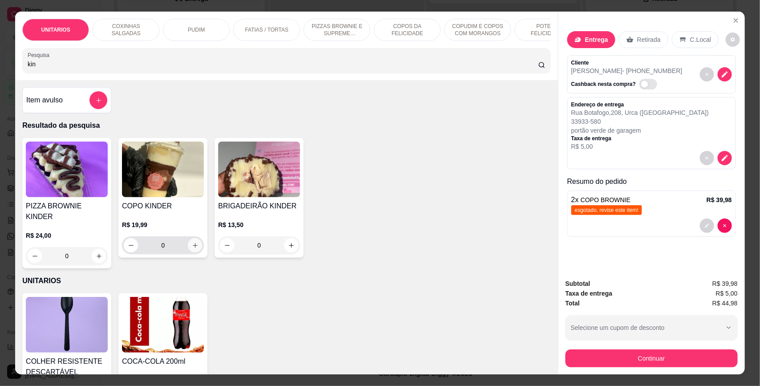
type input "kin"
click at [197, 252] on button "increase-product-quantity" at bounding box center [195, 245] width 14 height 14
type input "1"
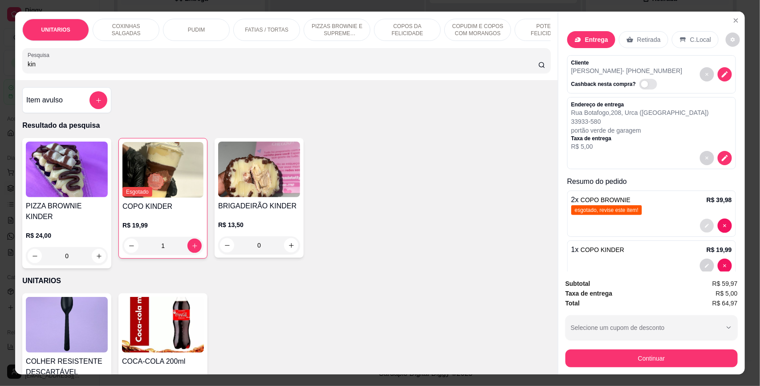
click at [700, 226] on button "decrease-product-quantity" at bounding box center [707, 226] width 14 height 14
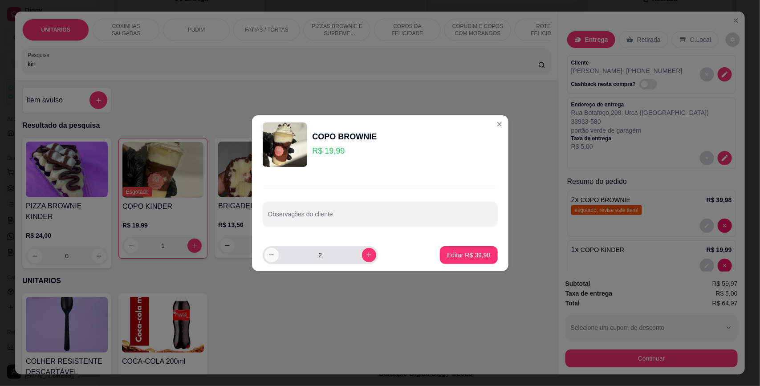
click at [269, 261] on button "decrease-product-quantity" at bounding box center [272, 255] width 14 height 14
type input "1"
click at [456, 252] on p "Editar R$ 19,99" at bounding box center [468, 255] width 43 height 9
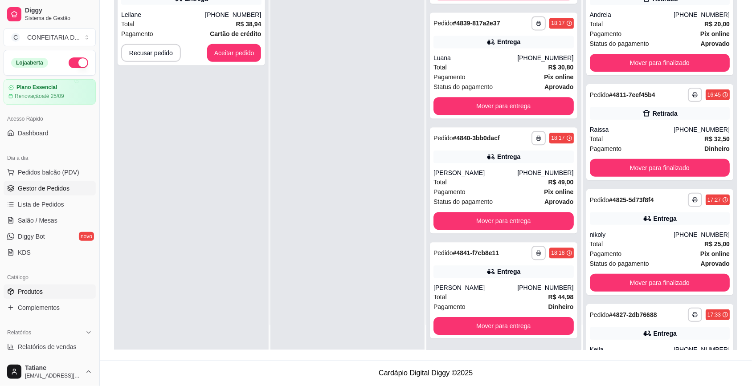
click at [30, 286] on link "Produtos" at bounding box center [50, 292] width 92 height 14
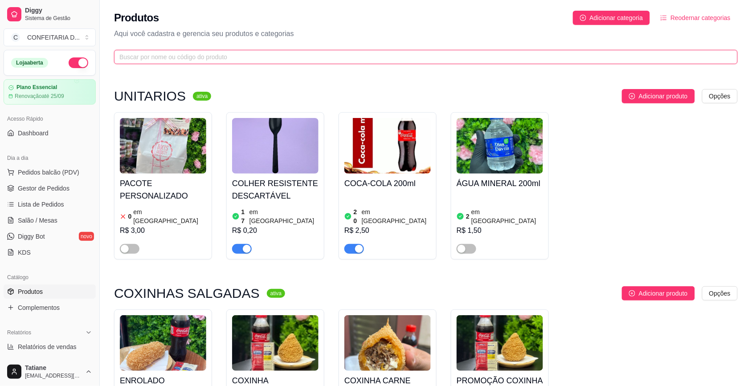
click at [143, 61] on input "text" at bounding box center [422, 57] width 606 height 10
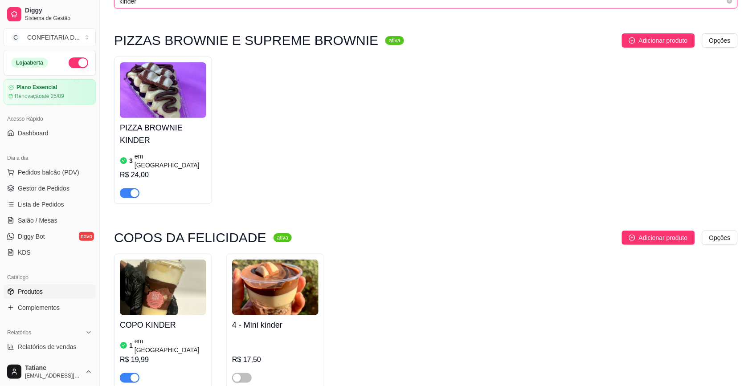
scroll to position [223, 0]
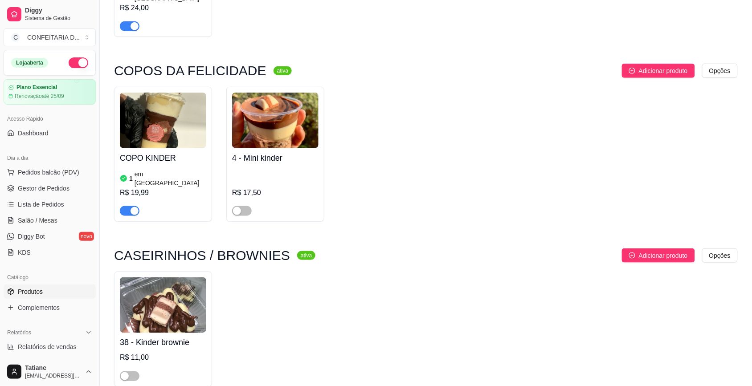
type input "kinder"
click at [173, 138] on img at bounding box center [163, 121] width 86 height 56
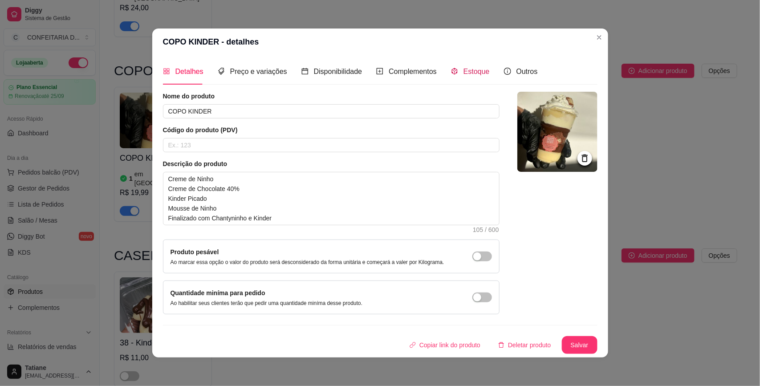
drag, startPoint x: 469, startPoint y: 69, endPoint x: 517, endPoint y: 142, distance: 86.5
click at [469, 70] on span "Estoque" at bounding box center [477, 72] width 26 height 8
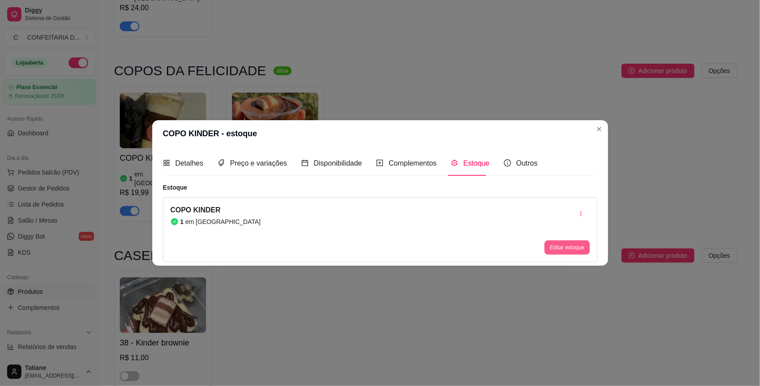
click at [548, 249] on button "Editar estoque" at bounding box center [567, 247] width 45 height 14
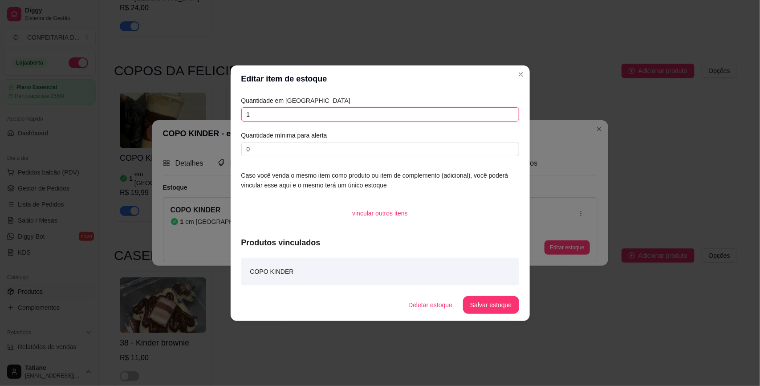
click at [314, 109] on input "1" at bounding box center [380, 114] width 278 height 14
type input "0"
click at [485, 310] on button "Salvar estoque" at bounding box center [491, 305] width 56 height 18
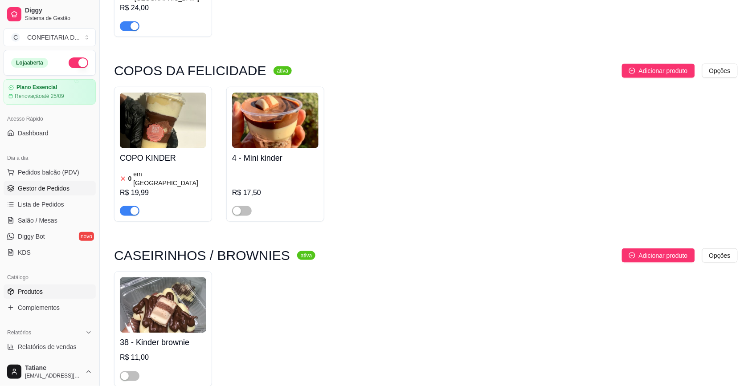
click at [30, 192] on span "Gestor de Pedidos" at bounding box center [44, 188] width 52 height 9
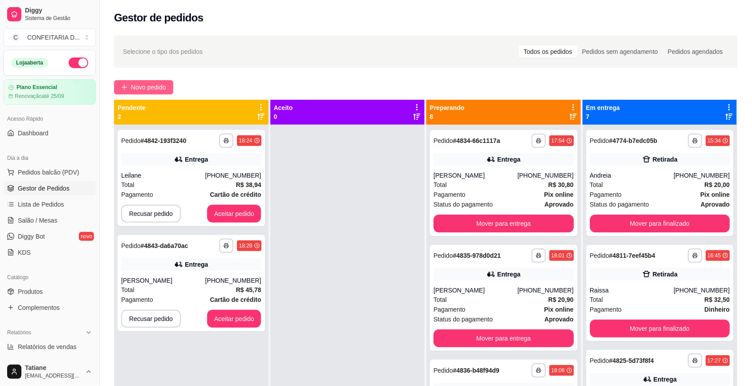
click at [145, 88] on span "Novo pedido" at bounding box center [148, 87] width 35 height 10
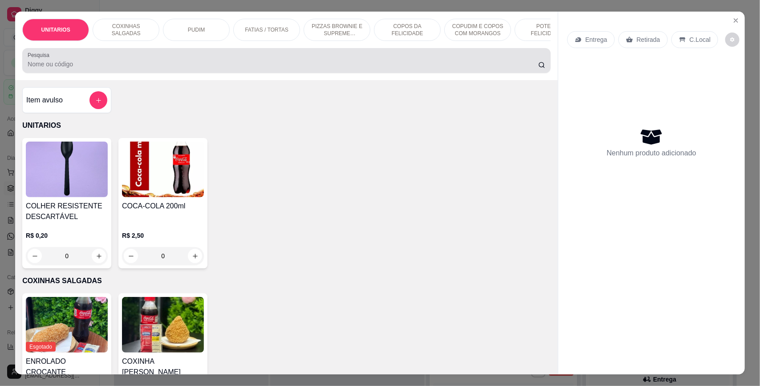
click at [125, 69] on input "Pesquisa" at bounding box center [283, 64] width 511 height 9
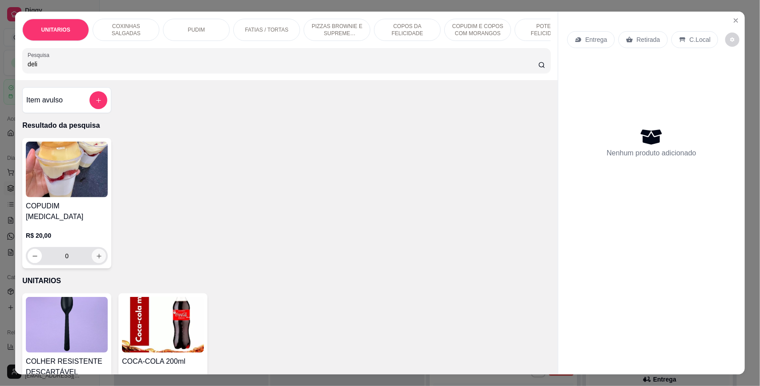
type input "deli"
click at [96, 253] on icon "increase-product-quantity" at bounding box center [99, 256] width 7 height 7
type input "1"
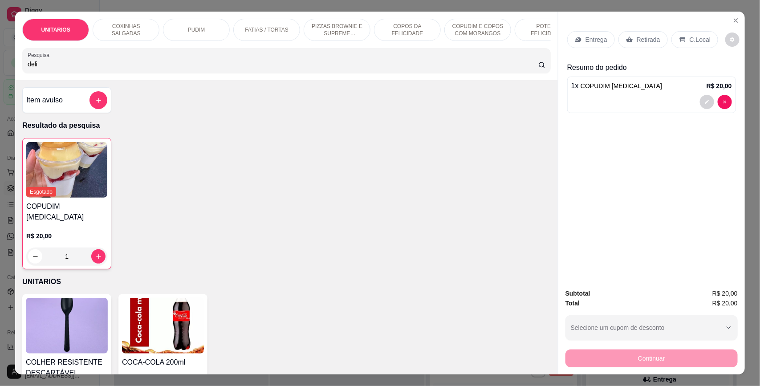
click at [644, 45] on div "Retirada" at bounding box center [643, 39] width 49 height 17
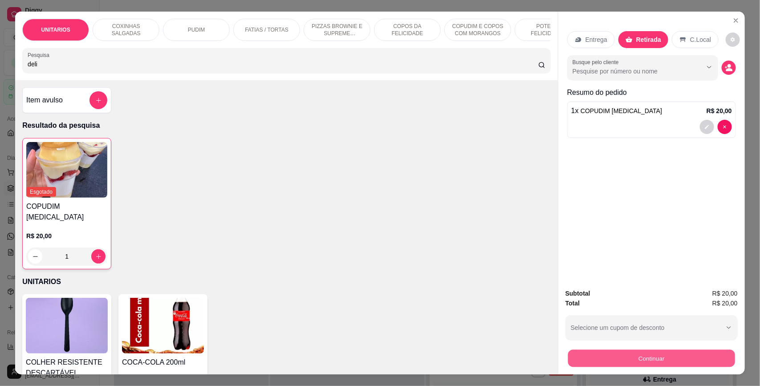
click at [649, 354] on button "Continuar" at bounding box center [651, 358] width 167 height 17
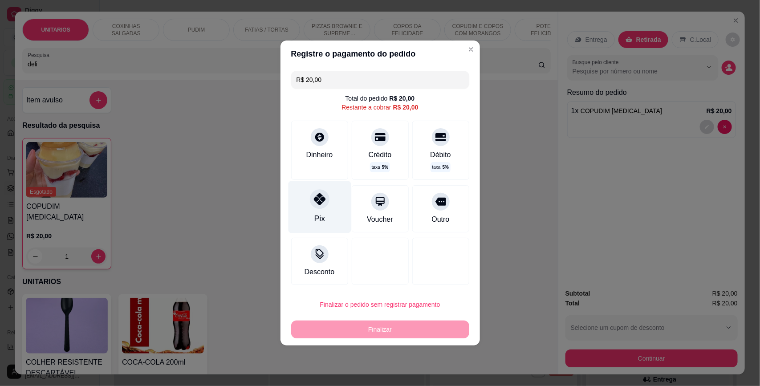
click at [321, 208] on div at bounding box center [320, 199] width 20 height 20
type input "R$ 0,00"
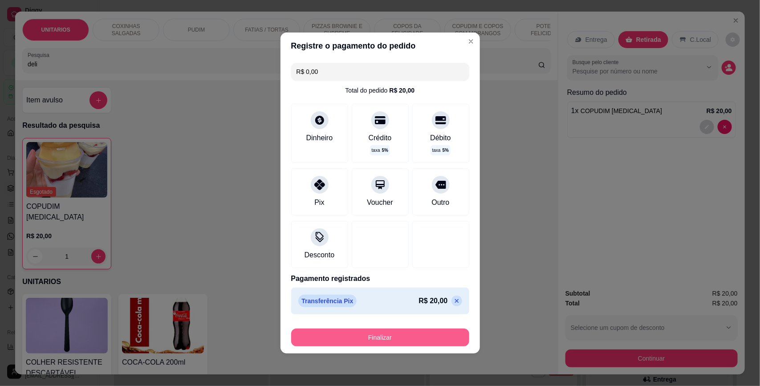
click at [372, 337] on button "Finalizar" at bounding box center [380, 338] width 178 height 18
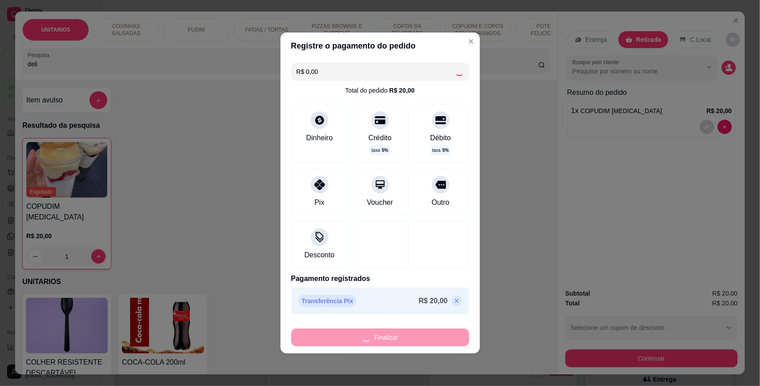
type input "0"
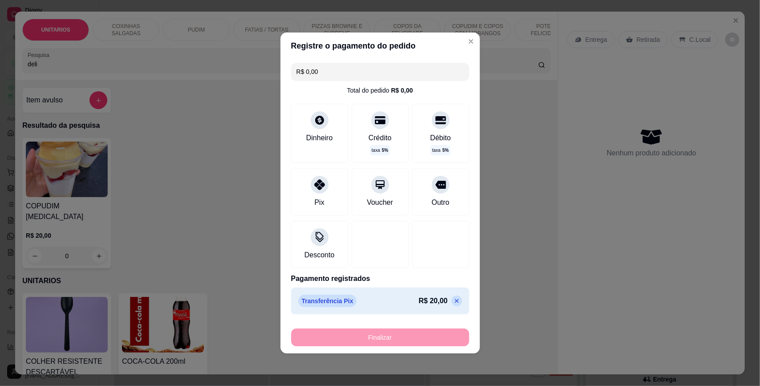
type input "-R$ 20,00"
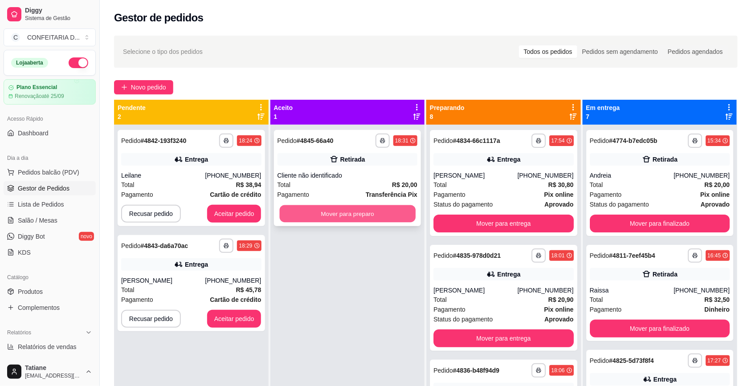
click at [322, 211] on button "Mover para preparo" at bounding box center [347, 213] width 136 height 17
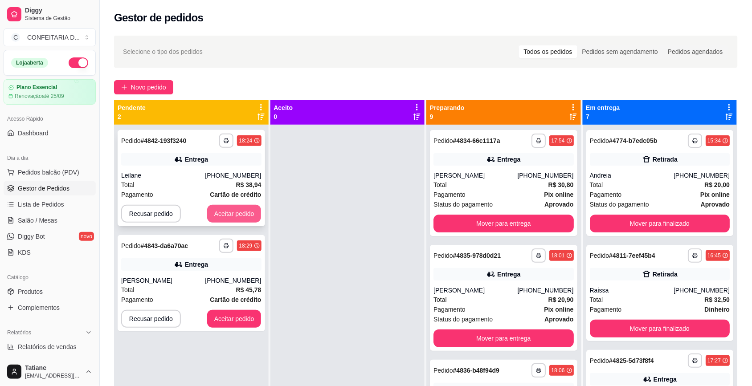
click at [217, 214] on button "Aceitar pedido" at bounding box center [234, 214] width 54 height 18
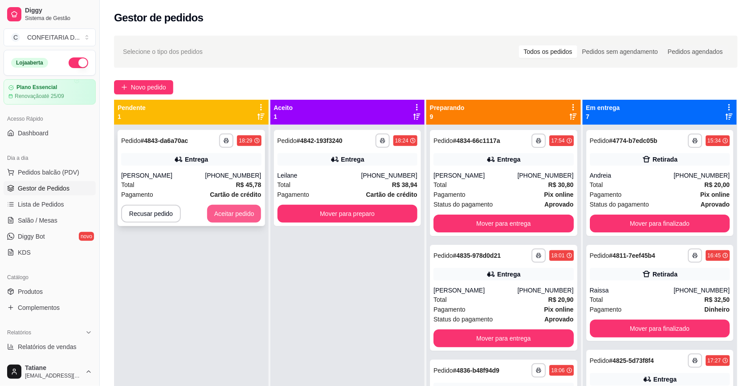
click at [219, 211] on button "Aceitar pedido" at bounding box center [234, 214] width 54 height 18
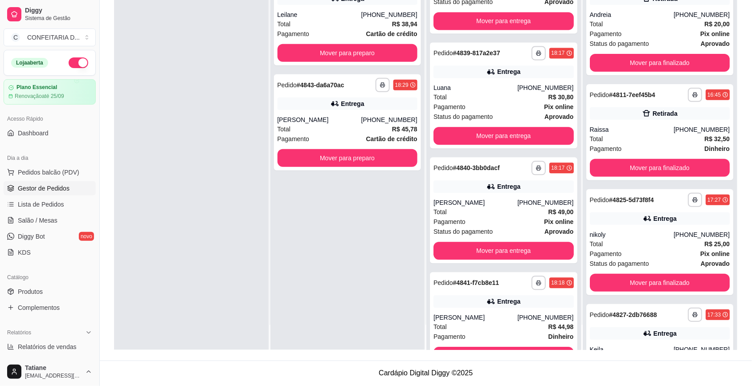
scroll to position [637, 0]
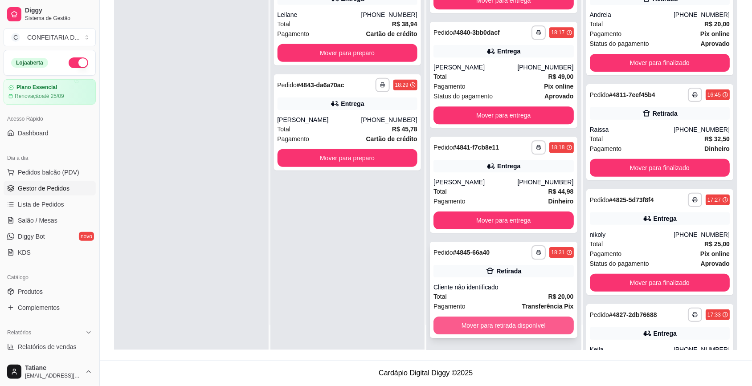
click at [488, 322] on button "Mover para retirada disponível" at bounding box center [503, 326] width 140 height 18
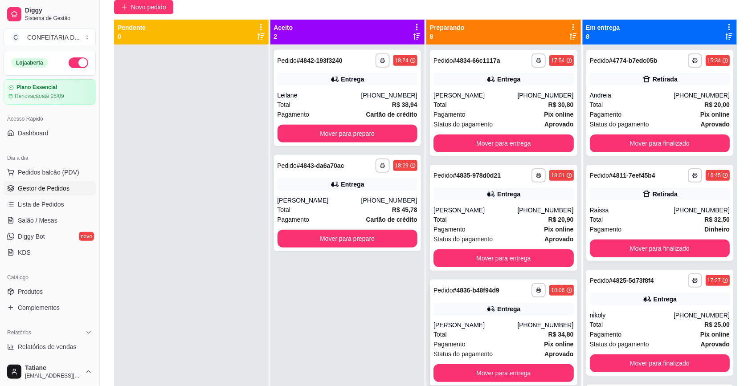
scroll to position [0, 0]
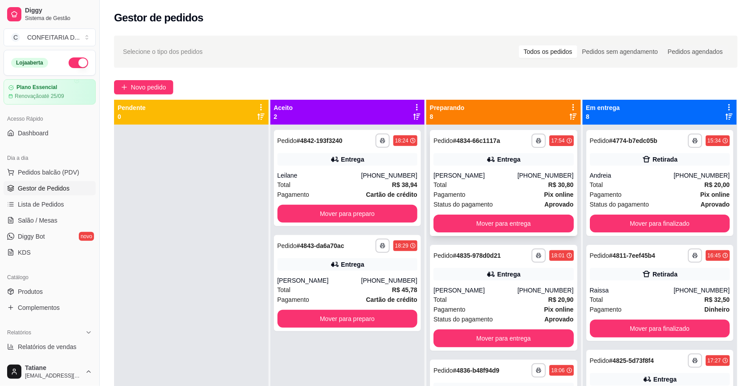
click at [472, 172] on div "Fernanda Caroline" at bounding box center [475, 175] width 84 height 9
click at [504, 220] on button "Mover para entrega" at bounding box center [503, 224] width 140 height 18
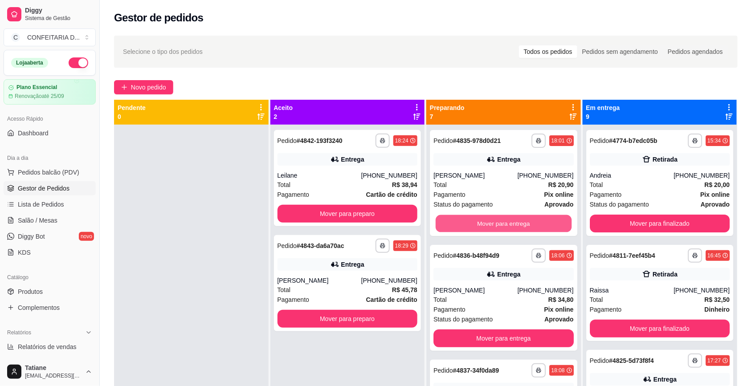
click at [502, 221] on button "Mover para entrega" at bounding box center [504, 223] width 136 height 17
click at [502, 219] on button "Mover para entrega" at bounding box center [503, 224] width 140 height 18
click at [499, 222] on button "Mover para entrega" at bounding box center [503, 224] width 140 height 18
click at [499, 222] on button "Mover para entrega" at bounding box center [504, 223] width 136 height 17
click at [499, 222] on button "Mover para entrega" at bounding box center [503, 224] width 140 height 18
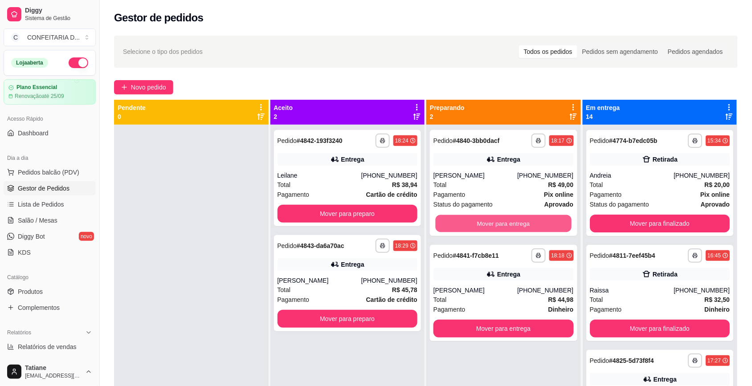
click at [499, 222] on button "Mover para entrega" at bounding box center [504, 223] width 136 height 17
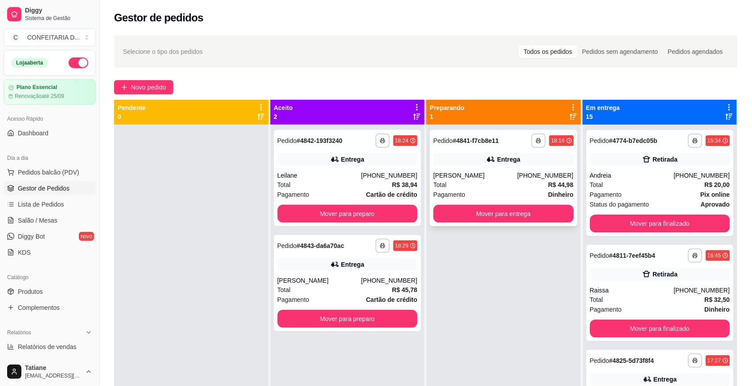
click at [511, 171] on div "luis junior" at bounding box center [475, 175] width 84 height 9
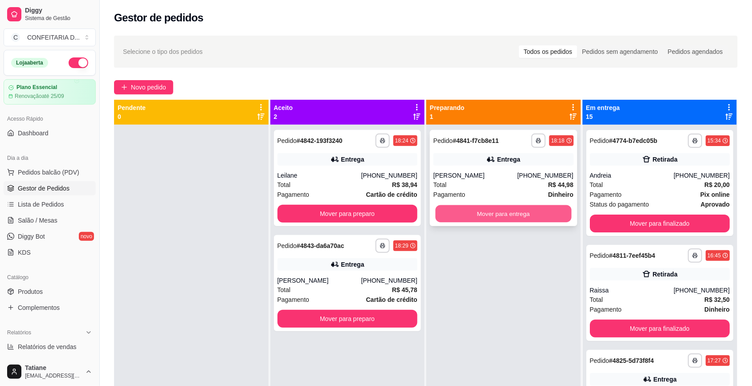
click at [515, 210] on button "Mover para entrega" at bounding box center [504, 213] width 136 height 17
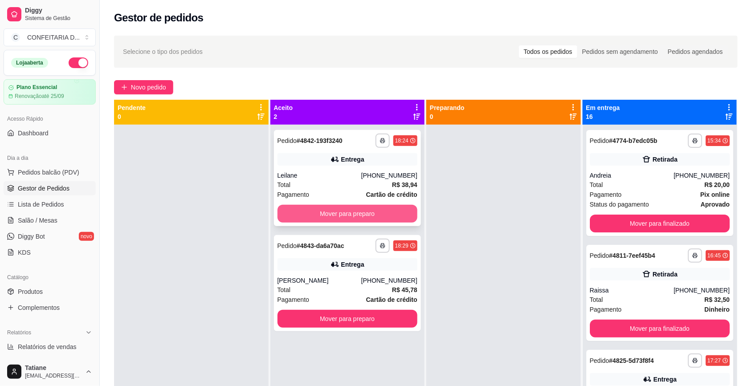
click at [330, 220] on button "Mover para preparo" at bounding box center [347, 214] width 140 height 18
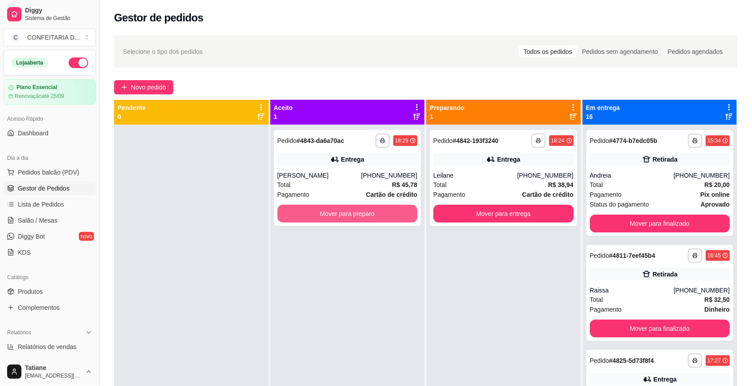
click at [331, 216] on button "Mover para preparo" at bounding box center [347, 214] width 140 height 18
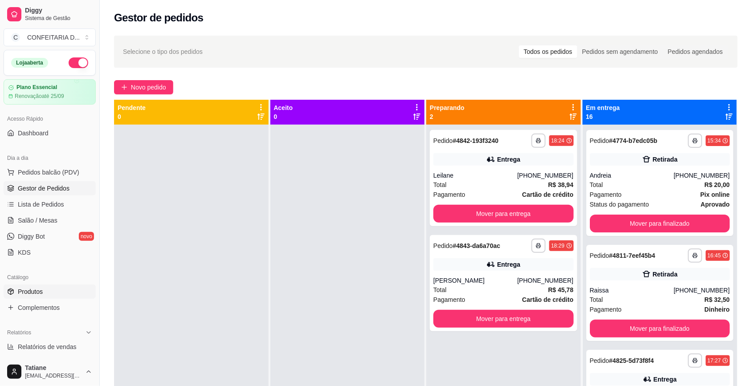
click at [47, 287] on link "Produtos" at bounding box center [50, 292] width 92 height 14
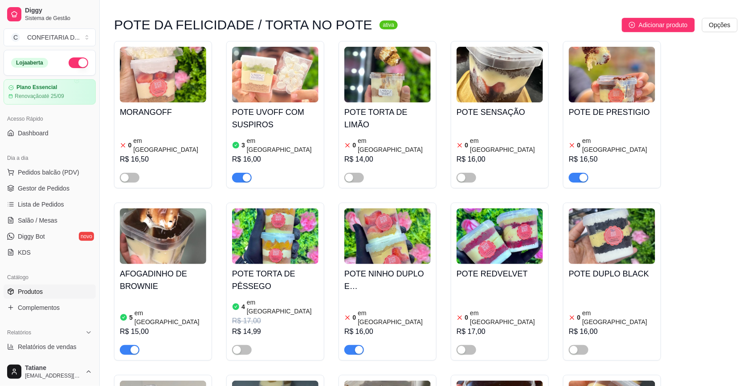
scroll to position [2783, 0]
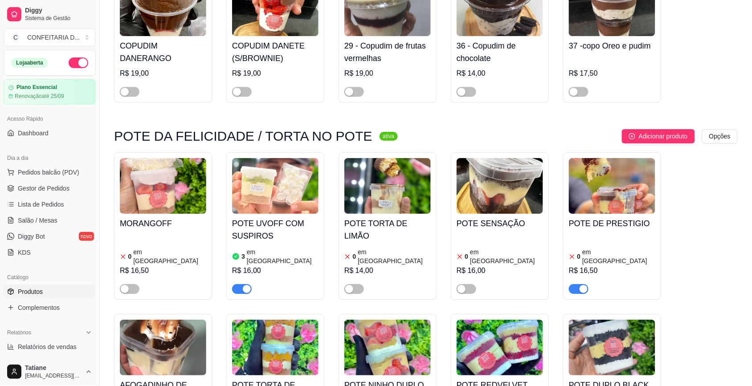
click at [264, 217] on h4 "POTE UVOFF COM SUSPIROS" at bounding box center [275, 229] width 86 height 25
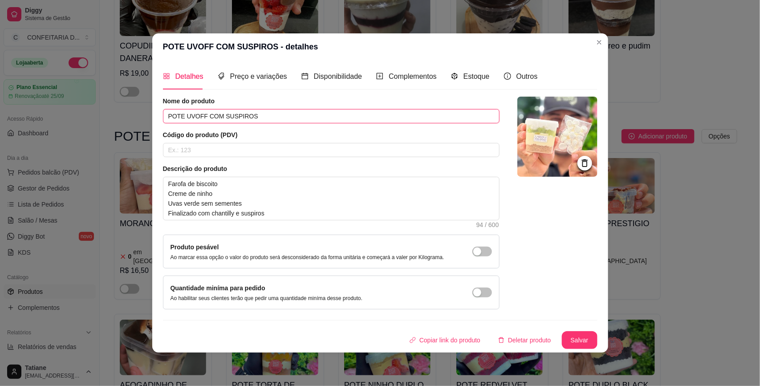
drag, startPoint x: 254, startPoint y: 116, endPoint x: 208, endPoint y: 102, distance: 48.8
click at [208, 102] on div "Nome do produto POTE UVOFF COM SUSPIROS" at bounding box center [331, 110] width 337 height 27
click at [223, 114] on input "POTE UVOFF COM SUSPIROS" at bounding box center [331, 116] width 337 height 14
click at [219, 116] on input "POTE UVOFF COM SUSPIROS" at bounding box center [331, 116] width 337 height 14
type input "POTE UVOFF SEM SUSPIROS"
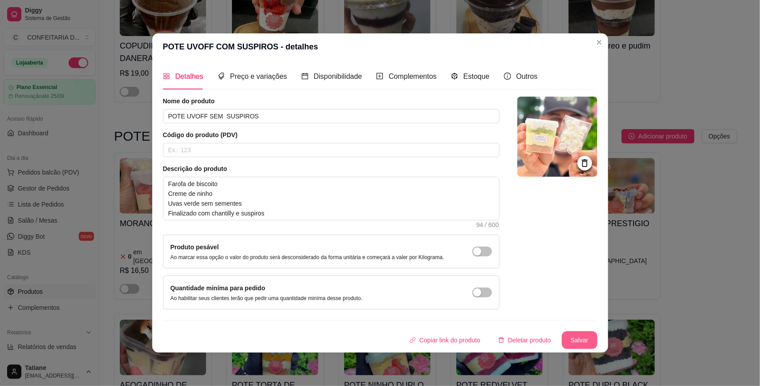
click at [588, 335] on button "Salvar" at bounding box center [580, 340] width 36 height 18
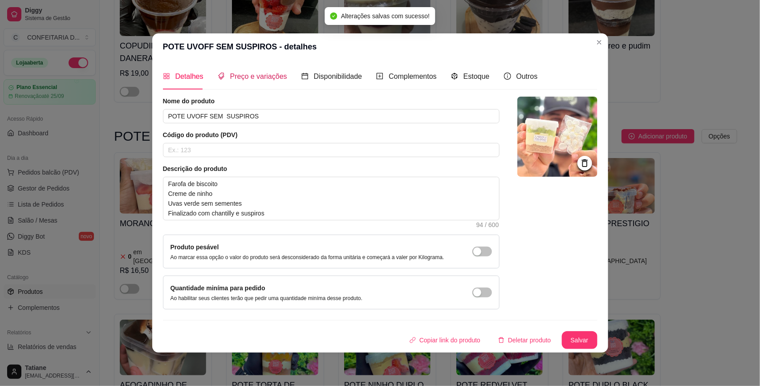
click at [241, 73] on span "Preço e variações" at bounding box center [258, 77] width 57 height 8
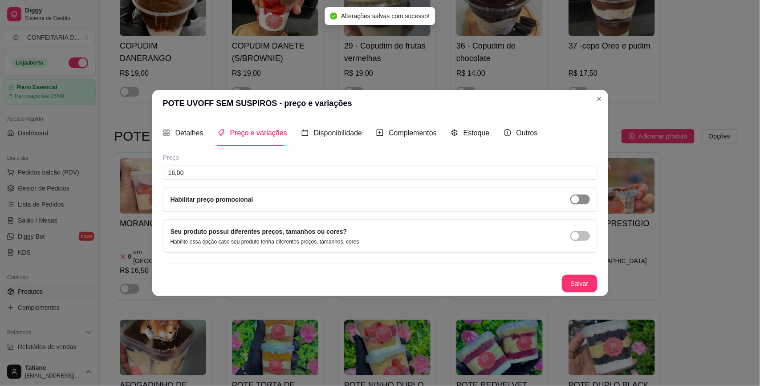
click at [579, 199] on button "button" at bounding box center [580, 200] width 20 height 10
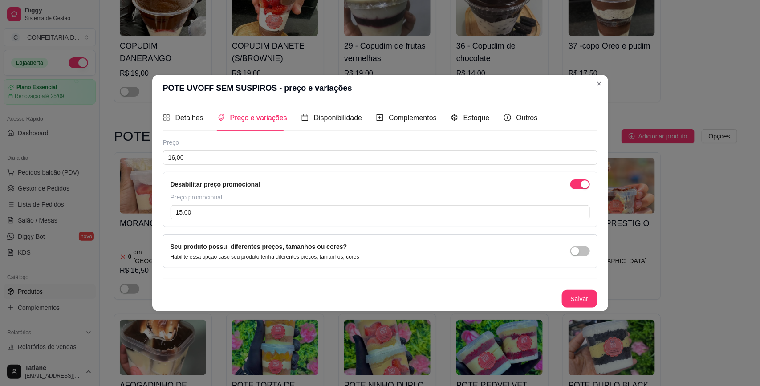
click at [264, 221] on div "Desabilitar preço promocional Preço promocional 15,00" at bounding box center [380, 199] width 435 height 55
click at [265, 214] on input "15,00" at bounding box center [381, 212] width 420 height 14
type input "14,50"
click at [577, 292] on button "Salvar" at bounding box center [580, 299] width 36 height 18
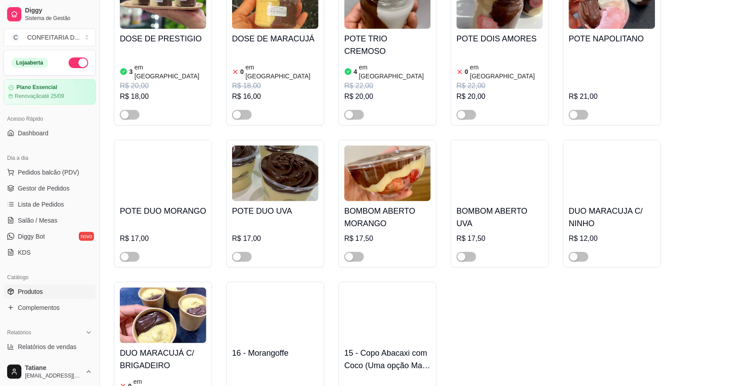
scroll to position [4342, 0]
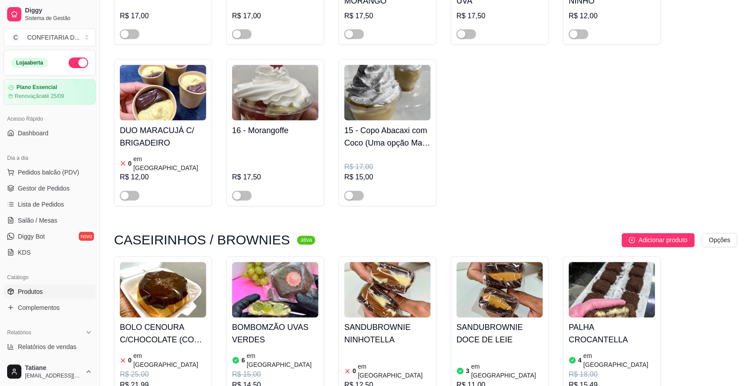
click at [294, 262] on img at bounding box center [275, 290] width 86 height 56
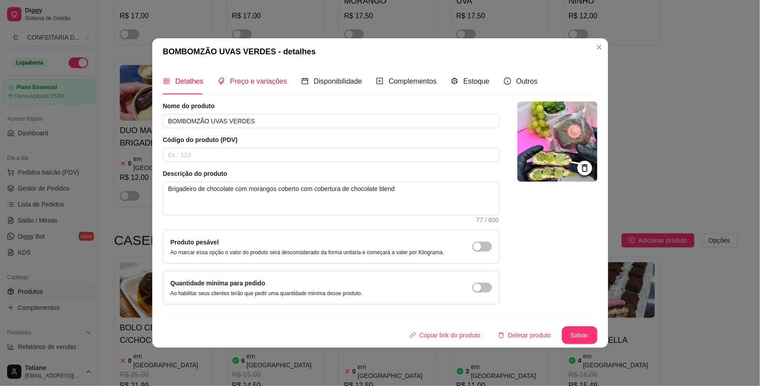
click at [253, 81] on span "Preço e variações" at bounding box center [258, 81] width 57 height 8
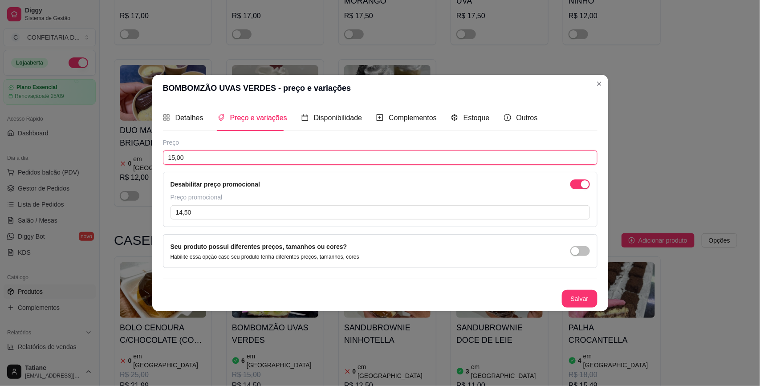
click at [208, 154] on input "15,00" at bounding box center [380, 158] width 435 height 14
click at [217, 210] on input "14,50" at bounding box center [381, 212] width 420 height 14
type input "12,50"
click at [575, 301] on button "Salvar" at bounding box center [579, 298] width 35 height 17
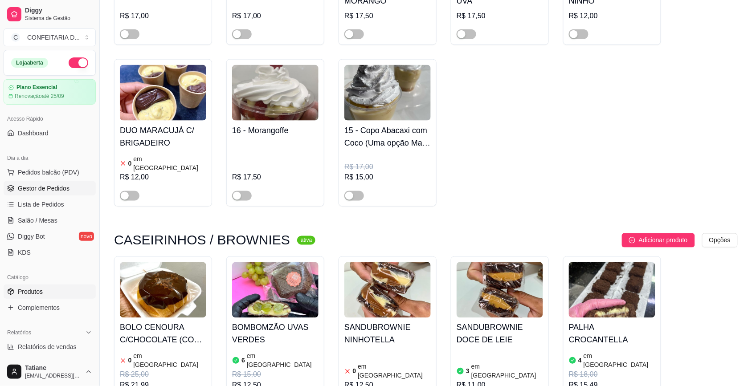
click at [47, 190] on span "Gestor de Pedidos" at bounding box center [44, 188] width 52 height 9
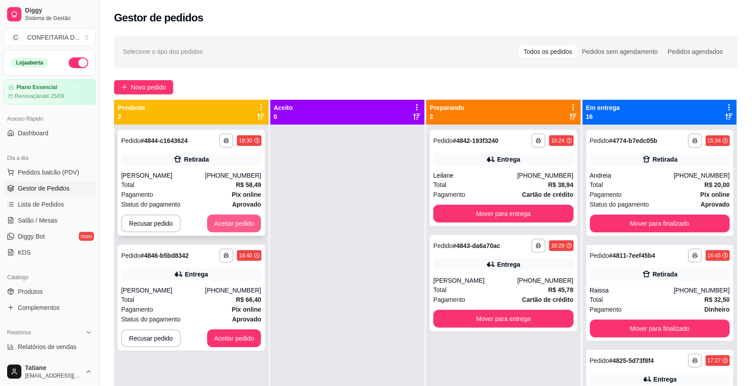
click at [233, 223] on button "Aceitar pedido" at bounding box center [234, 224] width 54 height 18
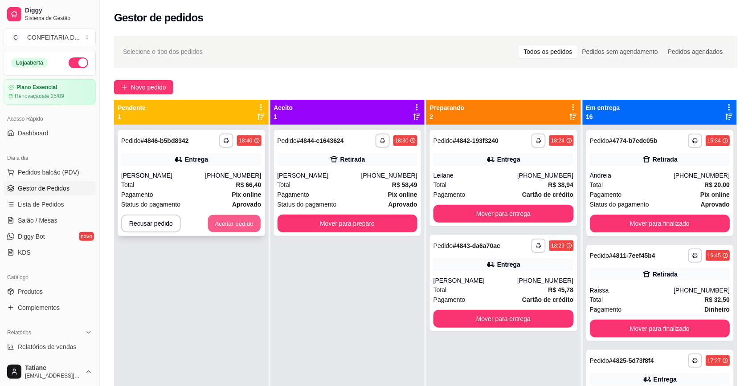
click at [236, 220] on button "Aceitar pedido" at bounding box center [234, 223] width 53 height 17
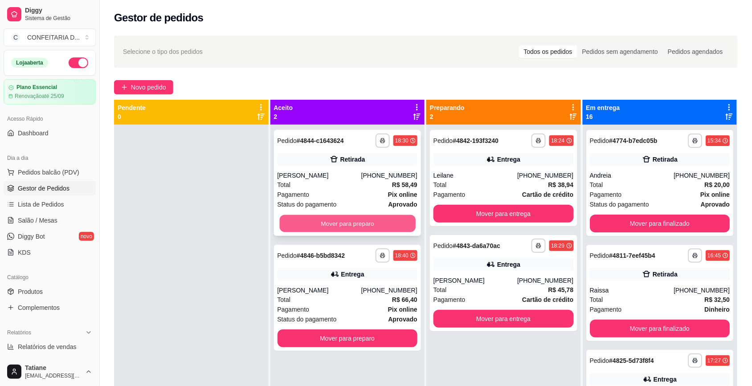
click at [330, 226] on button "Mover para preparo" at bounding box center [347, 223] width 136 height 17
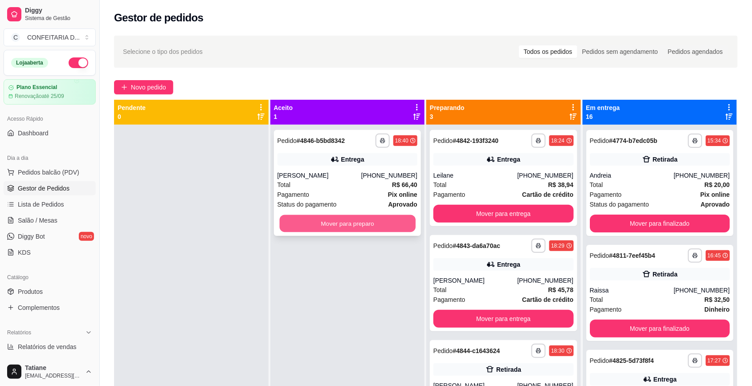
click at [332, 224] on button "Mover para preparo" at bounding box center [347, 223] width 136 height 17
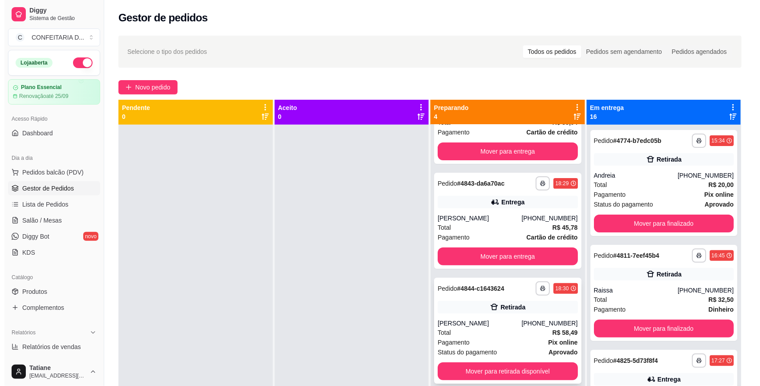
scroll to position [25, 0]
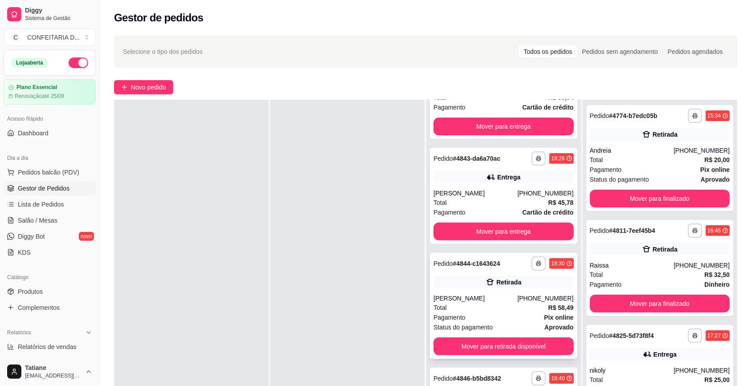
click at [475, 267] on strong "# 4844-c1643624" at bounding box center [476, 263] width 47 height 7
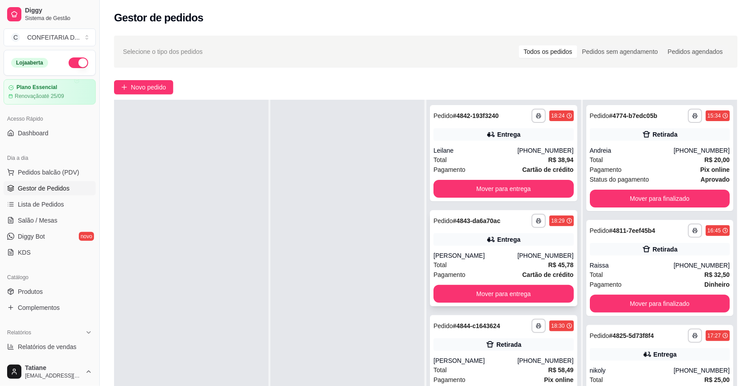
scroll to position [0, 0]
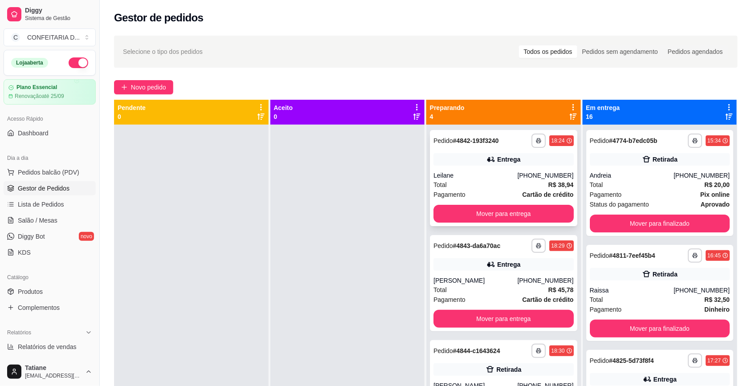
click at [468, 170] on div "**********" at bounding box center [503, 178] width 147 height 96
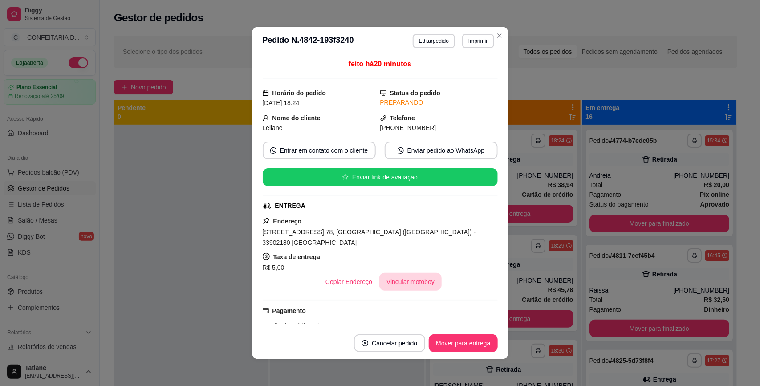
click at [399, 273] on button "Vincular motoboy" at bounding box center [410, 282] width 62 height 18
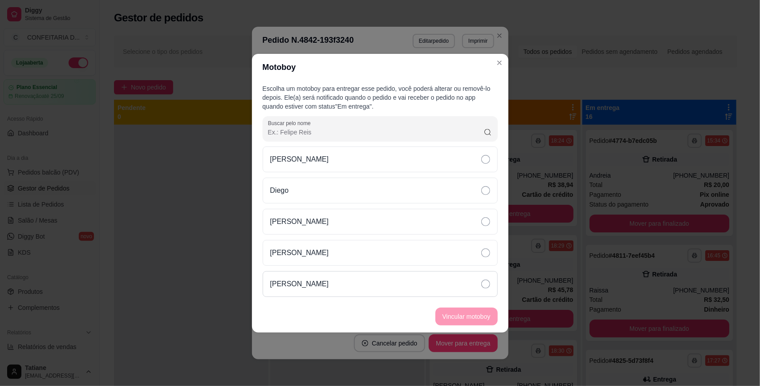
click at [326, 281] on div "[PERSON_NAME]" at bounding box center [380, 284] width 235 height 26
click at [448, 321] on button "Vincular motoboy" at bounding box center [467, 317] width 62 height 18
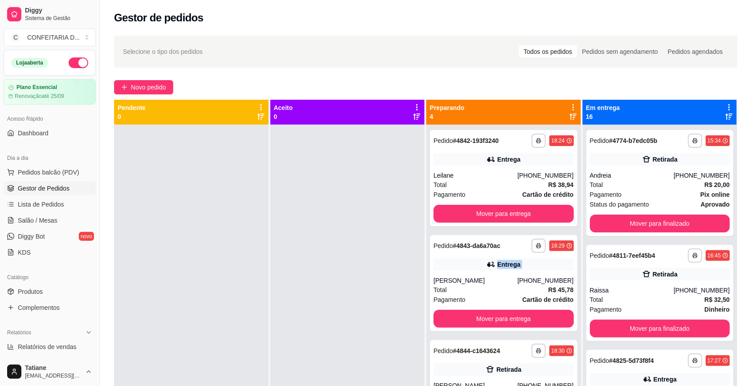
click at [538, 267] on div "Entrega" at bounding box center [503, 264] width 140 height 12
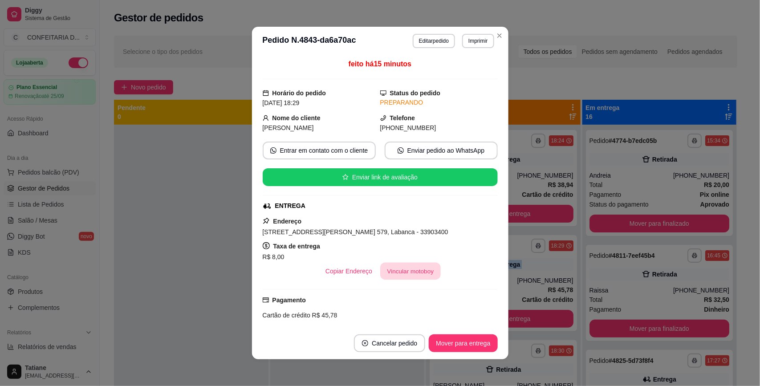
click at [388, 275] on button "Vincular motoboy" at bounding box center [410, 271] width 61 height 17
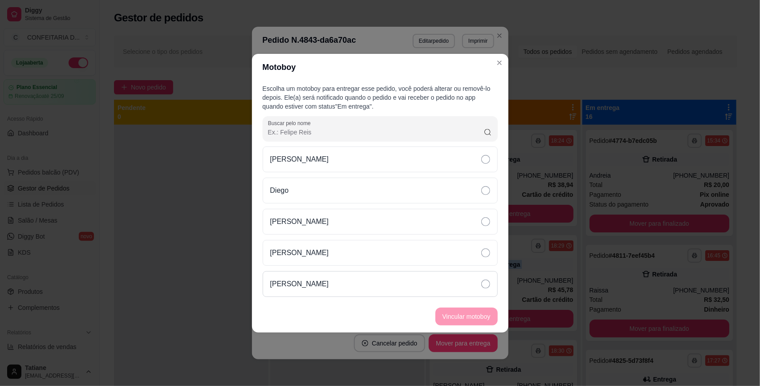
click at [376, 273] on div "[PERSON_NAME]" at bounding box center [380, 284] width 235 height 26
click at [468, 308] on button "Vincular motoboy" at bounding box center [467, 317] width 62 height 18
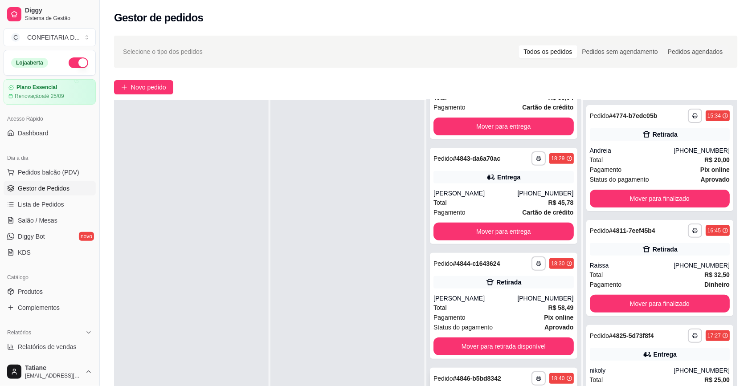
scroll to position [136, 0]
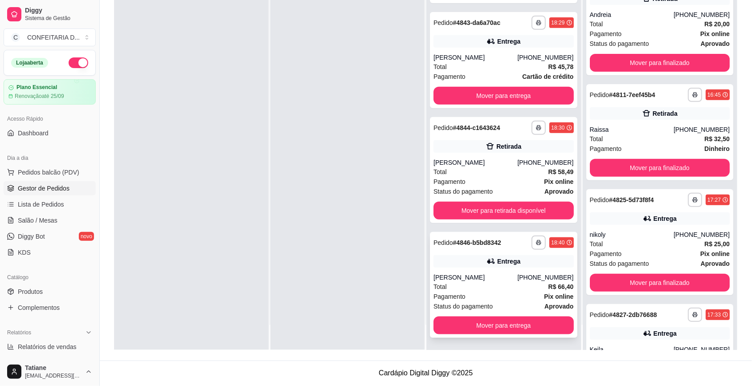
click at [474, 268] on div "**********" at bounding box center [503, 285] width 147 height 106
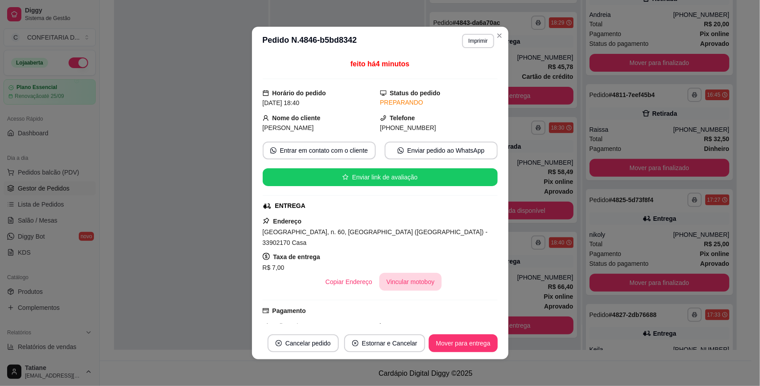
click at [409, 273] on button "Vincular motoboy" at bounding box center [410, 282] width 62 height 18
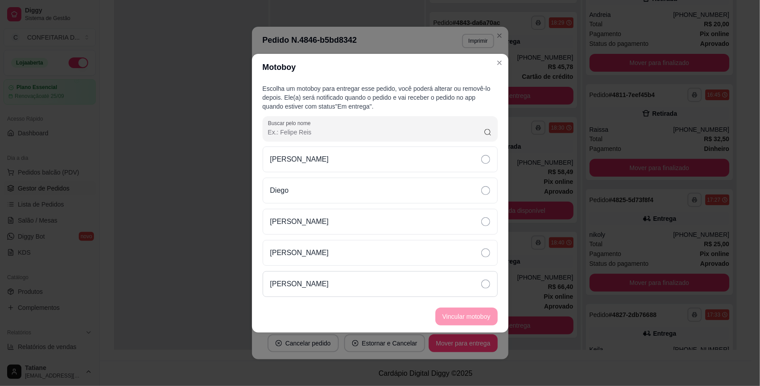
click at [359, 286] on div "[PERSON_NAME]" at bounding box center [380, 284] width 235 height 26
click at [456, 310] on button "Vincular motoboy" at bounding box center [466, 316] width 61 height 17
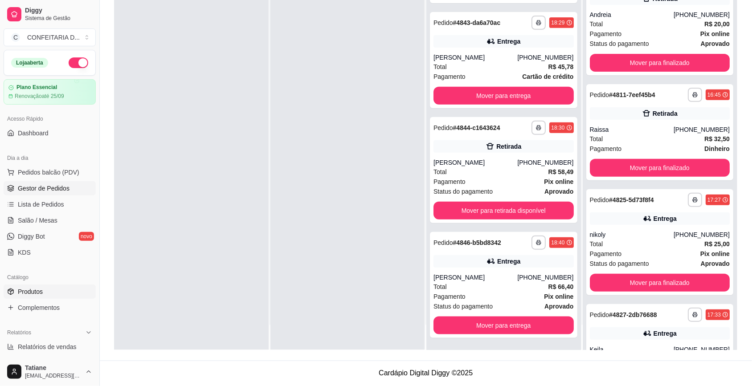
click at [38, 293] on span "Produtos" at bounding box center [30, 291] width 25 height 9
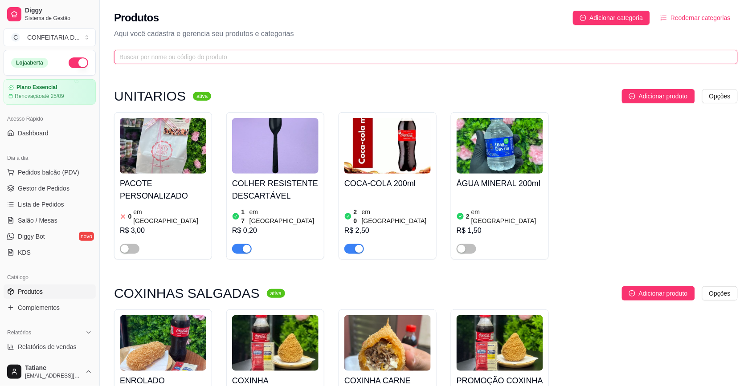
click at [154, 60] on input "text" at bounding box center [422, 57] width 606 height 10
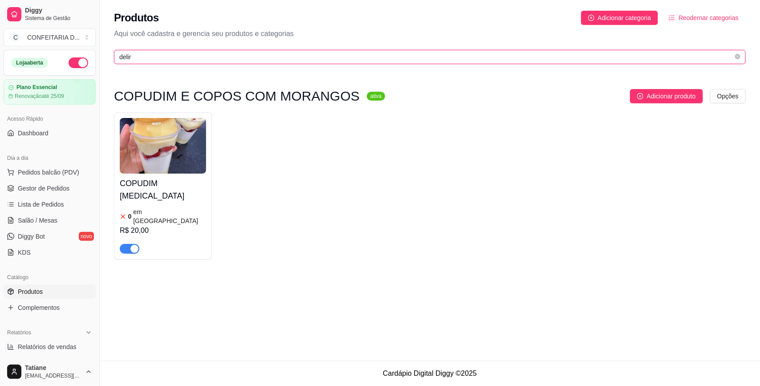
type input "deliri"
click at [154, 60] on input "deliri" at bounding box center [426, 57] width 614 height 10
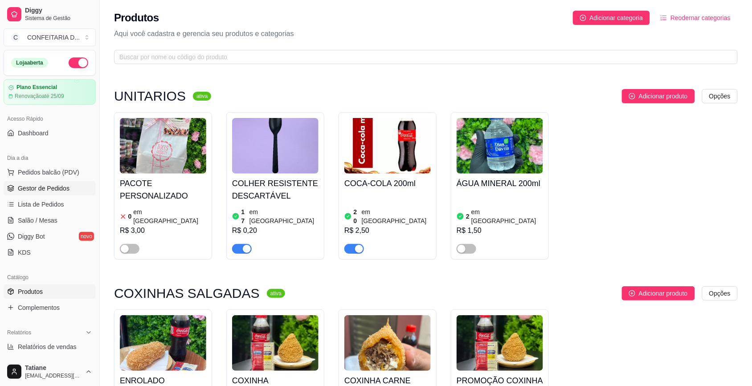
click at [28, 194] on link "Gestor de Pedidos" at bounding box center [50, 188] width 92 height 14
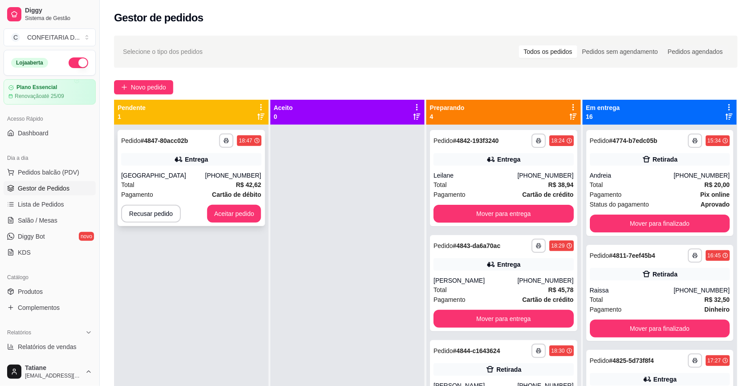
click at [219, 161] on div "Entrega" at bounding box center [191, 159] width 140 height 12
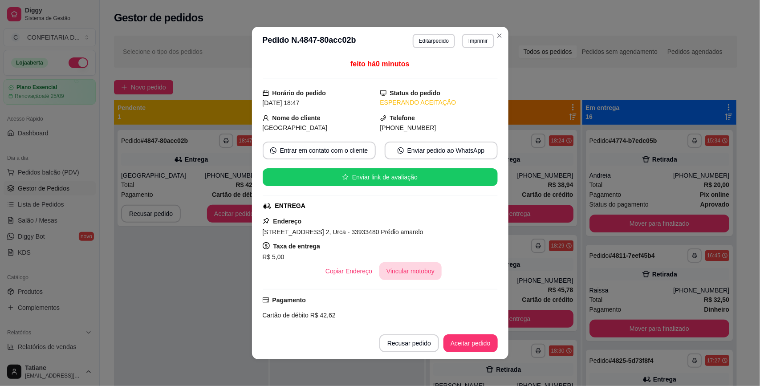
click at [387, 266] on button "Vincular motoboy" at bounding box center [410, 271] width 62 height 18
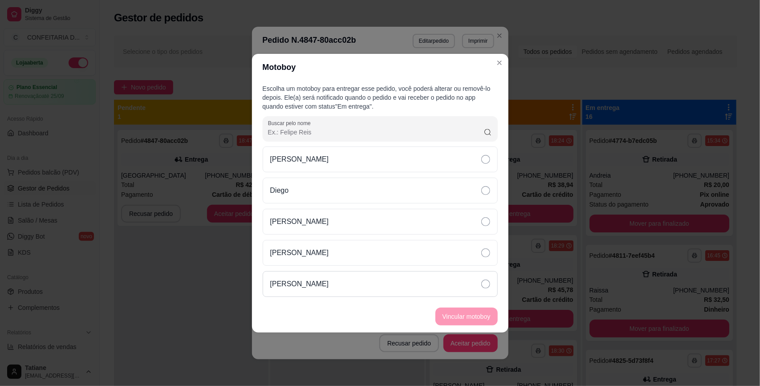
drag, startPoint x: 330, startPoint y: 285, endPoint x: 408, endPoint y: 292, distance: 78.6
click at [328, 286] on div "[PERSON_NAME]" at bounding box center [380, 284] width 235 height 26
click at [453, 314] on button "Vincular motoboy" at bounding box center [466, 316] width 61 height 17
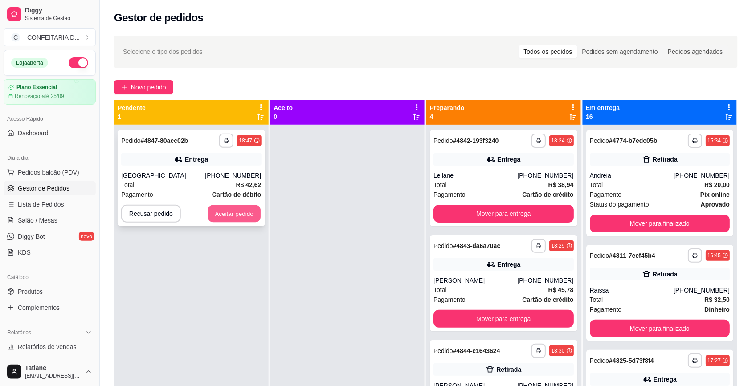
click at [217, 211] on button "Aceitar pedido" at bounding box center [234, 213] width 53 height 17
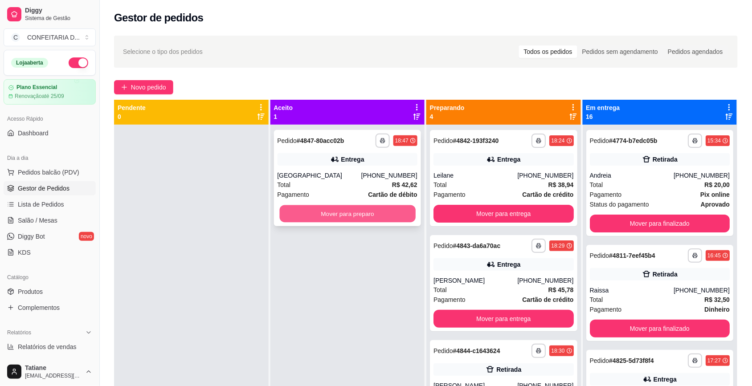
click at [351, 211] on button "Mover para preparo" at bounding box center [347, 213] width 136 height 17
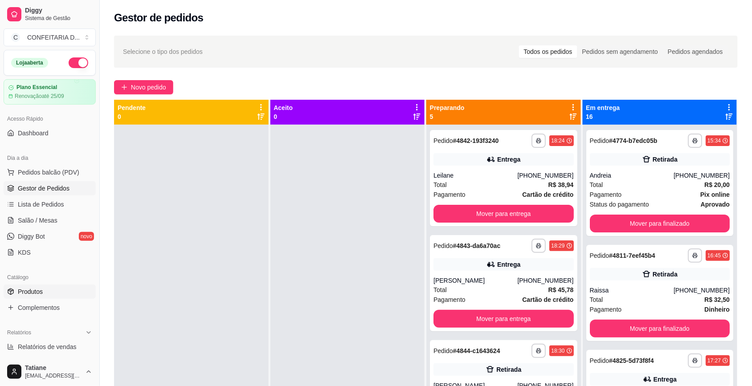
click at [49, 291] on link "Produtos" at bounding box center [50, 292] width 92 height 14
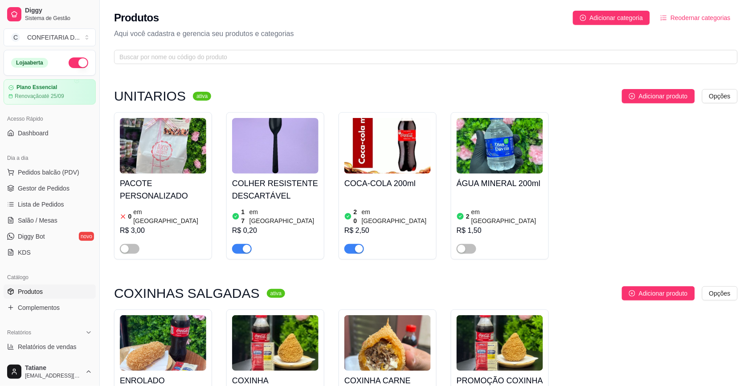
click at [277, 328] on img at bounding box center [275, 343] width 86 height 56
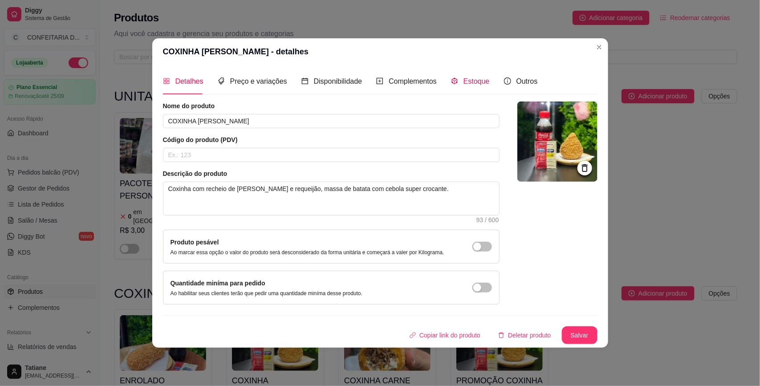
click at [473, 79] on span "Estoque" at bounding box center [477, 81] width 26 height 8
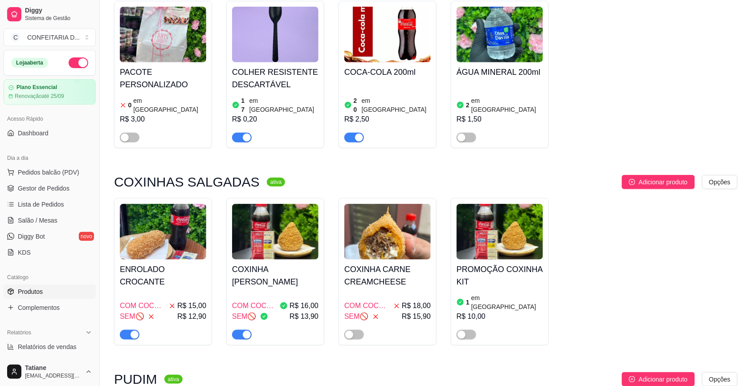
scroll to position [167, 0]
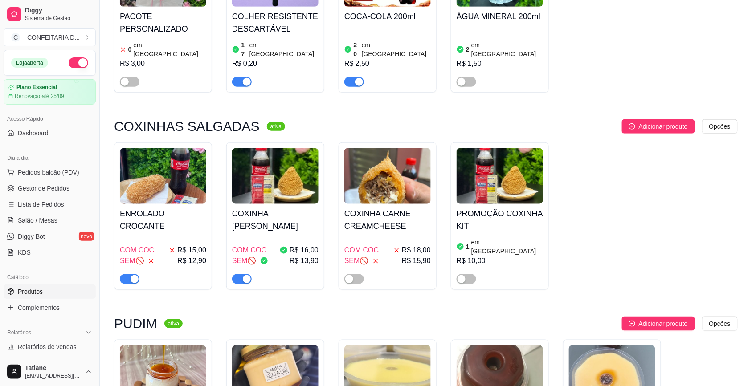
click at [127, 274] on span "button" at bounding box center [130, 279] width 20 height 10
click at [235, 217] on h4 "COXINHA [PERSON_NAME]" at bounding box center [275, 220] width 86 height 25
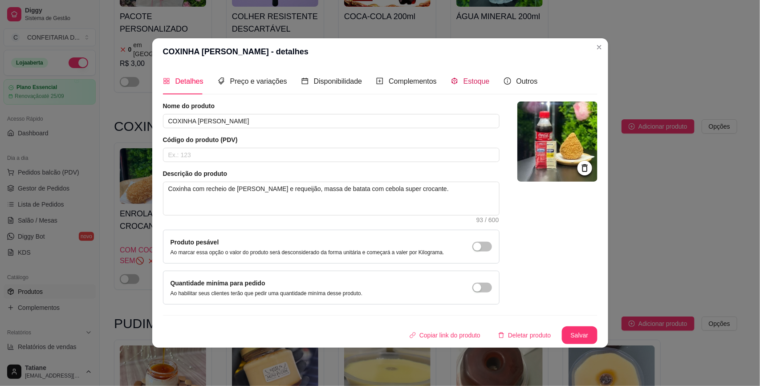
click at [459, 77] on div "Estoque" at bounding box center [470, 81] width 39 height 11
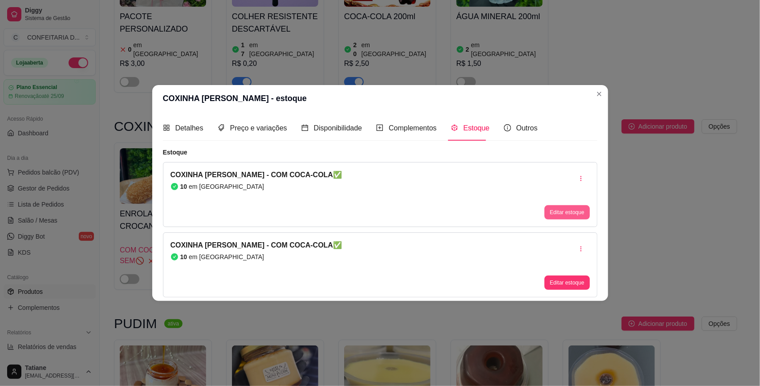
click at [575, 206] on button "Editar estoque" at bounding box center [567, 212] width 45 height 14
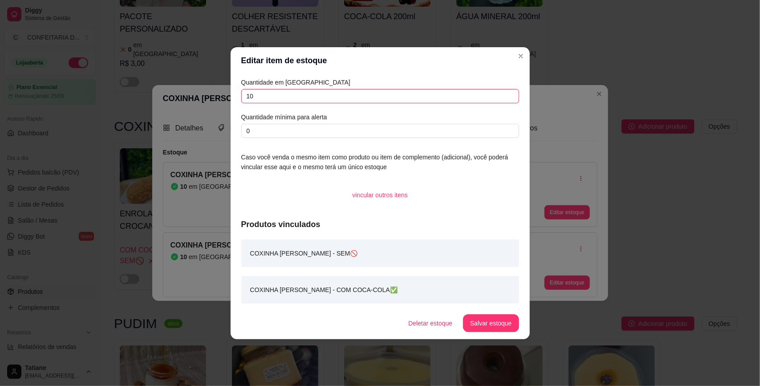
click at [302, 90] on input "10" at bounding box center [380, 96] width 278 height 14
type input "7"
click at [490, 323] on button "Salvar estoque" at bounding box center [491, 323] width 56 height 18
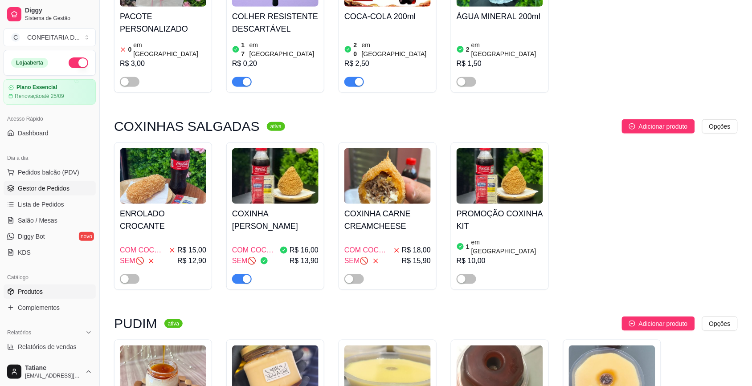
click at [49, 192] on span "Gestor de Pedidos" at bounding box center [44, 188] width 52 height 9
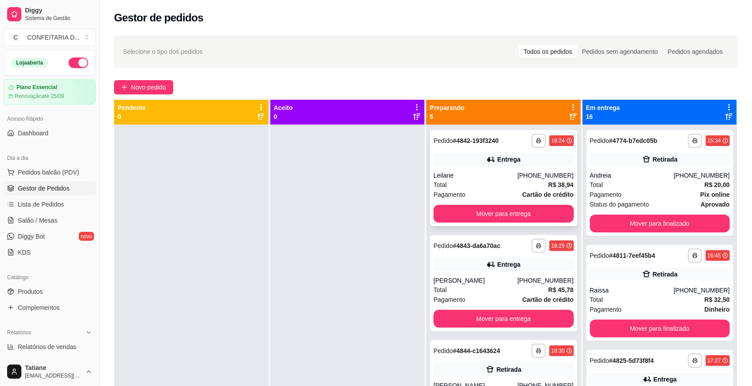
click at [502, 164] on div "Entrega" at bounding box center [503, 159] width 140 height 12
click at [525, 167] on div "**********" at bounding box center [503, 178] width 147 height 96
click at [522, 270] on div "Entrega" at bounding box center [503, 264] width 140 height 12
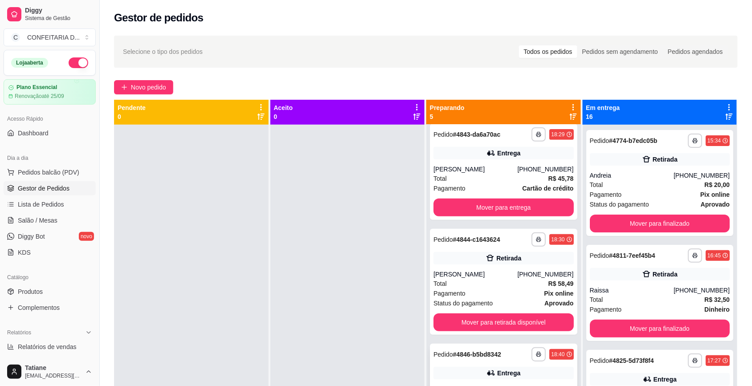
scroll to position [167, 0]
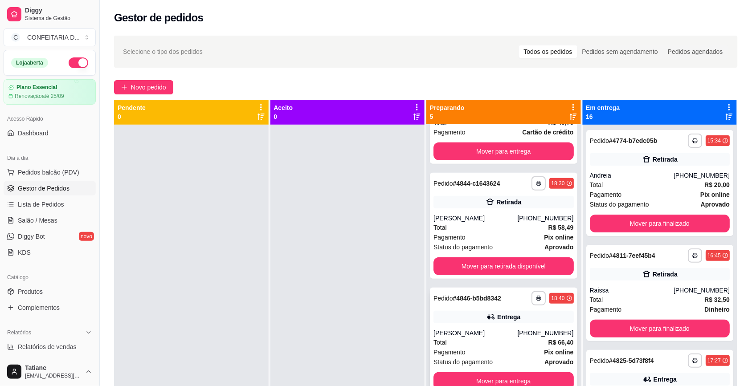
click at [516, 306] on div "**********" at bounding box center [503, 341] width 147 height 106
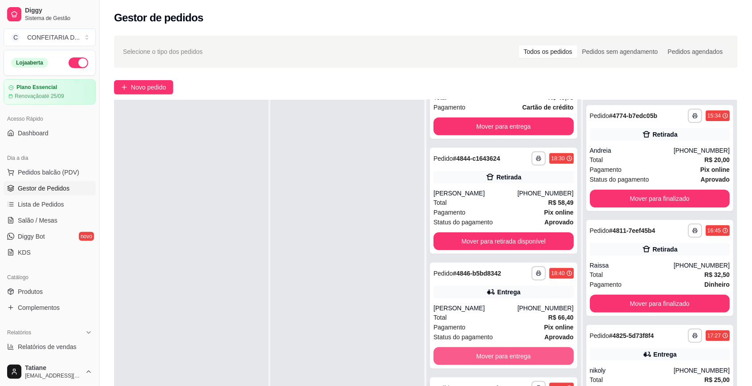
scroll to position [111, 0]
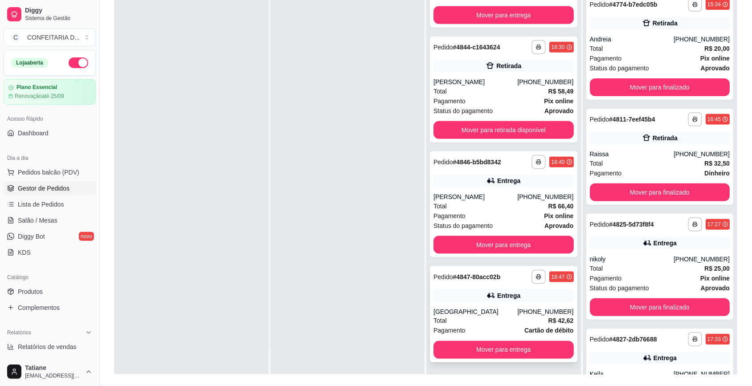
click at [508, 301] on div "Entrega" at bounding box center [503, 295] width 140 height 12
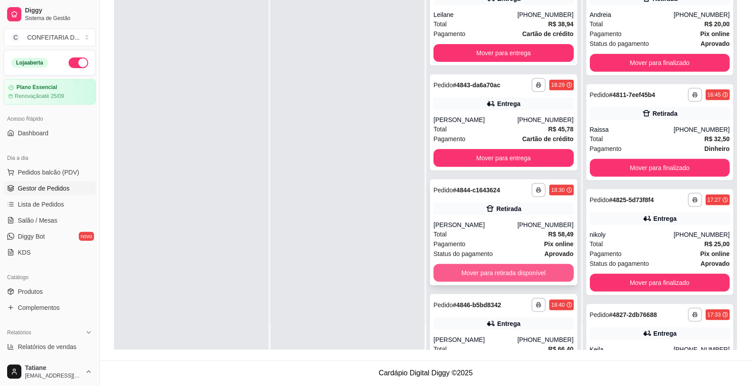
scroll to position [0, 0]
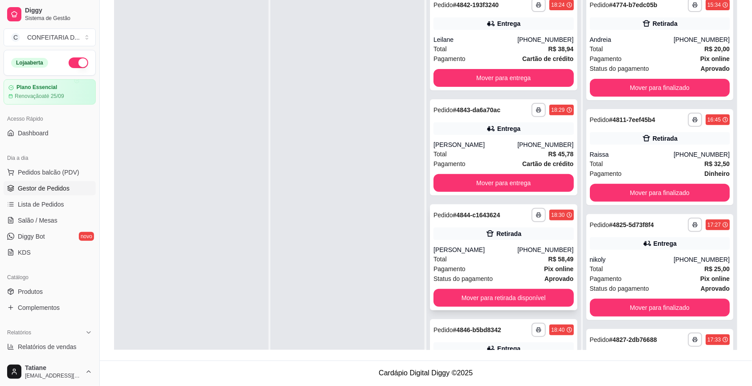
click at [474, 226] on div "**********" at bounding box center [503, 257] width 147 height 106
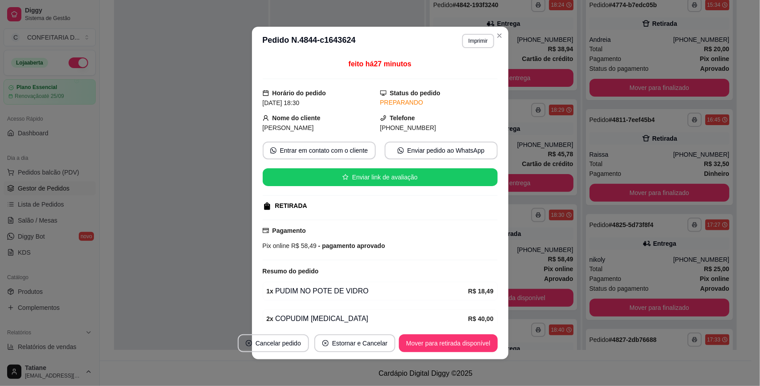
drag, startPoint x: 269, startPoint y: 119, endPoint x: 431, endPoint y: 126, distance: 161.8
click at [431, 126] on div "Nome do cliente Stephanie Josie Telefone (31) 9 9845-3268" at bounding box center [380, 123] width 235 height 20
copy div "Nome do cliente Stephanie Josie Telefone (31) 9 9845-3268"
click at [461, 346] on button "Mover para retirada disponível" at bounding box center [448, 343] width 95 height 17
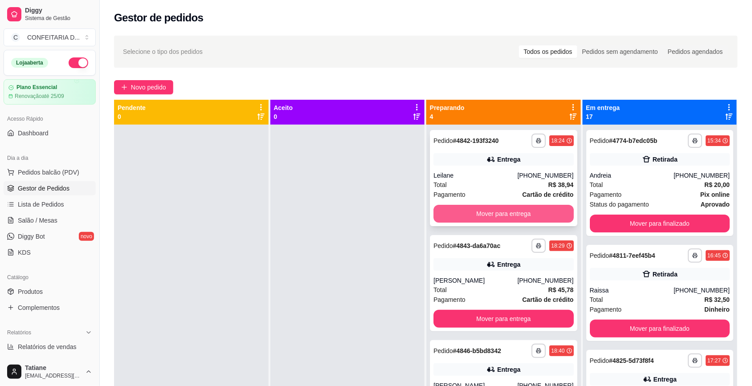
click at [494, 219] on button "Mover para entrega" at bounding box center [503, 214] width 140 height 18
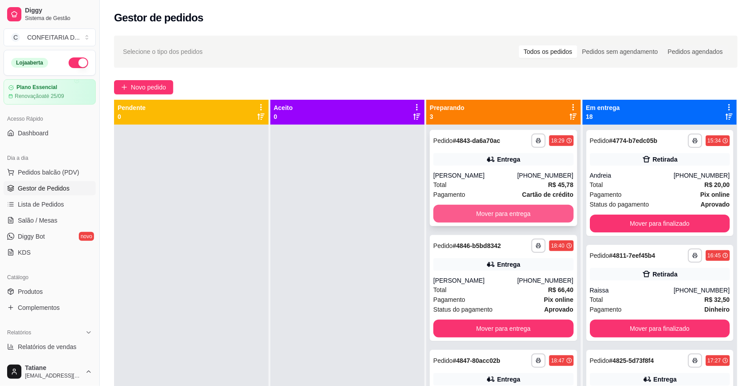
click at [493, 217] on button "Mover para entrega" at bounding box center [503, 214] width 140 height 18
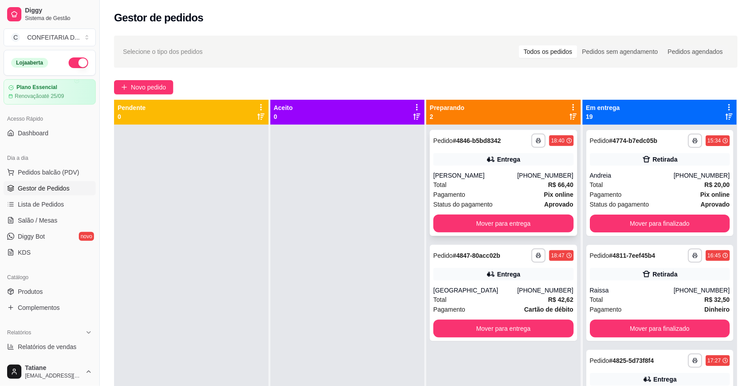
click at [495, 214] on div "**********" at bounding box center [503, 183] width 147 height 106
click at [515, 220] on button "Mover para entrega" at bounding box center [503, 224] width 140 height 18
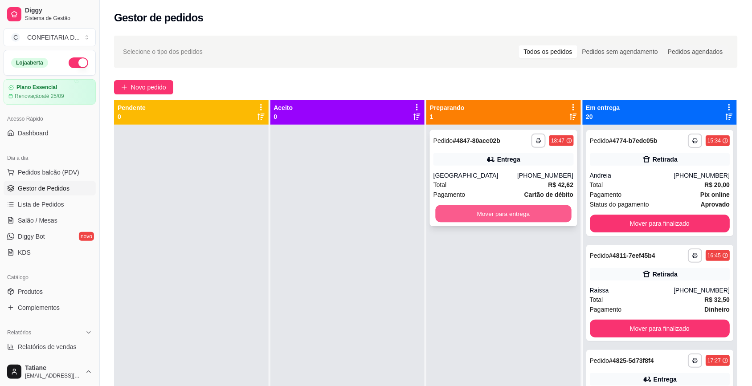
click at [510, 212] on button "Mover para entrega" at bounding box center [504, 213] width 136 height 17
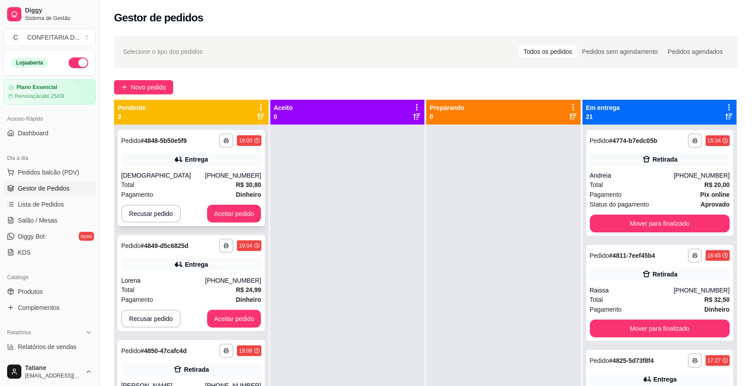
click at [225, 224] on div "**********" at bounding box center [191, 178] width 147 height 96
click at [232, 214] on button "Aceitar pedido" at bounding box center [234, 214] width 54 height 18
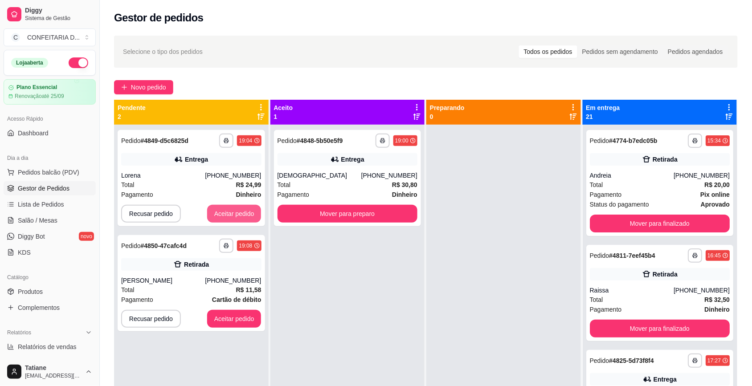
click at [232, 214] on button "Aceitar pedido" at bounding box center [234, 214] width 54 height 18
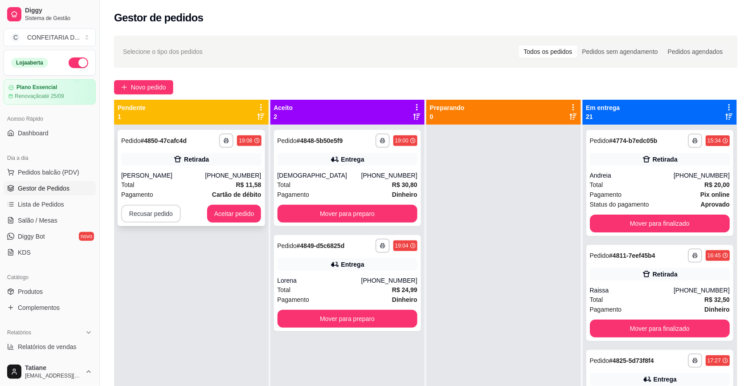
click at [152, 212] on button "Recusar pedido" at bounding box center [151, 214] width 60 height 18
click at [179, 190] on button "Sim" at bounding box center [175, 192] width 36 height 18
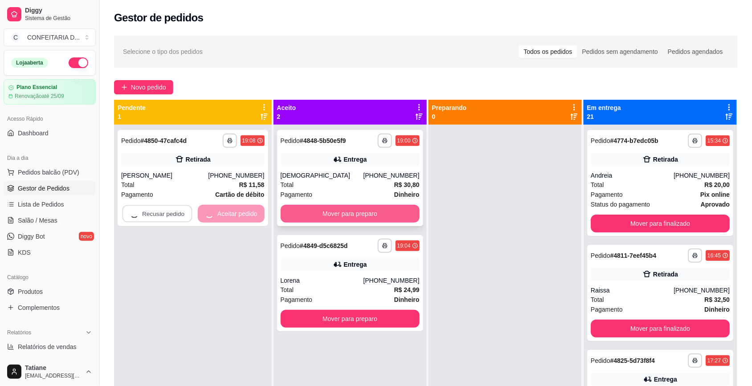
click at [333, 220] on button "Mover para preparo" at bounding box center [350, 214] width 139 height 18
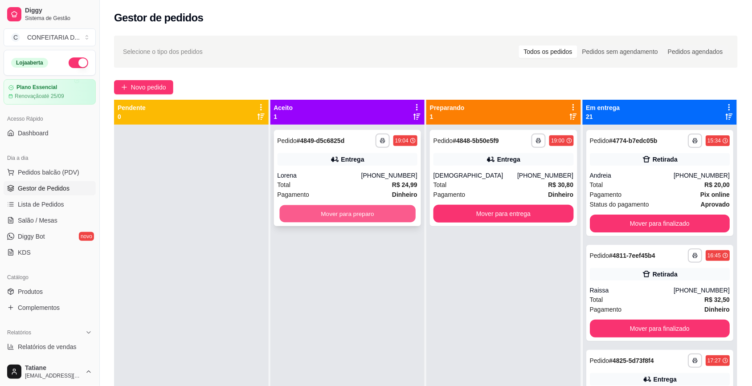
click at [338, 217] on button "Mover para preparo" at bounding box center [347, 213] width 136 height 17
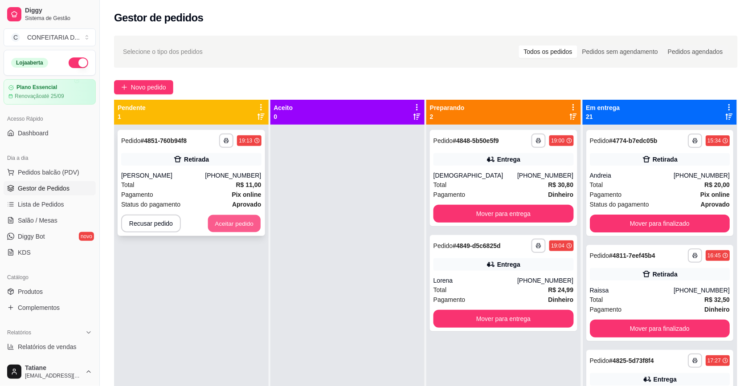
click at [236, 224] on button "Aceitar pedido" at bounding box center [234, 223] width 53 height 17
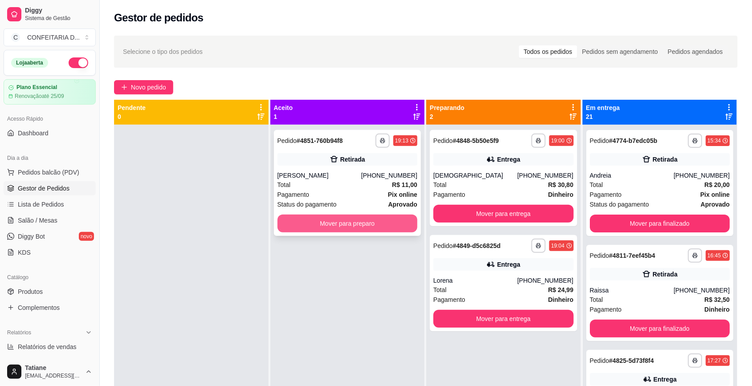
click at [313, 217] on button "Mover para preparo" at bounding box center [347, 224] width 140 height 18
click at [324, 222] on button "Mover para preparo" at bounding box center [347, 224] width 140 height 18
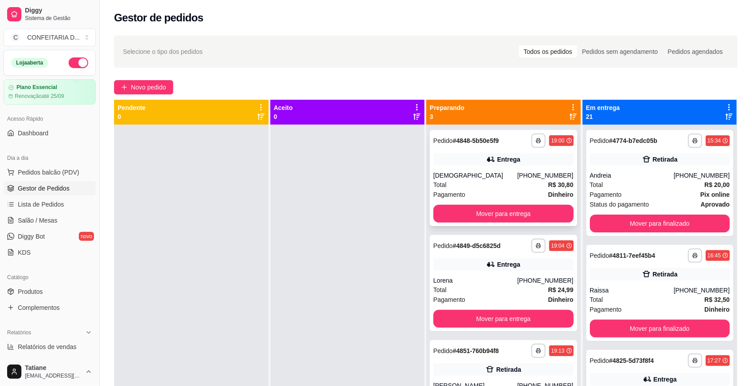
click at [477, 165] on div "Entrega" at bounding box center [503, 159] width 140 height 12
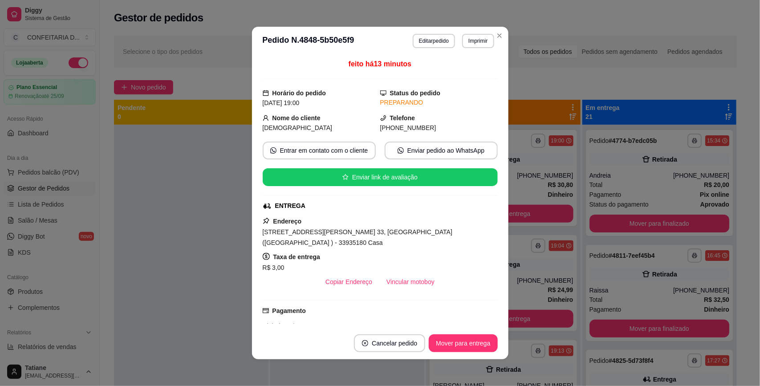
click at [378, 263] on div "R$ 3,00" at bounding box center [380, 267] width 235 height 11
click at [386, 273] on button "Vincular motoboy" at bounding box center [410, 281] width 61 height 17
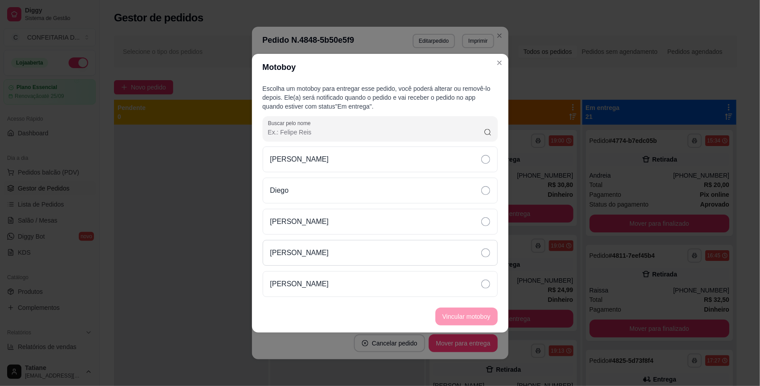
drag, startPoint x: 298, startPoint y: 191, endPoint x: 477, endPoint y: 251, distance: 188.1
click at [301, 191] on div "Diego" at bounding box center [380, 191] width 235 height 26
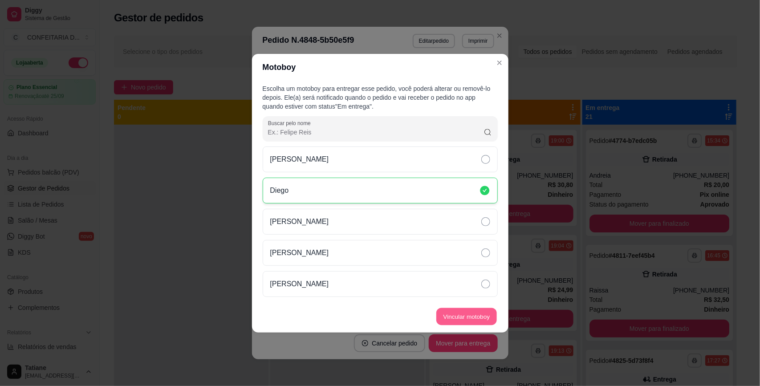
click at [479, 318] on button "Vincular motoboy" at bounding box center [466, 316] width 61 height 17
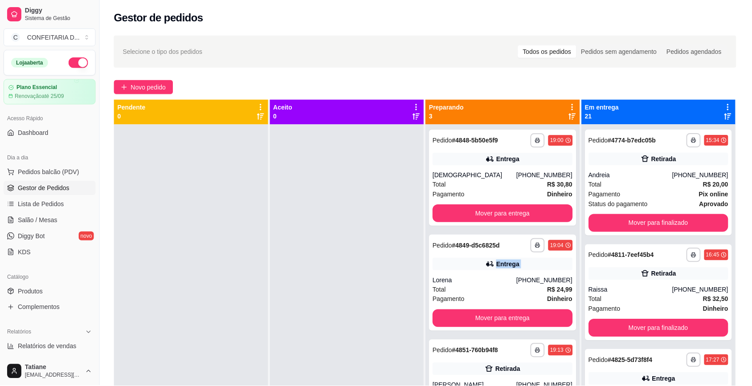
click at [521, 266] on div "Entrega" at bounding box center [503, 264] width 140 height 12
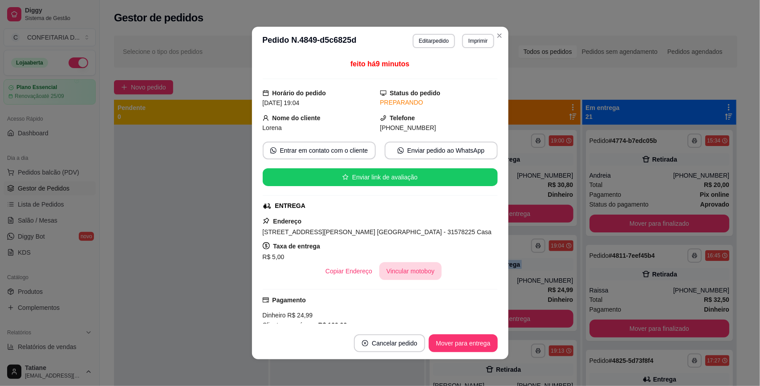
click at [398, 272] on button "Vincular motoboy" at bounding box center [410, 271] width 62 height 18
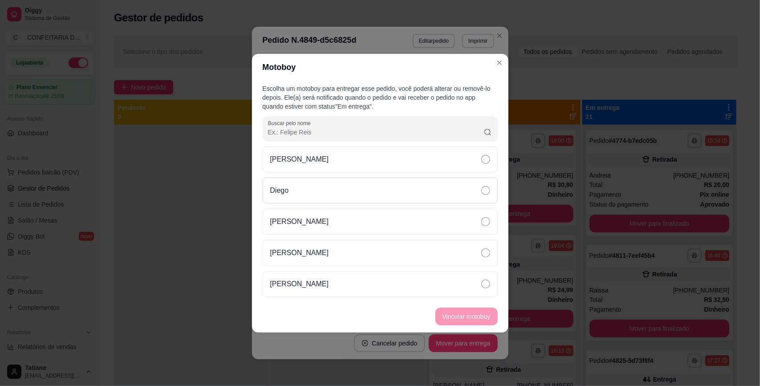
click at [289, 194] on p "Diego" at bounding box center [279, 190] width 19 height 11
click at [470, 313] on button "Vincular motoboy" at bounding box center [467, 317] width 62 height 18
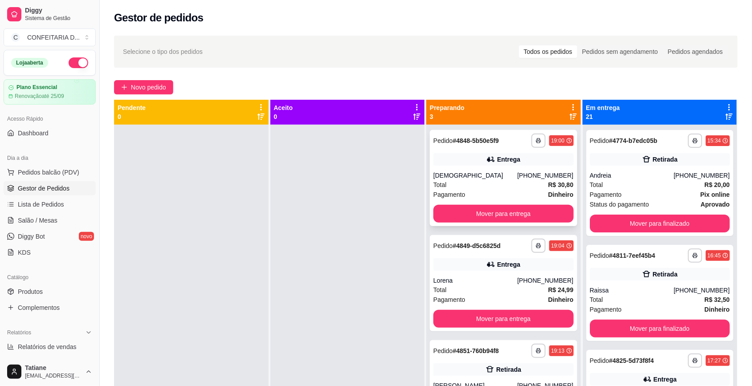
click at [493, 170] on div "**********" at bounding box center [503, 178] width 147 height 96
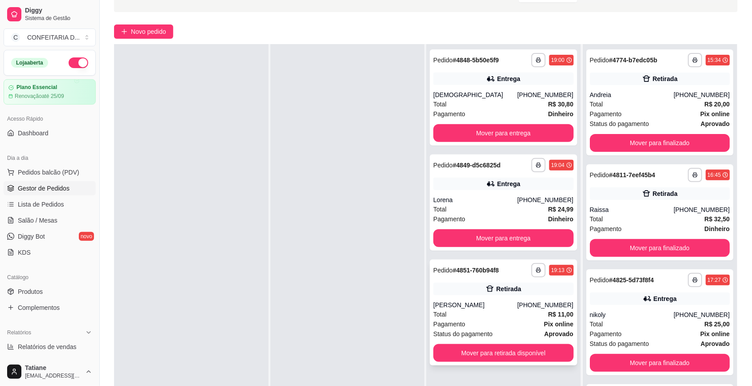
scroll to position [111, 0]
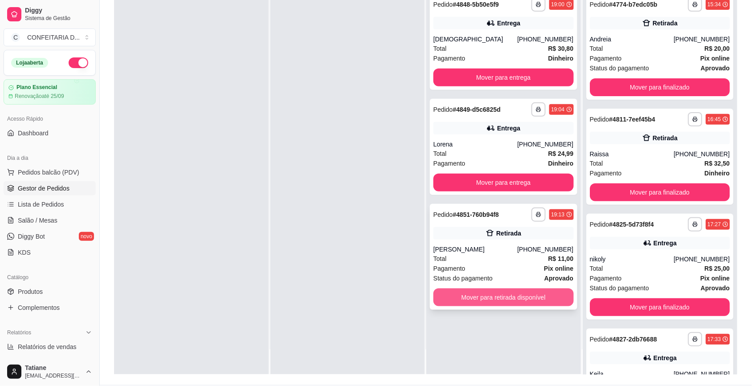
click at [503, 299] on button "Mover para retirada disponível" at bounding box center [503, 298] width 140 height 18
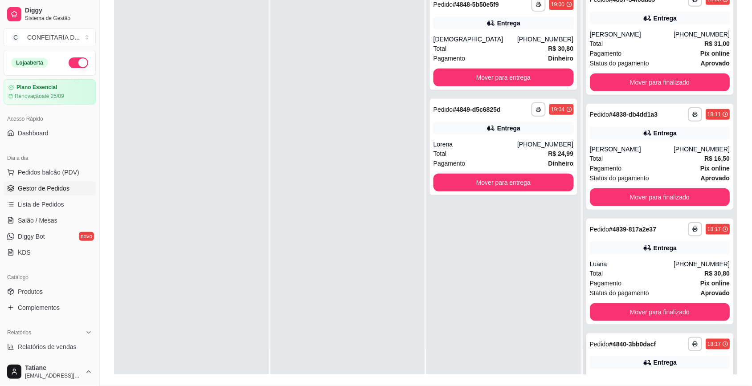
scroll to position [967, 0]
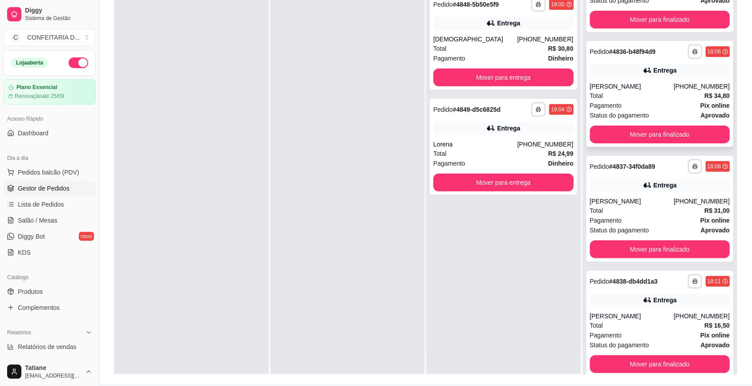
click at [637, 58] on div "**********" at bounding box center [660, 52] width 140 height 14
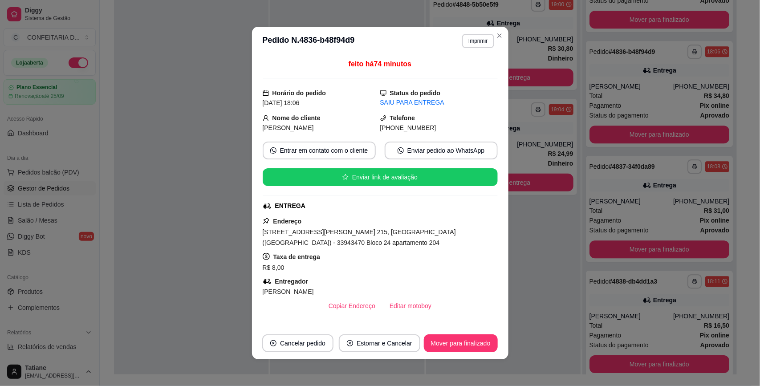
drag, startPoint x: 371, startPoint y: 128, endPoint x: 421, endPoint y: 129, distance: 50.3
click at [421, 129] on div "(31) 9 7148-2459" at bounding box center [439, 128] width 118 height 10
copy span "(31) 9 7148-2459"
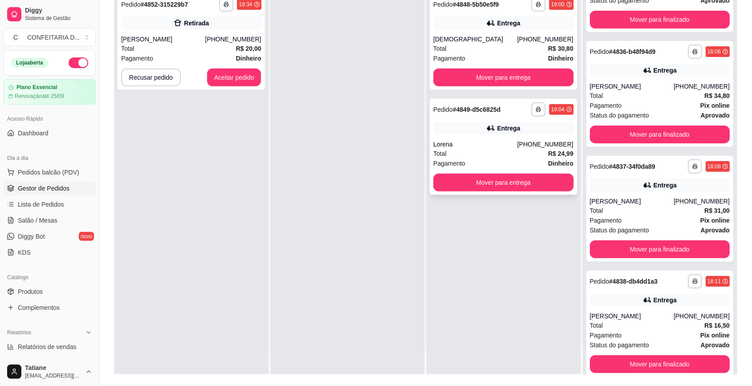
scroll to position [0, 0]
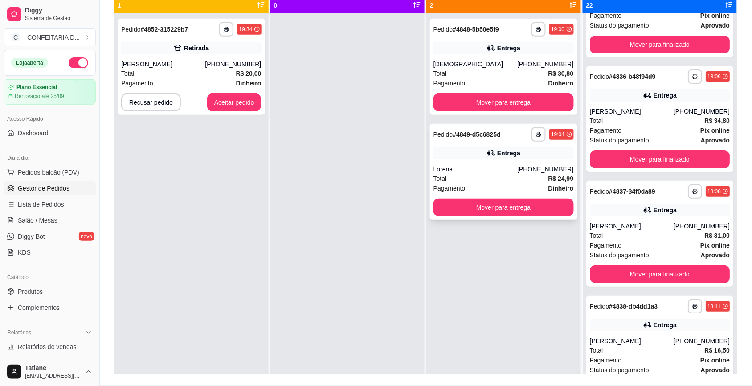
click at [501, 137] on div "**********" at bounding box center [503, 134] width 140 height 14
click at [517, 212] on button "Mover para entrega" at bounding box center [504, 207] width 136 height 17
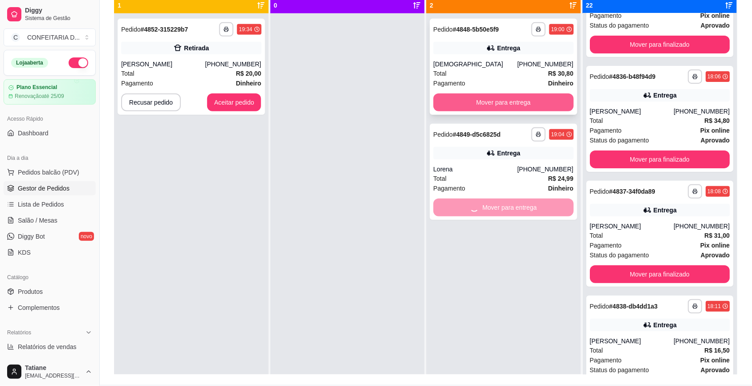
click at [496, 98] on button "Mover para entrega" at bounding box center [503, 103] width 140 height 18
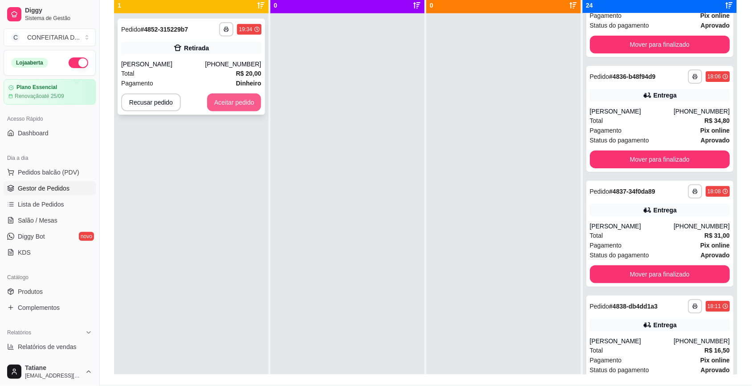
click at [228, 98] on button "Aceitar pedido" at bounding box center [234, 103] width 54 height 18
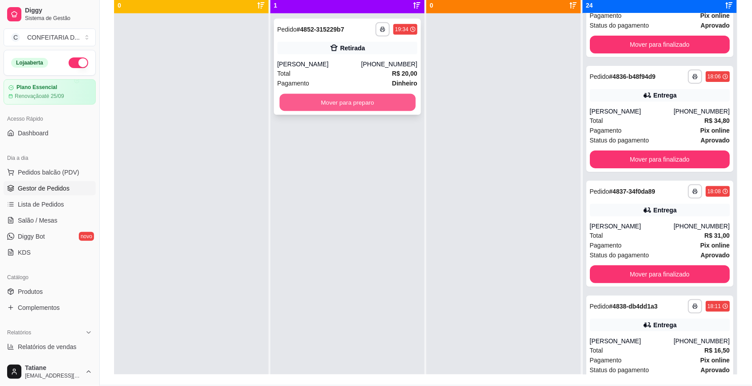
click at [341, 105] on button "Mover para preparo" at bounding box center [347, 102] width 136 height 17
click at [461, 63] on div at bounding box center [503, 206] width 155 height 386
click at [375, 105] on button "Mover para preparo" at bounding box center [347, 103] width 140 height 18
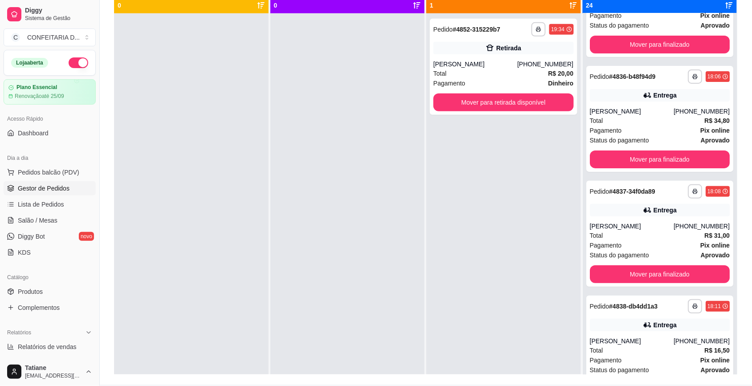
click at [449, 72] on div "Total R$ 20,00" at bounding box center [503, 74] width 140 height 10
click at [538, 32] on button "button" at bounding box center [538, 29] width 14 height 14
click at [526, 63] on button "IMPRESSORA" at bounding box center [509, 60] width 62 height 14
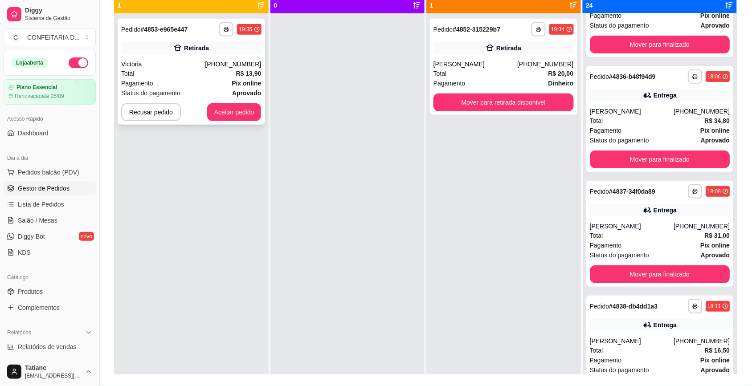
click at [227, 116] on button "Aceitar pedido" at bounding box center [234, 112] width 54 height 18
click at [243, 111] on div "**********" at bounding box center [191, 206] width 155 height 386
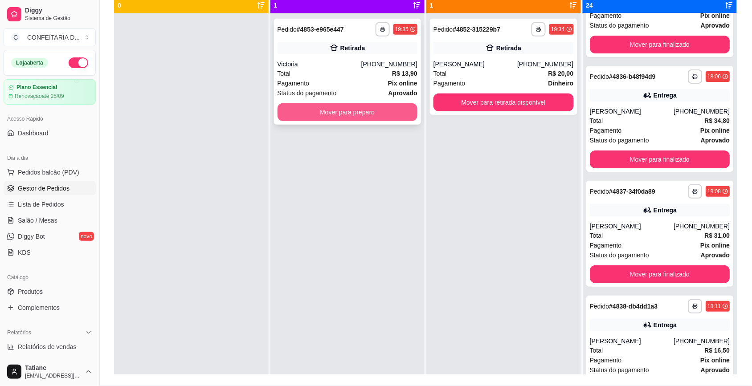
click at [308, 109] on button "Mover para preparo" at bounding box center [347, 112] width 140 height 18
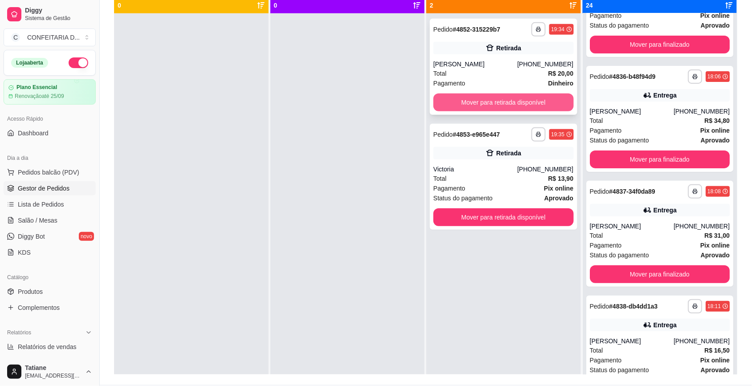
click at [483, 101] on button "Mover para retirada disponível" at bounding box center [503, 103] width 140 height 18
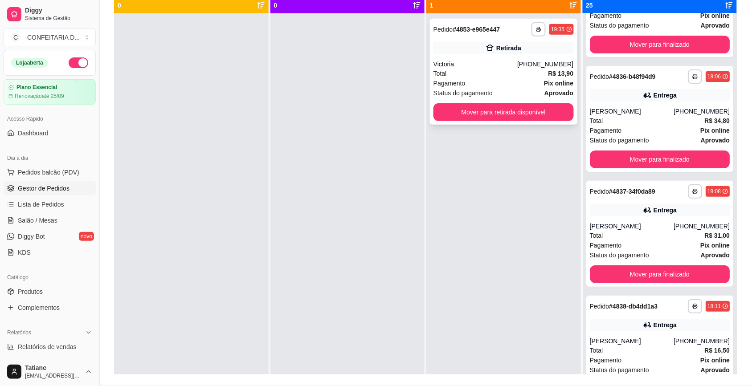
click at [501, 74] on div "Total R$ 13,90" at bounding box center [503, 74] width 140 height 10
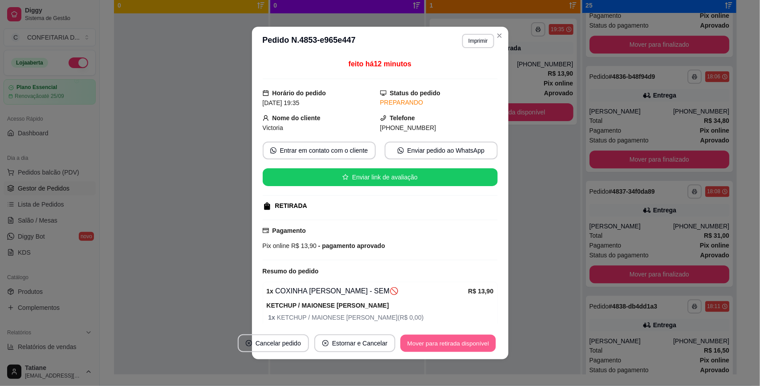
click at [443, 341] on button "Mover para retirada disponível" at bounding box center [448, 343] width 95 height 17
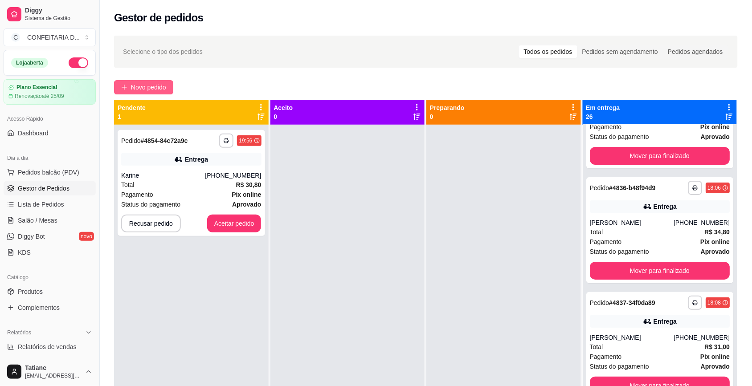
click at [136, 90] on span "Novo pedido" at bounding box center [148, 87] width 35 height 10
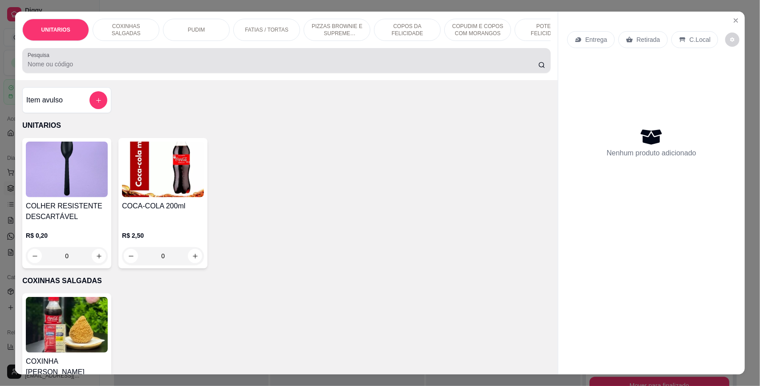
click at [138, 67] on div at bounding box center [287, 61] width 518 height 18
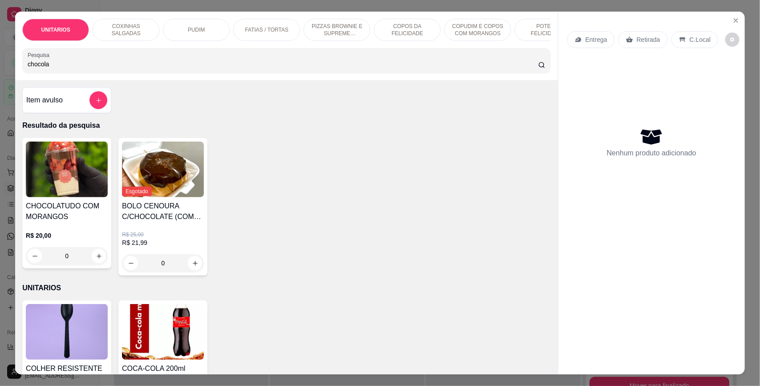
type input "chocola"
click at [96, 263] on div "0" at bounding box center [67, 256] width 82 height 18
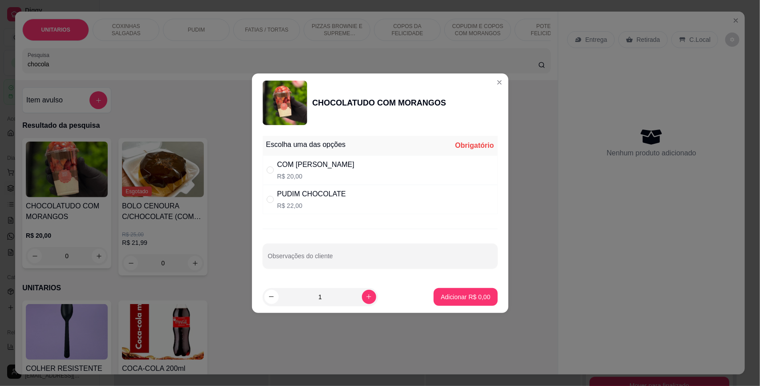
click at [319, 197] on div "PUDIM CHOCOLATE" at bounding box center [311, 194] width 69 height 11
radio input "true"
click at [310, 161] on div "COM [PERSON_NAME]" at bounding box center [315, 164] width 77 height 11
radio input "true"
radio input "false"
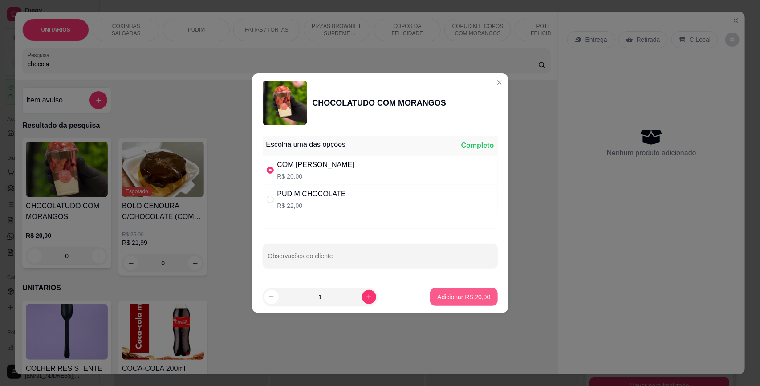
click at [459, 301] on p "Adicionar R$ 20,00" at bounding box center [463, 297] width 53 height 9
type input "1"
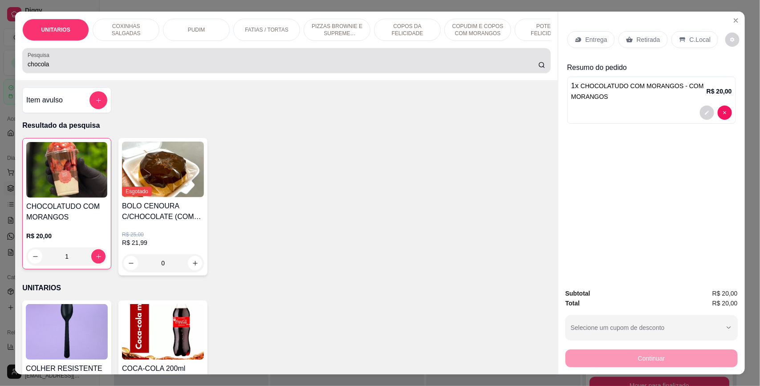
click at [74, 69] on input "chocola" at bounding box center [283, 64] width 511 height 9
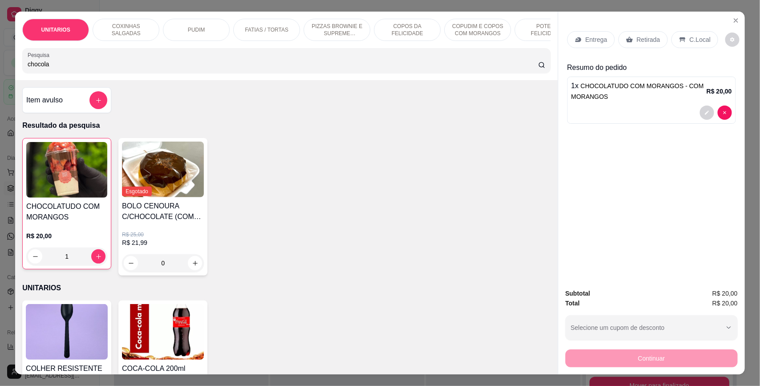
click at [74, 69] on input "chocola" at bounding box center [283, 64] width 511 height 9
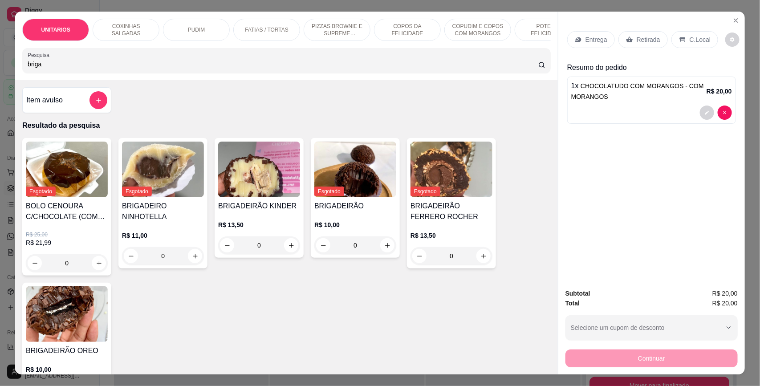
type input "briga"
click at [644, 38] on p "Retirada" at bounding box center [649, 39] width 24 height 9
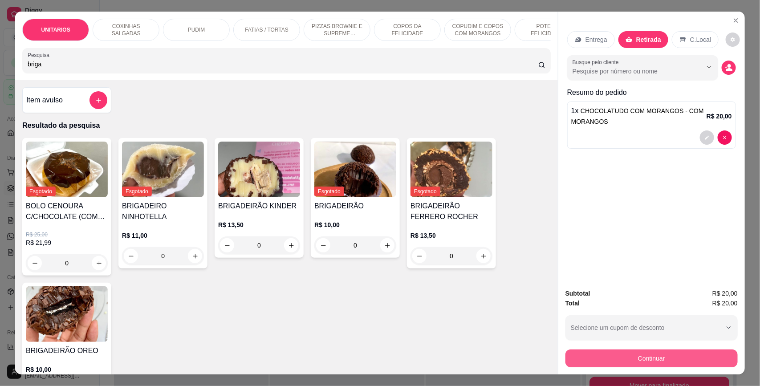
click at [640, 355] on button "Continuar" at bounding box center [652, 359] width 172 height 18
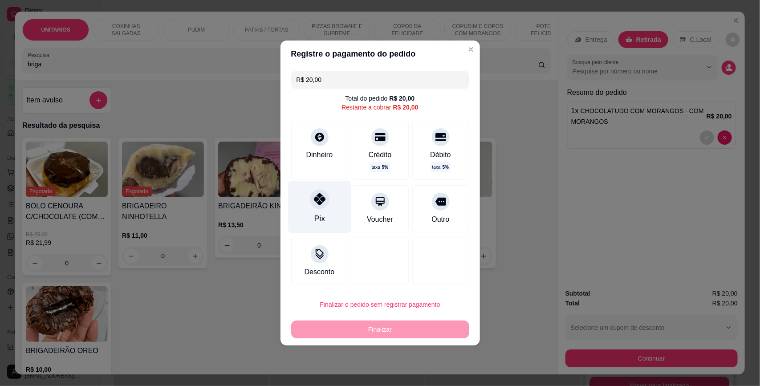
click at [318, 203] on icon at bounding box center [320, 199] width 12 height 12
type input "R$ 0,00"
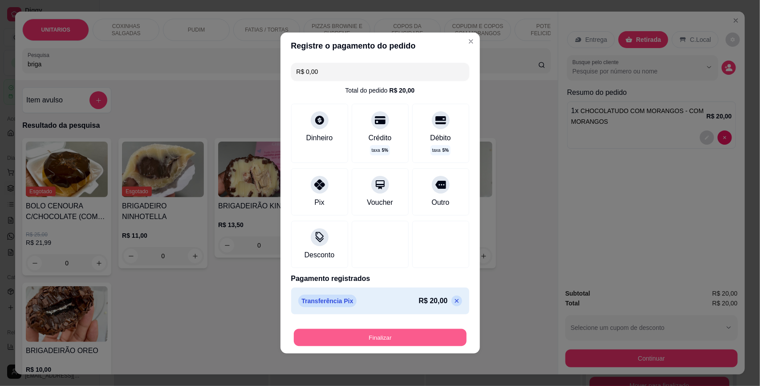
click at [369, 345] on button "Finalizar" at bounding box center [380, 337] width 173 height 17
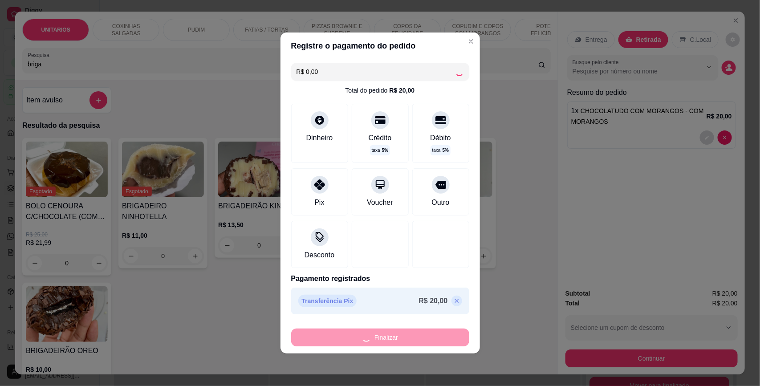
type input "0"
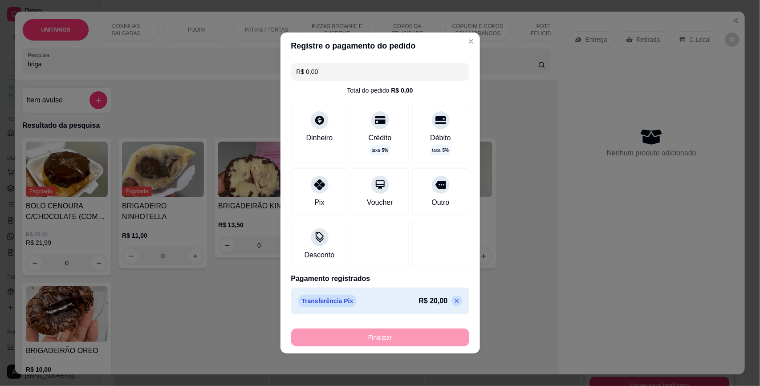
type input "-R$ 20,00"
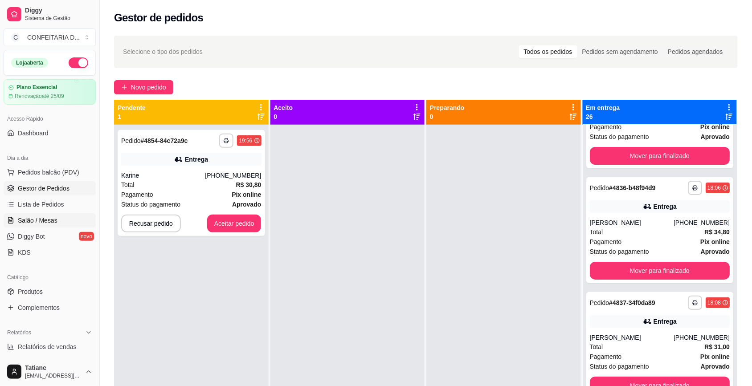
click at [47, 217] on span "Salão / Mesas" at bounding box center [38, 220] width 40 height 9
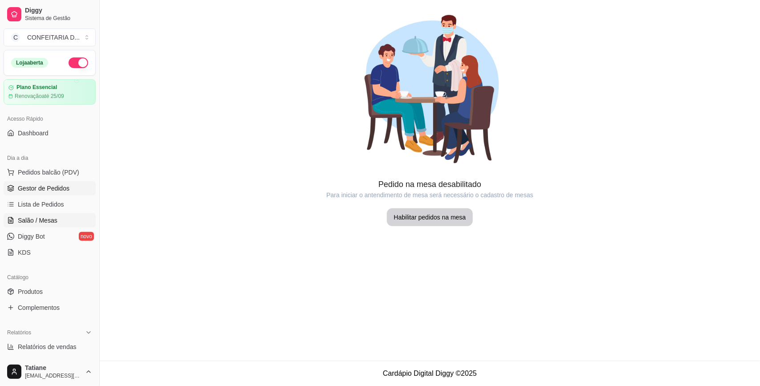
click at [37, 186] on span "Gestor de Pedidos" at bounding box center [44, 188] width 52 height 9
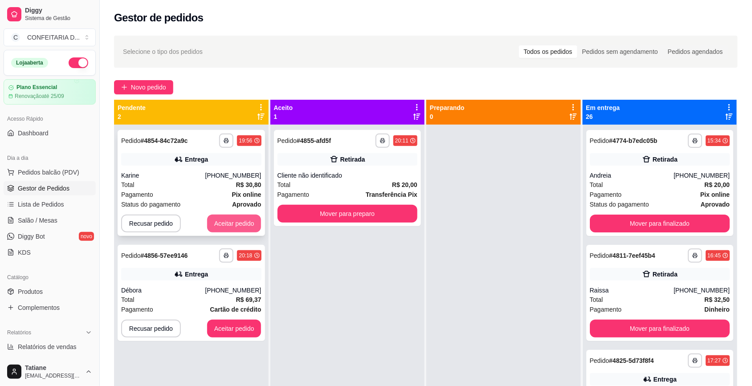
click at [233, 217] on button "Aceitar pedido" at bounding box center [234, 224] width 54 height 18
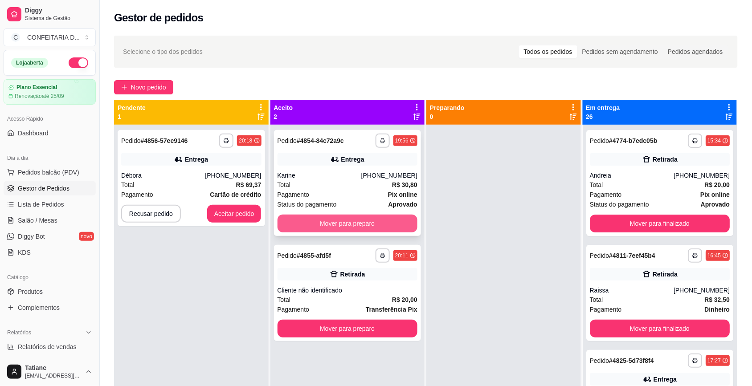
click at [305, 218] on button "Mover para preparo" at bounding box center [347, 224] width 140 height 18
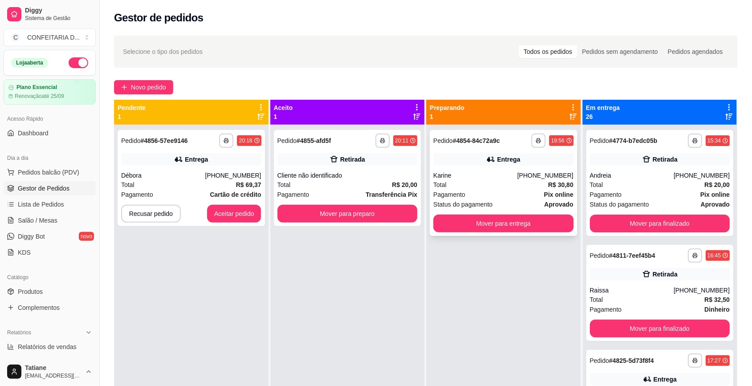
drag, startPoint x: 435, startPoint y: 185, endPoint x: 471, endPoint y: 166, distance: 40.4
click at [471, 166] on div "**********" at bounding box center [503, 183] width 147 height 106
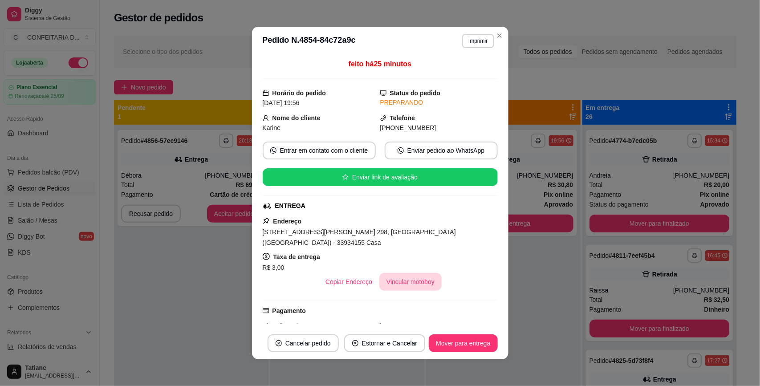
click at [408, 277] on button "Vincular motoboy" at bounding box center [410, 282] width 62 height 18
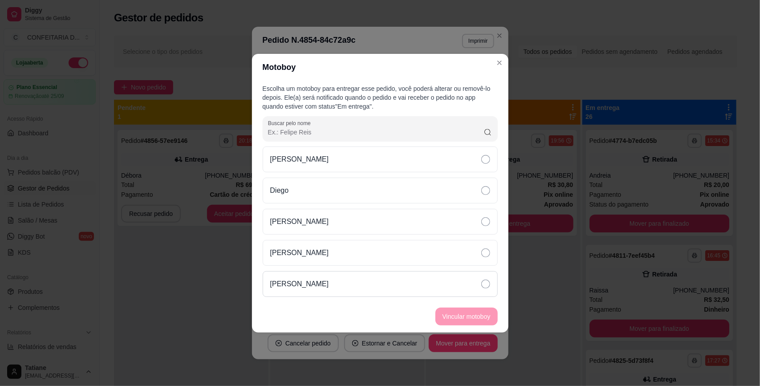
click at [341, 292] on div "[PERSON_NAME]" at bounding box center [380, 284] width 235 height 26
click at [470, 315] on button "Vincular motoboy" at bounding box center [467, 317] width 62 height 18
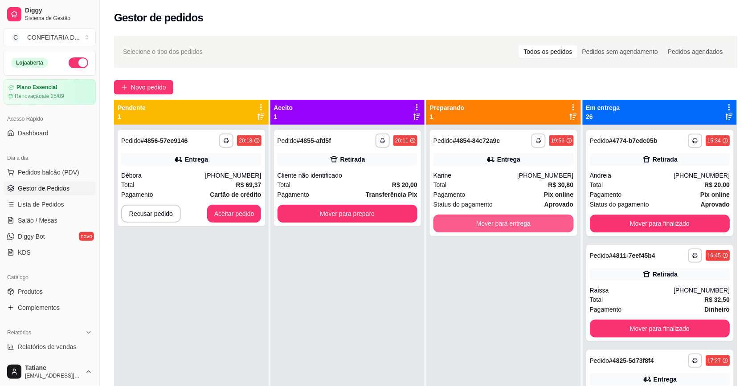
click at [522, 225] on button "Mover para entrega" at bounding box center [503, 224] width 140 height 18
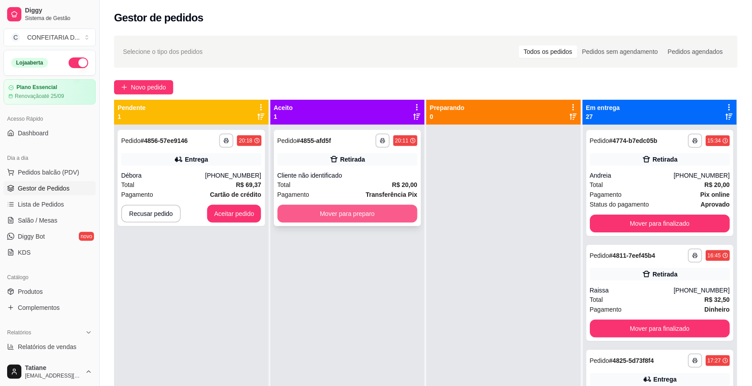
click at [362, 210] on button "Mover para preparo" at bounding box center [347, 214] width 140 height 18
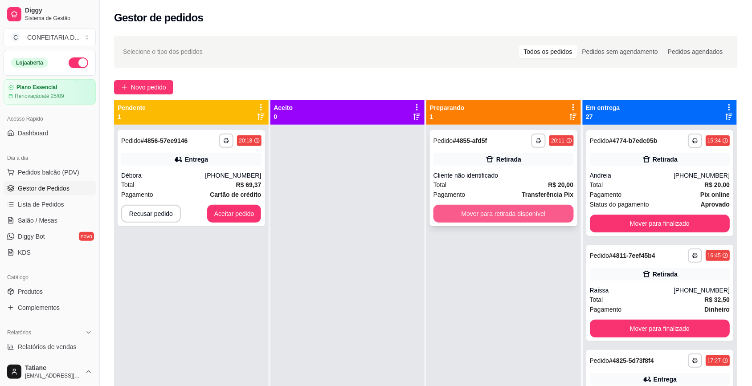
click at [490, 219] on button "Mover para retirada disponível" at bounding box center [503, 214] width 140 height 18
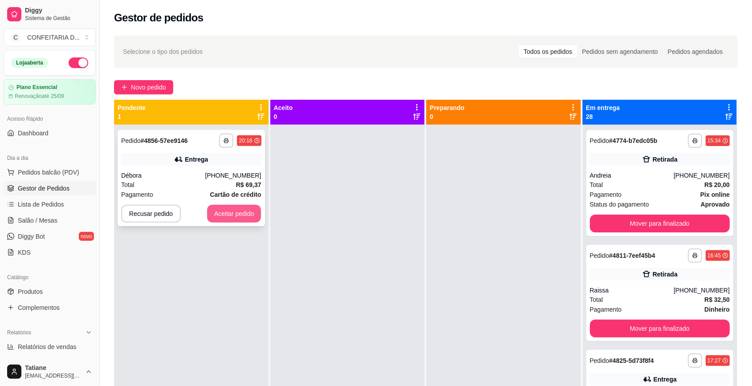
click at [226, 210] on button "Aceitar pedido" at bounding box center [234, 214] width 54 height 18
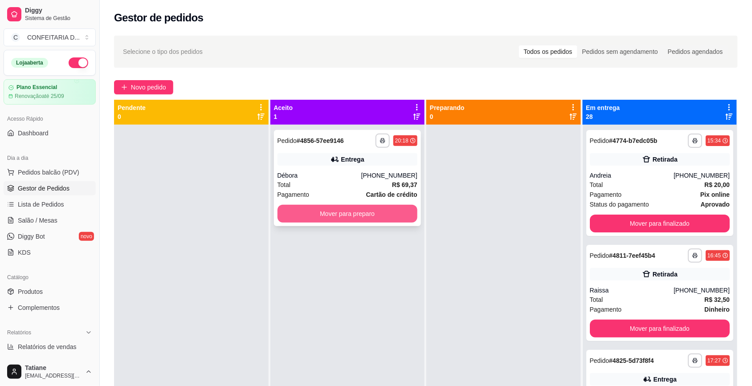
click at [330, 212] on button "Mover para preparo" at bounding box center [347, 214] width 140 height 18
click at [451, 169] on div at bounding box center [503, 318] width 155 height 386
click at [390, 215] on button "Mover para preparo" at bounding box center [347, 213] width 136 height 17
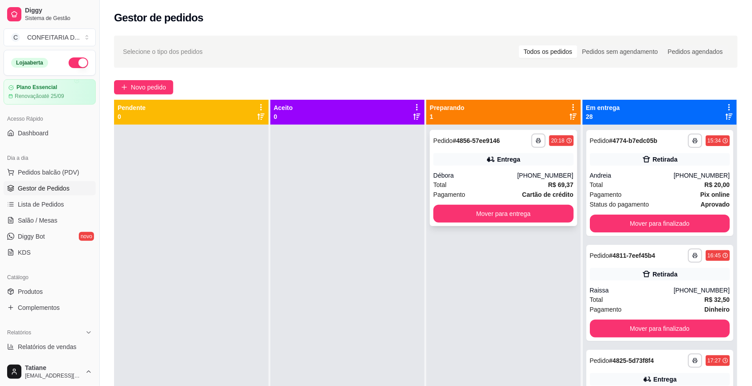
click at [461, 176] on div "Débora" at bounding box center [475, 175] width 84 height 9
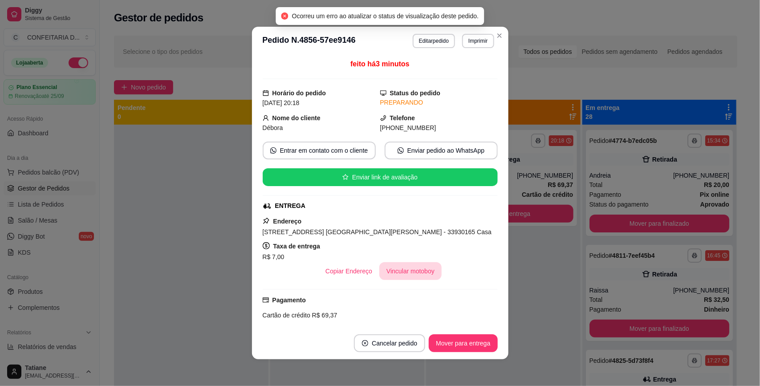
click at [395, 273] on button "Vincular motoboy" at bounding box center [410, 271] width 62 height 18
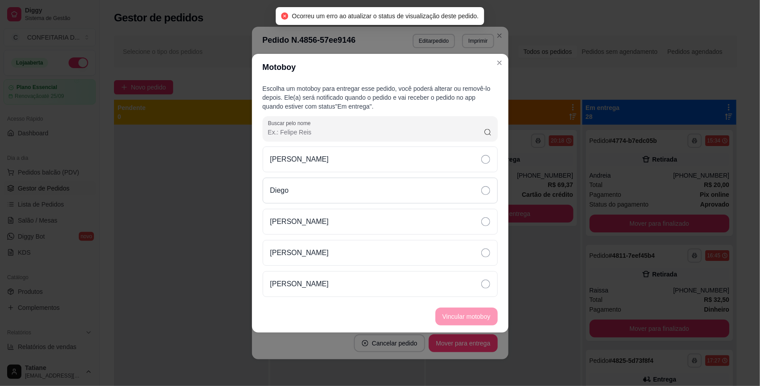
click at [314, 191] on div "Diego" at bounding box center [380, 191] width 235 height 26
click at [469, 312] on button "Vincular motoboy" at bounding box center [467, 317] width 62 height 18
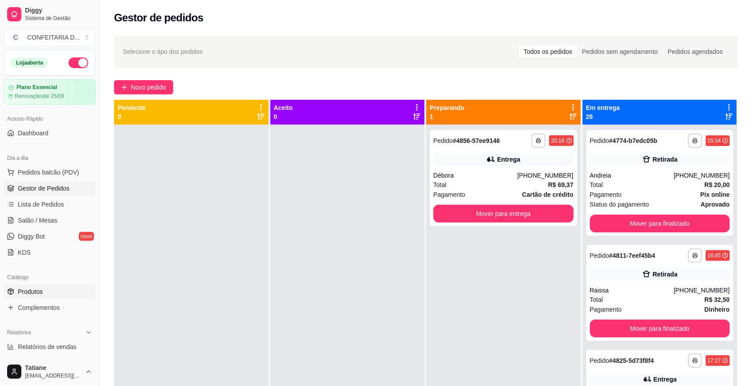
click at [30, 290] on span "Produtos" at bounding box center [30, 291] width 25 height 9
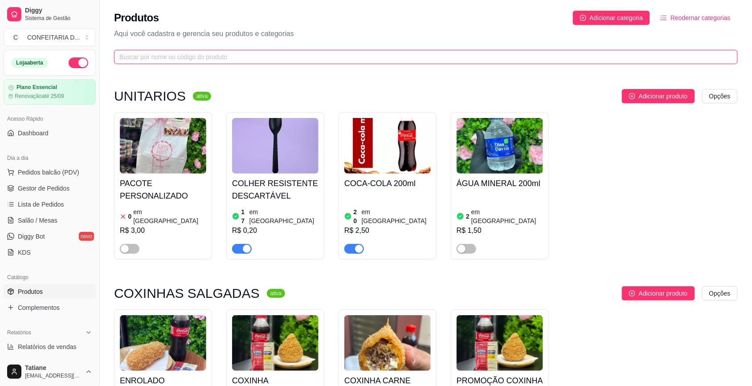
click at [143, 54] on input "text" at bounding box center [422, 57] width 606 height 10
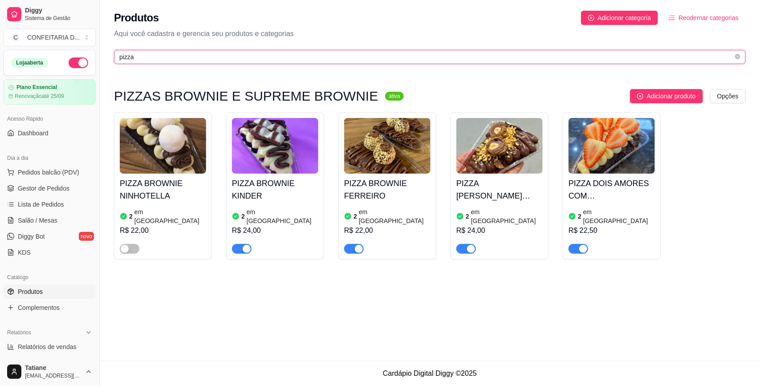
type input "pizza"
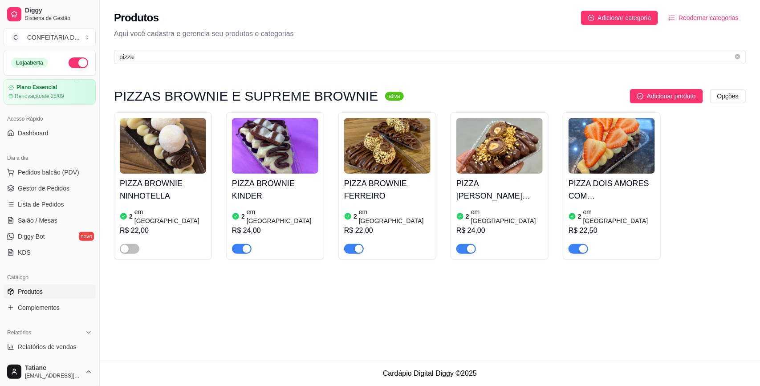
click at [383, 179] on h4 "PIZZA BROWNIE FERREIRO" at bounding box center [387, 189] width 86 height 25
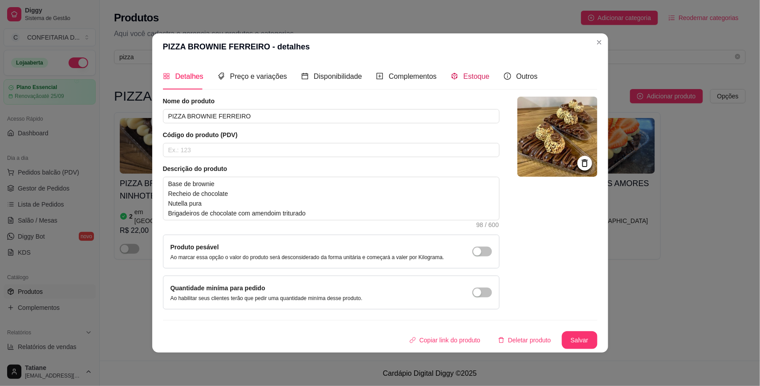
click at [464, 74] on span "Estoque" at bounding box center [477, 77] width 26 height 8
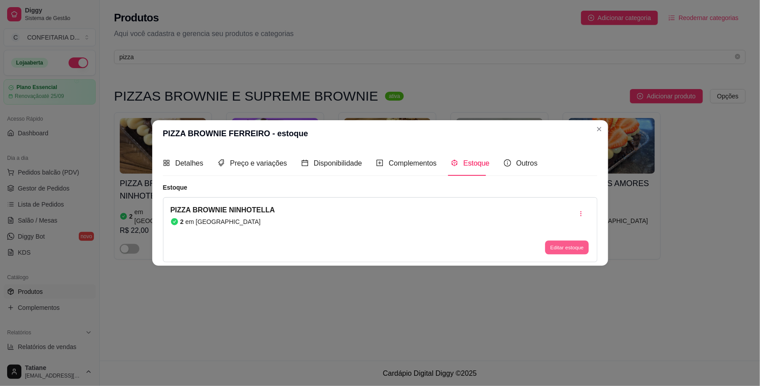
click at [549, 248] on button "Editar estoque" at bounding box center [568, 248] width 44 height 14
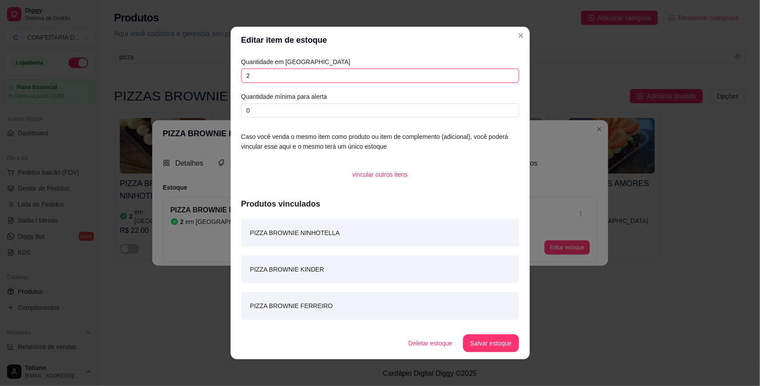
click at [314, 75] on input "2" at bounding box center [380, 76] width 278 height 14
type input "0"
click at [493, 352] on button "Salvar estoque" at bounding box center [491, 343] width 54 height 17
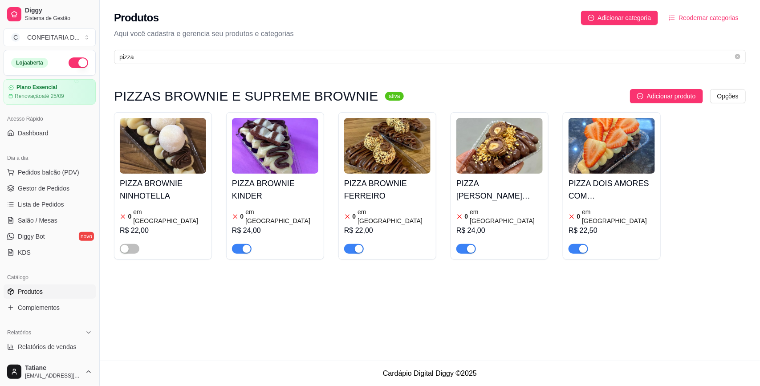
click at [620, 154] on img at bounding box center [612, 146] width 86 height 56
click at [18, 189] on span "Gestor de Pedidos" at bounding box center [44, 188] width 52 height 9
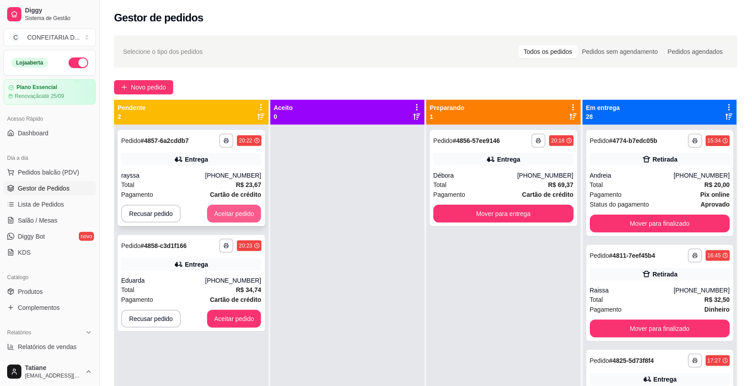
click at [221, 212] on button "Aceitar pedido" at bounding box center [234, 214] width 54 height 18
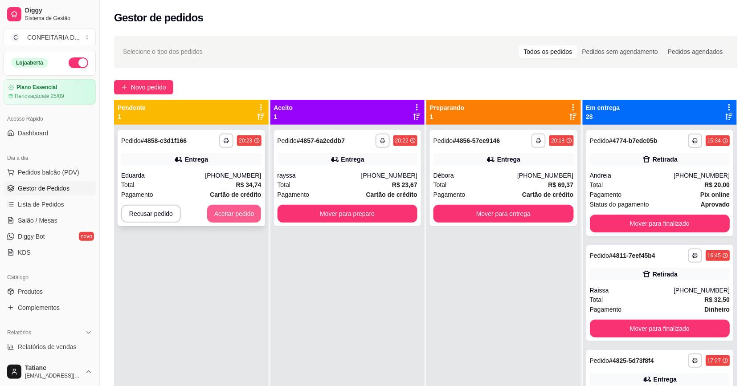
click at [241, 216] on button "Aceitar pedido" at bounding box center [234, 214] width 54 height 18
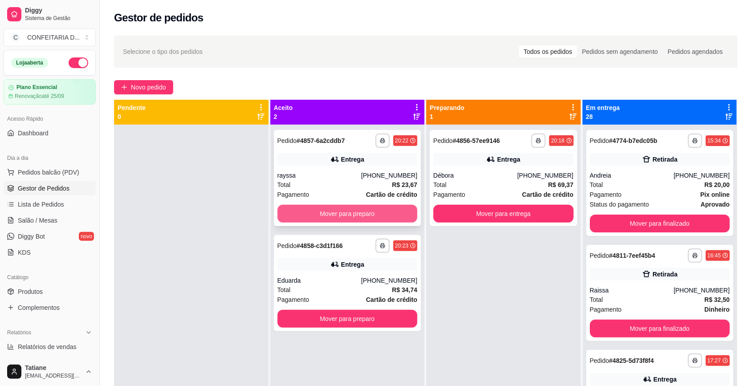
click at [316, 217] on button "Mover para preparo" at bounding box center [347, 214] width 140 height 18
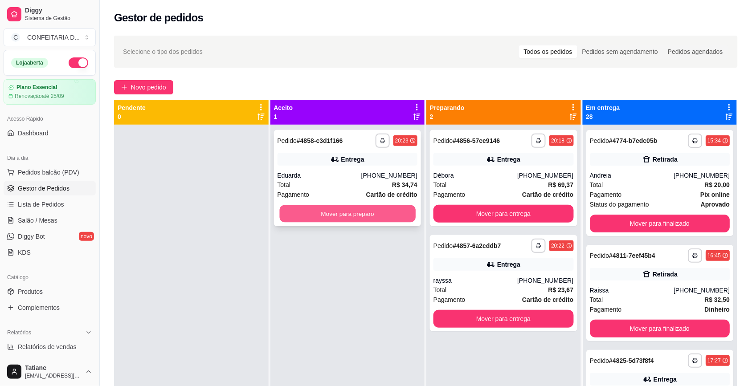
click at [317, 215] on button "Mover para preparo" at bounding box center [347, 213] width 136 height 17
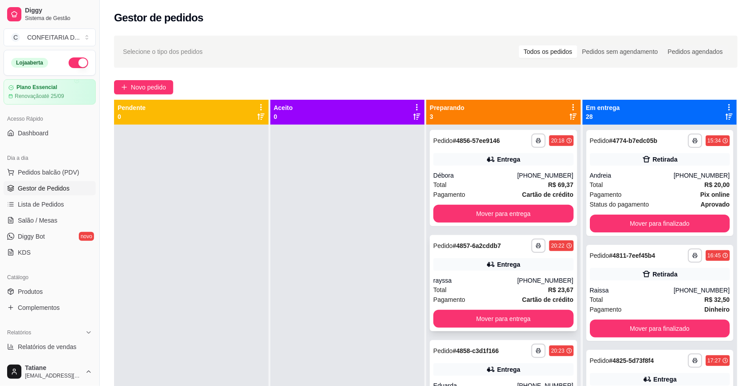
click at [477, 276] on div "rayssa" at bounding box center [475, 280] width 84 height 9
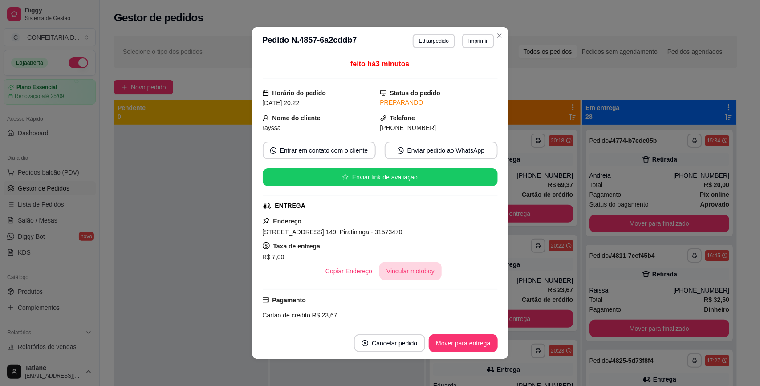
click at [384, 268] on button "Vincular motoboy" at bounding box center [410, 271] width 62 height 18
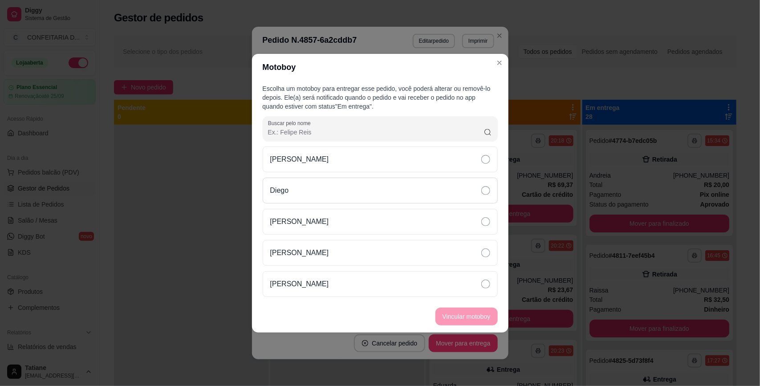
click at [310, 197] on div "Diego" at bounding box center [380, 191] width 235 height 26
click at [464, 313] on button "Vincular motoboy" at bounding box center [467, 317] width 62 height 18
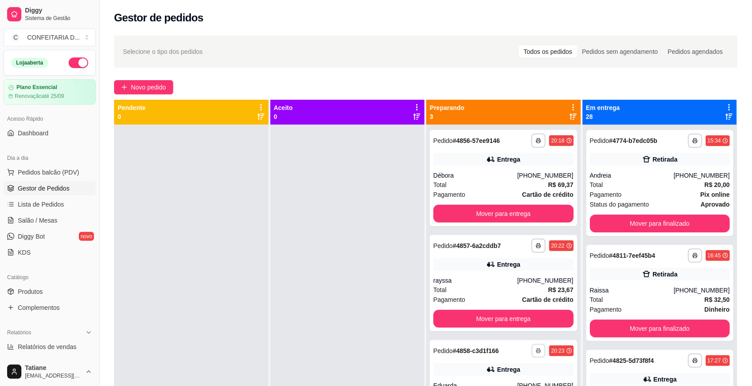
click at [532, 353] on button "button" at bounding box center [539, 351] width 14 height 14
click at [440, 354] on span "Pedido" at bounding box center [443, 350] width 20 height 7
click at [457, 365] on div "Entrega" at bounding box center [503, 369] width 140 height 12
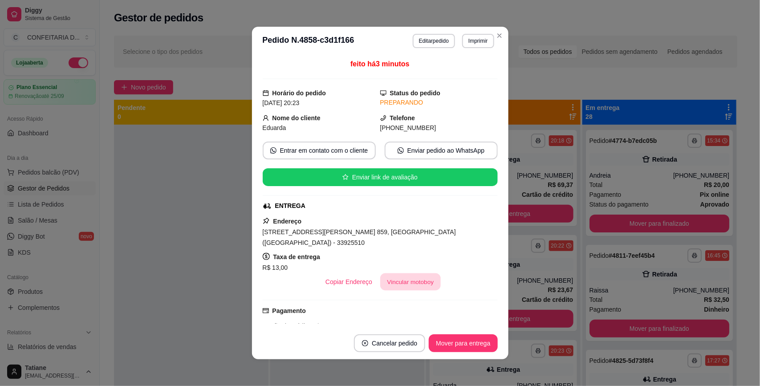
click at [403, 273] on button "Vincular motoboy" at bounding box center [410, 281] width 61 height 17
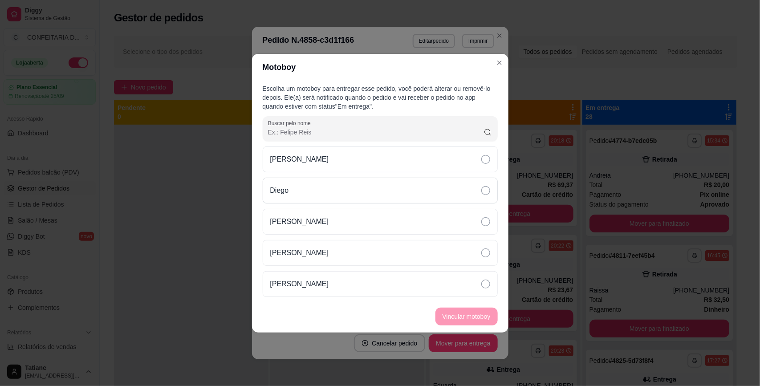
click at [293, 187] on div "Diego" at bounding box center [380, 191] width 235 height 26
click at [451, 315] on button "Vincular motoboy" at bounding box center [467, 317] width 62 height 18
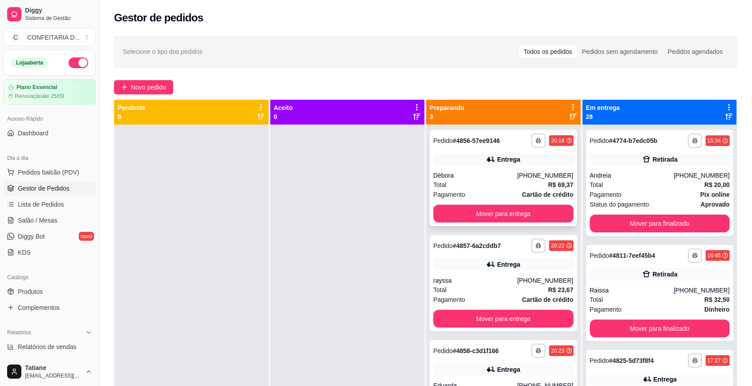
click at [498, 183] on div "Total R$ 69,37" at bounding box center [503, 185] width 140 height 10
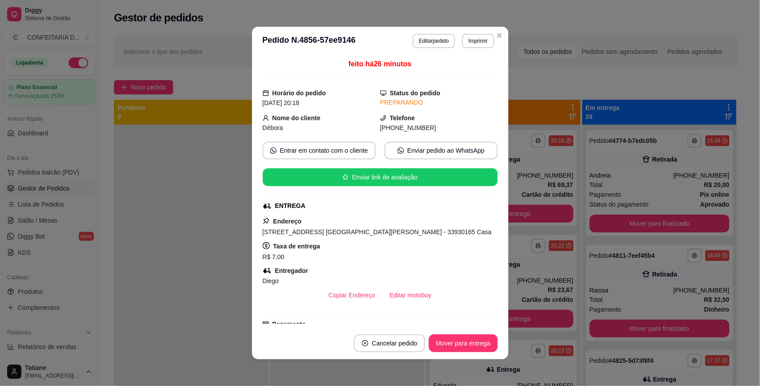
scroll to position [25, 0]
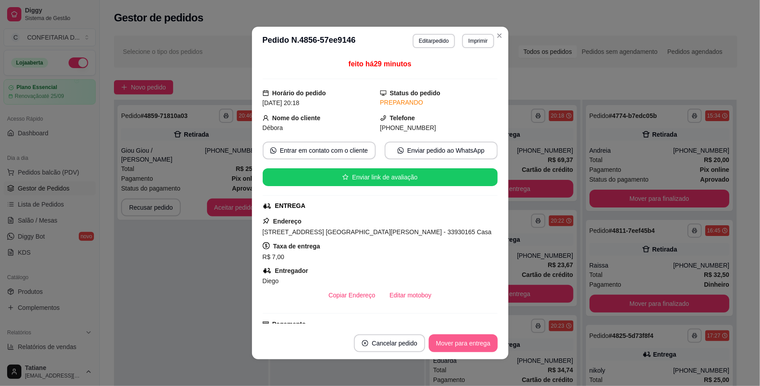
click at [469, 343] on button "Mover para entrega" at bounding box center [463, 343] width 69 height 18
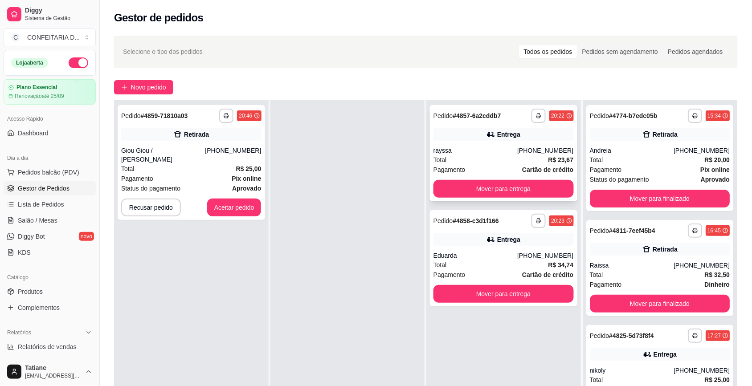
click at [524, 156] on div "Total R$ 23,67" at bounding box center [503, 160] width 140 height 10
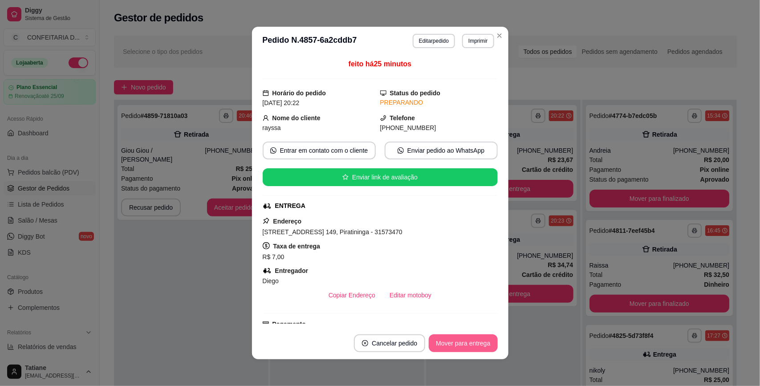
click at [457, 344] on button "Mover para entrega" at bounding box center [463, 343] width 69 height 18
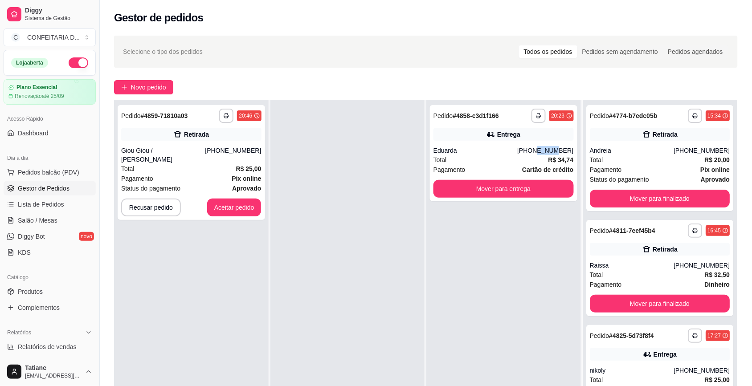
click at [538, 154] on div "(31) 99633-6410" at bounding box center [545, 150] width 56 height 9
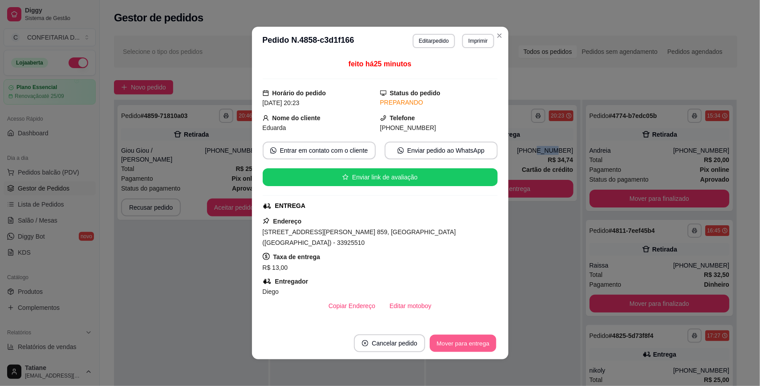
click at [459, 341] on button "Mover para entrega" at bounding box center [463, 343] width 67 height 17
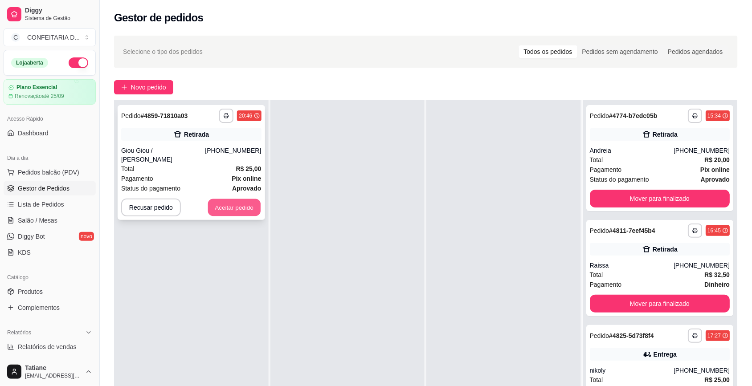
click at [252, 199] on button "Aceitar pedido" at bounding box center [234, 207] width 53 height 17
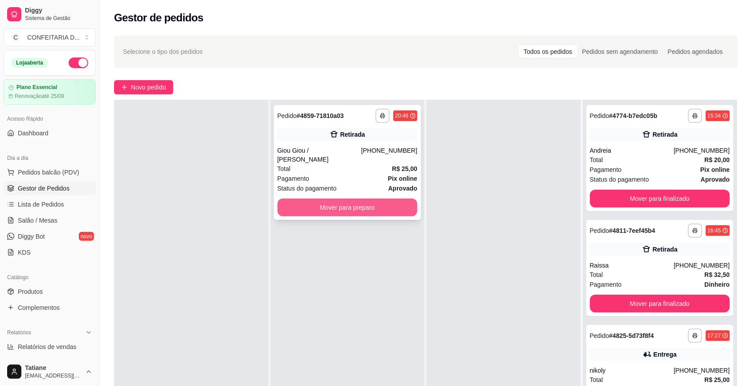
click at [314, 200] on button "Mover para preparo" at bounding box center [347, 208] width 140 height 18
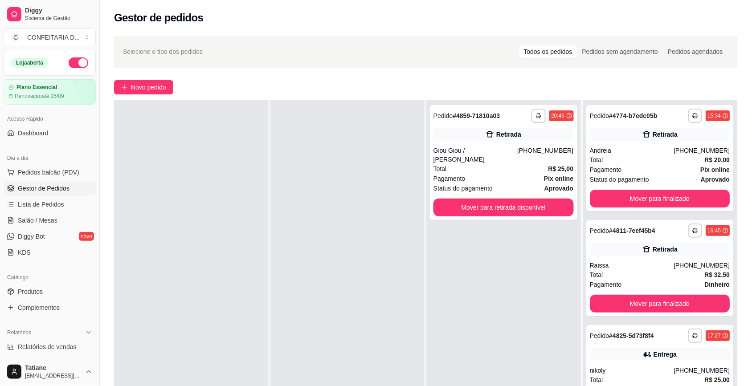
click at [74, 61] on button "button" at bounding box center [79, 62] width 20 height 11
click at [436, 152] on div "Giou Giou / Geovana Izadora" at bounding box center [475, 155] width 84 height 18
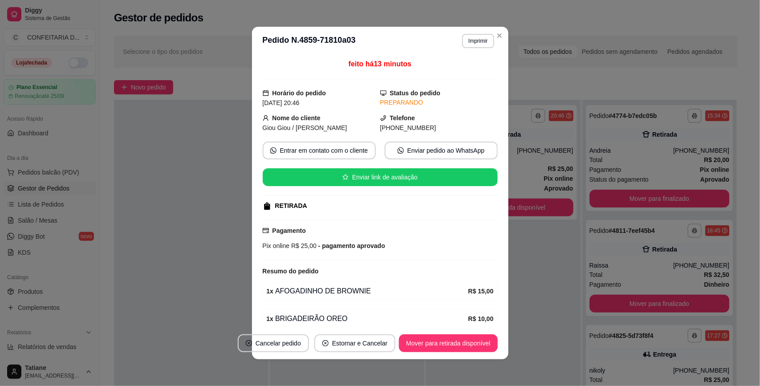
drag, startPoint x: 263, startPoint y: 117, endPoint x: 426, endPoint y: 125, distance: 163.2
click at [426, 125] on div "Nome do cliente Giou Giou / Geovana Izadora Telefone (31) 9 7154-0504" at bounding box center [380, 123] width 235 height 20
copy div "Nome do cliente Giou Giou / Geovana Izadora Telefone (31) 9 7154-0504"
click at [426, 125] on div "(31) 9 7154-0504" at bounding box center [439, 128] width 118 height 10
